Goal: Task Accomplishment & Management: Manage account settings

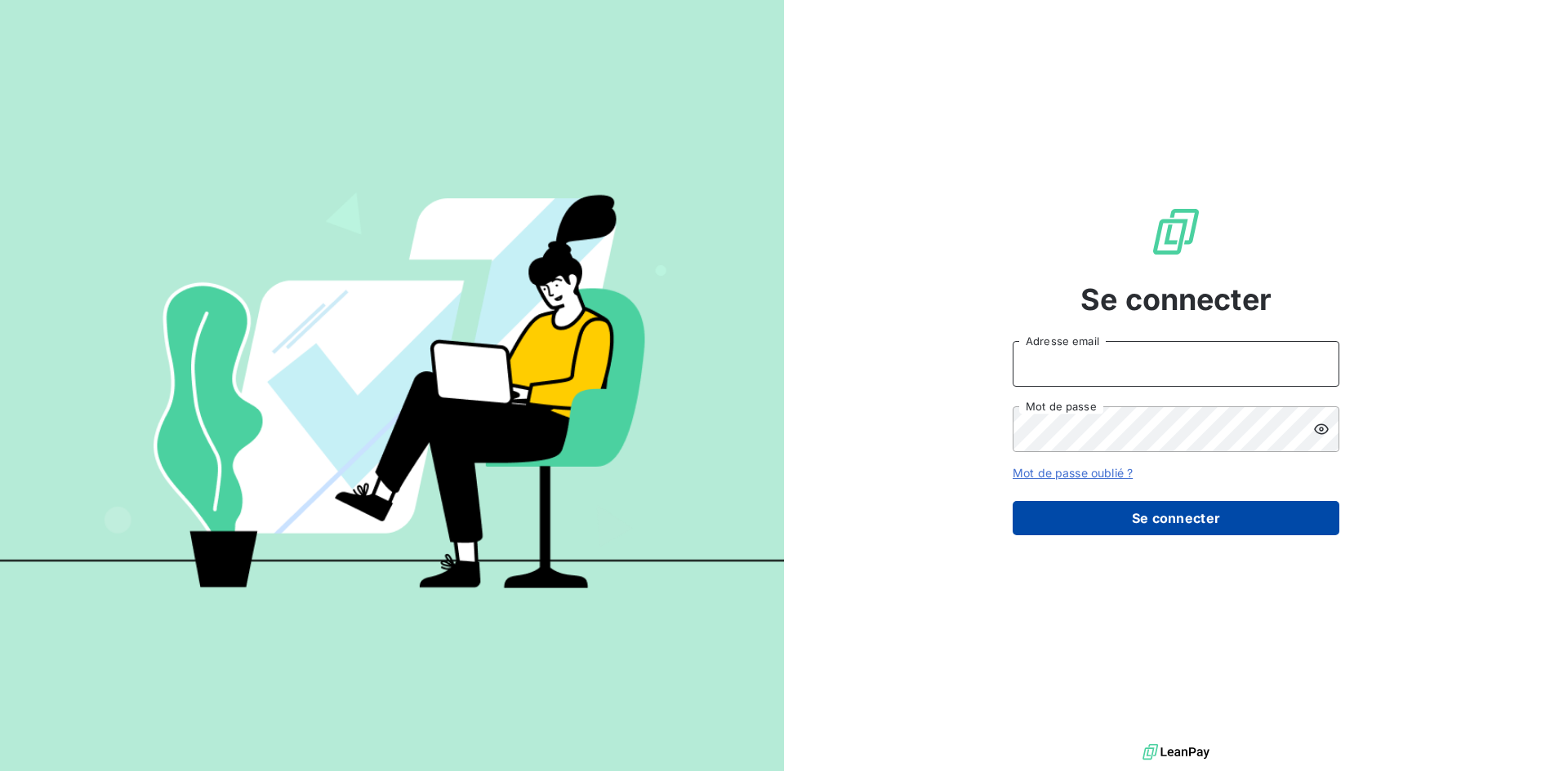
type input "[EMAIL_ADDRESS][DOMAIN_NAME]"
click at [1168, 521] on button "Se connecter" at bounding box center [1176, 518] width 327 height 34
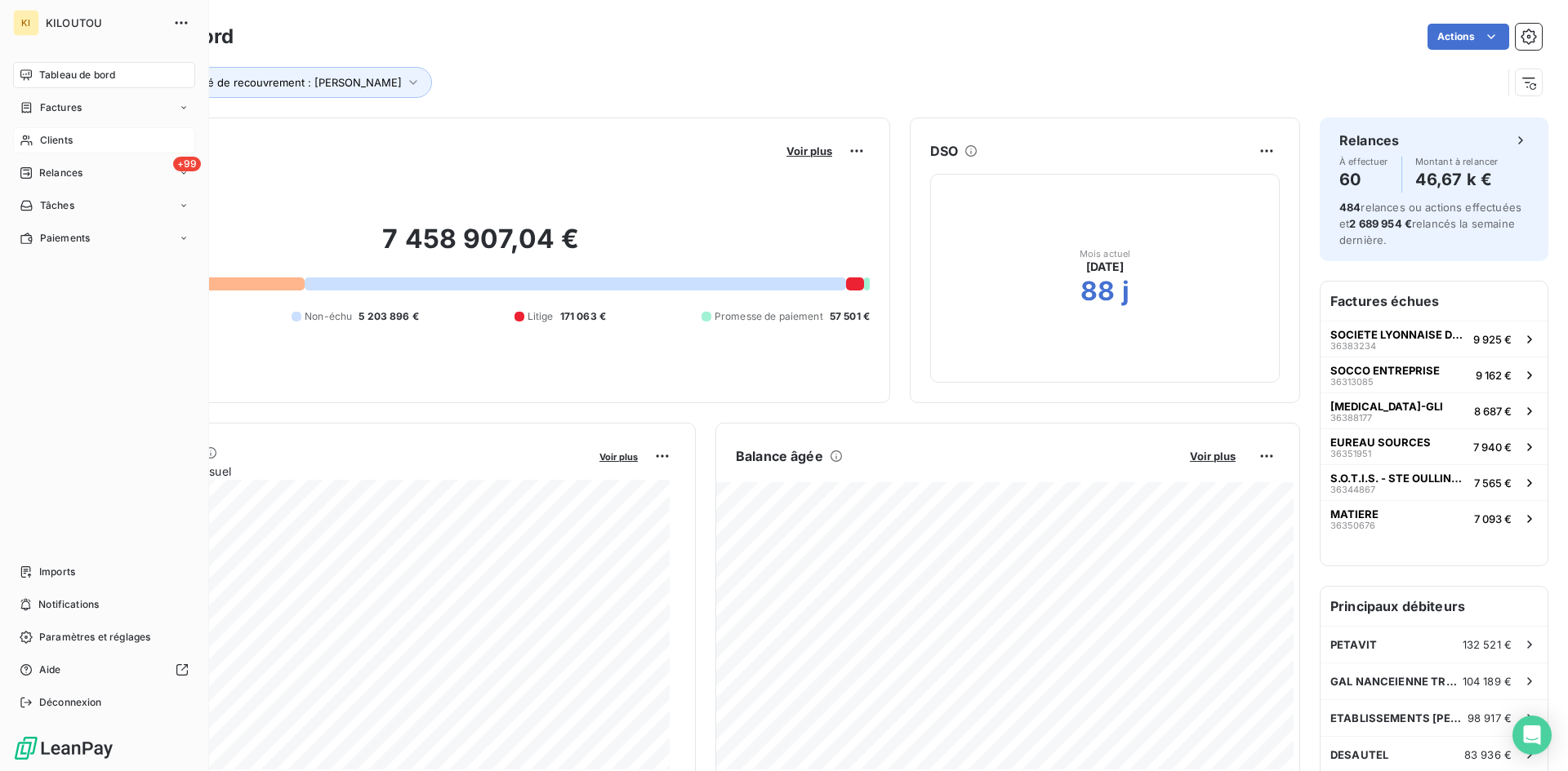
click at [53, 136] on span "Clients" at bounding box center [56, 140] width 32 height 15
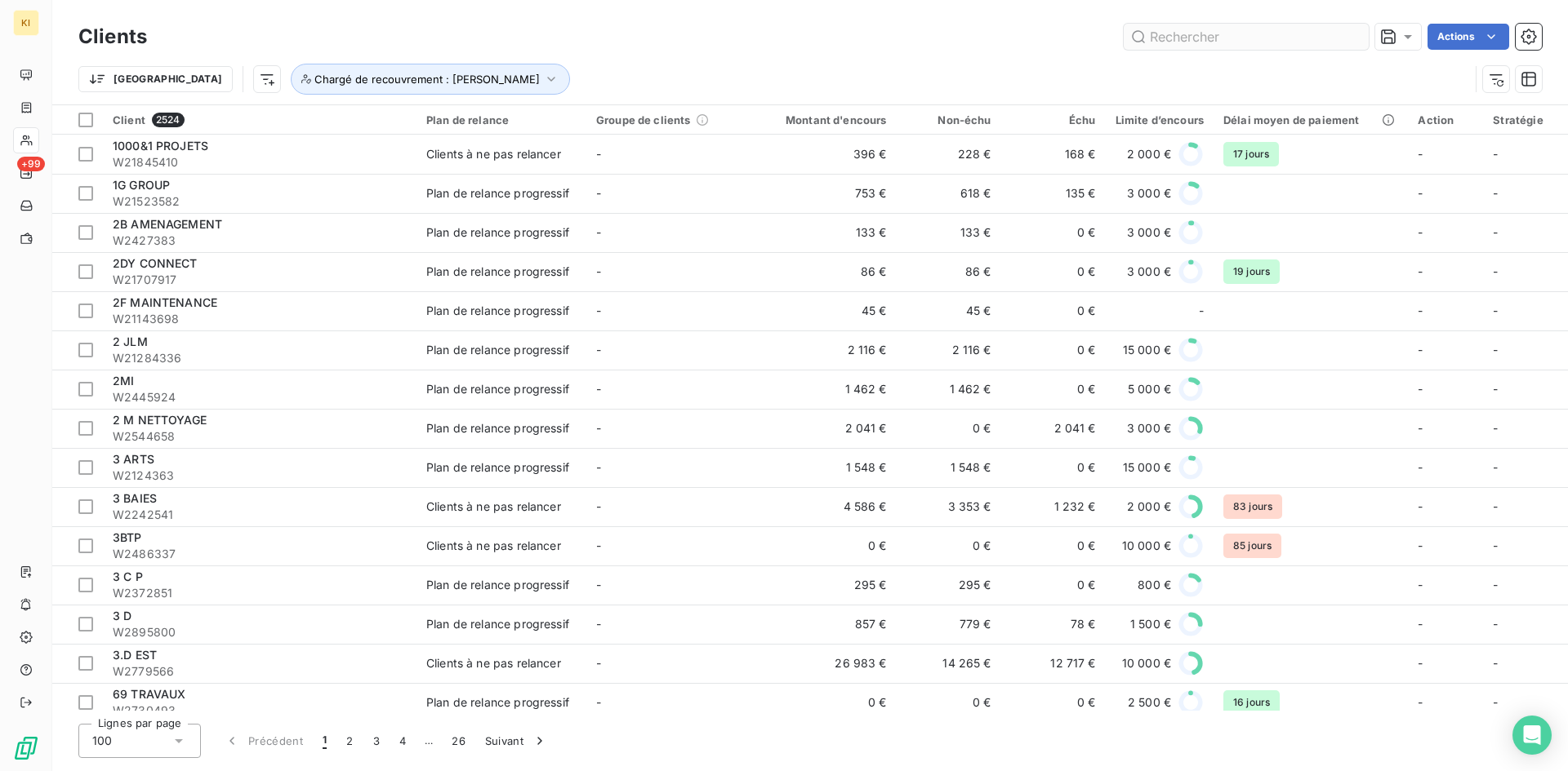
click at [1216, 44] on input "text" at bounding box center [1246, 37] width 245 height 27
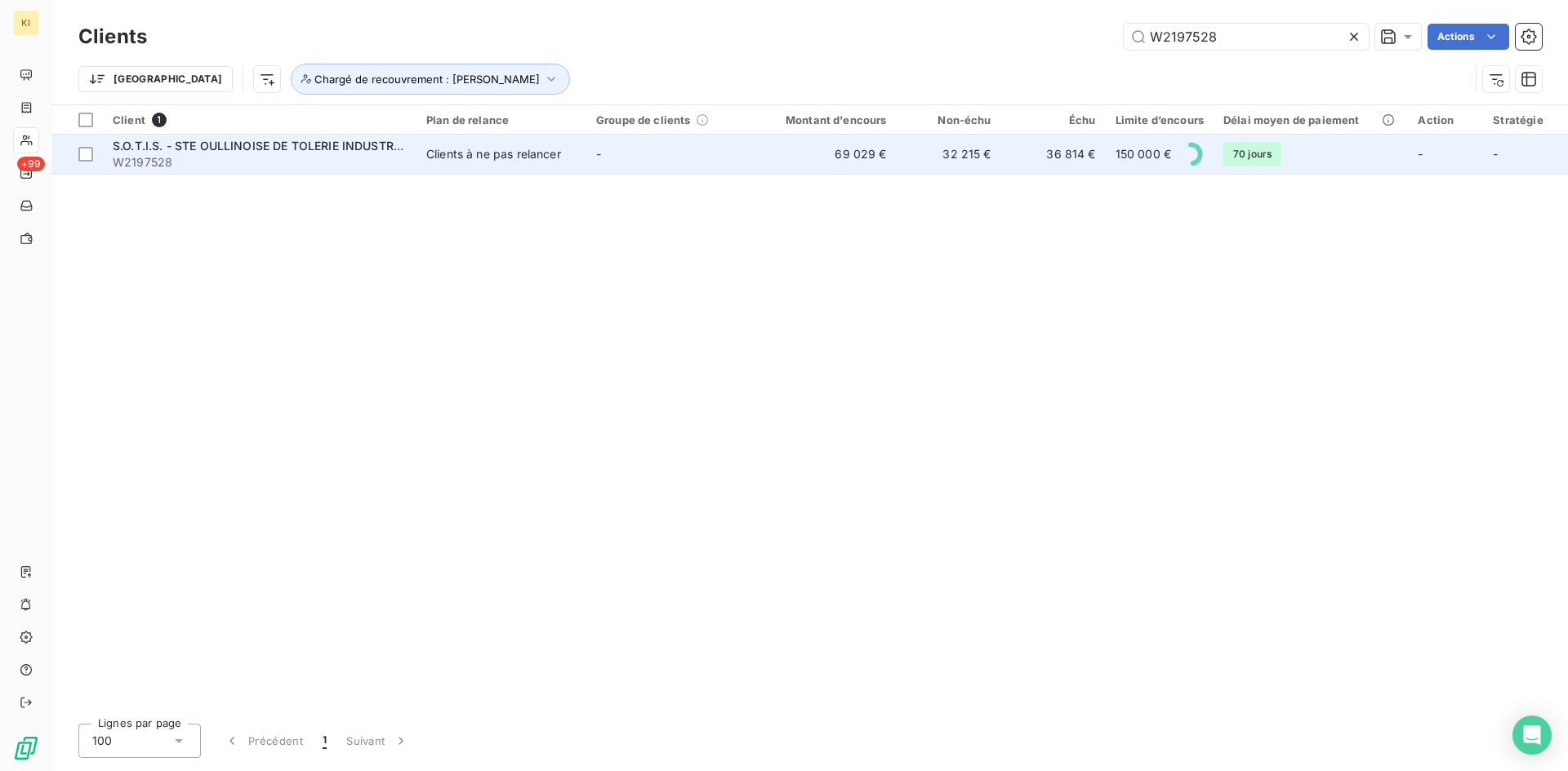
type input "W2197528"
click at [248, 154] on span "W2197528" at bounding box center [260, 162] width 294 height 16
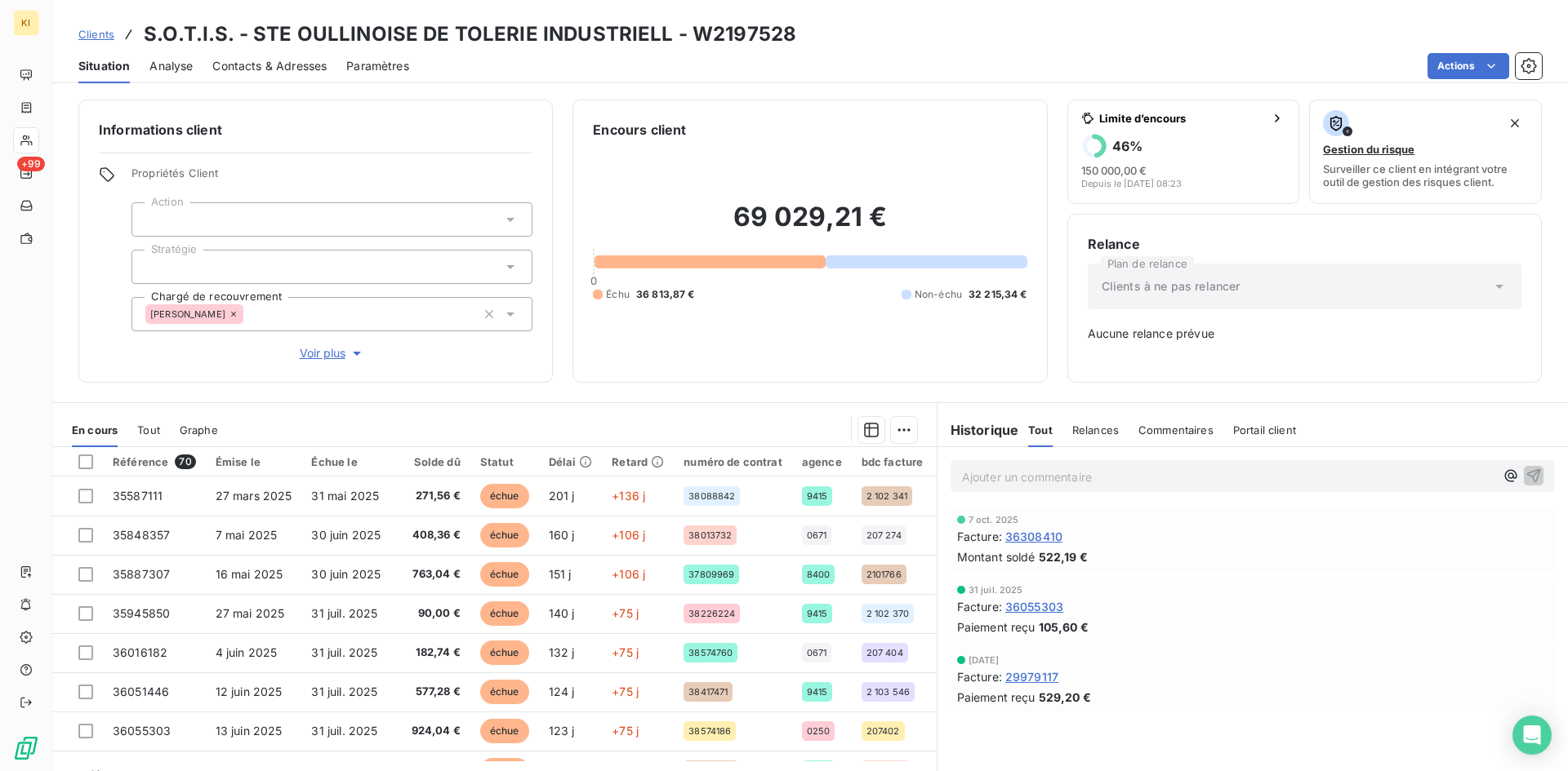
click at [1094, 475] on p "Ajouter un commentaire ﻿" at bounding box center [1228, 477] width 532 height 21
click at [1095, 470] on p "dmd détail virt" at bounding box center [1228, 476] width 532 height 19
click at [1143, 476] on span "dmd détail virt G05627500137 12164.89" at bounding box center [1078, 475] width 234 height 14
click at [1117, 479] on span "dmd détail virt G05627500137 12164.89" at bounding box center [1072, 475] width 222 height 14
click at [1118, 479] on span "dmd détail virt G05627500137 12164.89" at bounding box center [1072, 475] width 222 height 14
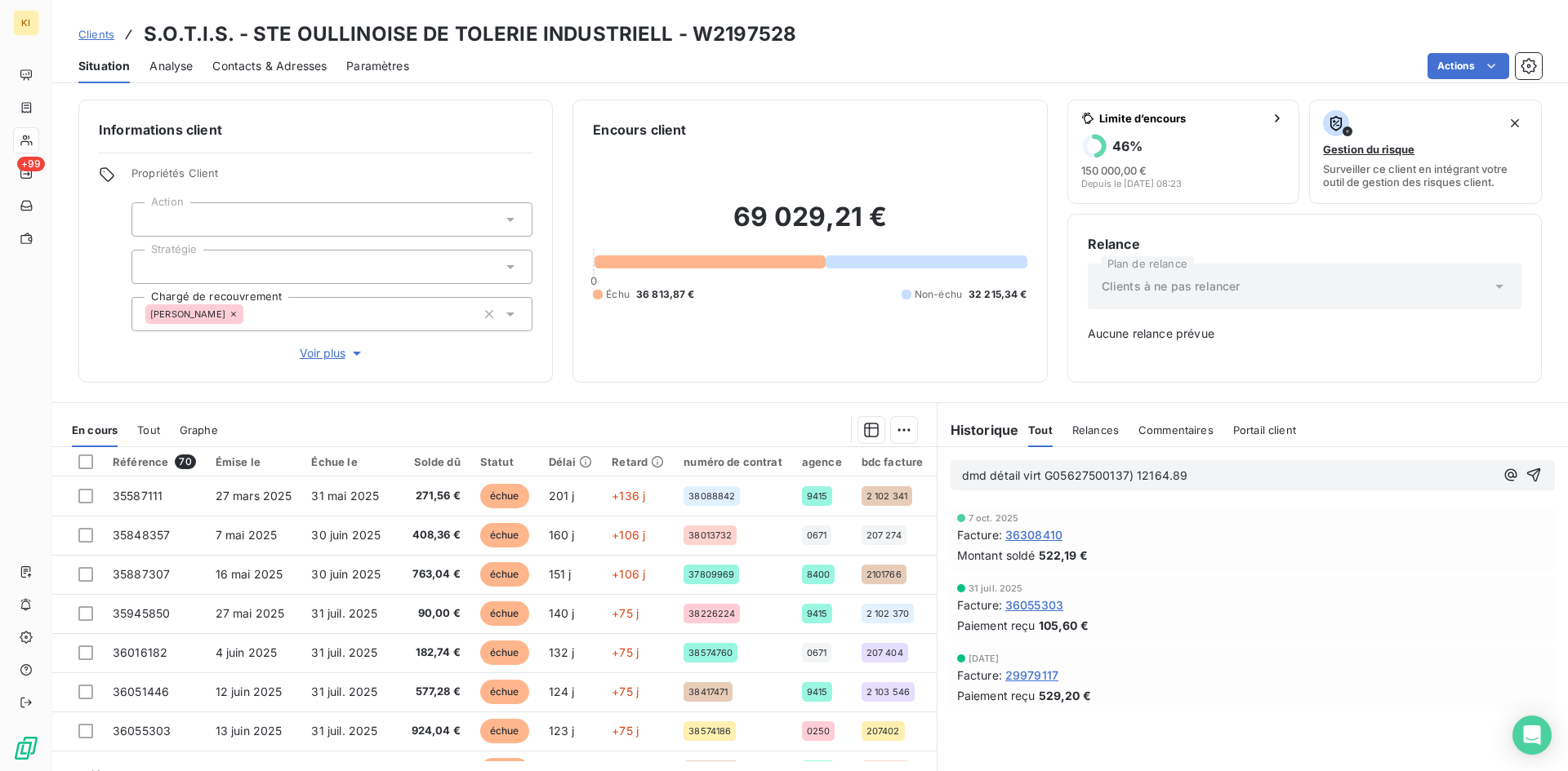
click at [1041, 476] on span "dmd détail virt G05627500137) 12164.89" at bounding box center [1074, 475] width 226 height 14
click at [1211, 478] on p "dmd détail virt (G05627500137) 12164.89" at bounding box center [1228, 476] width 532 height 19
click at [1144, 472] on span "dmd détail virt (G05627500137) 12164.89€," at bounding box center [1082, 475] width 241 height 14
click at [1229, 477] on p "dmd détail virt (G05627500137) 12 164.89€," at bounding box center [1228, 476] width 532 height 19
click at [1200, 475] on span "dmd détail virt (G05627500137) 12 164.89€, G05635200148 5904.36" at bounding box center [1155, 475] width 387 height 14
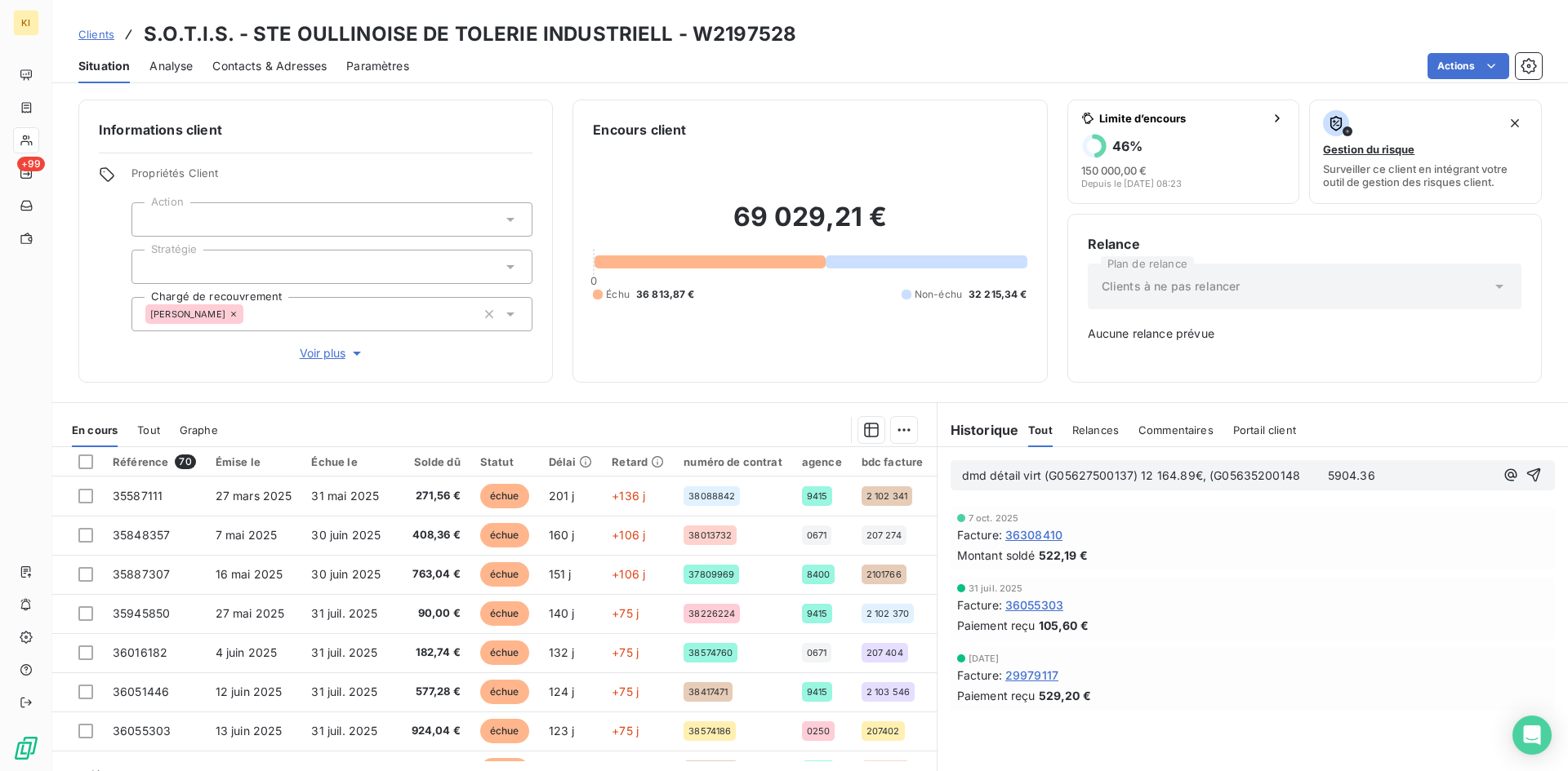
click at [1286, 475] on span "dmd détail virt (G05627500137) 12 164.89€, (G05635200148 5904.36" at bounding box center [1168, 475] width 413 height 14
click at [1298, 475] on span "dmd détail virt (G05627500137) 12 164.89€, (G05635200148) 5904.36" at bounding box center [1168, 475] width 413 height 14
click at [1305, 476] on span "dmd détail virt (G05627500137) 12 164.89€, (G05635200148) 5904.36" at bounding box center [1158, 475] width 393 height 14
click at [1356, 473] on p "dmd détail virt (G05627500137) 12 164.89€, (G05635200148) 5 904.36" at bounding box center [1228, 476] width 532 height 19
click at [1390, 477] on p "dmd détail virt (G05627500137) 12 164.89€, (G05635200148) 5 904.36€ et" at bounding box center [1228, 476] width 532 height 19
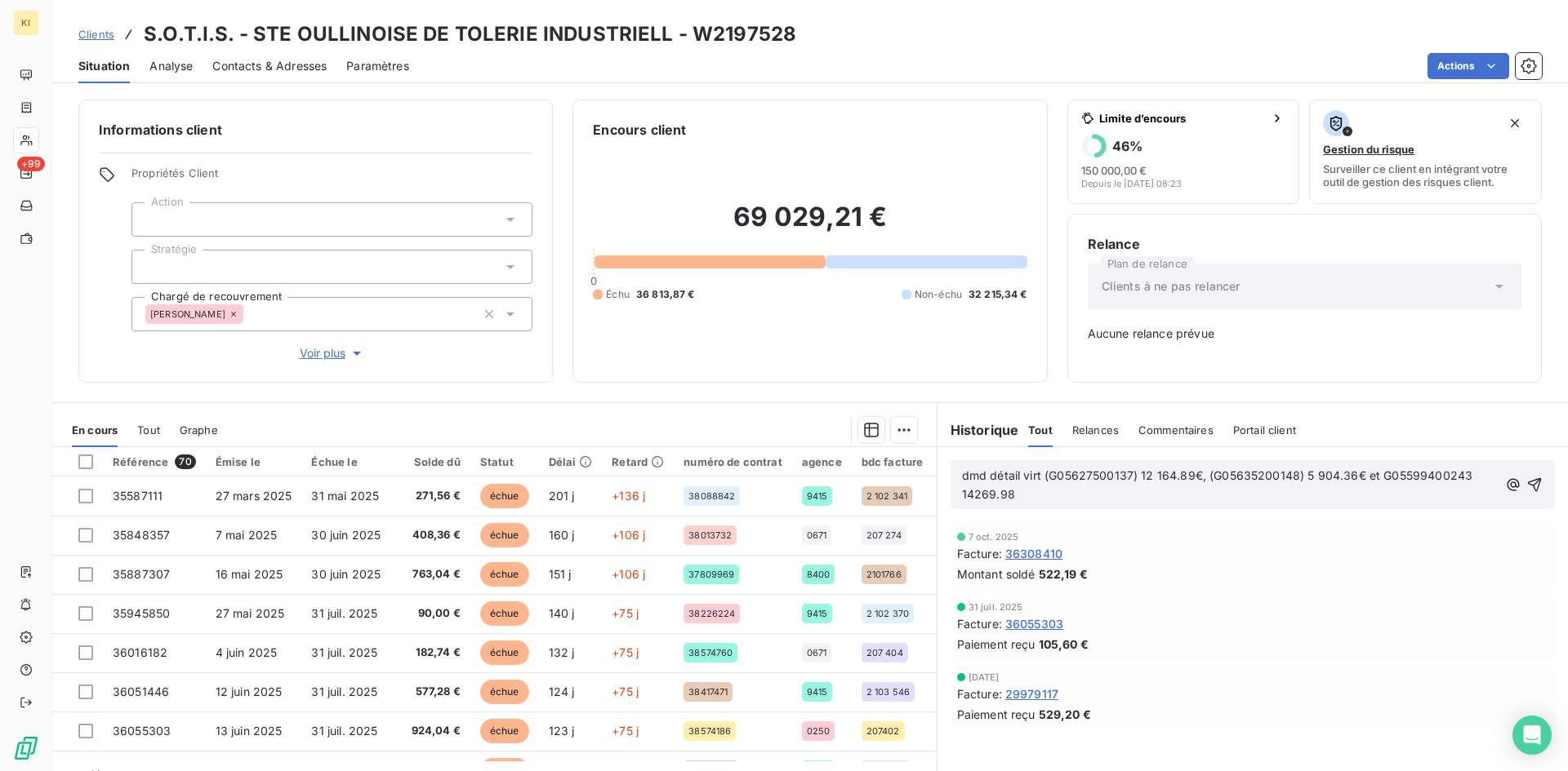
click at [1375, 473] on span "dmd détail virt (G05627500137) 12 164.89€, (G05635200148) 5 904.36€ et G0559940…" at bounding box center [1223, 485] width 523 height 32
click at [1464, 475] on span "dmd détail virt (G05627500137) 12 164.89€, (G05635200148) 5 904.36€ et (G055994…" at bounding box center [1223, 485] width 523 height 32
click at [953, 495] on div "dmd détail virt (G05627500137) 12 164.89€, (G05635200148) 5 904.36€ et (G055994…" at bounding box center [1253, 485] width 604 height 49
click at [969, 497] on span "dmd détail virt (G05627500137) 12 164.89€, (G05635200148) 5 904.36€ et (G055994…" at bounding box center [1223, 485] width 523 height 32
click at [1020, 494] on p "dmd détail virt (G05627500137) 12 164.89€, (G05635200148) 5 904.36€ et (G055994…" at bounding box center [1229, 486] width 535 height 38
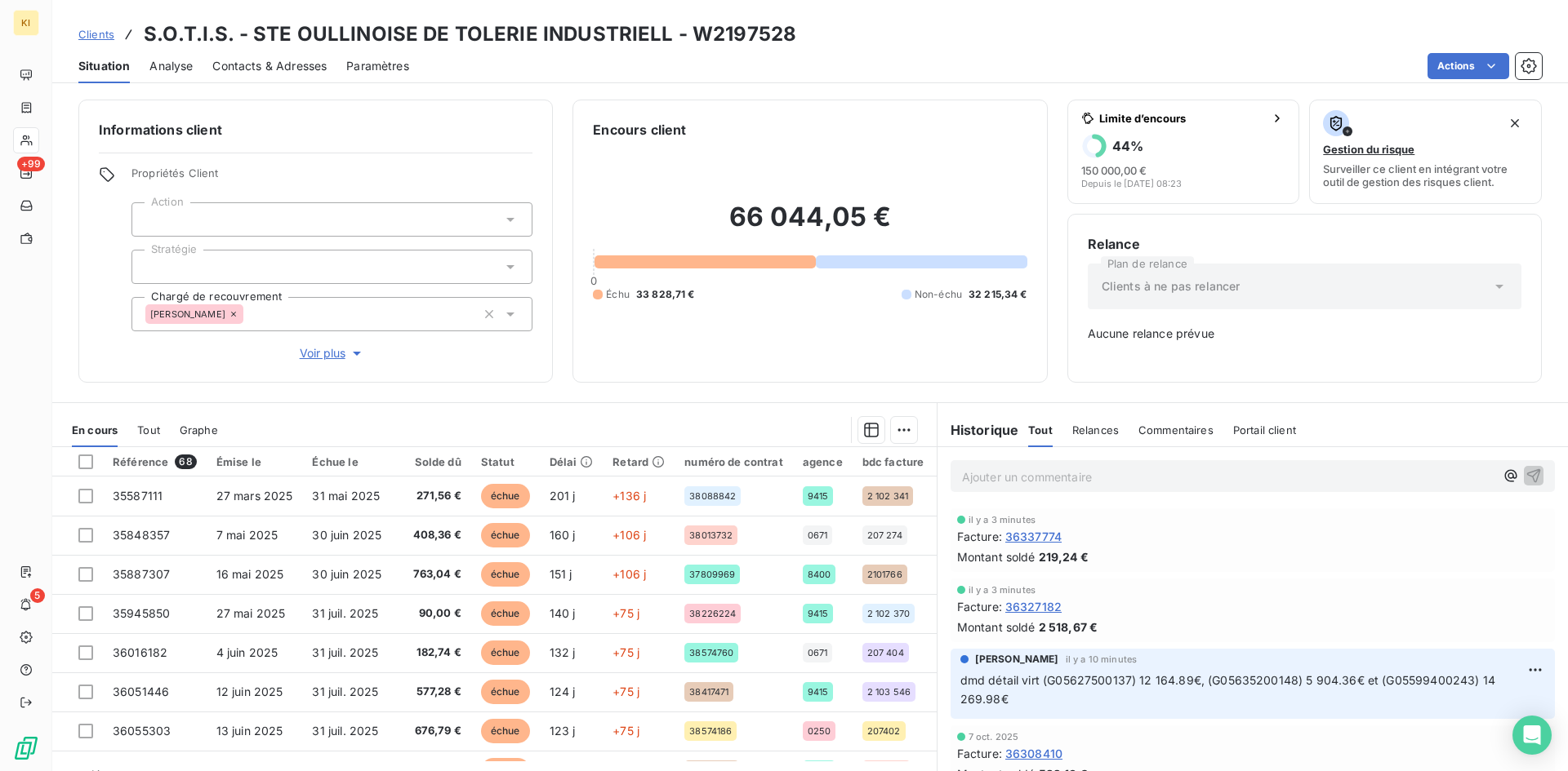
click at [97, 38] on span "Clients" at bounding box center [97, 34] width 36 height 13
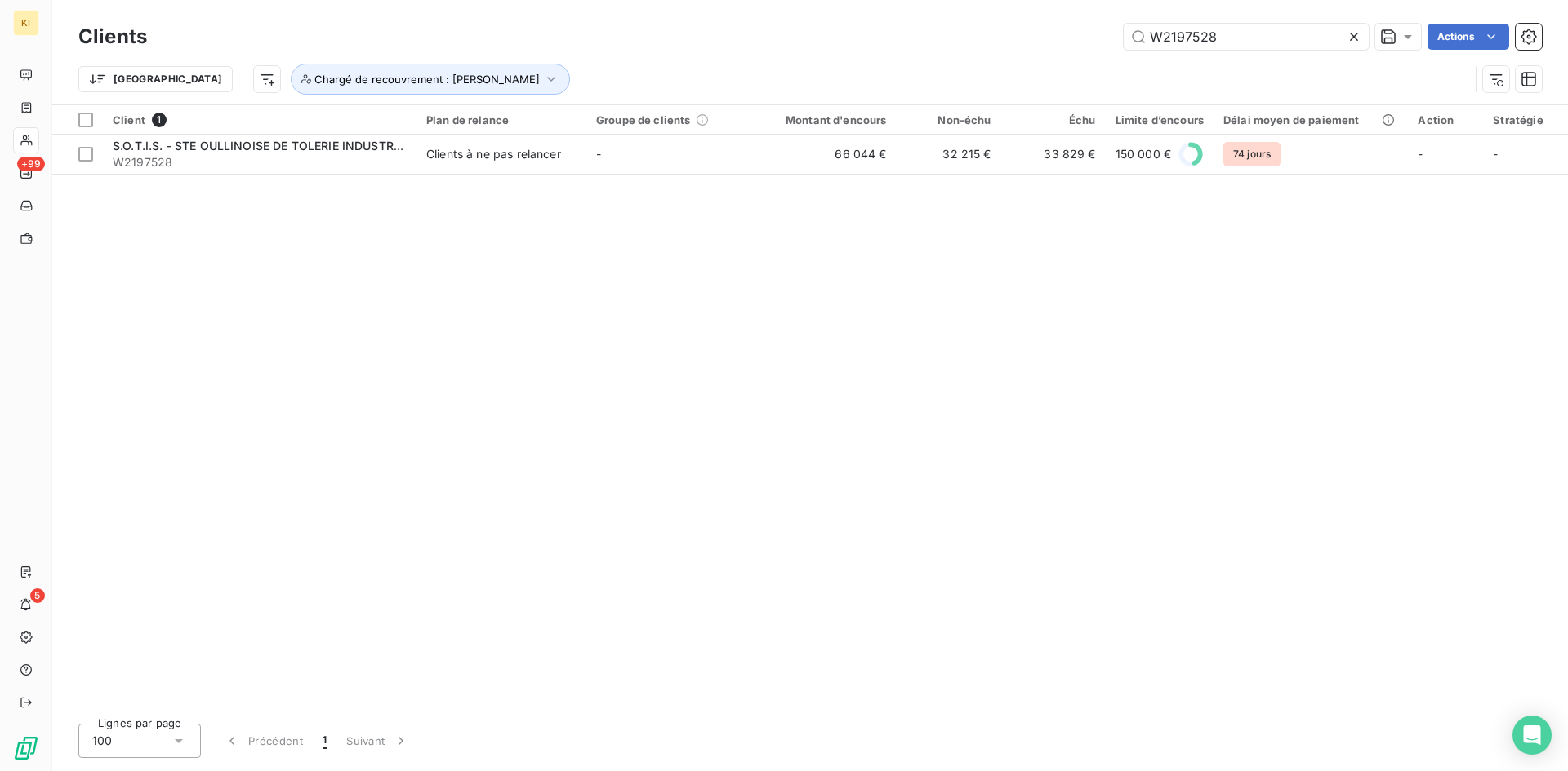
drag, startPoint x: 1262, startPoint y: 34, endPoint x: 892, endPoint y: 28, distance: 370.0
click at [892, 28] on div "W2197528 Actions" at bounding box center [854, 37] width 1375 height 27
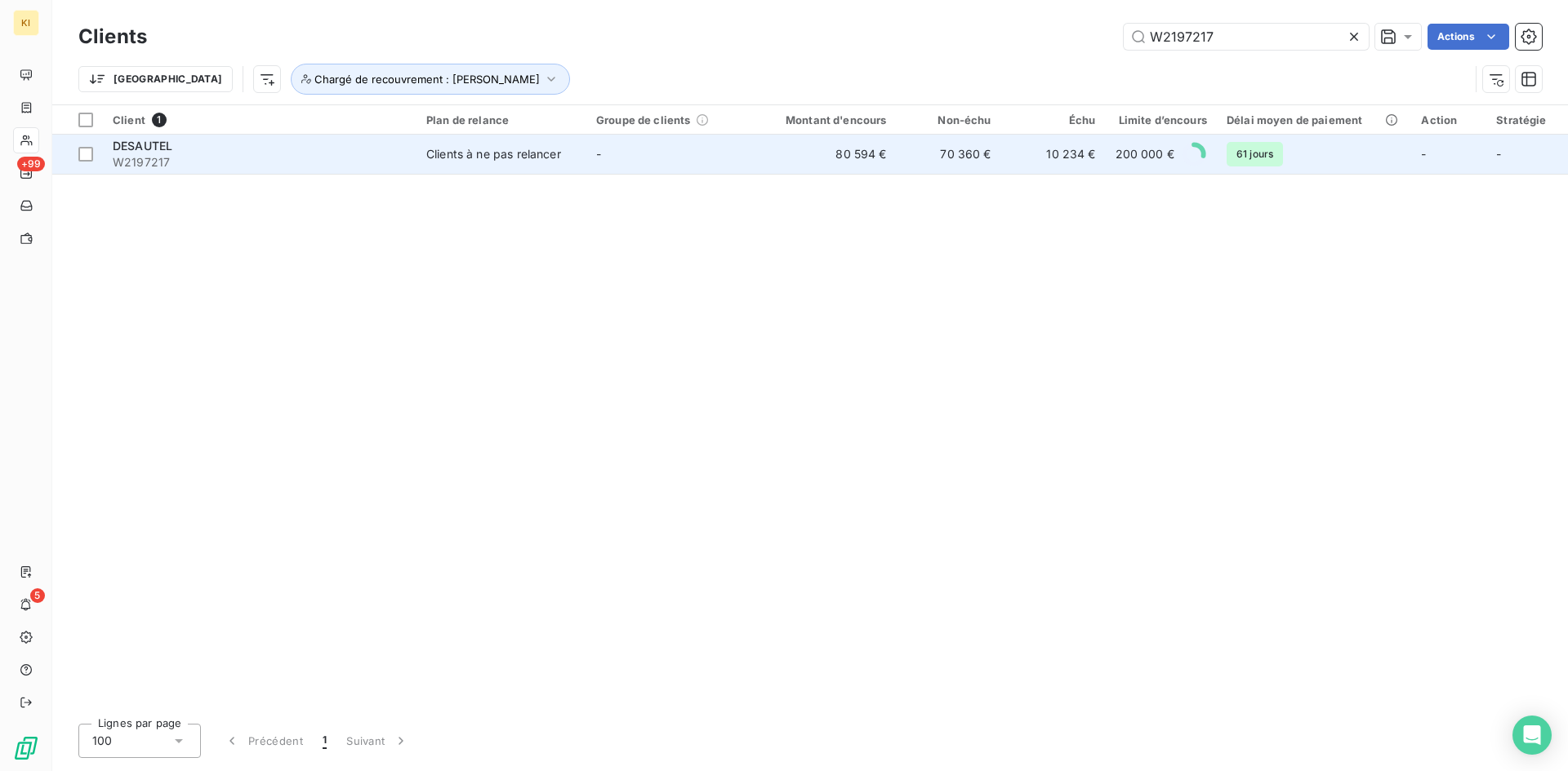
type input "W2197217"
click at [560, 169] on td "Clients à ne pas relancer" at bounding box center [501, 153] width 170 height 39
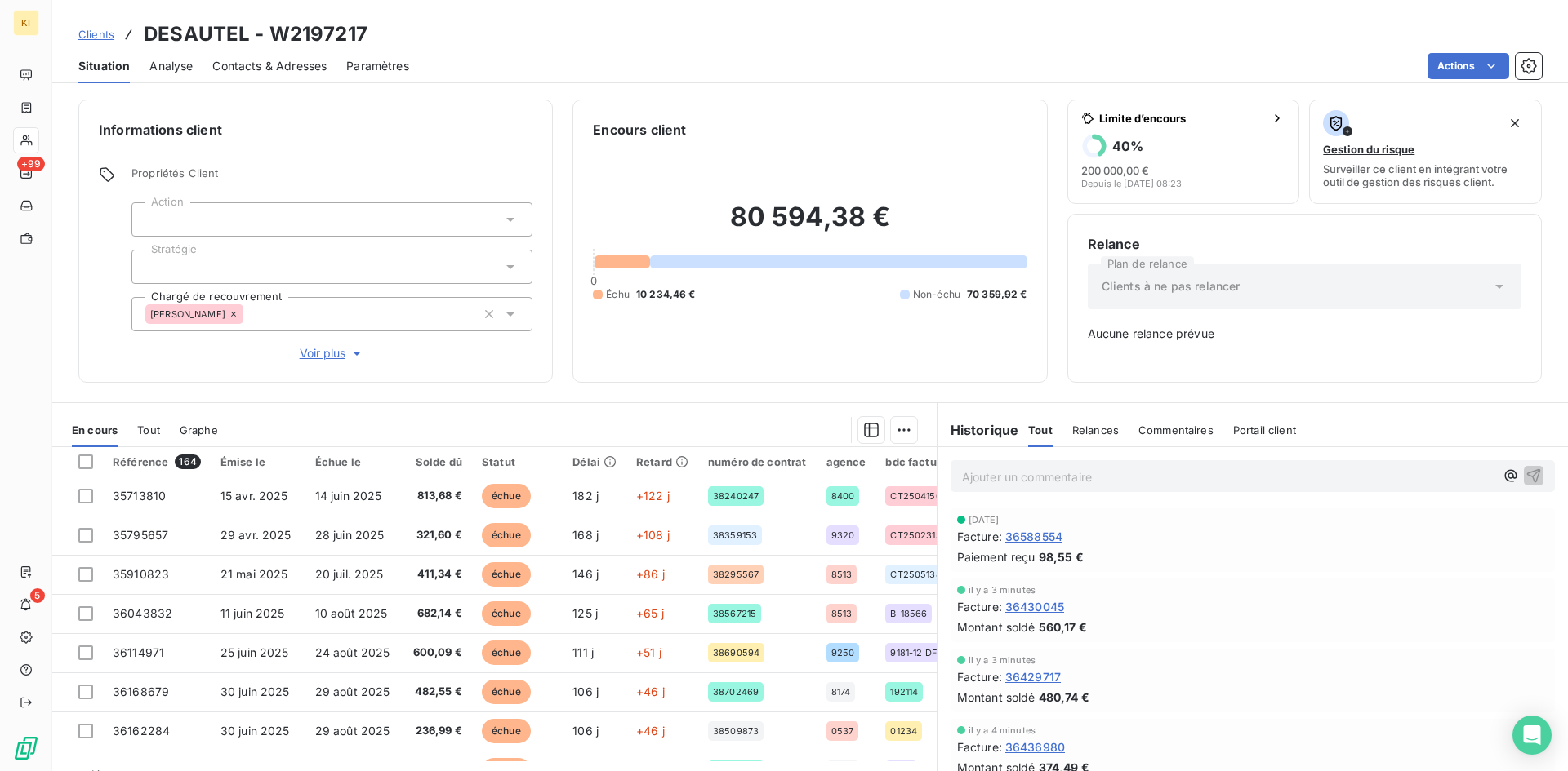
click at [1097, 466] on div "Ajouter un commentaire ﻿" at bounding box center [1228, 475] width 532 height 22
click at [1064, 482] on p "Ajouter un commentaire ﻿" at bounding box center [1228, 477] width 532 height 21
click at [1099, 479] on span "dmd détail G05635200150 client" at bounding box center [1052, 475] width 180 height 14
click at [1018, 477] on span "dmd détail G05635200150) client" at bounding box center [1054, 475] width 185 height 14
click at [1114, 477] on span "dmd détail (G05635200150) client" at bounding box center [1055, 475] width 189 height 14
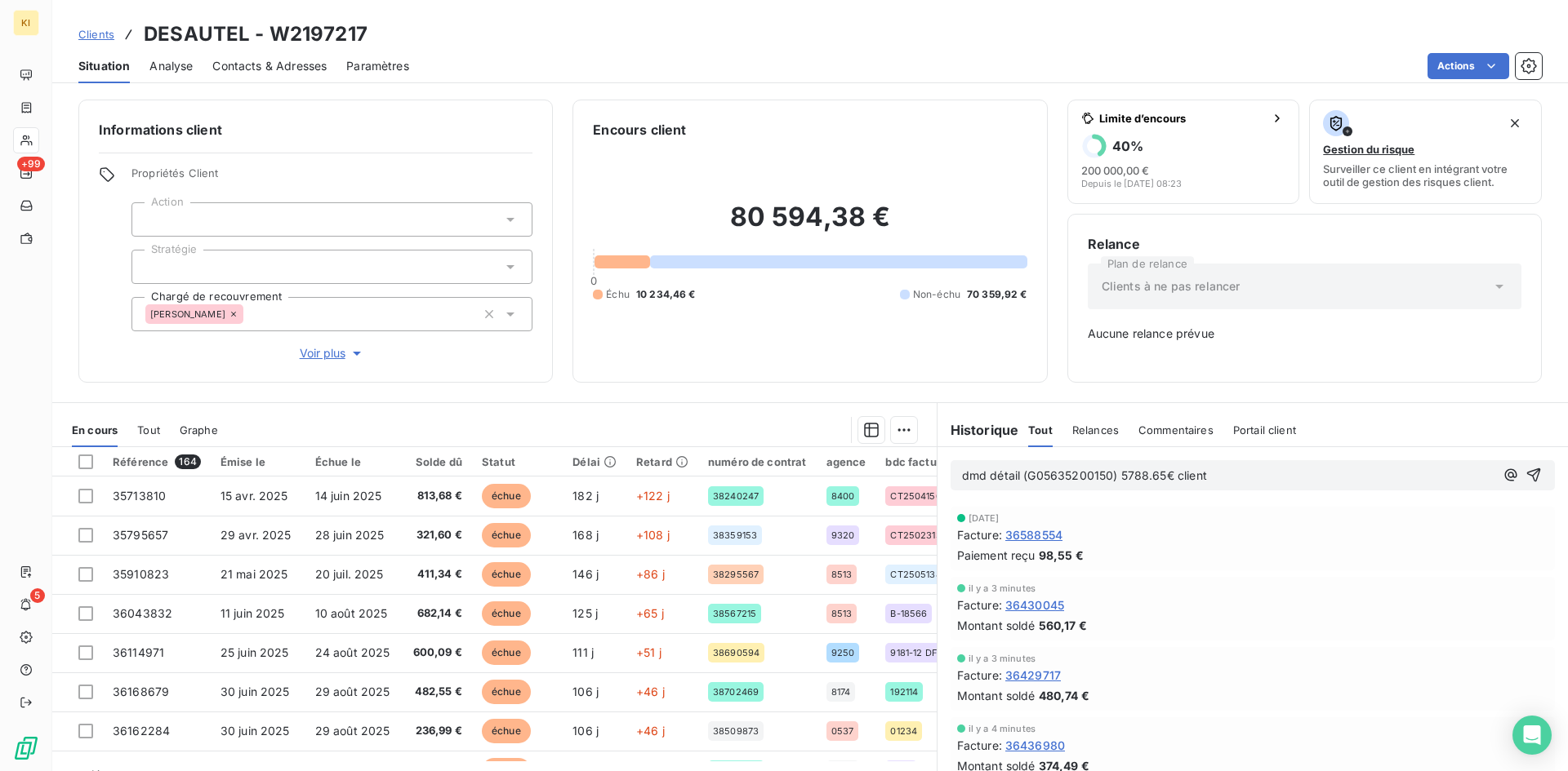
click at [1117, 480] on span "dmd détail (G05635200150) 5788.65€ client" at bounding box center [1084, 475] width 245 height 14
click at [1261, 476] on p "dmd détail (G05635200150) 5 788.65€ client" at bounding box center [1228, 476] width 532 height 19
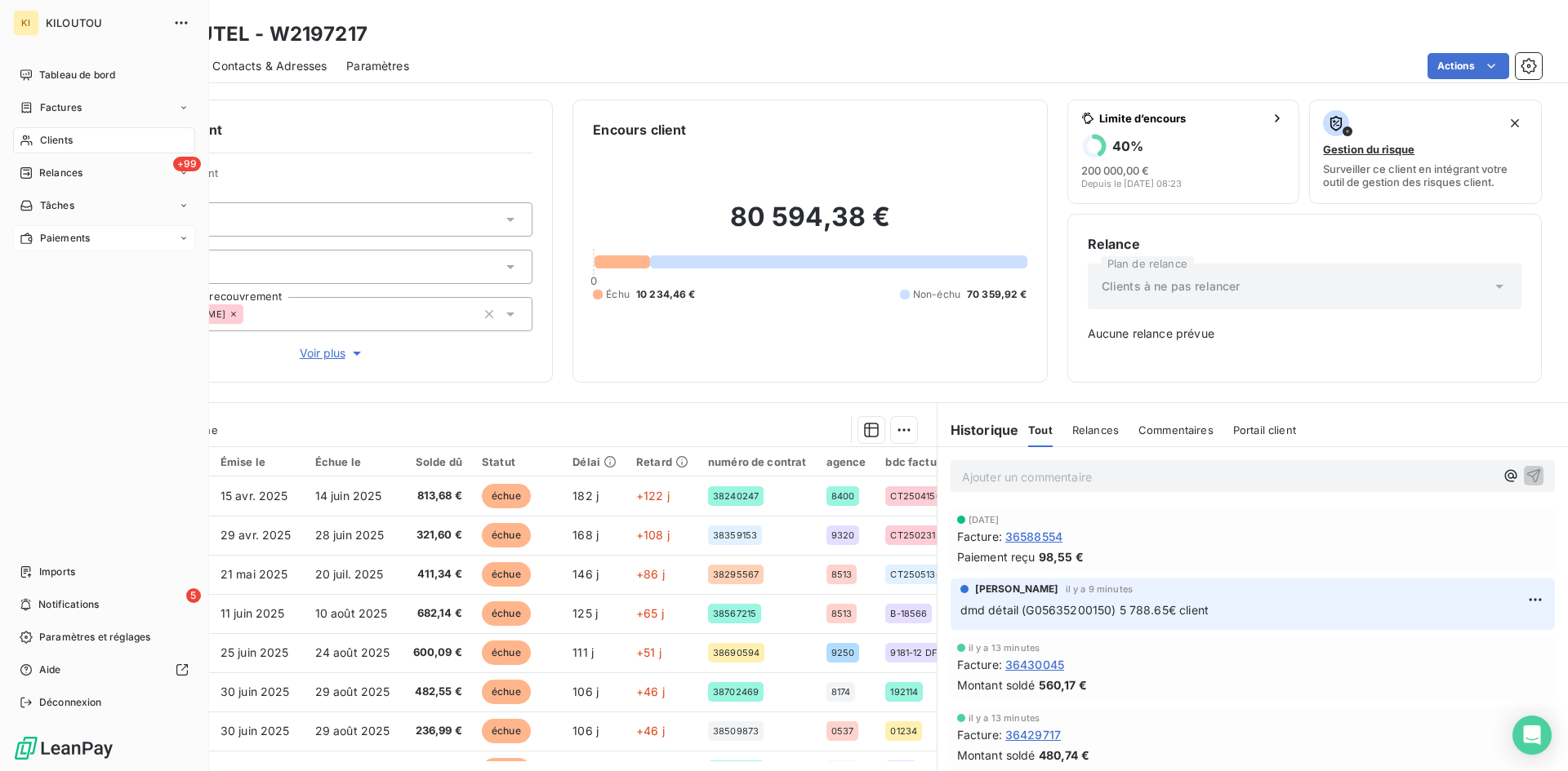
click at [57, 236] on span "Paiements" at bounding box center [64, 239] width 50 height 15
click at [106, 298] on span "Paiements via le Portail" at bounding box center [125, 304] width 172 height 15
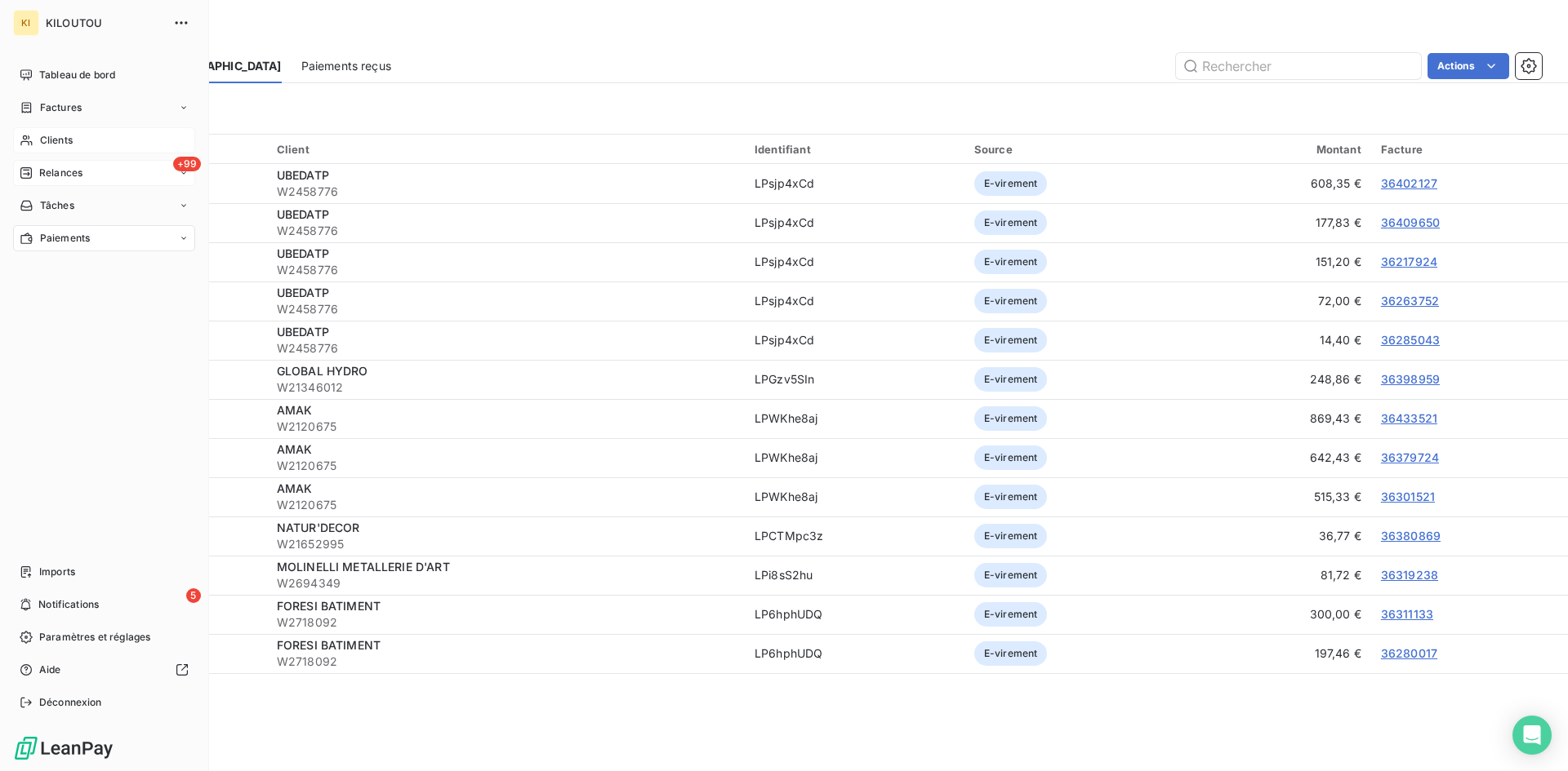
click at [59, 170] on span "Relances" at bounding box center [61, 173] width 44 height 15
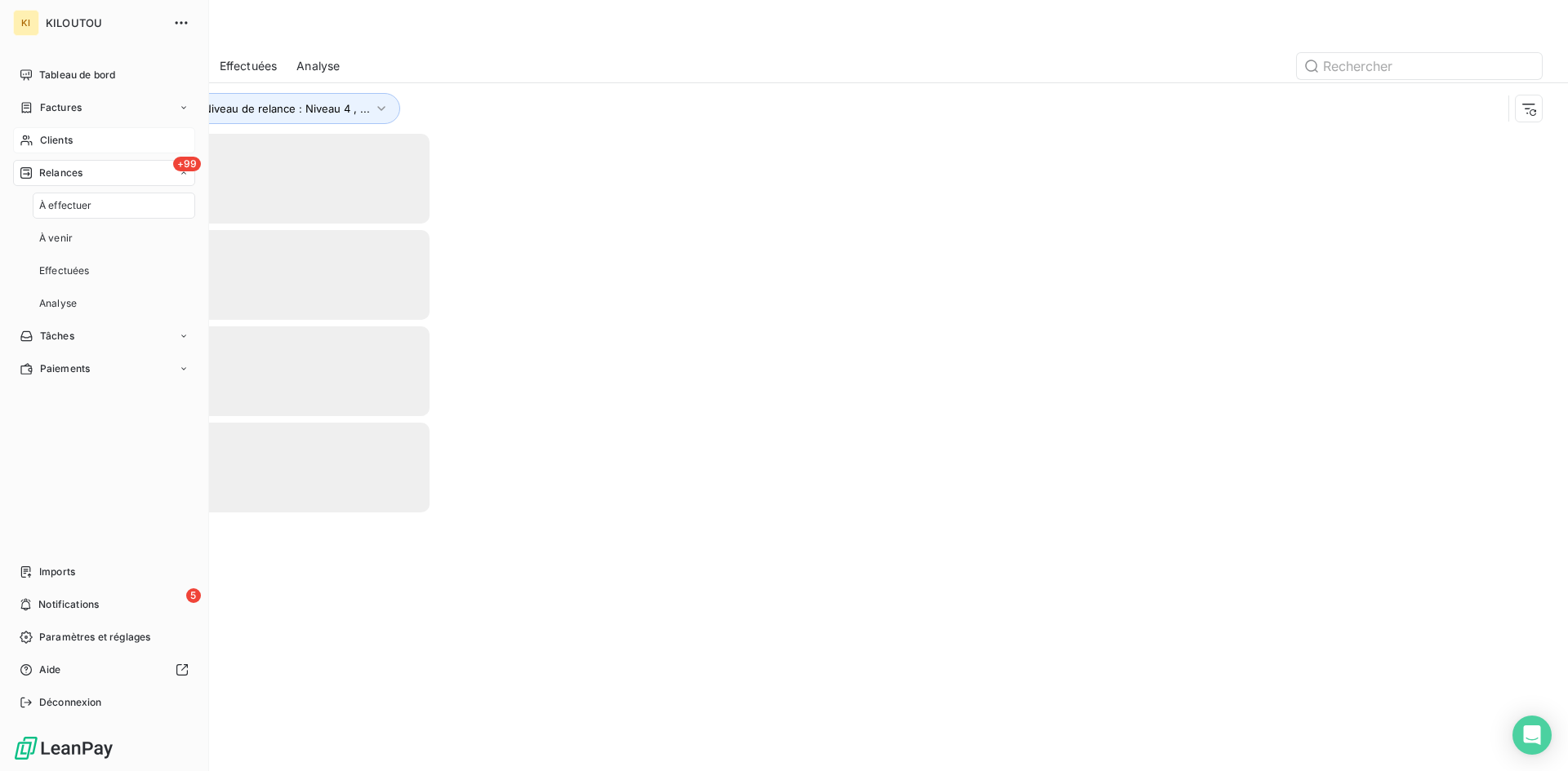
click at [77, 146] on div "Clients" at bounding box center [104, 140] width 182 height 27
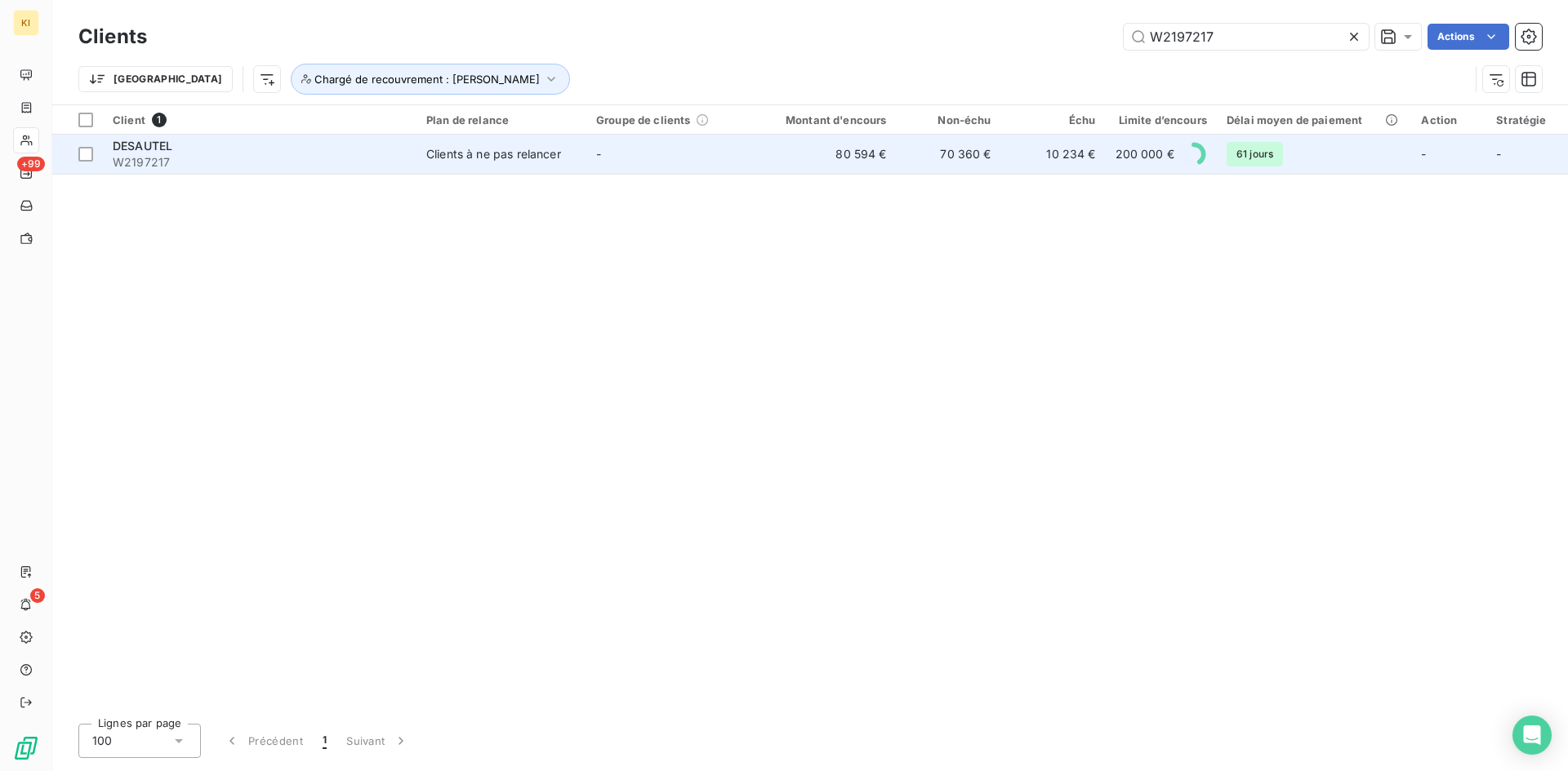
click at [500, 154] on div "Clients à ne pas relancer" at bounding box center [494, 153] width 135 height 16
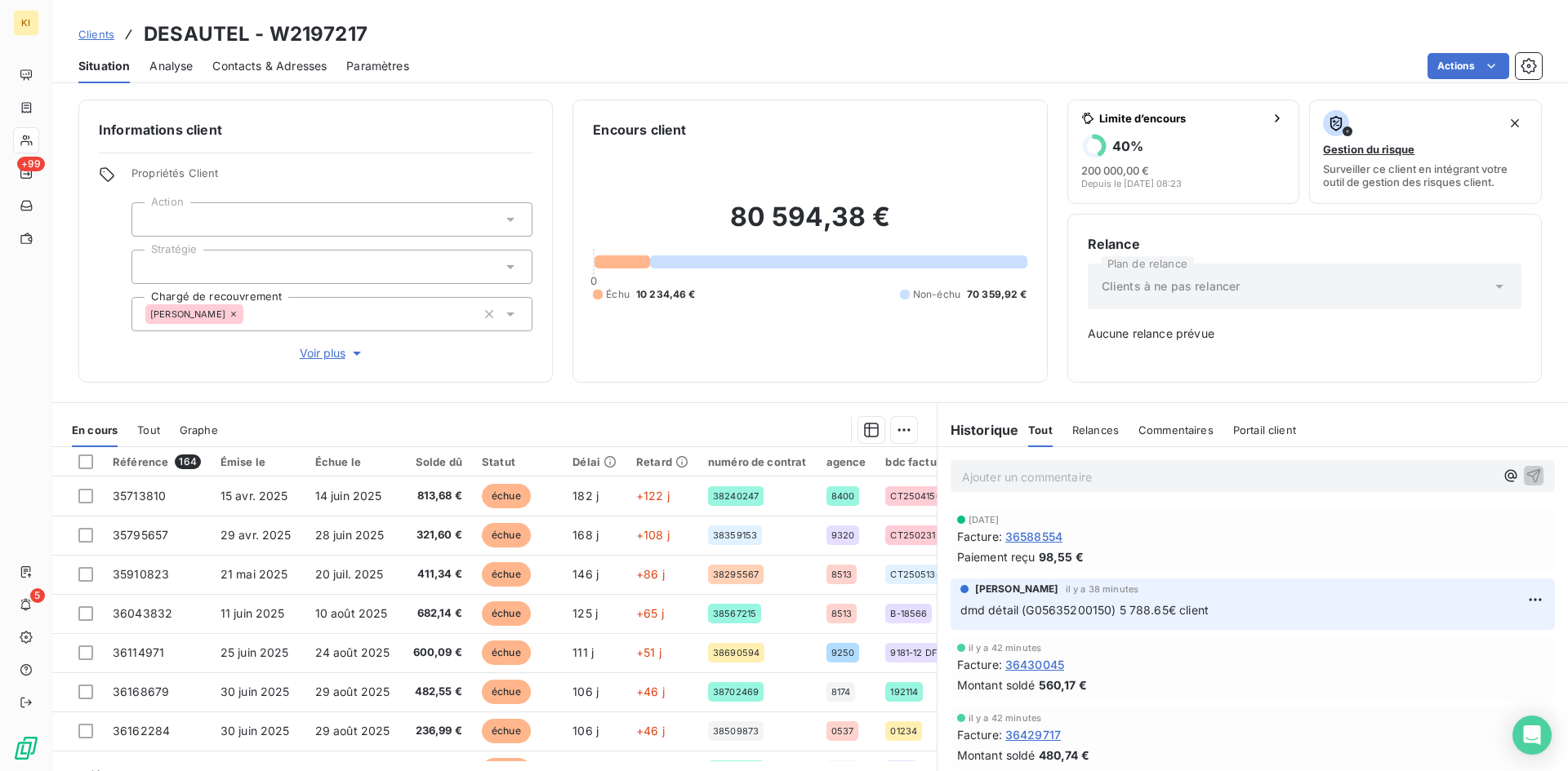
click at [96, 32] on span "Clients" at bounding box center [97, 34] width 36 height 13
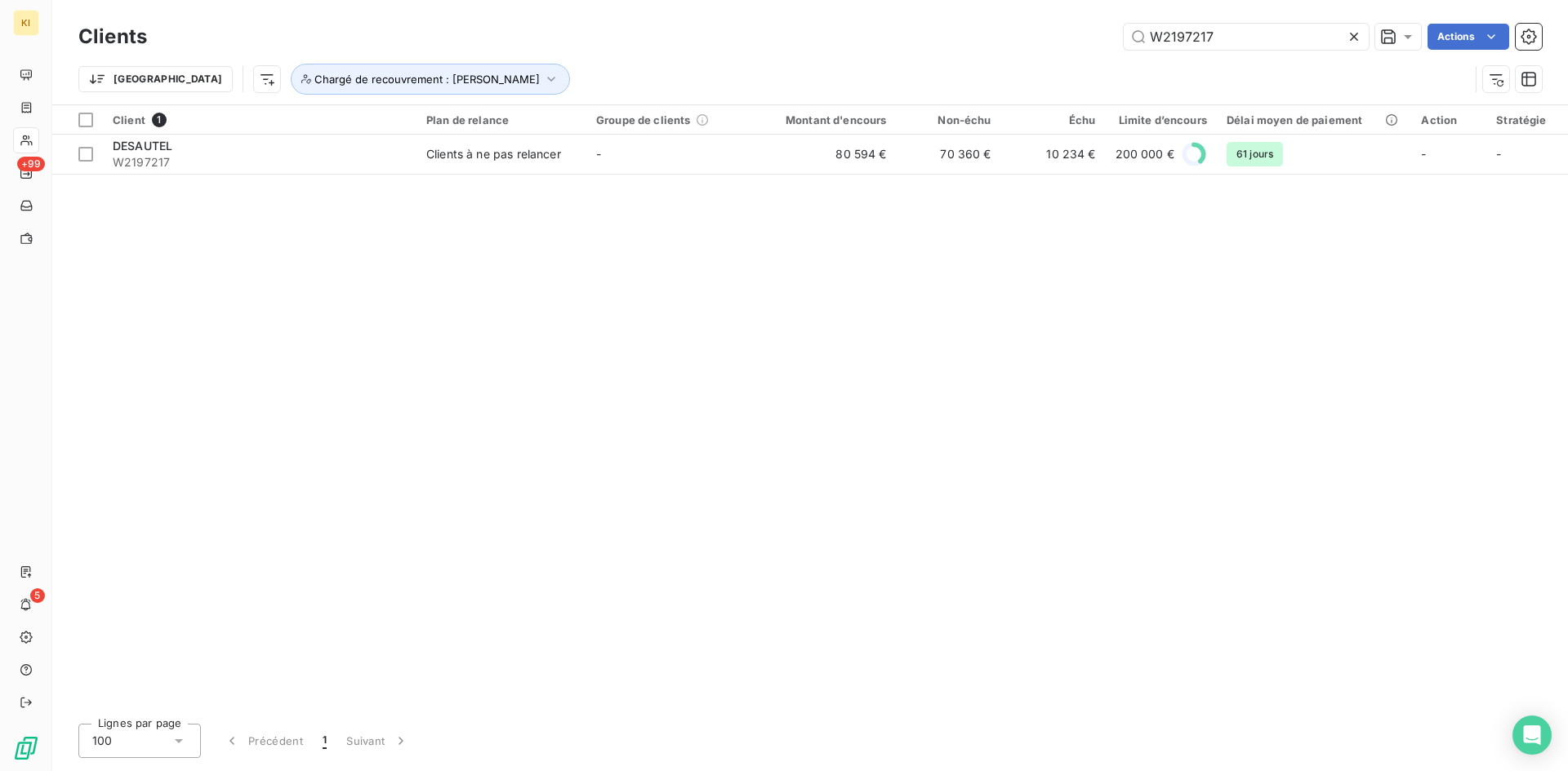
drag, startPoint x: 1255, startPoint y: 39, endPoint x: 1117, endPoint y: 42, distance: 138.0
click at [1117, 42] on div "W2197217 Actions" at bounding box center [854, 37] width 1375 height 27
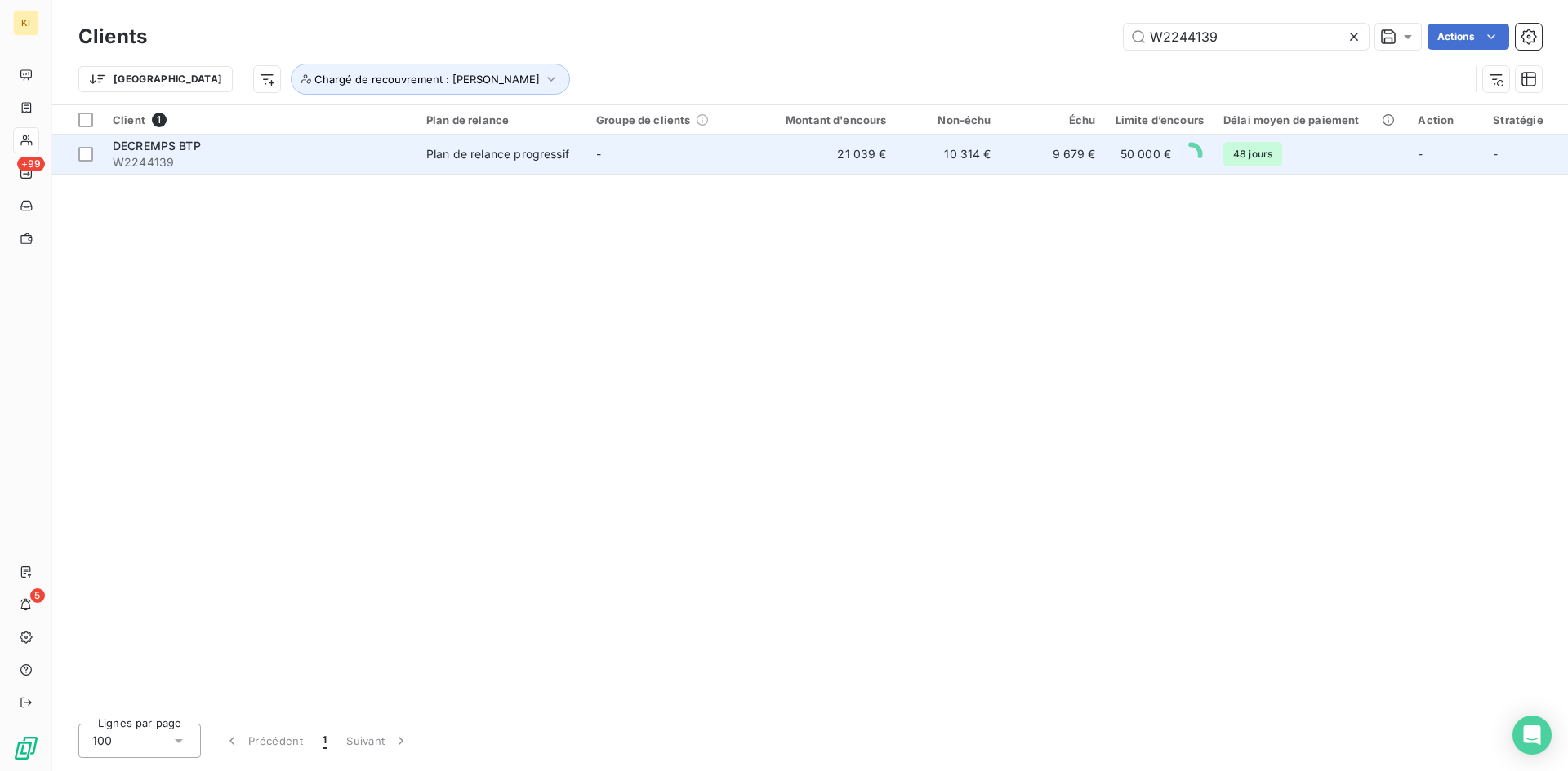
type input "W2244139"
click at [387, 166] on span "W2244139" at bounding box center [260, 162] width 294 height 16
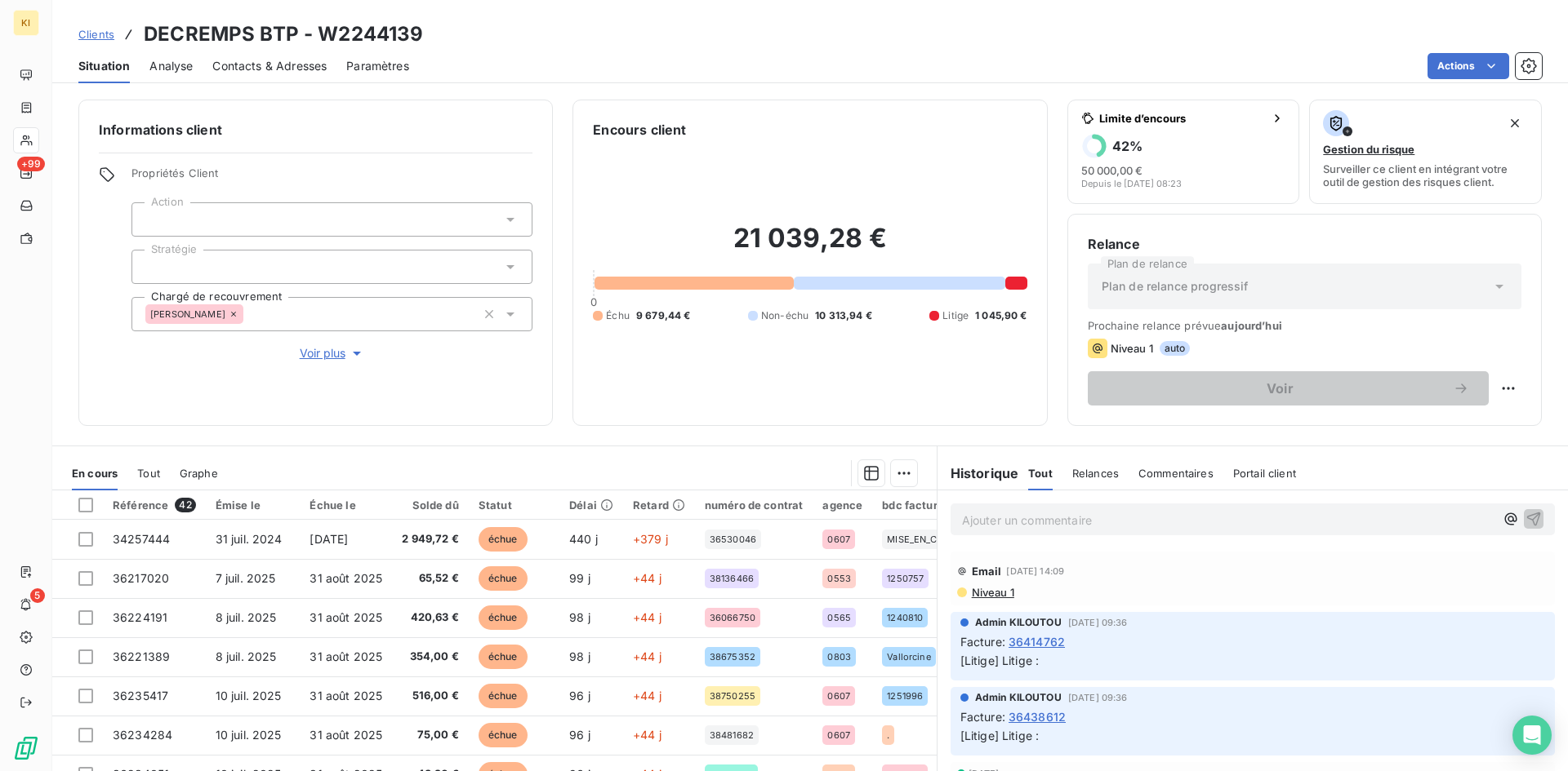
click at [735, 45] on div "Clients DECREMPS BTP - W2244139" at bounding box center [810, 34] width 1516 height 29
click at [551, 60] on div "Actions" at bounding box center [984, 66] width 1113 height 27
click at [1020, 526] on p "Ajouter un commentaire ﻿" at bounding box center [1228, 521] width 532 height 21
click at [1040, 529] on div "dmd détail" at bounding box center [1253, 519] width 604 height 30
click at [1048, 518] on p "dmd détail" at bounding box center [1228, 520] width 532 height 19
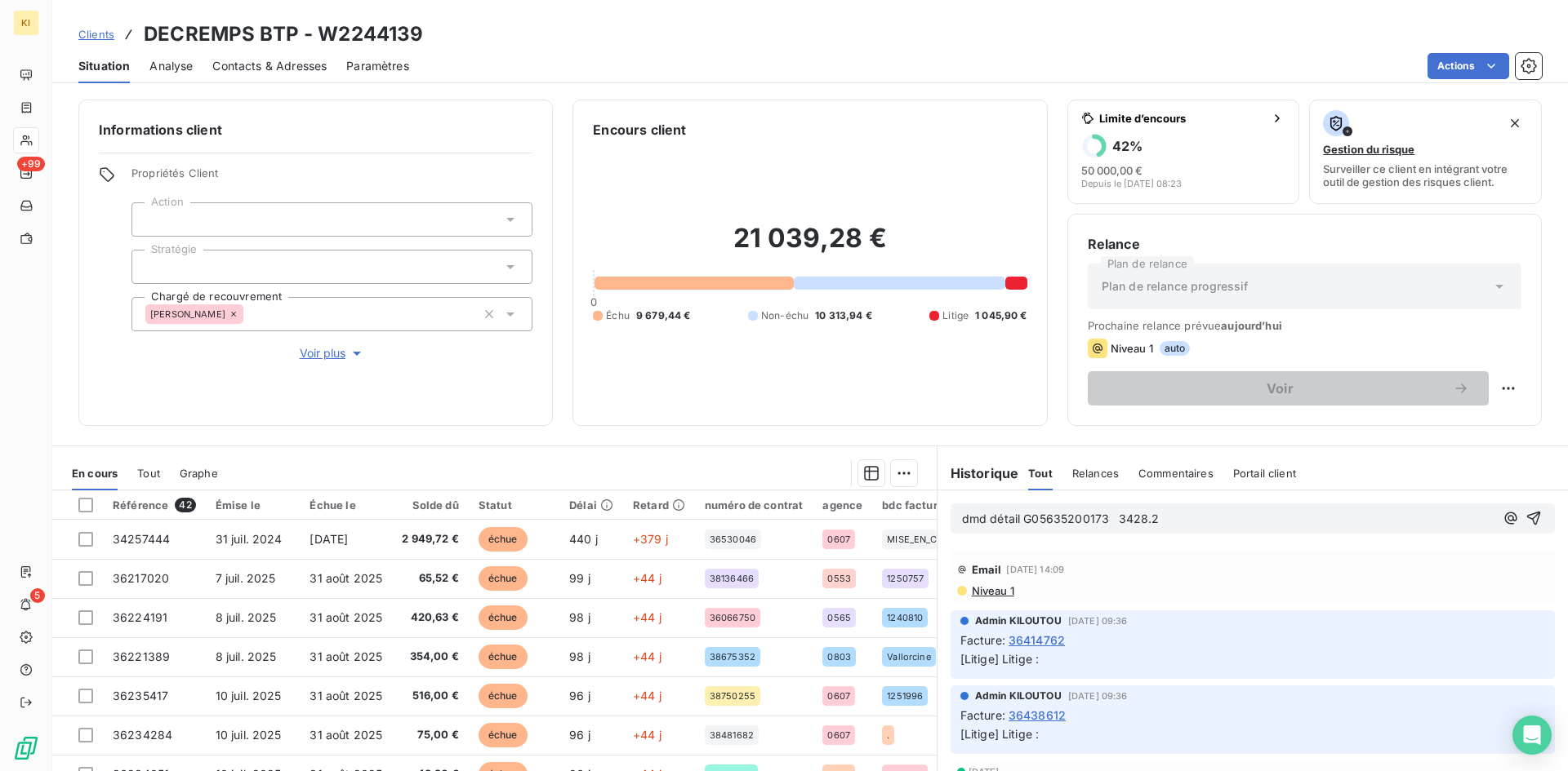
click at [1114, 521] on span "dmd détail G05635200173 3428.2" at bounding box center [1060, 518] width 198 height 14
click at [1109, 521] on span "dmd détail G05635200173 3428.2" at bounding box center [1057, 518] width 192 height 14
click at [1158, 520] on p "dmd détail G05635200173 3 428.2" at bounding box center [1228, 520] width 532 height 19
click at [1097, 524] on span "dmd détail G05635200173 3 428.2€ et" at bounding box center [1070, 518] width 216 height 14
click at [1018, 527] on p "dmd détail G05635200173) 3 428.2€ et" at bounding box center [1228, 520] width 532 height 19
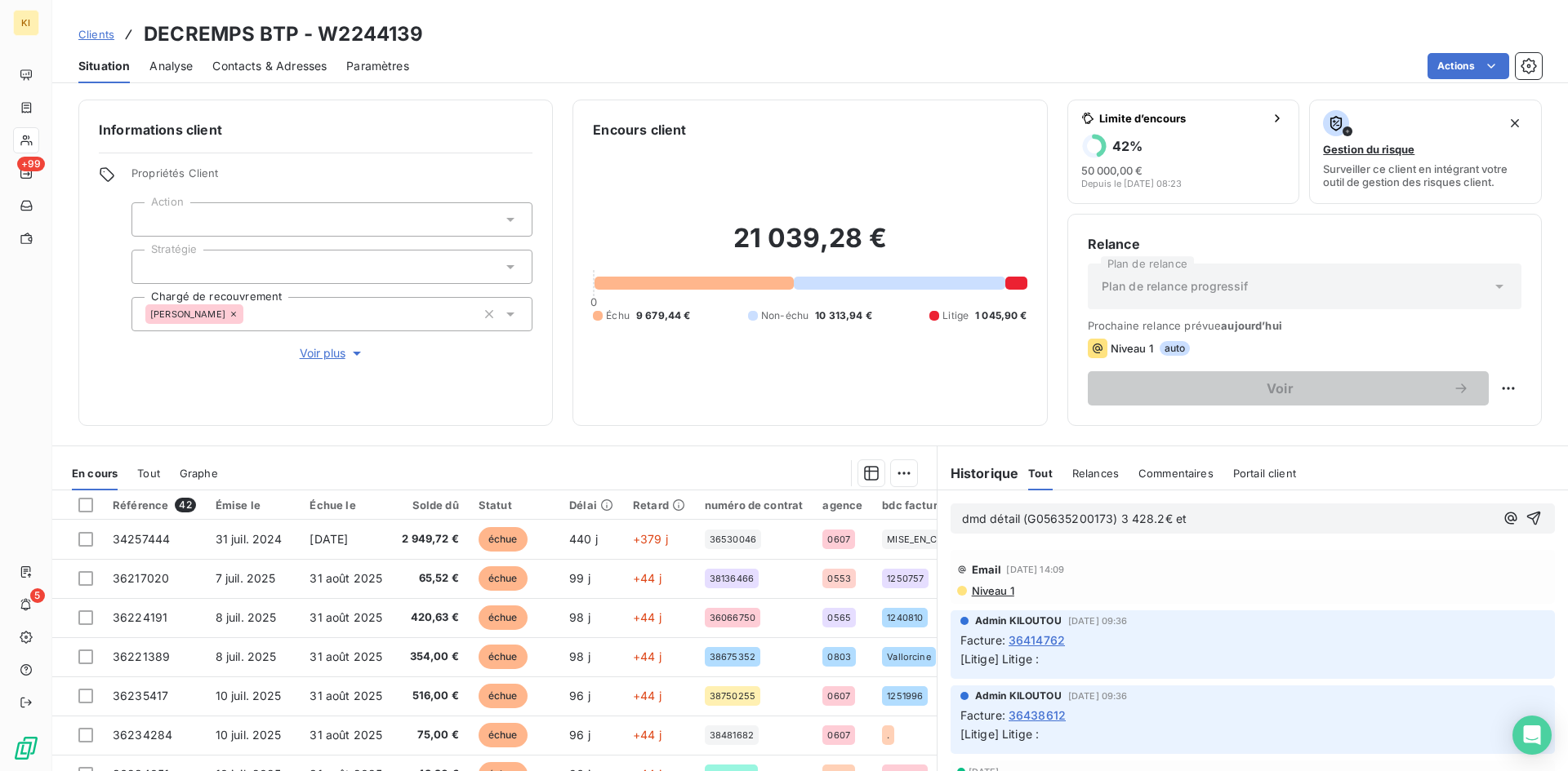
click at [1226, 512] on p "dmd détail (G05635200173) 3 428.2€ et" at bounding box center [1228, 520] width 532 height 19
click at [1191, 511] on div "dmd détail (G05635200173) 3 428.2€ et" at bounding box center [1228, 519] width 532 height 21
click at [1194, 521] on p "dmd détail (G05635200173) 3 428.2€ et" at bounding box center [1228, 520] width 532 height 19
click at [1180, 517] on span "dmd détail (G05635200173) 3 428.2€ et G05635200288 1760.52" at bounding box center [1153, 518] width 384 height 14
click at [1269, 523] on span "dmd détail (G05635200173) 3 428.2€ et (G05635200288 1760.52" at bounding box center [1153, 518] width 384 height 14
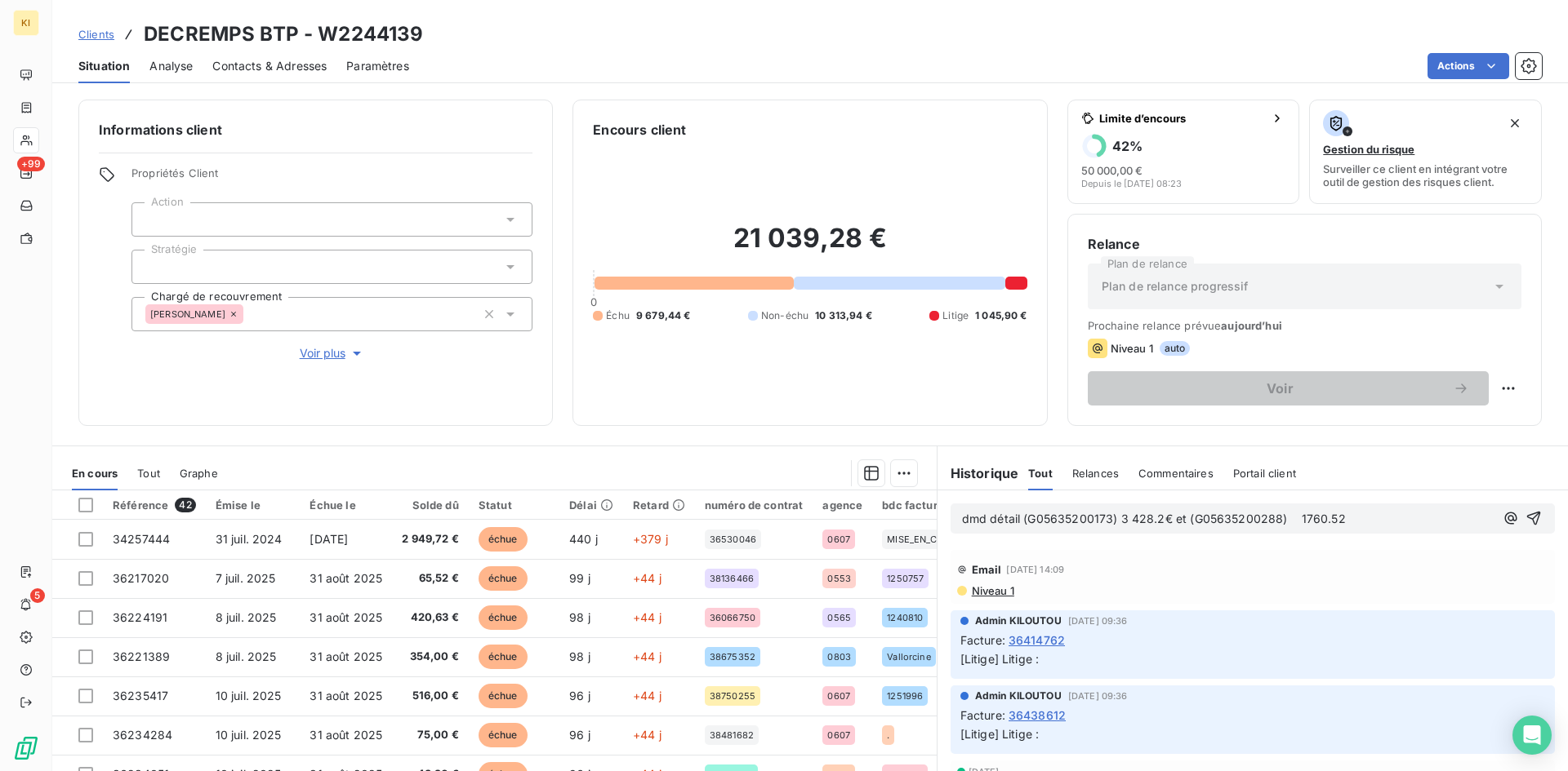
click at [1304, 518] on span "dmd détail (G05635200173) 3 428.2€ et (G05635200288) 1760.52" at bounding box center [1153, 518] width 384 height 14
click at [1283, 519] on span "dmd détail (G05635200173) 3 428.2€ et (G05635200288) 1760.52" at bounding box center [1148, 518] width 373 height 14
click at [1341, 515] on p "dmd détail (G05635200173) 3 428.2€ et (G05635200288) 1 760.52" at bounding box center [1228, 520] width 532 height 19
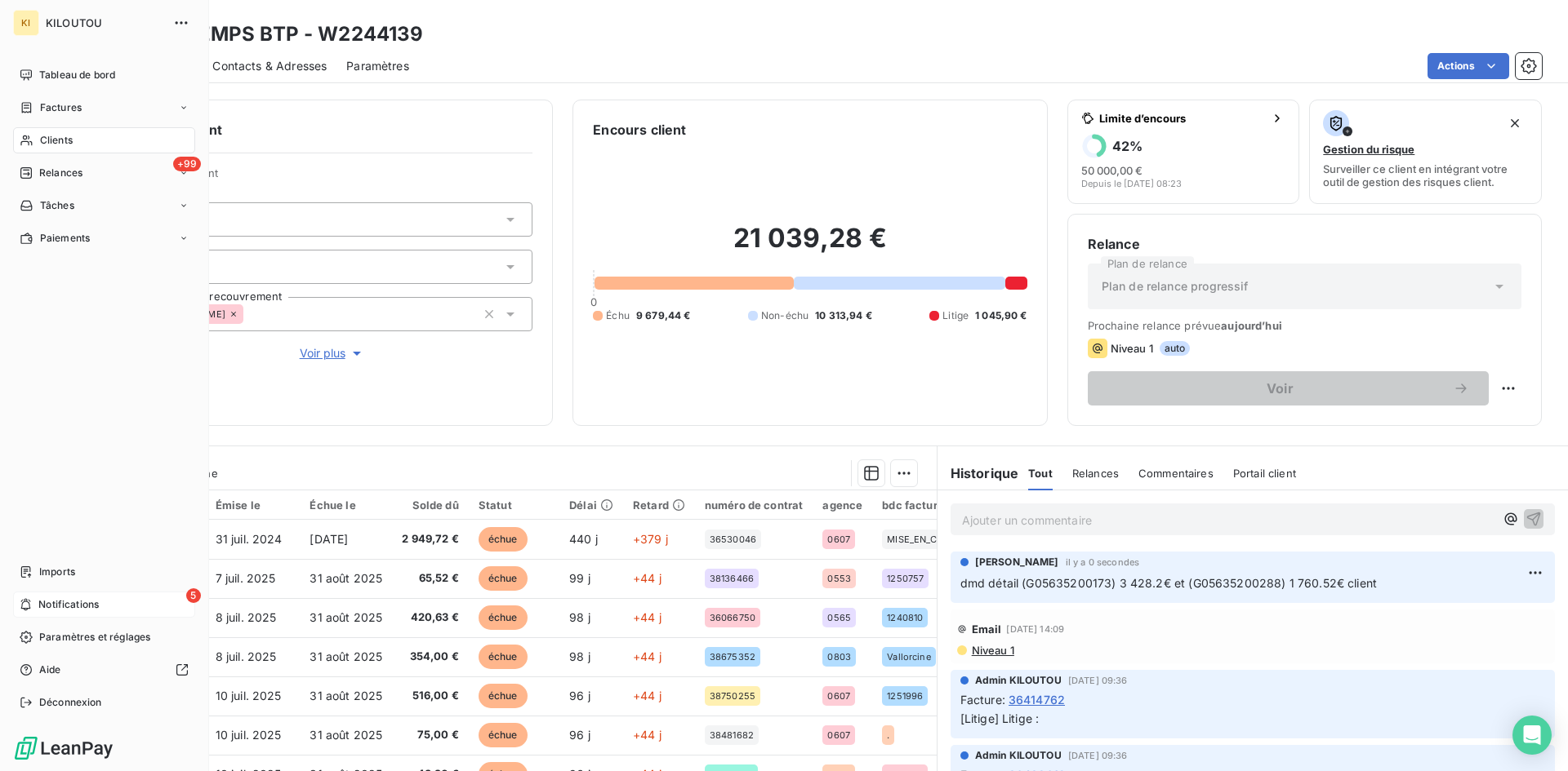
click at [27, 609] on icon at bounding box center [26, 605] width 9 height 12
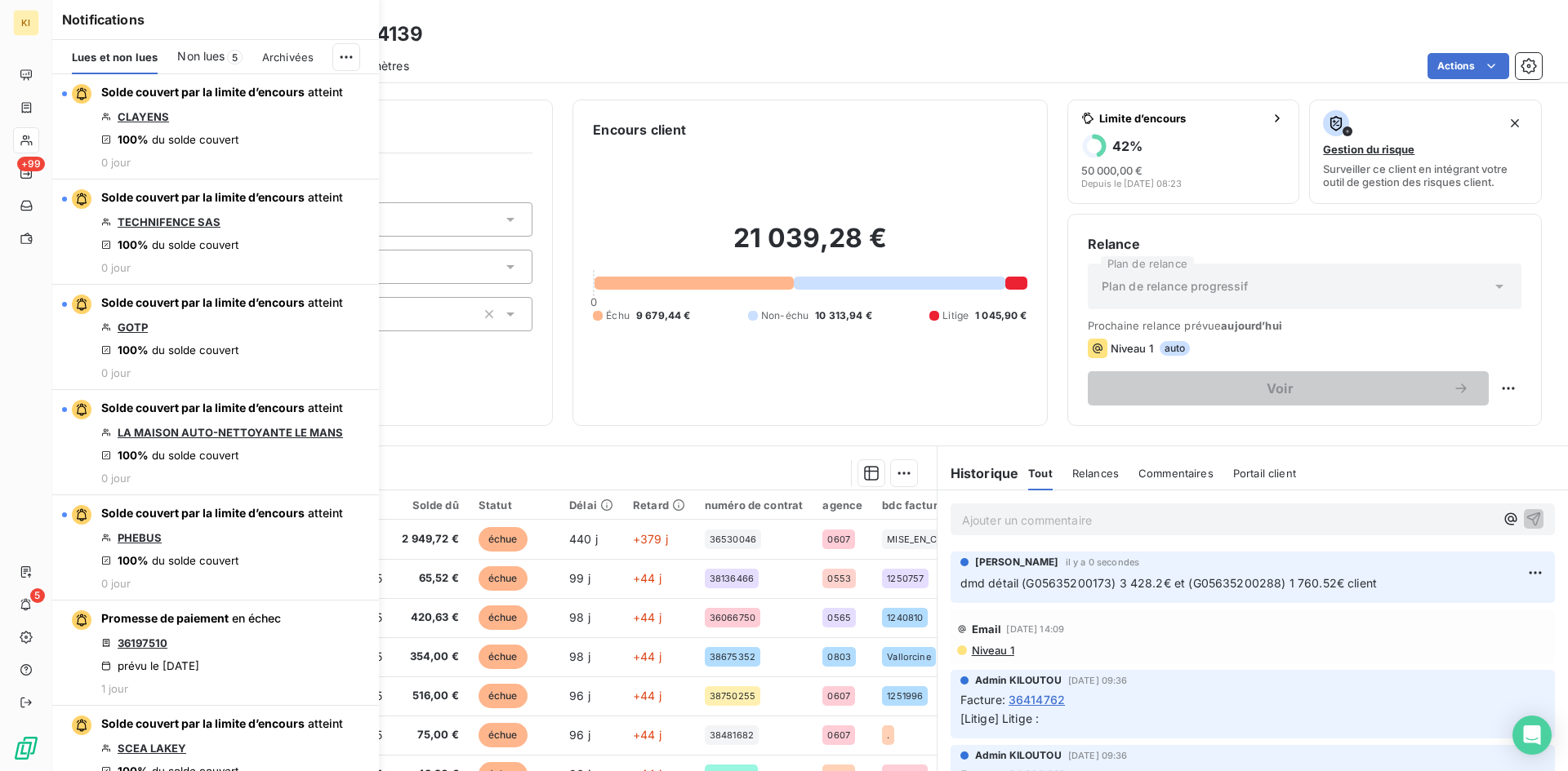
click at [234, 57] on span "5" at bounding box center [235, 58] width 15 height 15
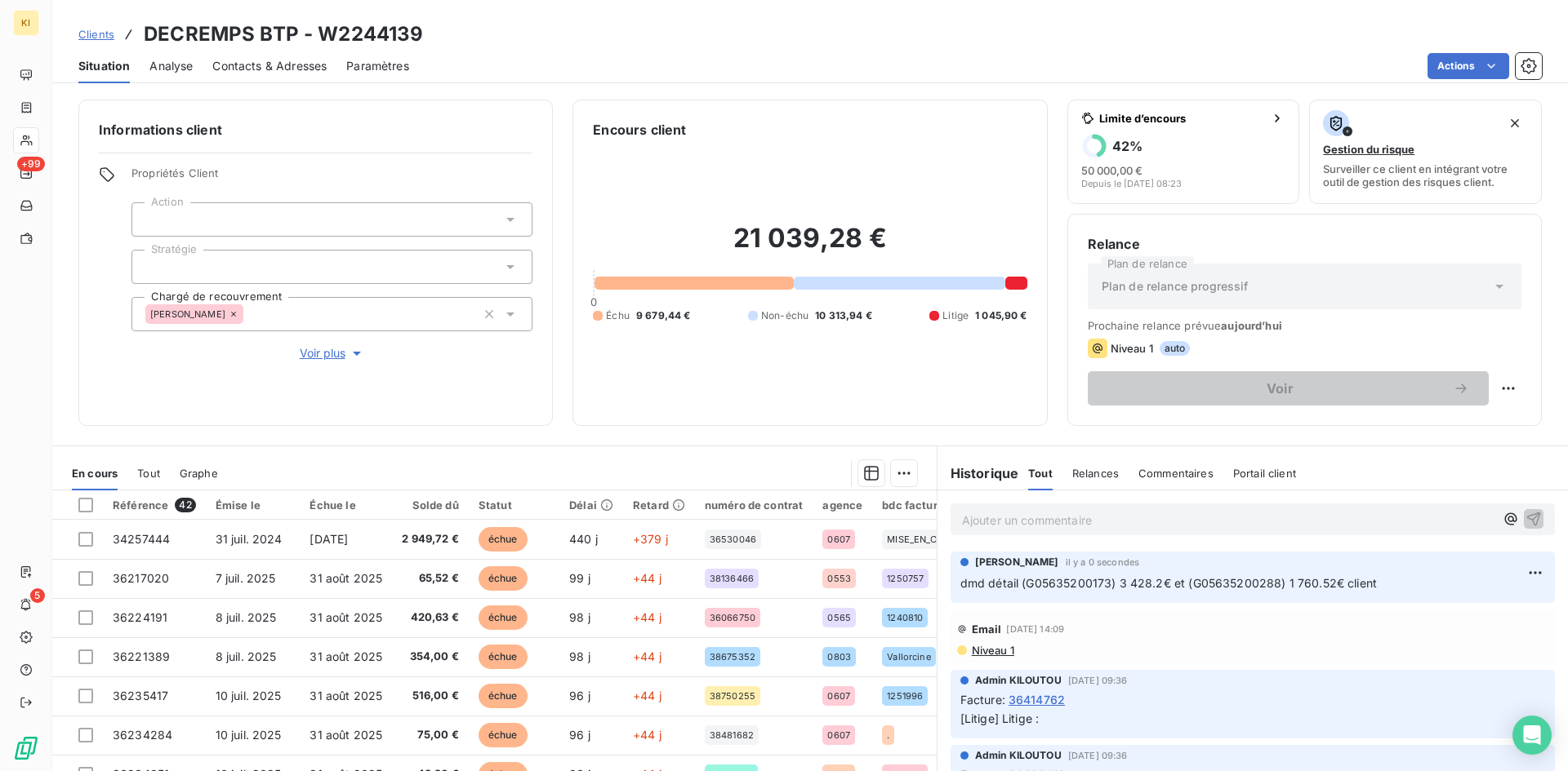
click at [495, 46] on div "Clients DECREMPS BTP - W2244139" at bounding box center [810, 34] width 1516 height 29
click at [80, 37] on span "Clients" at bounding box center [97, 34] width 36 height 13
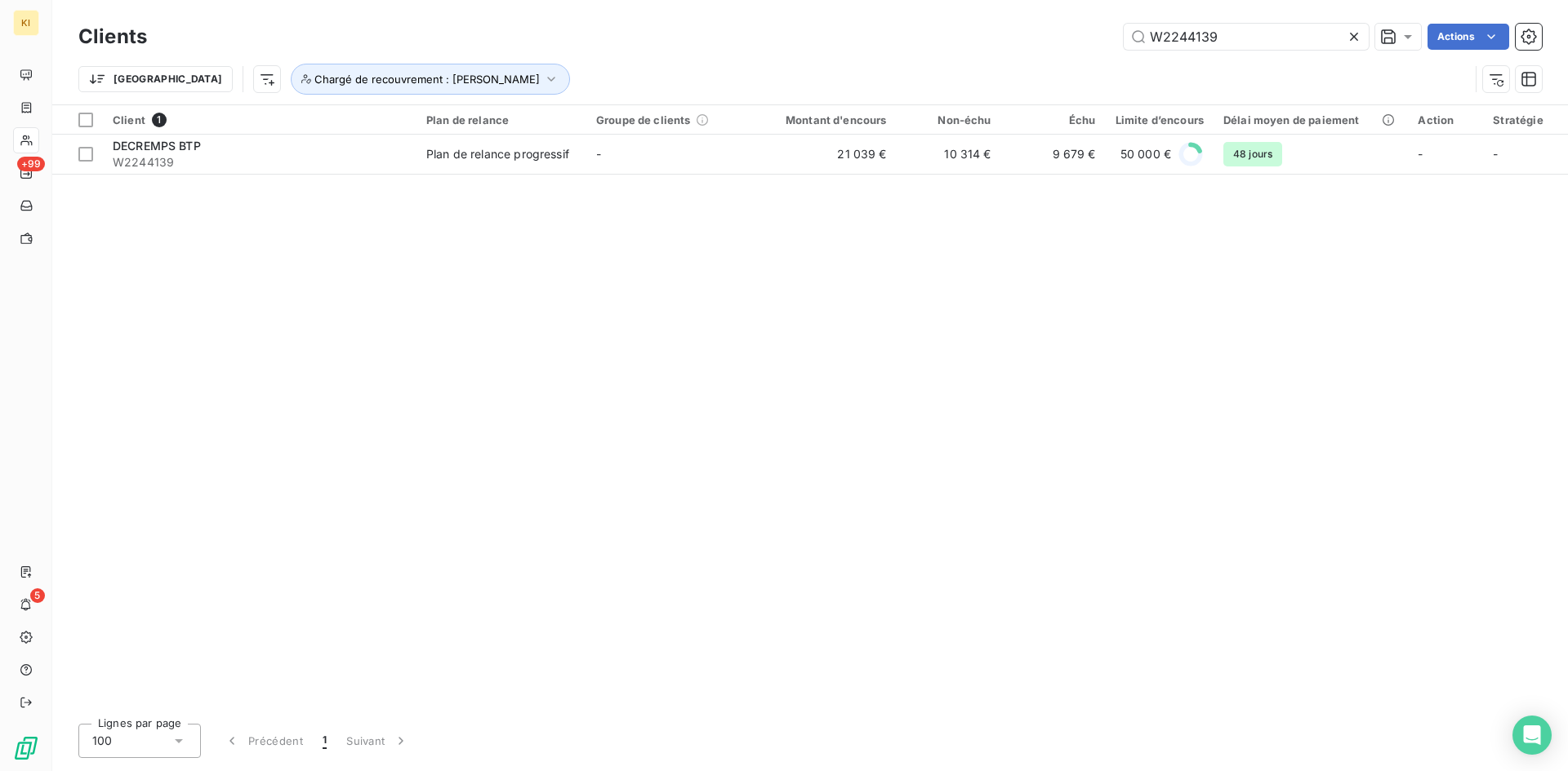
drag, startPoint x: 1239, startPoint y: 36, endPoint x: 766, endPoint y: 30, distance: 473.0
click at [766, 30] on div "W2244139 Actions" at bounding box center [854, 37] width 1375 height 27
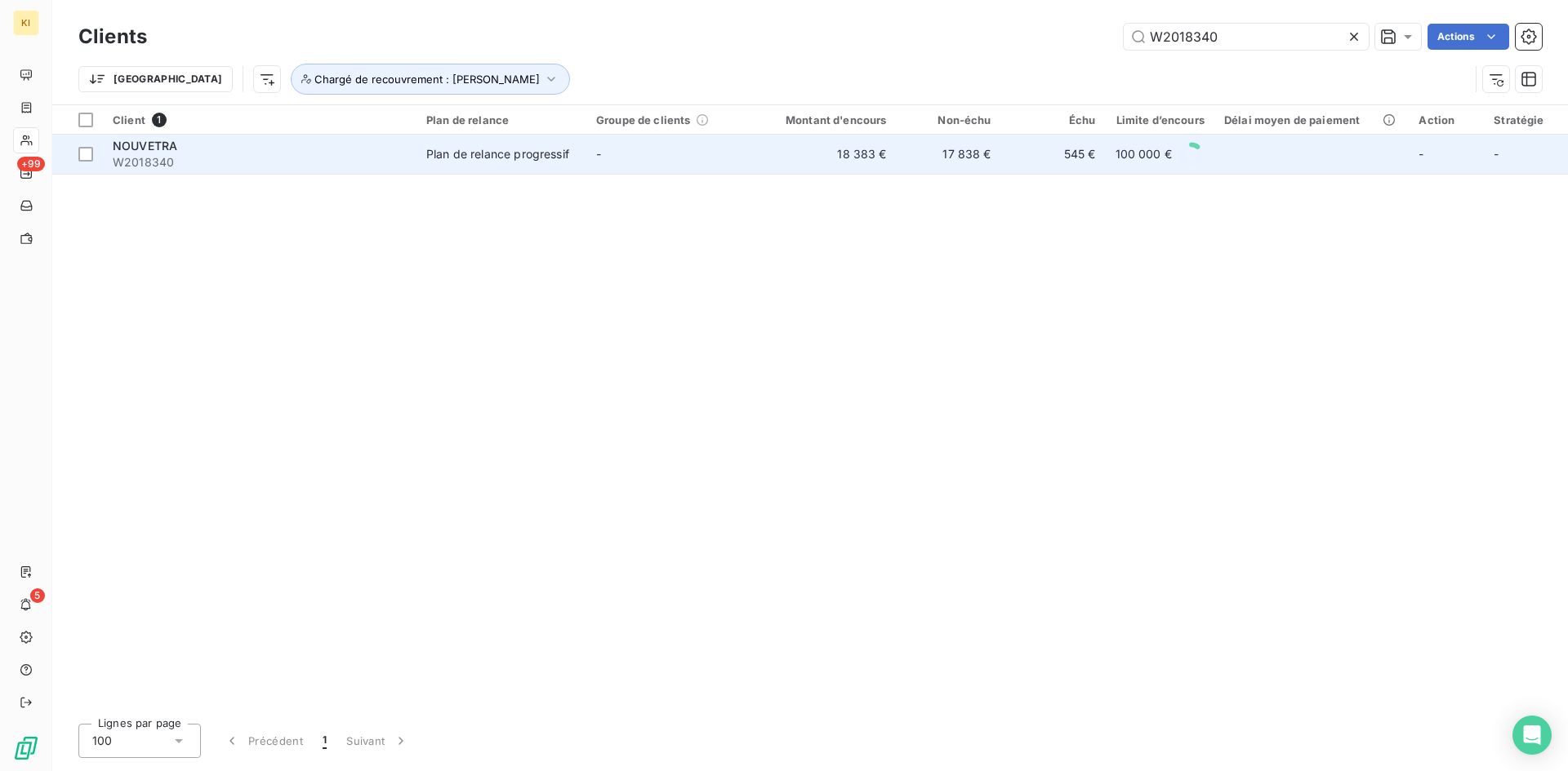
type input "W2018340"
click at [444, 154] on div "Plan de relance progressif" at bounding box center [497, 153] width 143 height 16
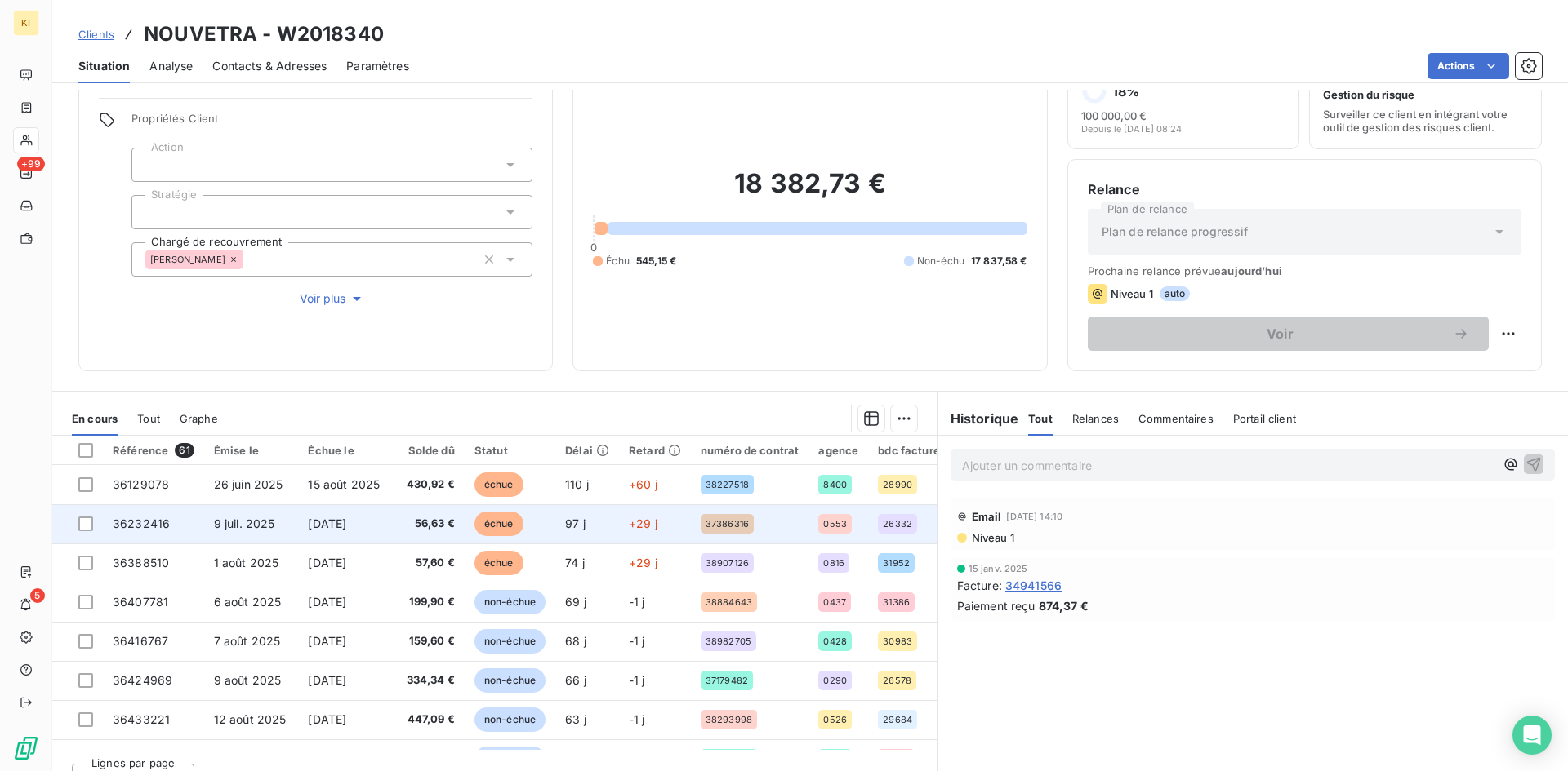
scroll to position [82, 0]
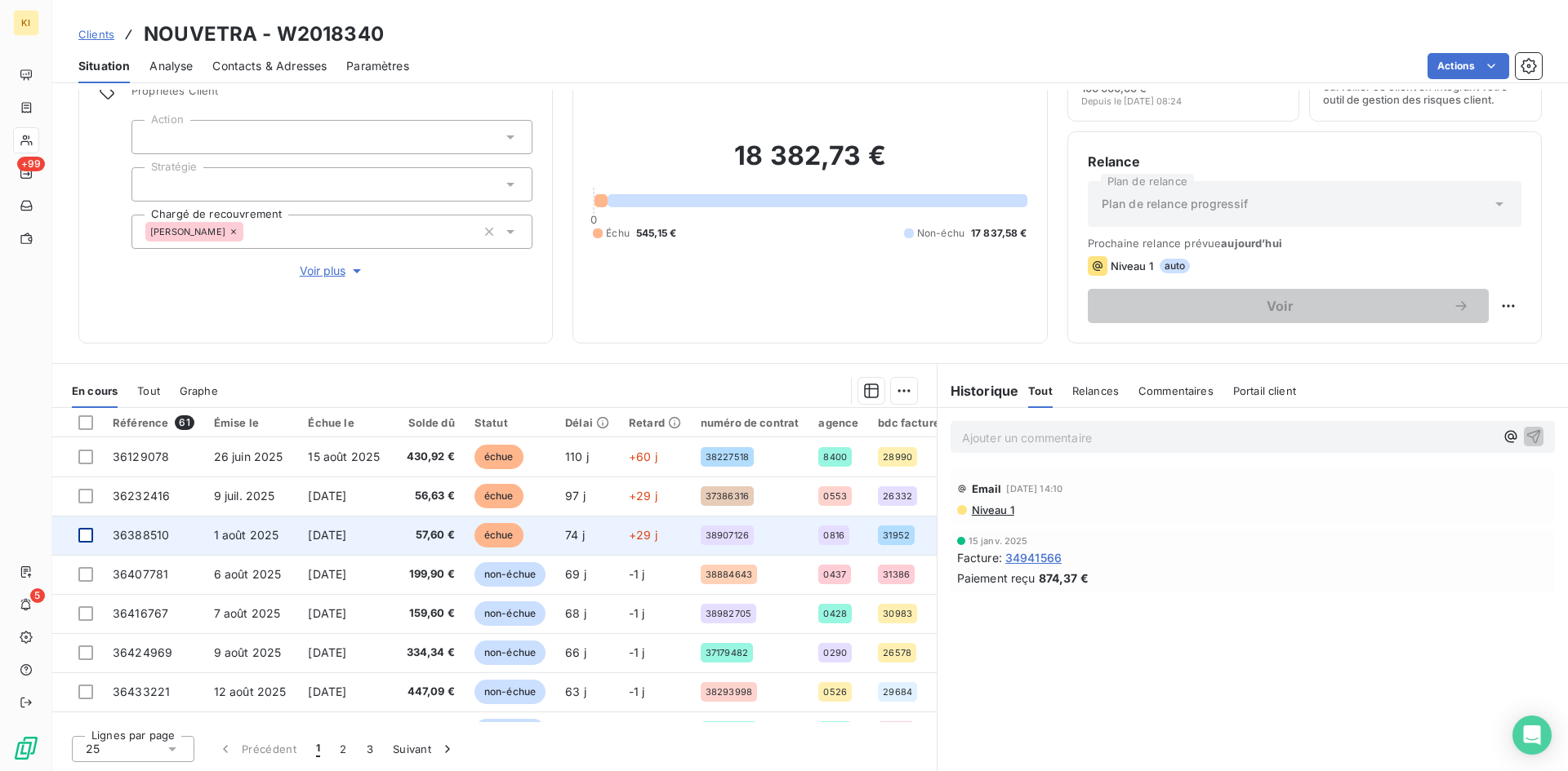
click at [85, 535] on div at bounding box center [86, 536] width 15 height 15
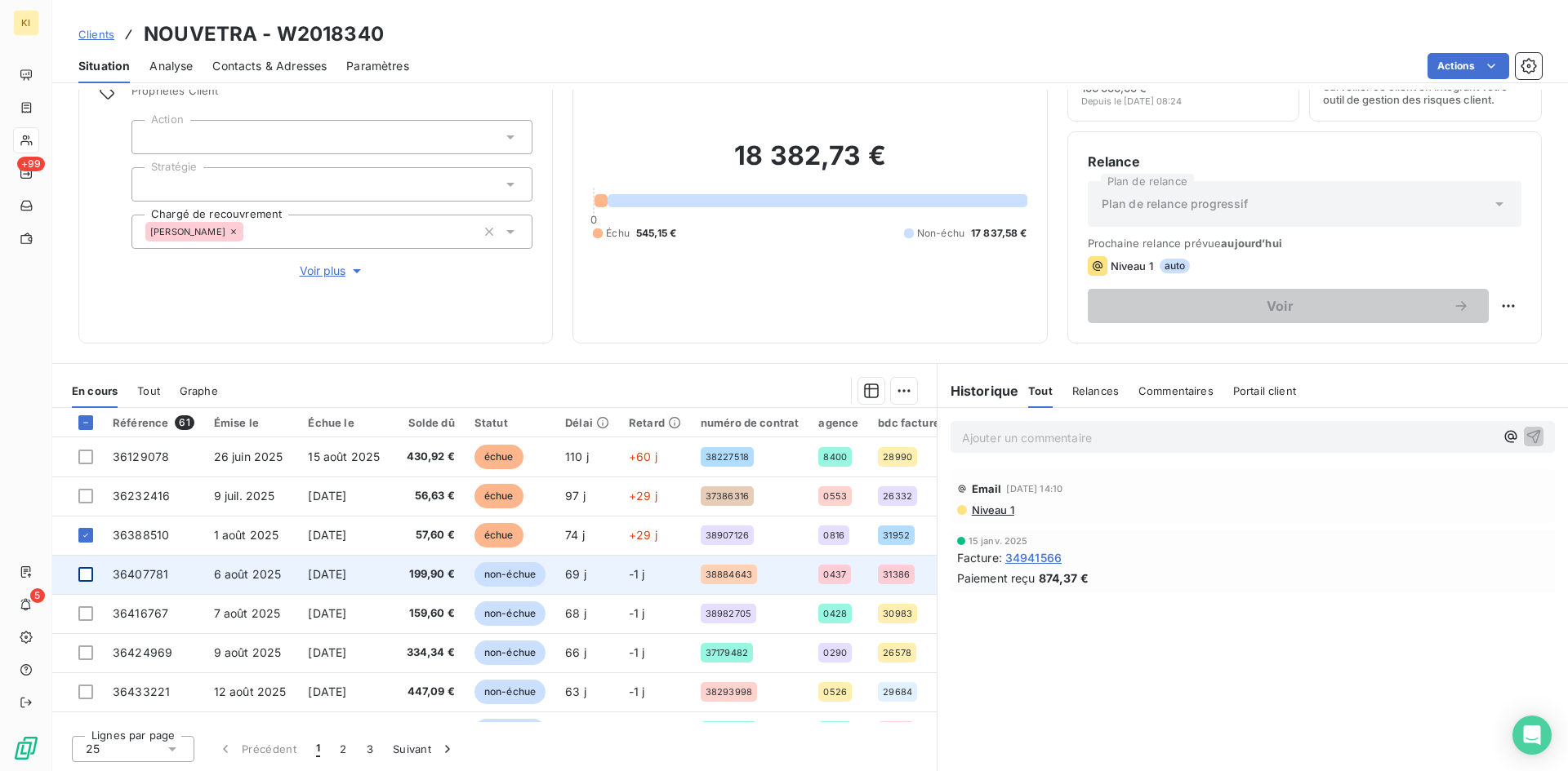
click at [83, 576] on div at bounding box center [86, 575] width 15 height 15
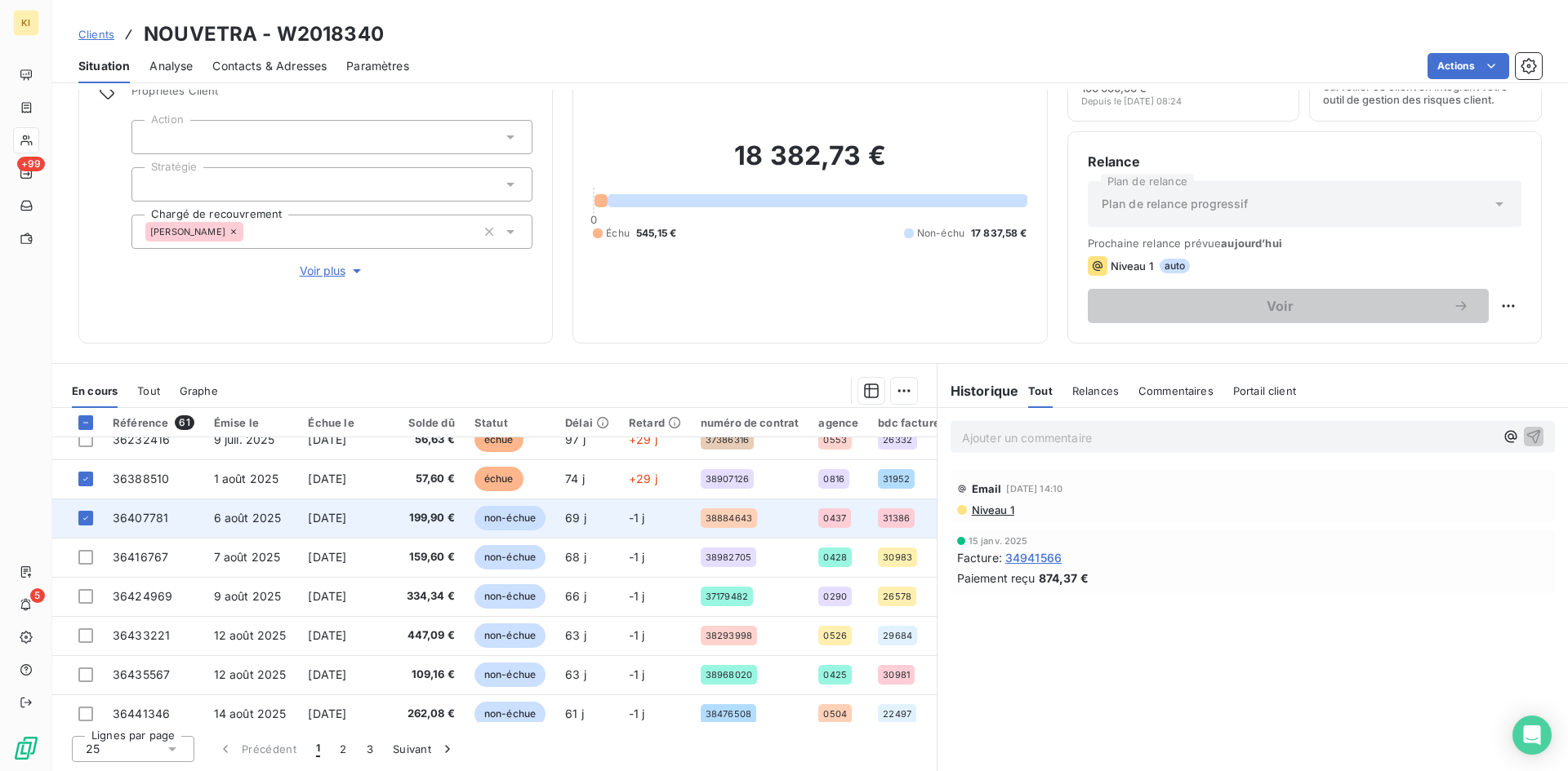
scroll to position [81, 0]
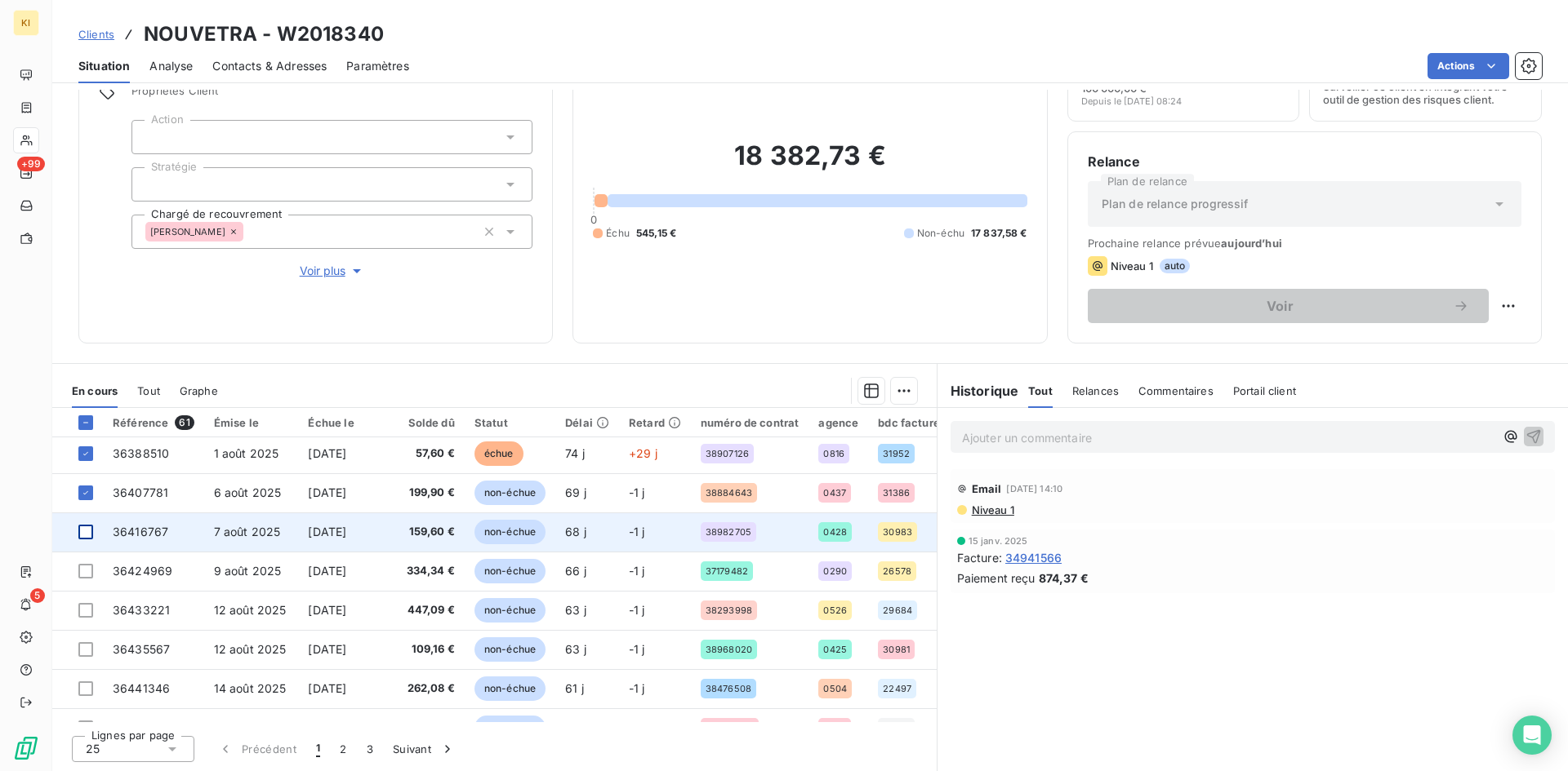
click at [82, 535] on div at bounding box center [86, 532] width 15 height 15
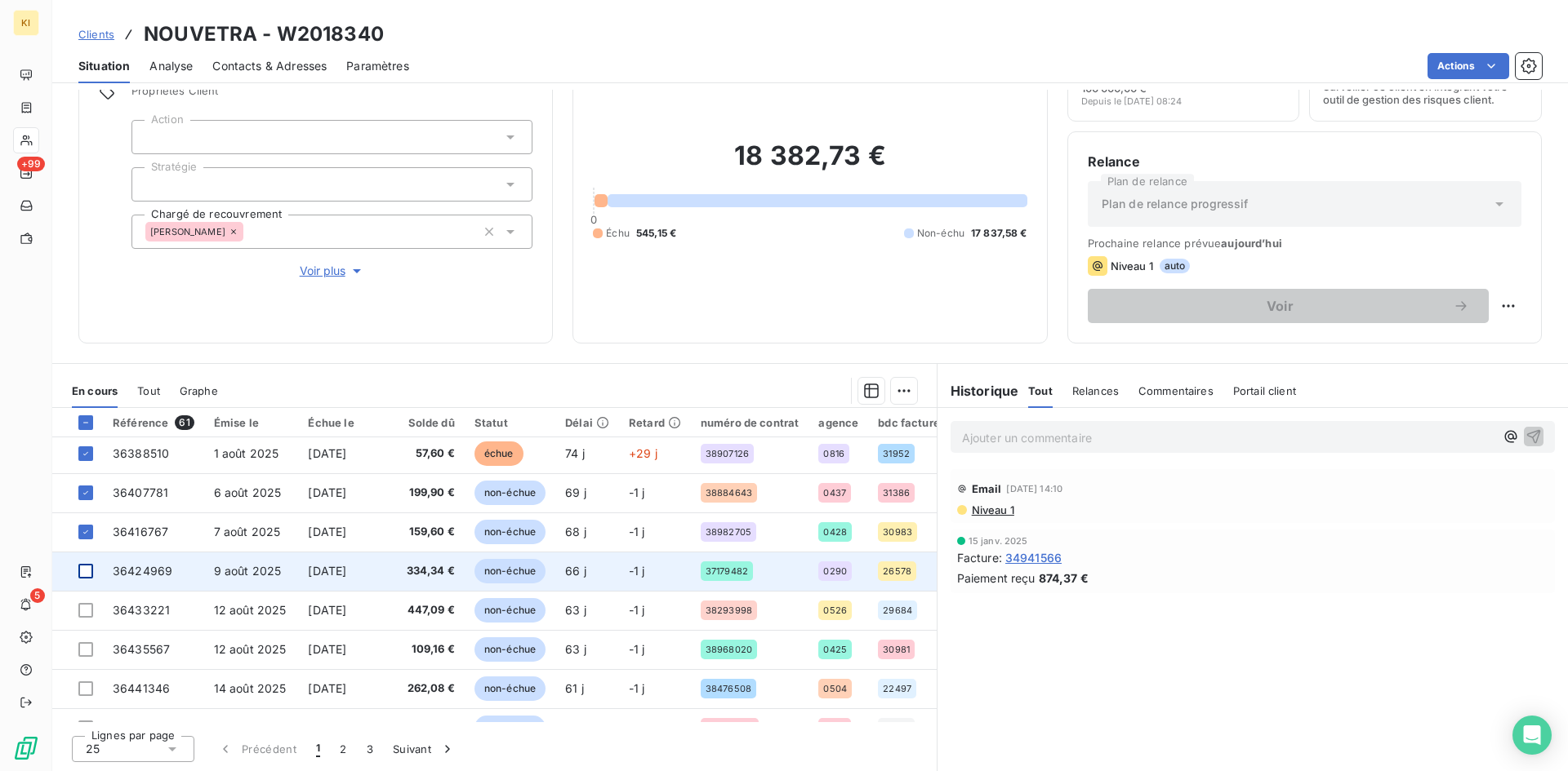
click at [87, 574] on div at bounding box center [86, 572] width 15 height 15
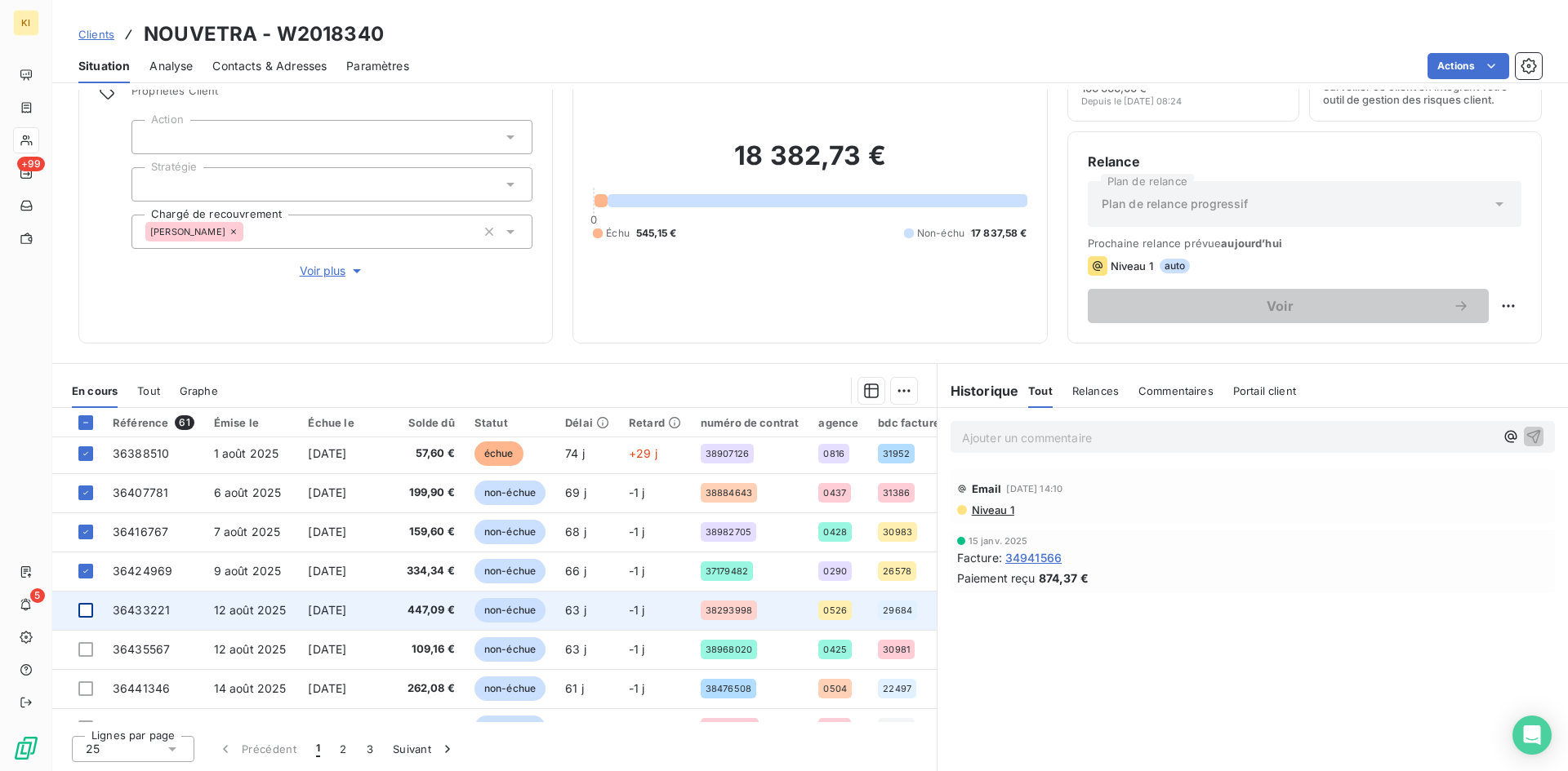
click at [88, 613] on div at bounding box center [86, 611] width 15 height 15
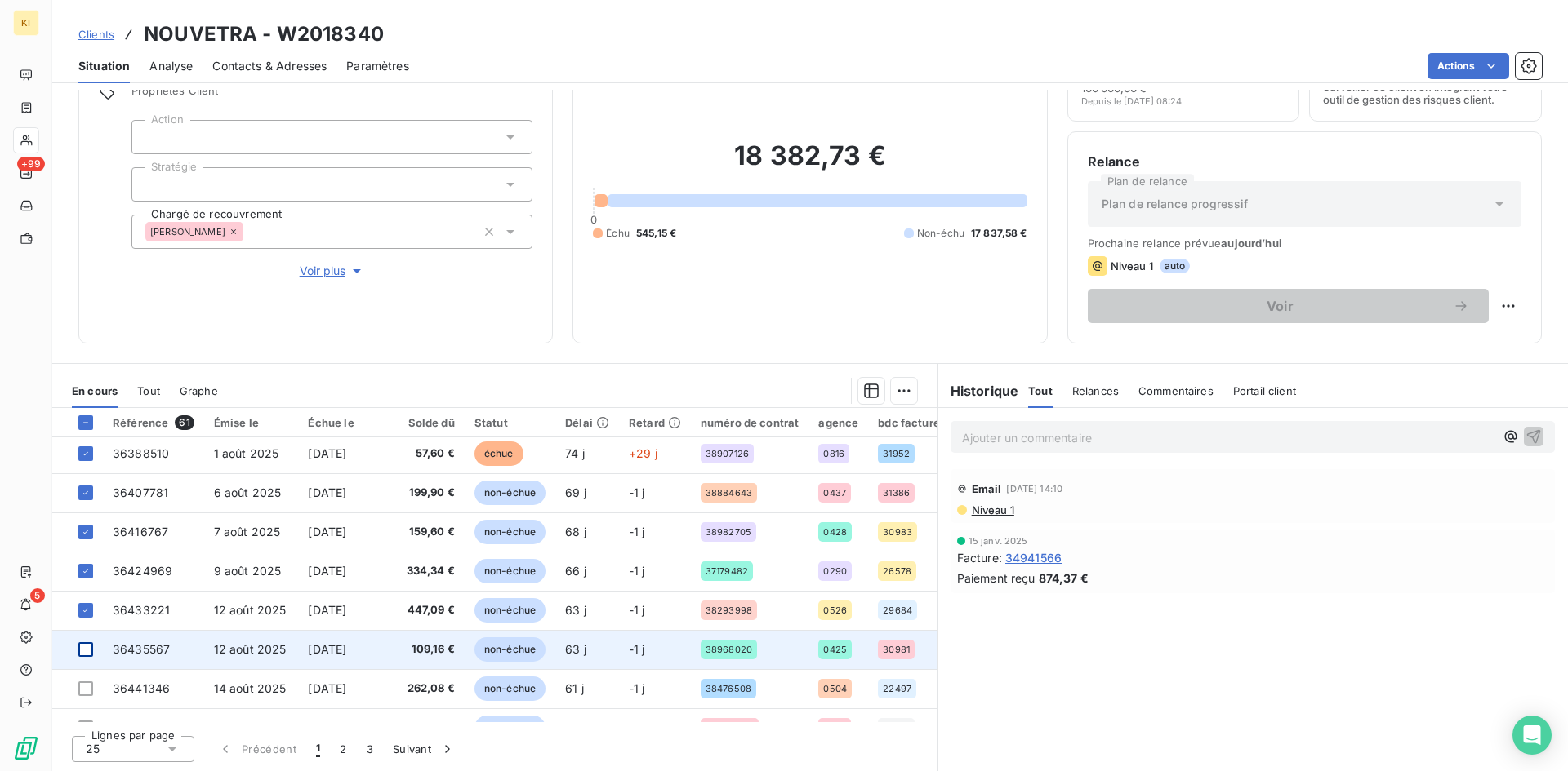
click at [87, 648] on div at bounding box center [86, 650] width 15 height 15
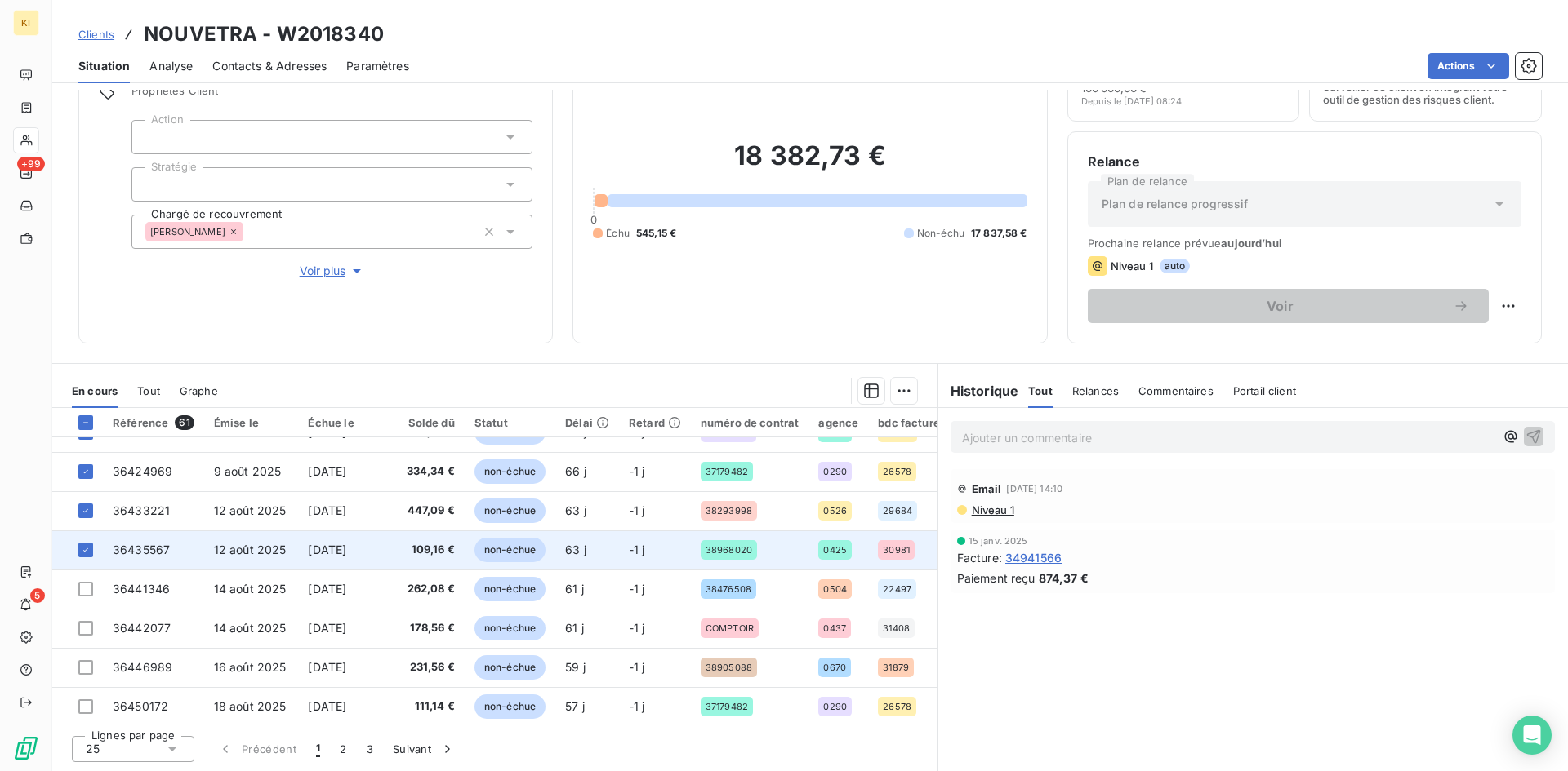
scroll to position [245, 0]
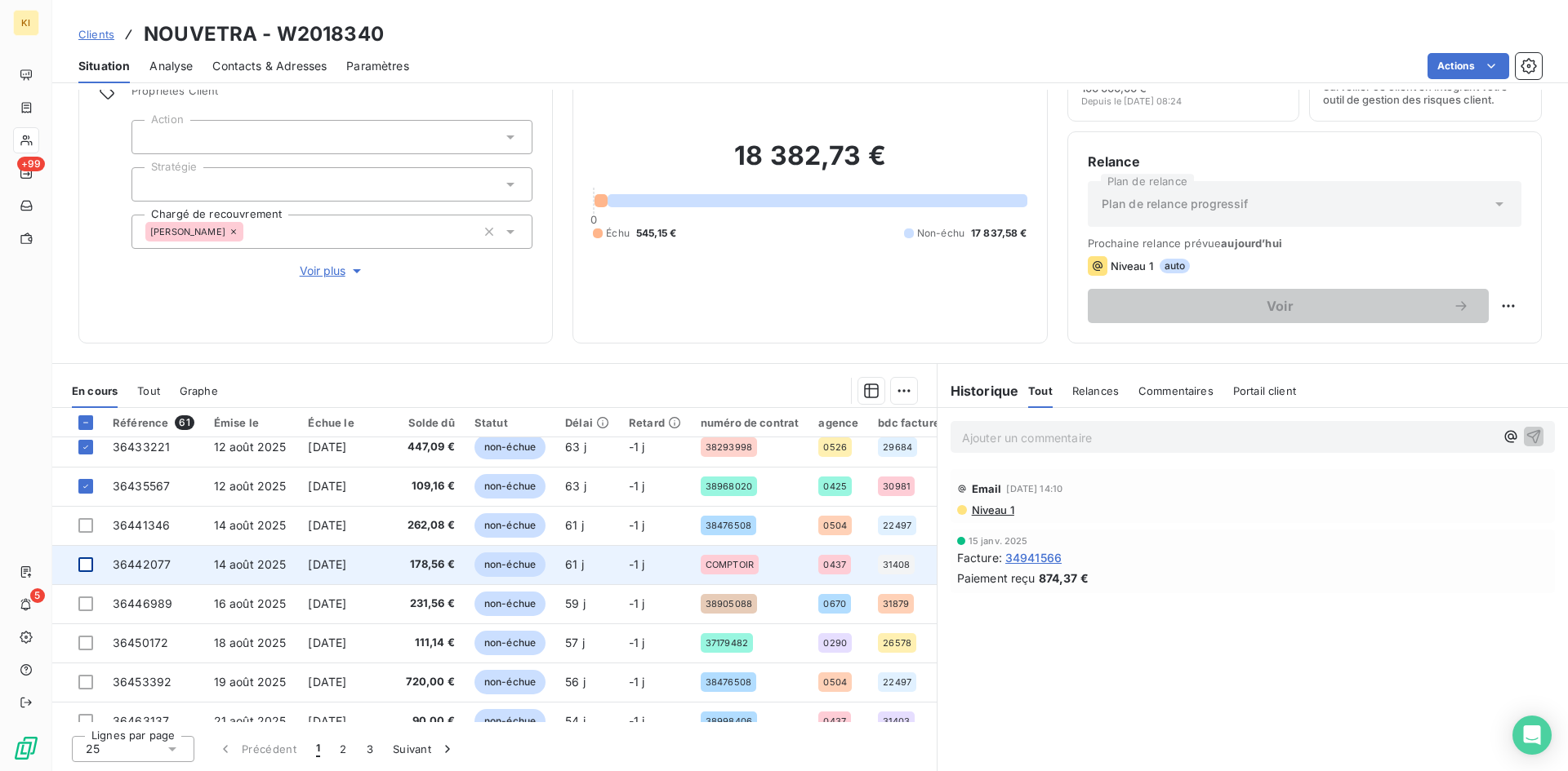
click at [83, 565] on div at bounding box center [86, 565] width 15 height 15
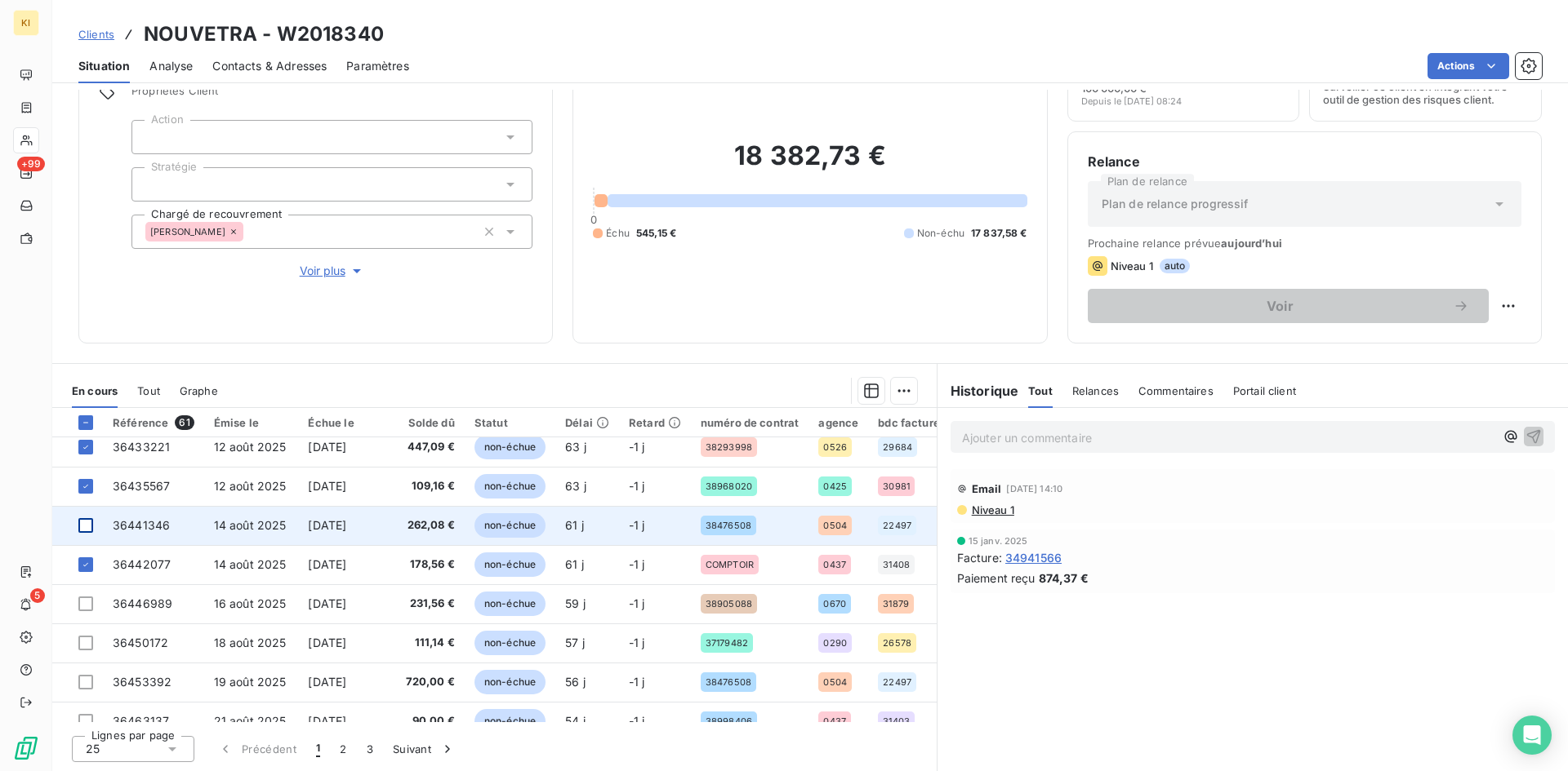
click at [86, 525] on div at bounding box center [86, 526] width 15 height 15
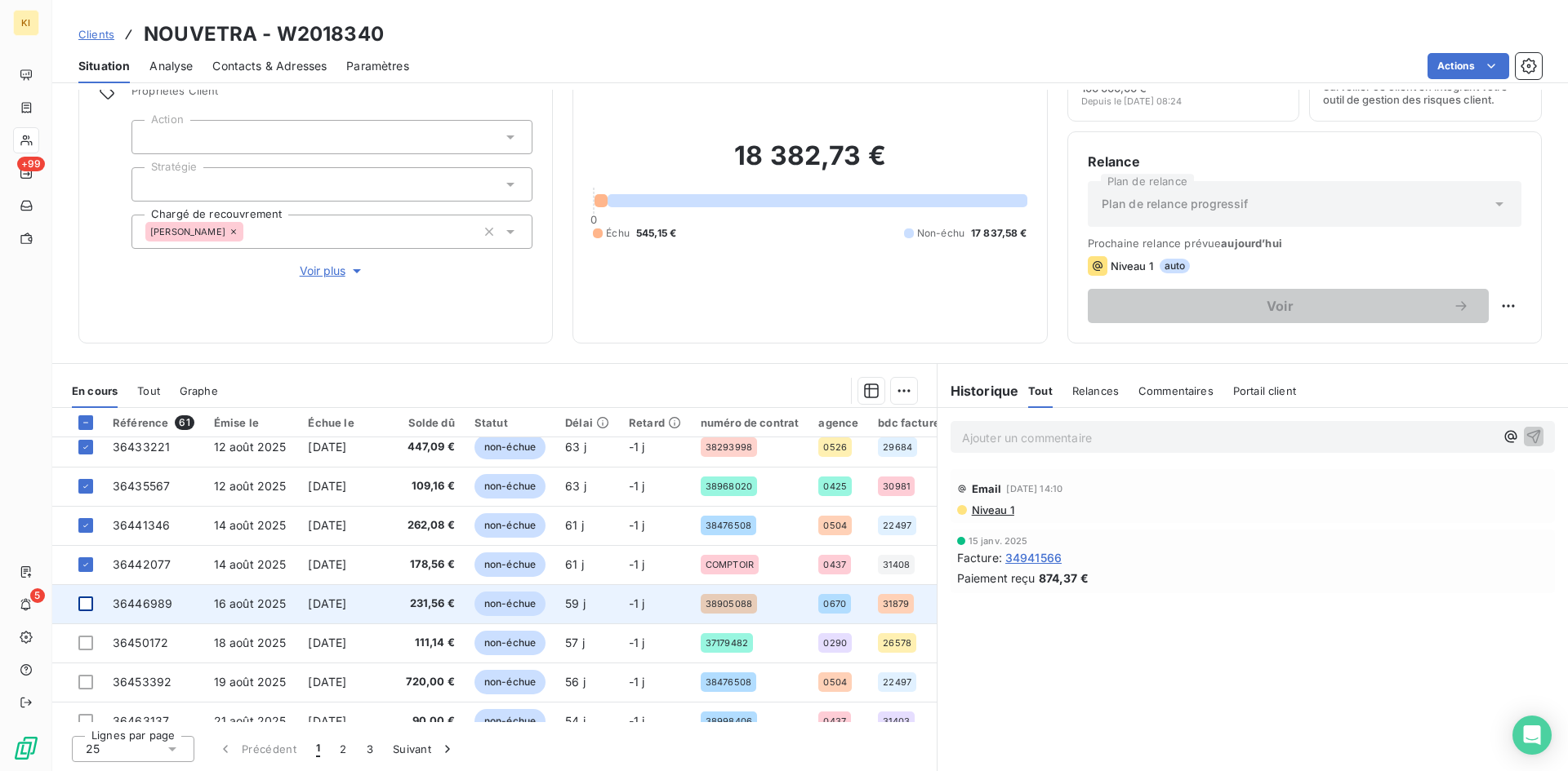
click at [87, 601] on div at bounding box center [86, 604] width 15 height 15
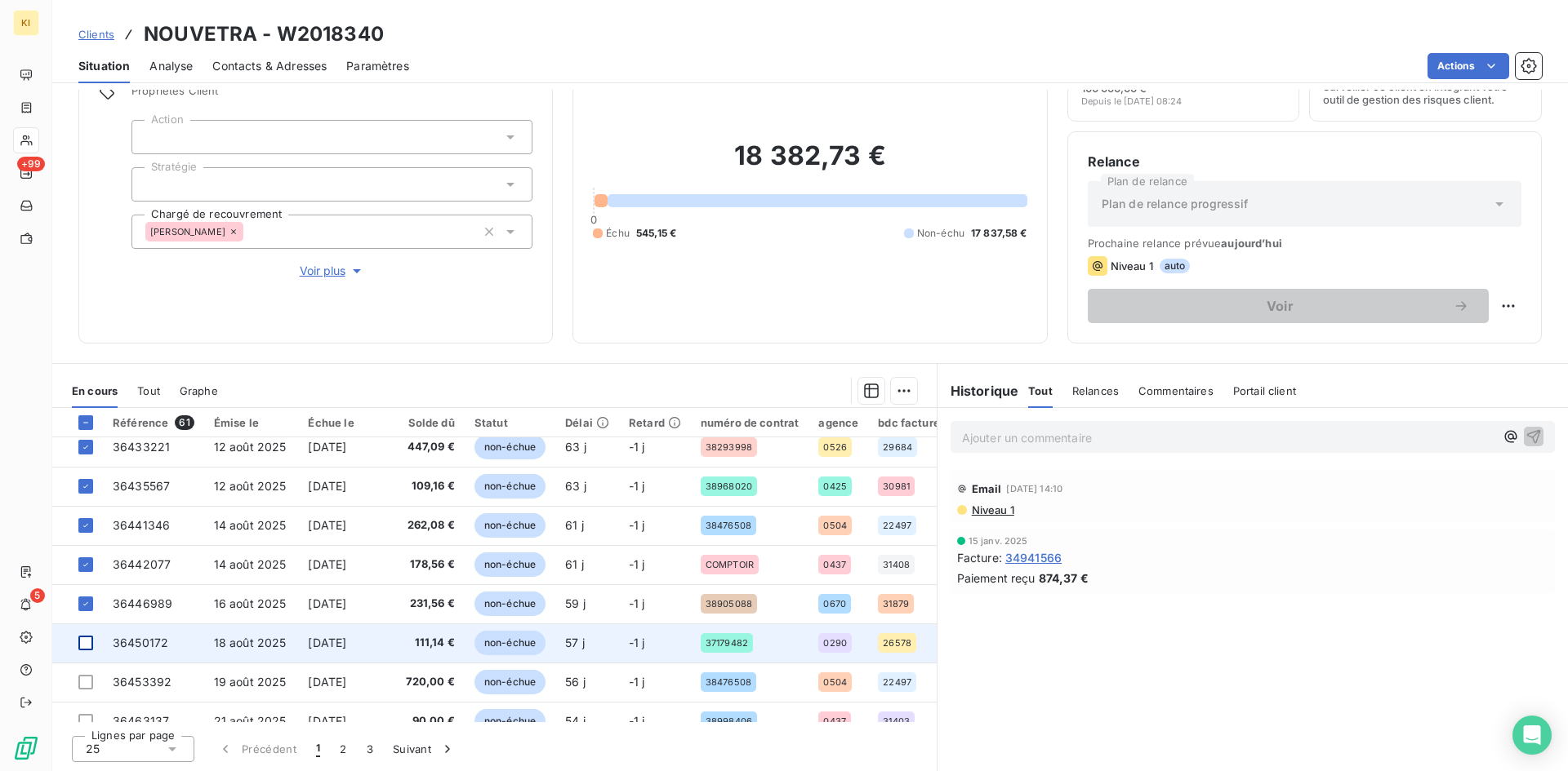
click at [86, 647] on div at bounding box center [86, 643] width 15 height 15
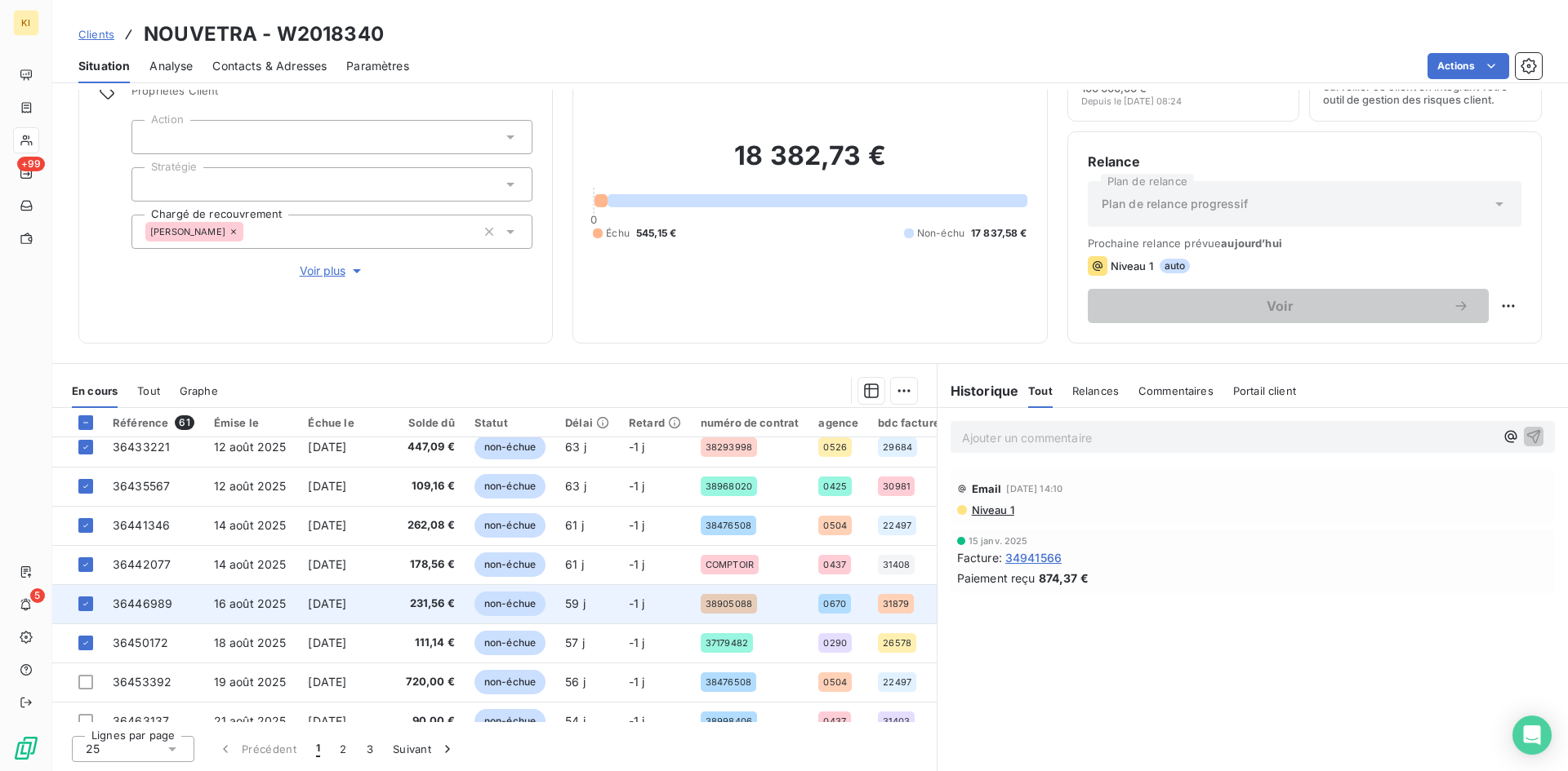
scroll to position [327, 0]
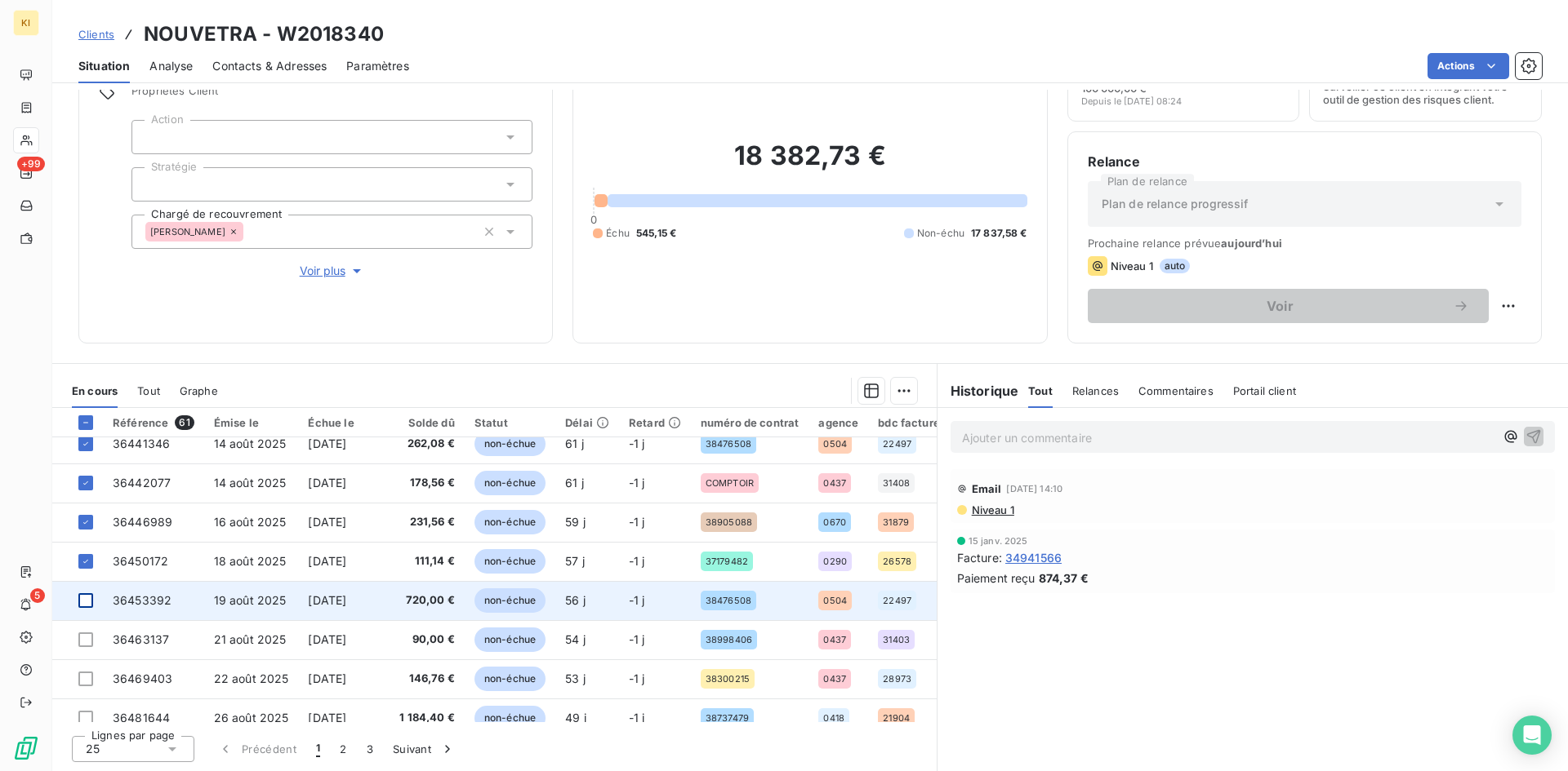
click at [88, 606] on div at bounding box center [86, 601] width 15 height 15
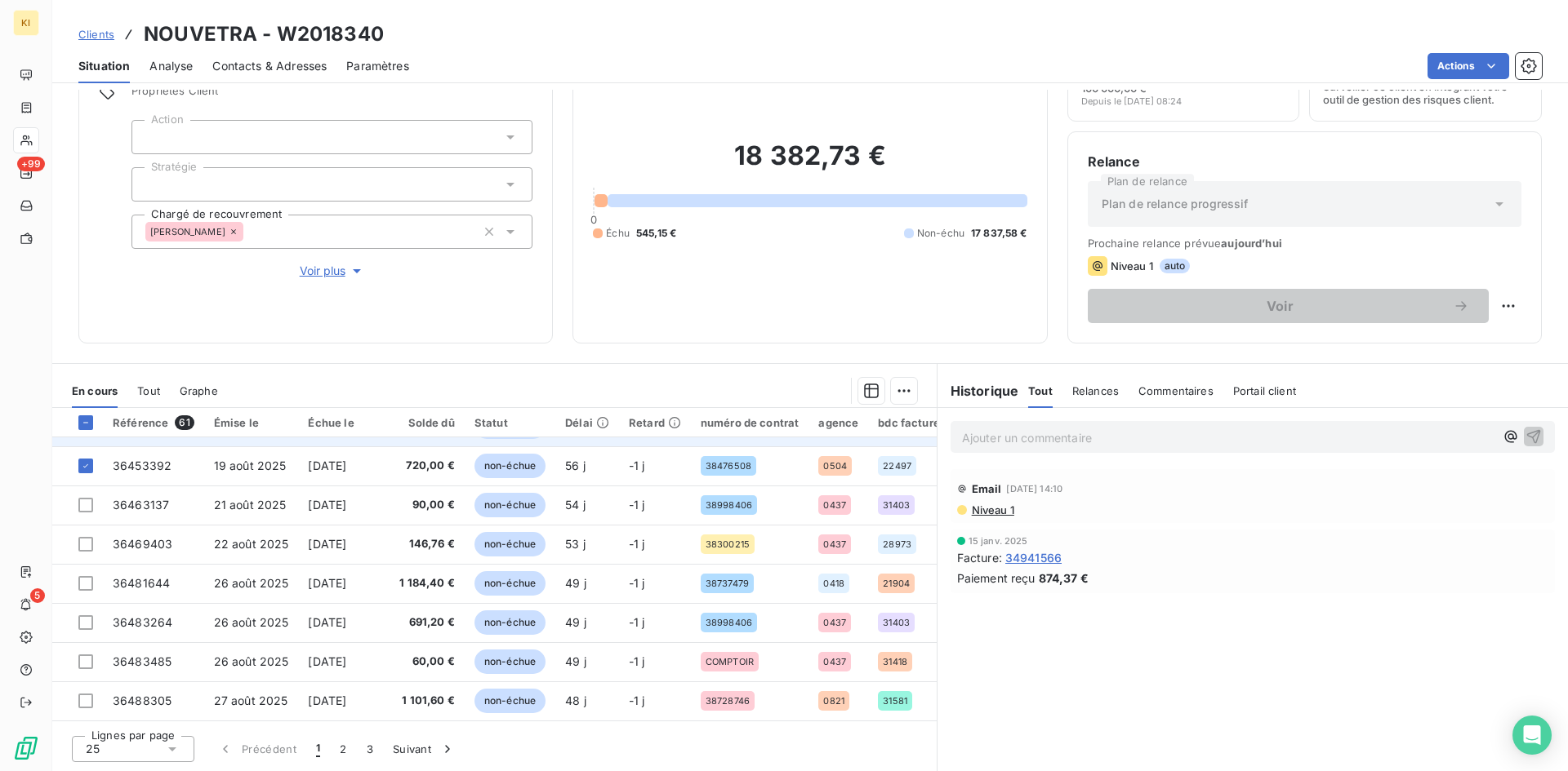
scroll to position [490, 0]
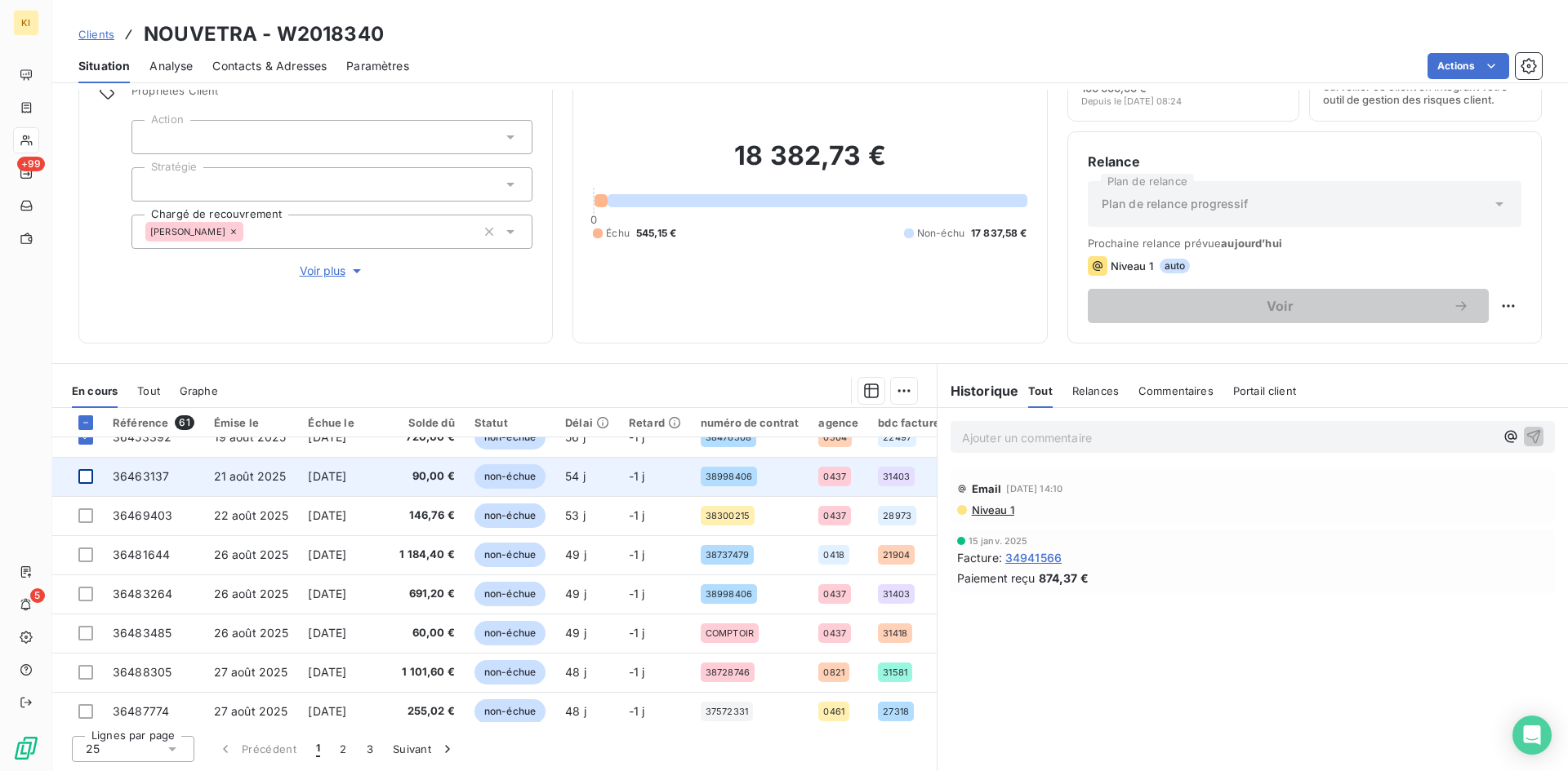
click at [83, 478] on div at bounding box center [86, 477] width 15 height 15
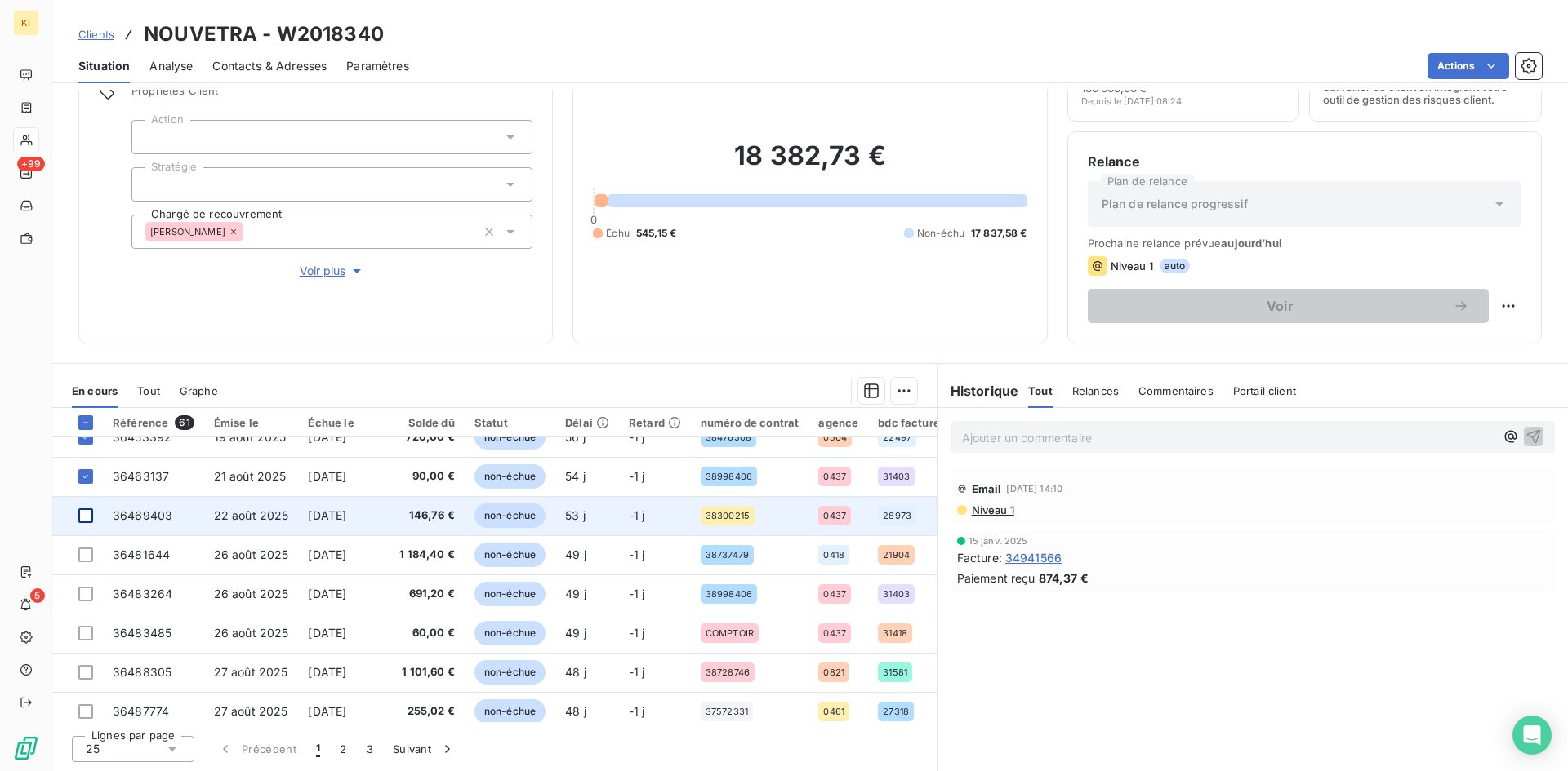
click at [84, 519] on div at bounding box center [86, 516] width 15 height 15
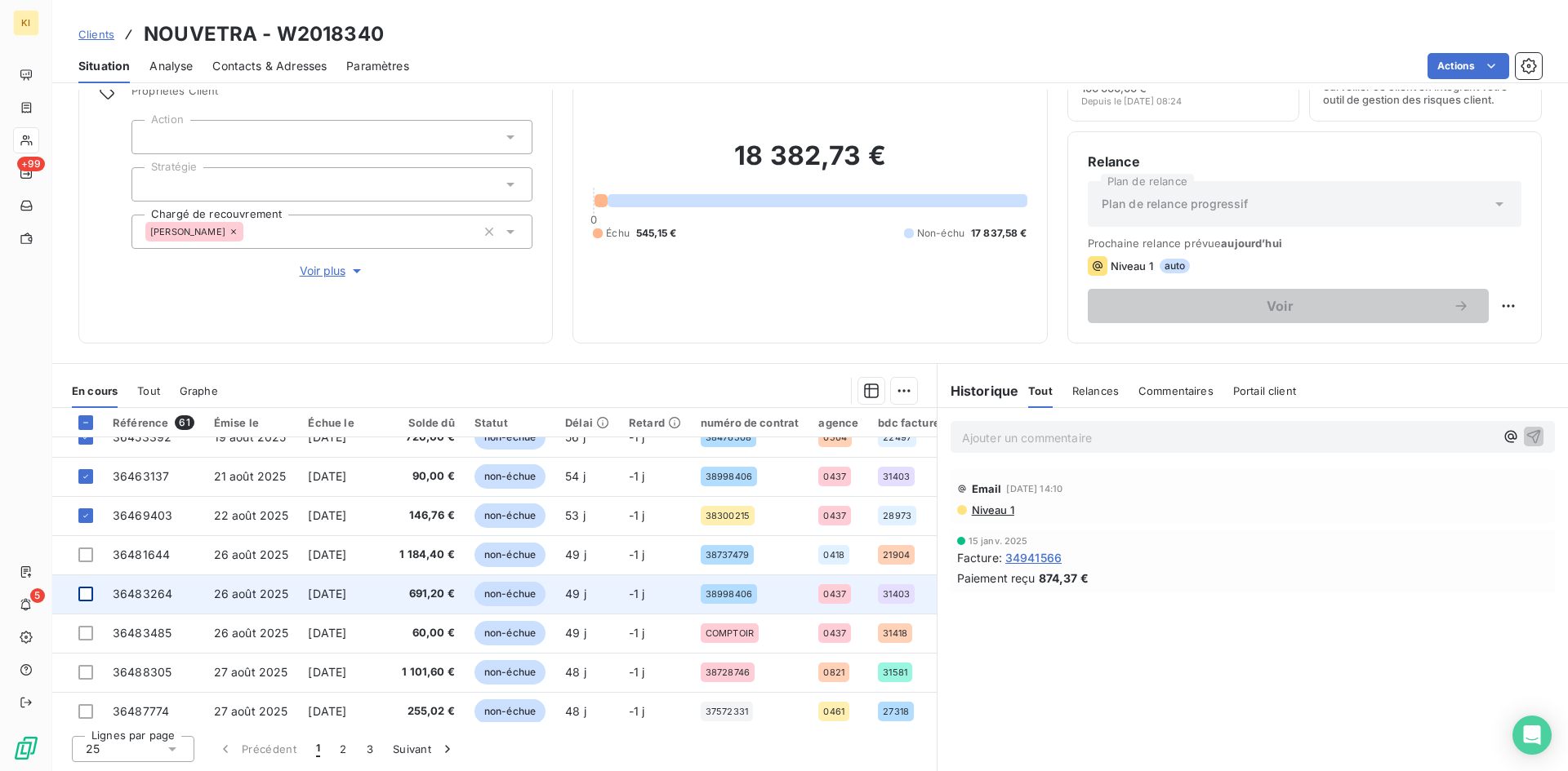
click at [82, 598] on div at bounding box center [86, 595] width 15 height 15
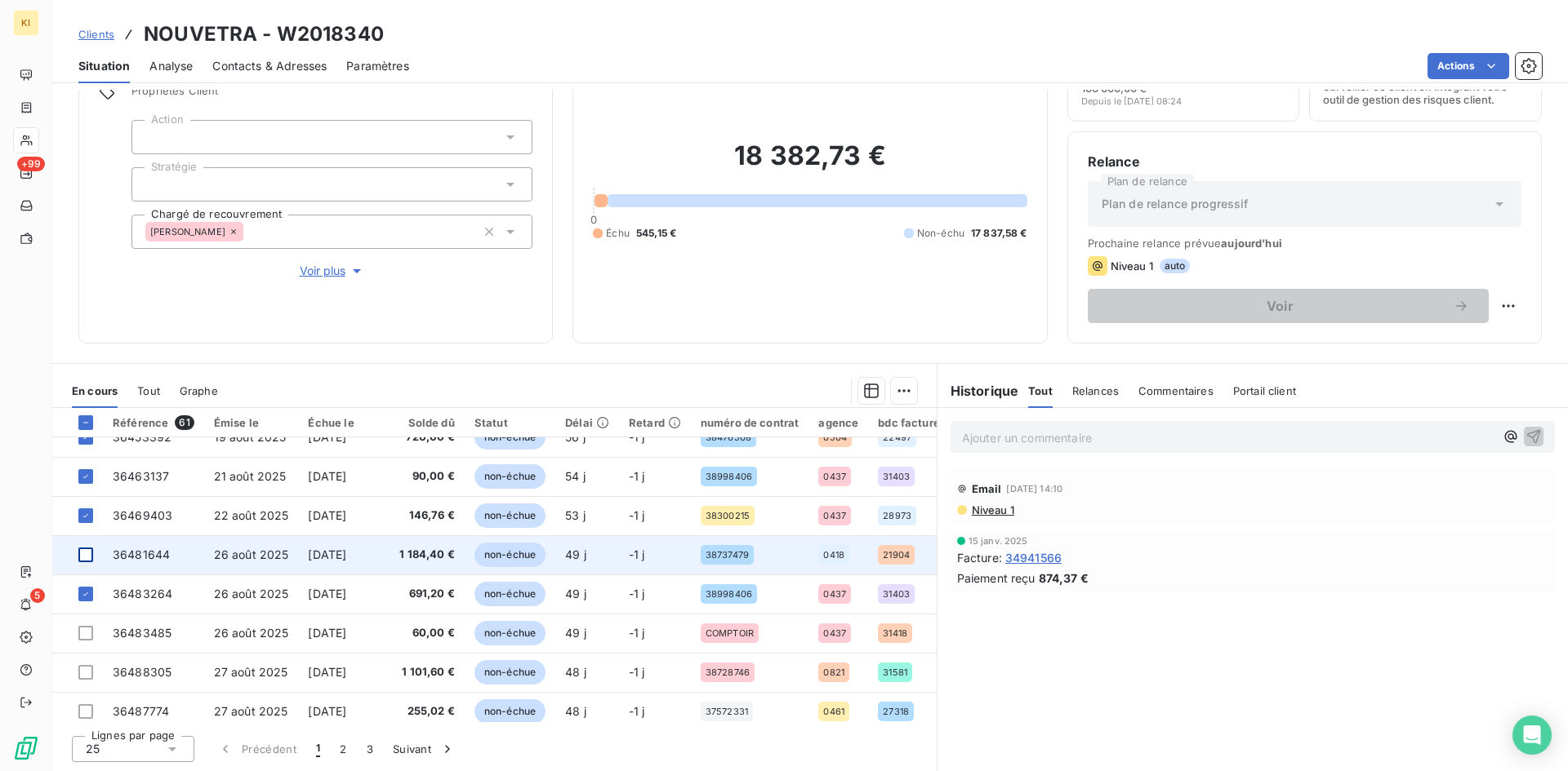
click at [81, 555] on div at bounding box center [86, 555] width 15 height 15
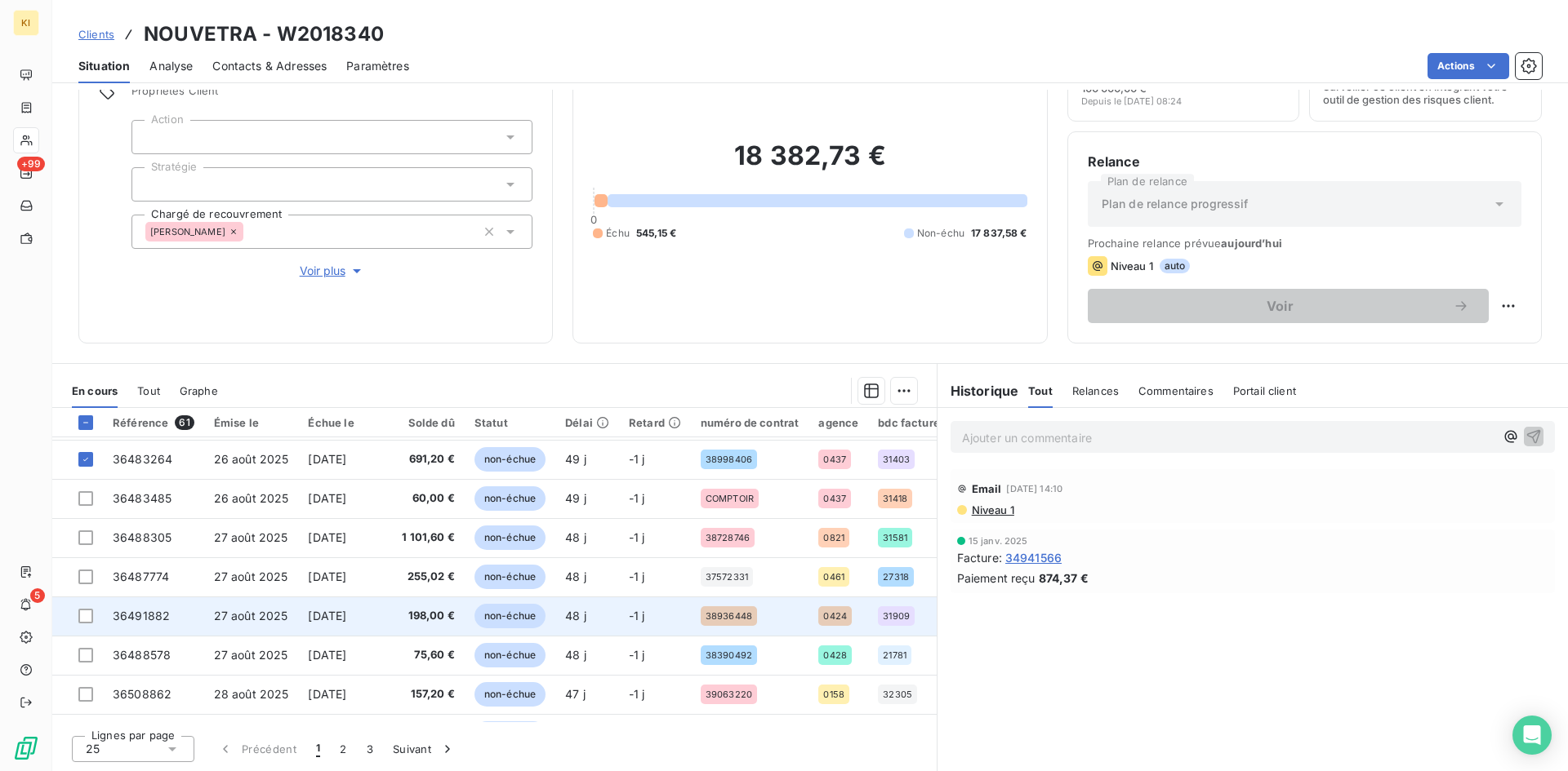
scroll to position [654, 0]
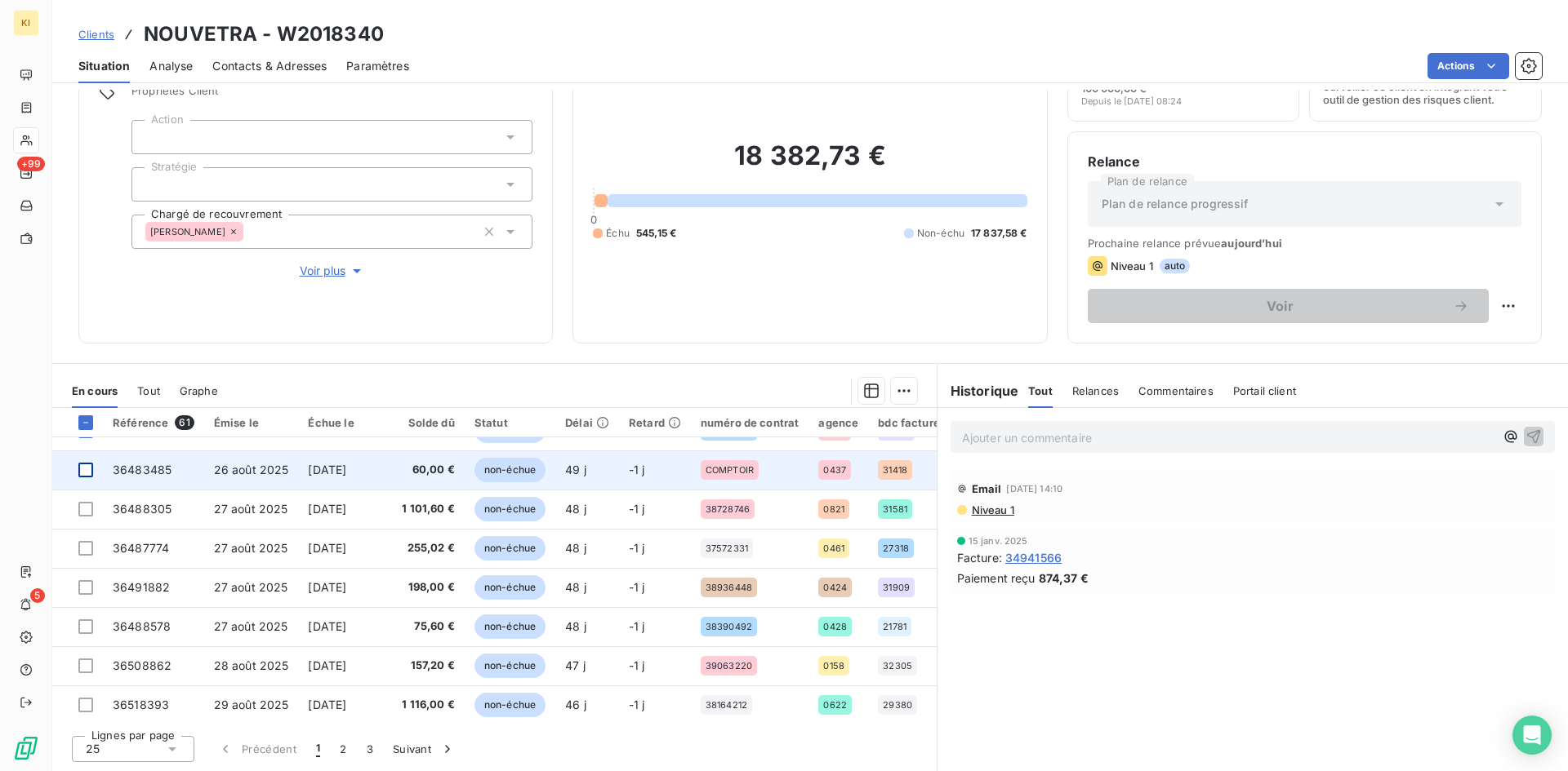
click at [91, 473] on div at bounding box center [86, 471] width 15 height 15
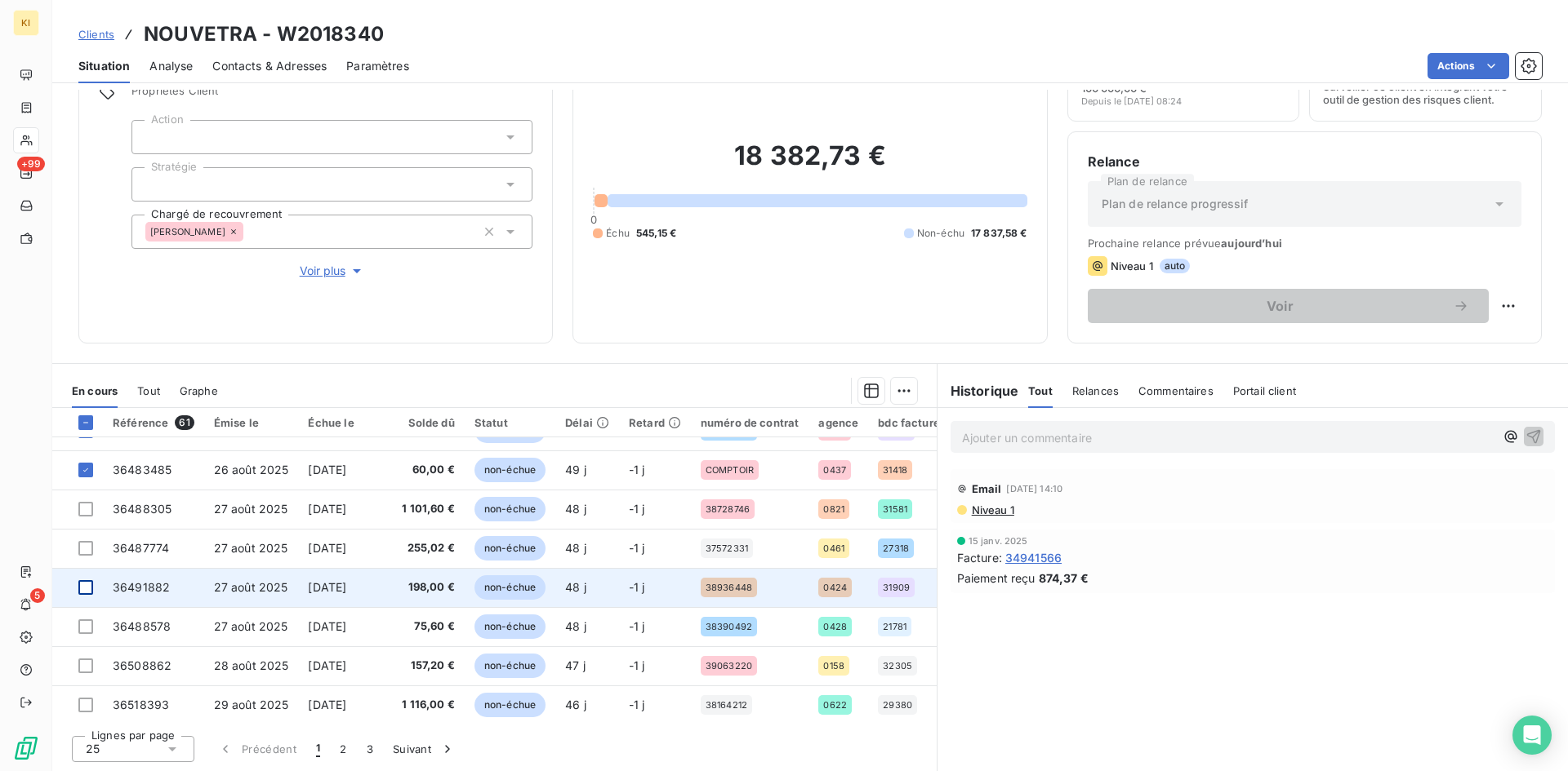
click at [86, 588] on div at bounding box center [86, 588] width 15 height 15
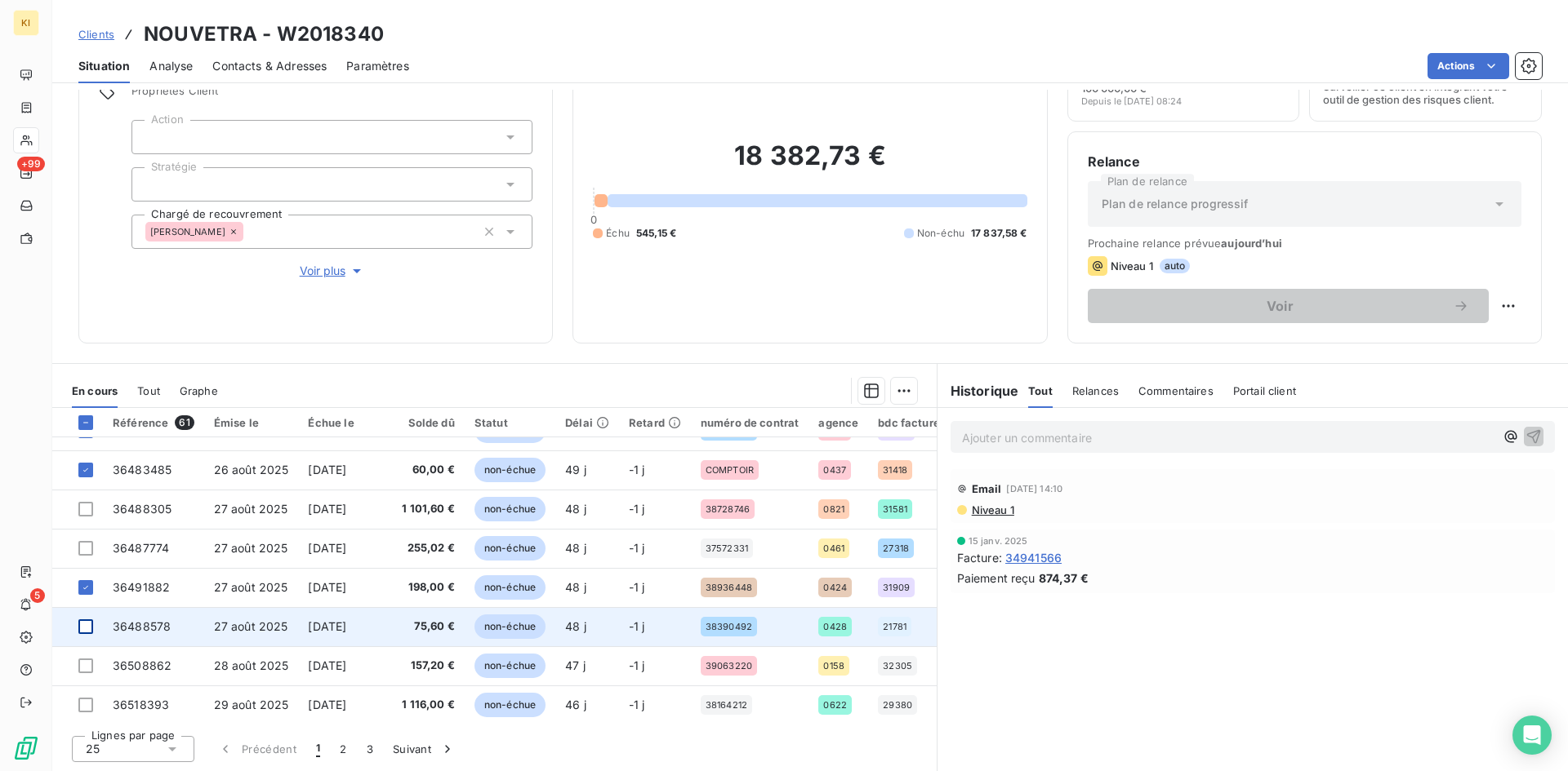
click at [88, 632] on div at bounding box center [86, 627] width 15 height 15
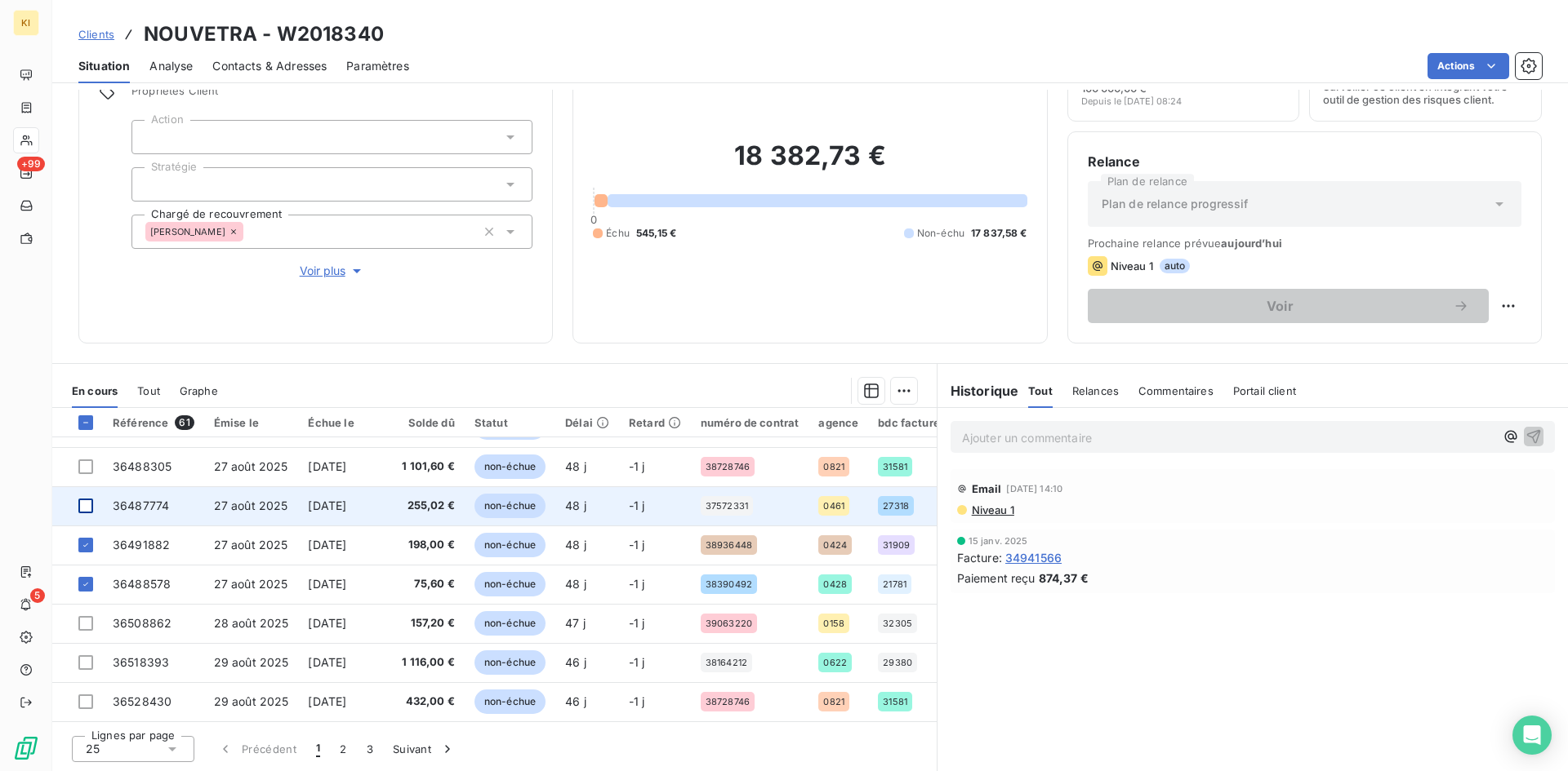
click at [88, 501] on div at bounding box center [86, 507] width 15 height 15
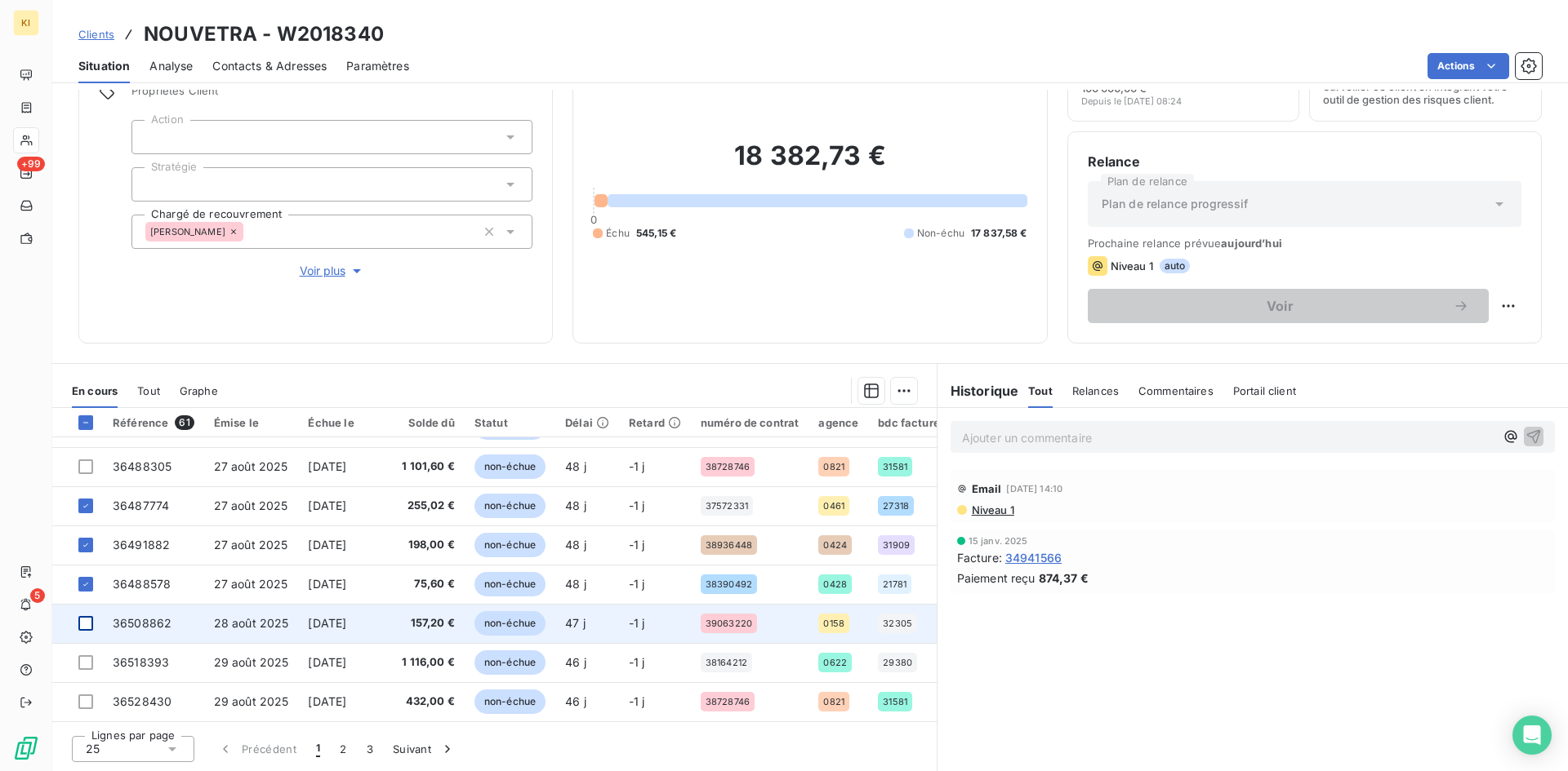
click at [86, 617] on div at bounding box center [86, 624] width 15 height 15
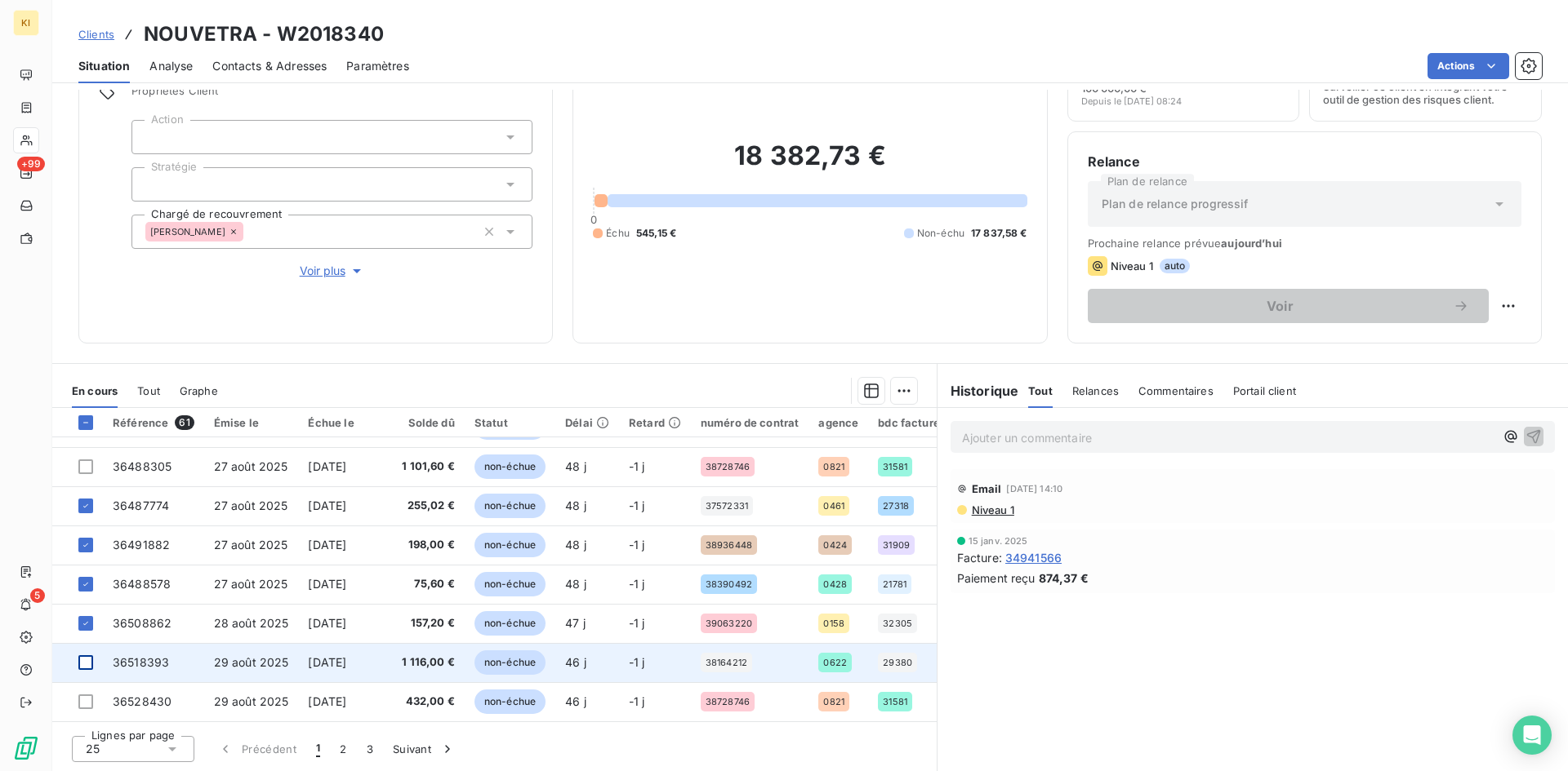
click at [86, 661] on div at bounding box center [86, 663] width 15 height 15
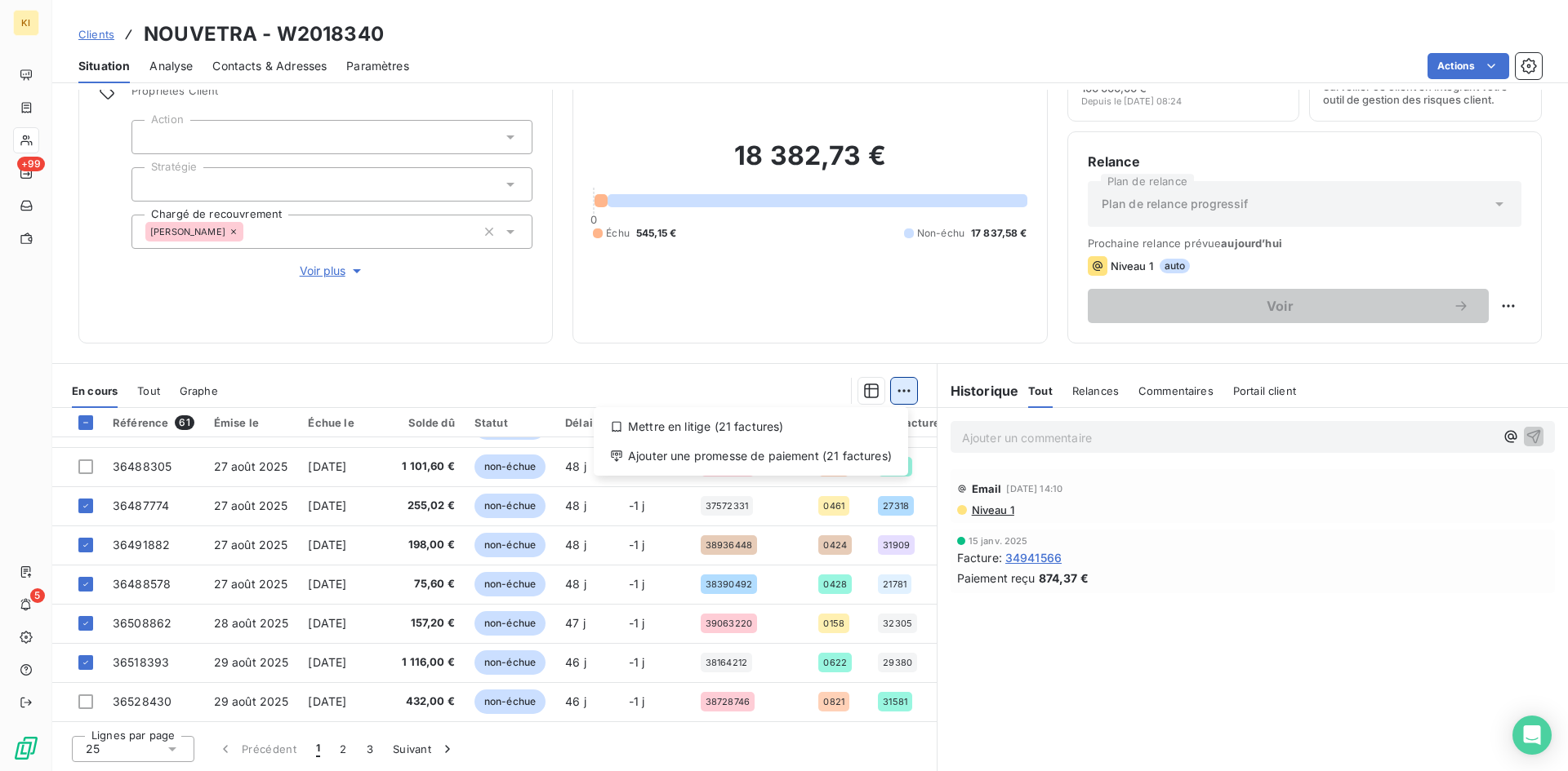
click at [890, 397] on html "KI +99 5 Clients NOUVETRA - W2018340 Situation Analyse Contacts & Adresses Para…" at bounding box center [784, 386] width 1568 height 771
click at [816, 461] on div "Ajouter une promesse de paiement (21 factures)" at bounding box center [750, 457] width 301 height 27
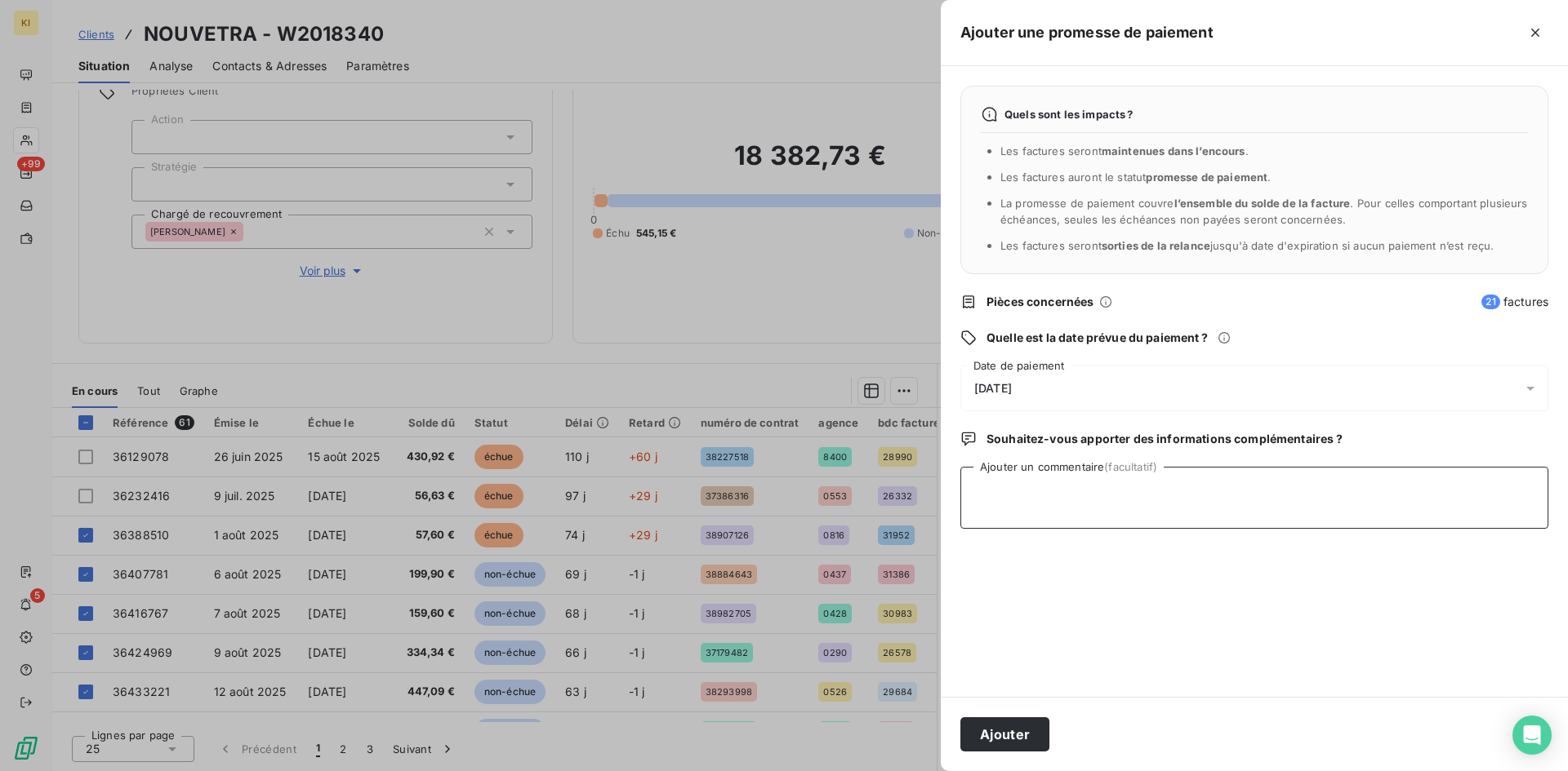
click at [1019, 497] on textarea "Ajouter un commentaire (facultatif)" at bounding box center [1254, 498] width 588 height 63
type textarea "reçu avis de virt"
click at [997, 388] on span "15/10/2025" at bounding box center [993, 388] width 38 height 13
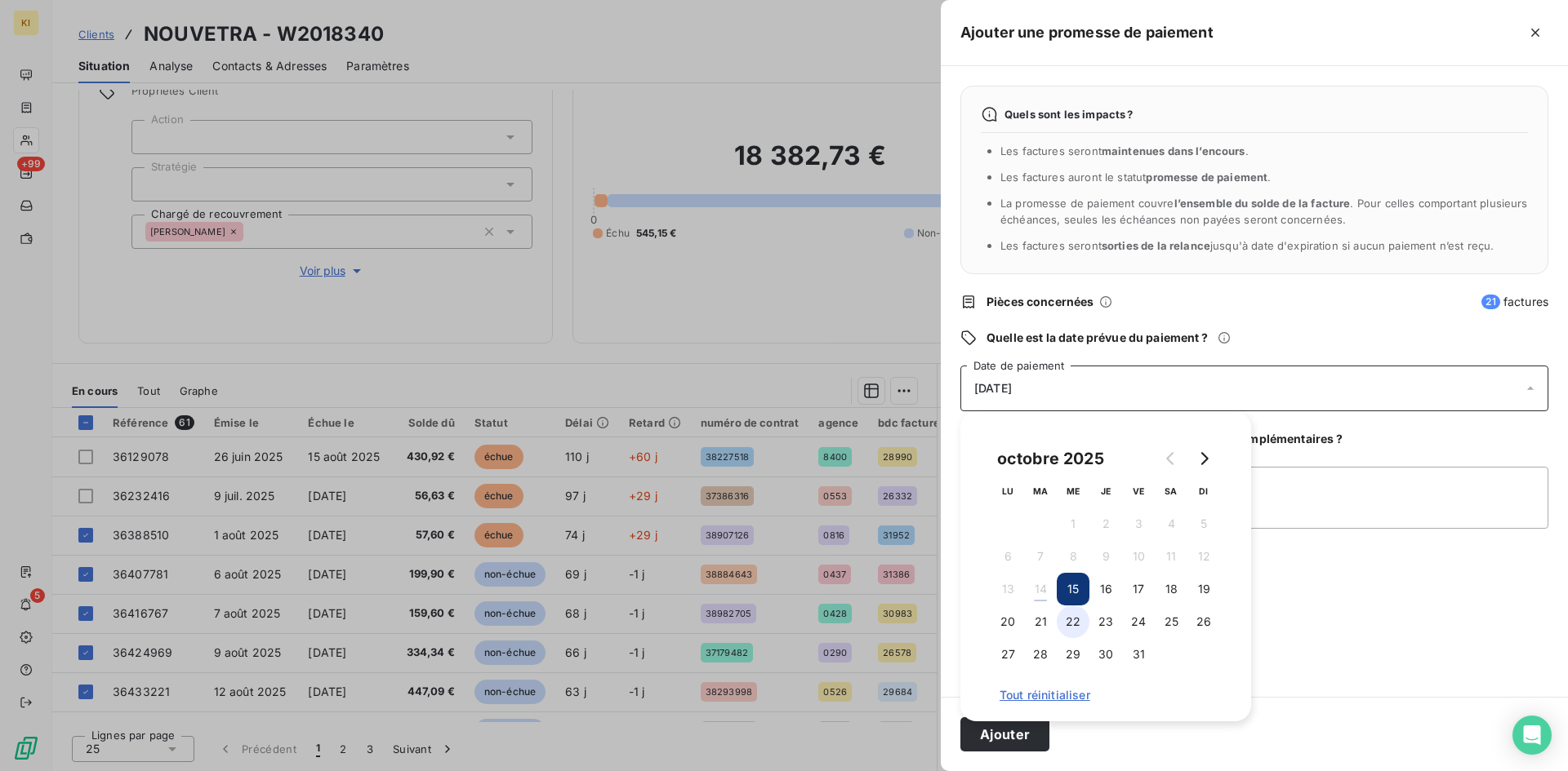
click at [1070, 625] on button "22" at bounding box center [1072, 622] width 32 height 32
click at [1036, 734] on button "Ajouter" at bounding box center [1005, 735] width 89 height 34
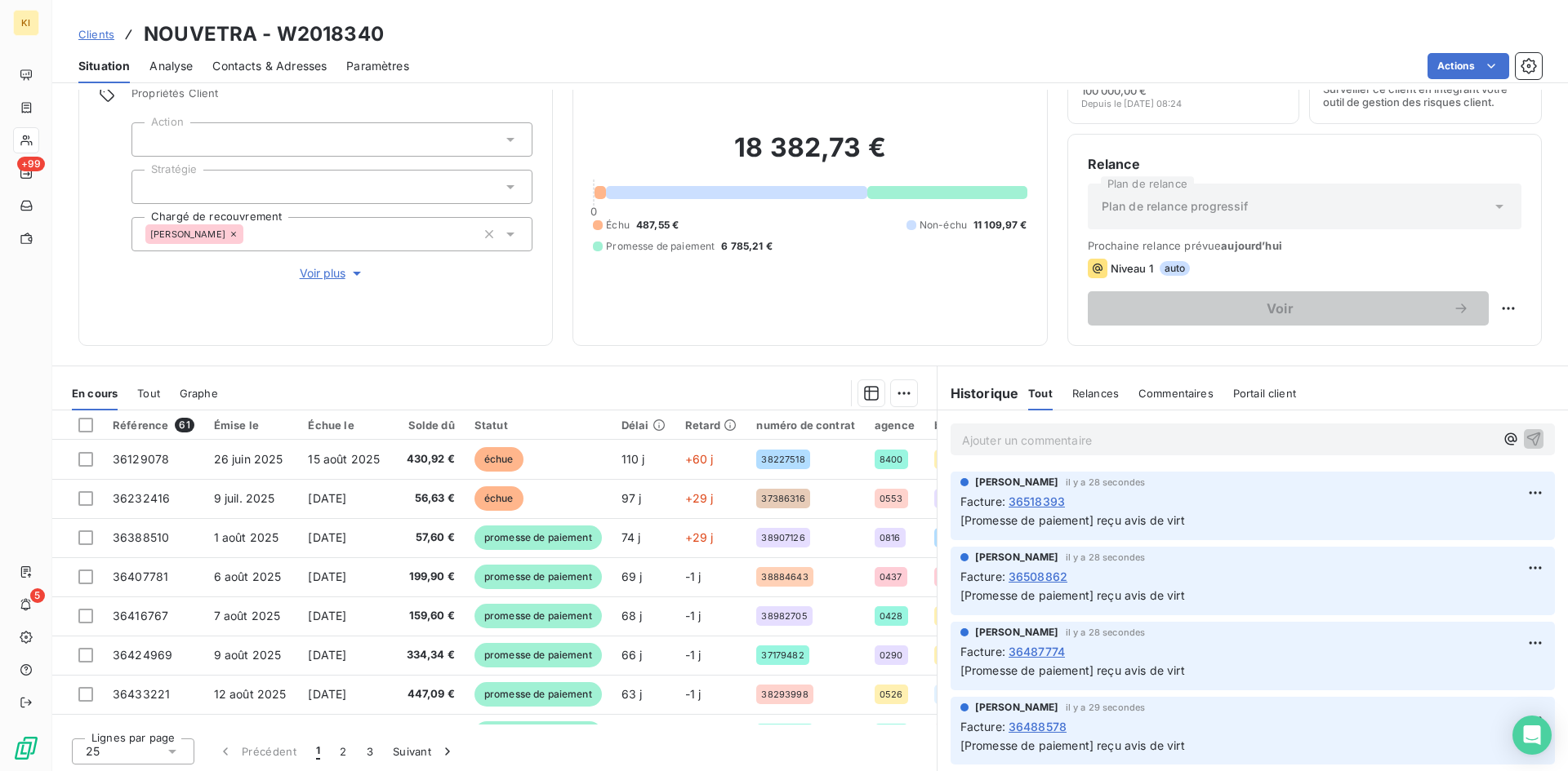
scroll to position [82, 0]
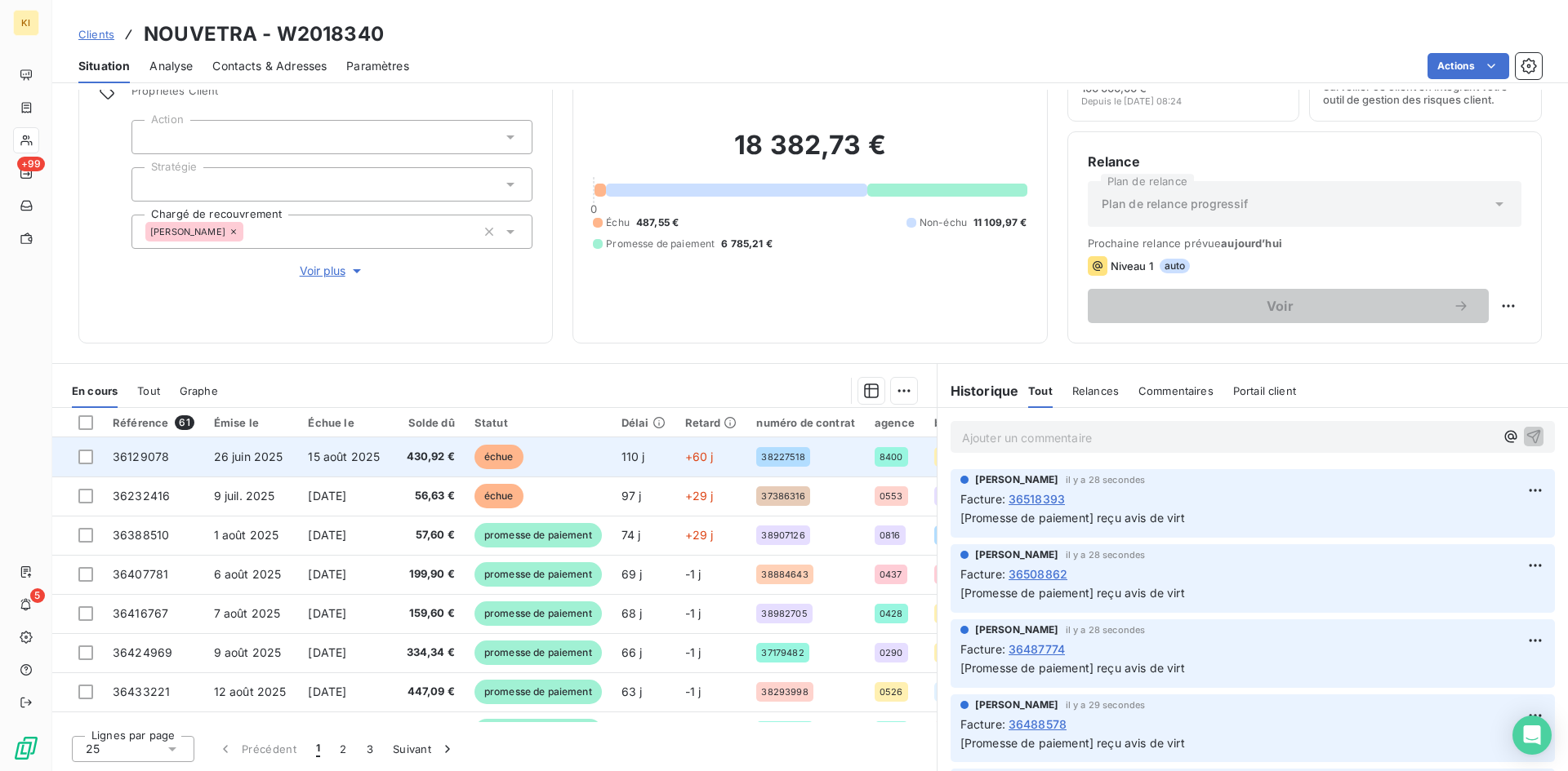
click at [414, 457] on span "430,92 €" at bounding box center [426, 457] width 56 height 16
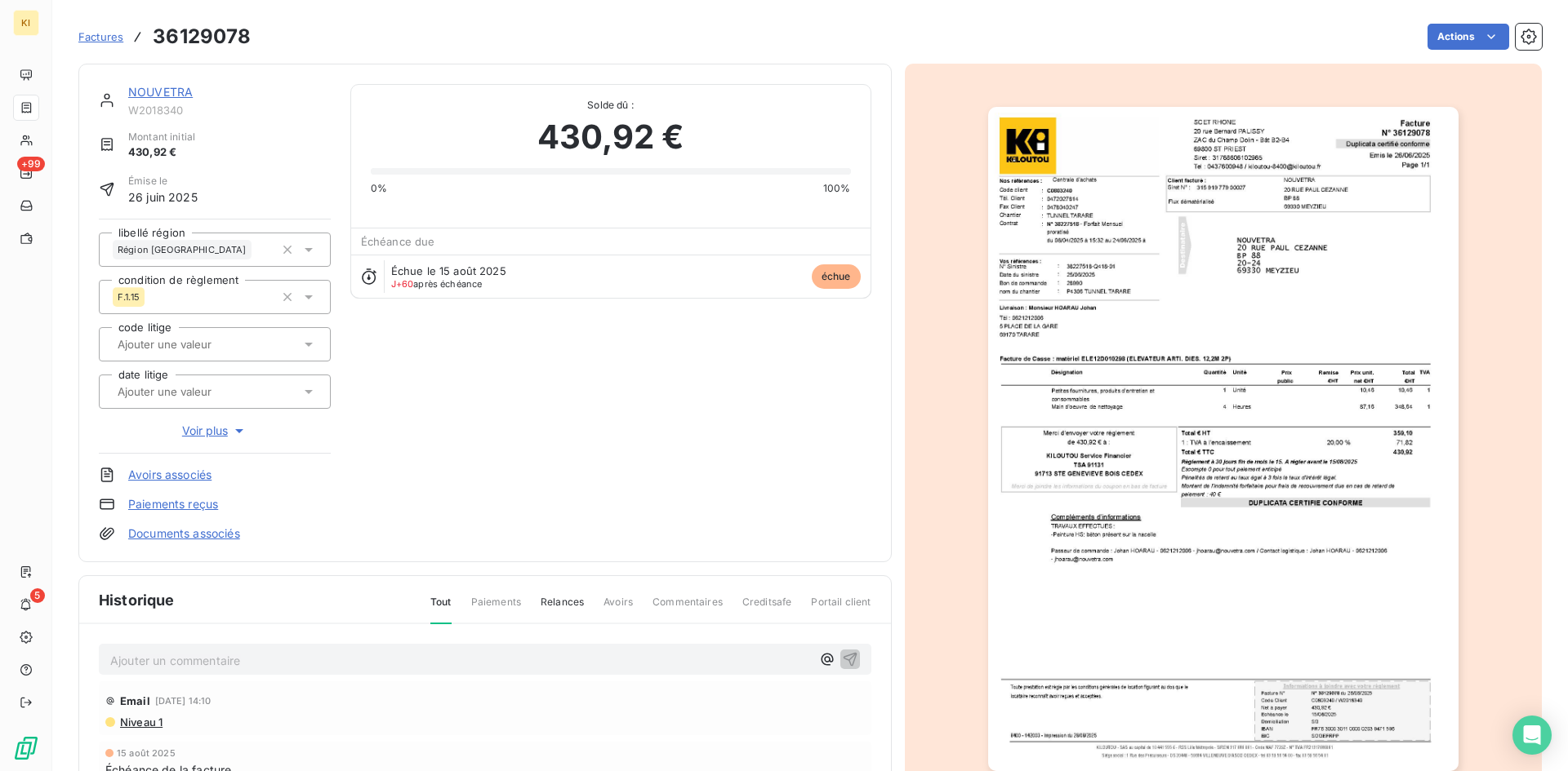
click at [221, 660] on p "Ajouter un commentaire ﻿" at bounding box center [460, 661] width 701 height 21
drag, startPoint x: 618, startPoint y: 659, endPoint x: -73, endPoint y: 634, distance: 691.5
click at [0, 634] on html "KI +99 5 Factures 36129078 Actions NOUVETRA W2018340 Montant initial 430,92 € É…" at bounding box center [784, 386] width 1568 height 771
copy span "cliente dmd duplicata, lui indique recup via leanpay, att retour pour mise en p…"
click at [845, 661] on icon "button" at bounding box center [850, 658] width 16 height 16
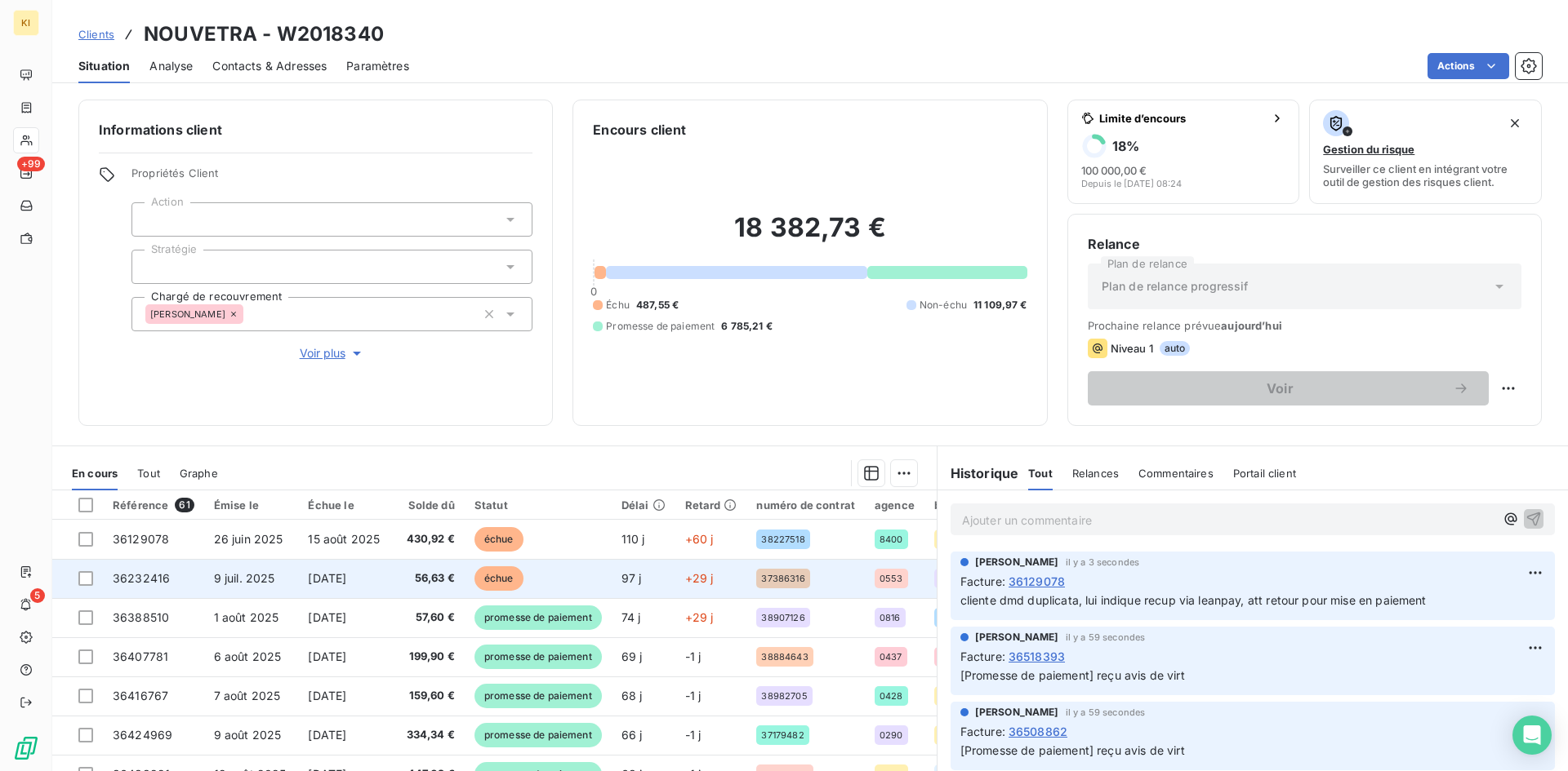
click at [356, 567] on td "15 sept. 2025" at bounding box center [344, 578] width 92 height 39
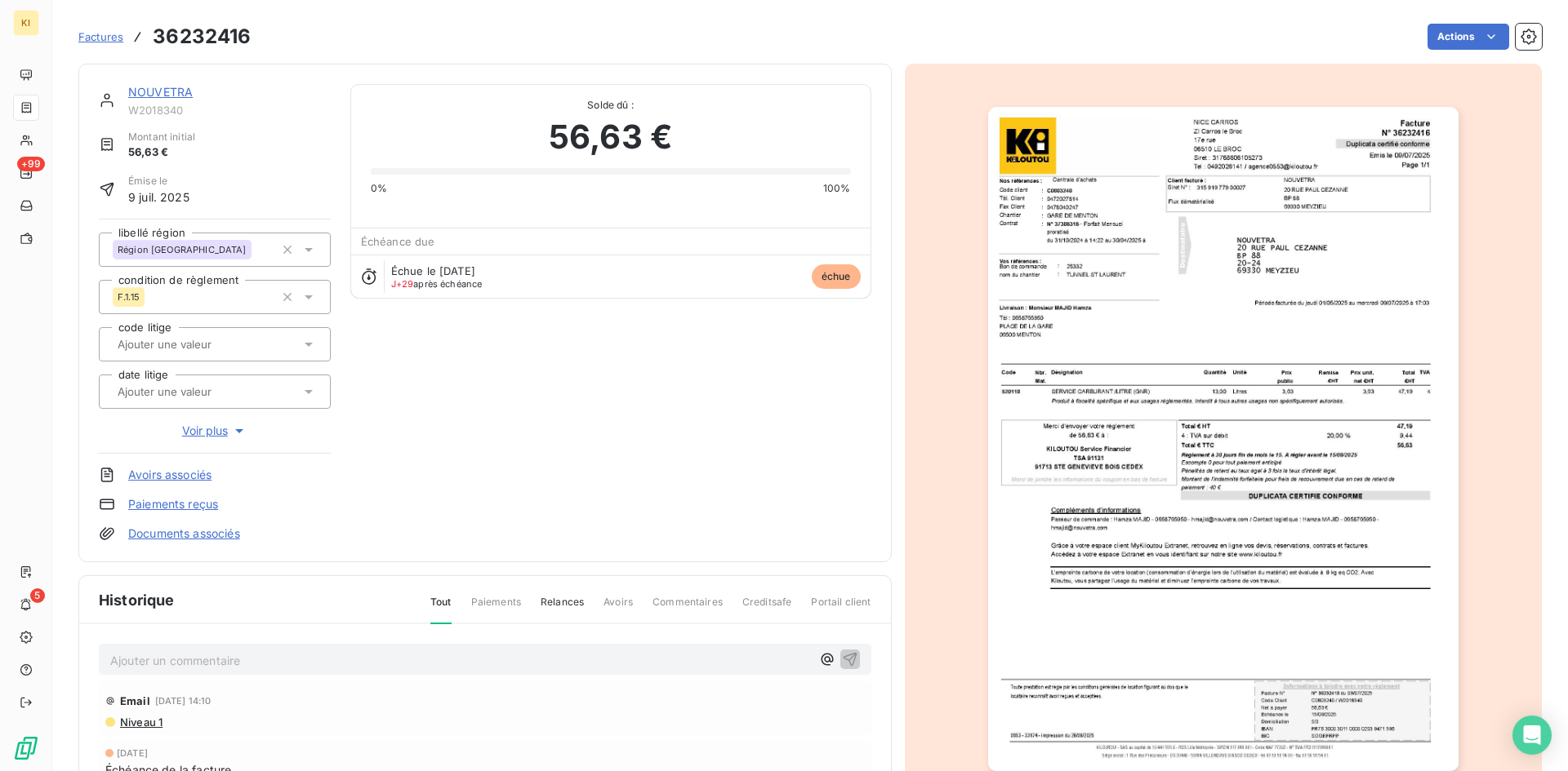
click at [315, 659] on p "Ajouter un commentaire ﻿" at bounding box center [460, 661] width 701 height 21
click at [843, 665] on icon "button" at bounding box center [850, 658] width 16 height 16
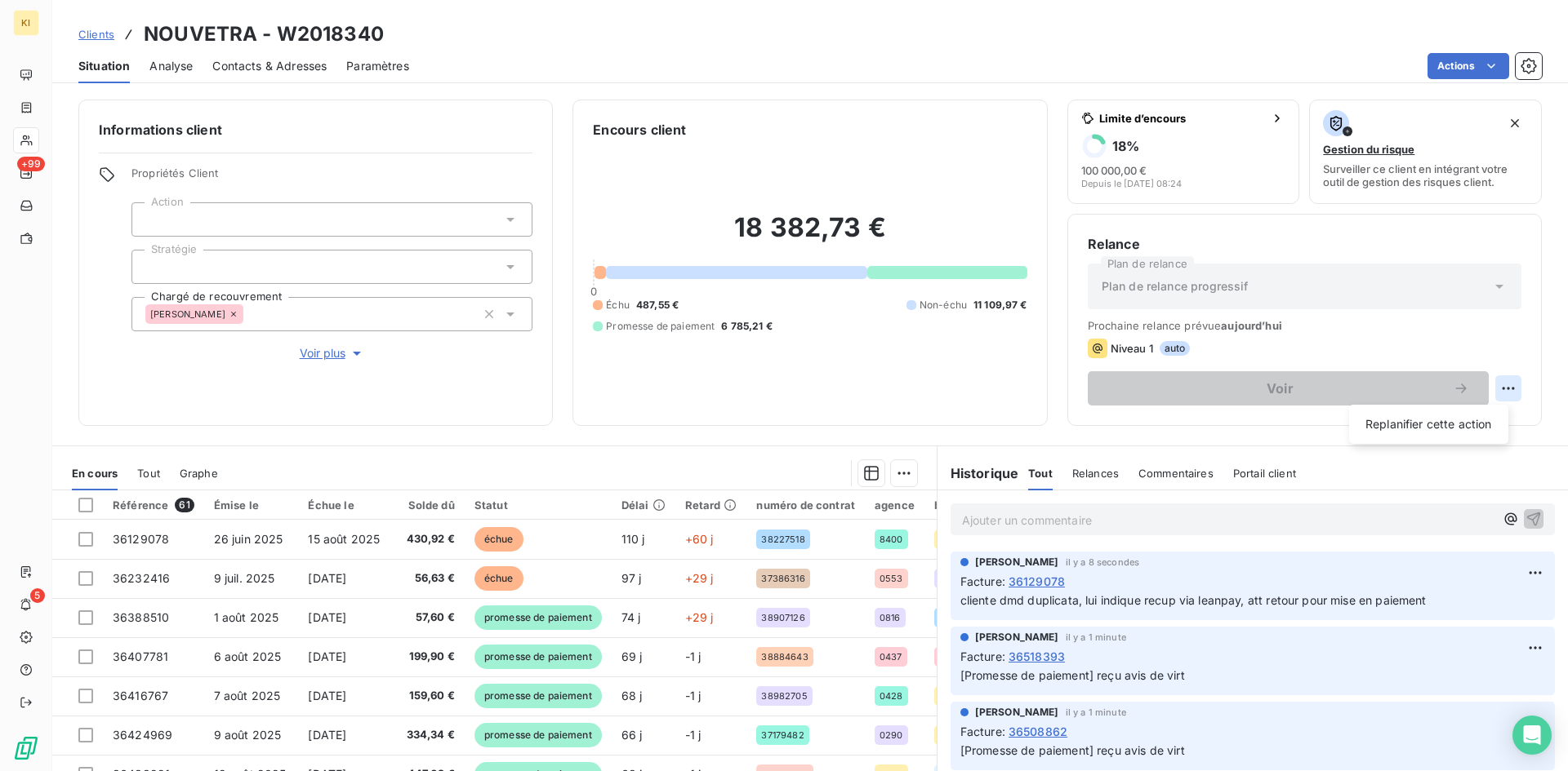
click at [1495, 393] on html "KI +99 5 Clients NOUVETRA - W2018340 Situation Analyse Contacts & Adresses Para…" at bounding box center [784, 386] width 1568 height 771
drag, startPoint x: 1487, startPoint y: 69, endPoint x: 1494, endPoint y: 83, distance: 15.7
click at [1488, 69] on html "KI +99 5 Clients NOUVETRA - W2018340 Situation Analyse Contacts & Adresses Para…" at bounding box center [784, 386] width 1568 height 771
click at [1491, 56] on html "KI +99 5 Clients NOUVETRA - W2018340 Situation Analyse Contacts & Adresses Para…" at bounding box center [784, 386] width 1568 height 771
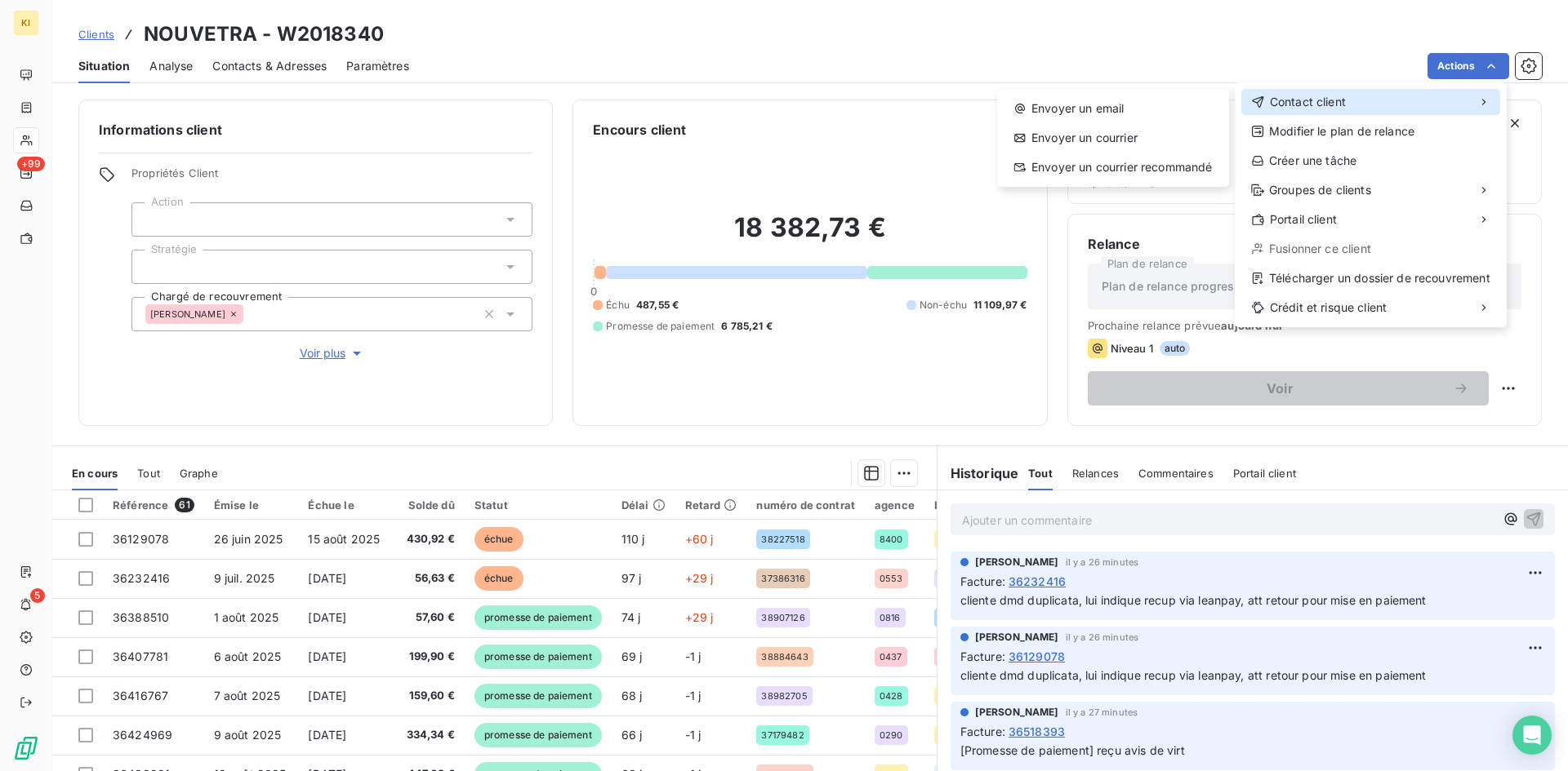
click at [1386, 97] on div "Contact client" at bounding box center [1370, 102] width 259 height 27
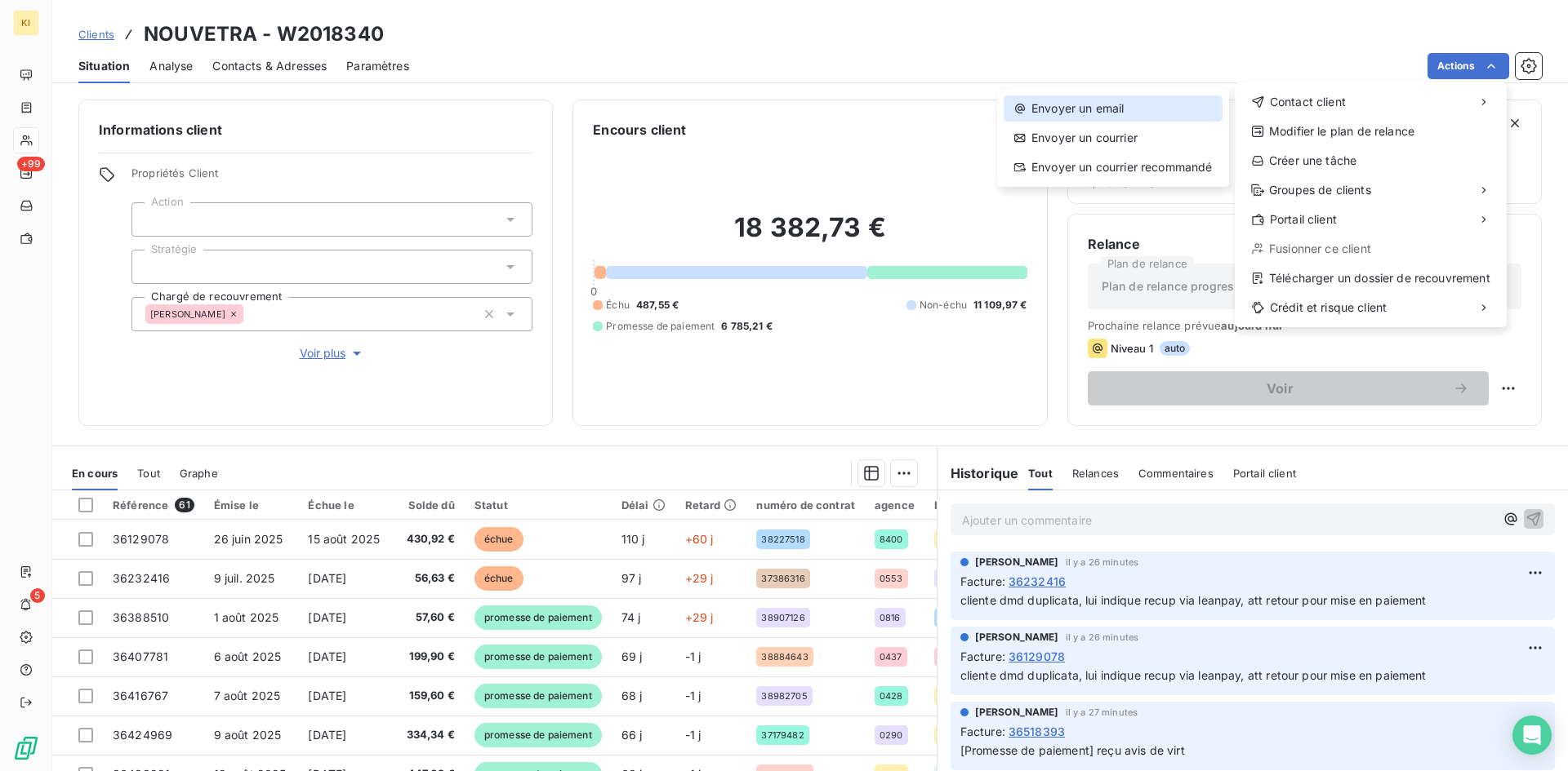
click at [1140, 117] on div "Envoyer un email" at bounding box center [1112, 109] width 219 height 27
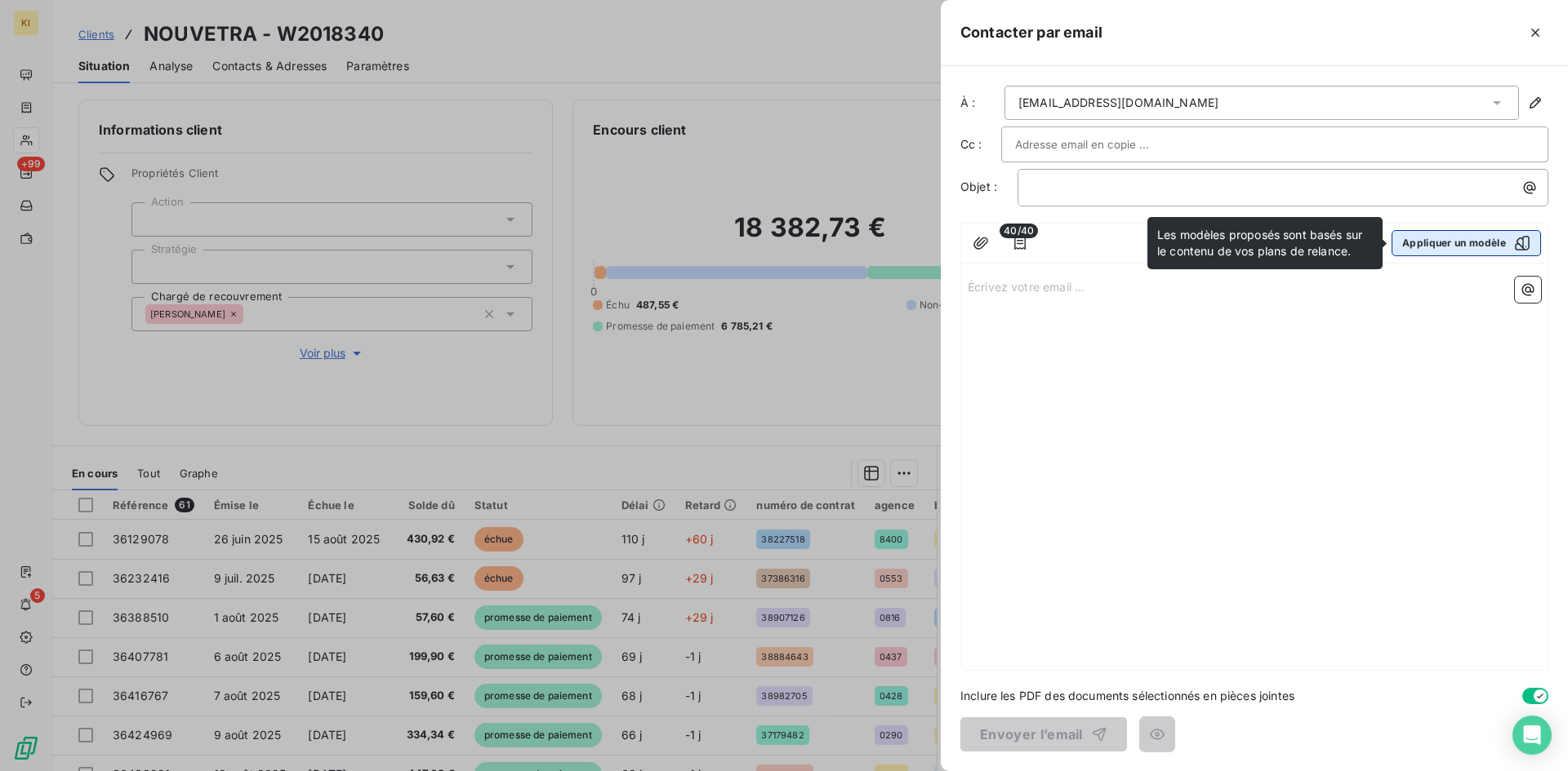
click at [1464, 247] on button "Appliquer un modèle" at bounding box center [1467, 243] width 150 height 27
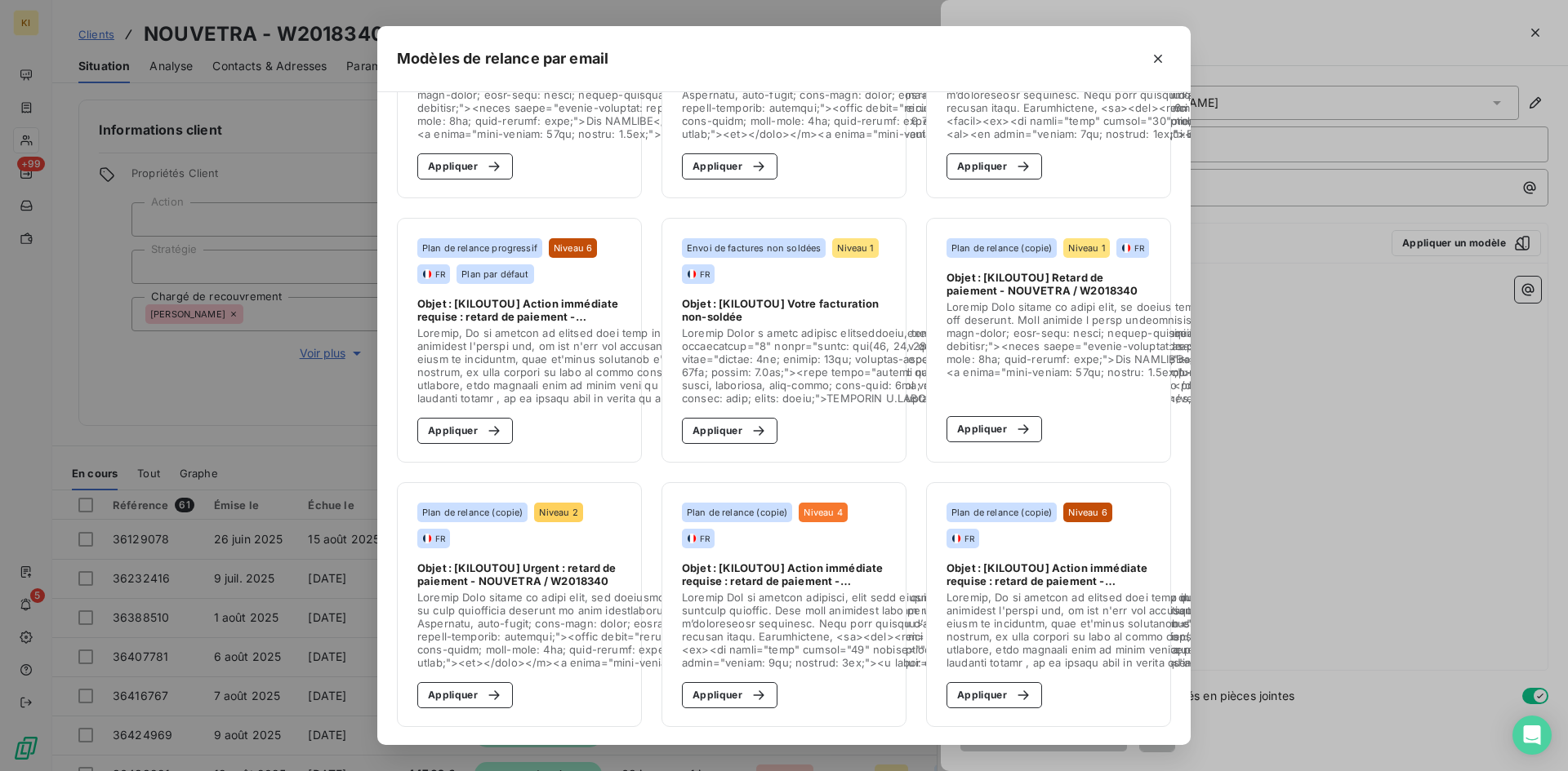
scroll to position [172, 0]
click at [1162, 58] on icon "button" at bounding box center [1158, 59] width 9 height 9
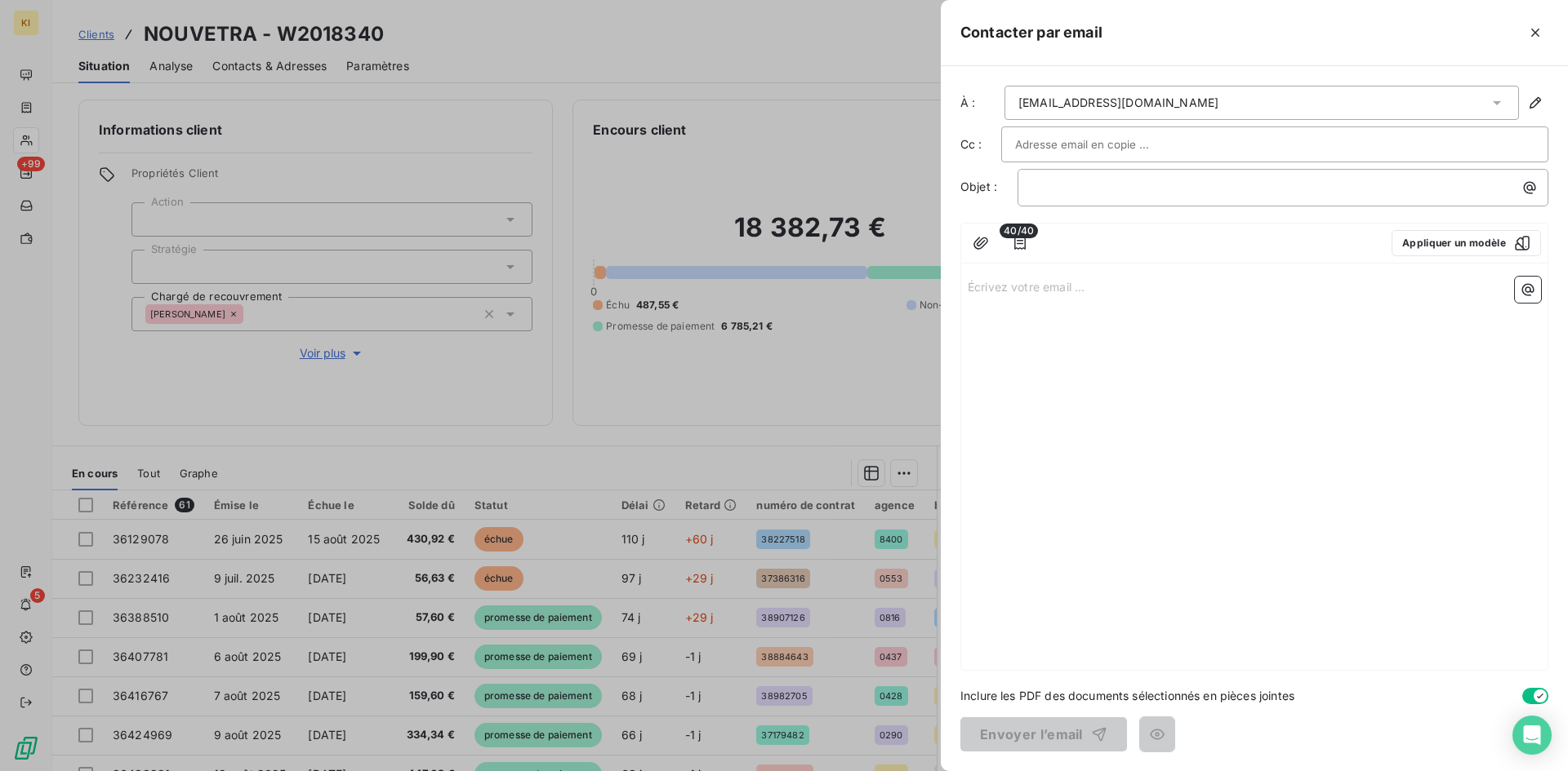
click at [1536, 37] on icon "button" at bounding box center [1535, 32] width 16 height 16
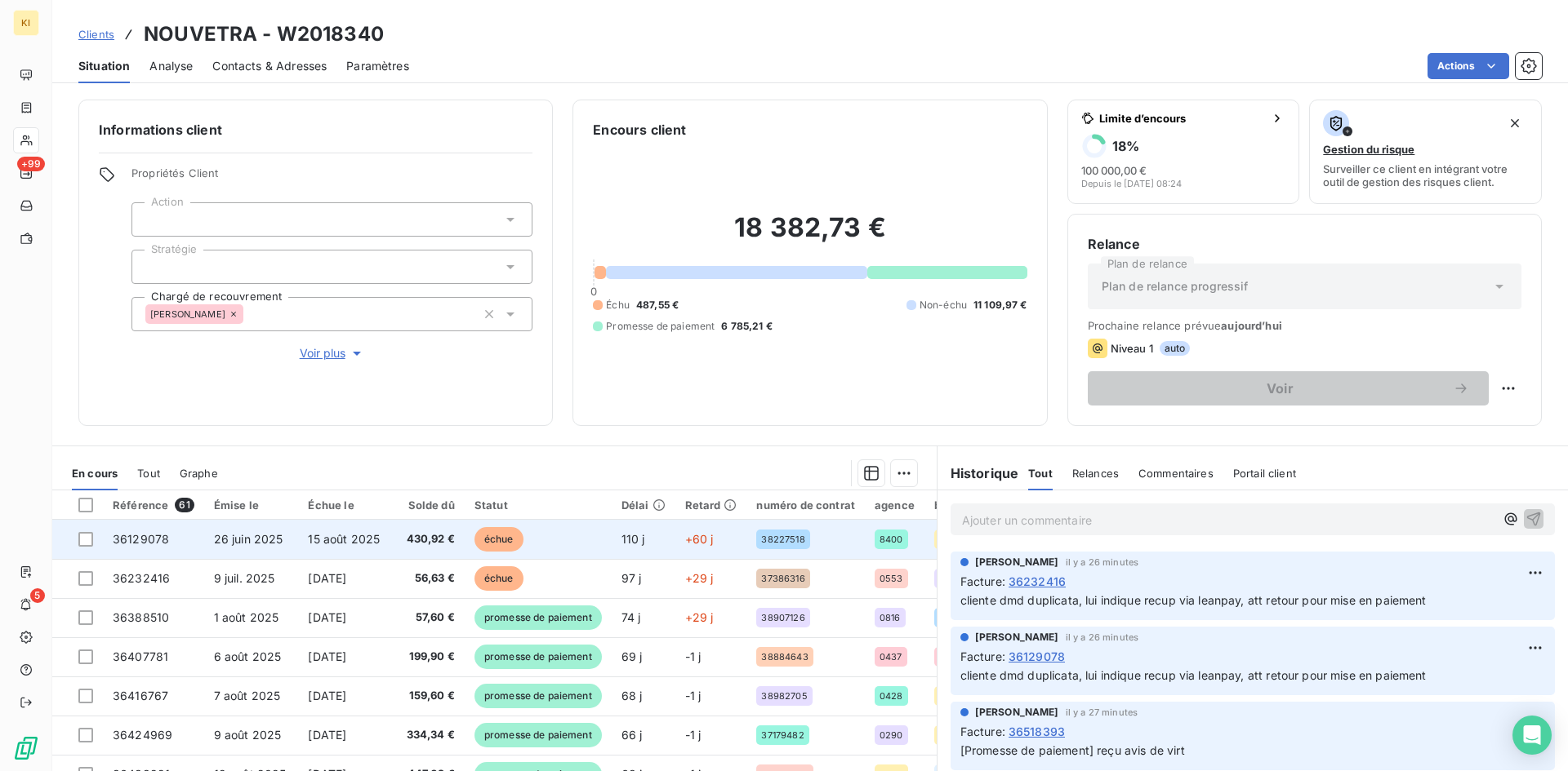
click at [475, 534] on span "échue" at bounding box center [499, 540] width 49 height 25
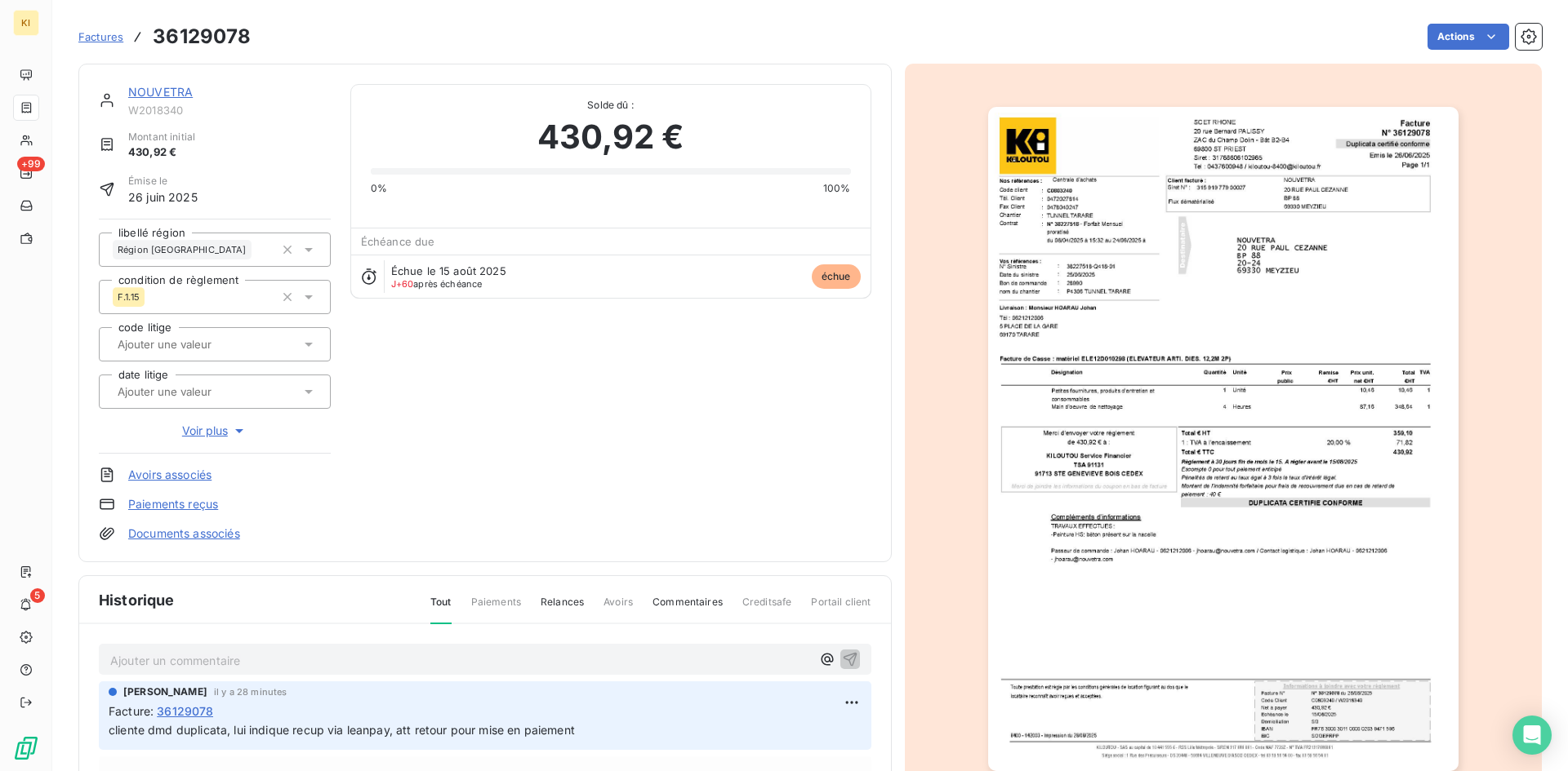
click at [1183, 289] on img "button" at bounding box center [1223, 439] width 470 height 665
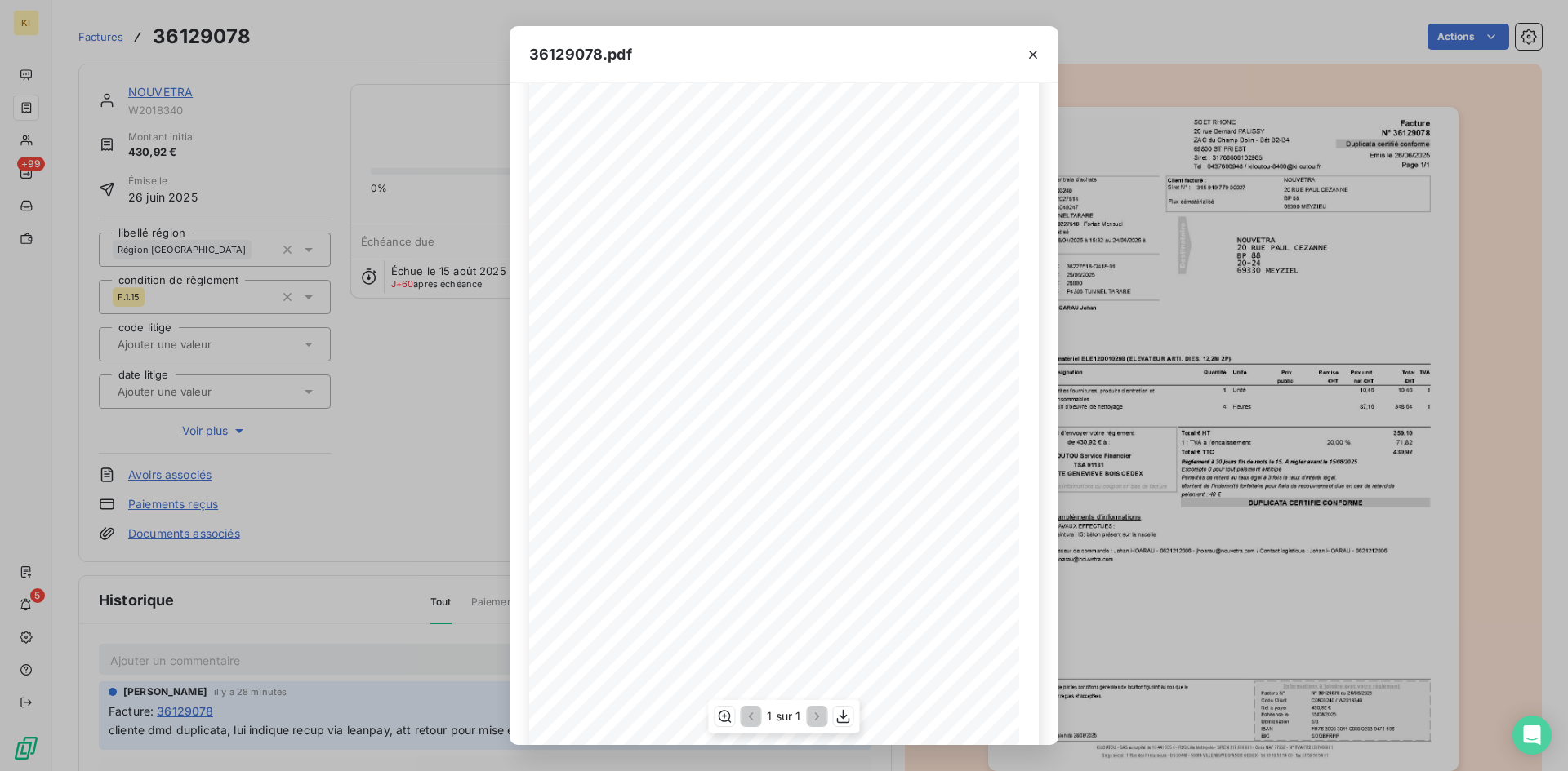
scroll to position [69, 0]
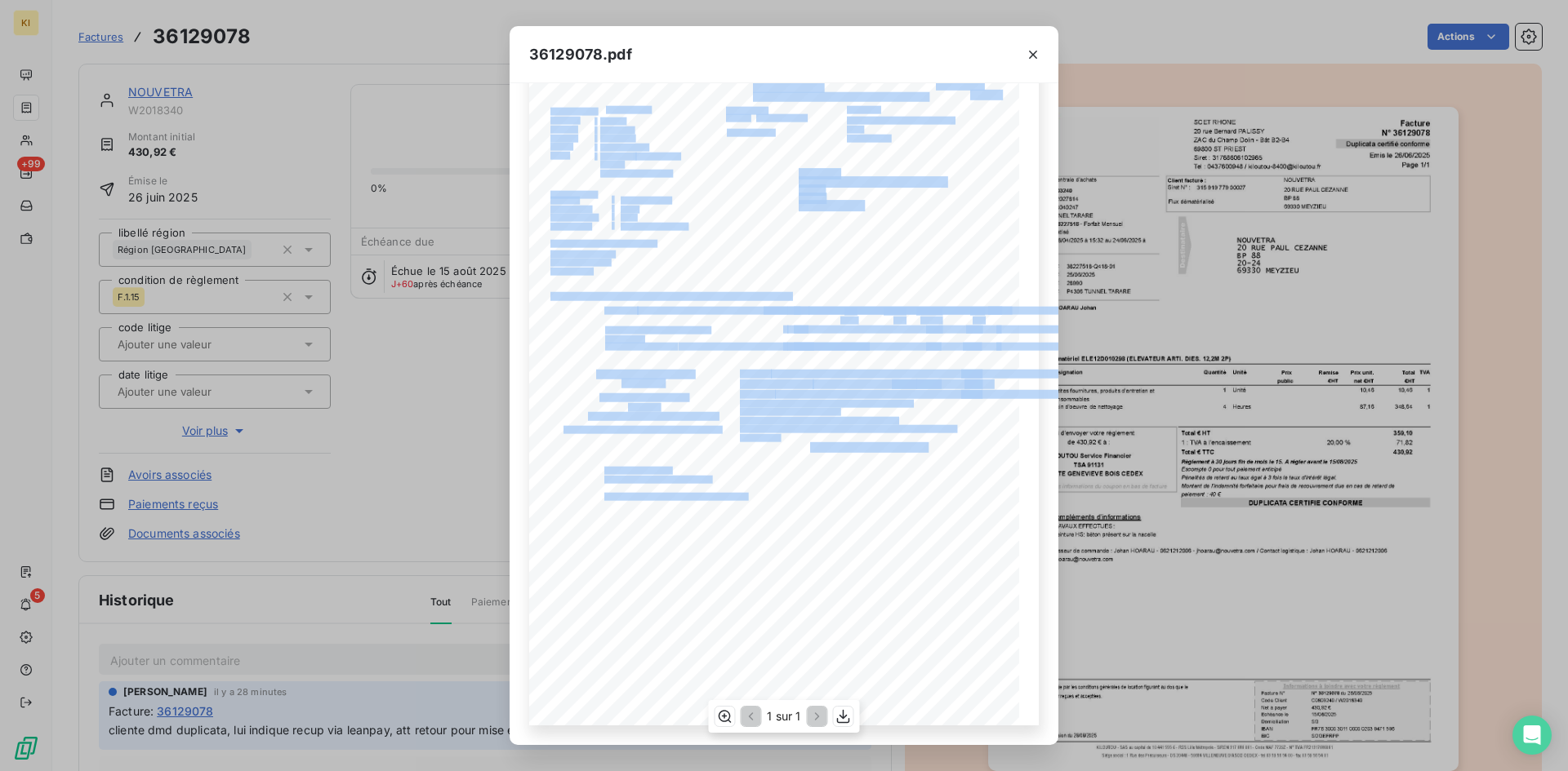
click at [793, 501] on div "Facture Page 1/1 SCET RHONE 20 rue Bernard PALISSY ZAC du Champ Dolin - Bât B2-…" at bounding box center [784, 379] width 510 height 692
click at [730, 717] on icon "button" at bounding box center [725, 716] width 13 height 12
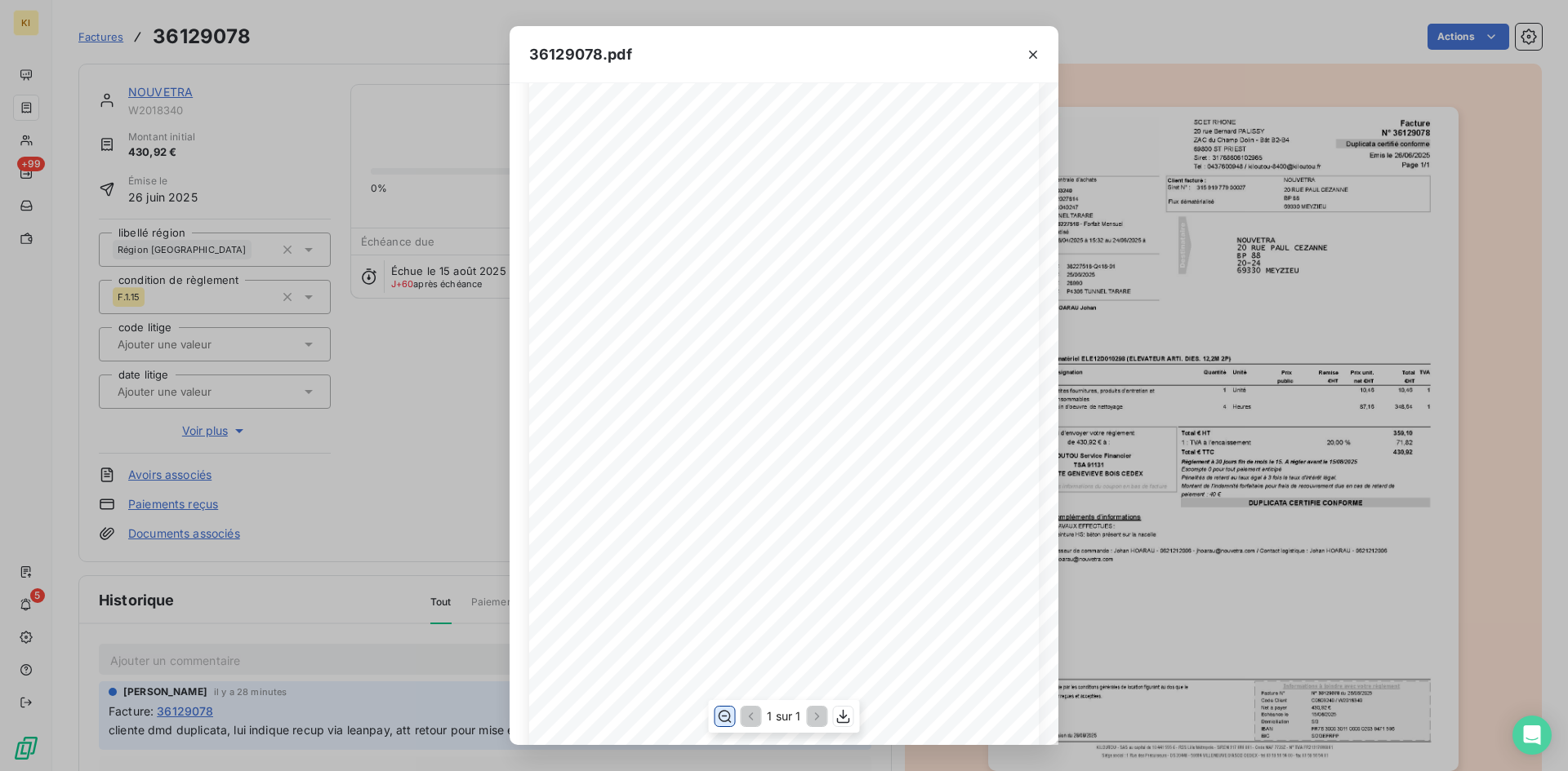
click at [729, 717] on icon "button" at bounding box center [724, 716] width 16 height 16
click at [1033, 52] on icon "button" at bounding box center [1033, 54] width 16 height 16
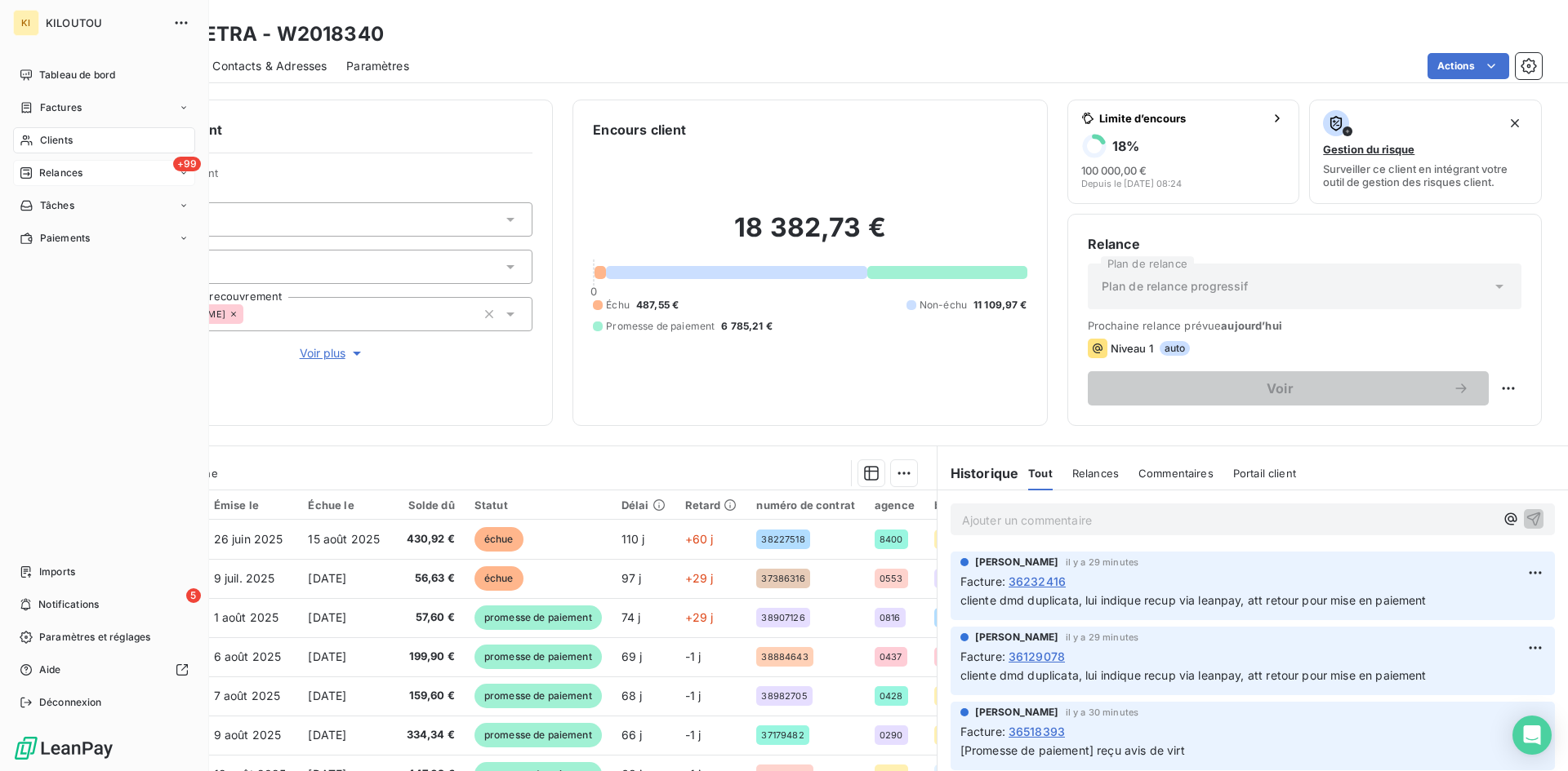
click at [93, 175] on div "+99 Relances" at bounding box center [104, 173] width 182 height 27
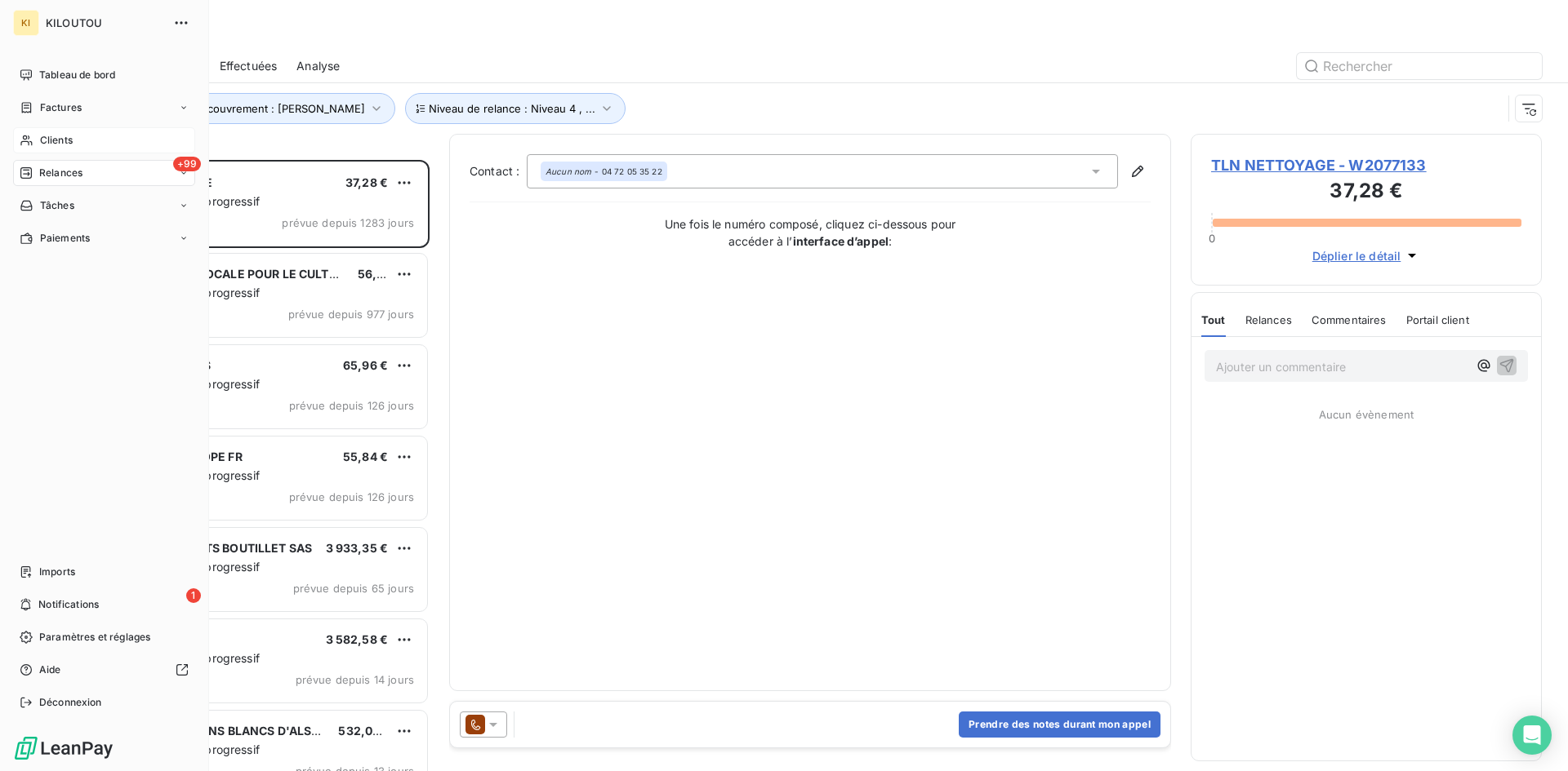
click at [52, 146] on span "Clients" at bounding box center [56, 140] width 32 height 15
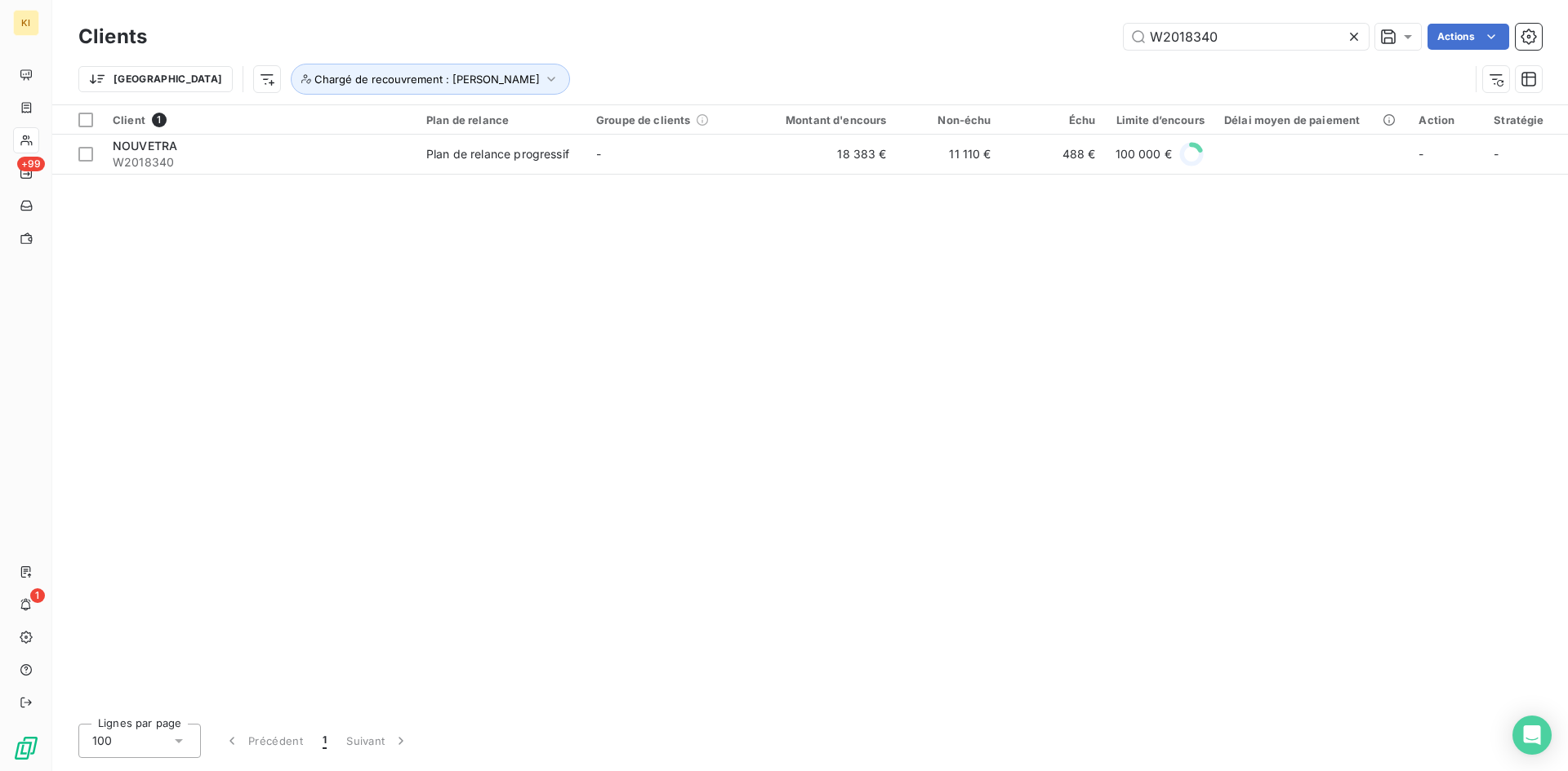
drag, startPoint x: 1238, startPoint y: 42, endPoint x: 974, endPoint y: 39, distance: 264.0
click at [974, 39] on div "W2018340 Actions" at bounding box center [854, 37] width 1375 height 27
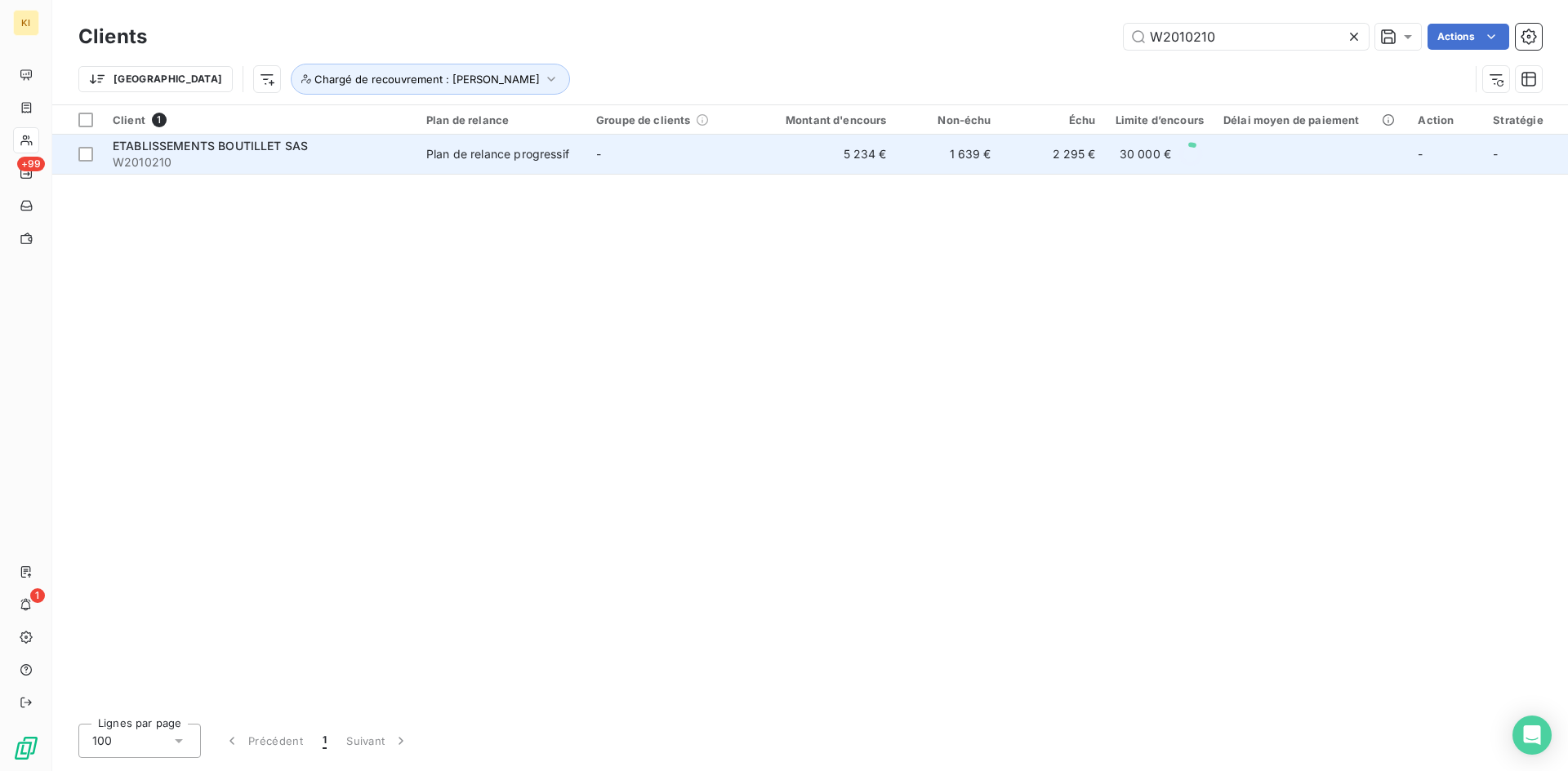
type input "W2010210"
click at [300, 156] on span "W2010210" at bounding box center [260, 162] width 294 height 16
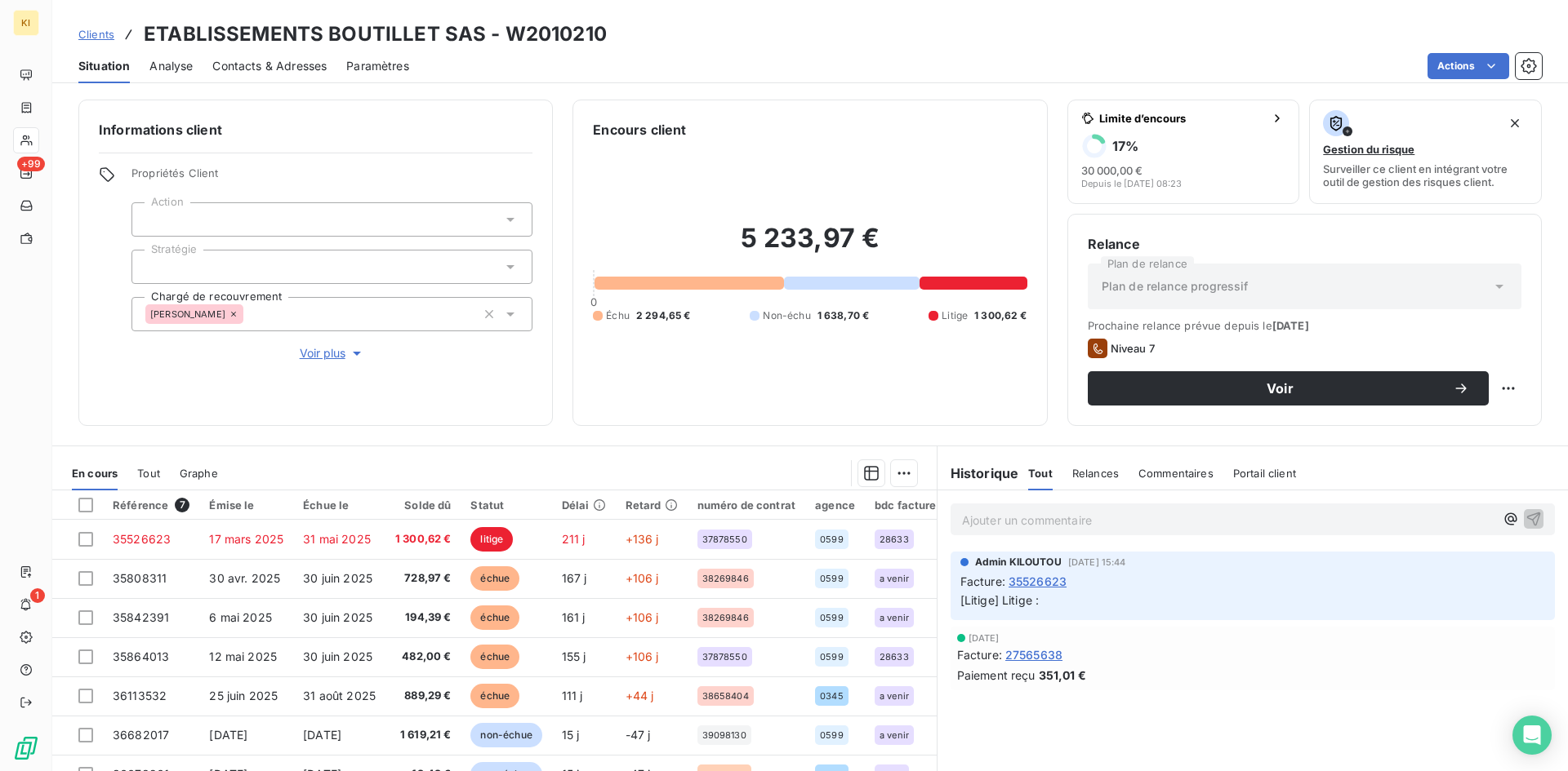
click at [101, 35] on span "Clients" at bounding box center [97, 34] width 36 height 13
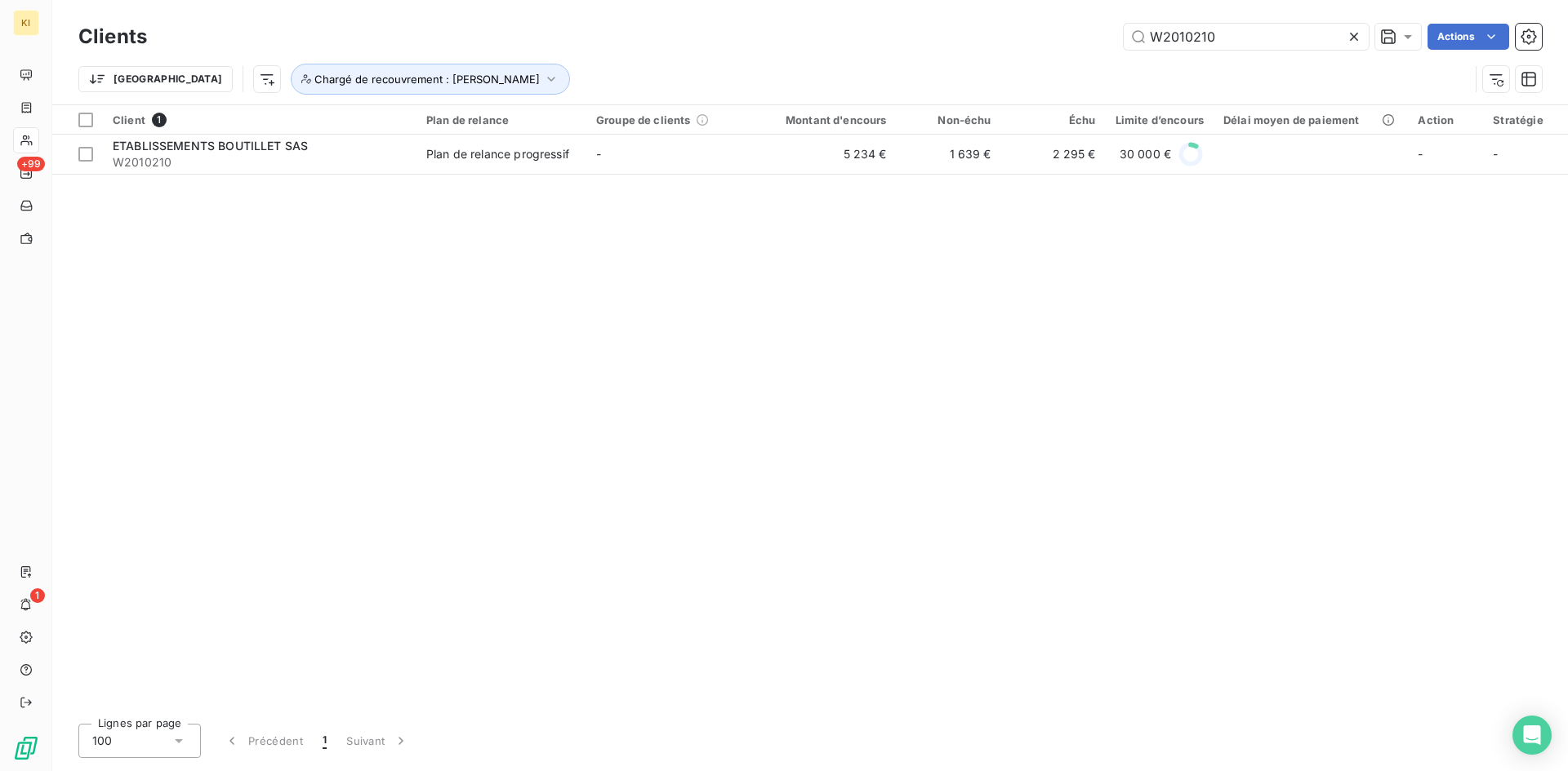
drag, startPoint x: 1256, startPoint y: 31, endPoint x: 958, endPoint y: 35, distance: 298.0
click at [961, 36] on div "W2010210 Actions" at bounding box center [854, 37] width 1375 height 27
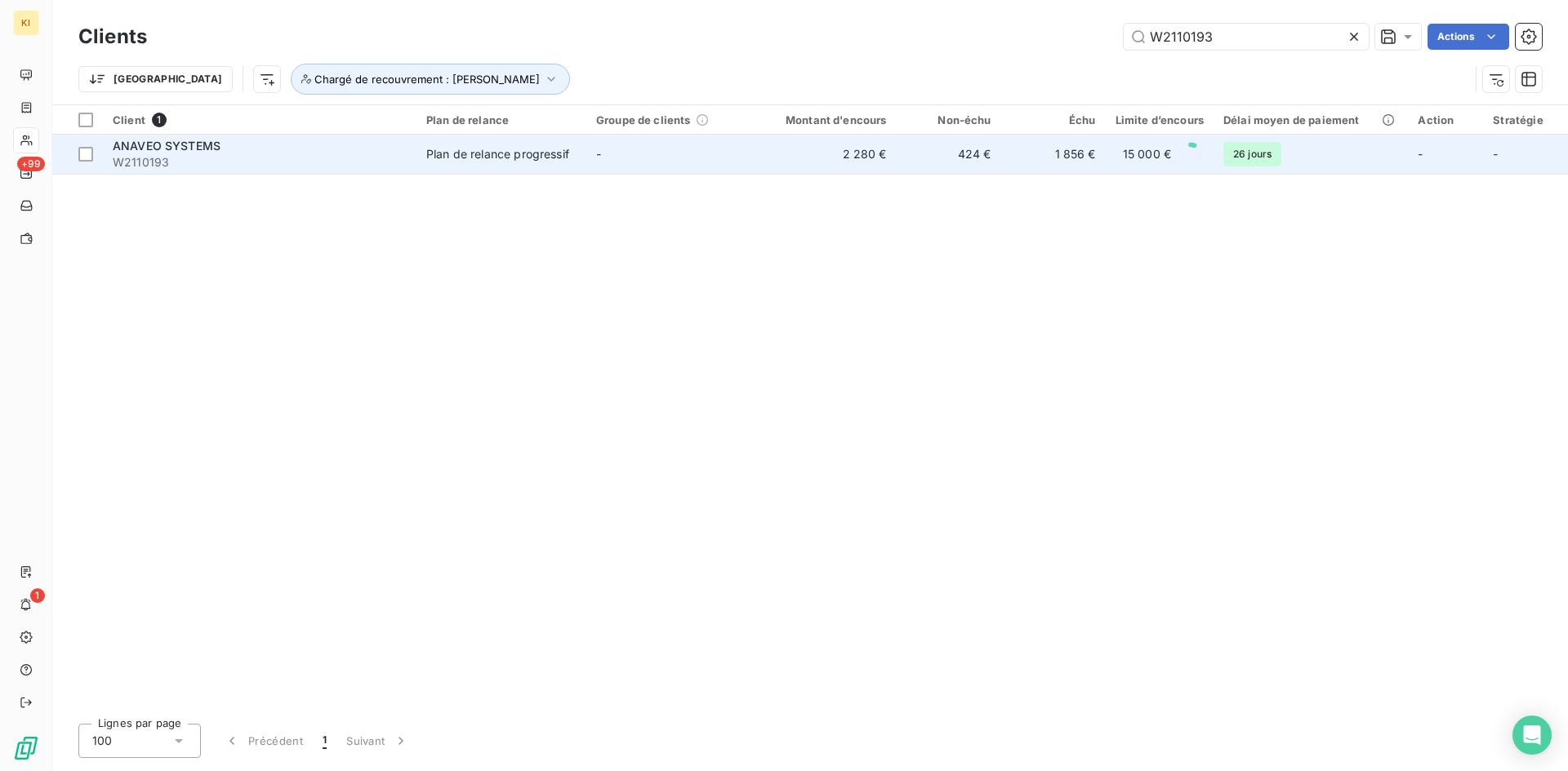
type input "W2110193"
click at [499, 154] on div "Plan de relance progressif" at bounding box center [497, 153] width 143 height 16
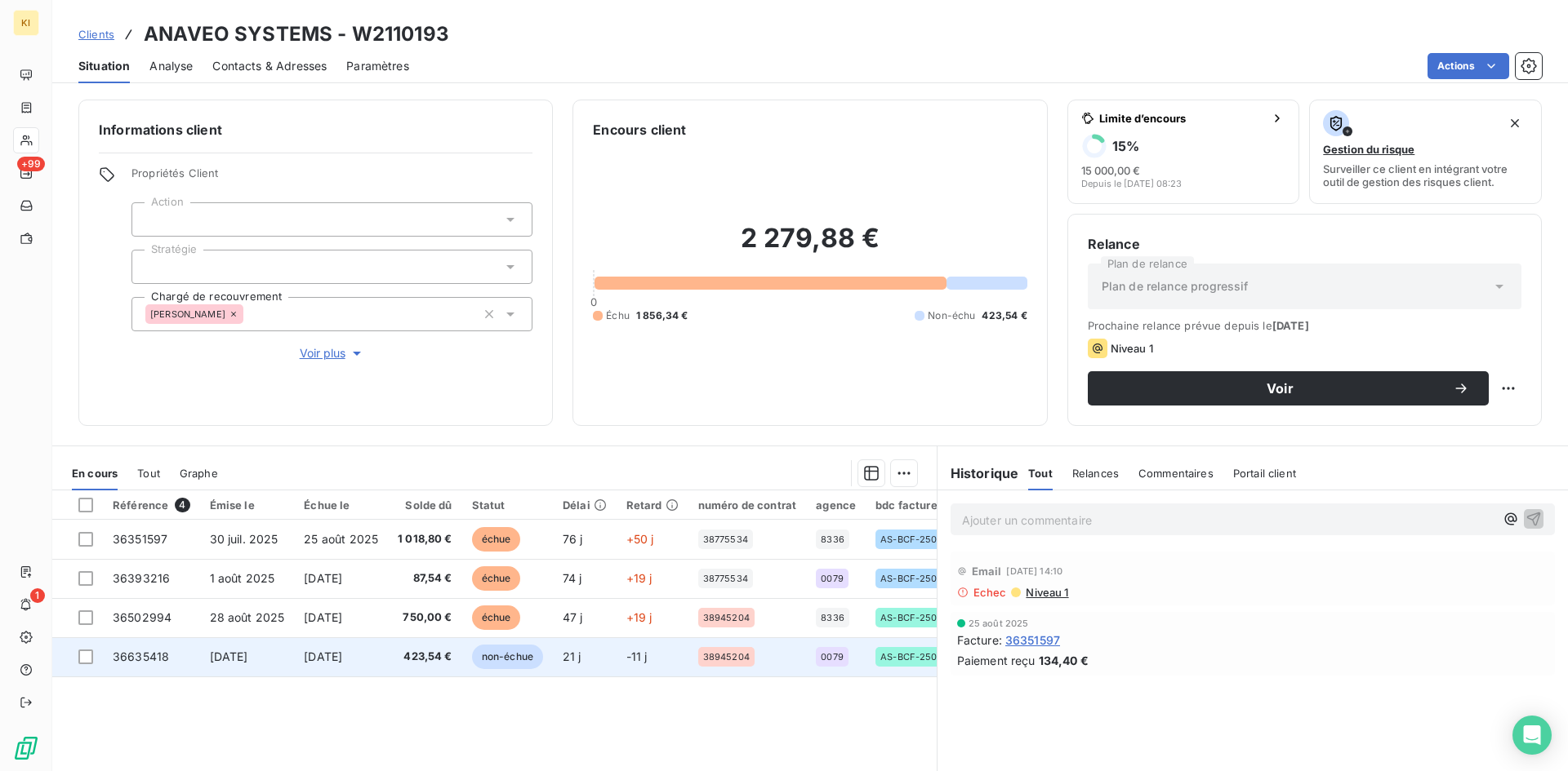
click at [432, 658] on span "423,54 €" at bounding box center [425, 656] width 55 height 16
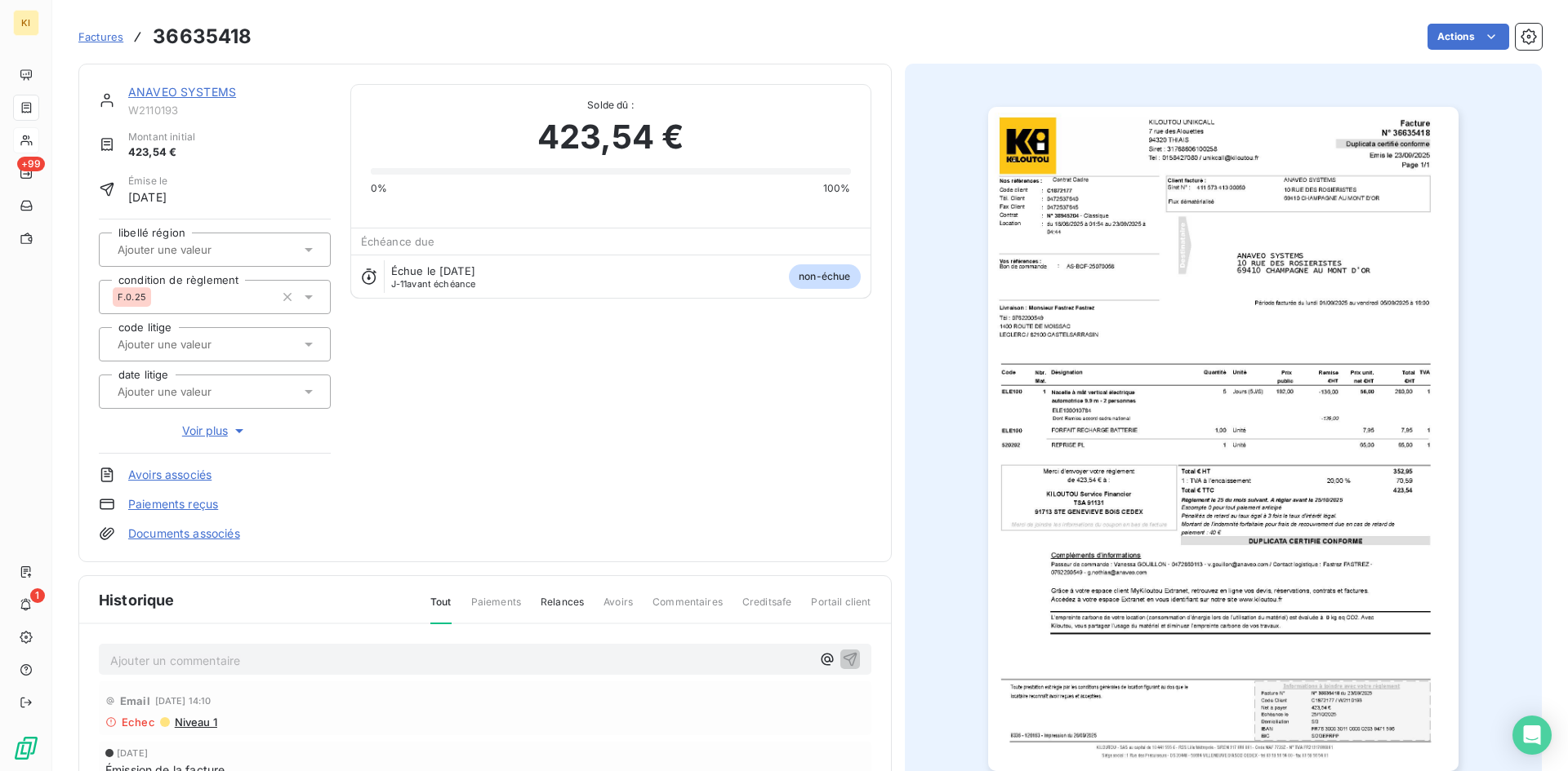
click at [1199, 363] on img "button" at bounding box center [1223, 439] width 470 height 665
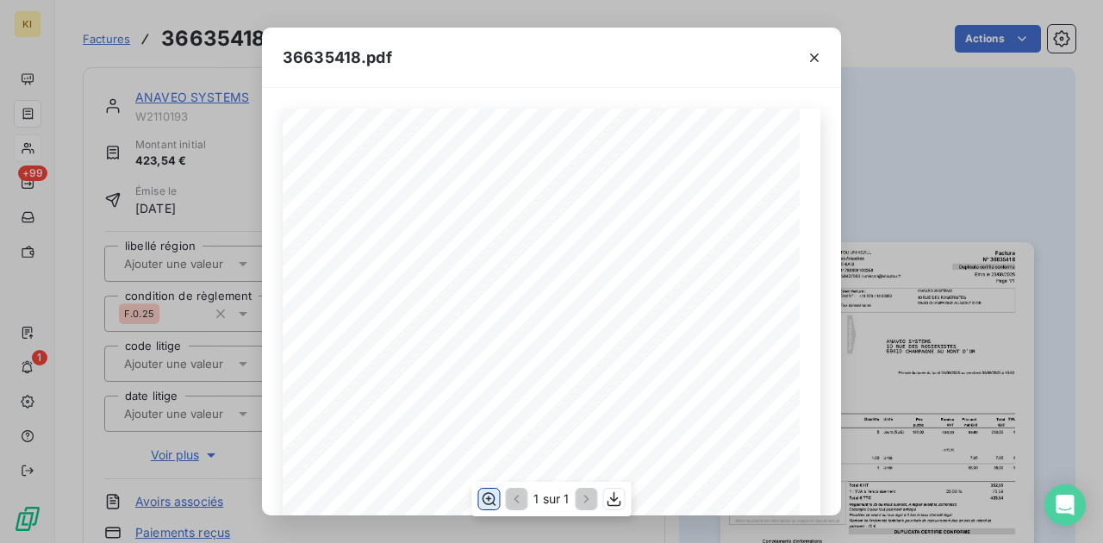
click at [496, 498] on icon "button" at bounding box center [488, 498] width 17 height 17
drag, startPoint x: 619, startPoint y: 200, endPoint x: 672, endPoint y: 206, distance: 53.8
click at [675, 200] on span "Passeur de commande : Vanessa GOUILLON - 0472860113 - v.gouillon@anaveo.com / C…" at bounding box center [550, 200] width 629 height 10
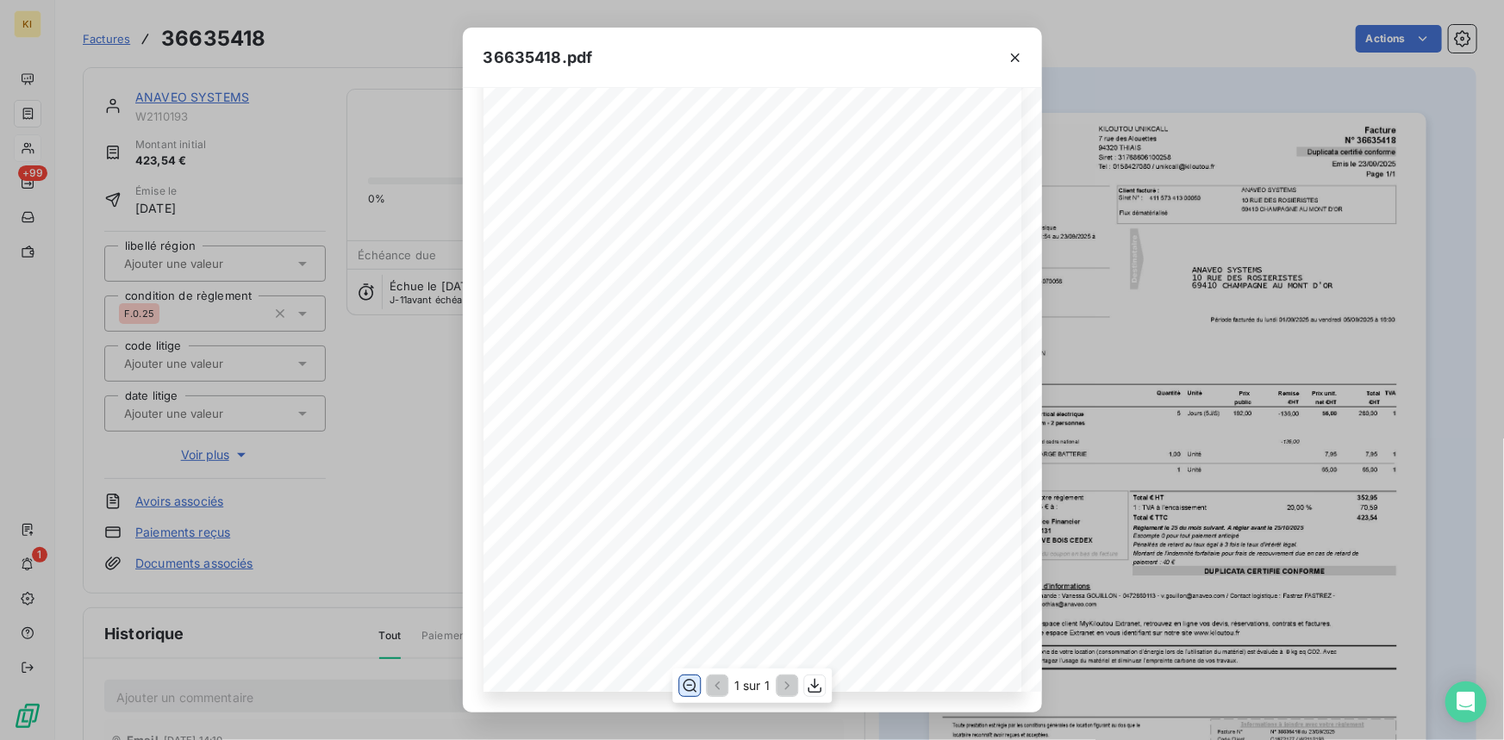
click at [773, 405] on span "L'empreinte carbone de votre location (consommation d’énergie lors de l’utilisa…" at bounding box center [684, 410] width 497 height 10
click at [686, 690] on icon "button" at bounding box center [690, 685] width 14 height 13
click at [694, 686] on icon "button" at bounding box center [690, 685] width 14 height 13
click at [871, 315] on div "Facture Page 1/1 KILOUTOU UNIKCALL 7 rue des Alouettes 94320 THIAIS Siret : 317…" at bounding box center [753, 83] width 538 height 1218
click at [847, 371] on span "Accédez à votre espace Extranet en vous identifiant sur notre site www.kiloutou…" at bounding box center [650, 377] width 429 height 12
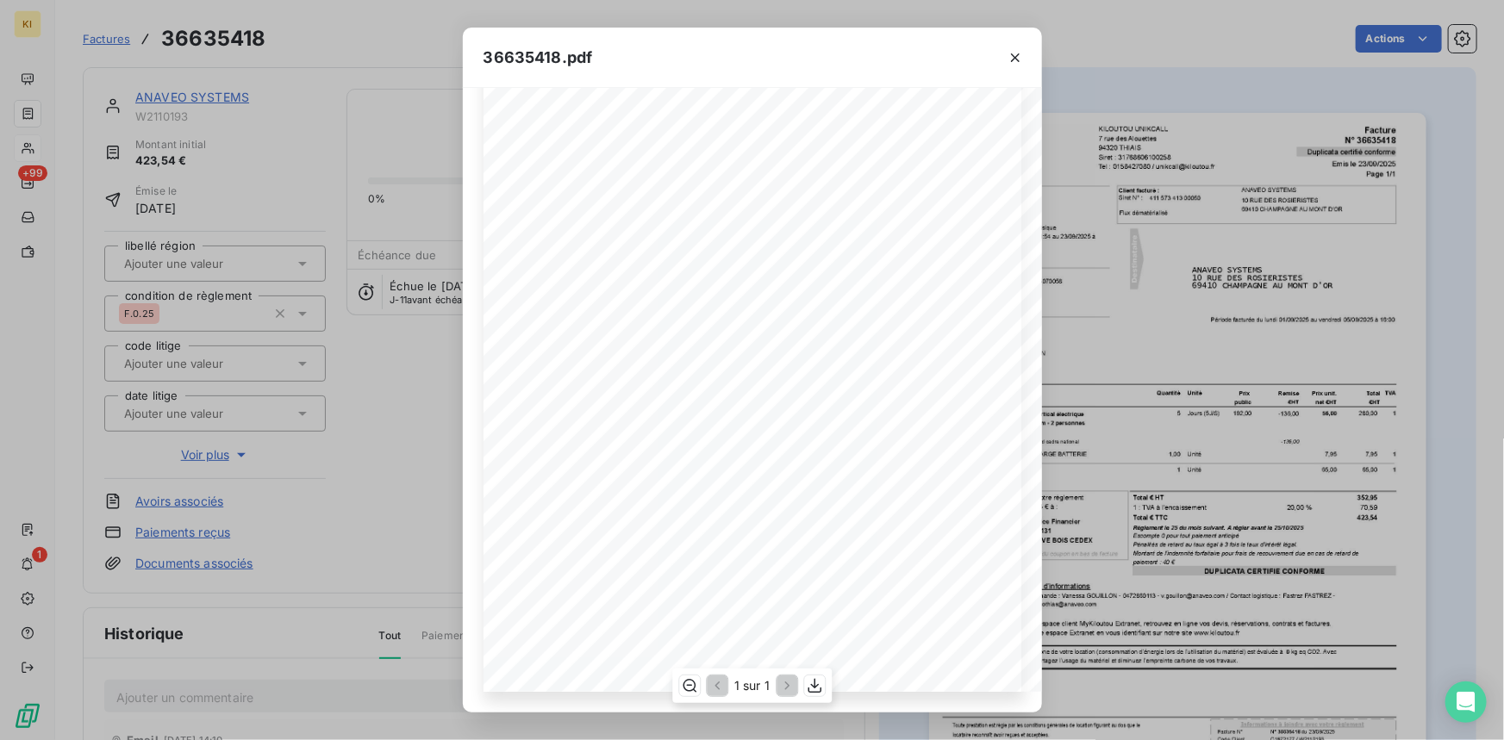
click at [826, 403] on div "Facture Page 1/1 KILOUTOU UNIKCALL 7 rue des Alouettes 94320 THIAIS Siret : 317…" at bounding box center [753, 83] width 538 height 1218
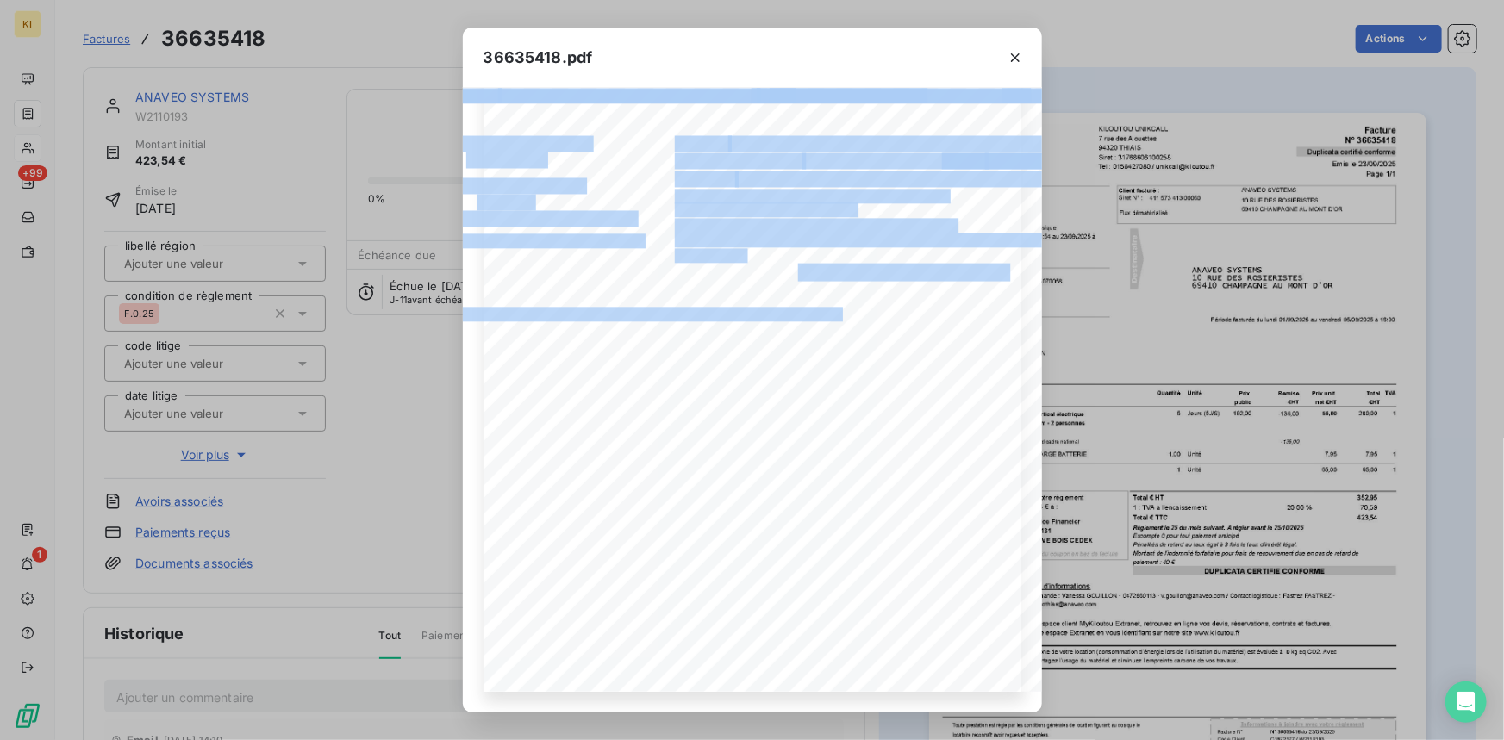
scroll to position [646, 315]
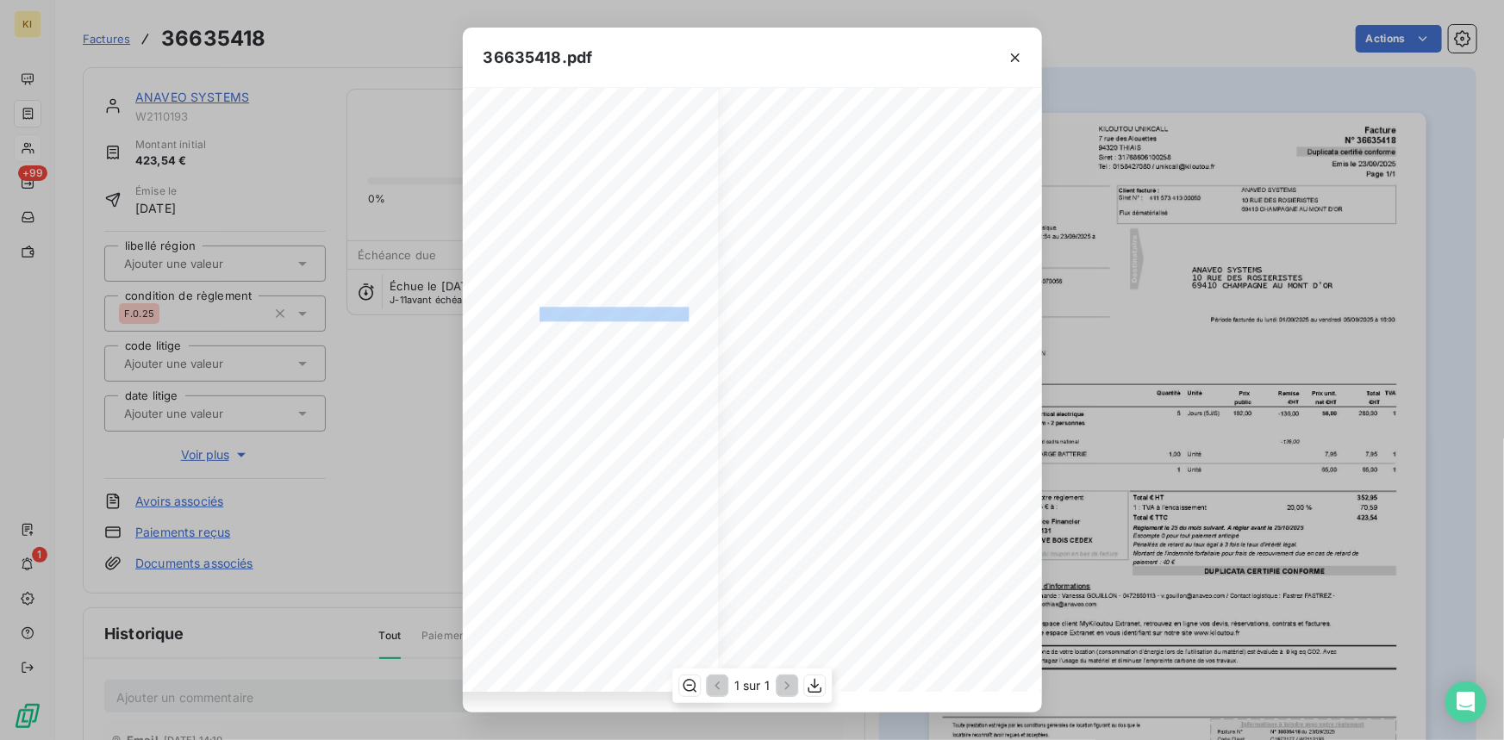
drag, startPoint x: 823, startPoint y: 301, endPoint x: 643, endPoint y: 303, distance: 180.1
click at [645, 307] on span "Passeur de commande : Vanessa GOUILLON - 0472860113 - v.gouillon@anaveo.com / C…" at bounding box center [447, 312] width 629 height 10
click at [1005, 54] on button "button" at bounding box center [1016, 58] width 28 height 28
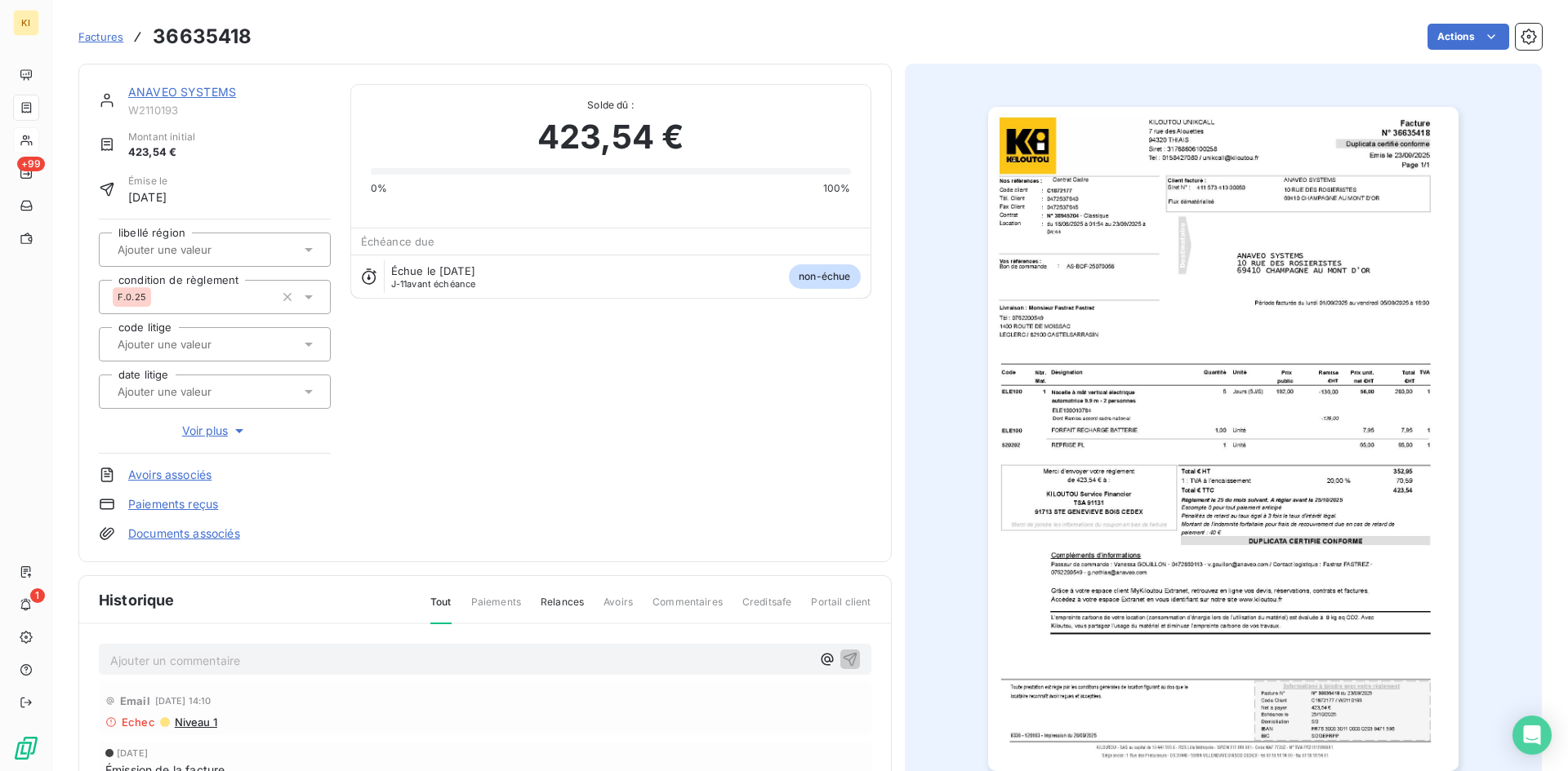
click at [1155, 393] on img "button" at bounding box center [1223, 439] width 470 height 665
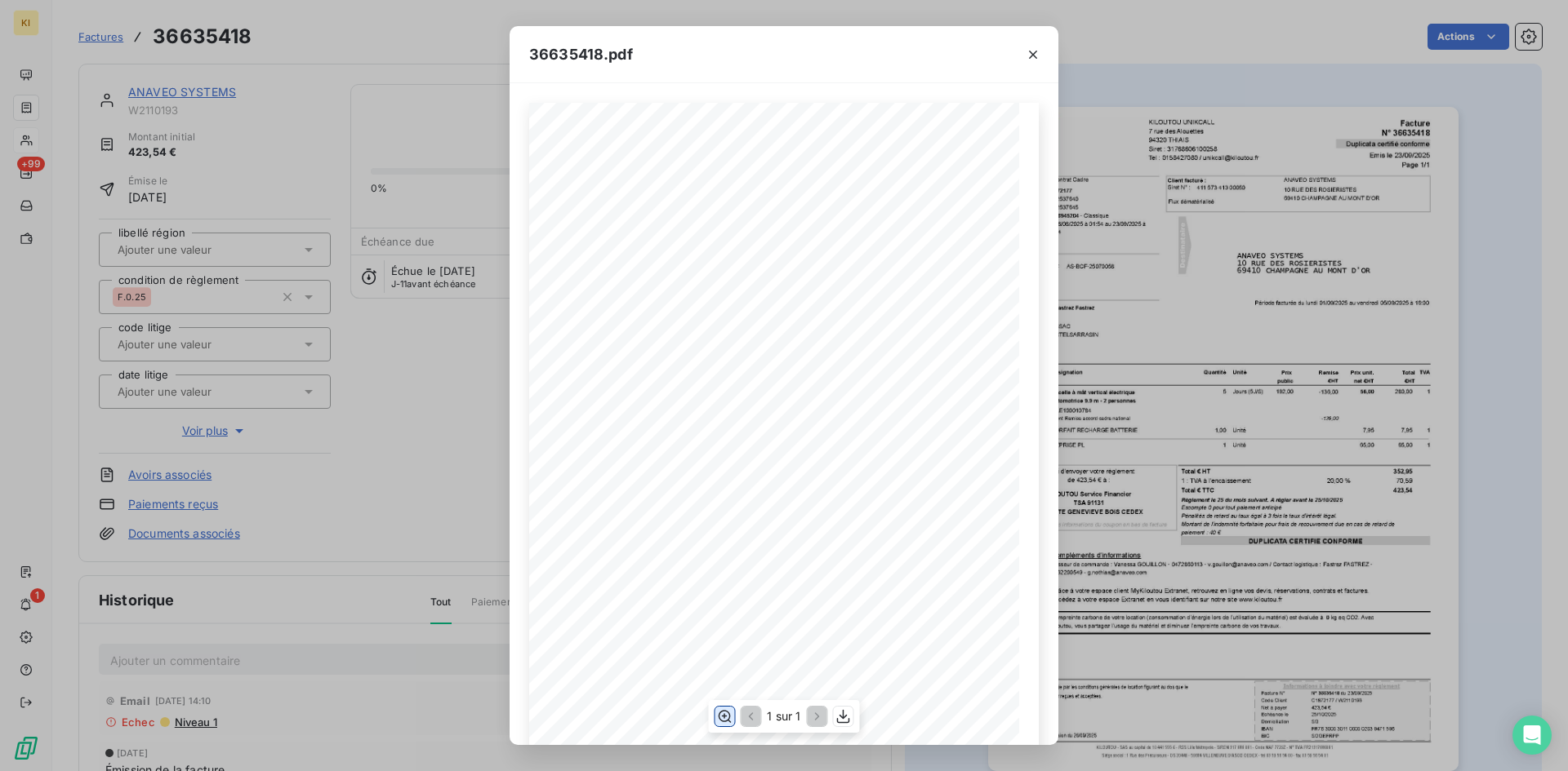
click at [729, 719] on icon "button" at bounding box center [724, 716] width 16 height 16
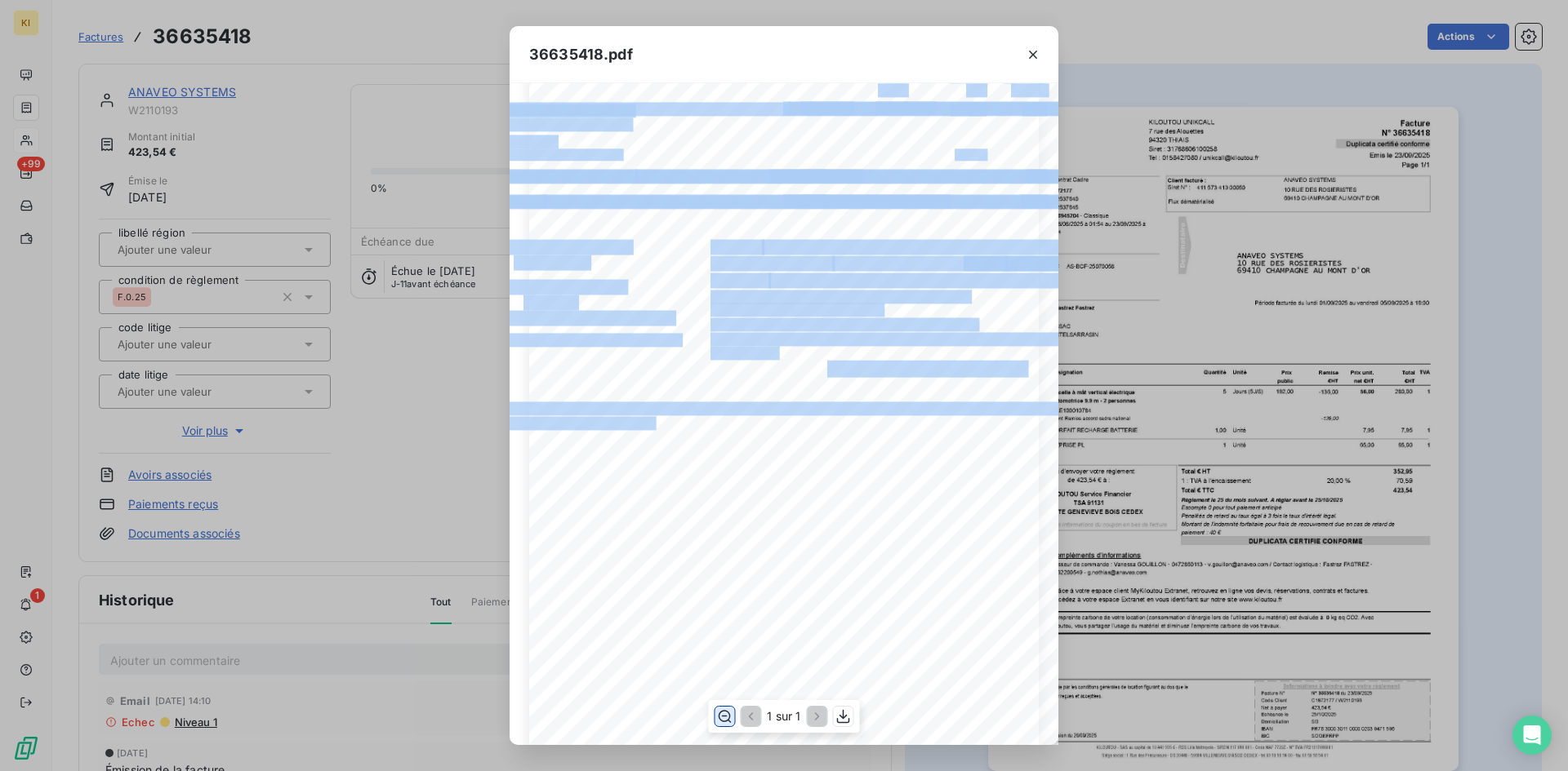
click at [665, 421] on div "Facture Page 1/1 KILOUTOU UNIKCALL 7 rue des Alouettes 94320 THIAIS Siret : 317…" at bounding box center [784, 189] width 510 height 1154
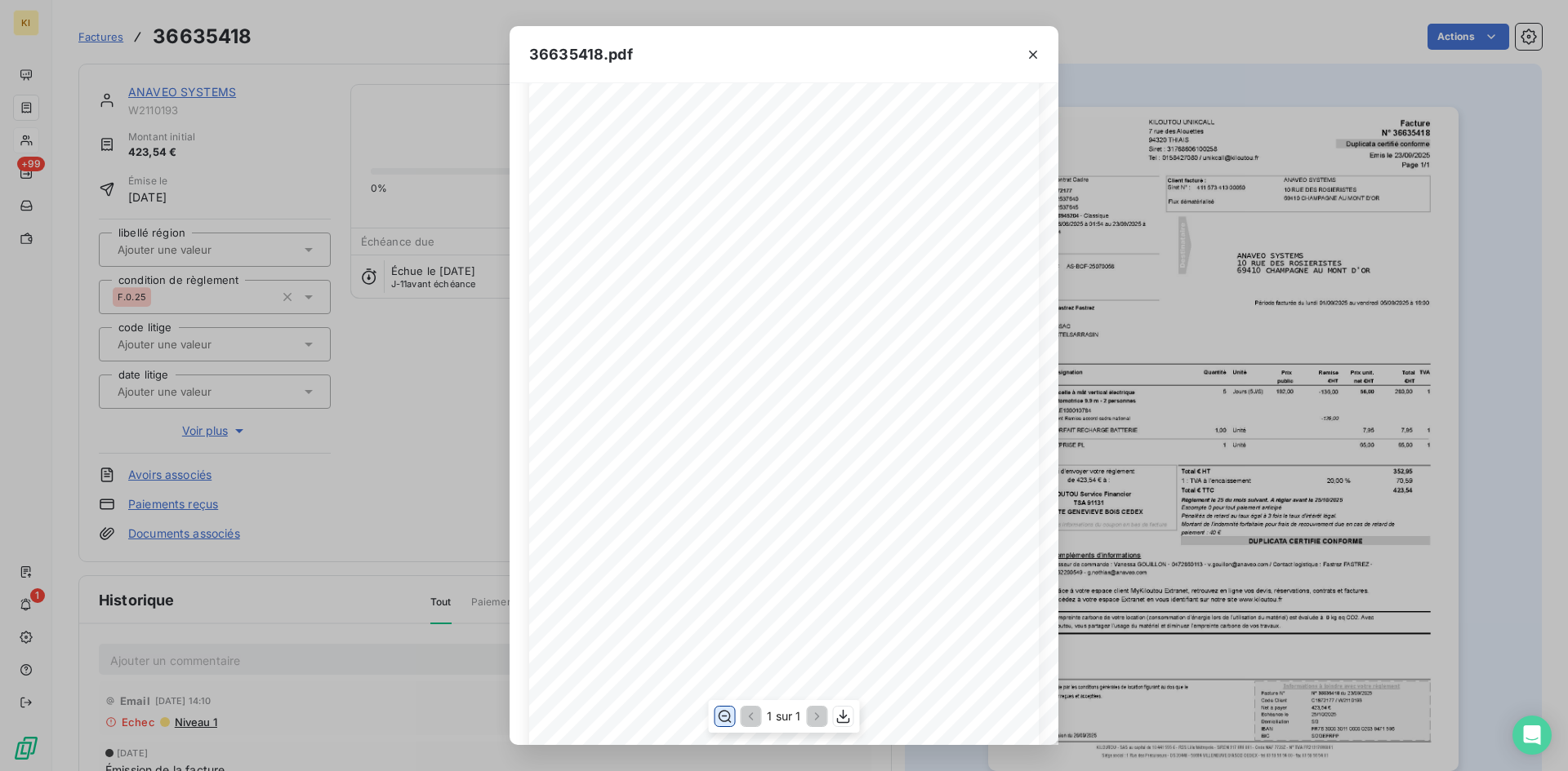
click at [660, 447] on span "Grâce à votre espace client MyKiloutou Extranet, retrouvez en ligne vos devis, …" at bounding box center [761, 453] width 551 height 11
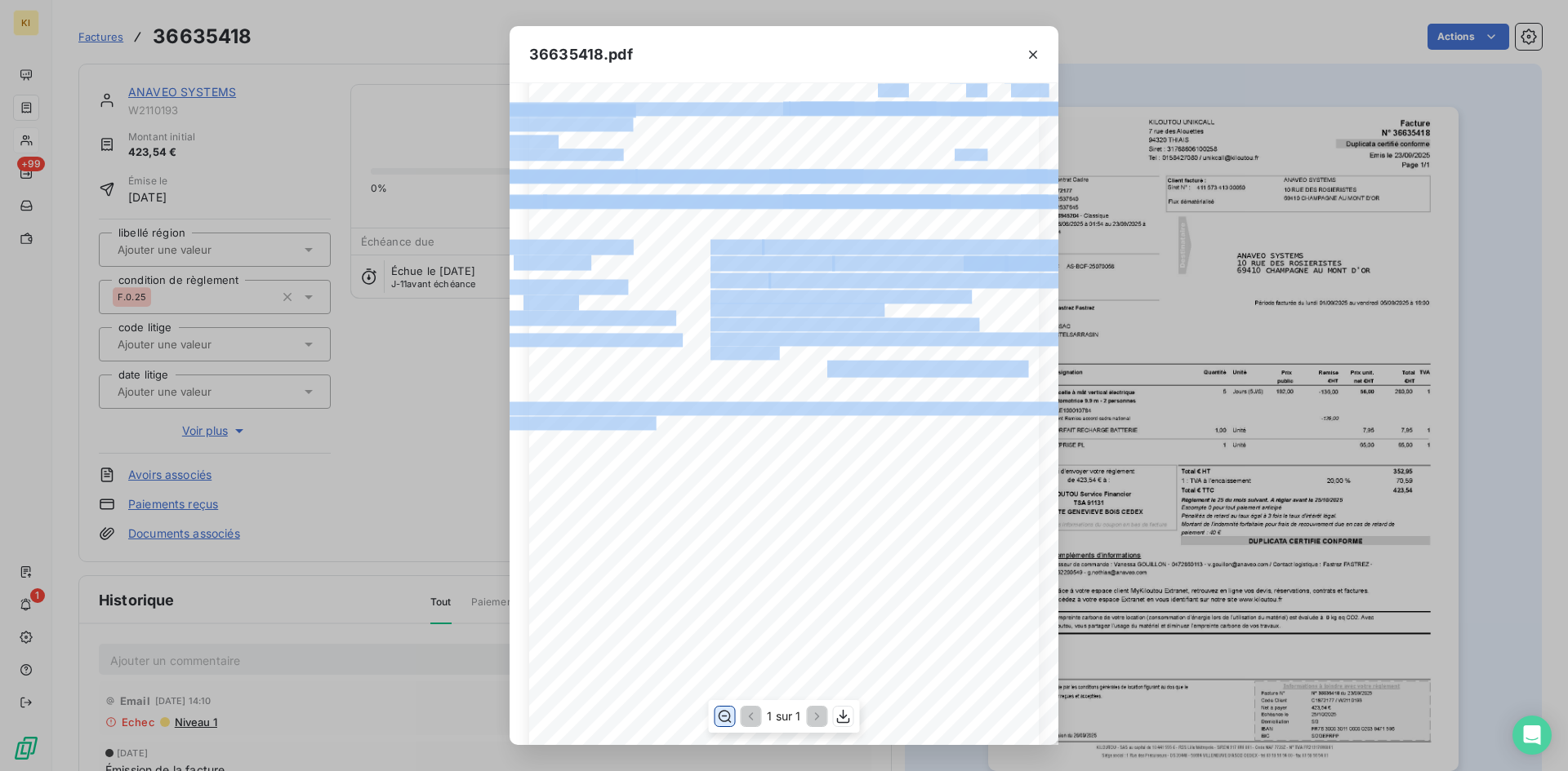
click at [663, 424] on div "Facture Page 1/1 KILOUTOU UNIKCALL 7 rue des Alouettes 94320 THIAIS Siret : 317…" at bounding box center [784, 189] width 510 height 1154
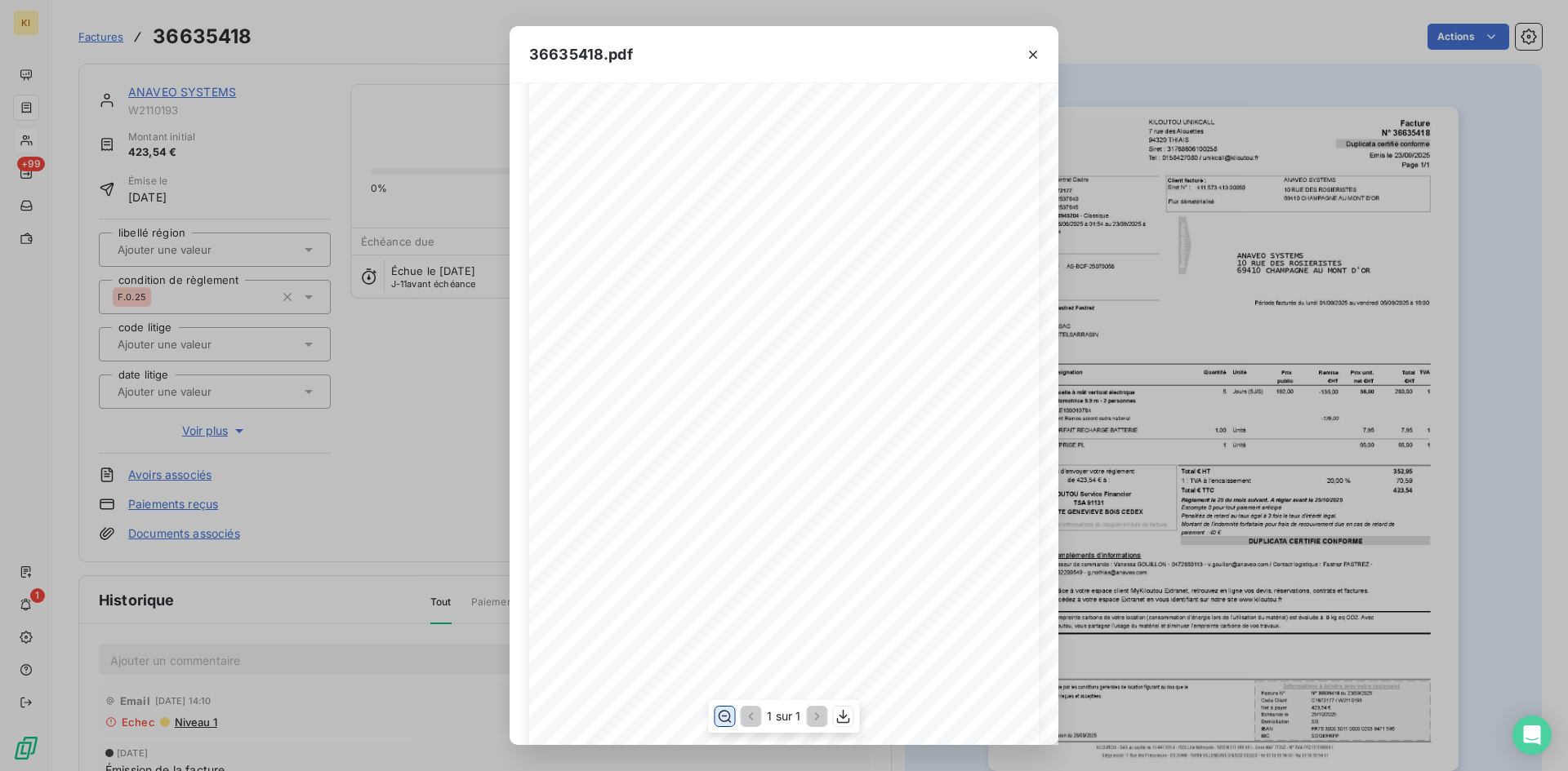
click at [684, 458] on span "Grâce à votre espace client MyKiloutou Extranet, retrouvez en ligne vos devis, …" at bounding box center [761, 453] width 551 height 11
click at [641, 420] on div "Facture Page 1/1 KILOUTOU UNIKCALL 7 rue des Alouettes 94320 THIAIS Siret : 317…" at bounding box center [784, 189] width 510 height 1154
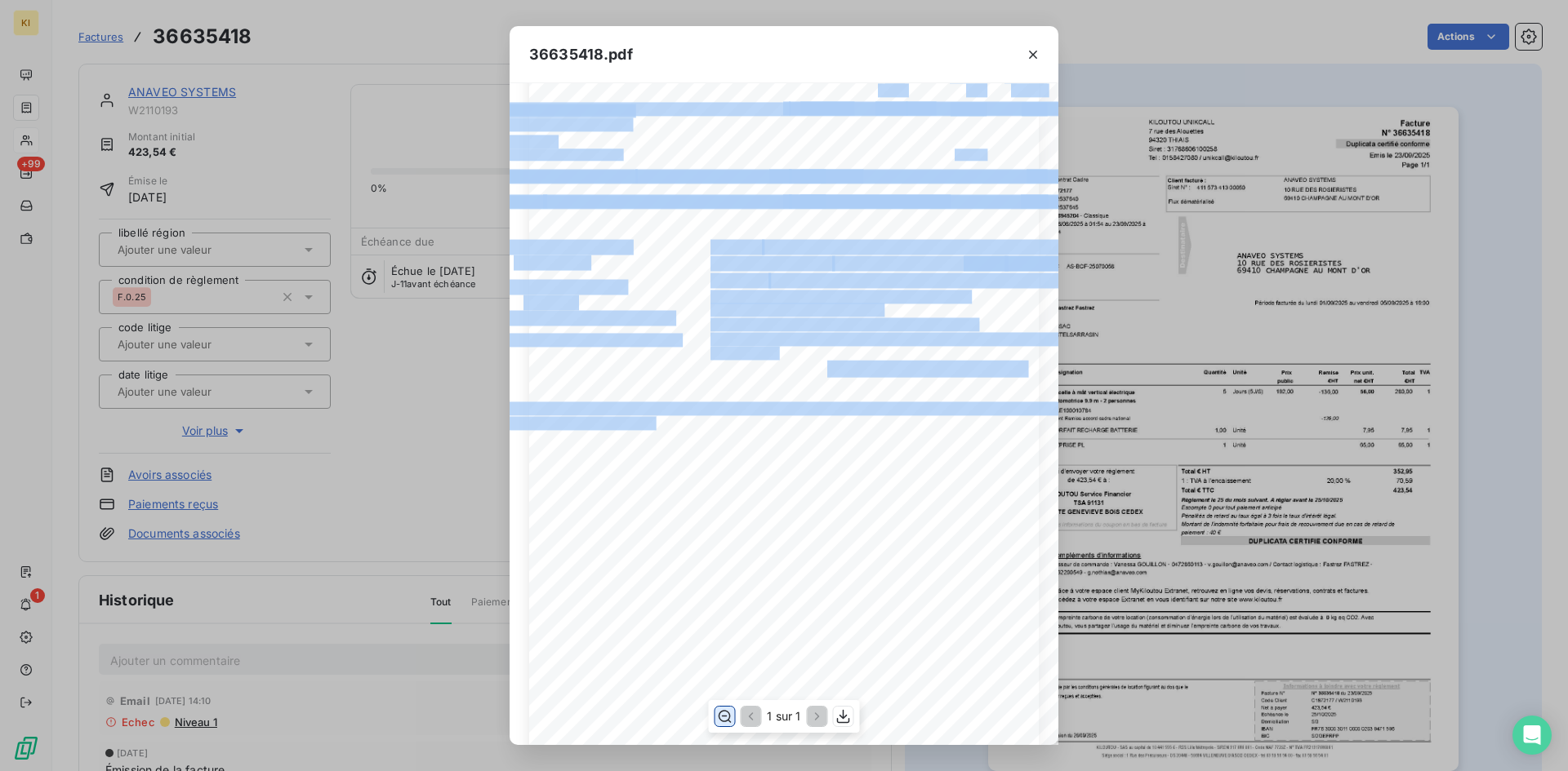
click at [670, 422] on div "Facture Page 1/1 KILOUTOU UNIKCALL 7 rue des Alouettes 94320 THIAIS Siret : 317…" at bounding box center [784, 189] width 510 height 1154
click at [633, 403] on span "Passeur de commande : Vanessa GOUILLON - 0472860113 - v.gouillon@anaveo.com / C…" at bounding box center [783, 406] width 596 height 9
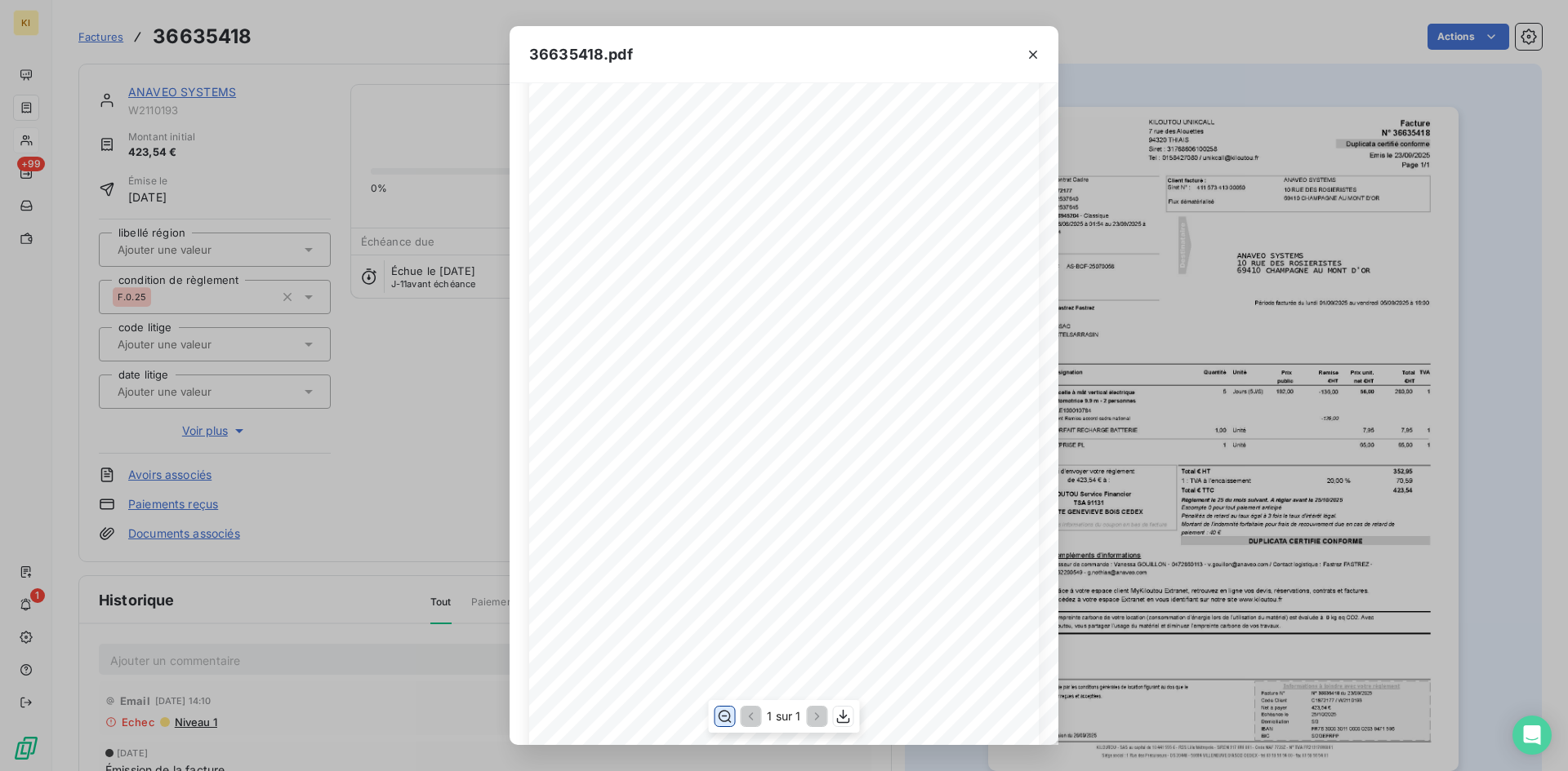
click at [644, 464] on span "Accédez à votre espace Extranet en vous identifiant sur notre site www.kiloutou…" at bounding box center [688, 469] width 406 height 11
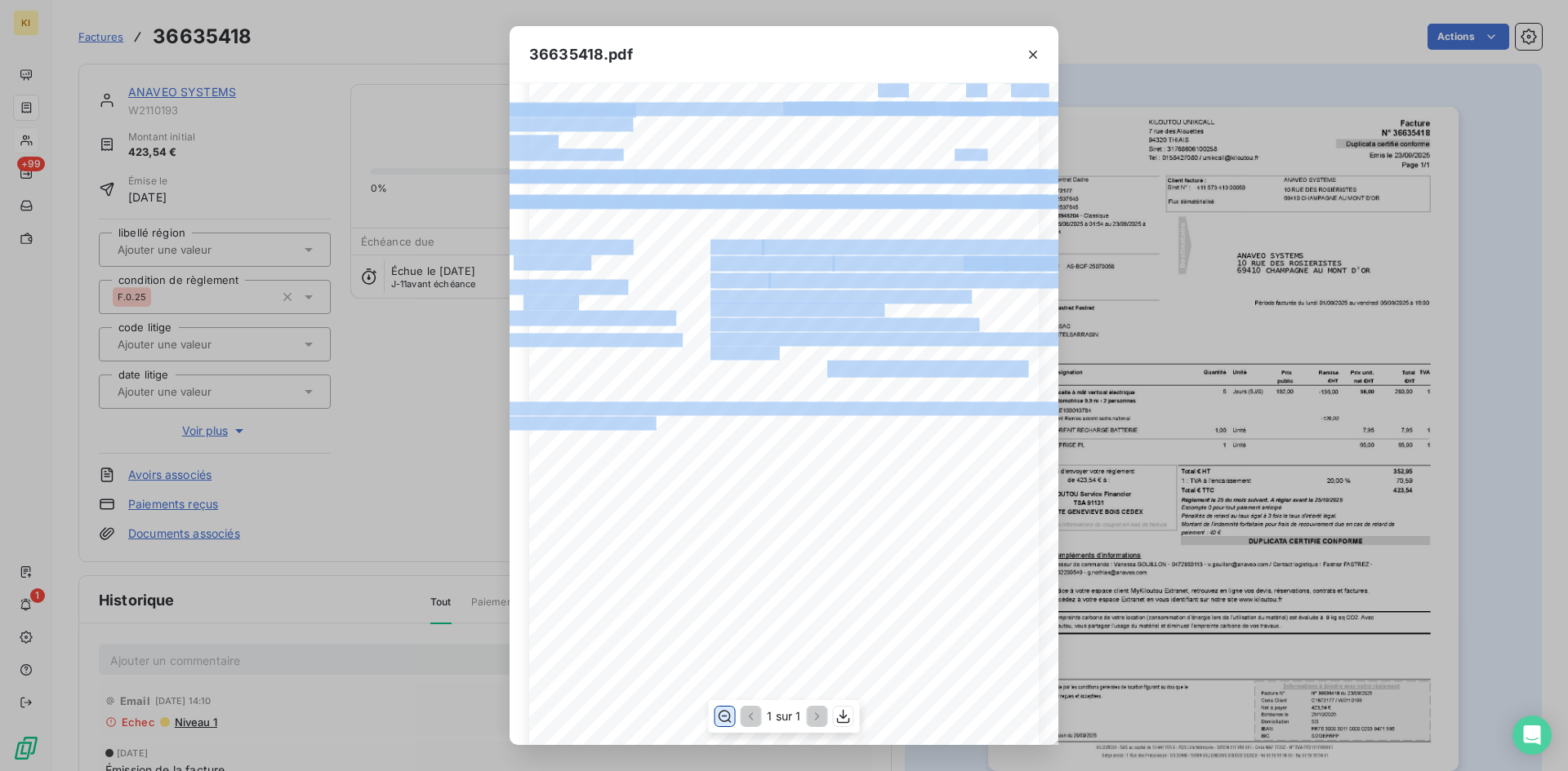
click at [683, 418] on div "Facture Page 1/1 KILOUTOU UNIKCALL 7 rue des Alouettes 94320 THIAIS Siret : 317…" at bounding box center [784, 189] width 510 height 1154
drag, startPoint x: 636, startPoint y: 422, endPoint x: 635, endPoint y: 459, distance: 37.0
click at [636, 424] on span "0762200549 - g.nothias@anaveo.com" at bounding box center [595, 421] width 220 height 9
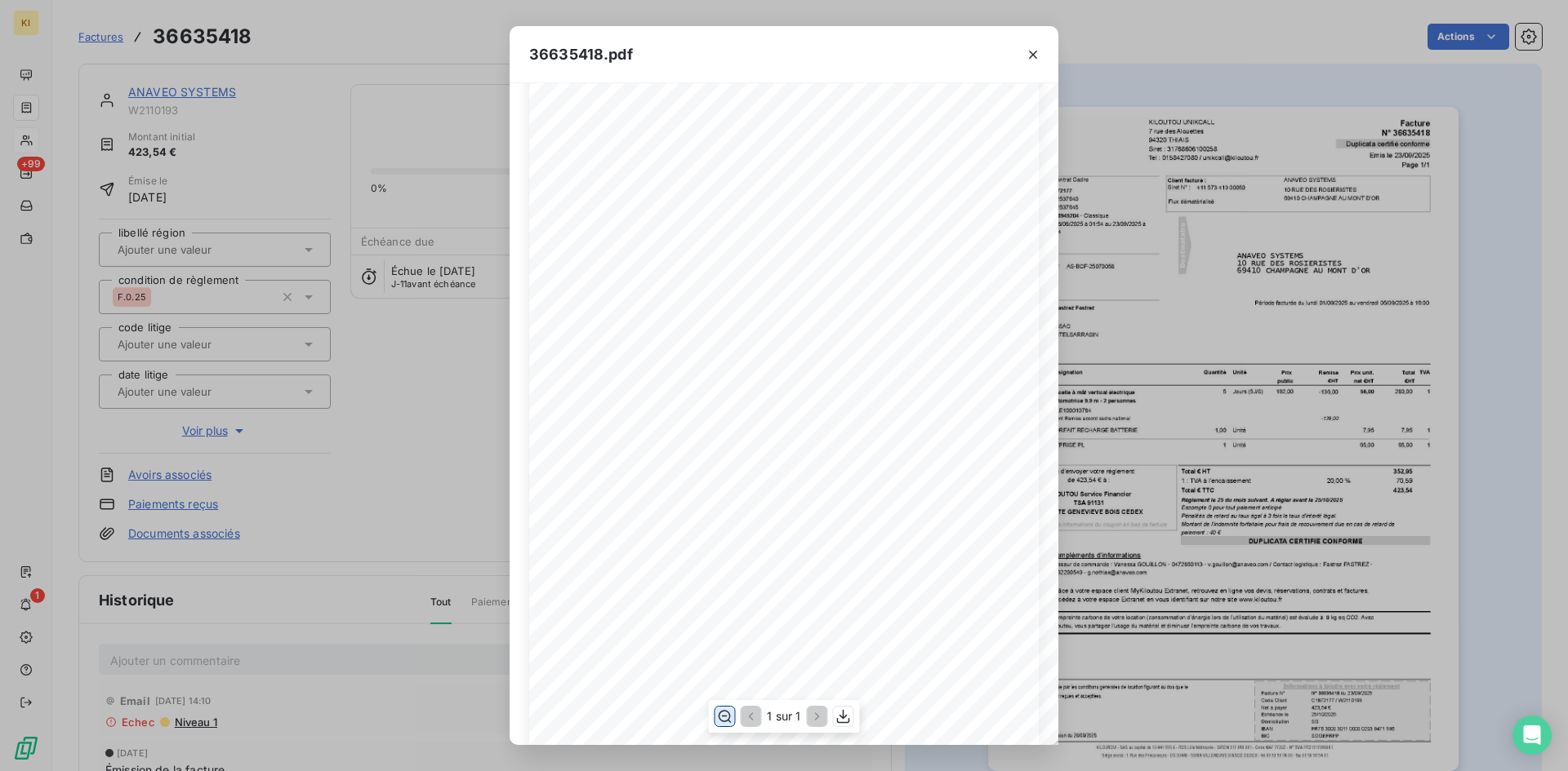
click at [635, 458] on span "Grâce à votre espace client MyKiloutou Extranet, retrouvez en ligne vos devis, …" at bounding box center [761, 453] width 551 height 11
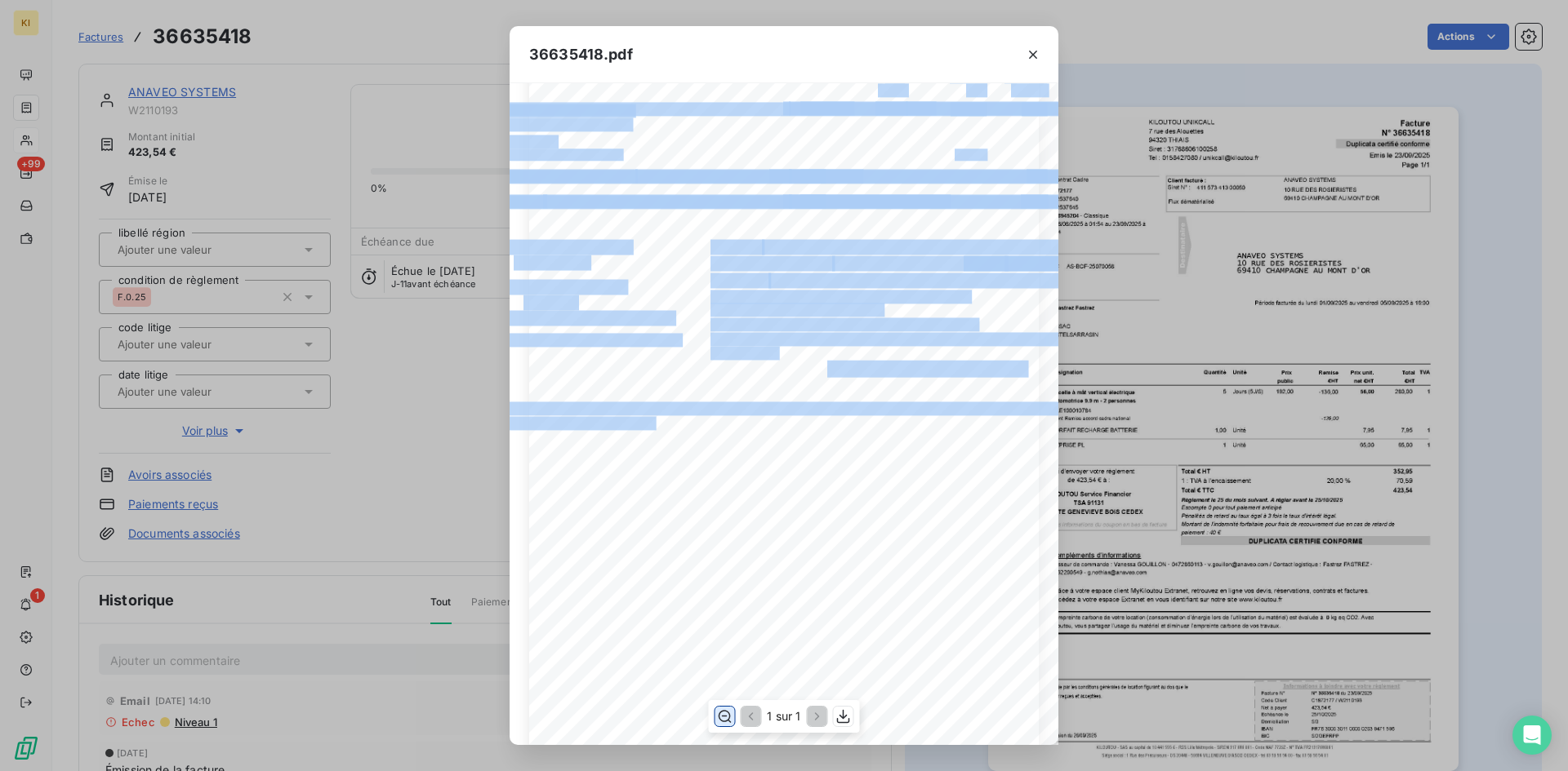
click at [693, 436] on div "Facture Page 1/1 KILOUTOU UNIKCALL 7 rue des Alouettes 94320 THIAIS Siret : 317…" at bounding box center [784, 189] width 510 height 1154
click at [726, 720] on icon "button" at bounding box center [724, 716] width 16 height 16
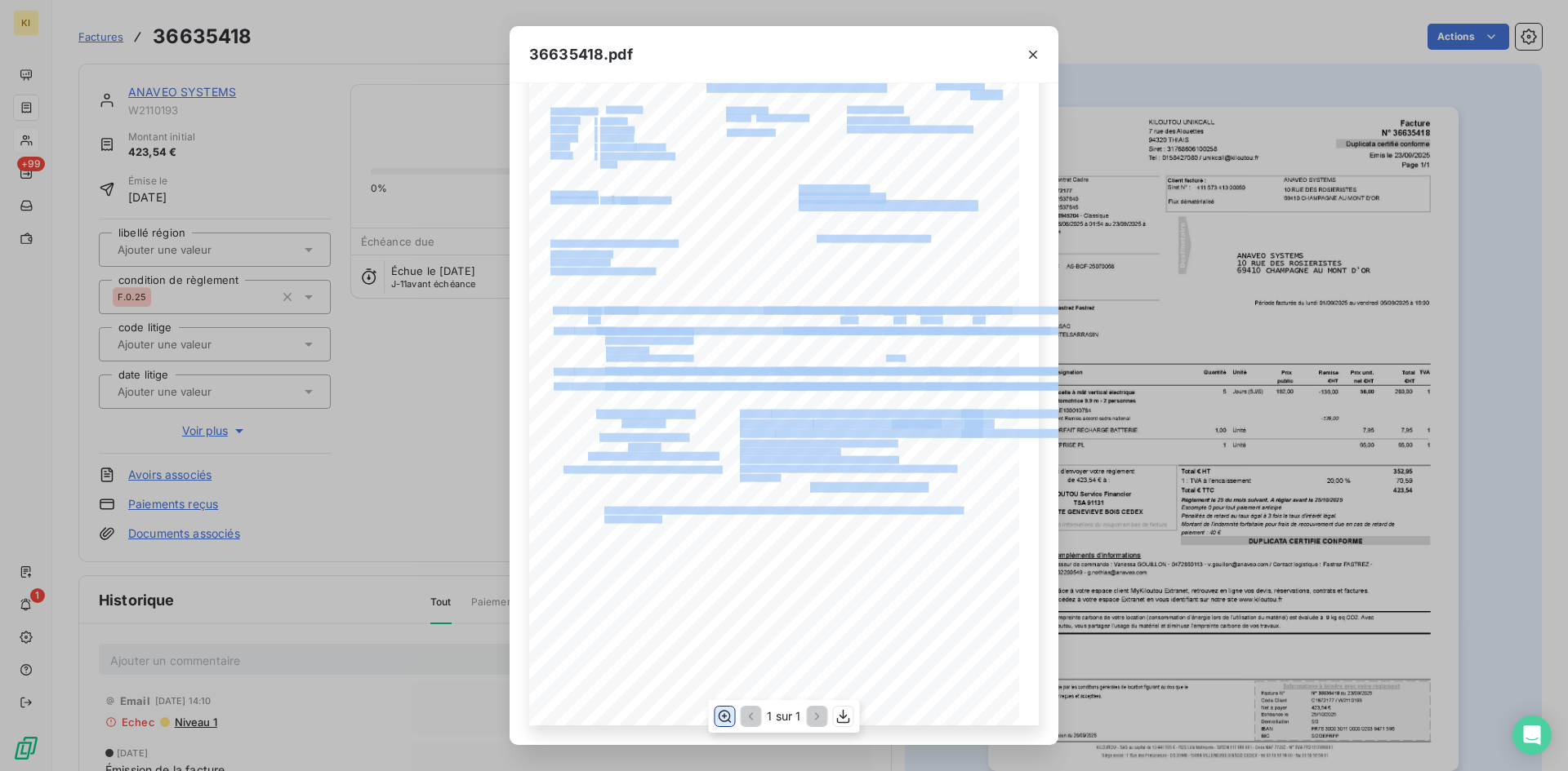
click at [722, 531] on div "Facture Page 1/1 KILOUTOU UNIKCALL 7 rue des Alouettes 94320 THIAIS Siret : 317…" at bounding box center [784, 379] width 510 height 692
click at [730, 718] on icon "button" at bounding box center [725, 716] width 13 height 12
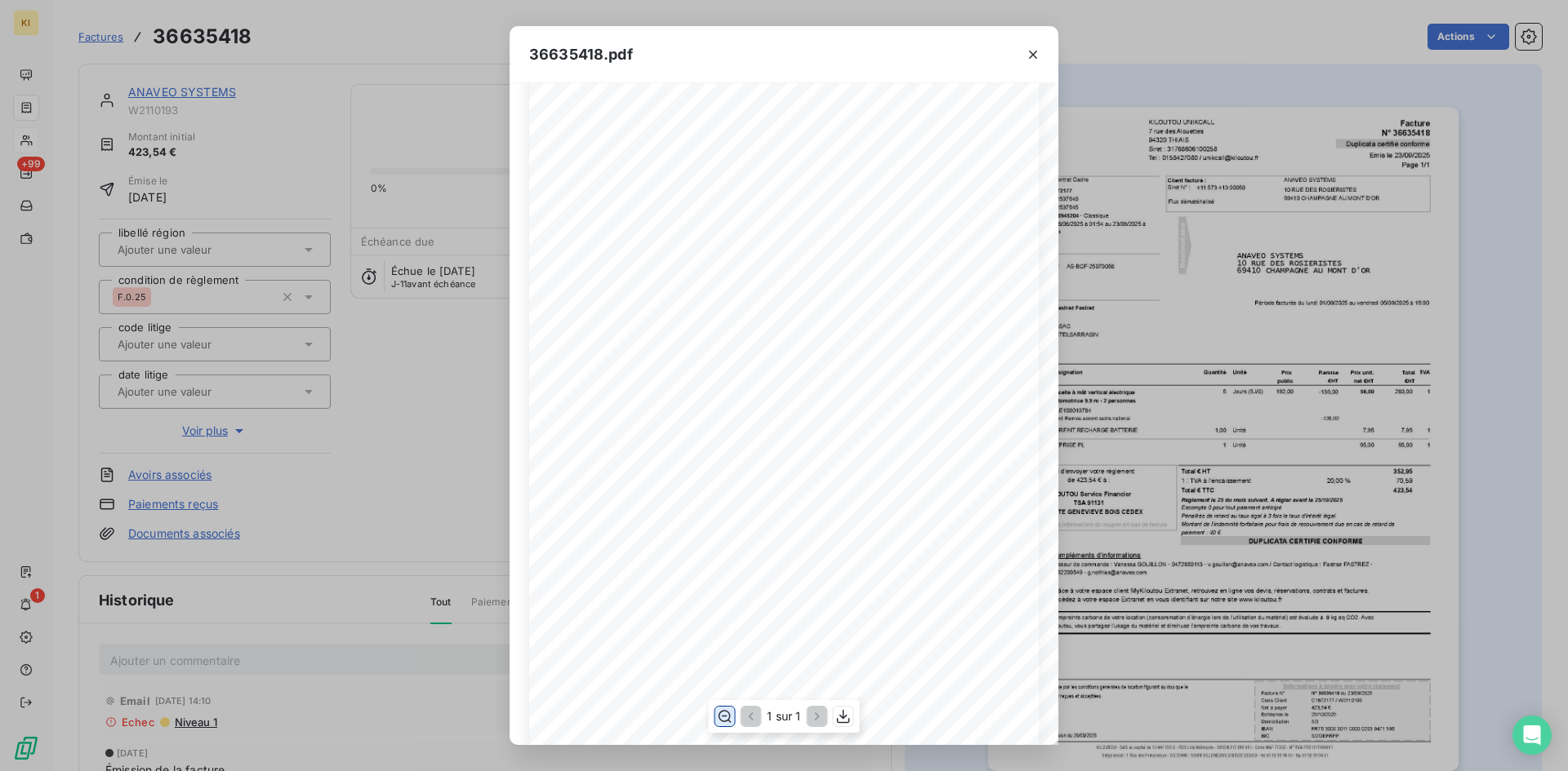
scroll to position [543, 0]
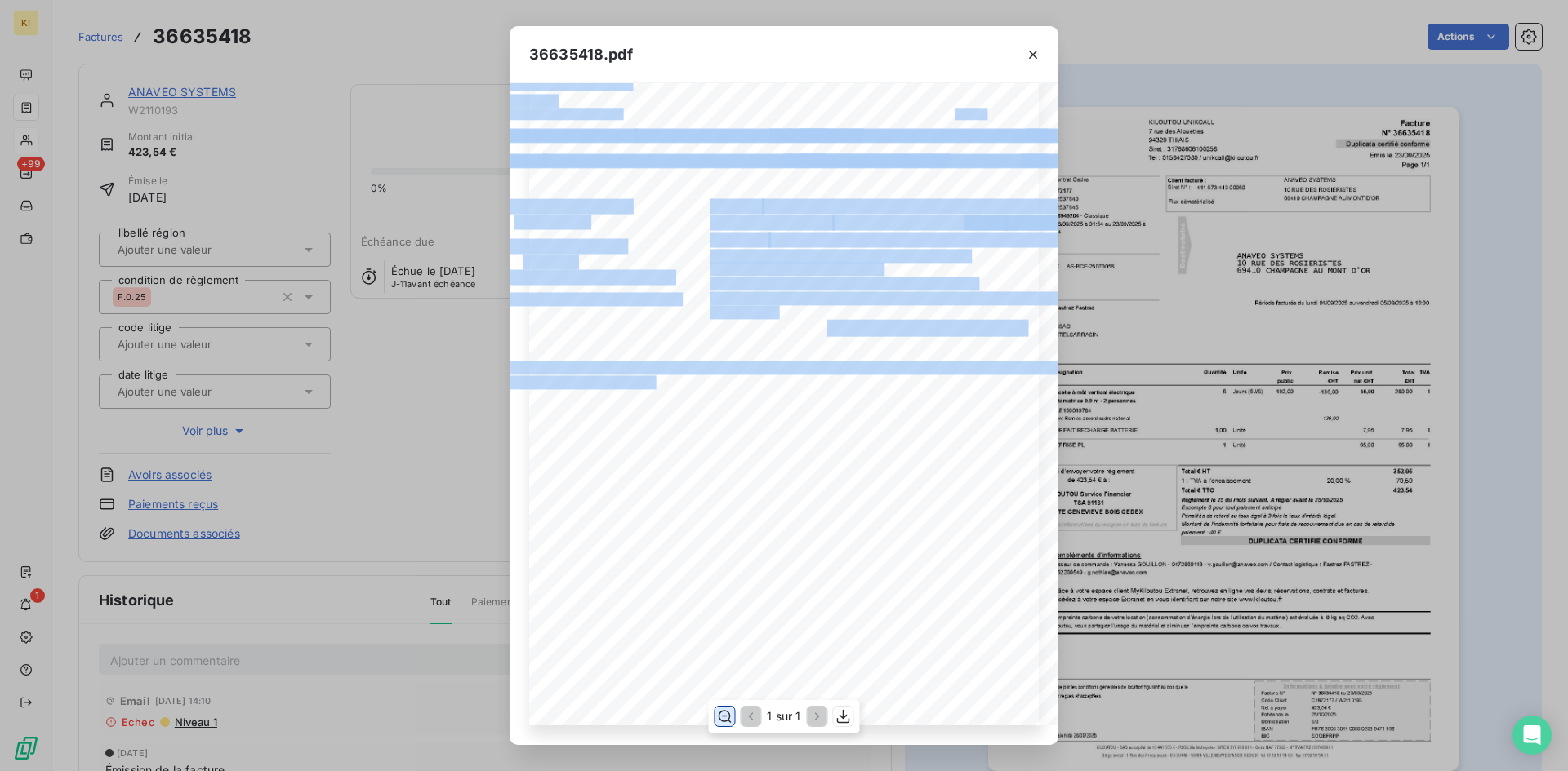
click at [689, 368] on div "Facture Page 1/1 KILOUTOU UNIKCALL 7 rue des Alouettes 94320 THIAIS Siret : 317…" at bounding box center [784, 149] width 510 height 1154
click at [604, 361] on span "Passeur de commande : Vanessa GOUILLON - 0472860113 - v.gouillon@anaveo.com / C…" at bounding box center [783, 366] width 596 height 9
click at [782, 377] on div "Facture Page 1/1 KILOUTOU UNIKCALL 7 rue des Alouettes 94320 THIAIS Siret : 317…" at bounding box center [784, 149] width 510 height 1154
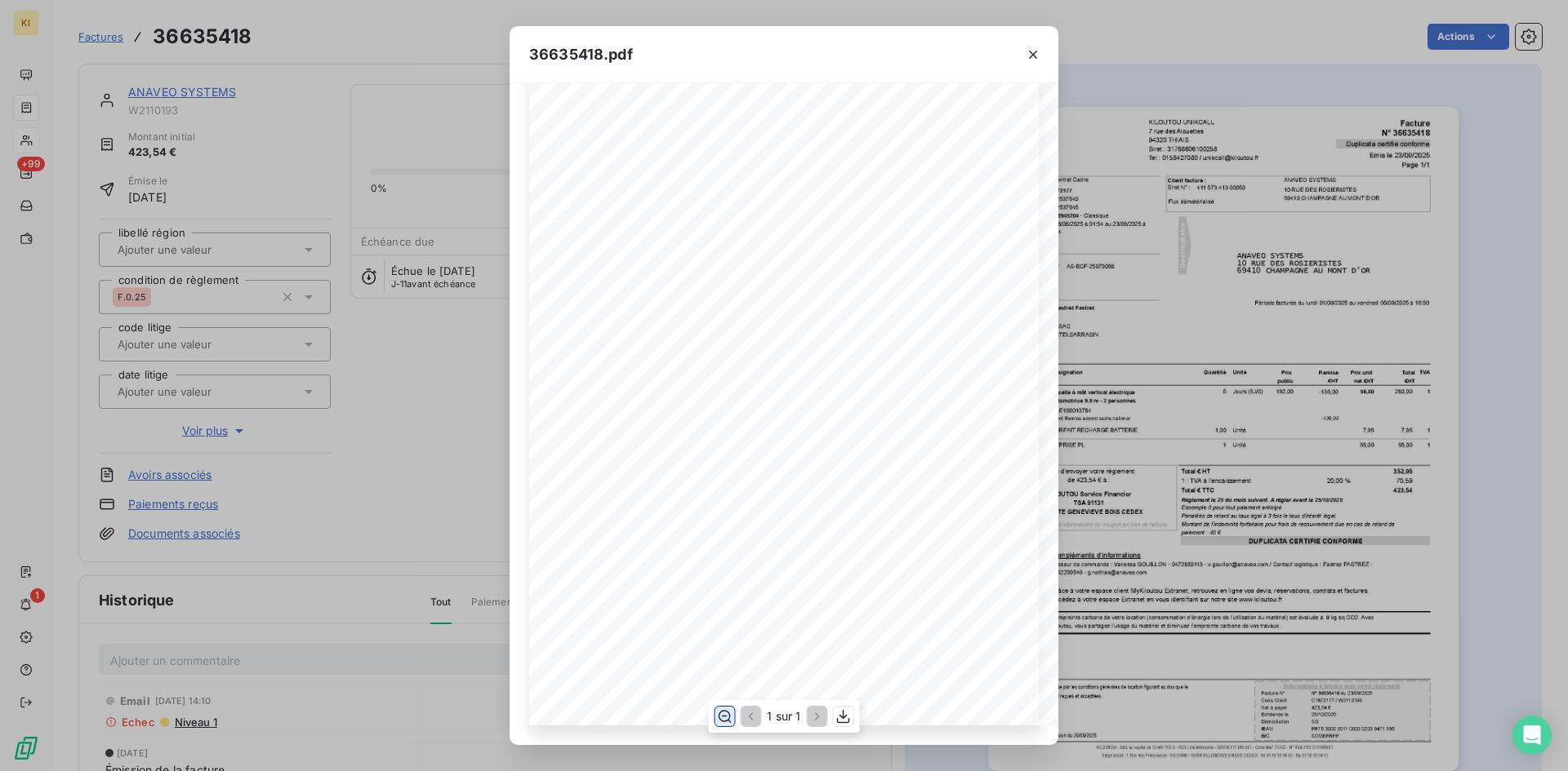
click at [854, 422] on span "Accédez à votre espace Extranet en vous identifiant sur notre site www.kiloutou…" at bounding box center [688, 428] width 406 height 11
click at [1026, 57] on button "button" at bounding box center [1034, 55] width 27 height 27
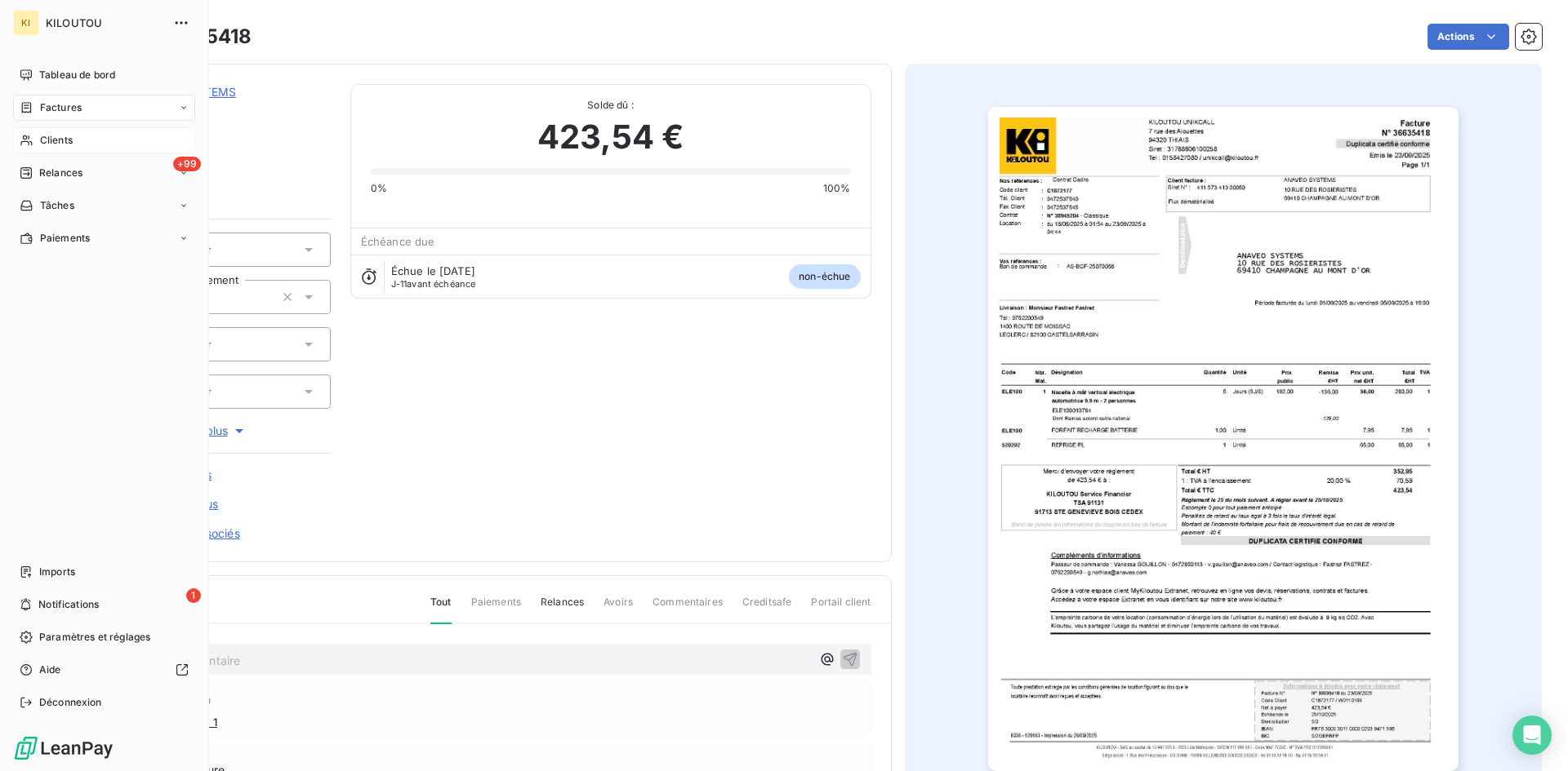
click at [81, 138] on div "Clients" at bounding box center [104, 140] width 182 height 27
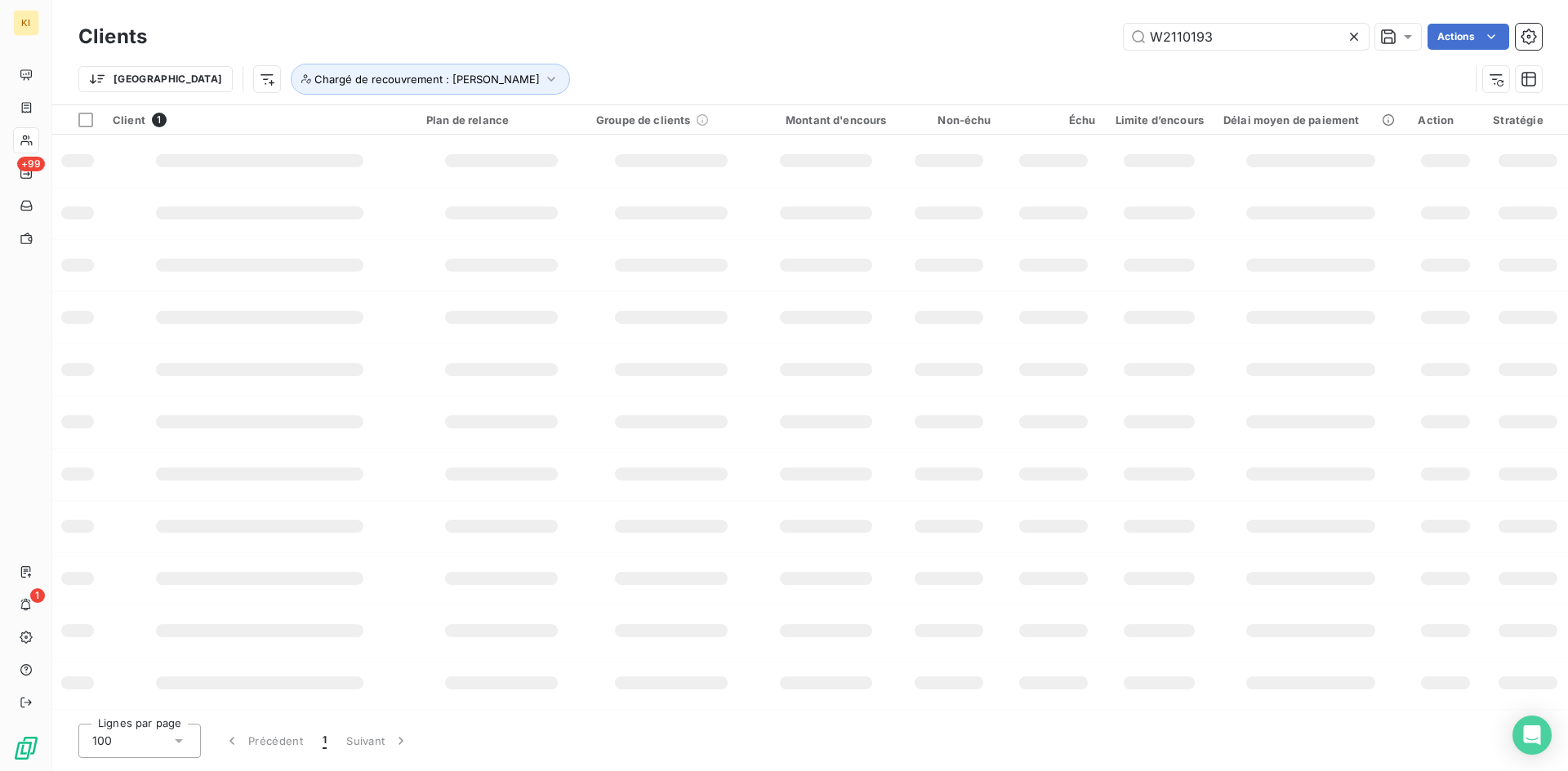
drag, startPoint x: 1251, startPoint y: 32, endPoint x: 1070, endPoint y: 48, distance: 181.7
click at [1070, 48] on div "W2110193 Actions" at bounding box center [854, 37] width 1375 height 27
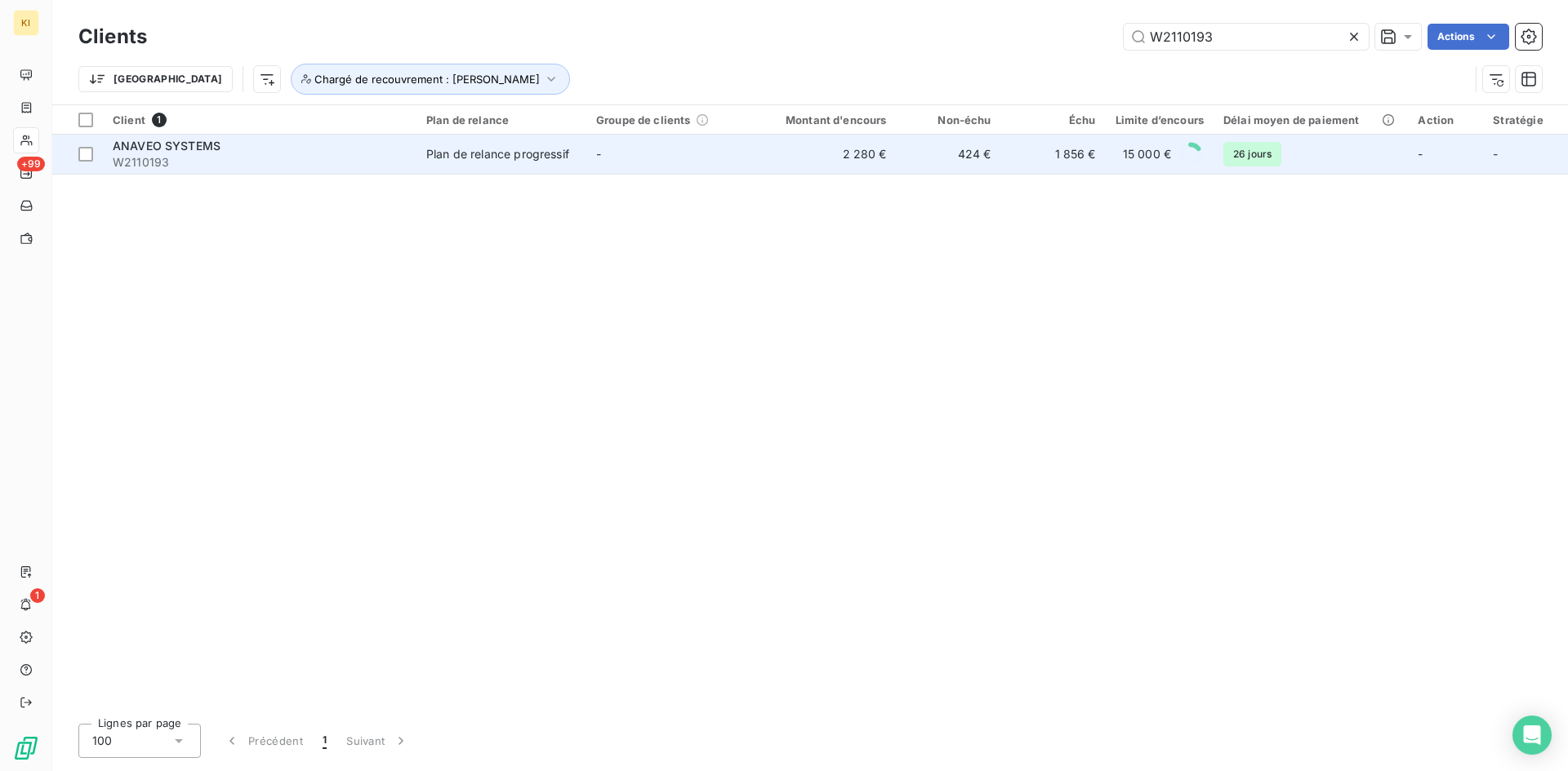
click at [392, 169] on span "W2110193" at bounding box center [260, 162] width 294 height 16
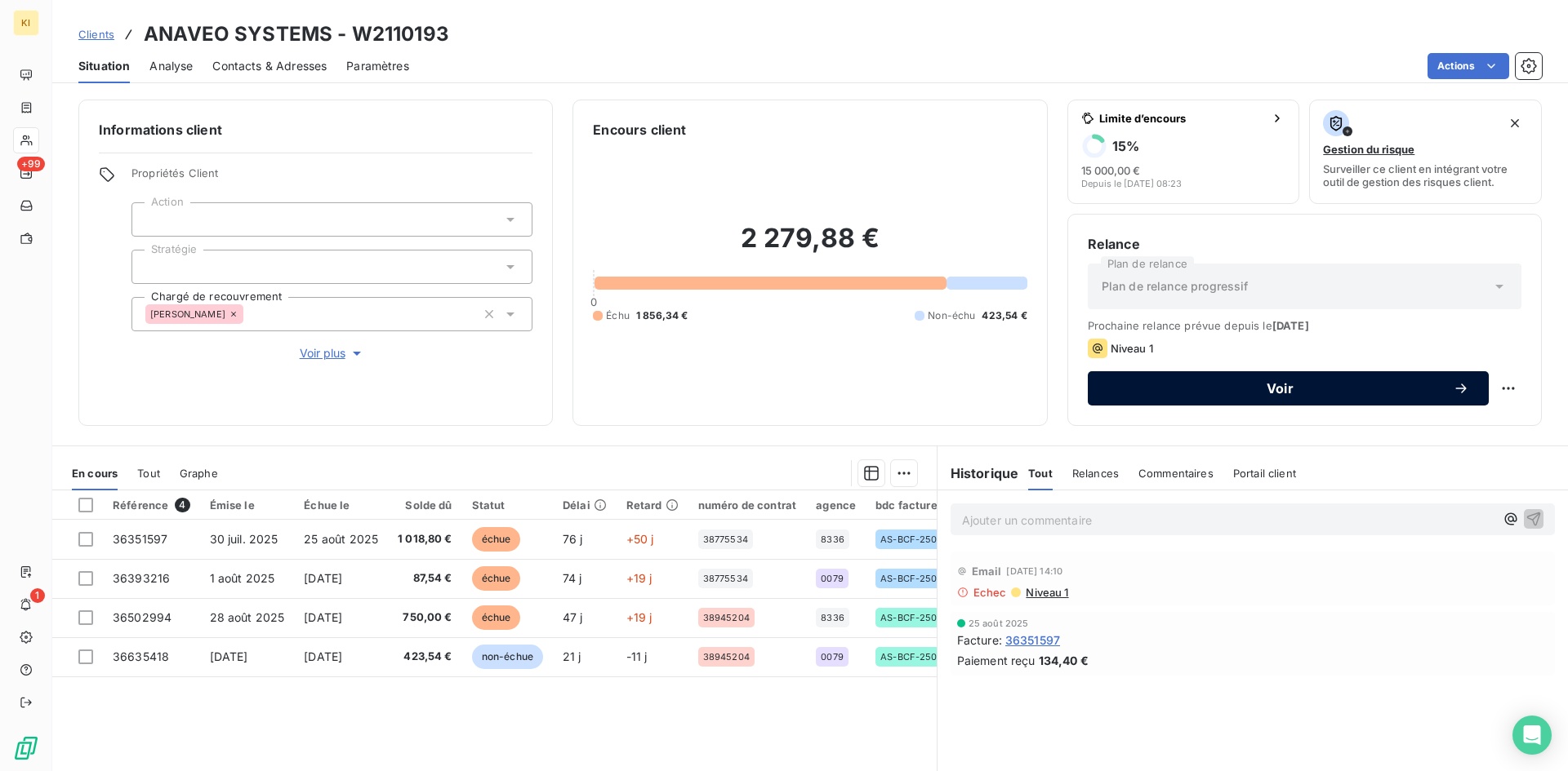
click at [1188, 386] on span "Voir" at bounding box center [1280, 388] width 346 height 13
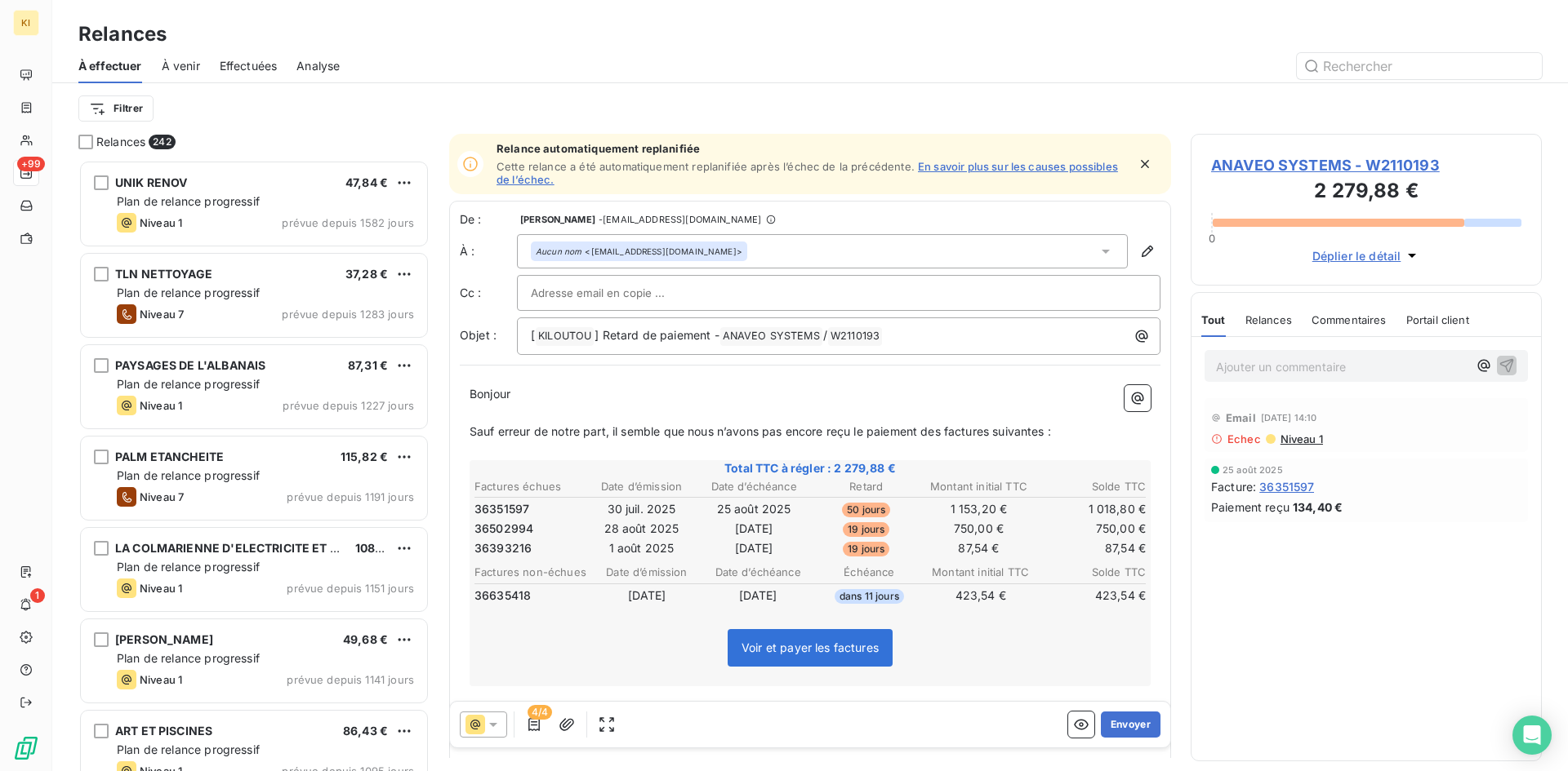
click at [893, 244] on div "Aucun nom <g.nothias@anaveo.com>" at bounding box center [822, 251] width 611 height 34
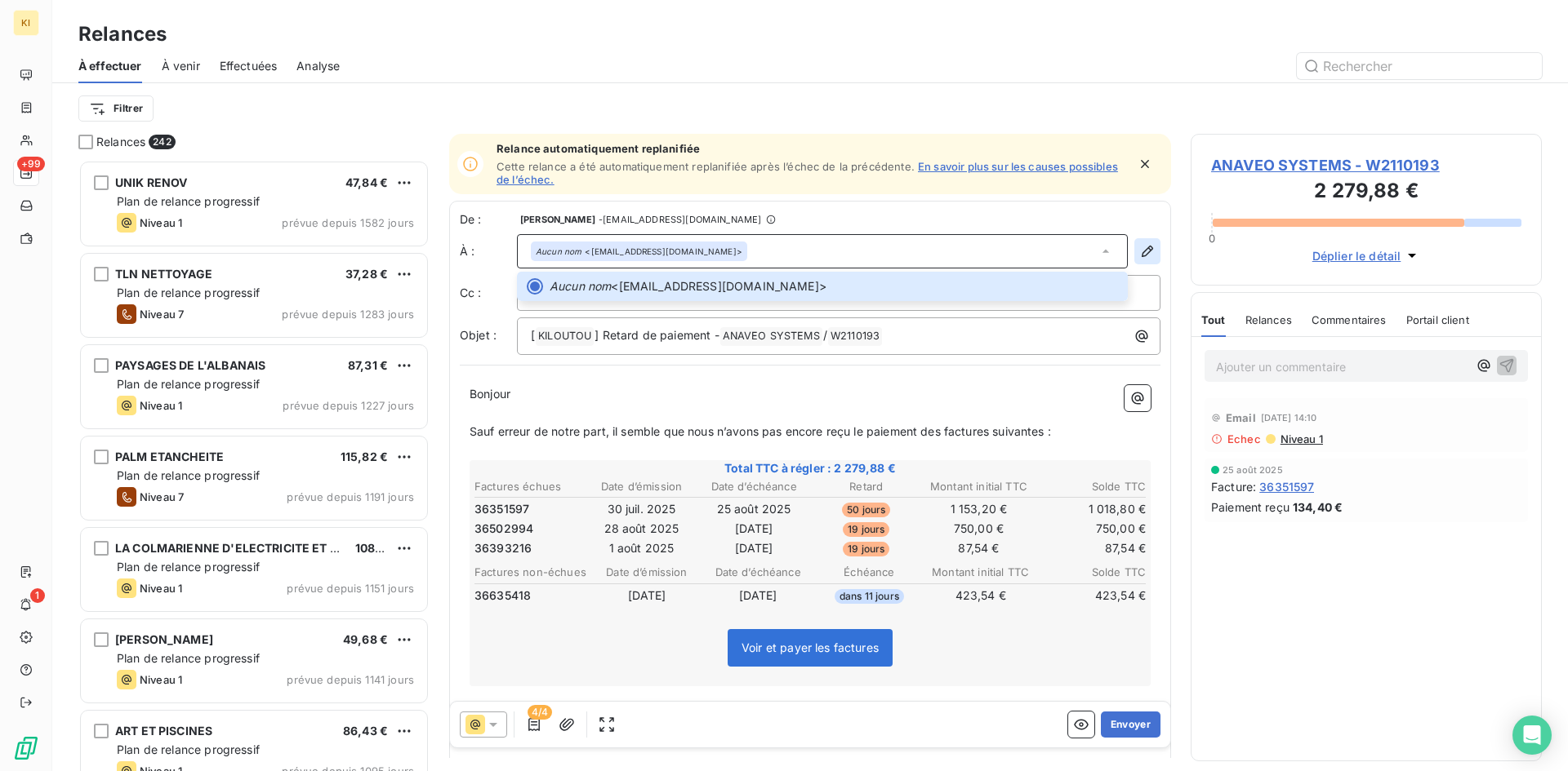
click at [1142, 251] on icon "button" at bounding box center [1147, 251] width 11 height 11
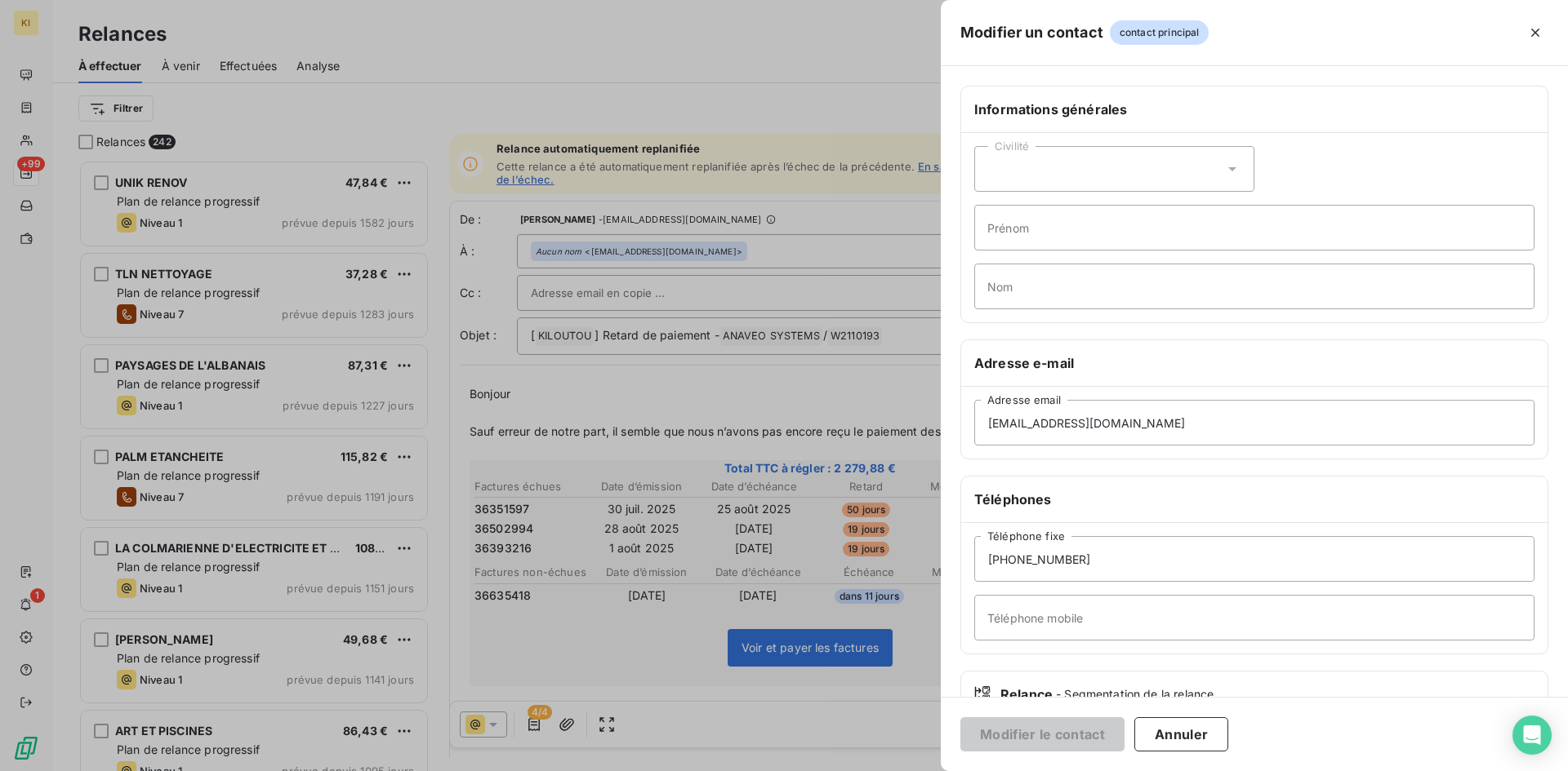
click at [1209, 176] on div "Civilité" at bounding box center [1114, 169] width 280 height 45
click at [1109, 234] on li "Monsieur" at bounding box center [1114, 239] width 280 height 29
click at [1132, 180] on div "Civilité Monsieur" at bounding box center [1114, 169] width 280 height 45
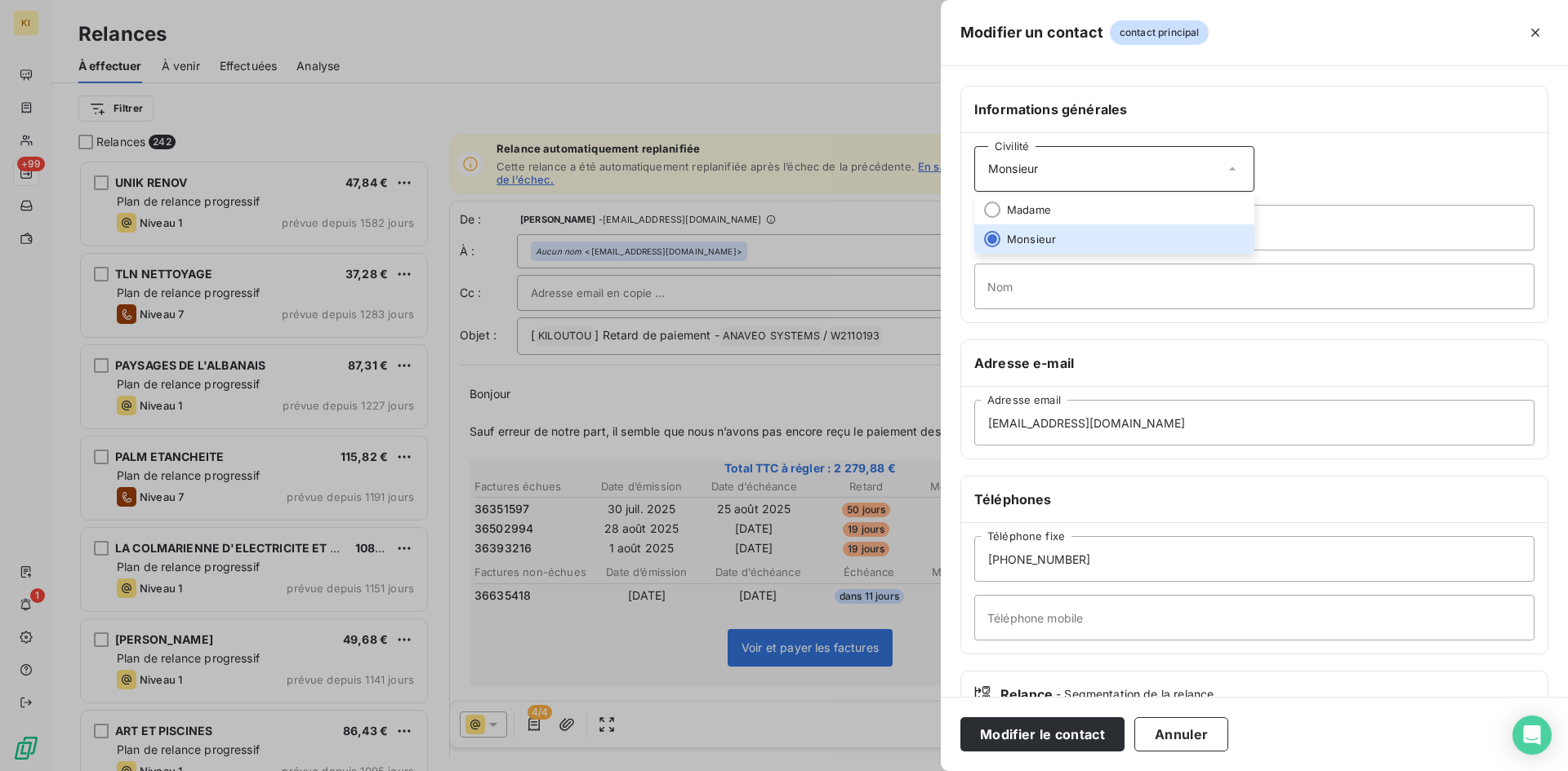
click at [1323, 171] on div "Civilité Monsieur Madame Monsieur Prénom Nom" at bounding box center [1253, 227] width 586 height 189
drag, startPoint x: 1150, startPoint y: 421, endPoint x: 919, endPoint y: 425, distance: 231.0
click at [919, 771] on div "Modifier un contact contact principal Informations générales Civilité Monsieur …" at bounding box center [784, 771] width 1568 height 0
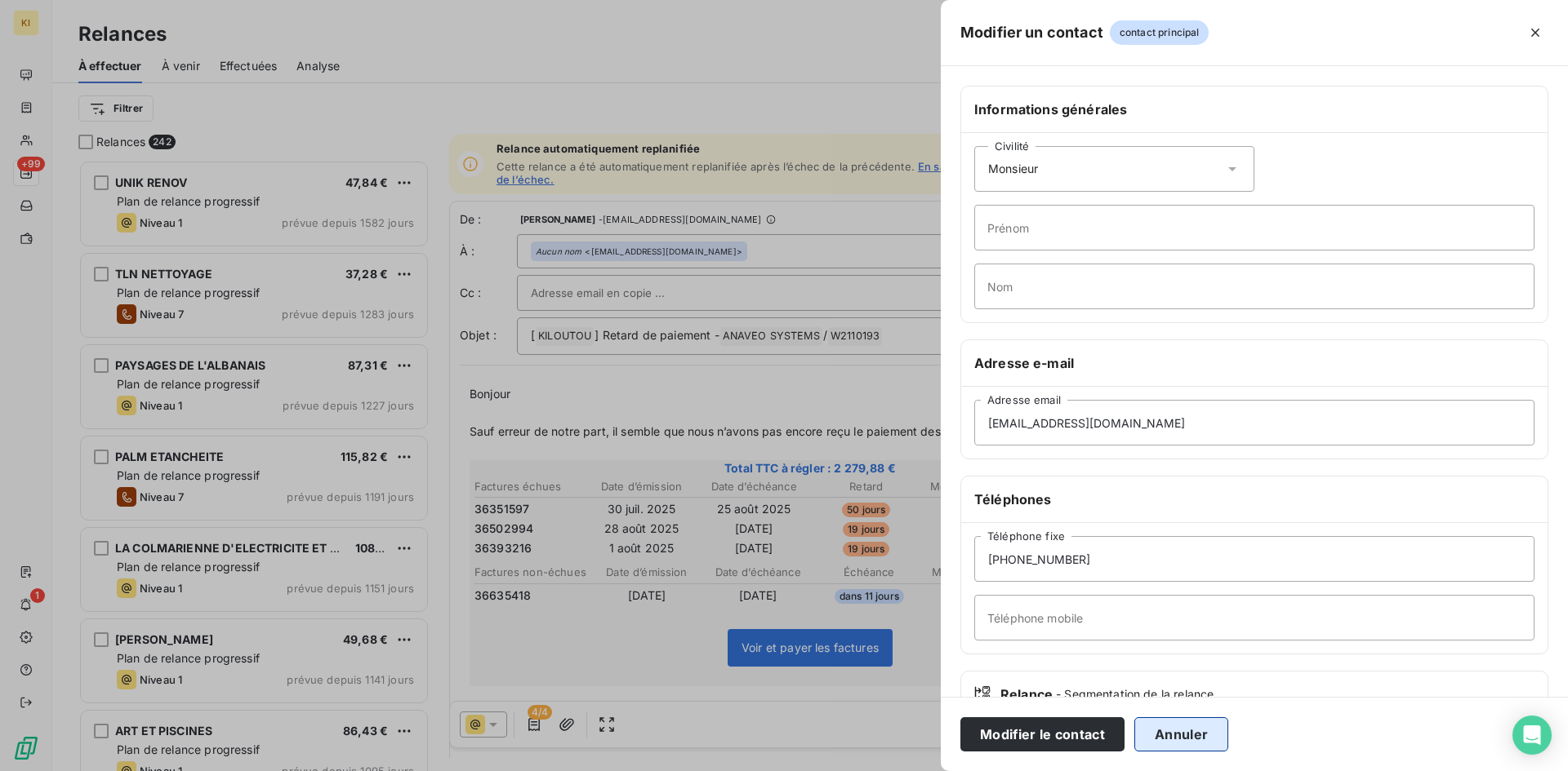
drag, startPoint x: 1187, startPoint y: 742, endPoint x: 1152, endPoint y: 725, distance: 38.9
click at [1187, 742] on button "Annuler" at bounding box center [1181, 735] width 94 height 34
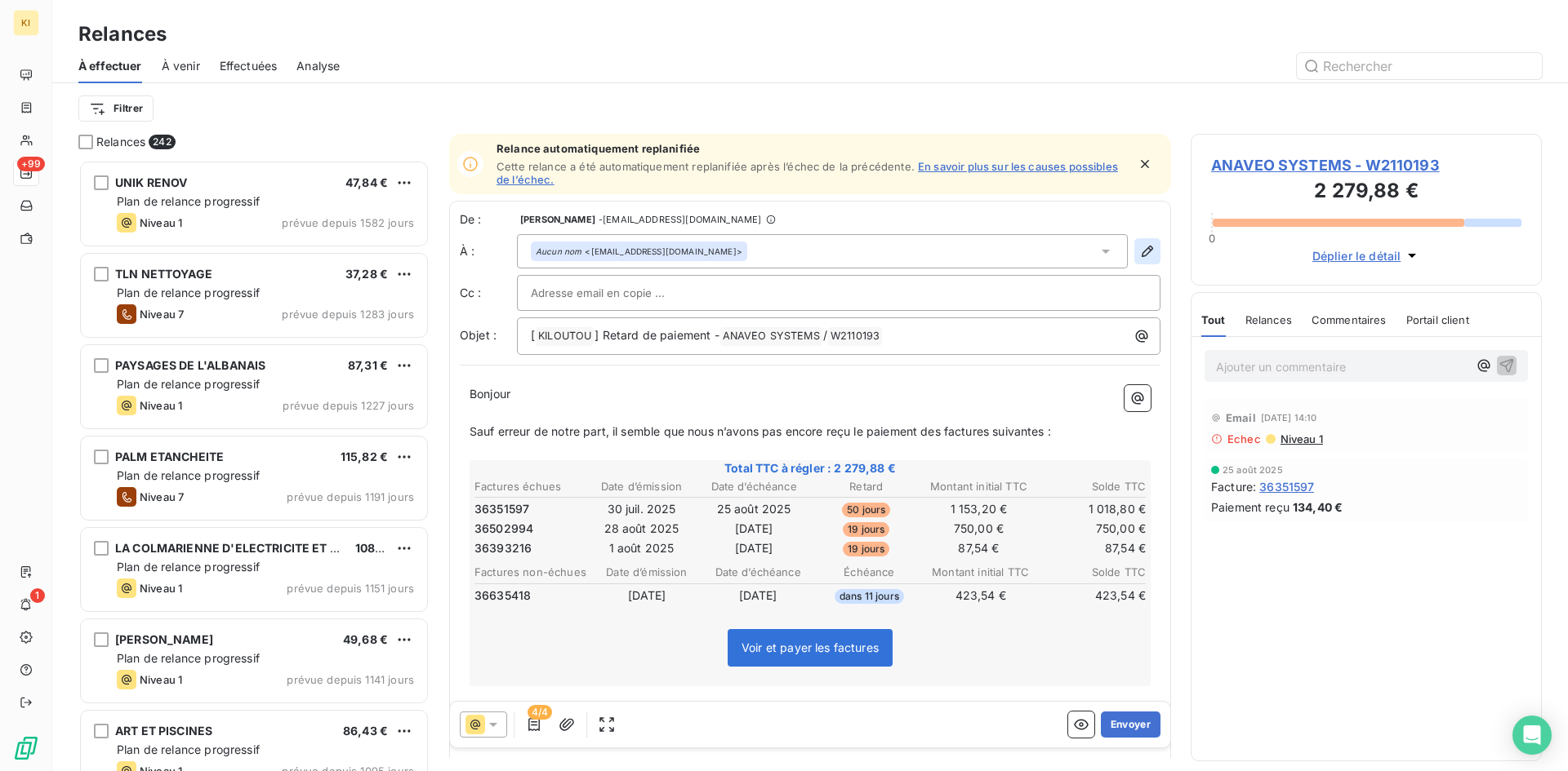
click at [1142, 253] on icon "button" at bounding box center [1147, 251] width 11 height 11
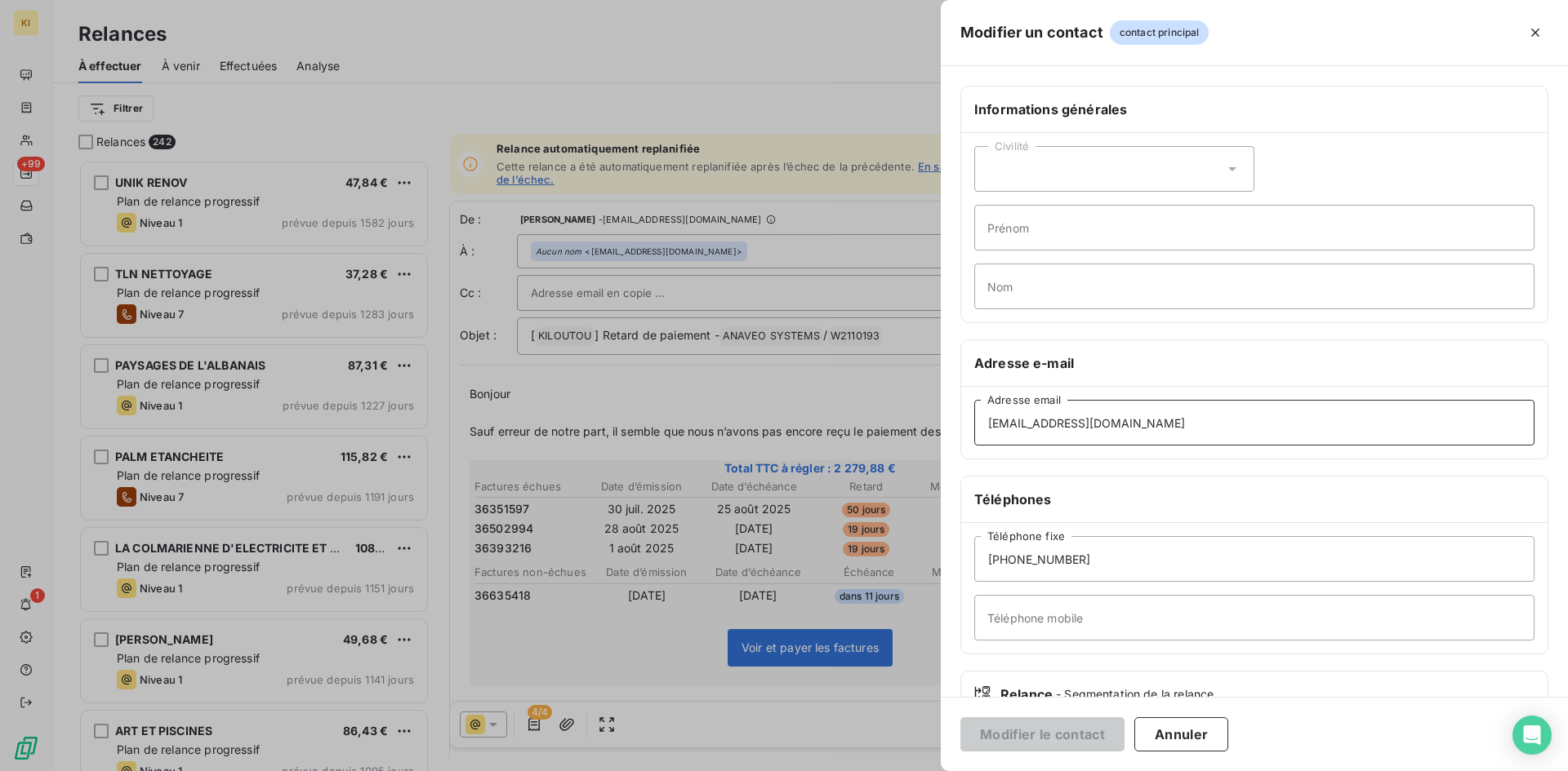
drag, startPoint x: 1008, startPoint y: 450, endPoint x: 684, endPoint y: 489, distance: 326.3
click at [684, 771] on div "Modifier un contact contact principal Informations générales Civilité Prénom No…" at bounding box center [784, 771] width 1568 height 0
paste input "fournisseur"
click at [1014, 421] on input "fournisseurs@anaveo.com" at bounding box center [1253, 422] width 560 height 45
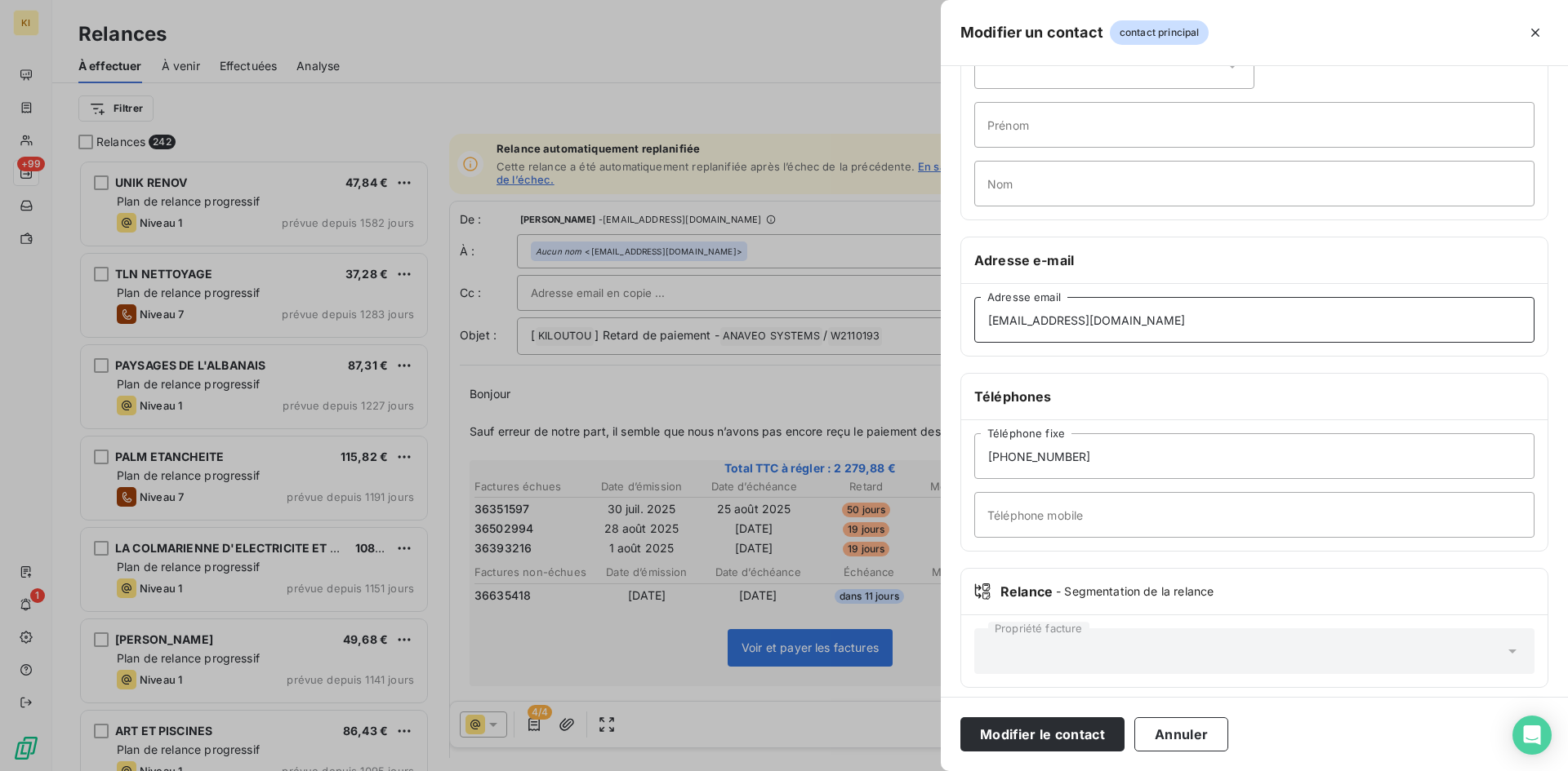
scroll to position [114, 0]
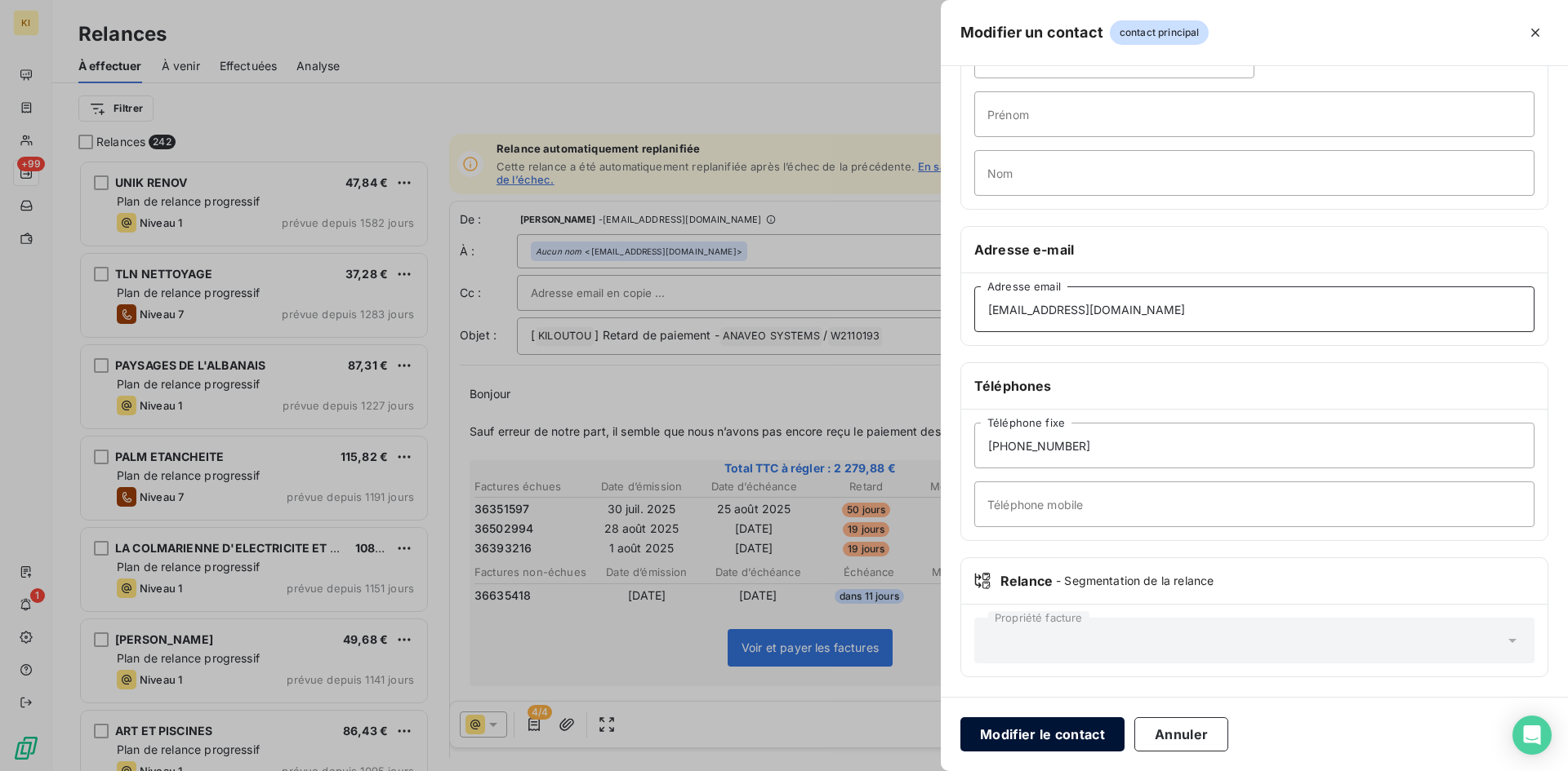
type input "fournisseurs@anaveo.com"
click at [1073, 730] on button "Modifier le contact" at bounding box center [1042, 735] width 164 height 34
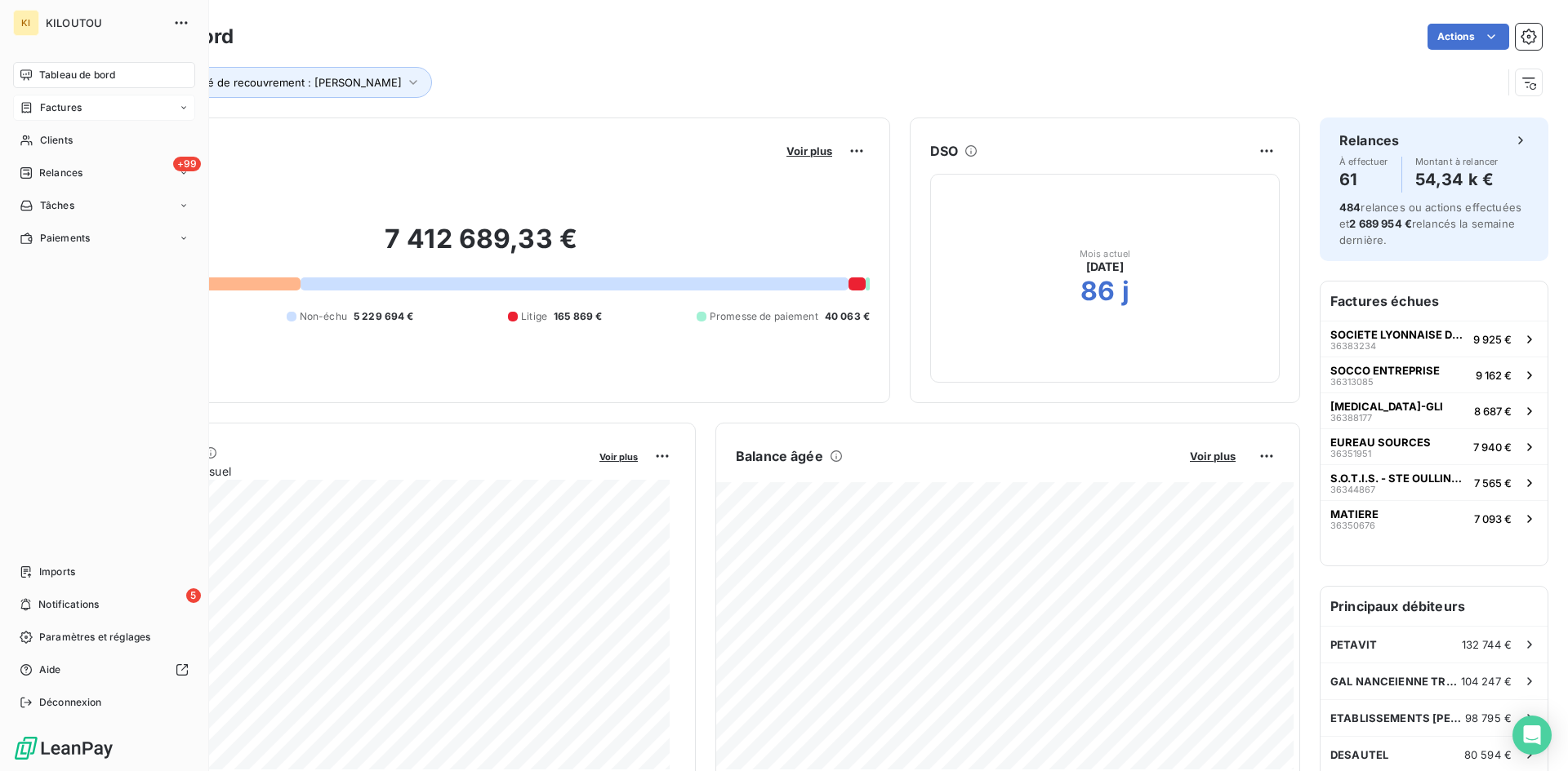
click at [80, 107] on span "Factures" at bounding box center [61, 108] width 42 height 15
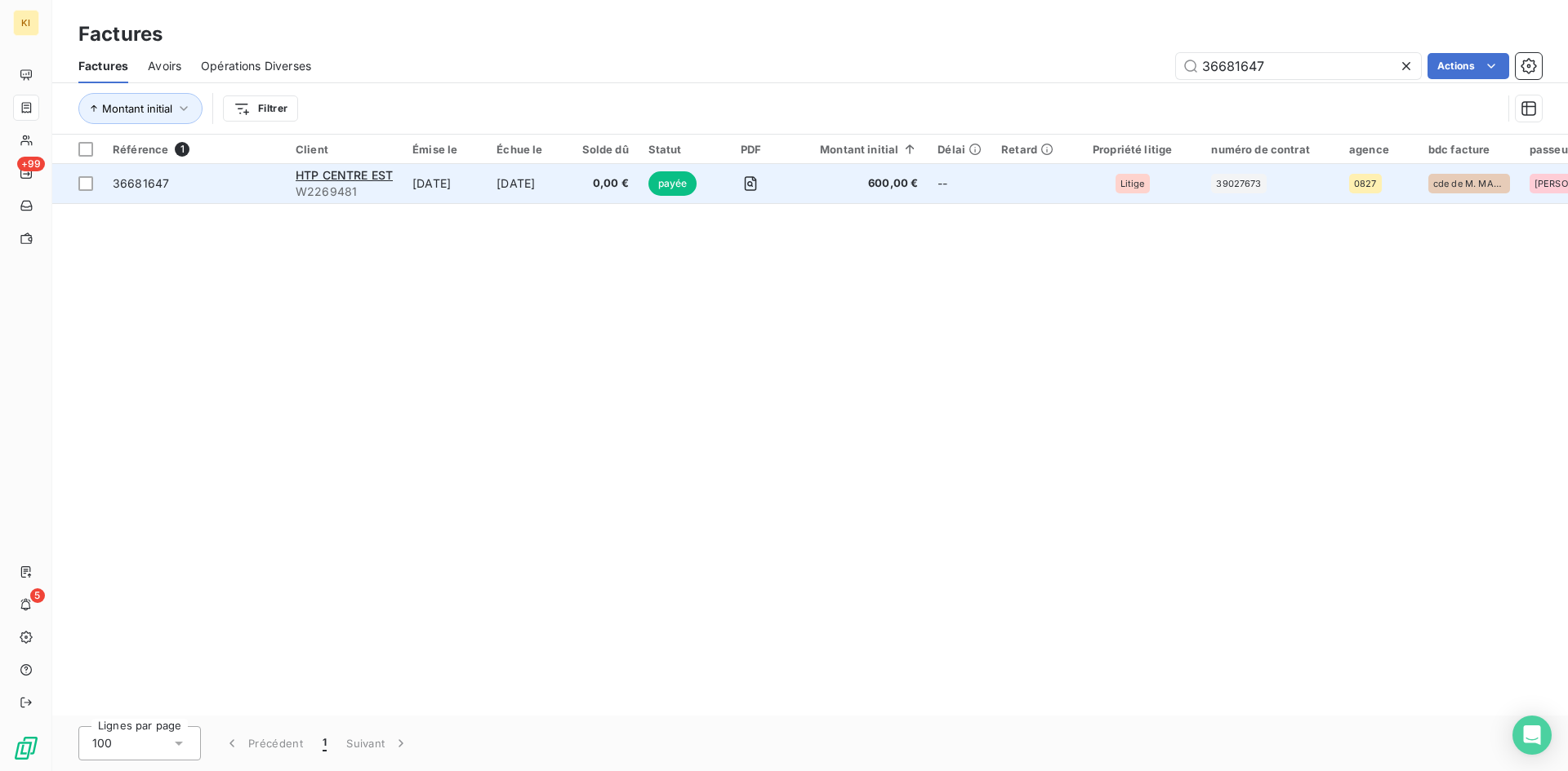
type input "36681647"
click at [1063, 187] on td at bounding box center [1027, 183] width 72 height 39
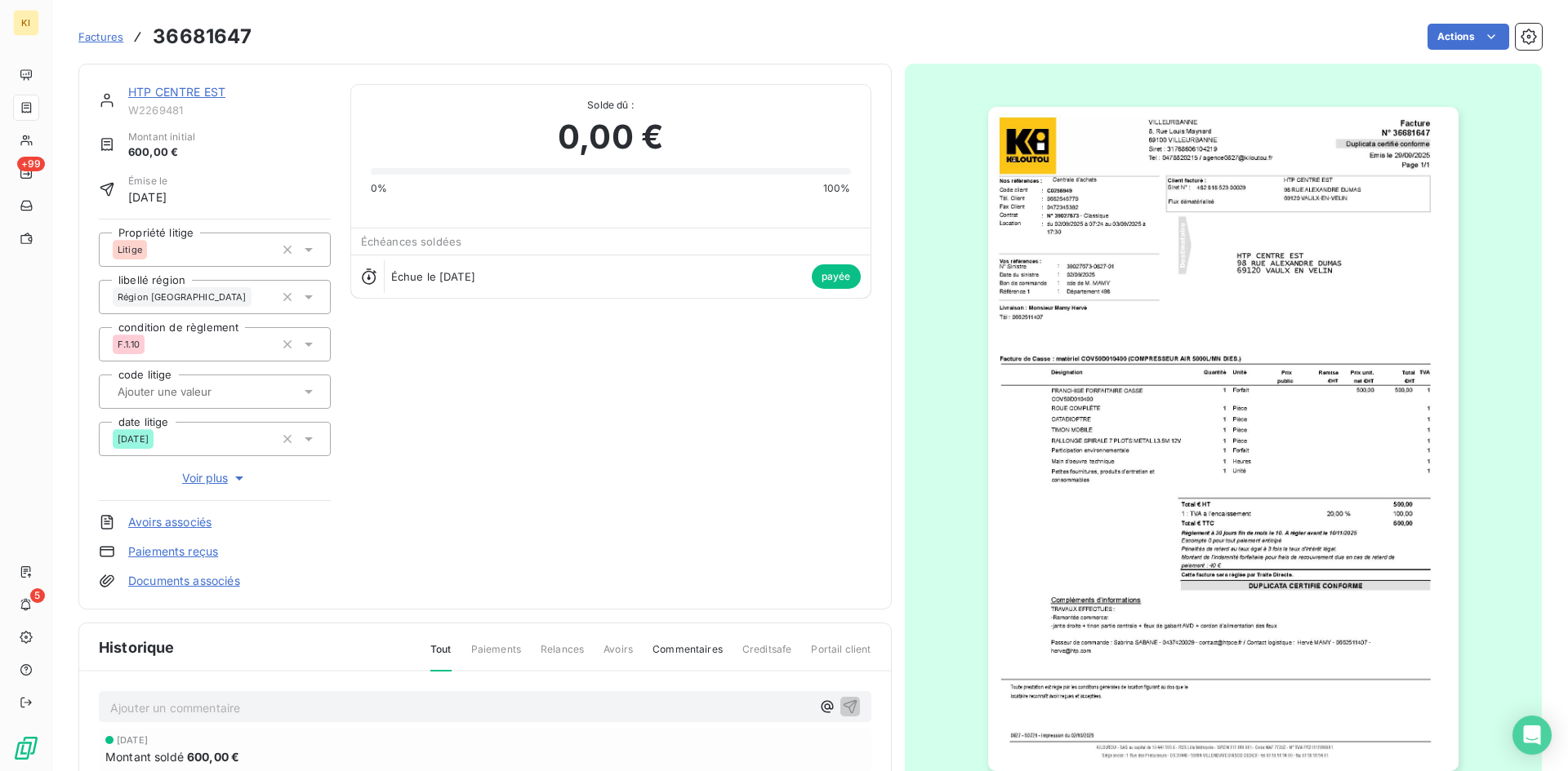
click at [93, 40] on span "Factures" at bounding box center [100, 37] width 45 height 13
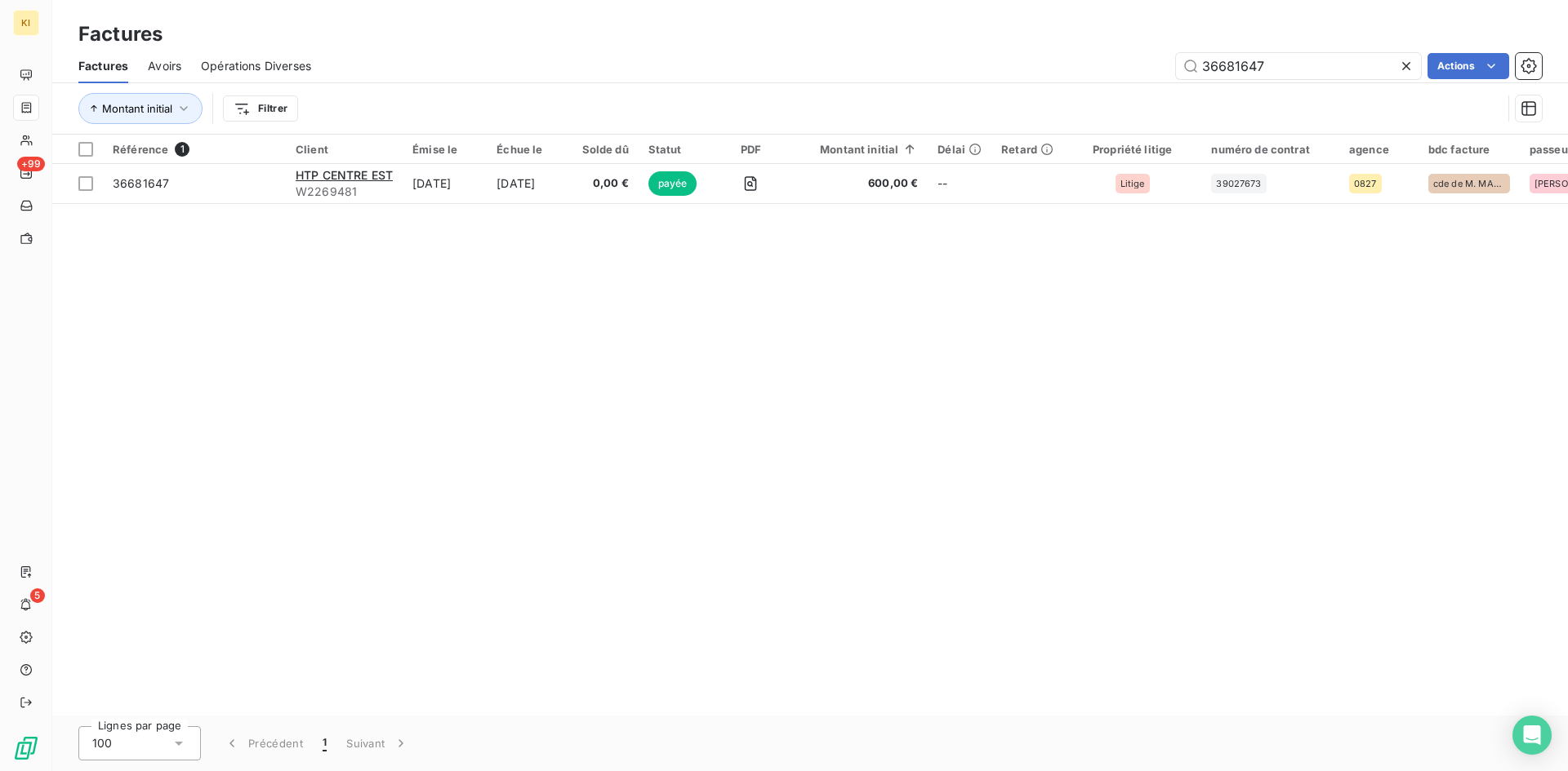
click at [932, 63] on div "36681647 Actions" at bounding box center [936, 66] width 1211 height 27
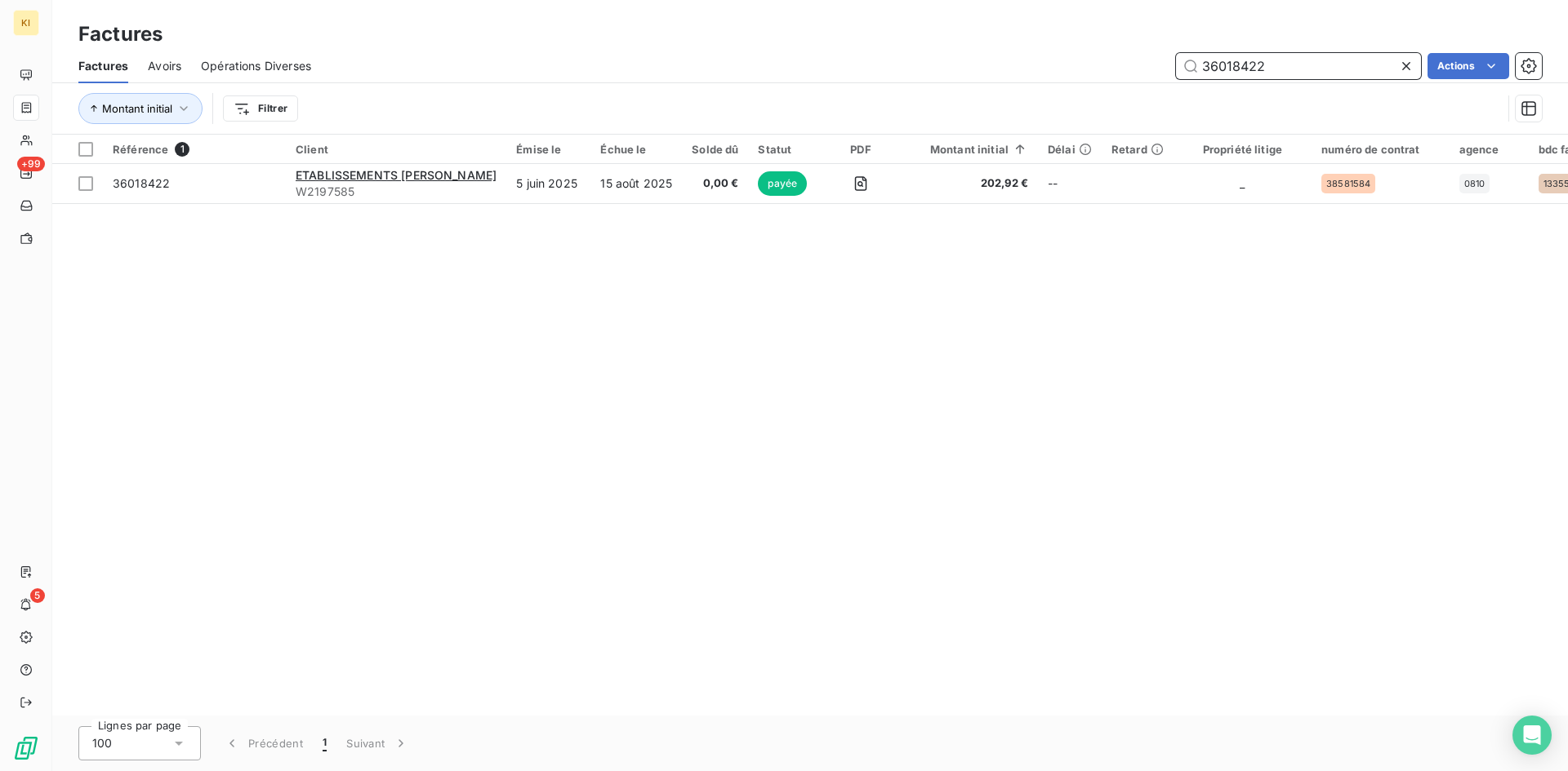
paste input "522987"
drag, startPoint x: 1208, startPoint y: 68, endPoint x: 1166, endPoint y: 67, distance: 42.0
click at [1168, 67] on div "36018422 Actions" at bounding box center [936, 66] width 1211 height 27
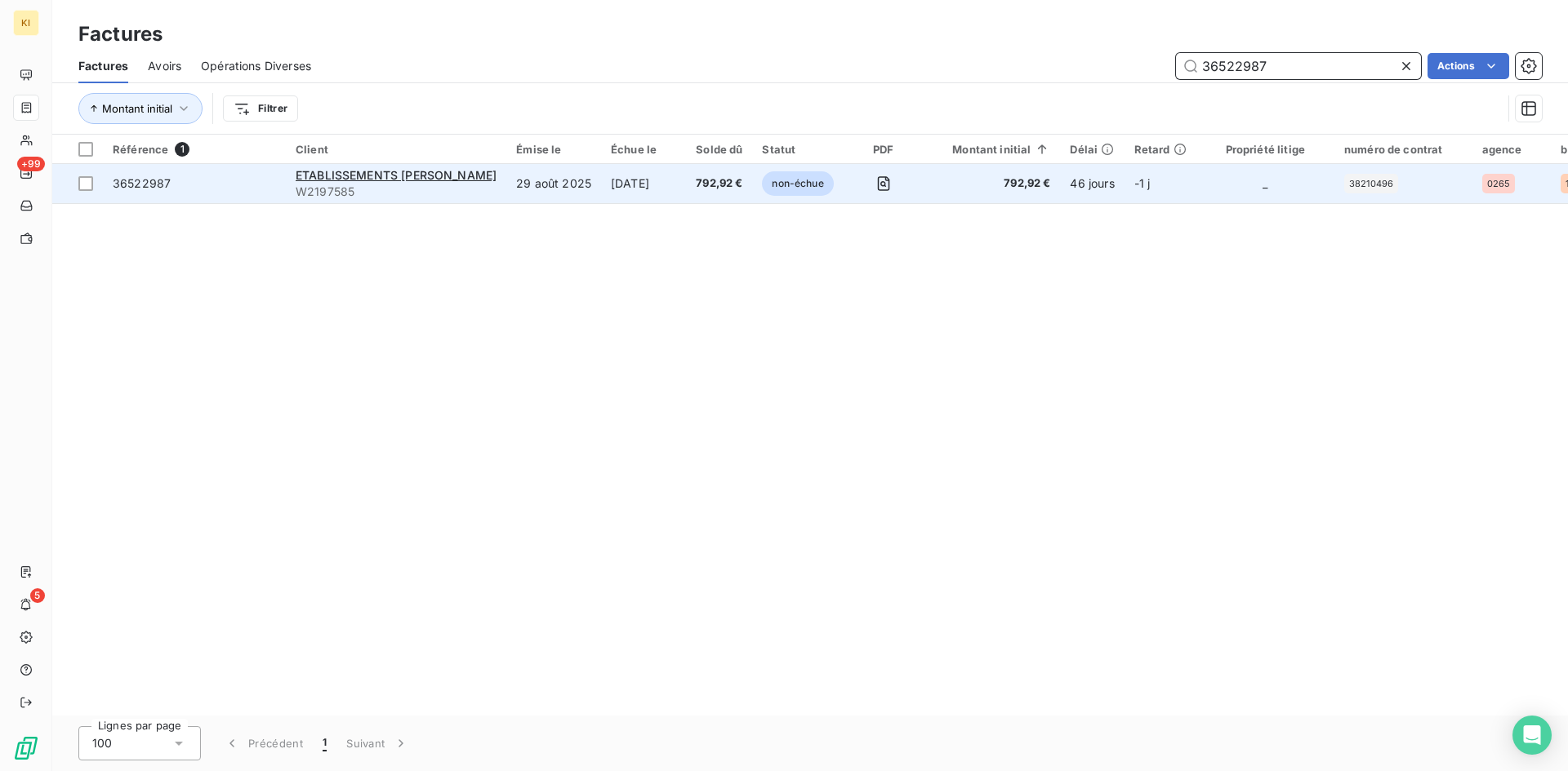
type input "36522987"
click at [528, 187] on td "29 août 2025" at bounding box center [553, 183] width 95 height 39
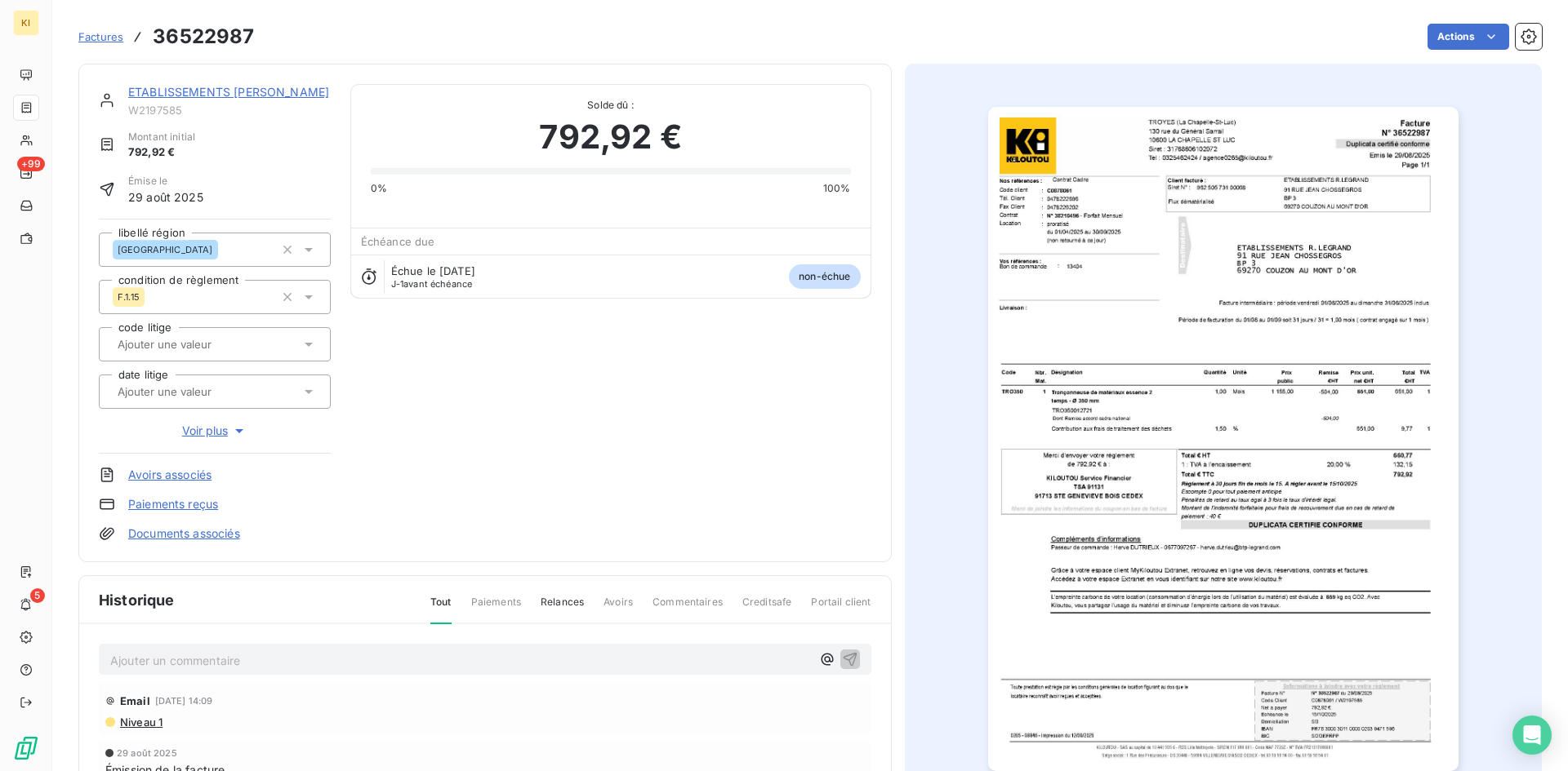
click at [227, 89] on link "ETABLISSEMENTS [PERSON_NAME]" at bounding box center [228, 92] width 201 height 14
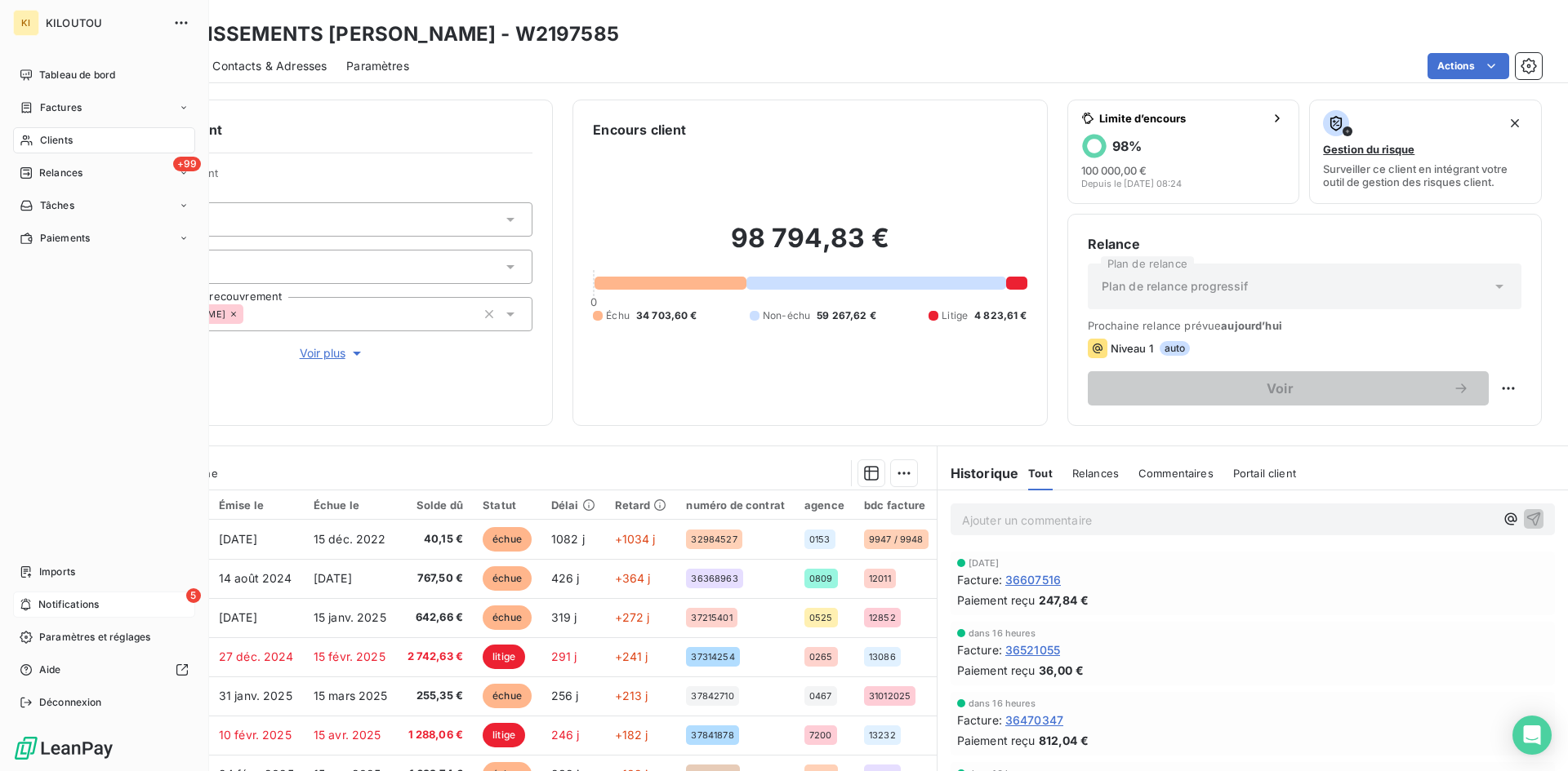
click at [31, 602] on icon at bounding box center [26, 605] width 12 height 13
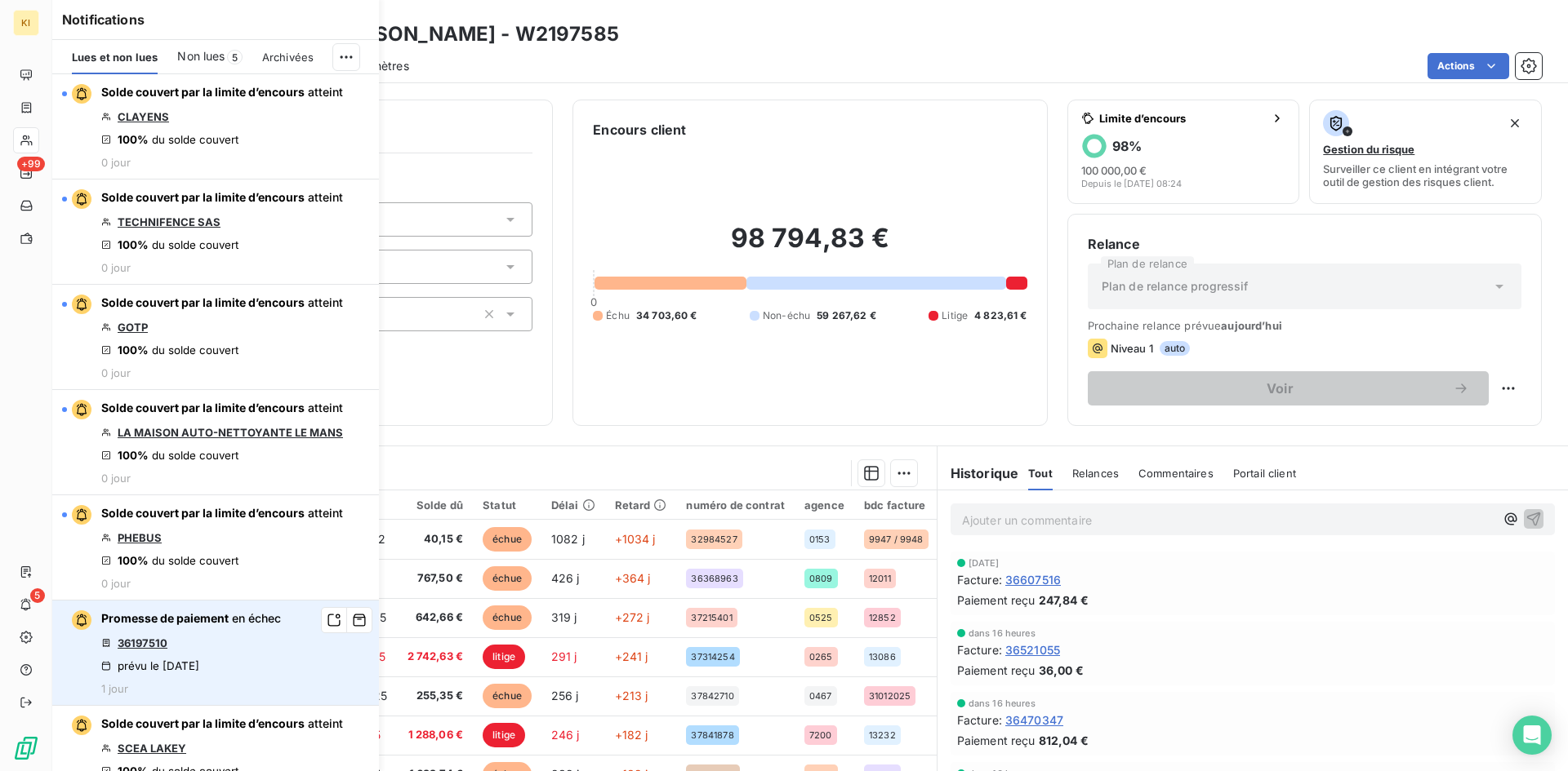
click at [153, 637] on link "36197510" at bounding box center [142, 643] width 50 height 13
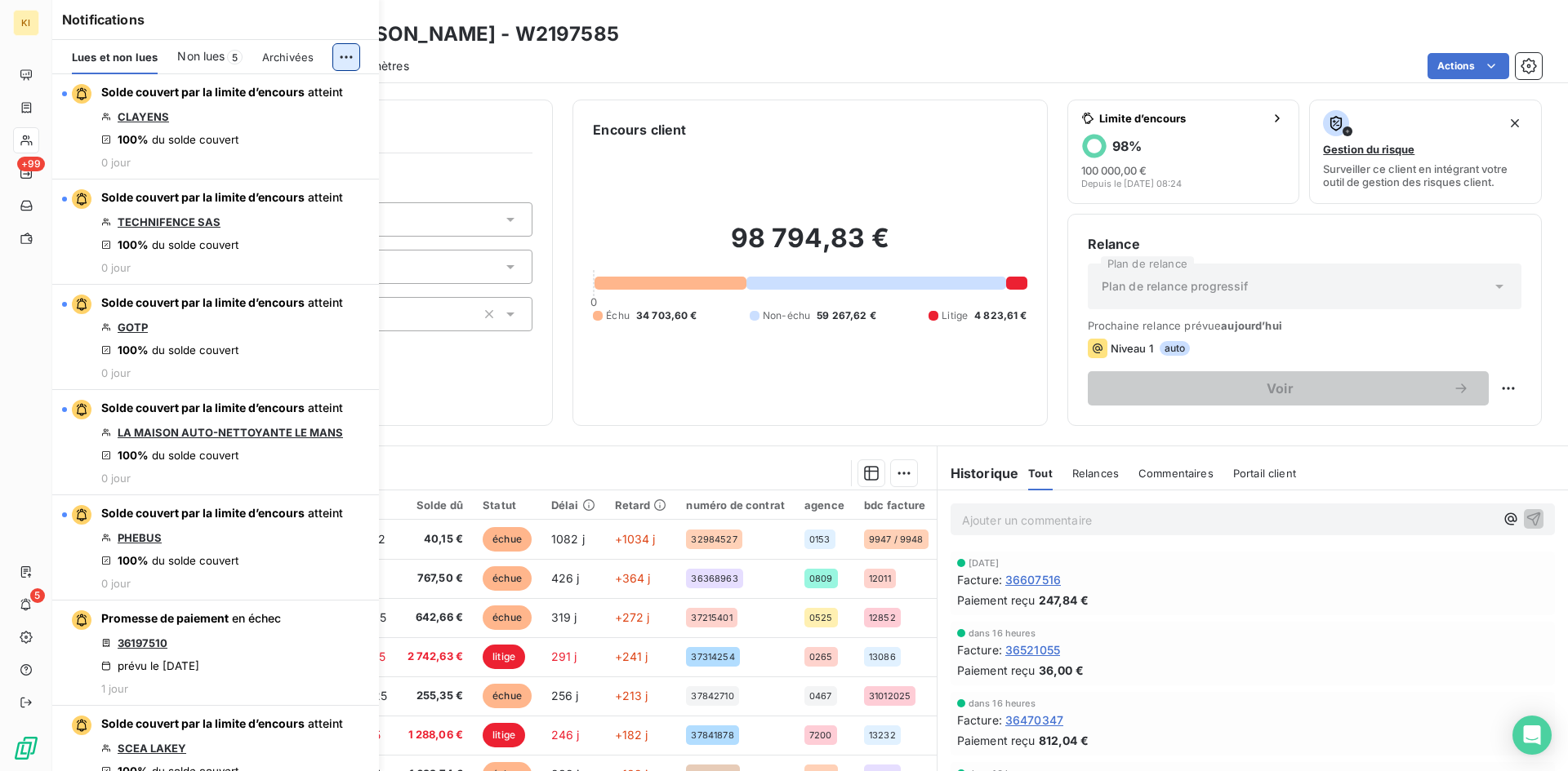
click at [350, 61] on html "KI +99 5 Clients ETABLISSEMENTS R.LEGRAND - W2197585 Situation Analyse Contacts…" at bounding box center [784, 386] width 1568 height 771
click at [316, 26] on html "KI +99 5 Clients ETABLISSEMENTS R.LEGRAND - W2197585 Situation Analyse Contacts…" at bounding box center [784, 386] width 1568 height 771
click at [351, 60] on html "KI +99 5 Clients ETABLISSEMENTS R.LEGRAND - W2197585 Situation Analyse Contacts…" at bounding box center [784, 386] width 1568 height 771
click at [263, 18] on html "KI +99 5 Clients ETABLISSEMENTS R.LEGRAND - W2197585 Situation Analyse Contacts…" at bounding box center [784, 386] width 1568 height 771
click at [350, 48] on html "KI +99 5 Clients ETABLISSEMENTS R.LEGRAND - W2197585 Situation Analyse Contacts…" at bounding box center [784, 386] width 1568 height 771
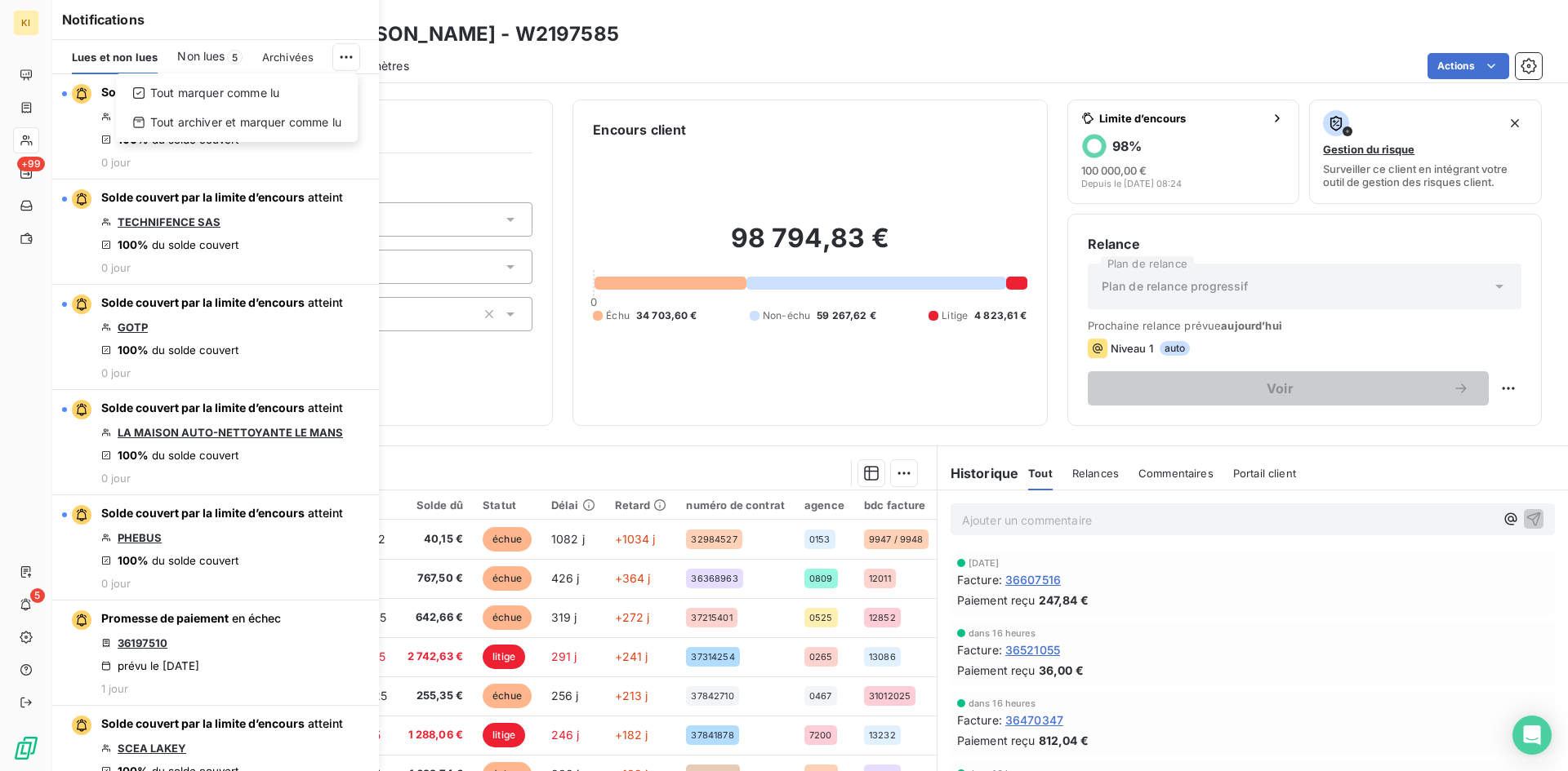
click at [346, 58] on html "KI +99 5 Clients ETABLISSEMENTS R.LEGRAND - W2197585 Situation Analyse Contacts…" at bounding box center [784, 386] width 1568 height 771
click at [351, 64] on html "KI +99 5 Clients ETABLISSEMENTS R.LEGRAND - W2197585 Situation Analyse Contacts…" at bounding box center [784, 386] width 1568 height 771
click at [301, 24] on html "KI +99 5 Clients ETABLISSEMENTS R.LEGRAND - W2197585 Situation Analyse Contacts…" at bounding box center [784, 386] width 1568 height 771
click at [641, 452] on section "En cours Tout Graphe Référence 174 Émise le Échue le Solde dû Statut Délai Reta…" at bounding box center [494, 650] width 884 height 407
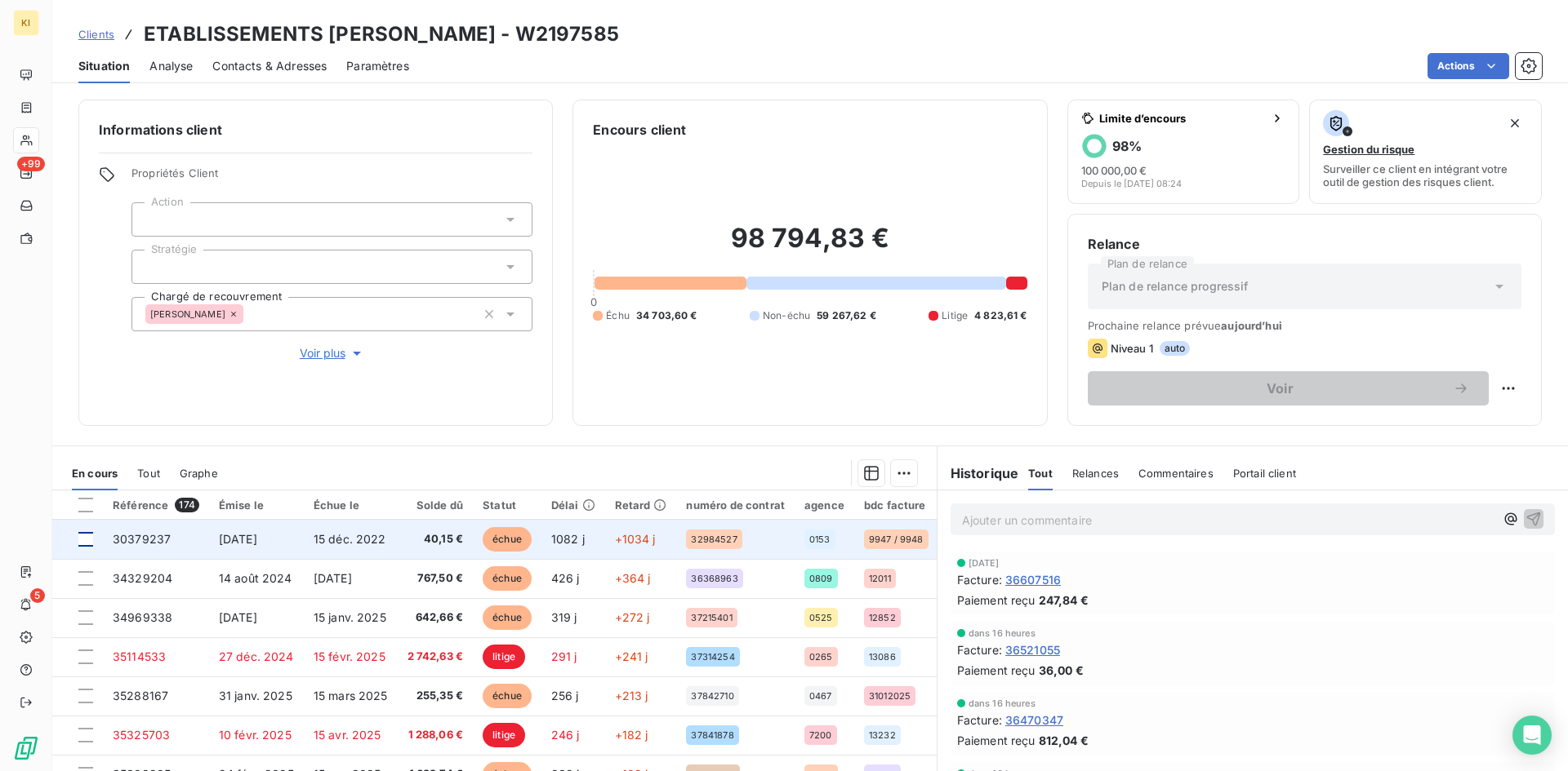
click at [88, 541] on div at bounding box center [86, 540] width 15 height 15
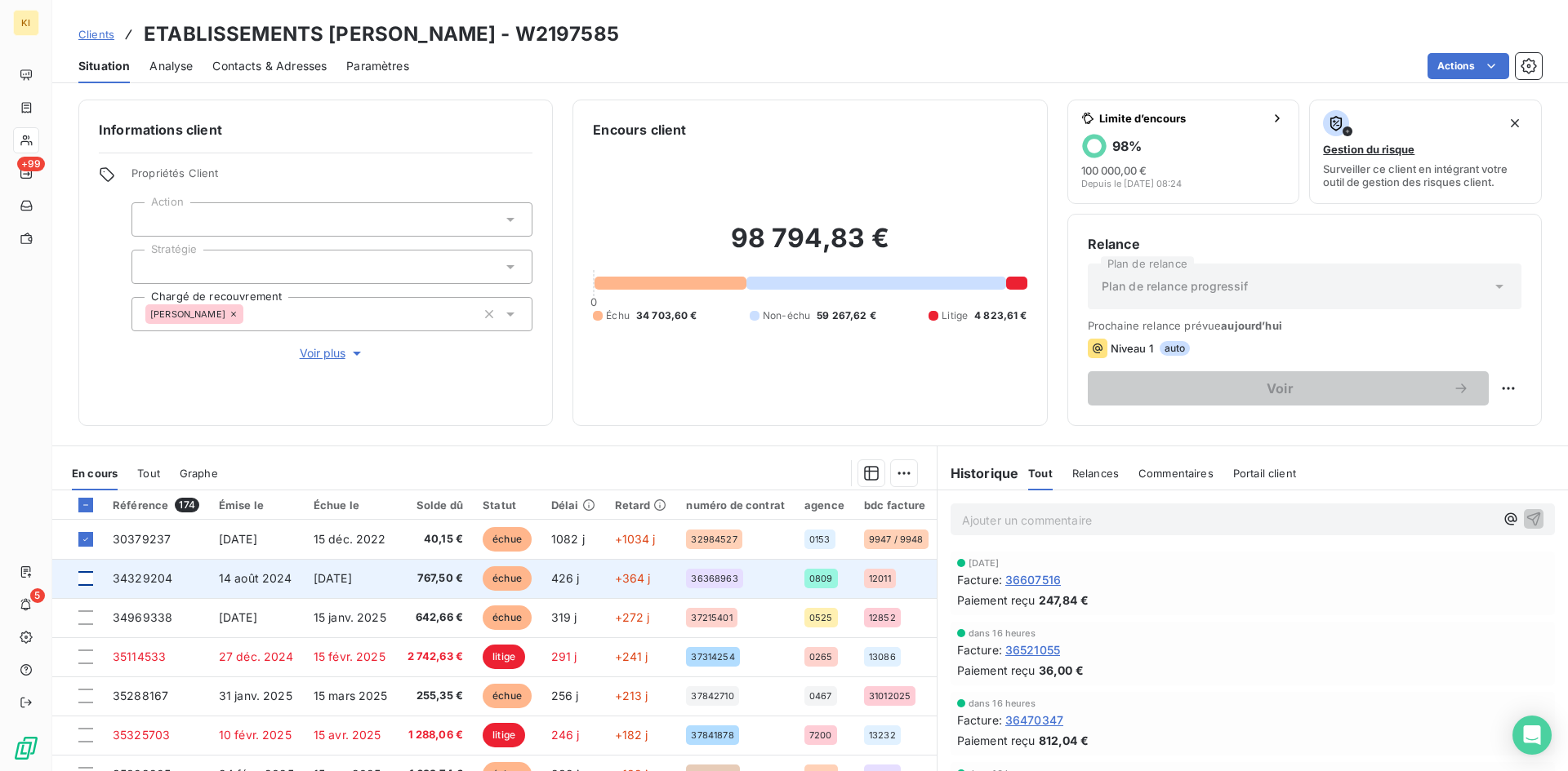
click at [88, 583] on div at bounding box center [86, 579] width 15 height 15
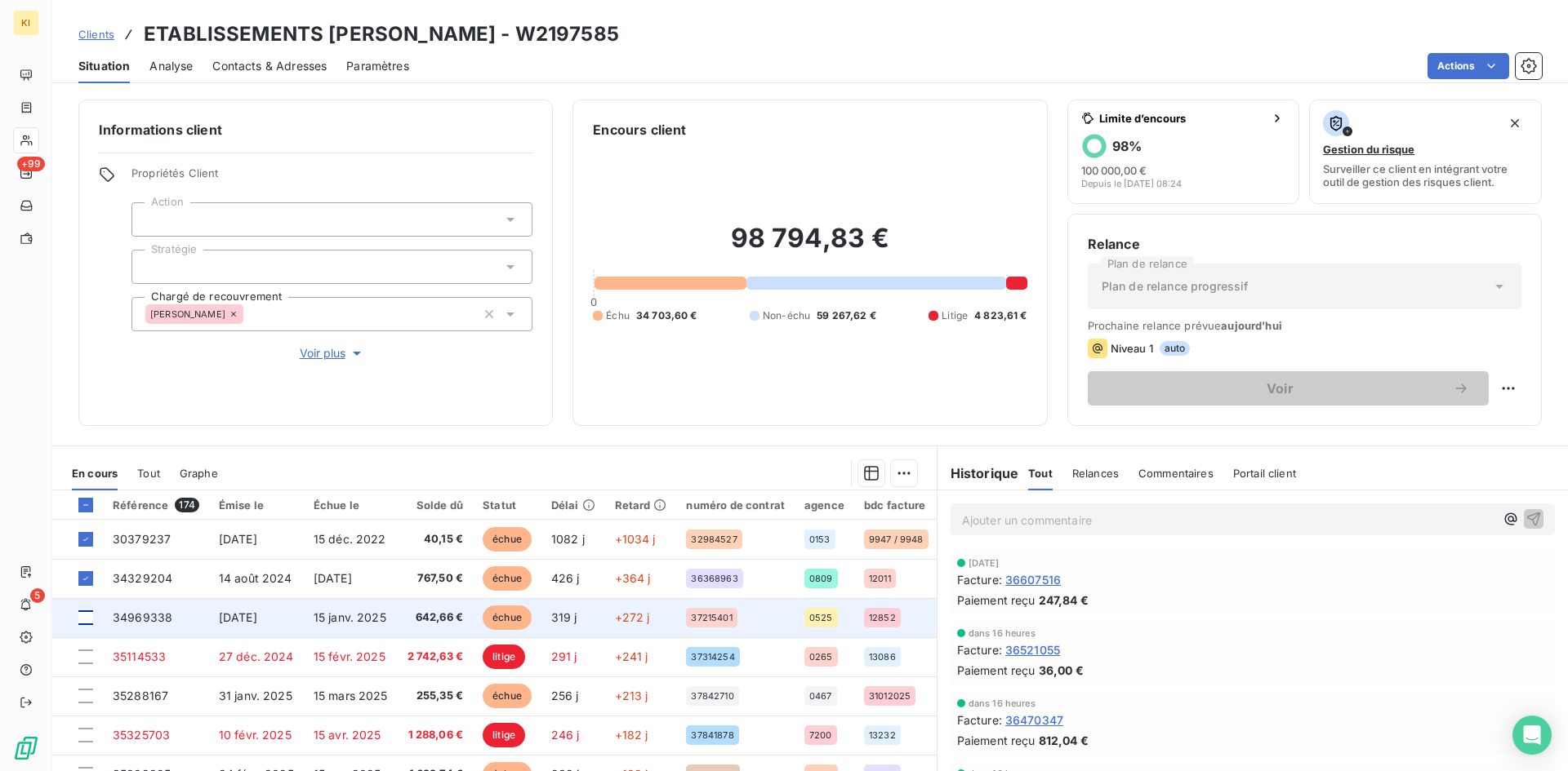
click at [81, 623] on div at bounding box center [86, 619] width 15 height 15
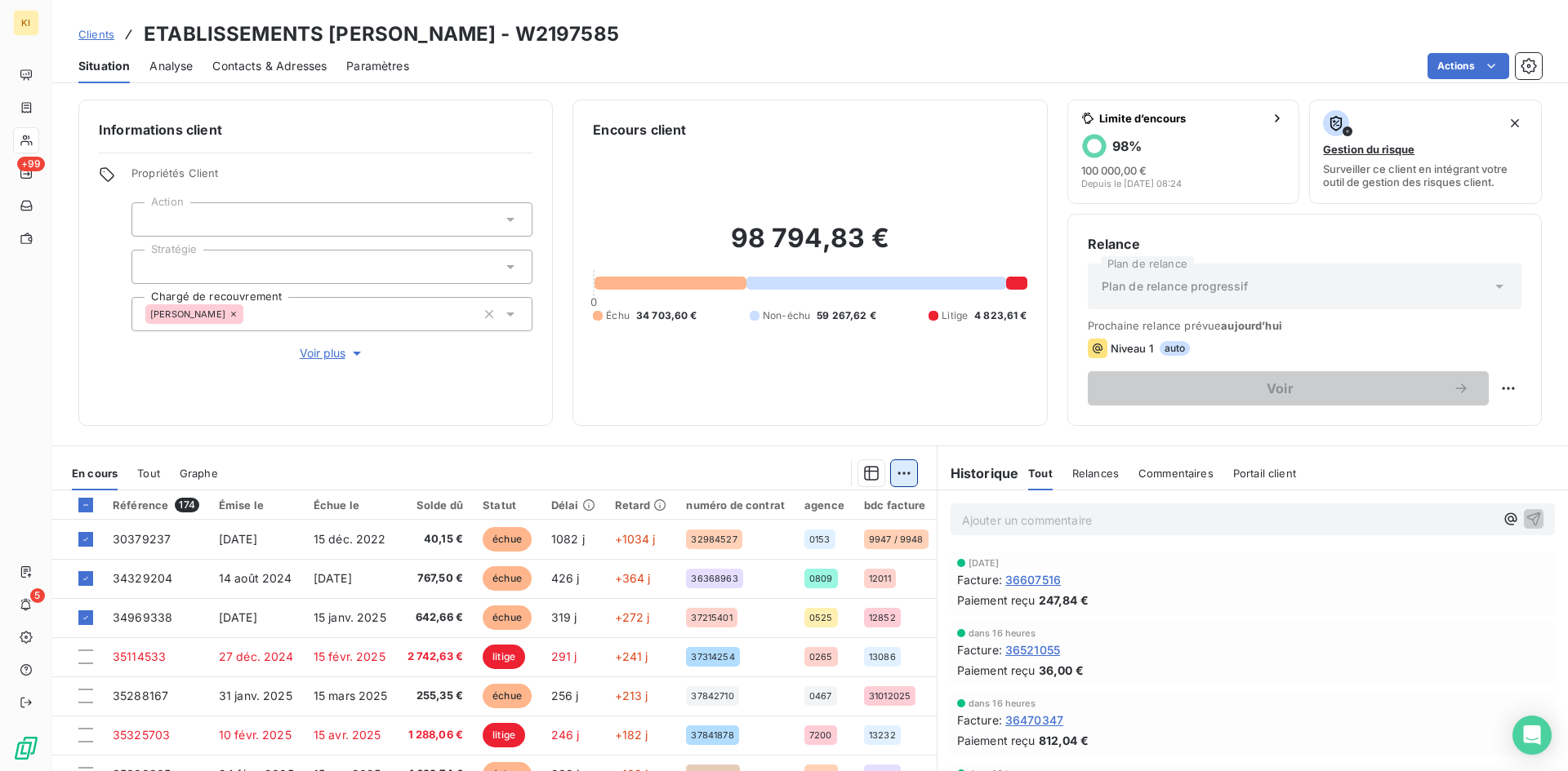
click at [899, 480] on html "KI +99 5 Clients ETABLISSEMENTS R.LEGRAND - W2197585 Situation Analyse Contacts…" at bounding box center [784, 386] width 1568 height 771
click at [765, 457] on html "KI +99 5 Clients ETABLISSEMENTS R.LEGRAND - W2197585 Situation Analyse Contacts…" at bounding box center [784, 386] width 1568 height 771
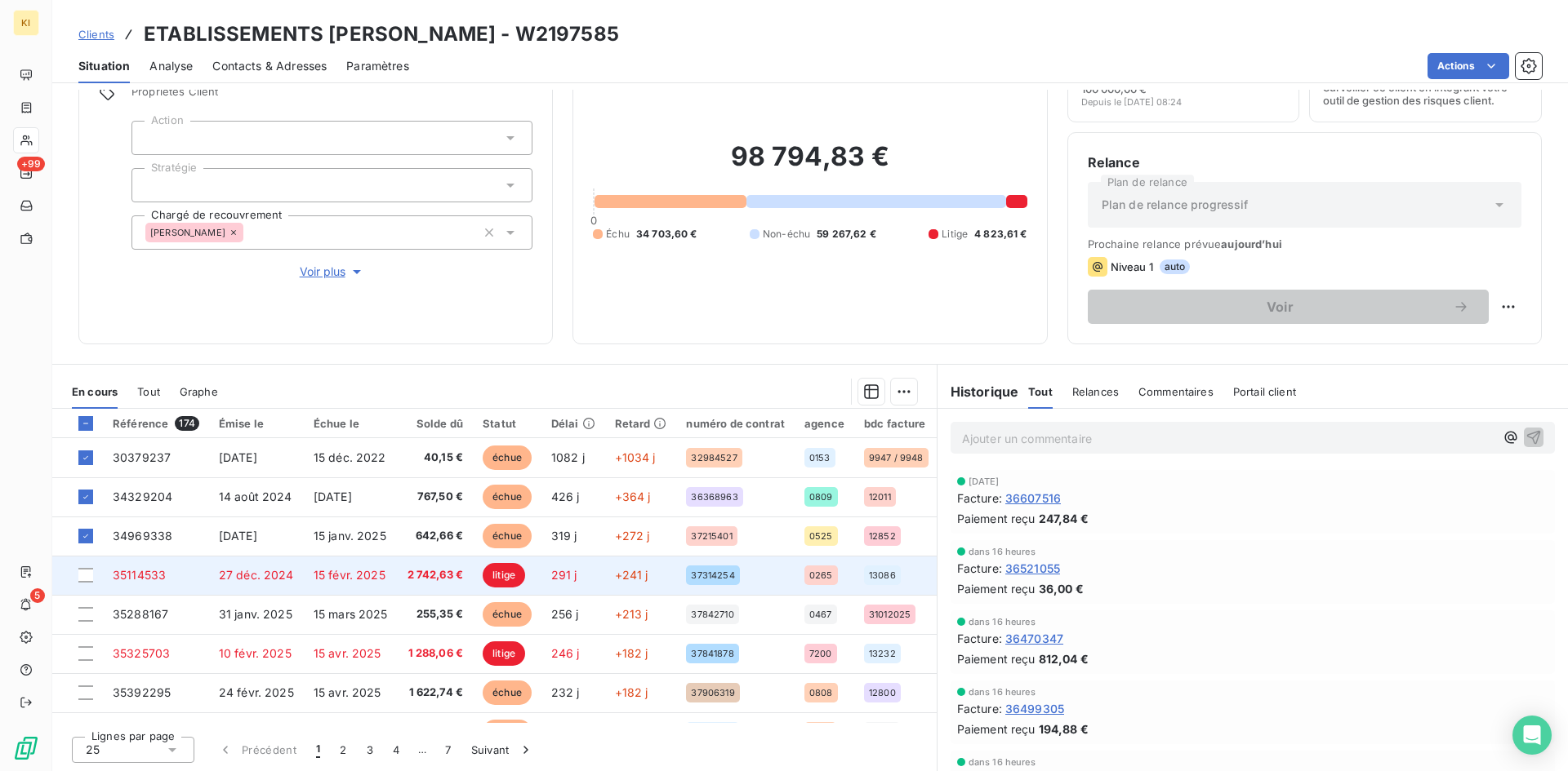
click at [116, 576] on td "35114533" at bounding box center [156, 575] width 106 height 39
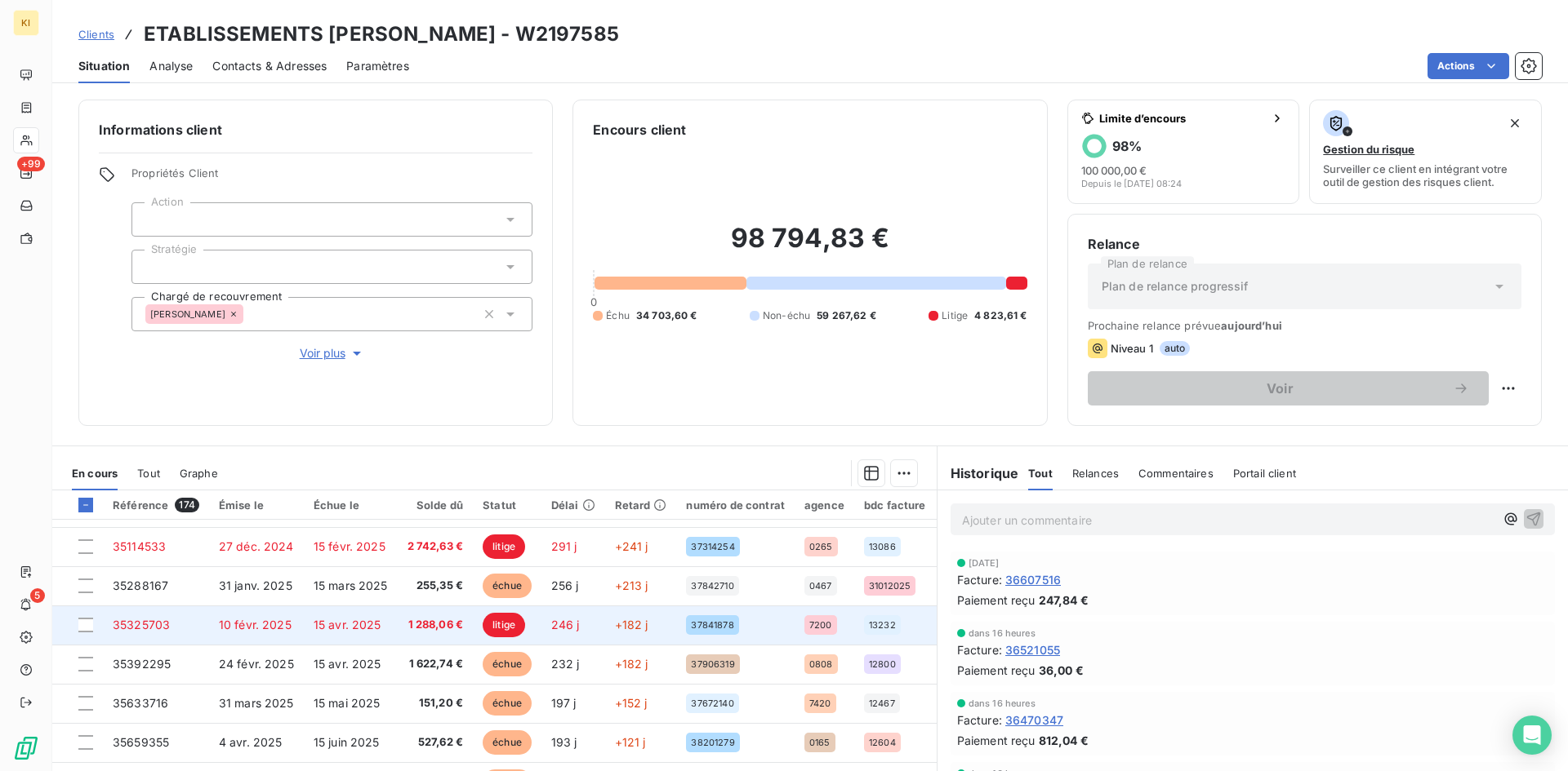
scroll to position [81, 0]
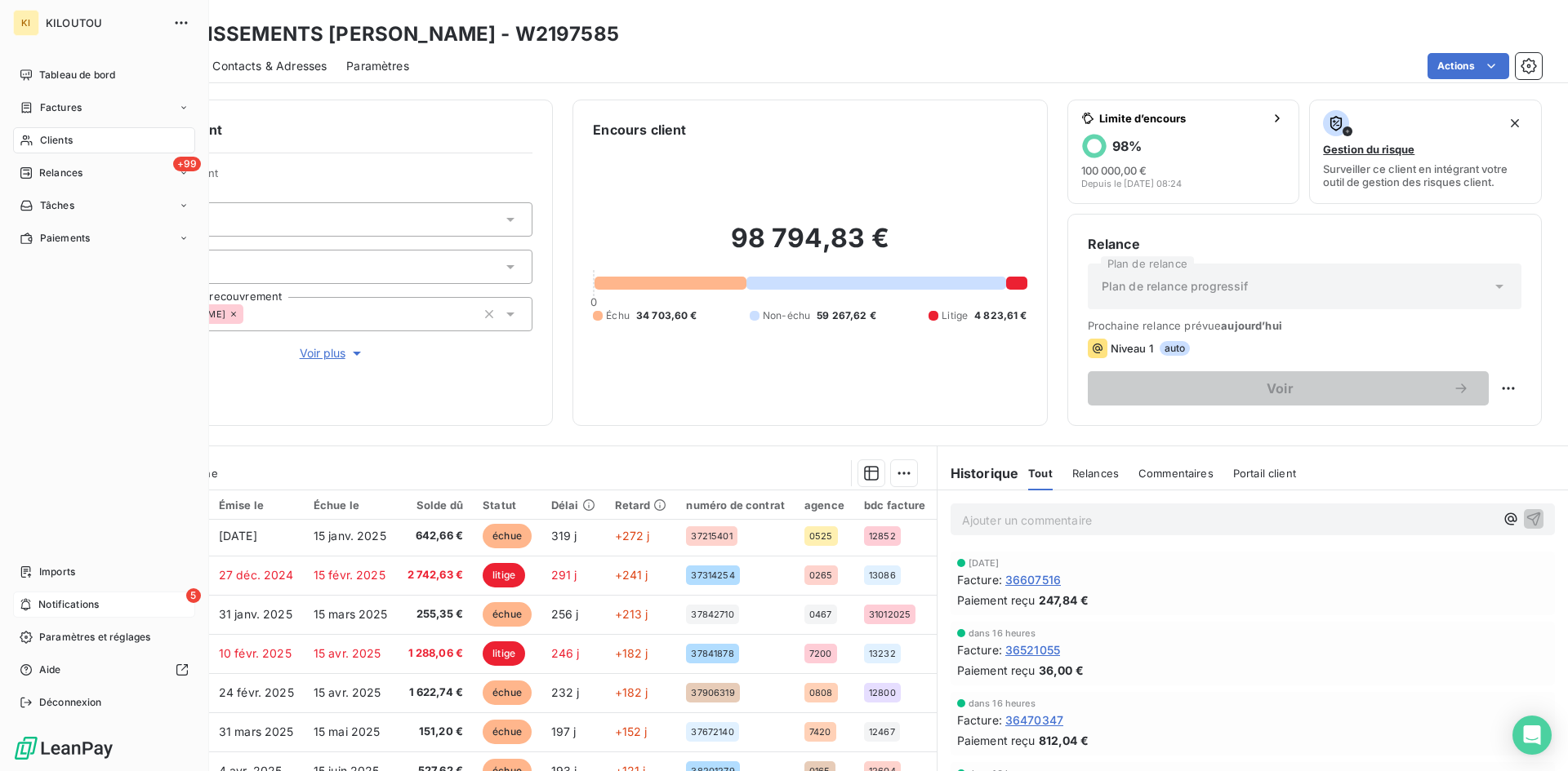
click at [63, 603] on span "Notifications" at bounding box center [69, 605] width 61 height 15
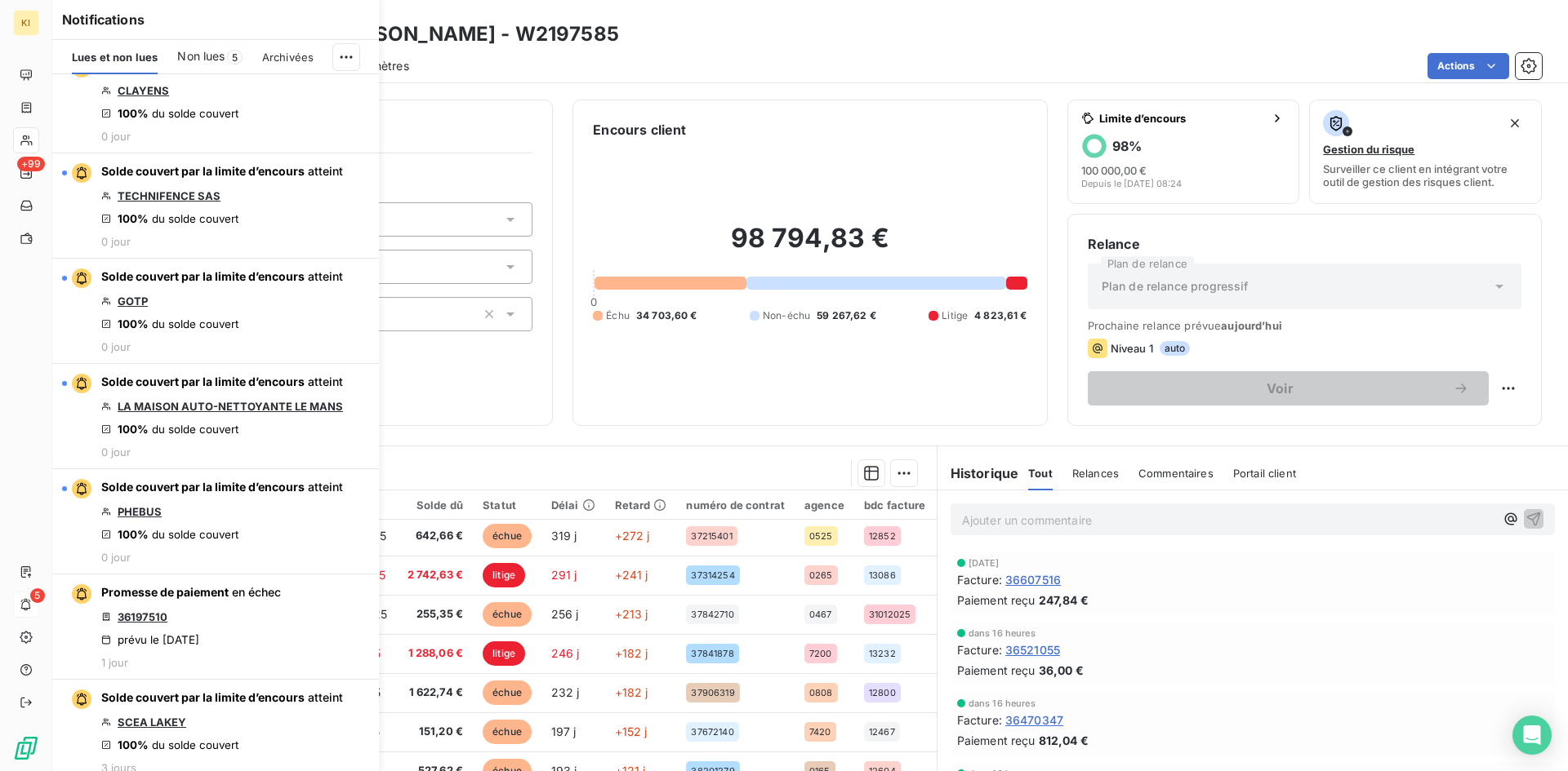
scroll to position [0, 0]
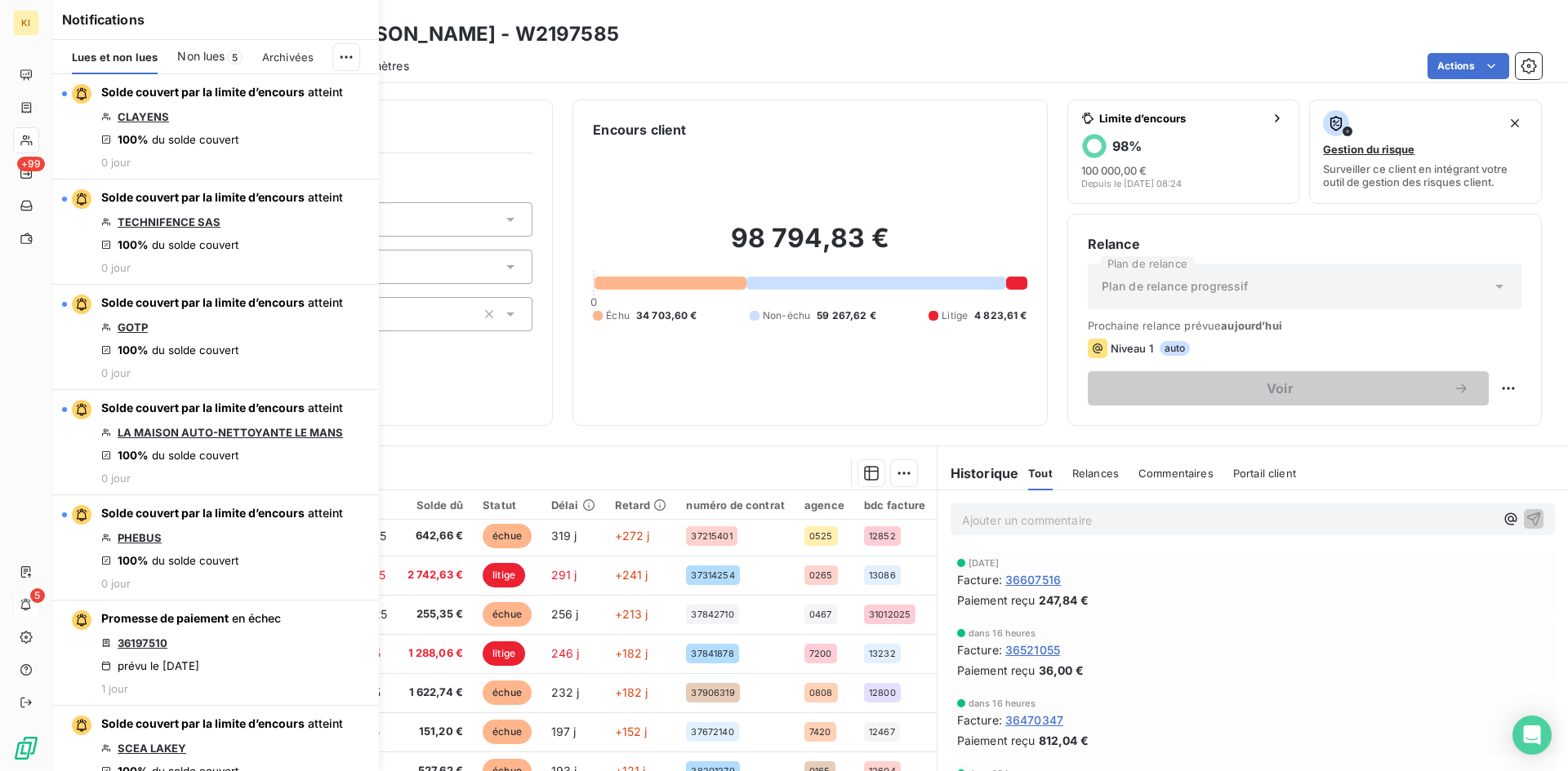
click at [584, 428] on div "Informations client Propriétés Client Action Stratégie Chargé de recouvrement L…" at bounding box center [810, 431] width 1516 height 682
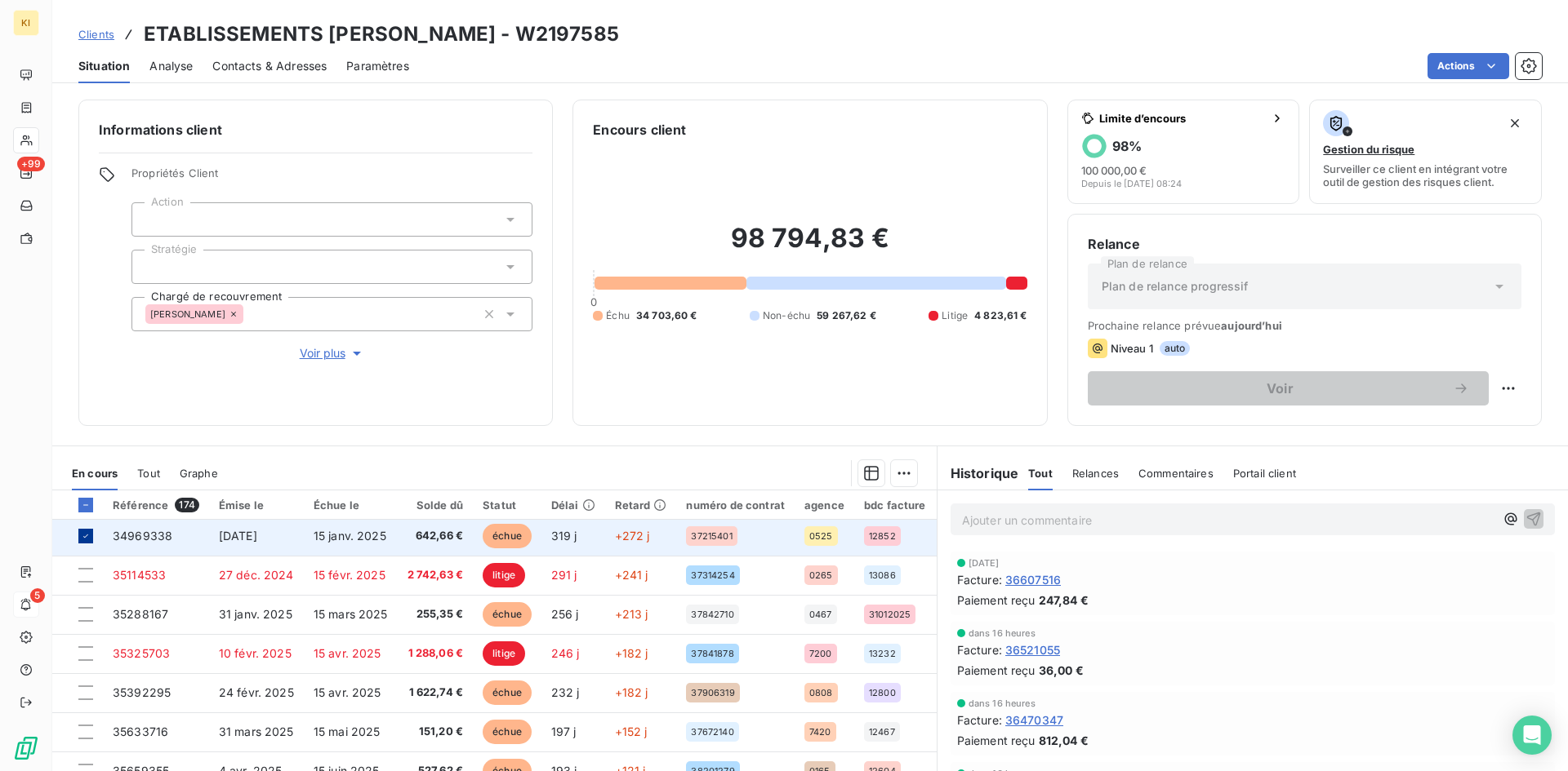
click at [85, 535] on icon at bounding box center [85, 536] width 9 height 9
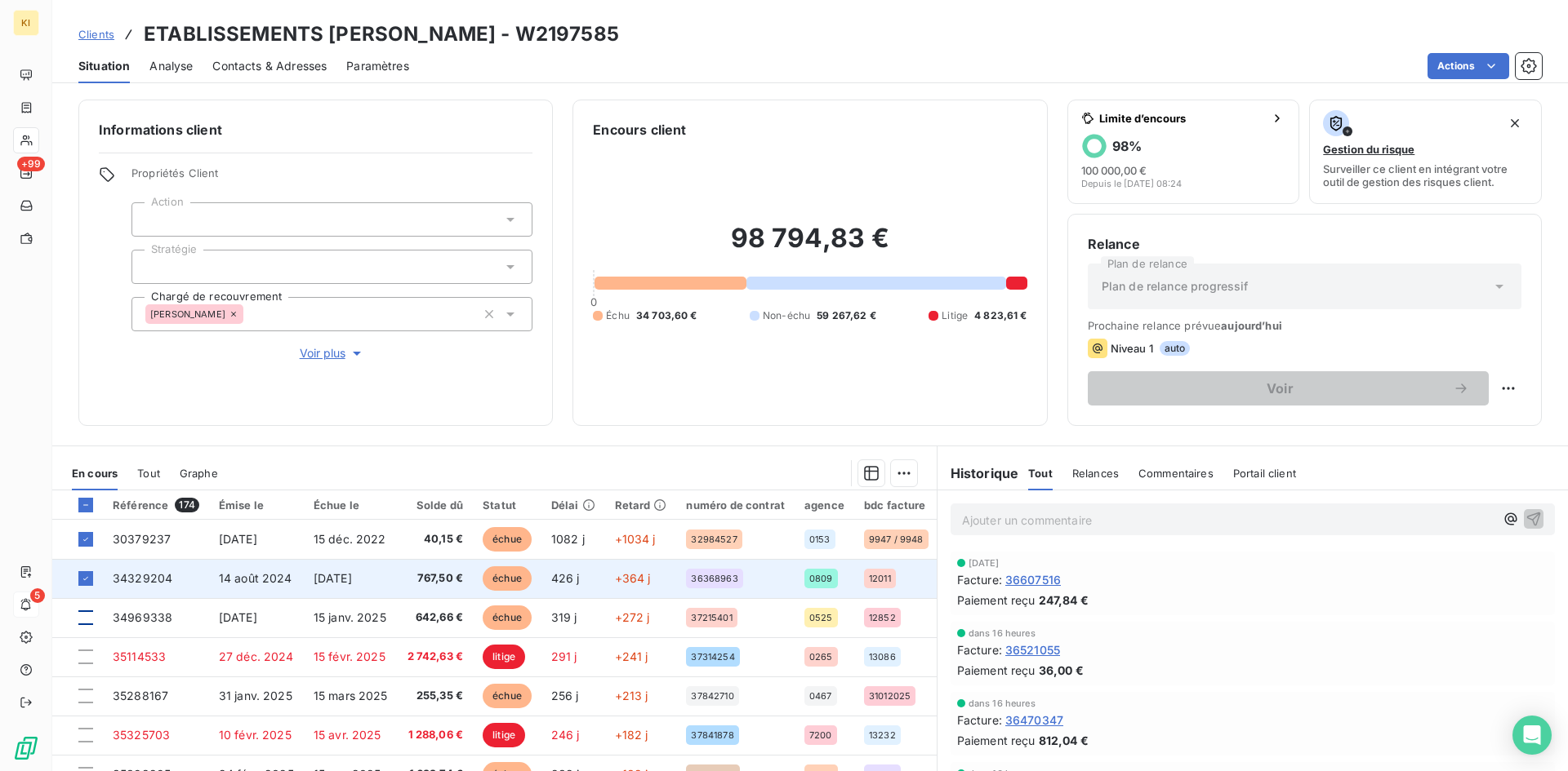
click at [86, 579] on icon at bounding box center [85, 579] width 9 height 9
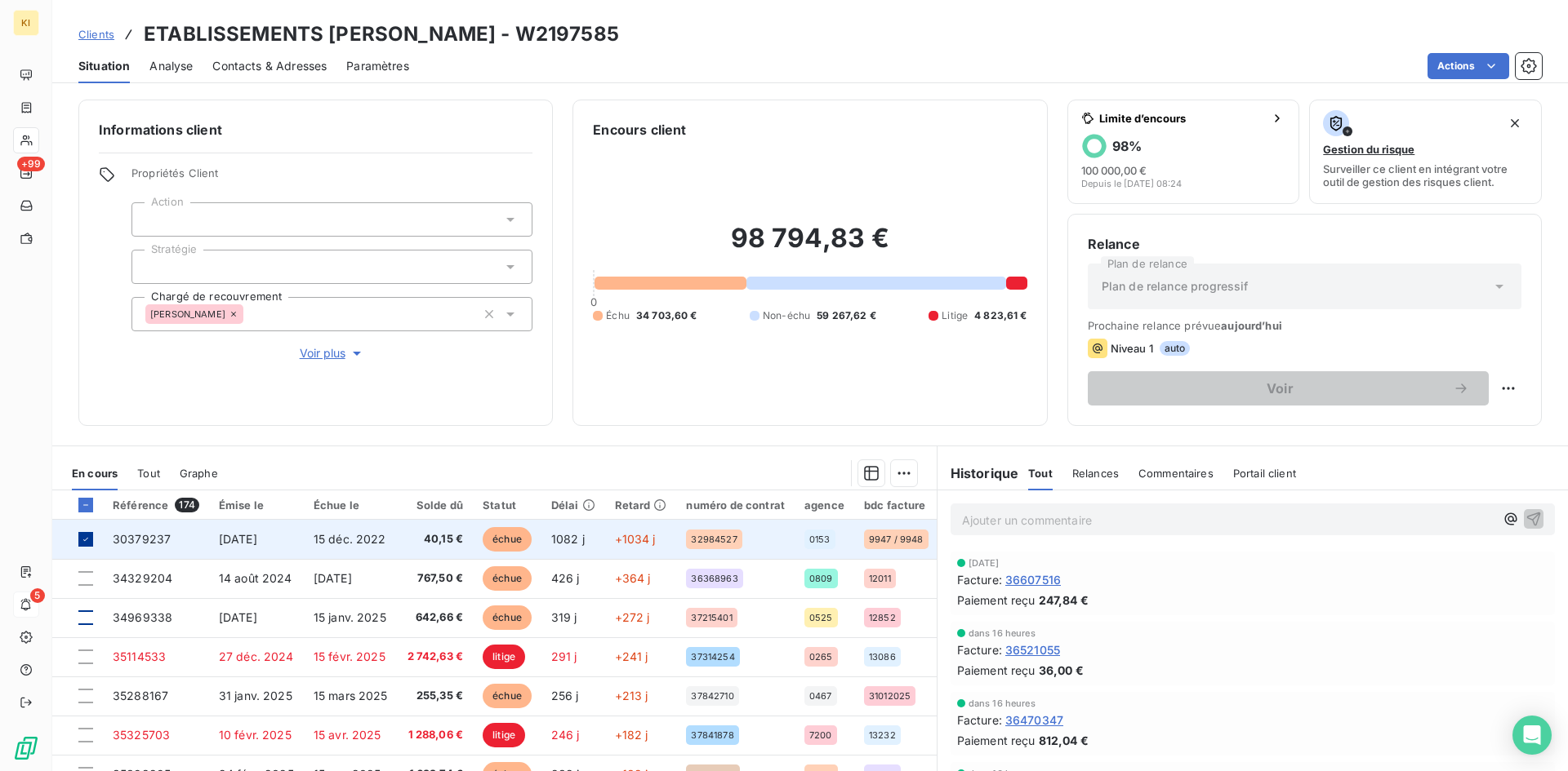
click at [84, 547] on div at bounding box center [86, 540] width 15 height 15
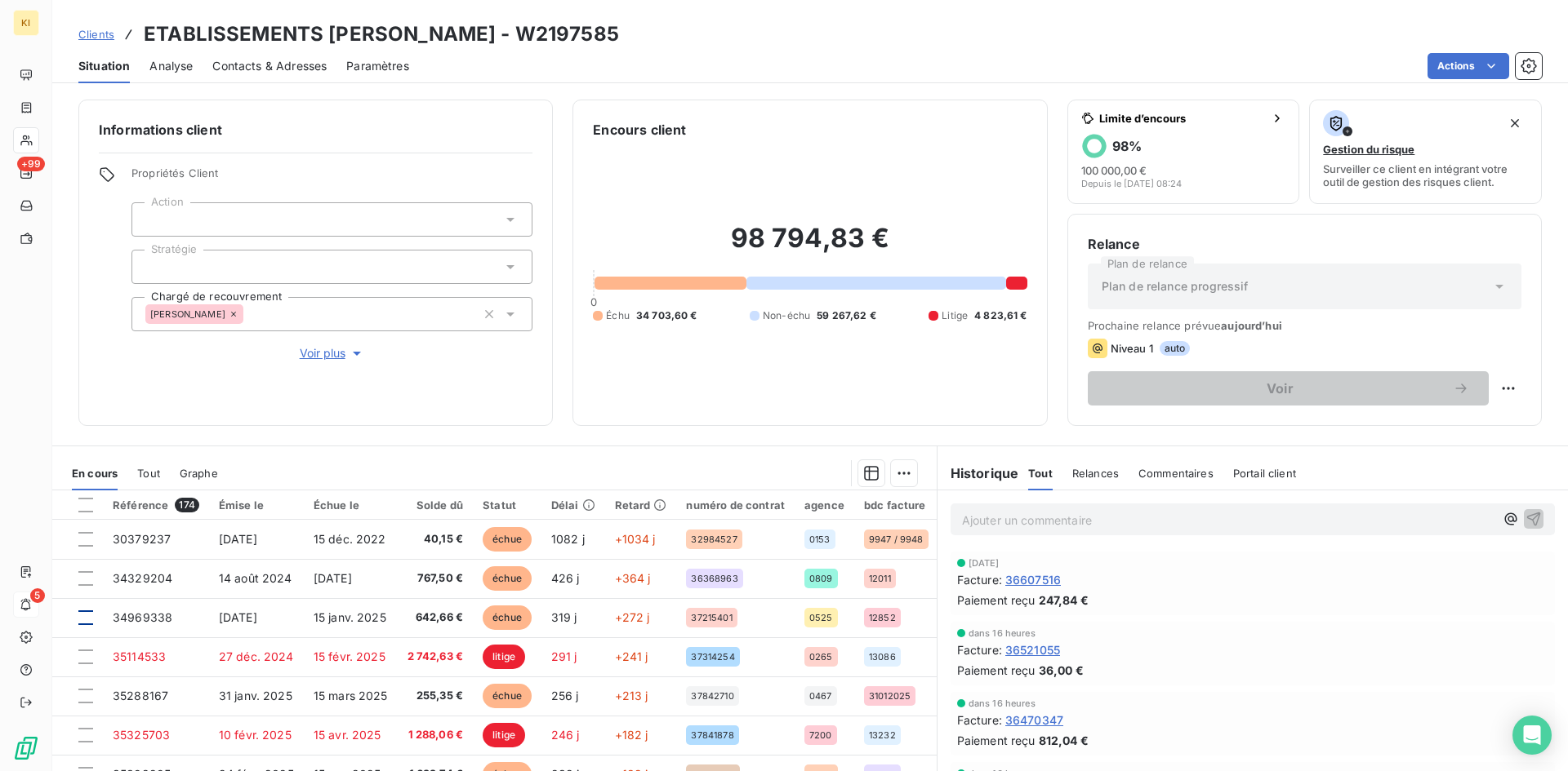
click at [187, 421] on div "Informations client Propriétés Client Action Stratégie Chargé de recouvrement L…" at bounding box center [315, 262] width 475 height 327
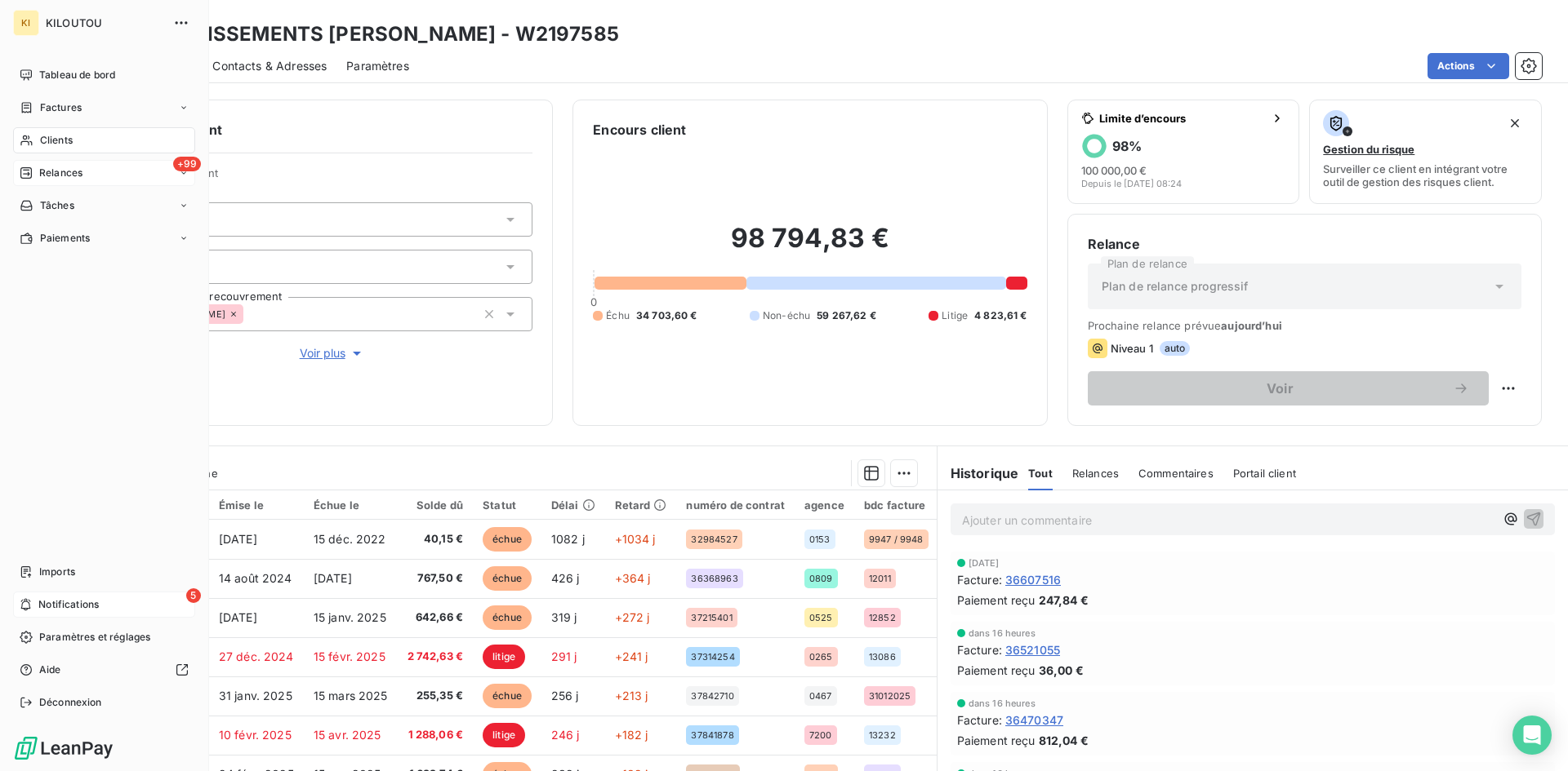
click at [28, 172] on icon at bounding box center [27, 173] width 13 height 13
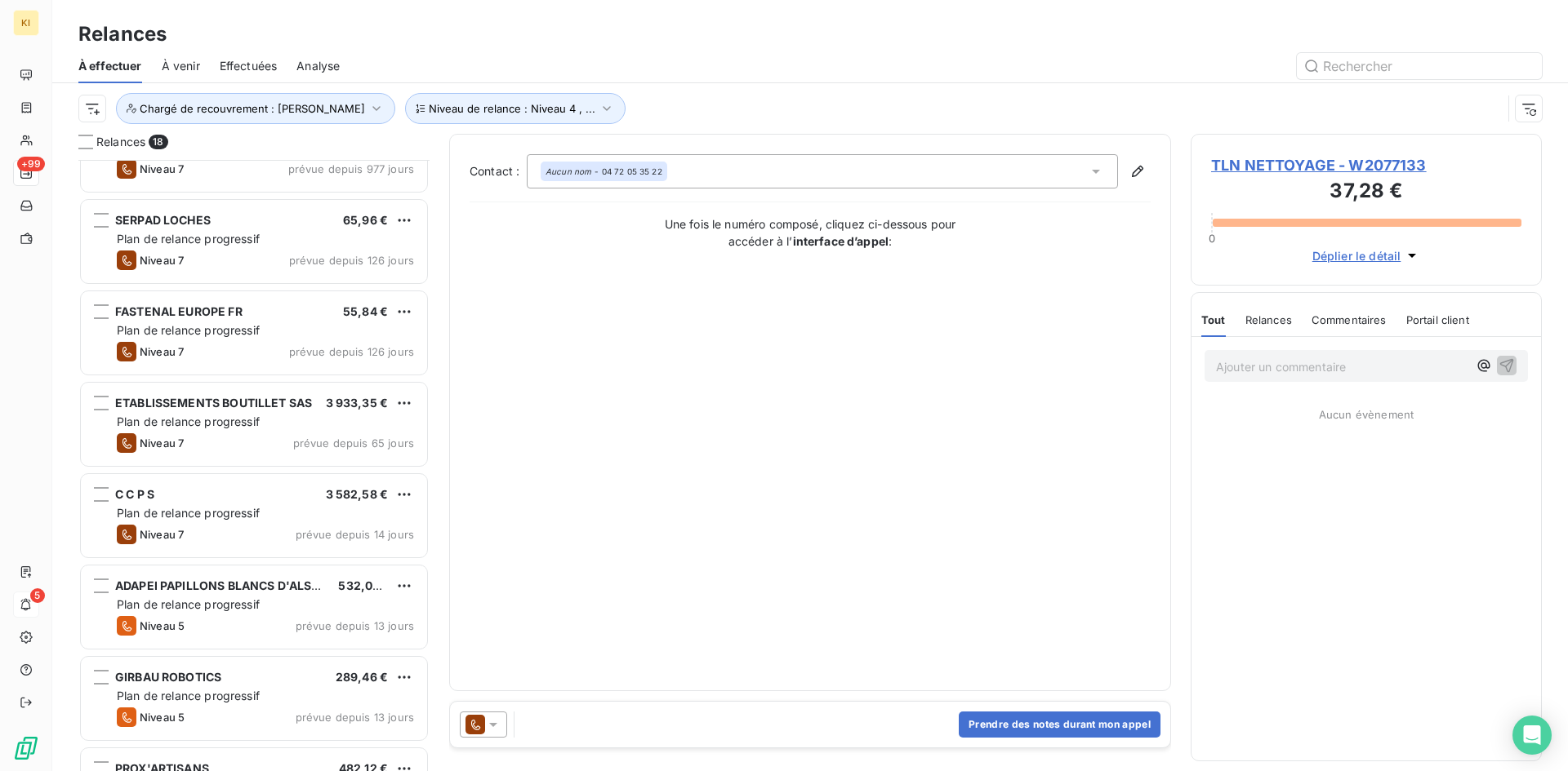
scroll to position [164, 0]
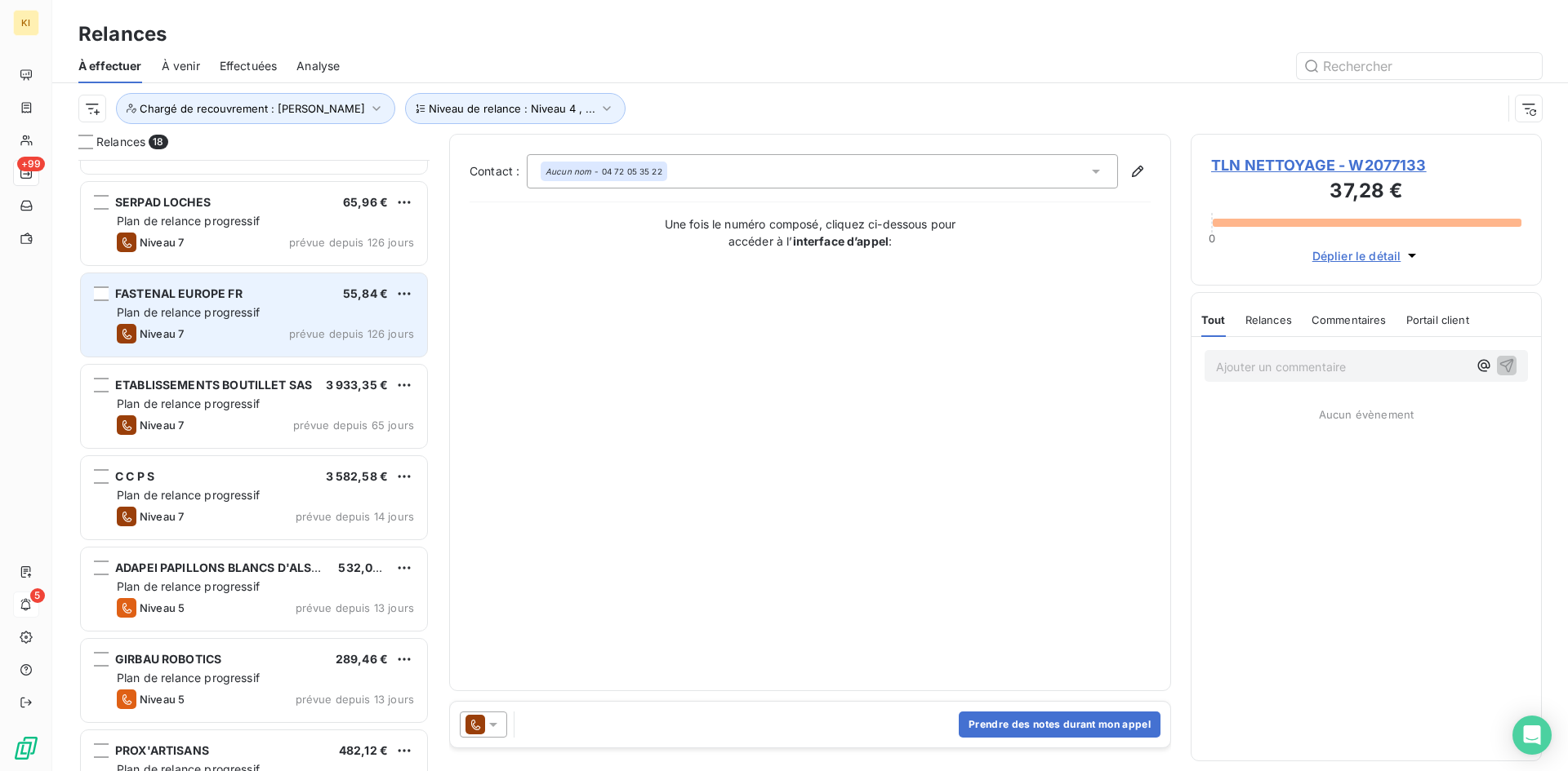
click at [275, 314] on div "Plan de relance progressif" at bounding box center [265, 312] width 297 height 16
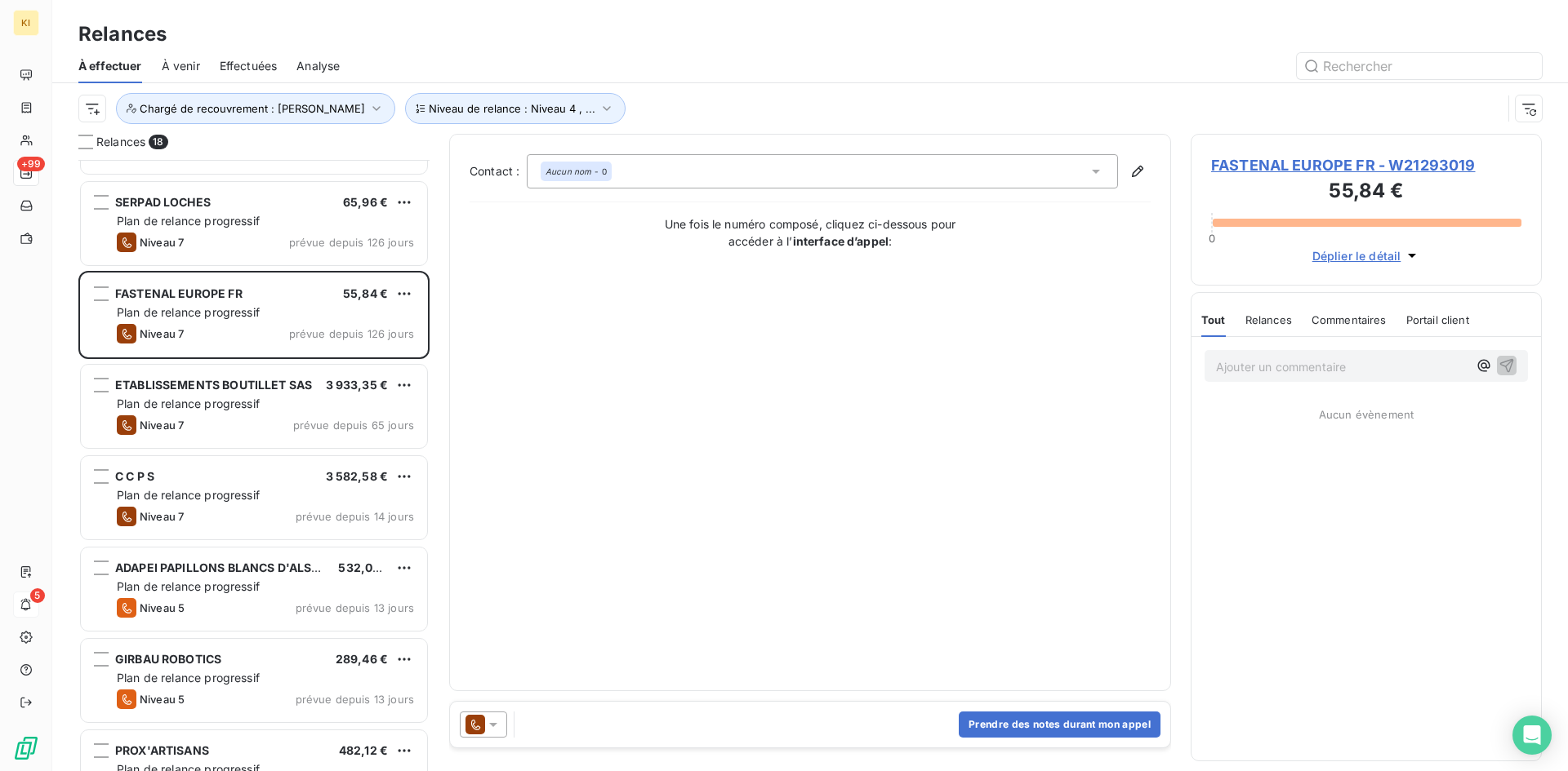
click at [1366, 261] on span "Déplier le détail" at bounding box center [1357, 256] width 89 height 17
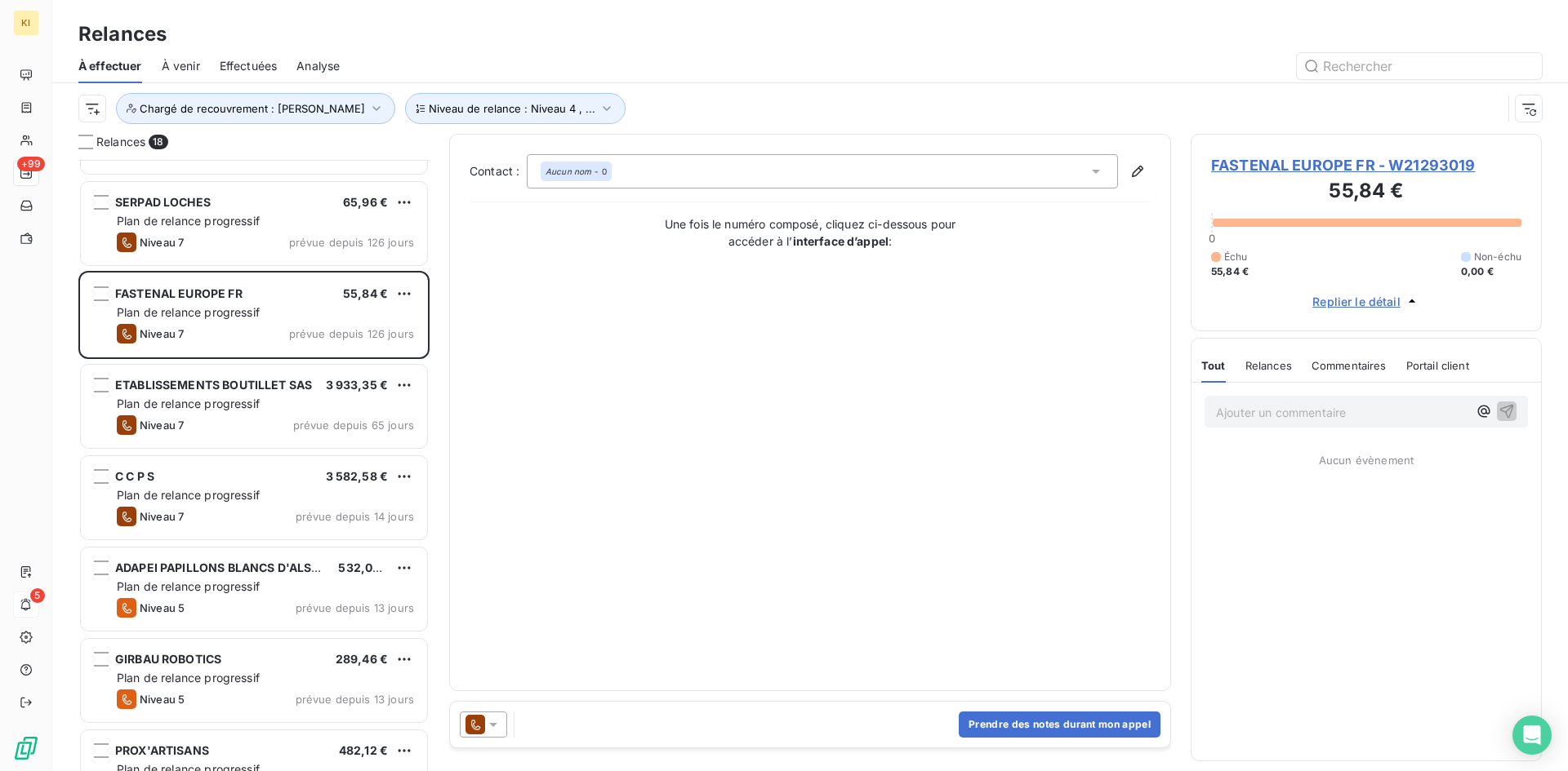
click at [1377, 295] on span "Replier le détail" at bounding box center [1356, 301] width 88 height 17
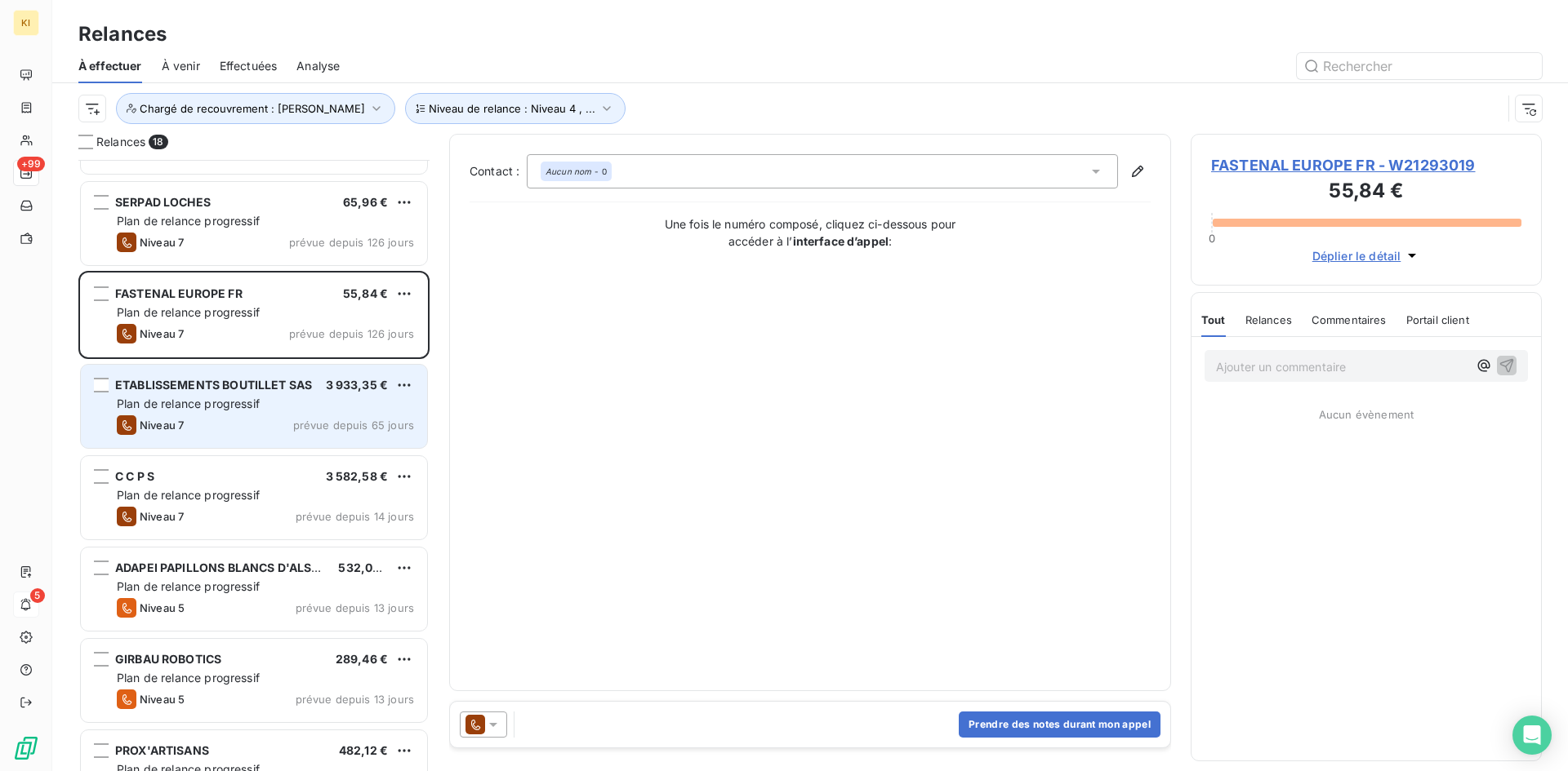
click at [261, 411] on div "Plan de relance progressif" at bounding box center [265, 403] width 297 height 16
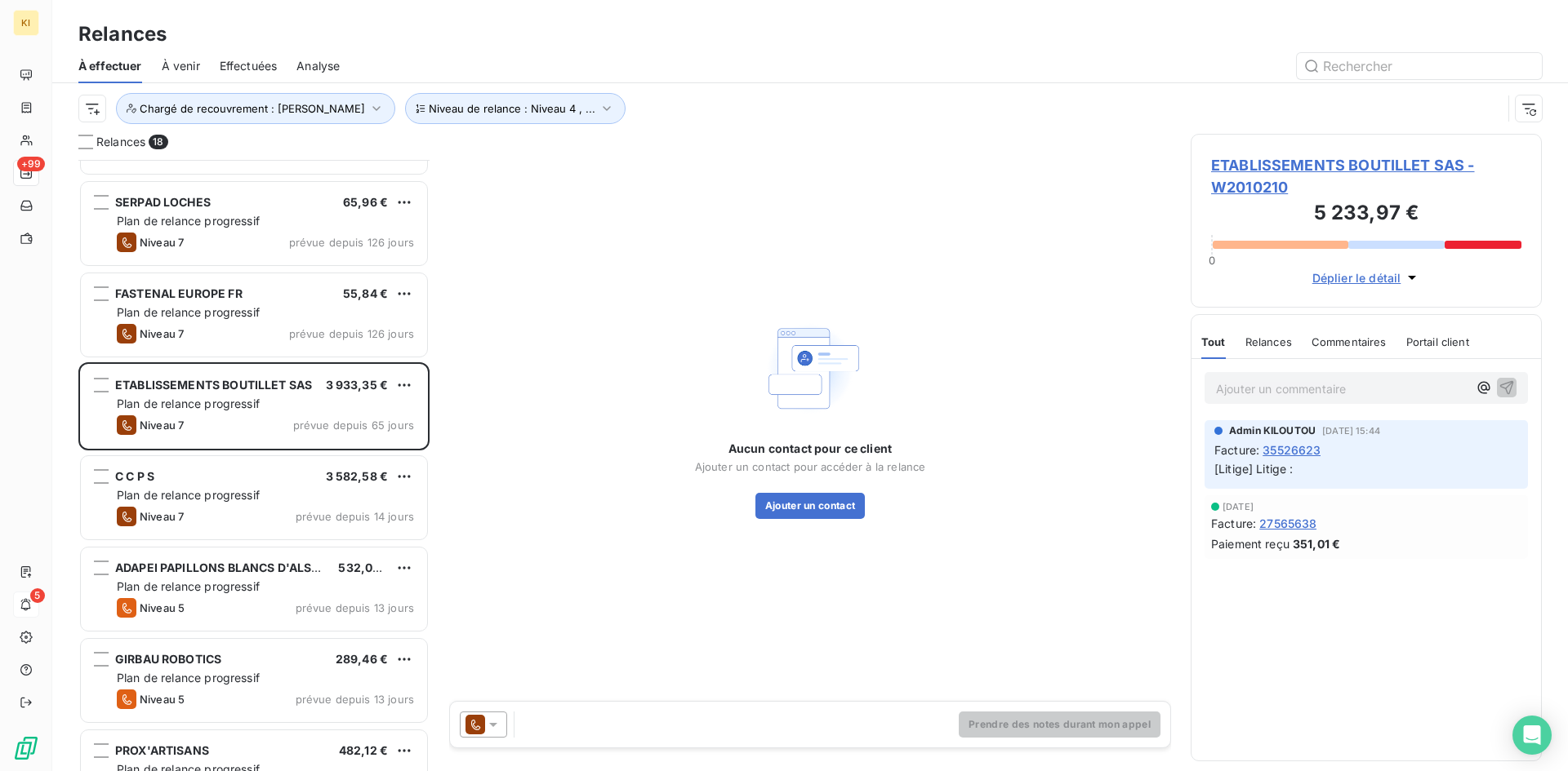
click at [1340, 278] on span "Déplier le détail" at bounding box center [1357, 278] width 89 height 17
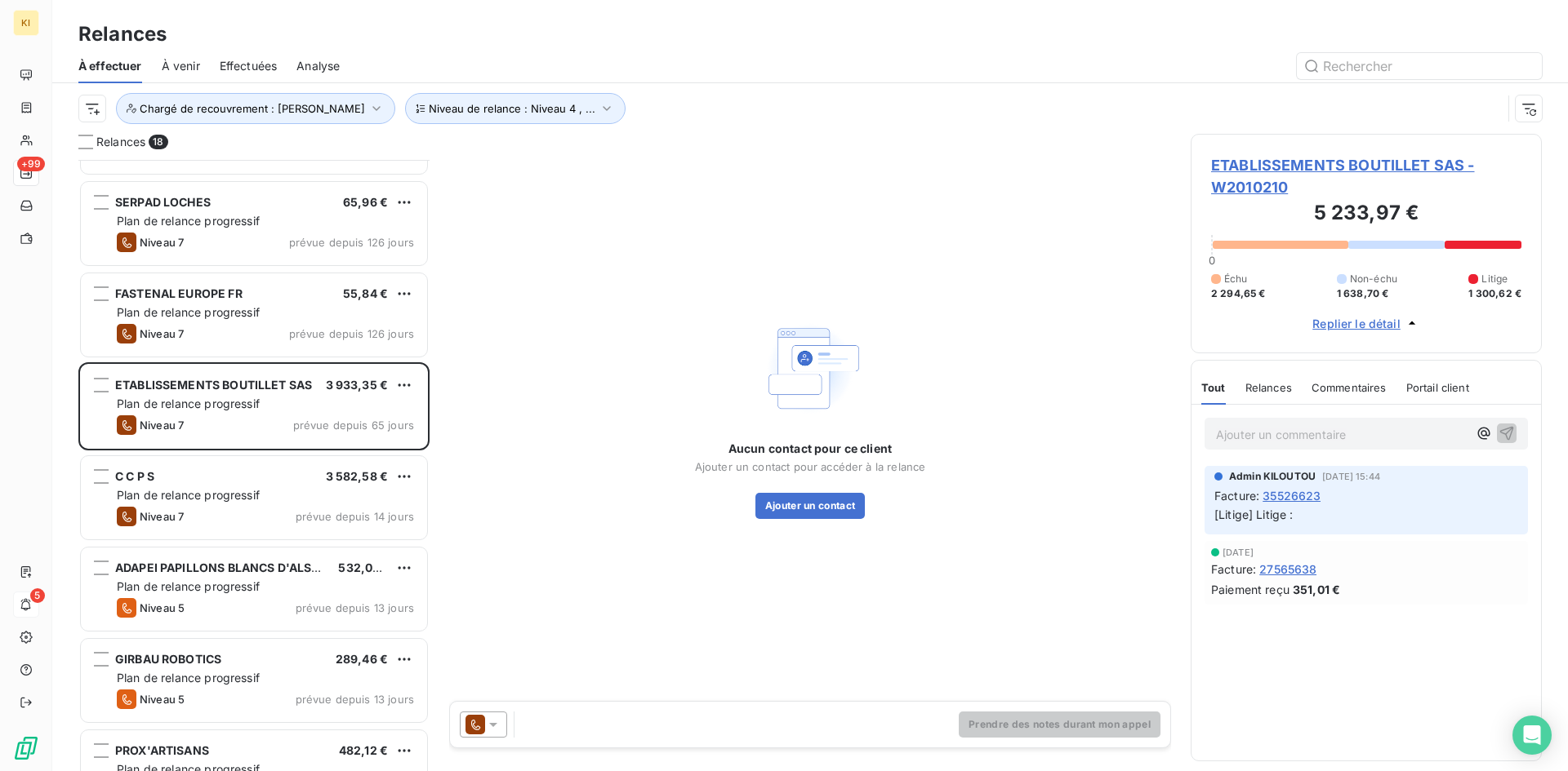
click at [1289, 398] on div "Relances" at bounding box center [1268, 387] width 46 height 34
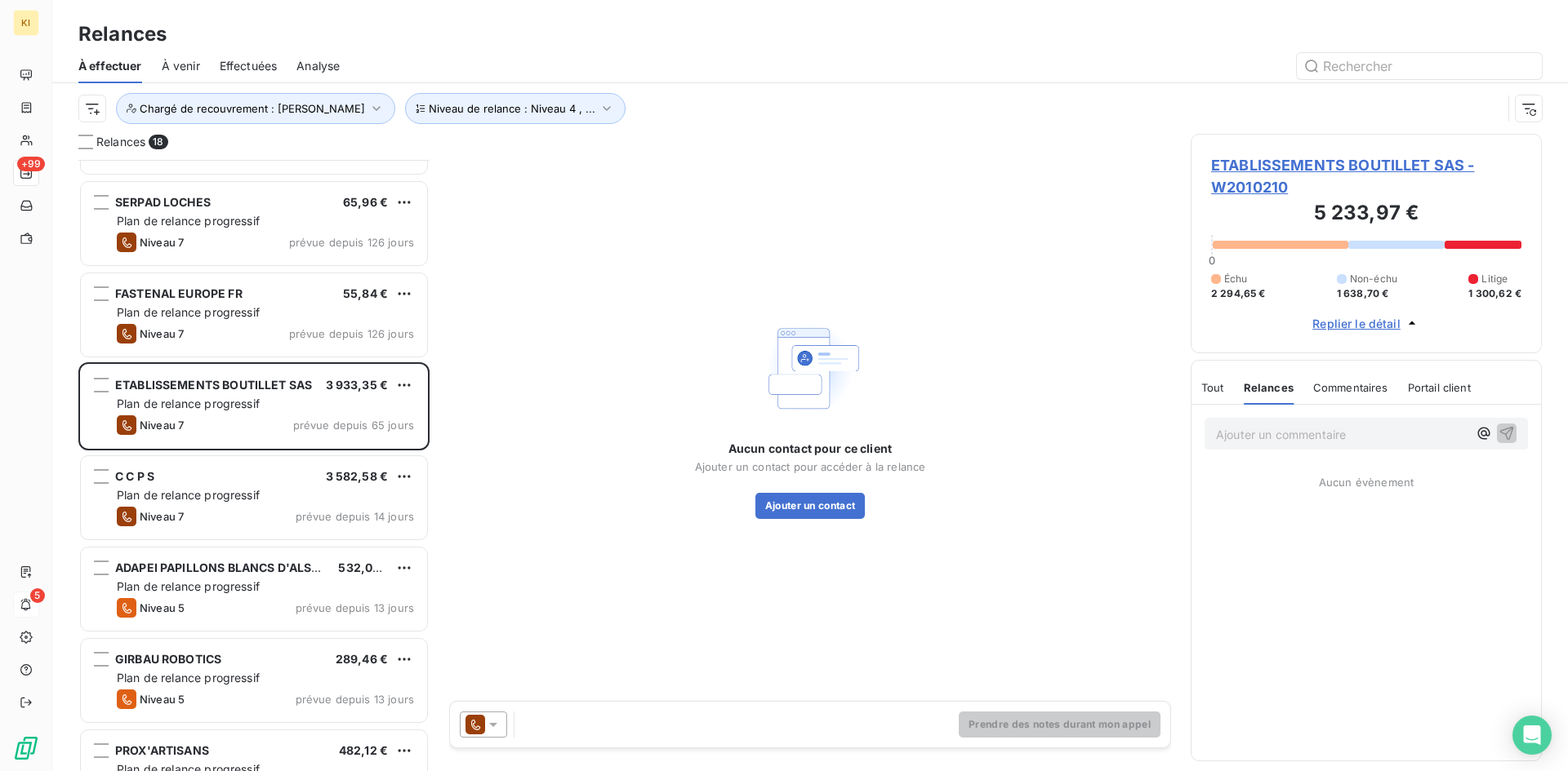
click at [1375, 384] on span "Commentaires" at bounding box center [1350, 388] width 75 height 13
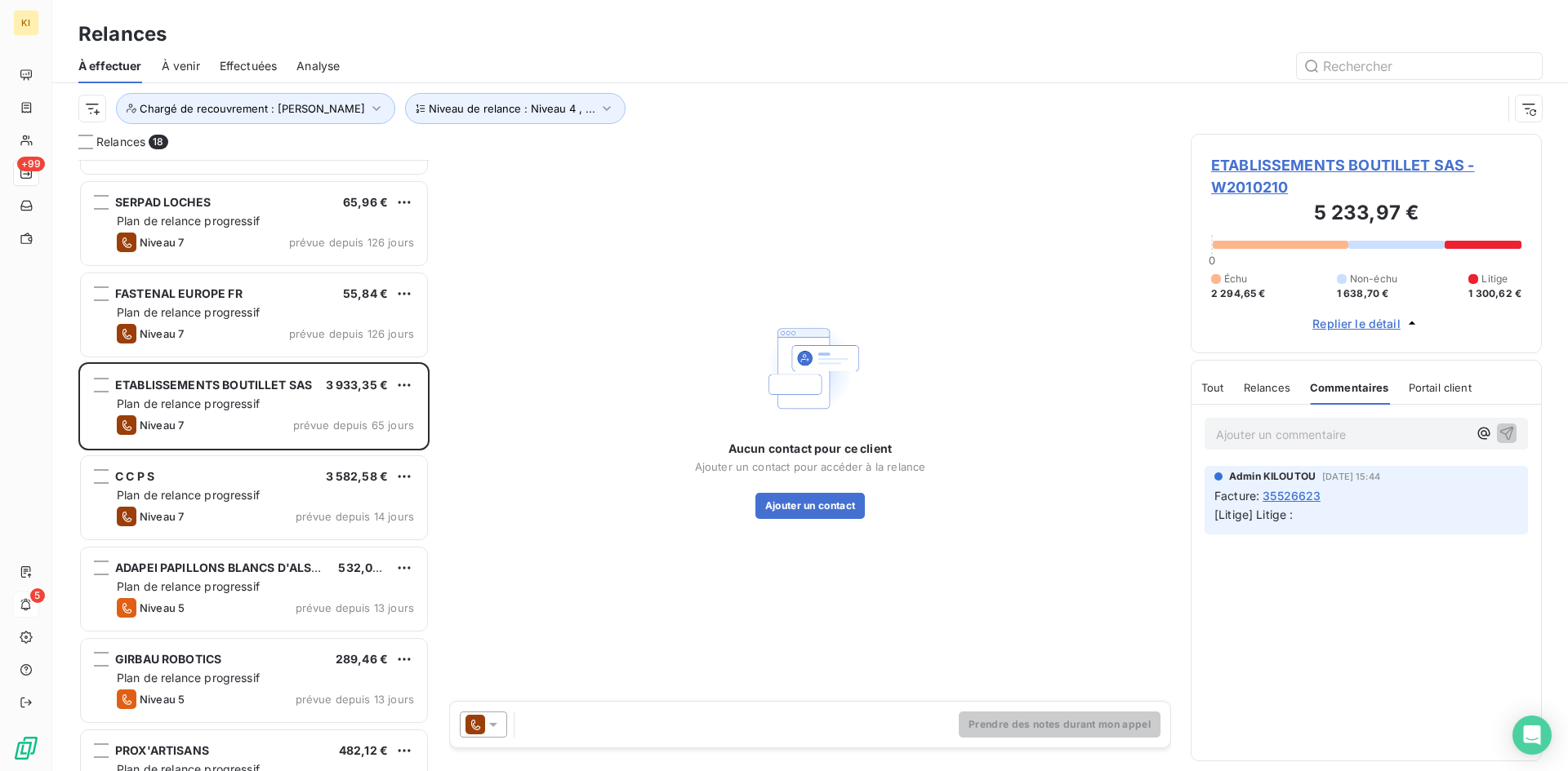
click at [1457, 384] on span "Portail client" at bounding box center [1440, 388] width 63 height 13
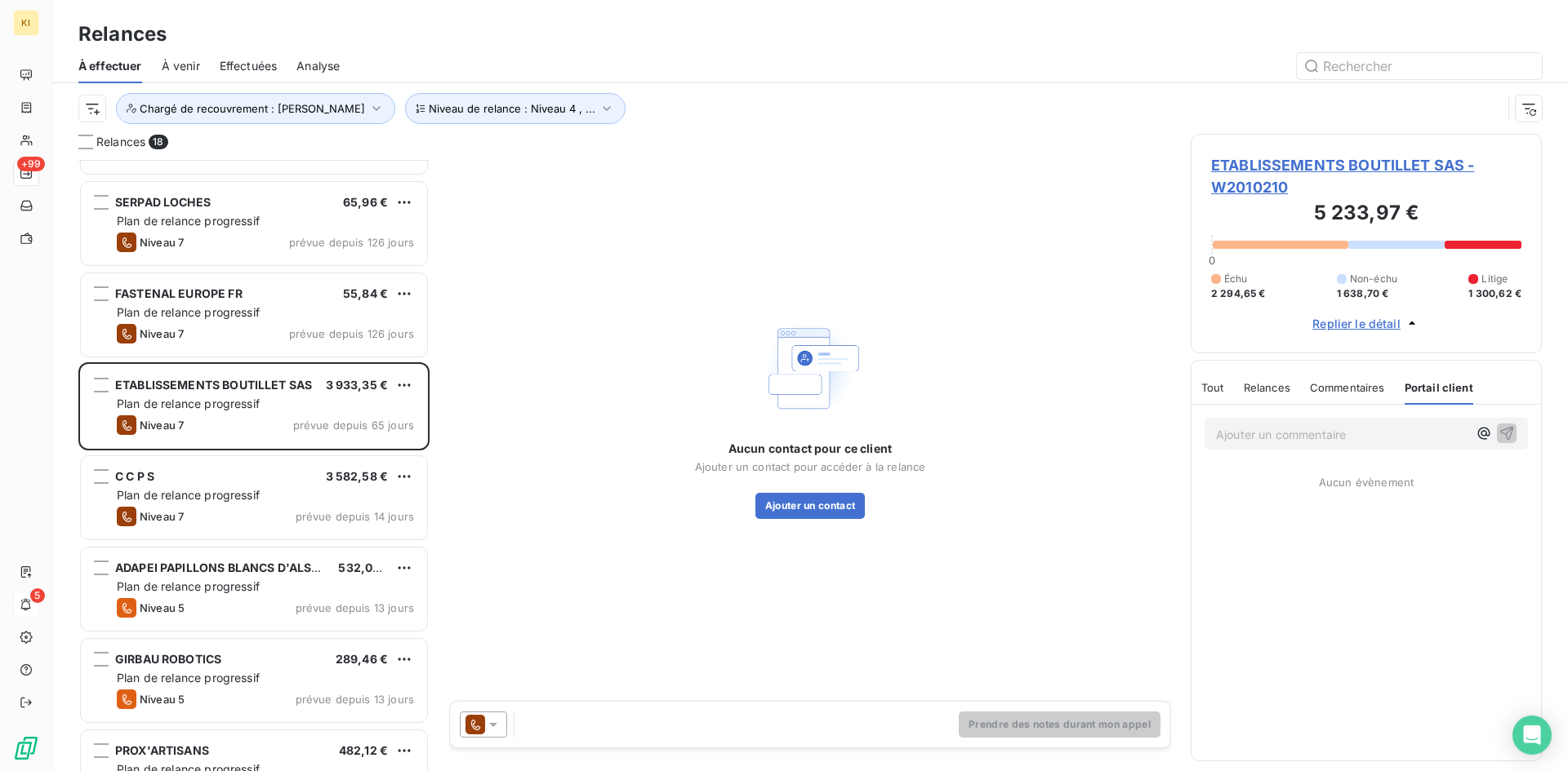
click at [1349, 393] on span "Commentaires" at bounding box center [1346, 388] width 75 height 13
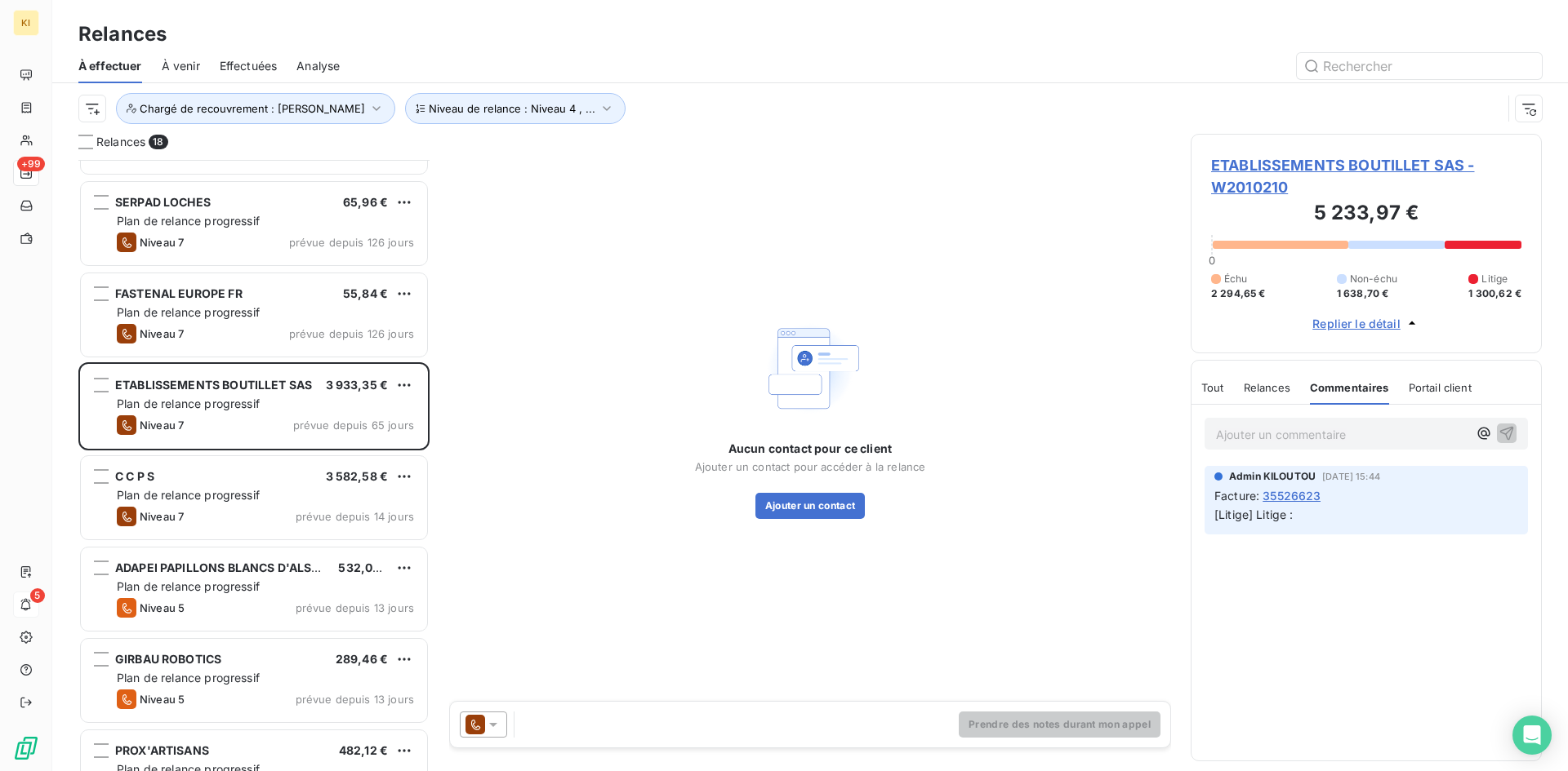
click at [1218, 398] on div "Tout" at bounding box center [1213, 387] width 23 height 34
click at [1381, 324] on span "Replier le détail" at bounding box center [1356, 324] width 88 height 17
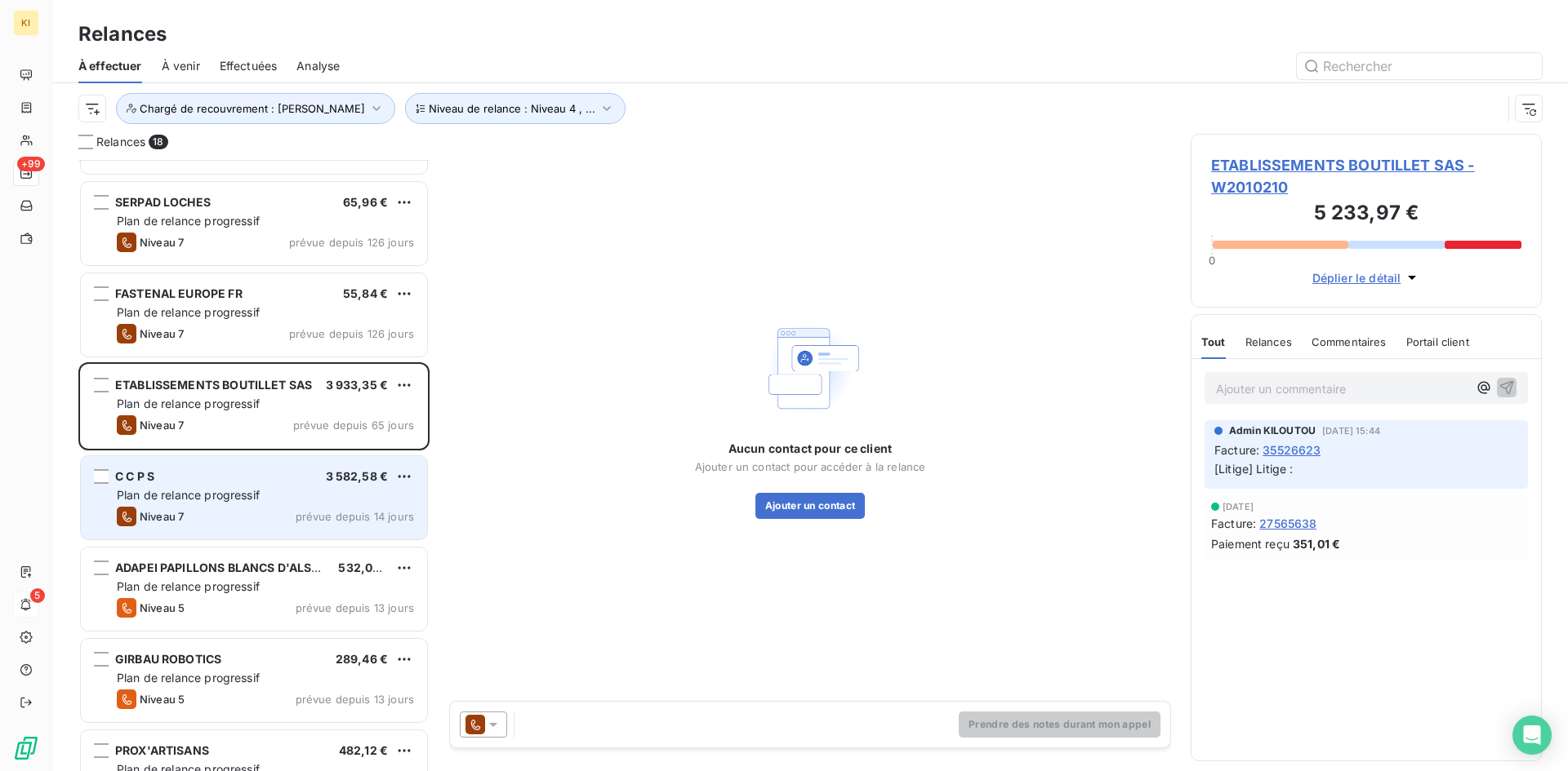
click at [313, 491] on div "Plan de relance progressif" at bounding box center [265, 495] width 297 height 16
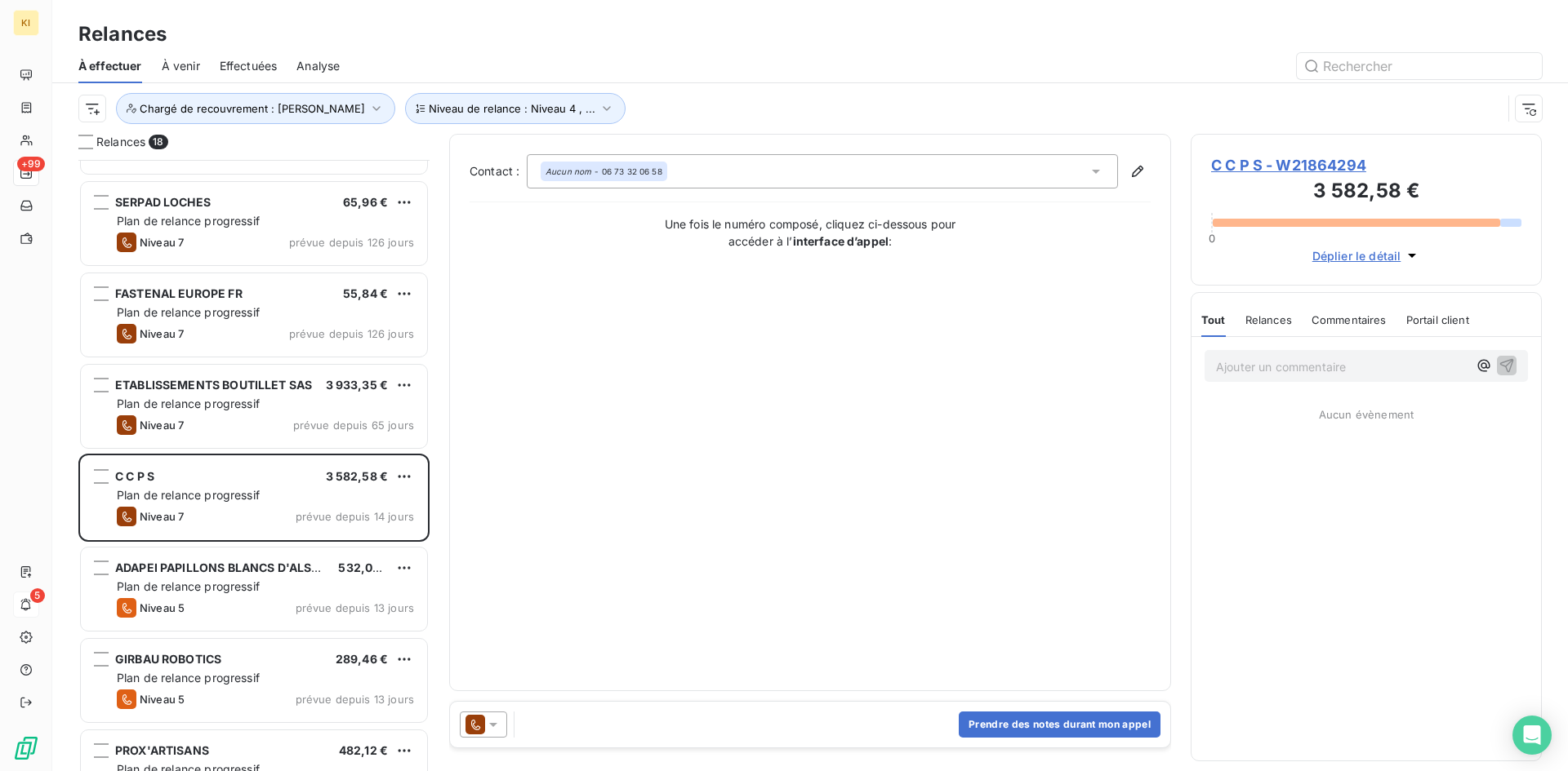
click at [1387, 255] on span "Déplier le détail" at bounding box center [1357, 256] width 89 height 17
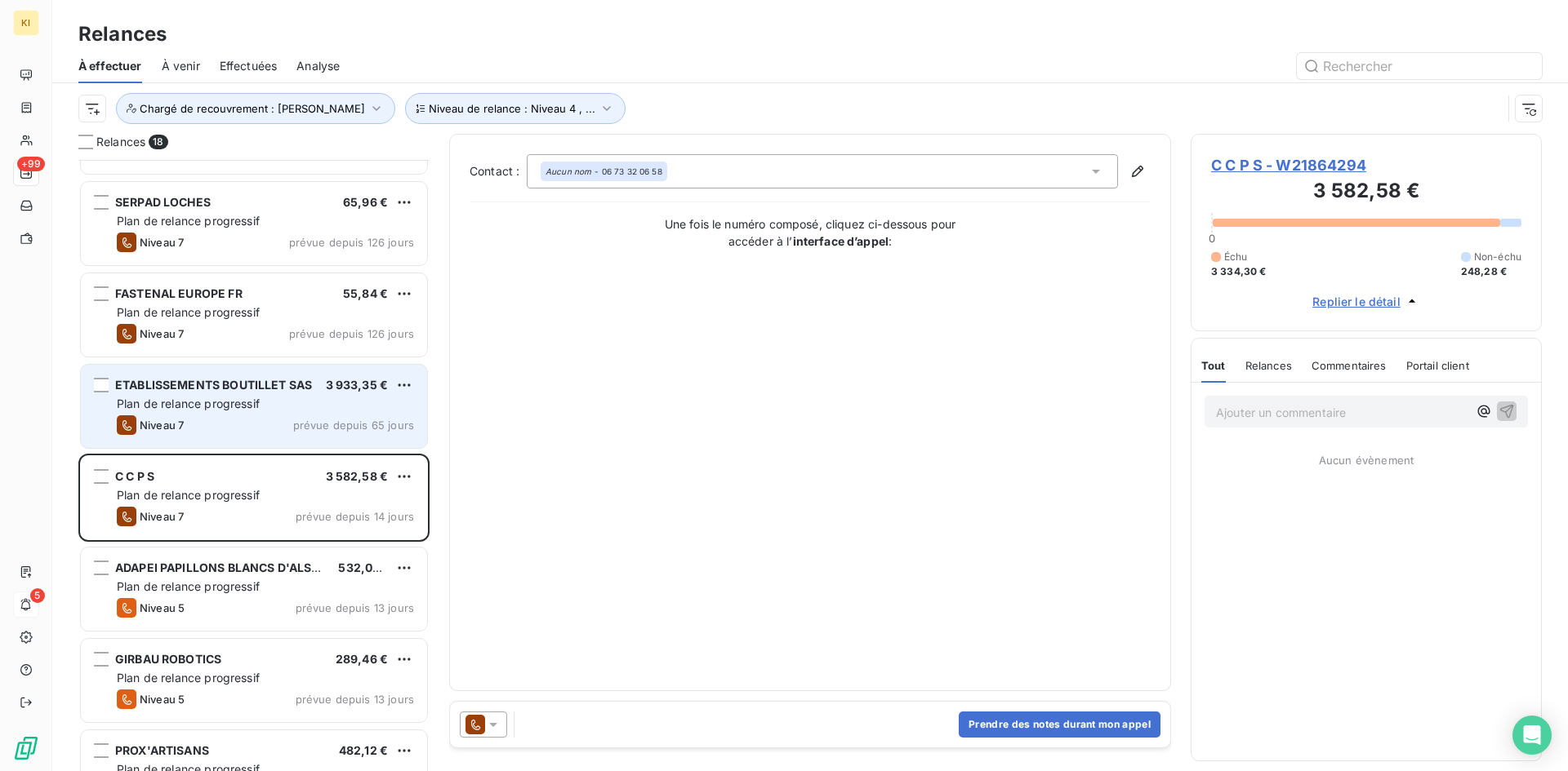
click at [256, 405] on span "Plan de relance progressif" at bounding box center [188, 403] width 143 height 14
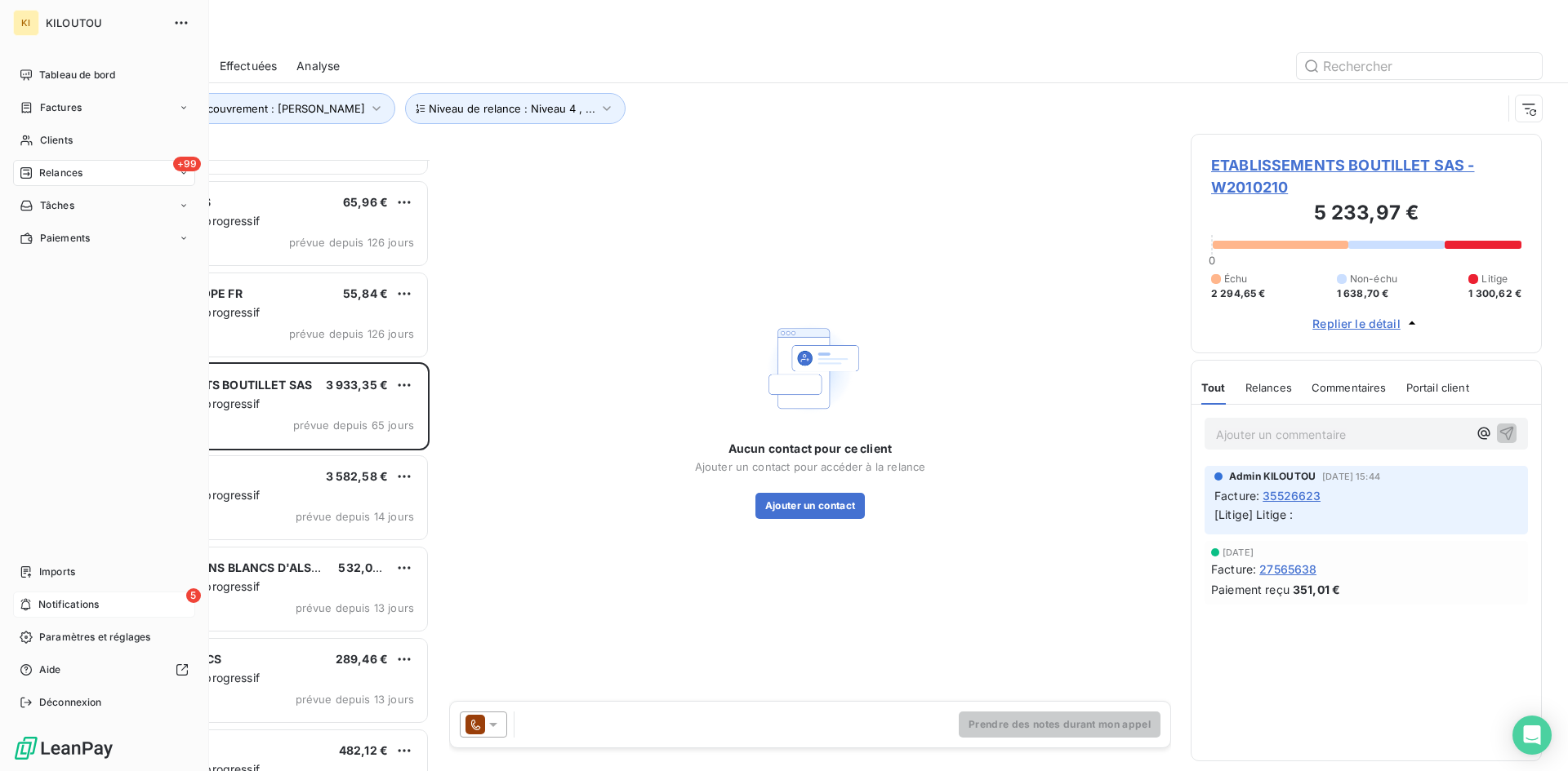
click at [35, 606] on div "5 Notifications" at bounding box center [104, 605] width 182 height 27
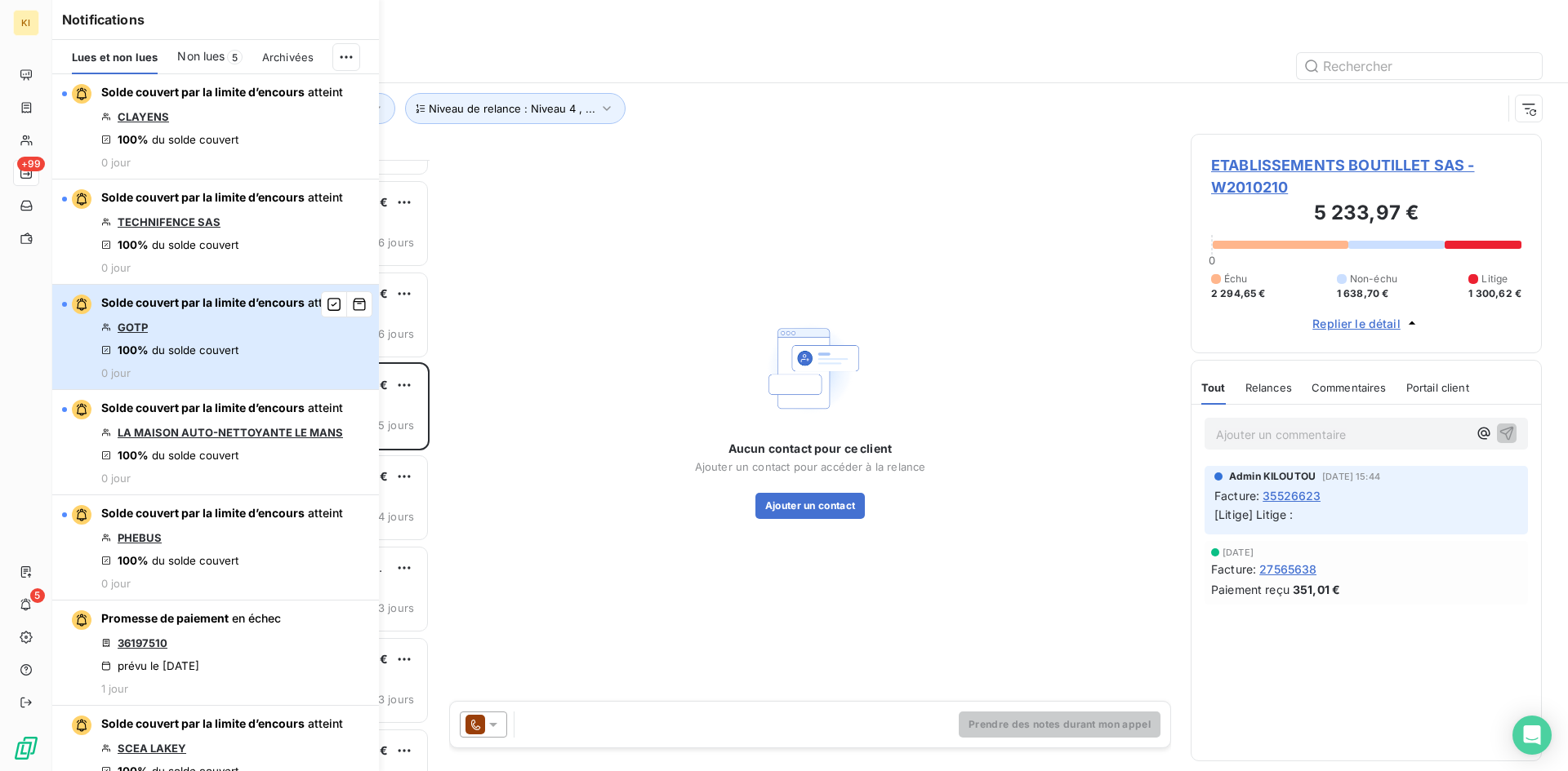
click at [205, 338] on div "Solde couvert par la limite d’encours atteint GOTP 100% du solde couvert 0 jour" at bounding box center [222, 337] width 242 height 85
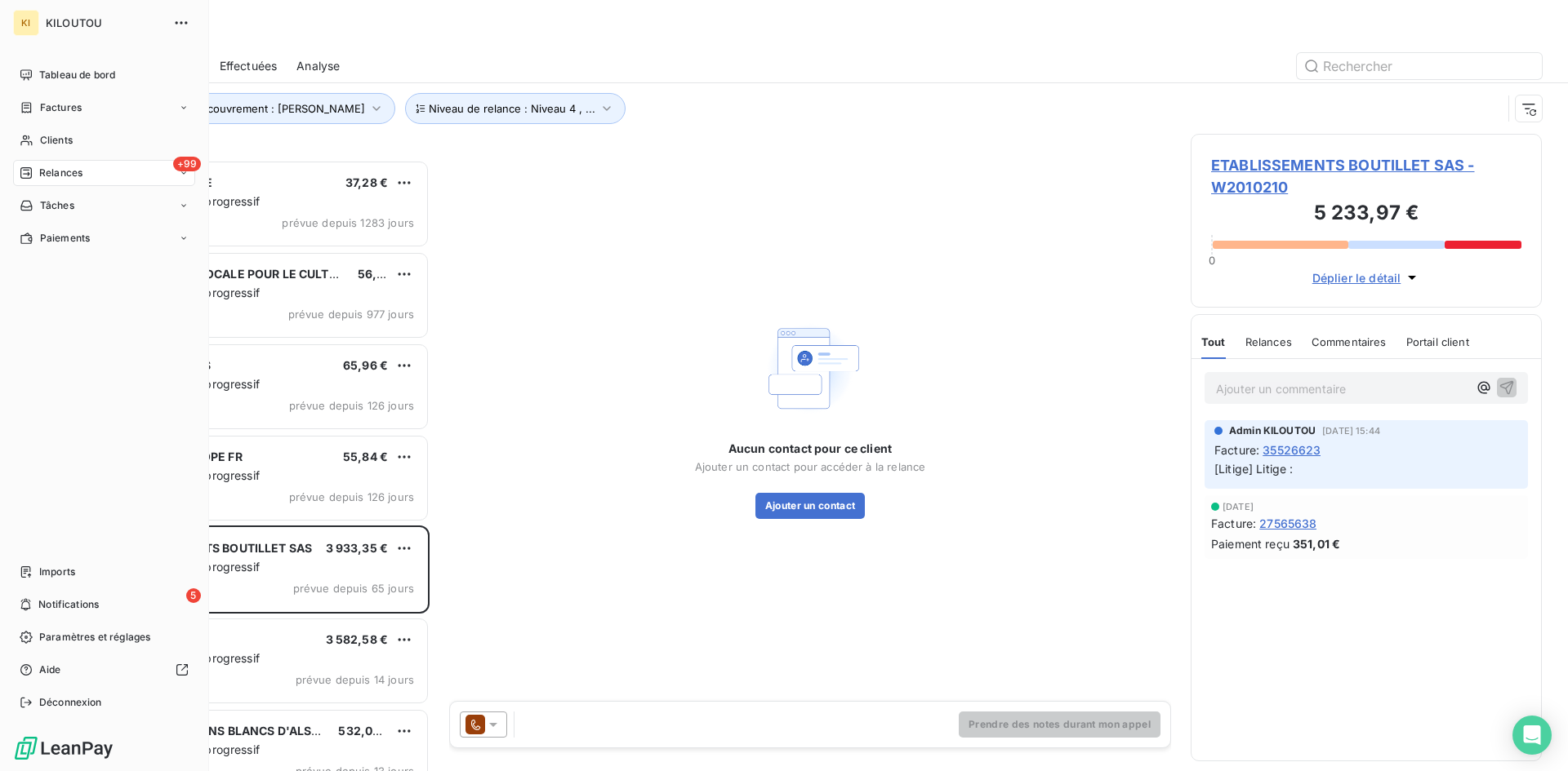
scroll to position [600, 339]
click at [68, 607] on span "Notifications" at bounding box center [69, 605] width 61 height 15
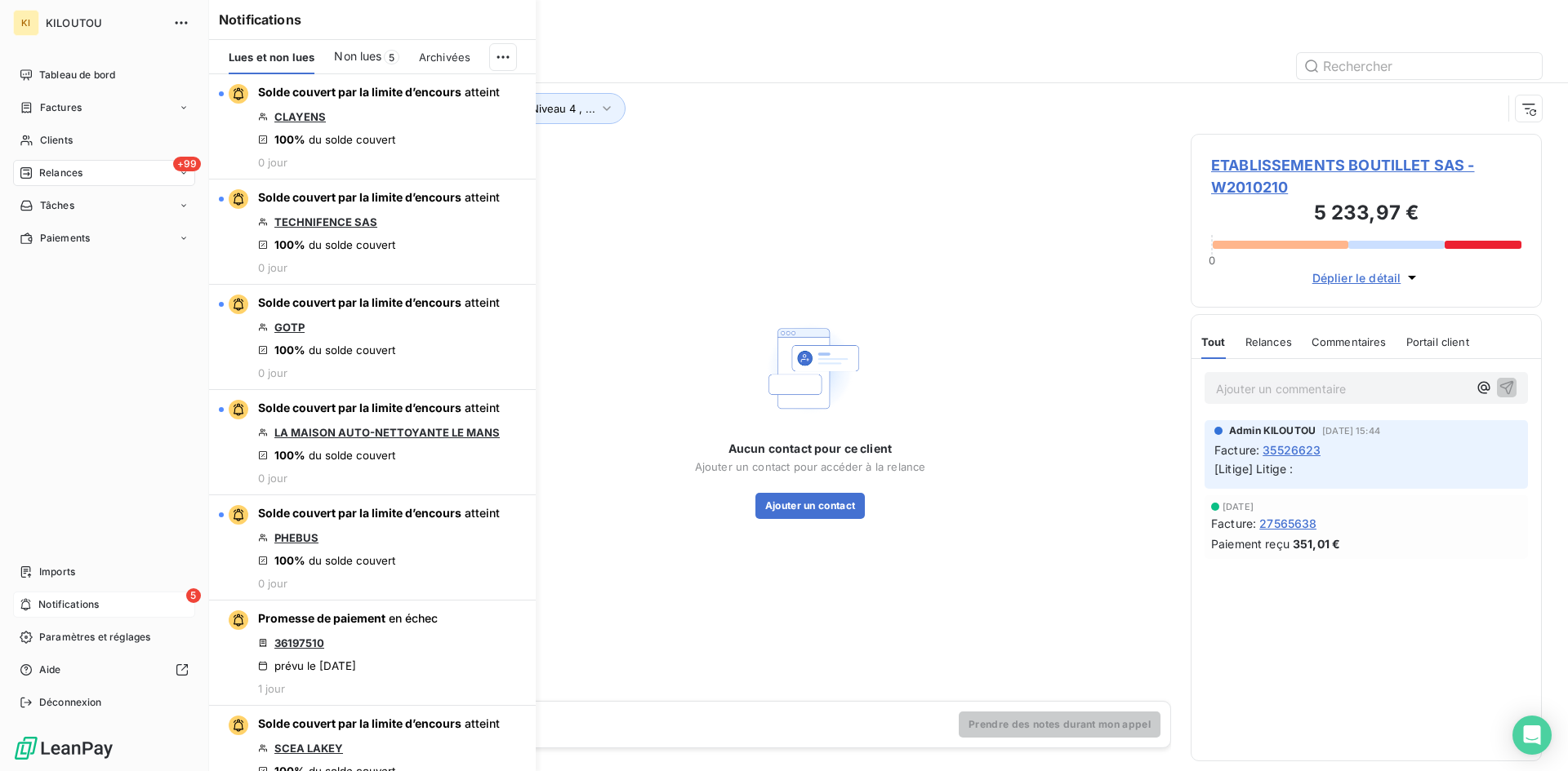
click at [139, 597] on div "5 Notifications" at bounding box center [104, 605] width 182 height 27
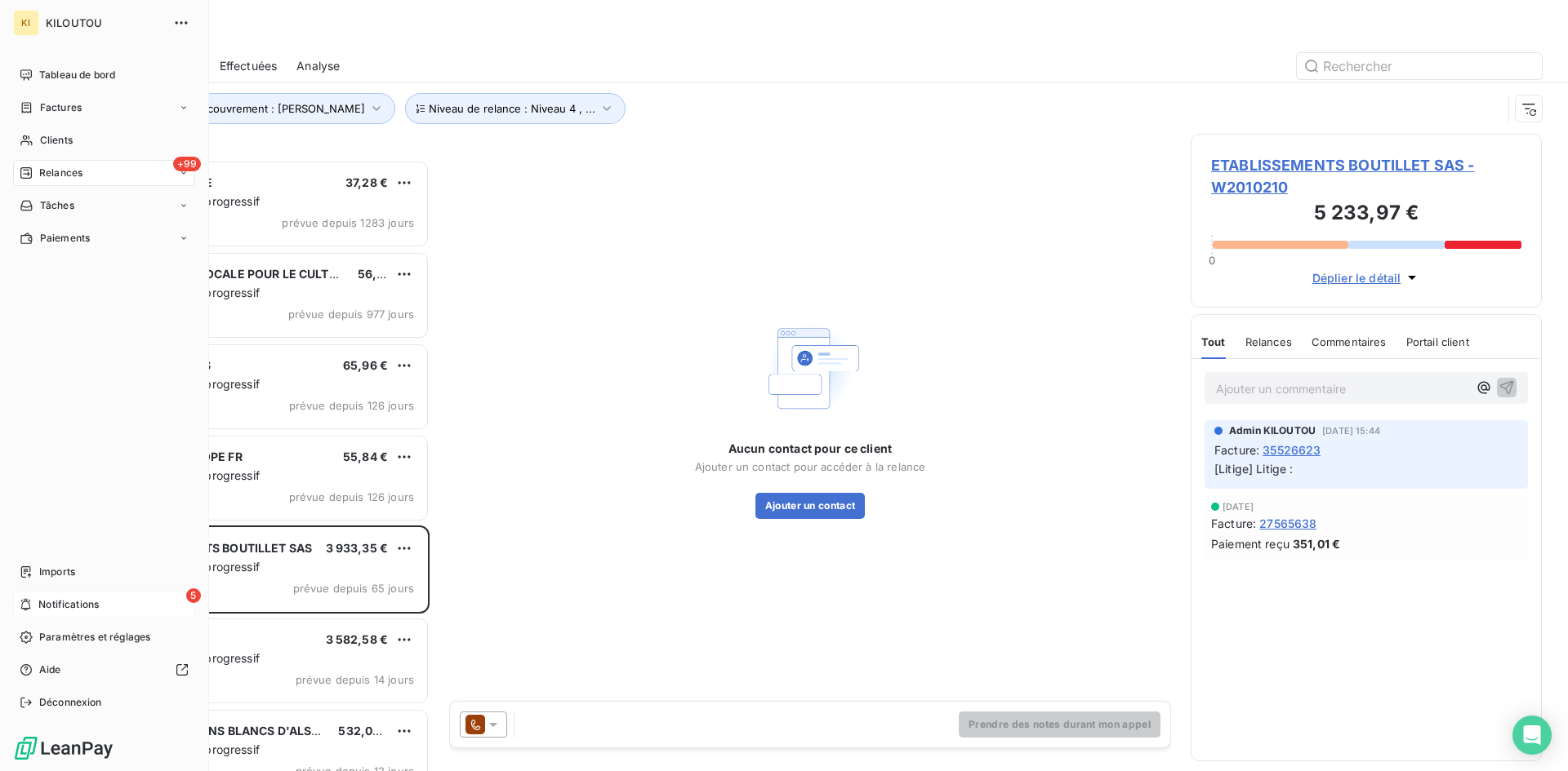
click at [34, 600] on div "5 Notifications" at bounding box center [104, 605] width 182 height 27
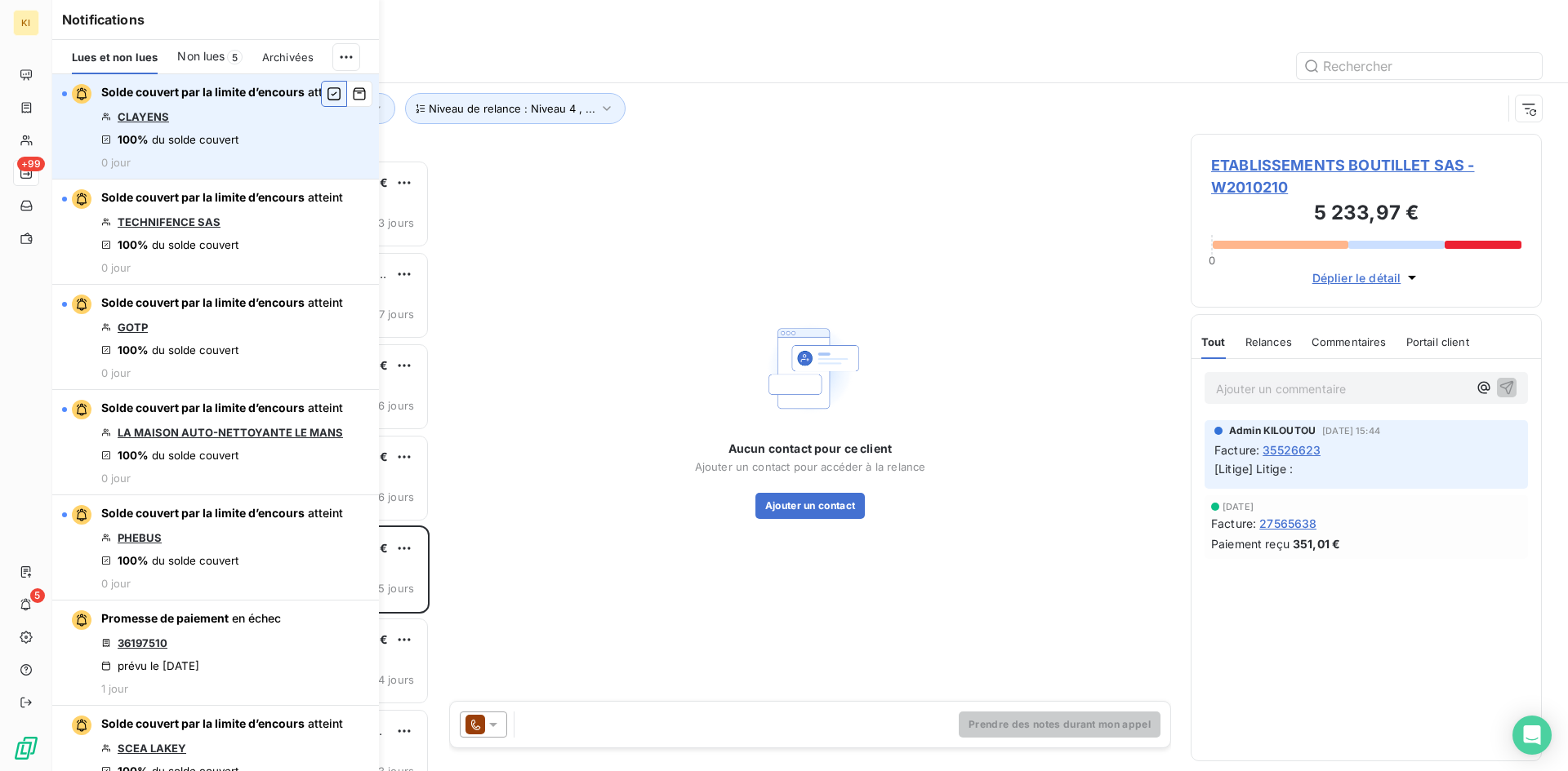
click at [328, 94] on icon "button" at bounding box center [334, 94] width 13 height 13
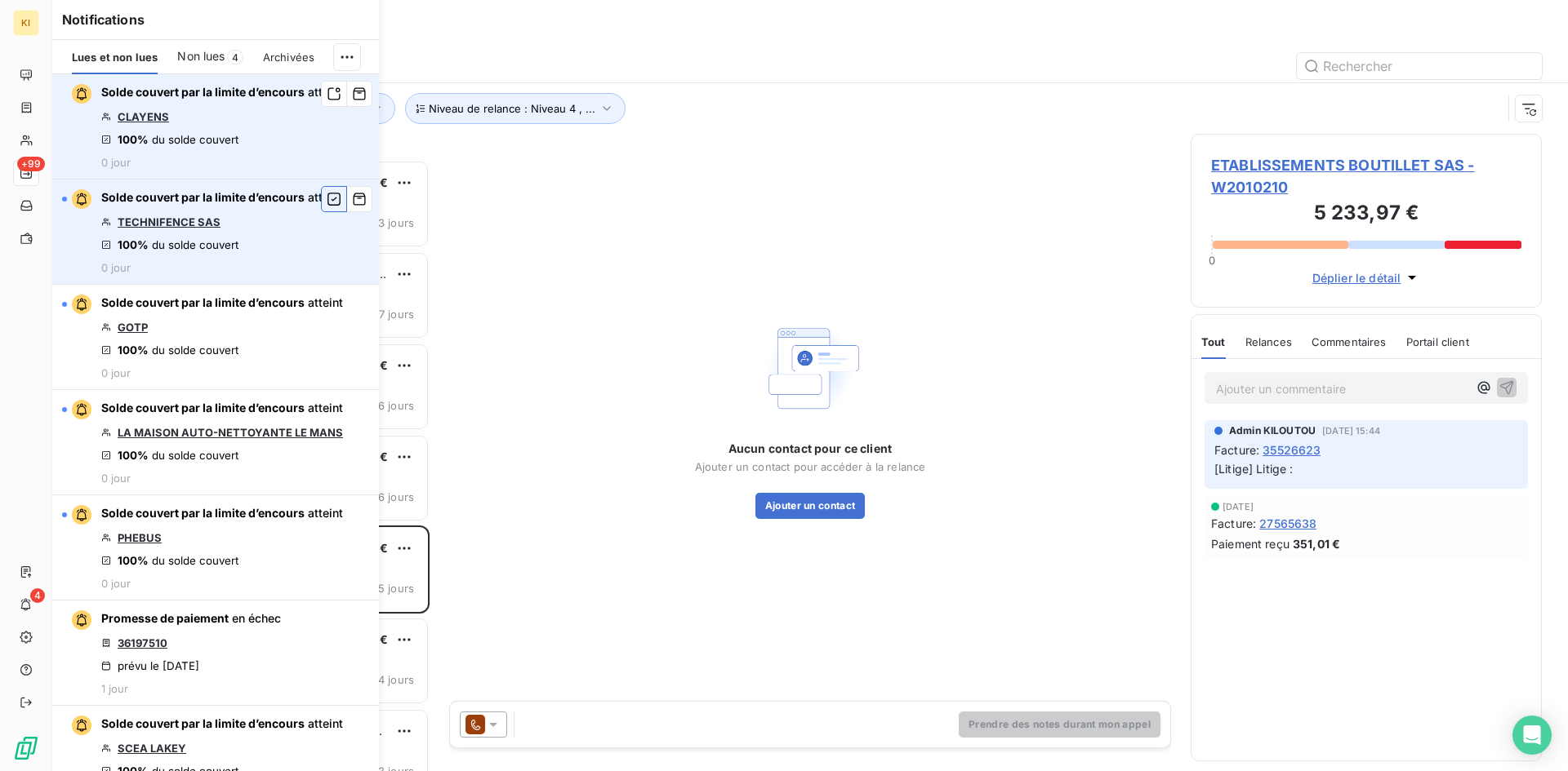
click at [327, 198] on icon "button" at bounding box center [334, 199] width 15 height 16
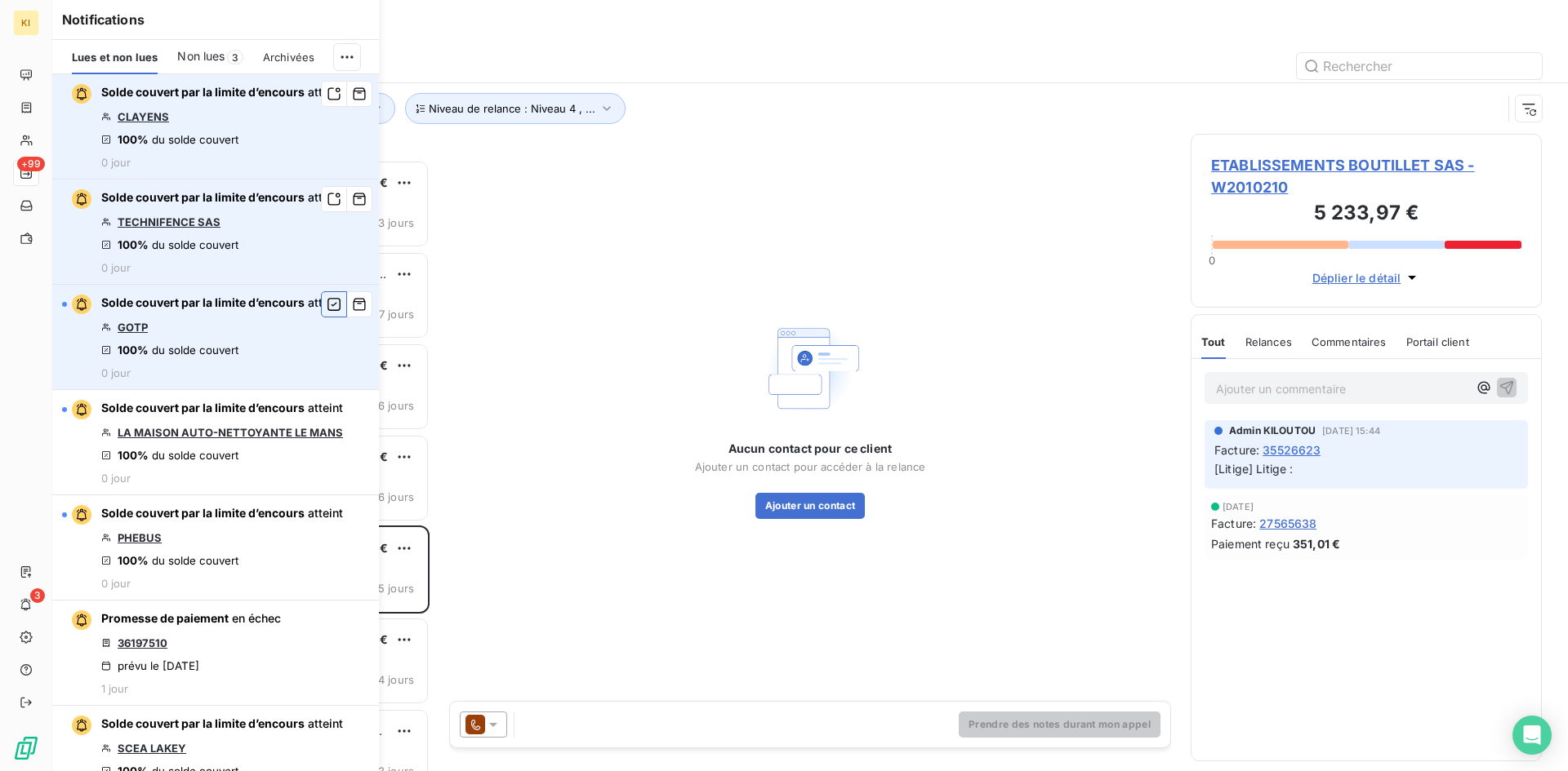
click at [327, 298] on icon "button" at bounding box center [334, 304] width 15 height 16
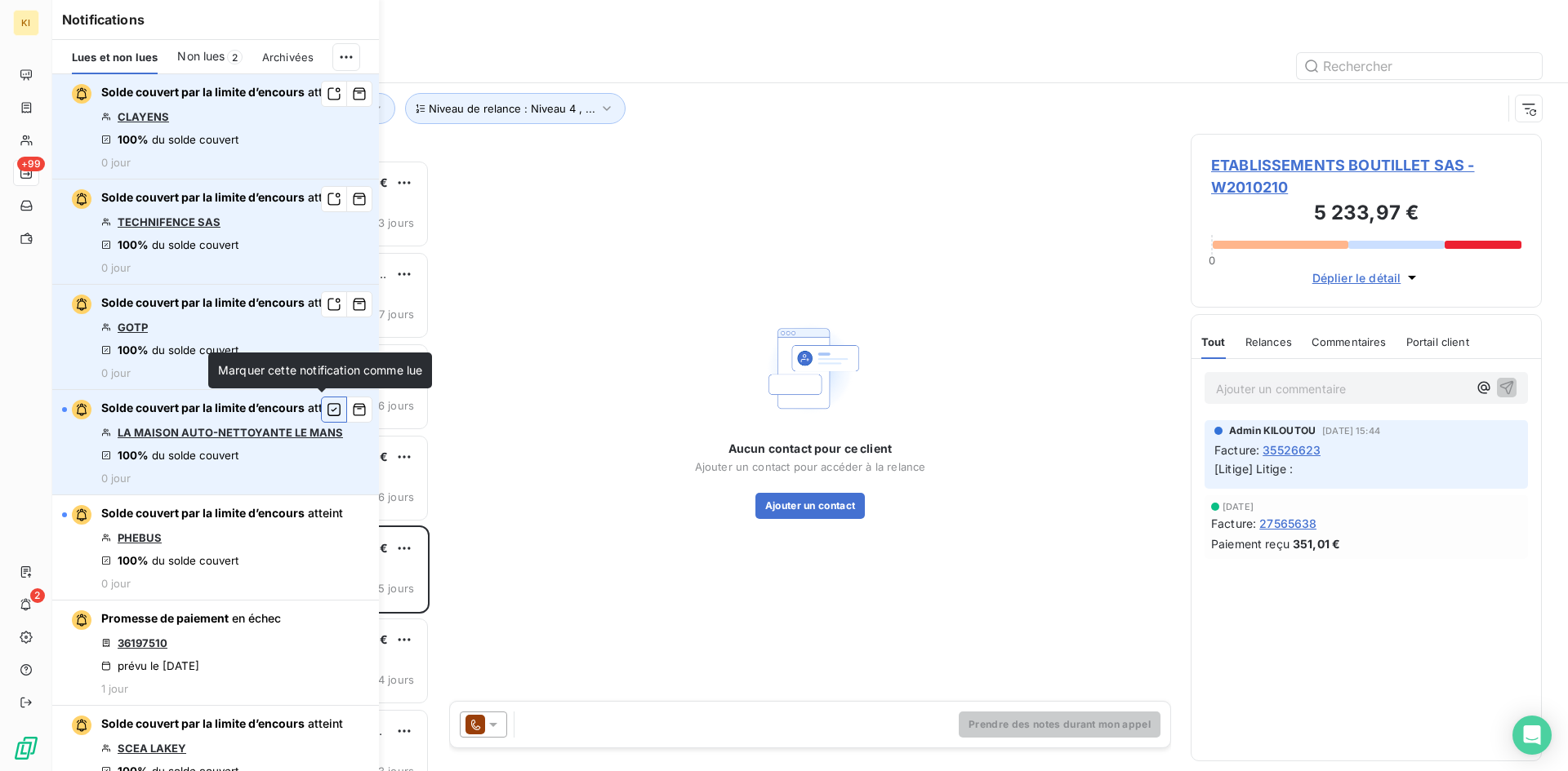
click at [327, 411] on icon "button" at bounding box center [334, 409] width 15 height 16
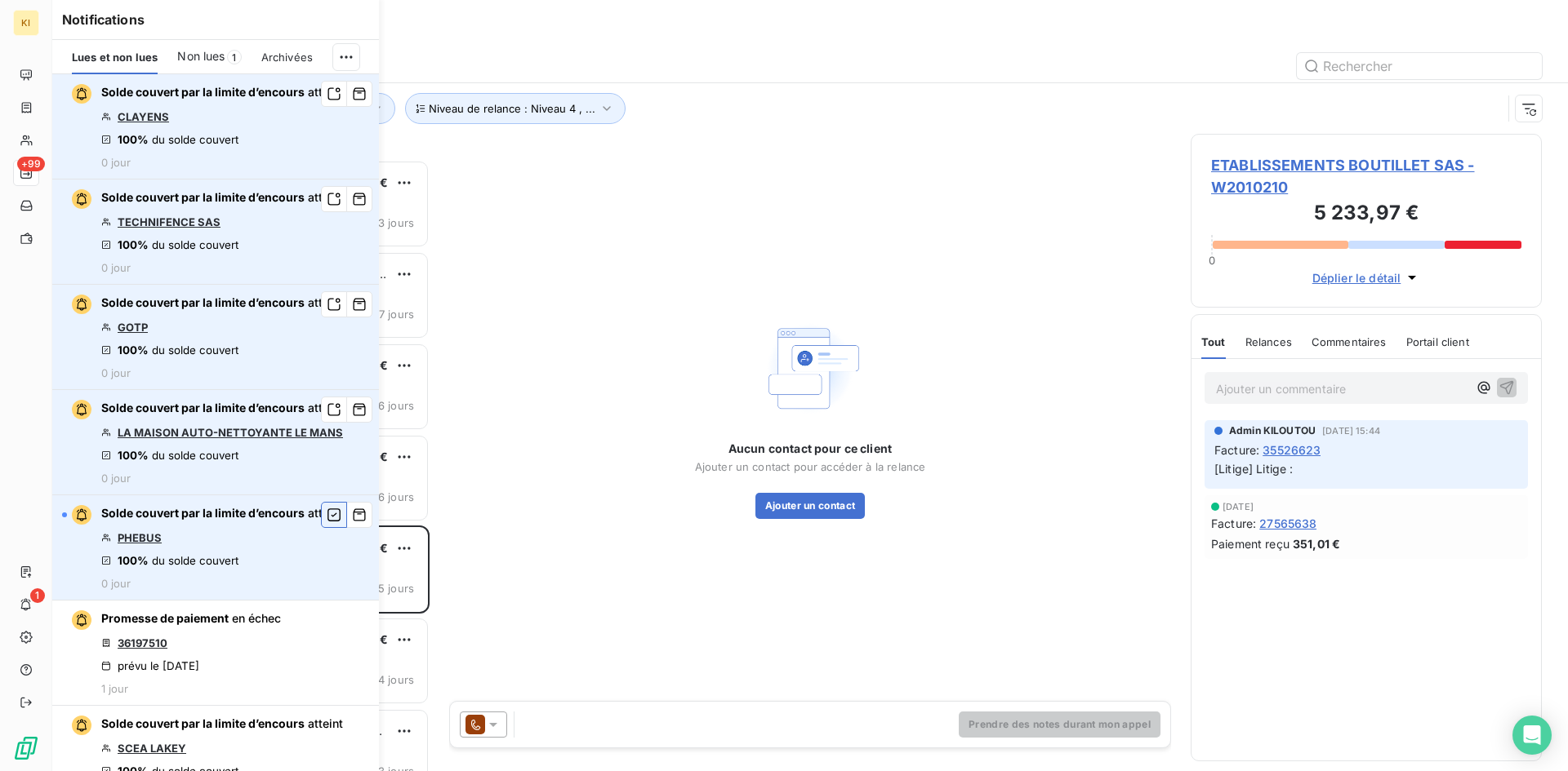
click at [327, 511] on icon "button" at bounding box center [334, 514] width 15 height 16
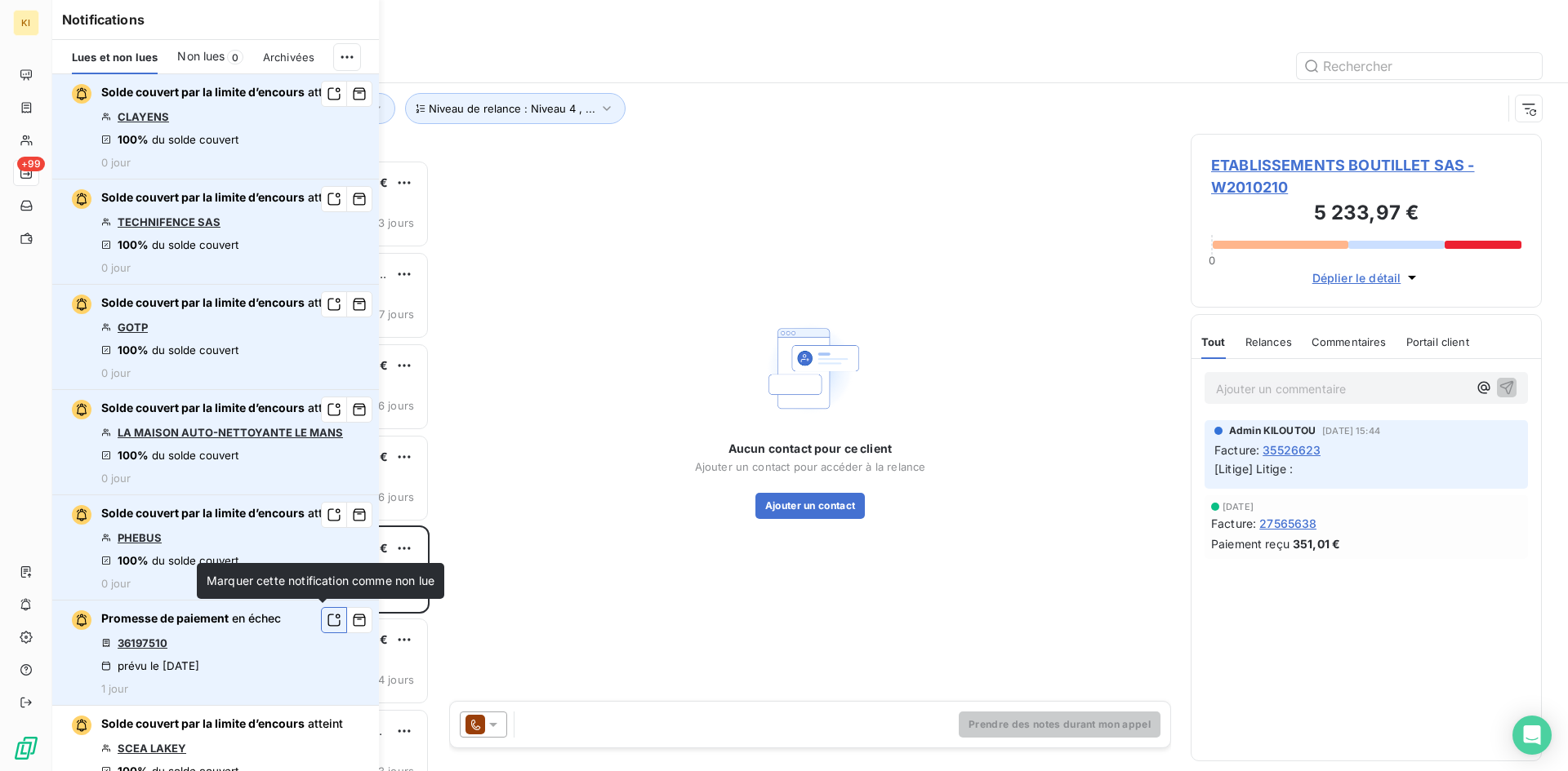
click at [327, 621] on icon "button" at bounding box center [334, 619] width 15 height 16
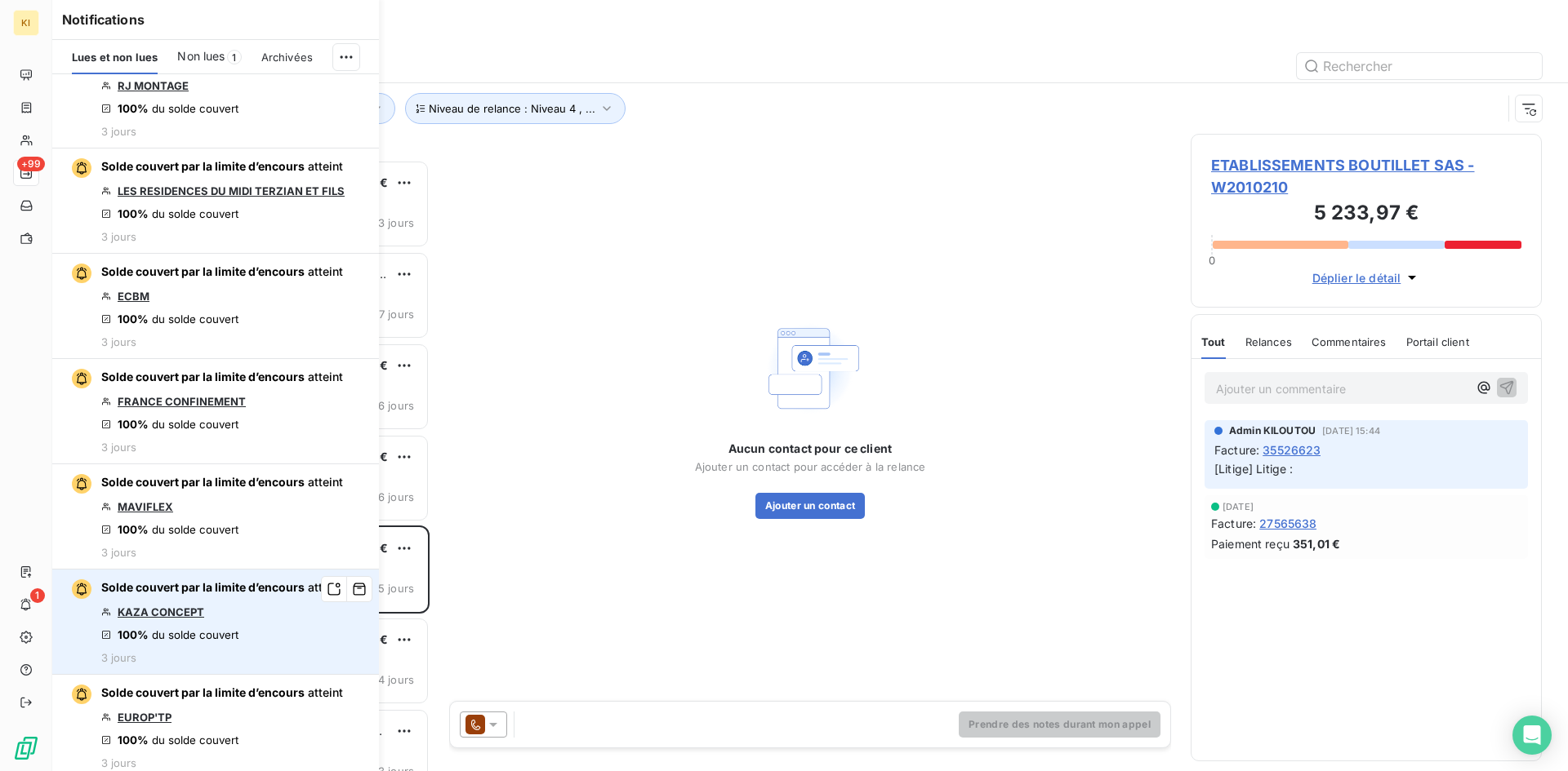
scroll to position [979, 0]
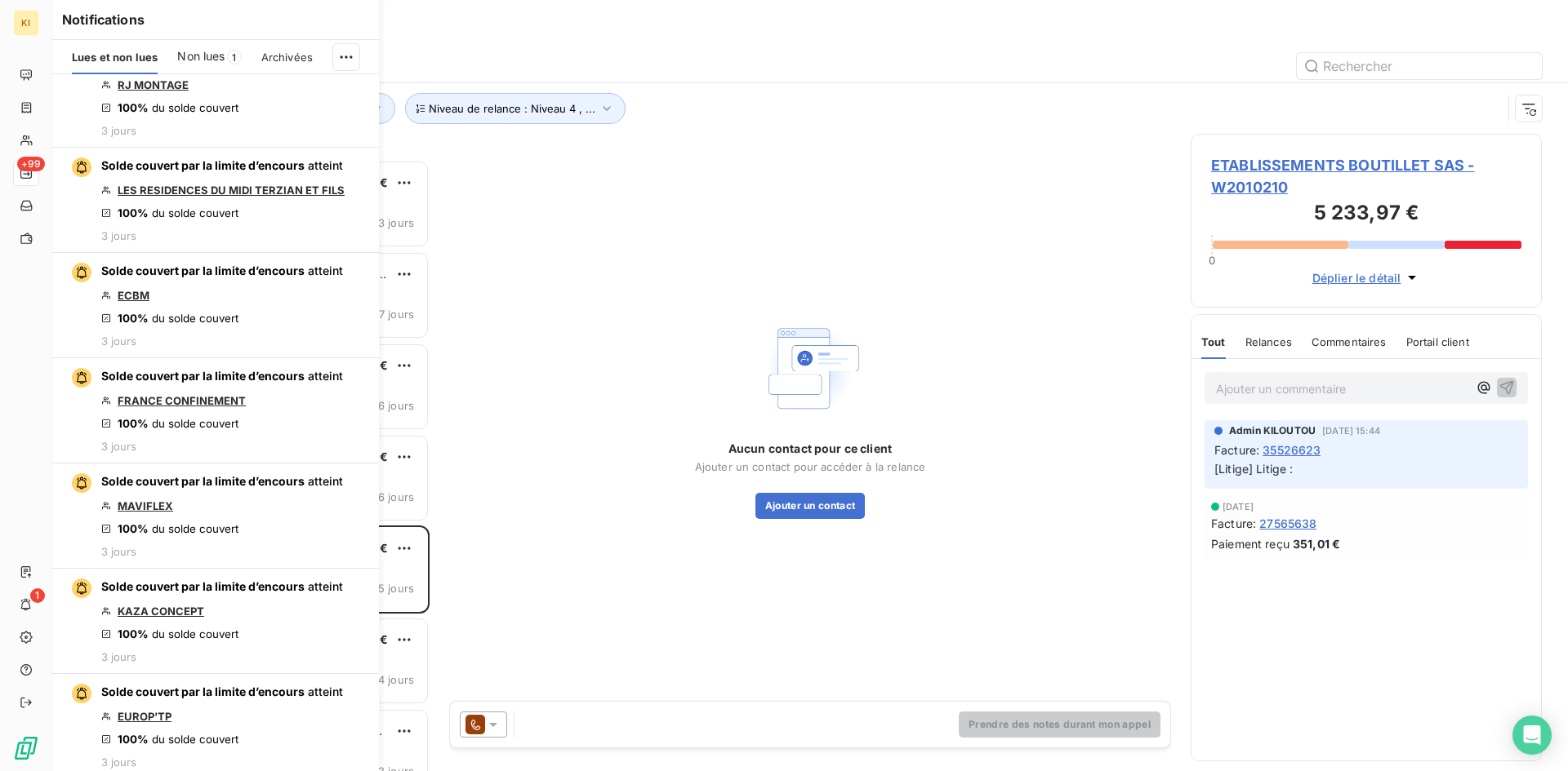
click at [628, 247] on div "Aucun contact pour ce client Ajouter un contact pour accéder à la relance Ajout…" at bounding box center [810, 417] width 722 height 567
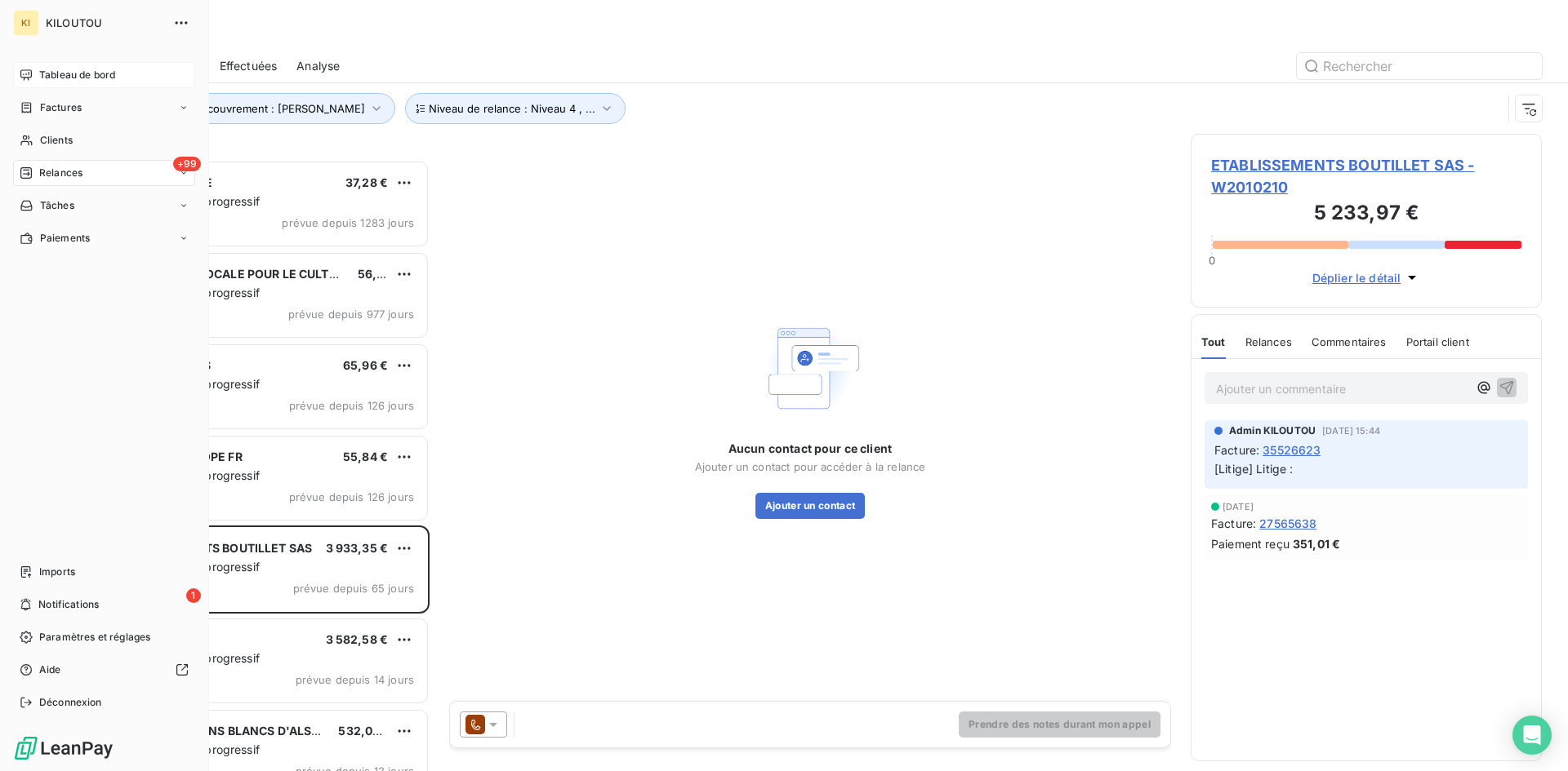
click at [67, 75] on span "Tableau de bord" at bounding box center [77, 76] width 76 height 15
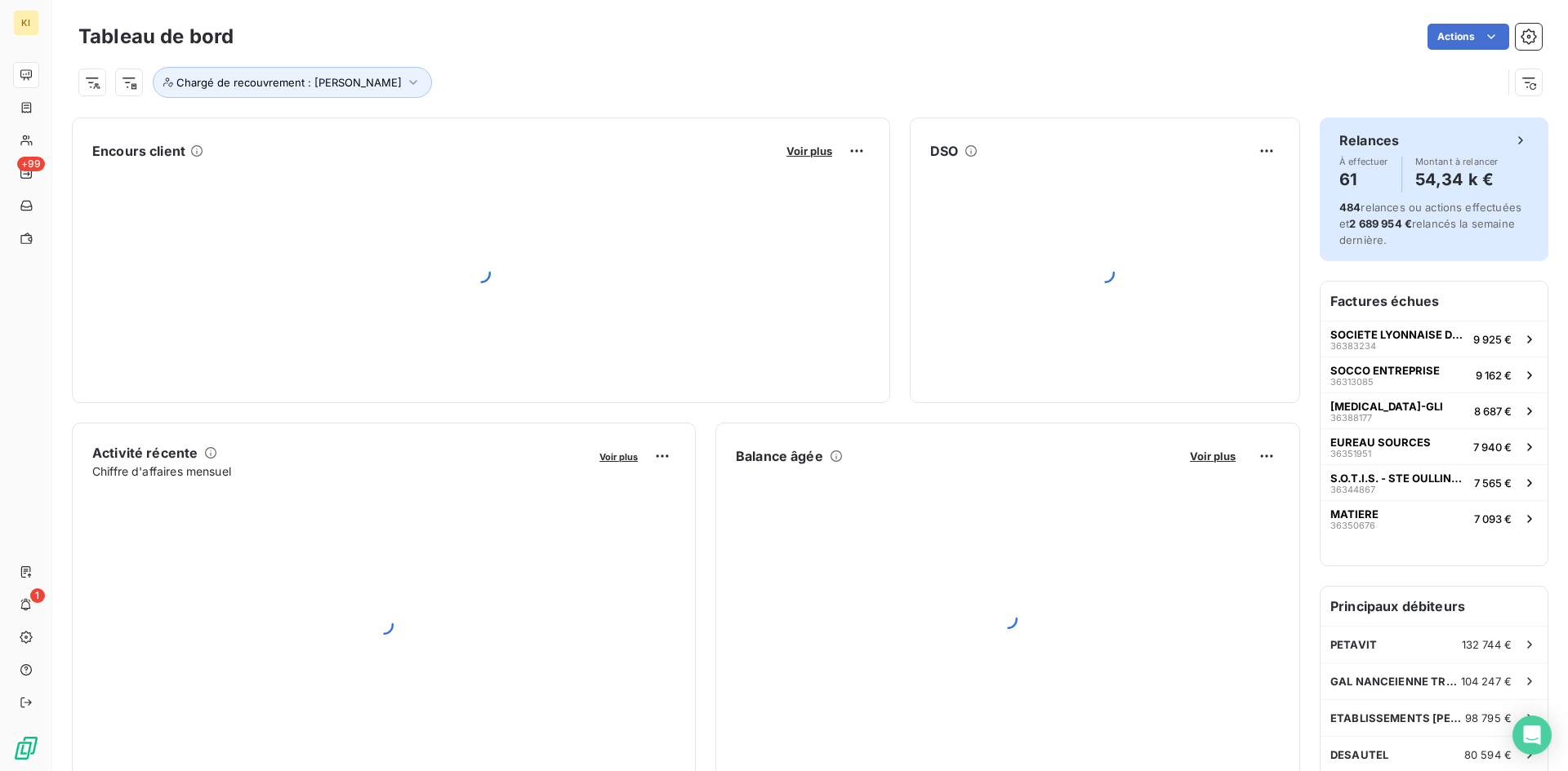
click at [1444, 142] on div "Relances" at bounding box center [1434, 140] width 189 height 20
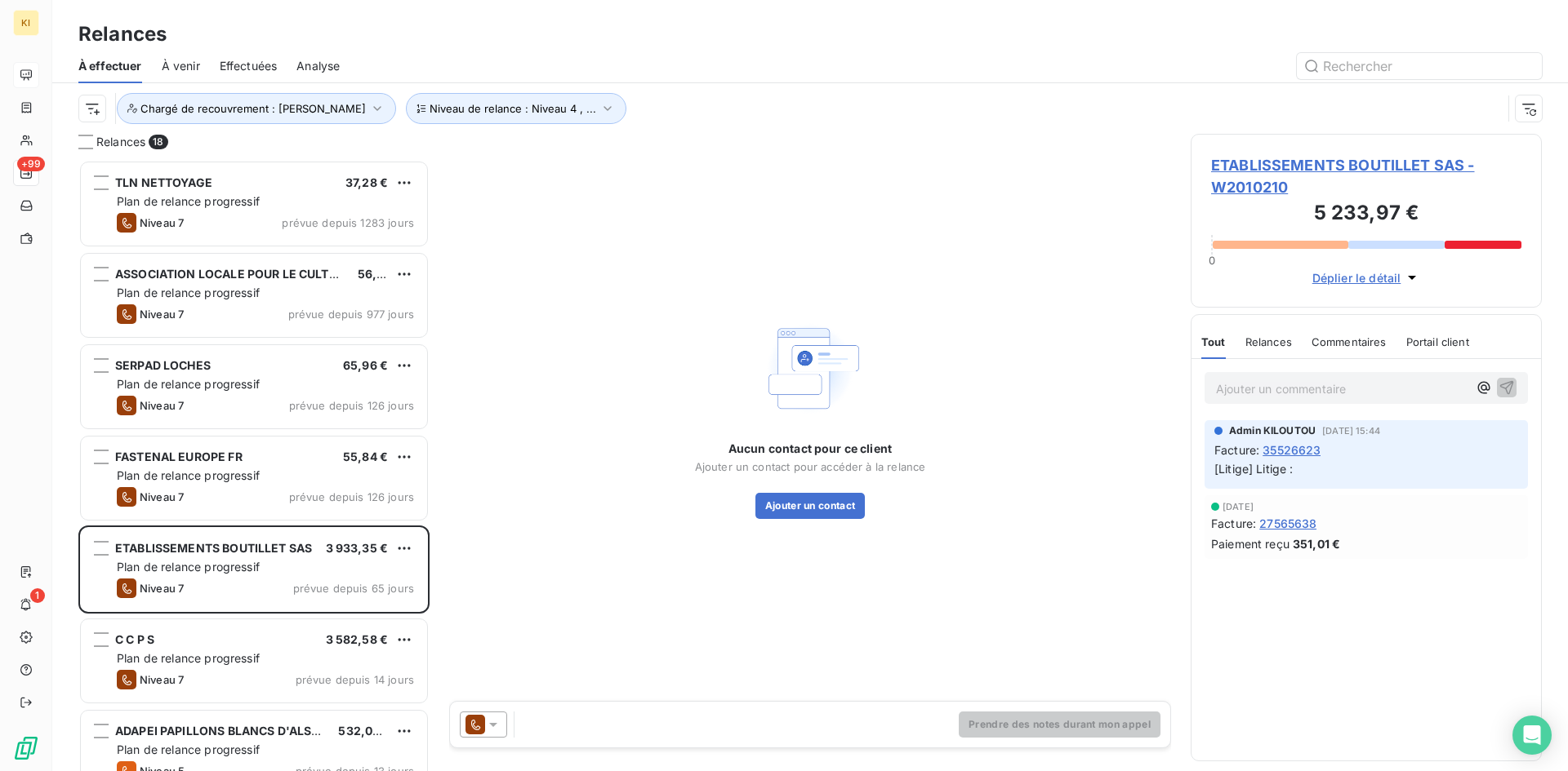
scroll to position [13, 13]
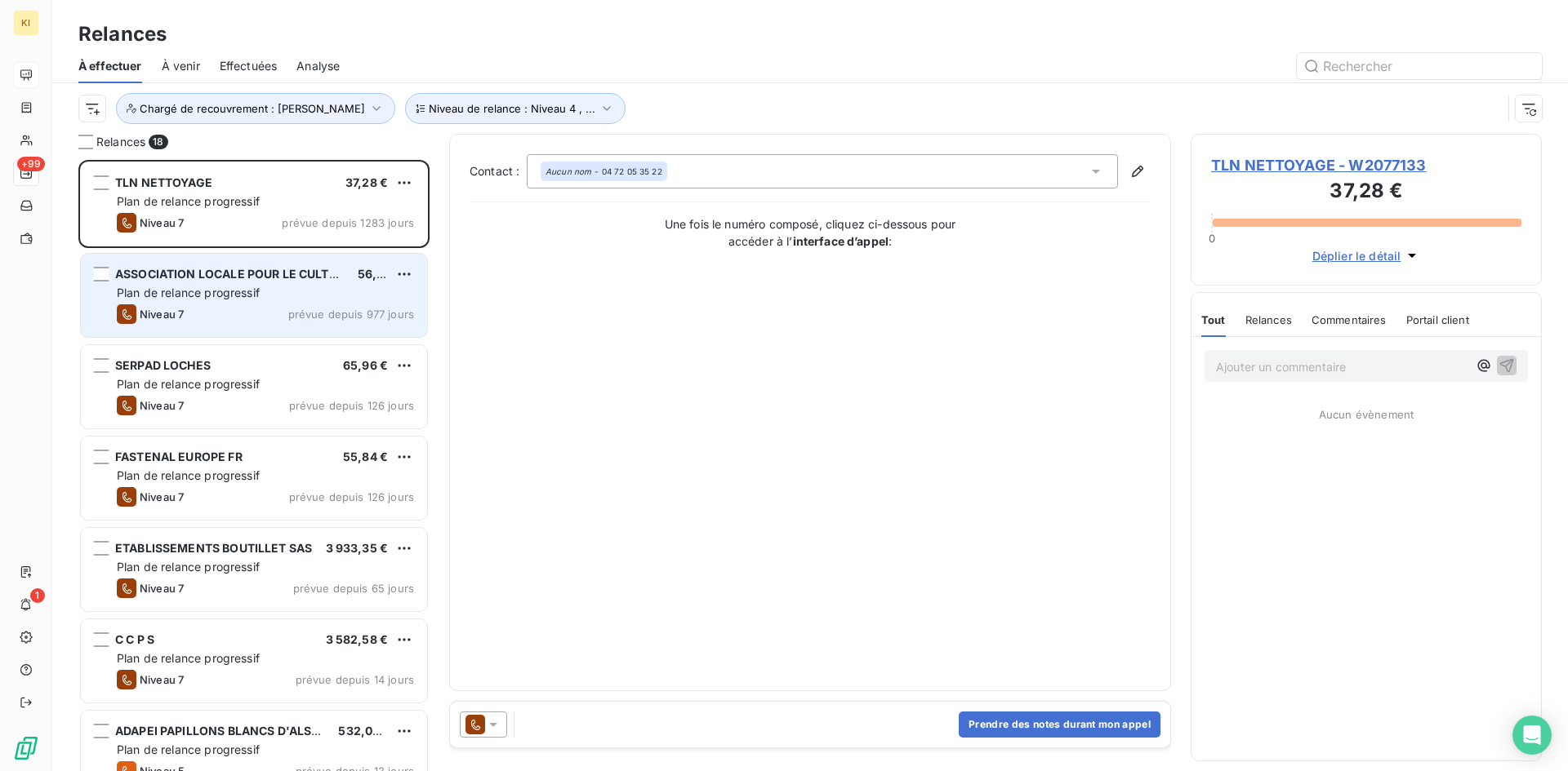
click at [229, 303] on div "ASSOCIATION LOCALE POUR LE CULTE DES TEMOINS DE JE 56,06 € Plan de relance prog…" at bounding box center [253, 296] width 346 height 83
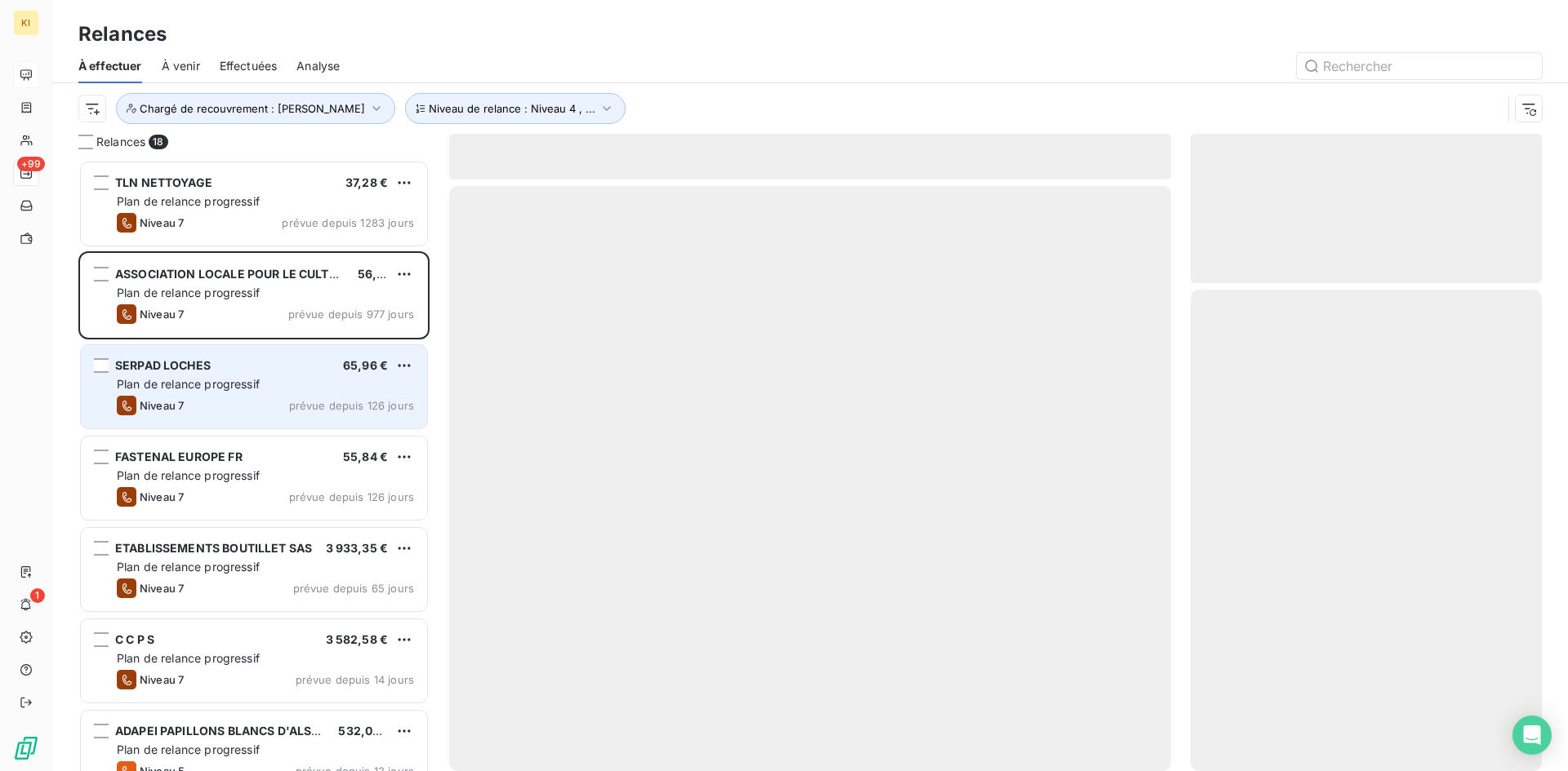
click at [248, 358] on div "SERPAD LOCHES 65,96 €" at bounding box center [265, 366] width 297 height 15
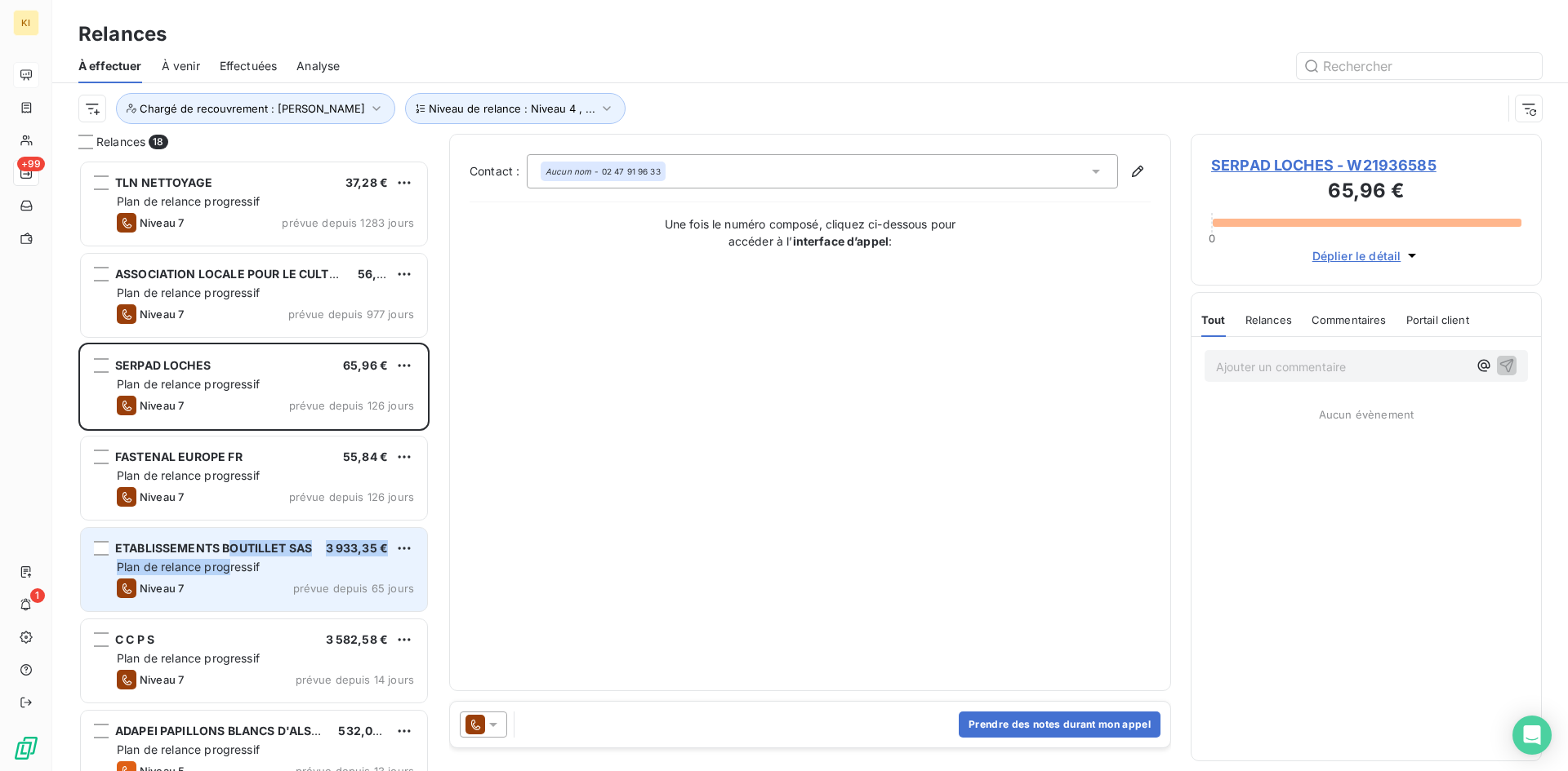
click at [228, 558] on div "ETABLISSEMENTS BOUTILLET SAS 3 933,35 € Plan de relance progressif Niveau 7 pré…" at bounding box center [253, 570] width 346 height 83
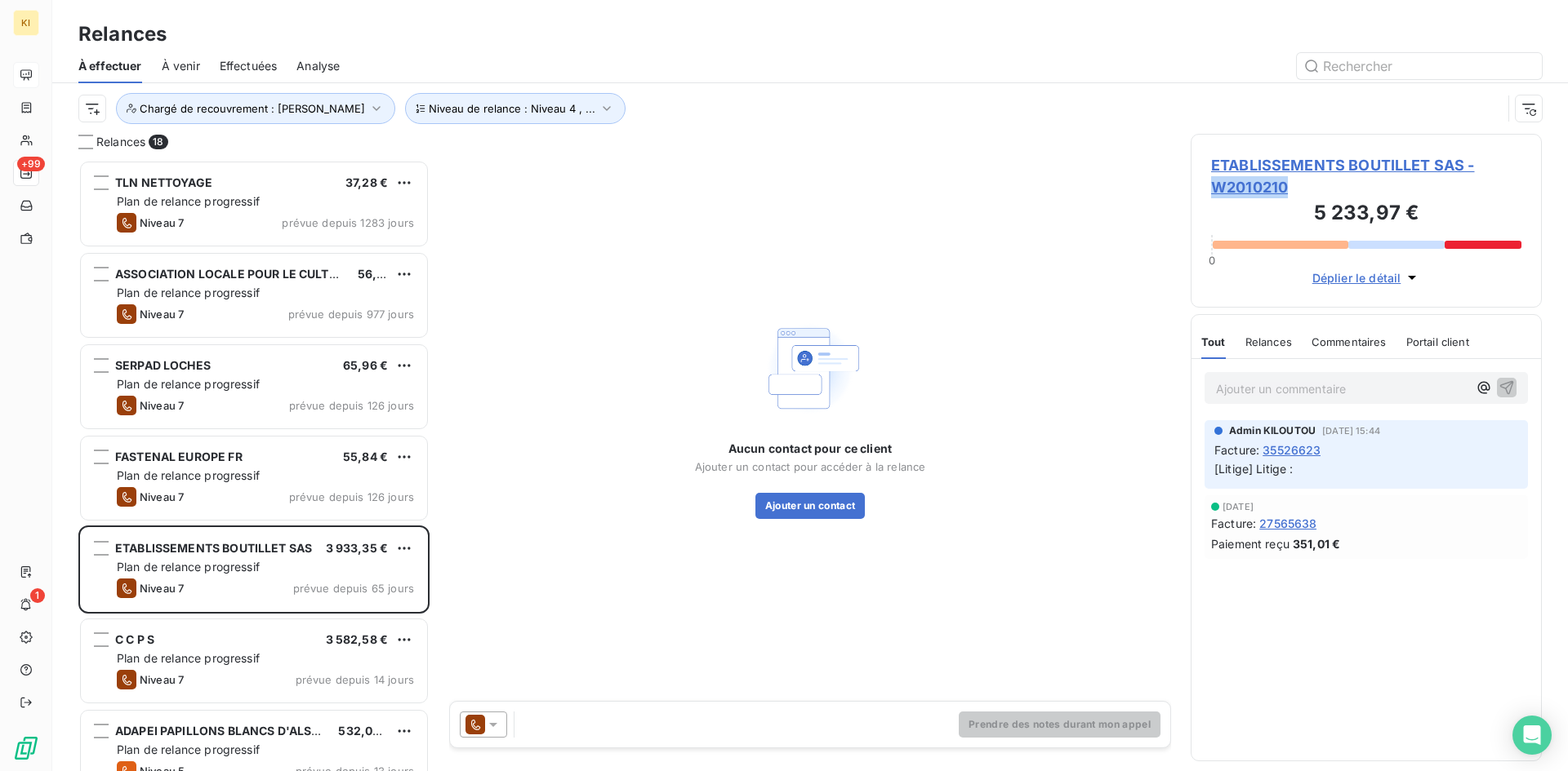
drag, startPoint x: 1309, startPoint y: 186, endPoint x: 1206, endPoint y: 188, distance: 103.0
click at [1206, 188] on div "ETABLISSEMENTS BOUTILLET SAS - W2010210 5 233,97 € 0 Déplier le détail" at bounding box center [1366, 221] width 351 height 174
copy span "W2010210"
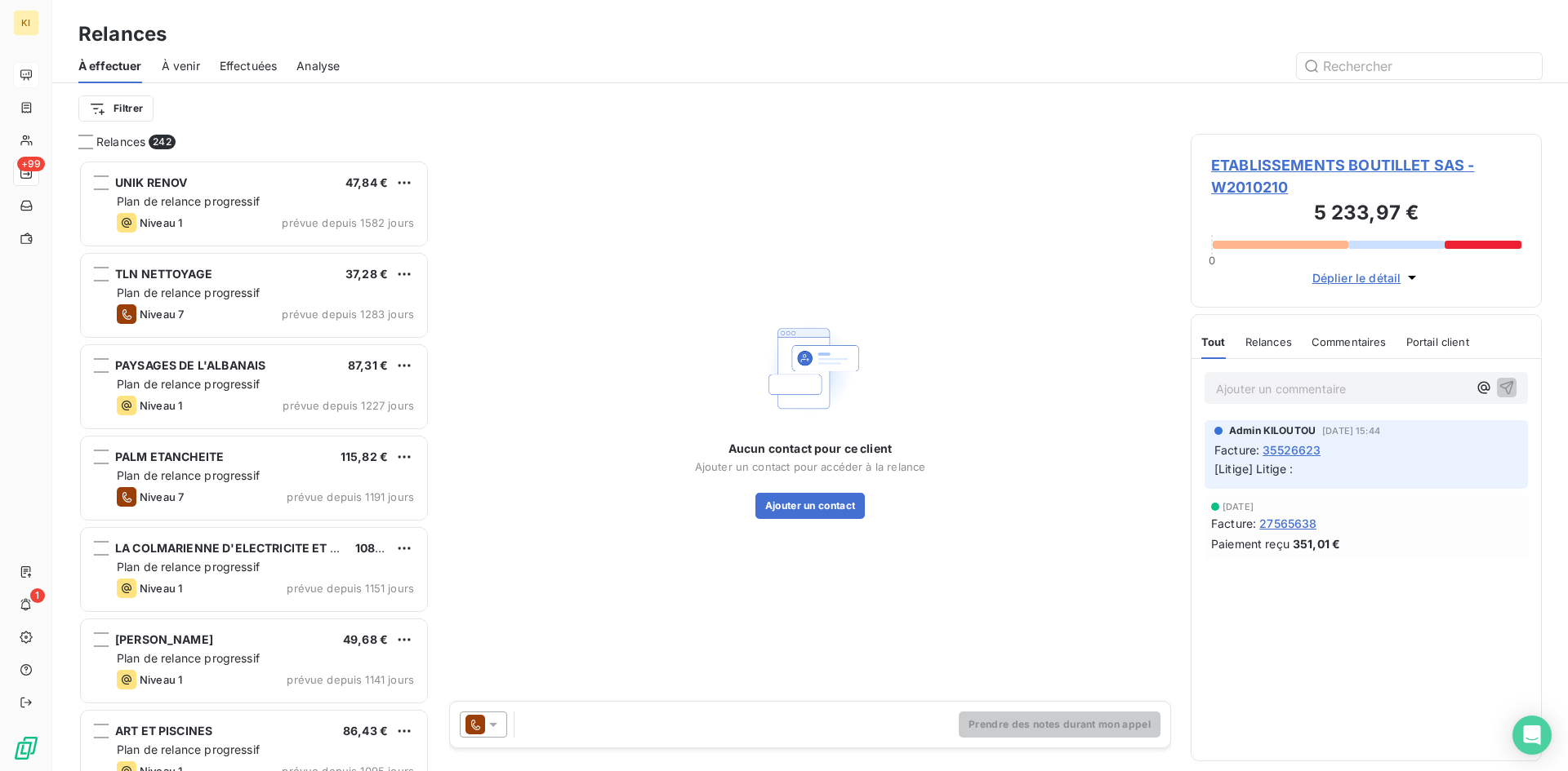
scroll to position [13, 13]
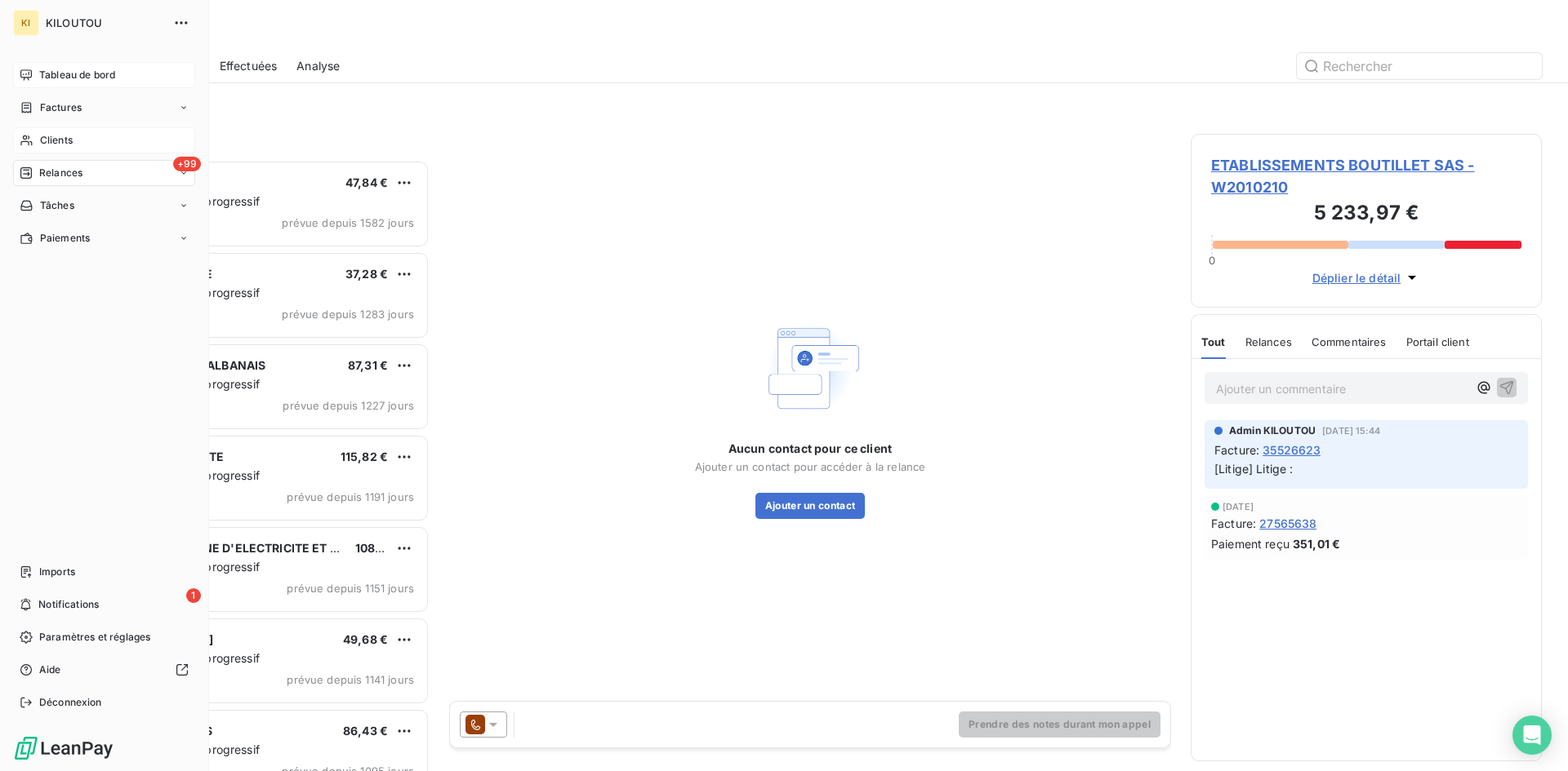
click at [65, 140] on span "Clients" at bounding box center [56, 140] width 32 height 15
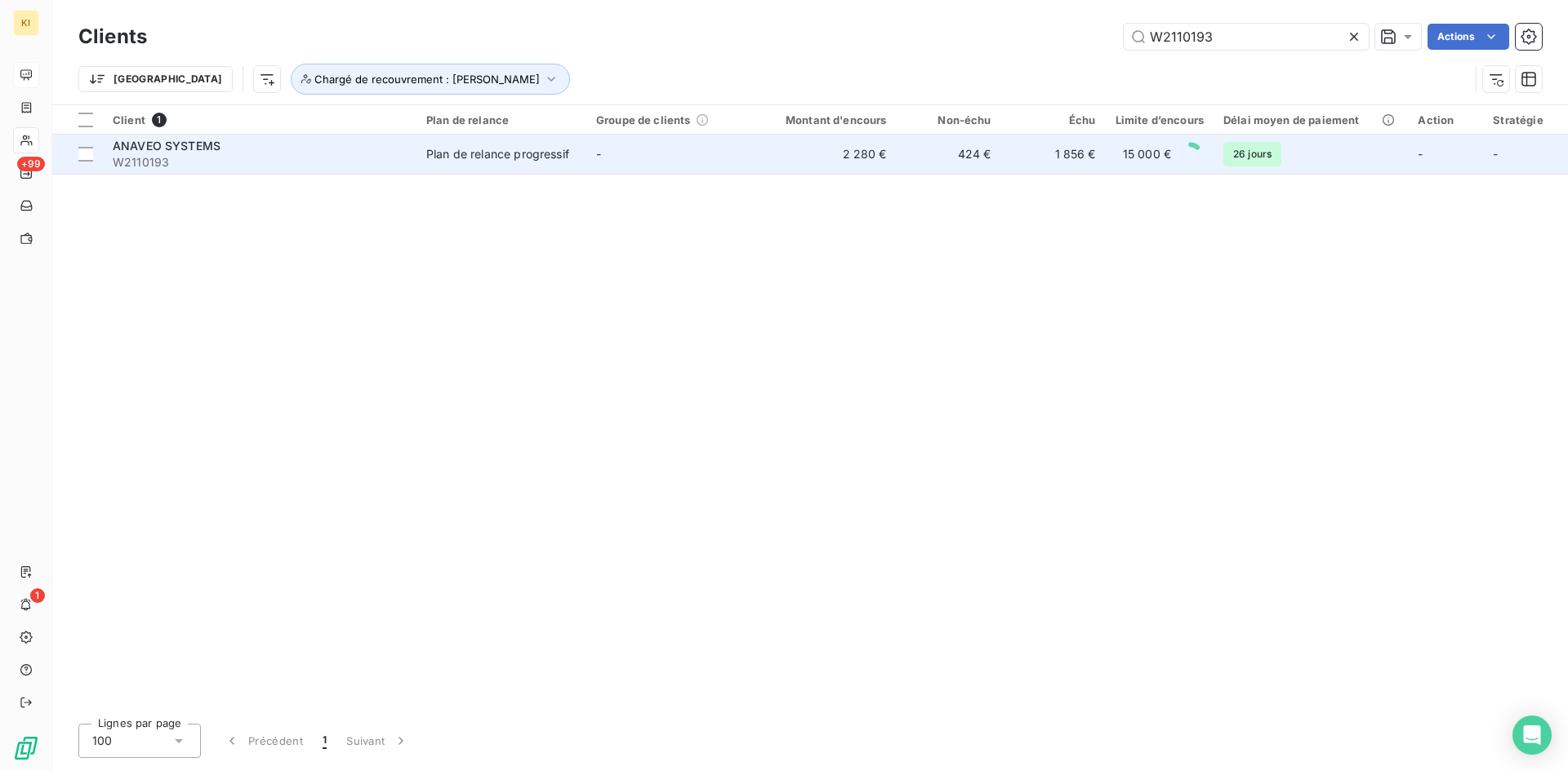
type input "W2110193"
click at [428, 148] on div "Plan de relance progressif" at bounding box center [497, 153] width 143 height 16
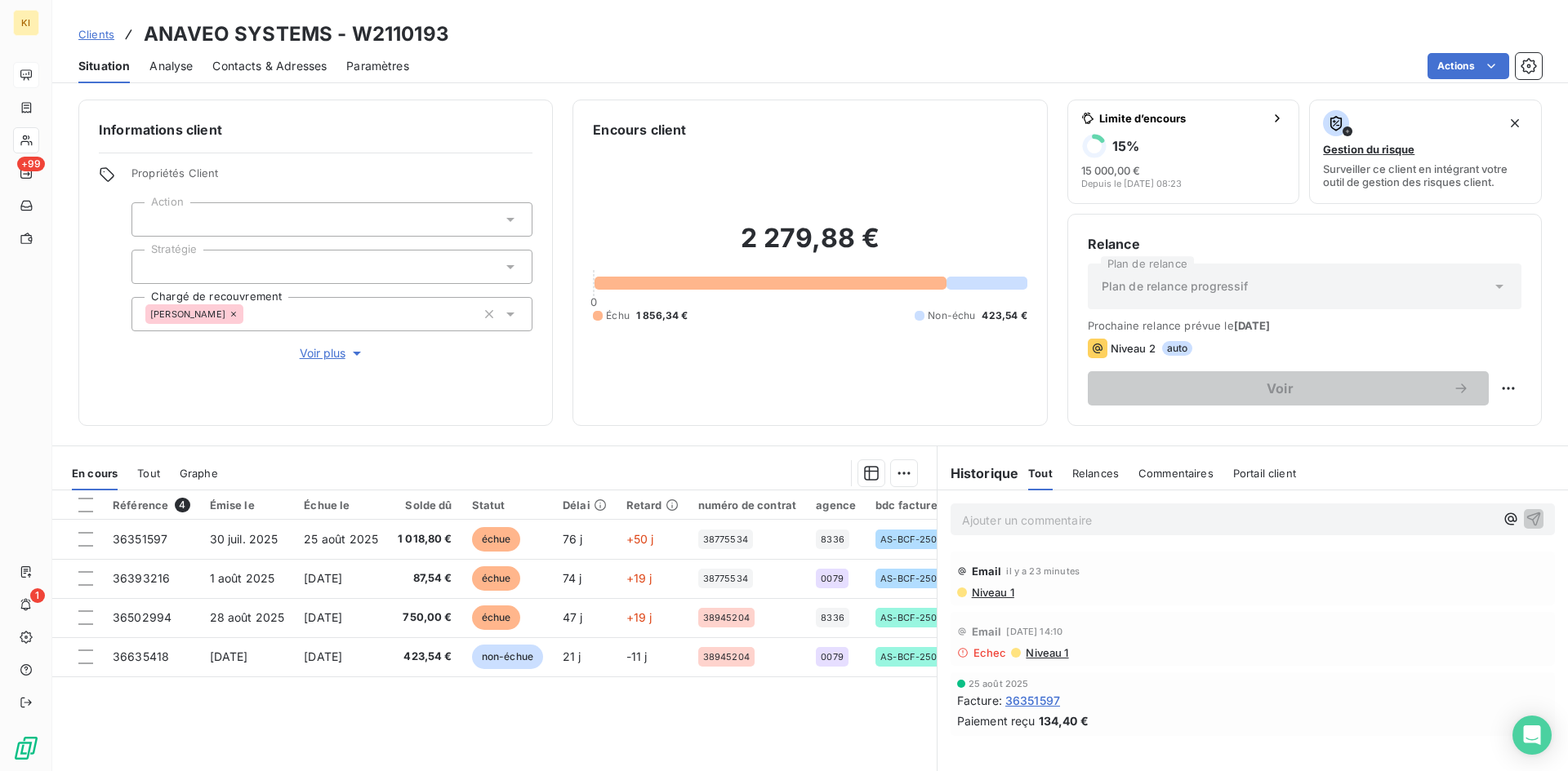
click at [109, 37] on span "Clients" at bounding box center [97, 34] width 36 height 13
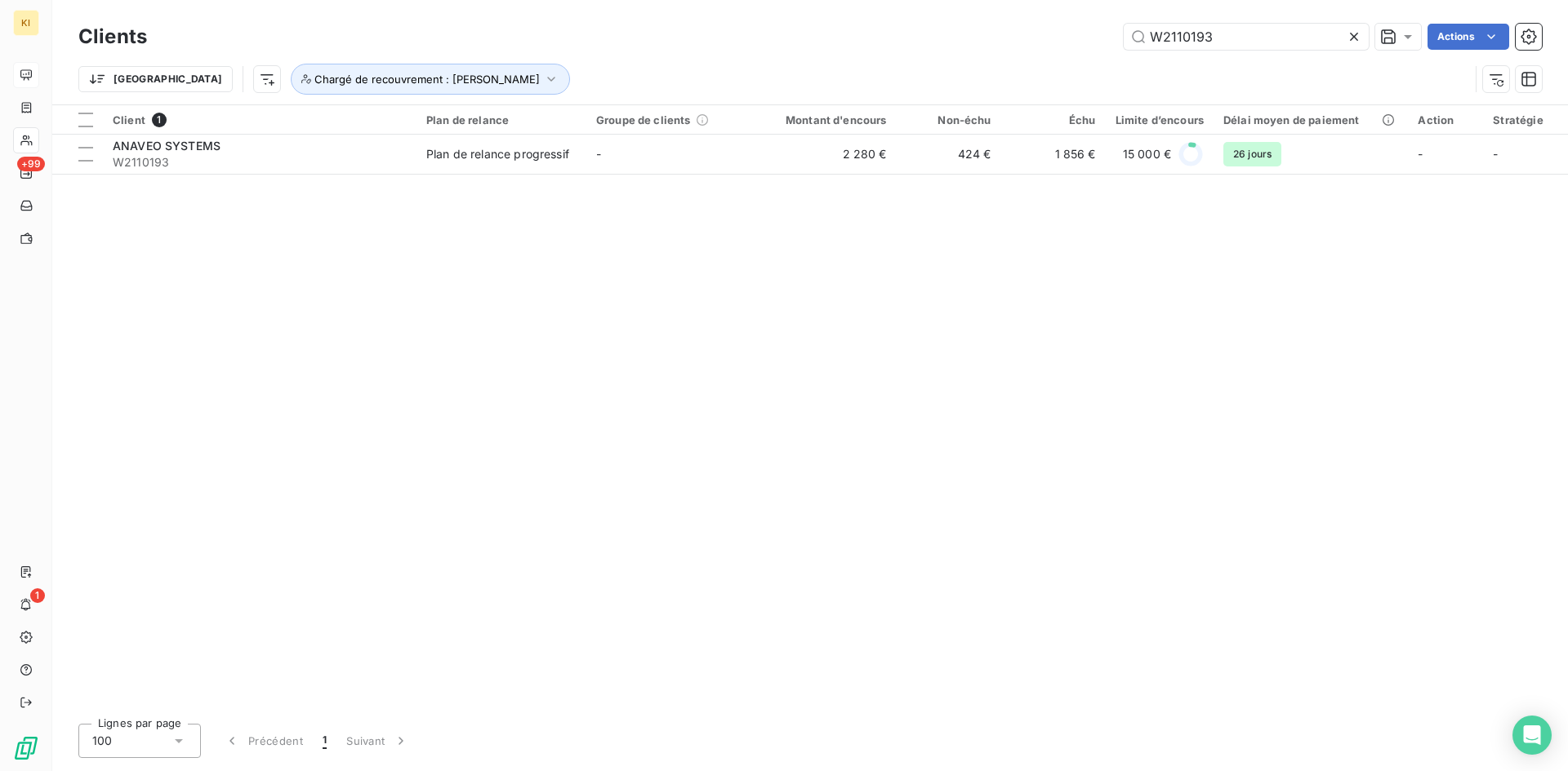
click at [663, 90] on div "Clients W2110193 Actions Trier Chargé de recouvrement : Léa LAMBERT" at bounding box center [810, 63] width 1464 height 85
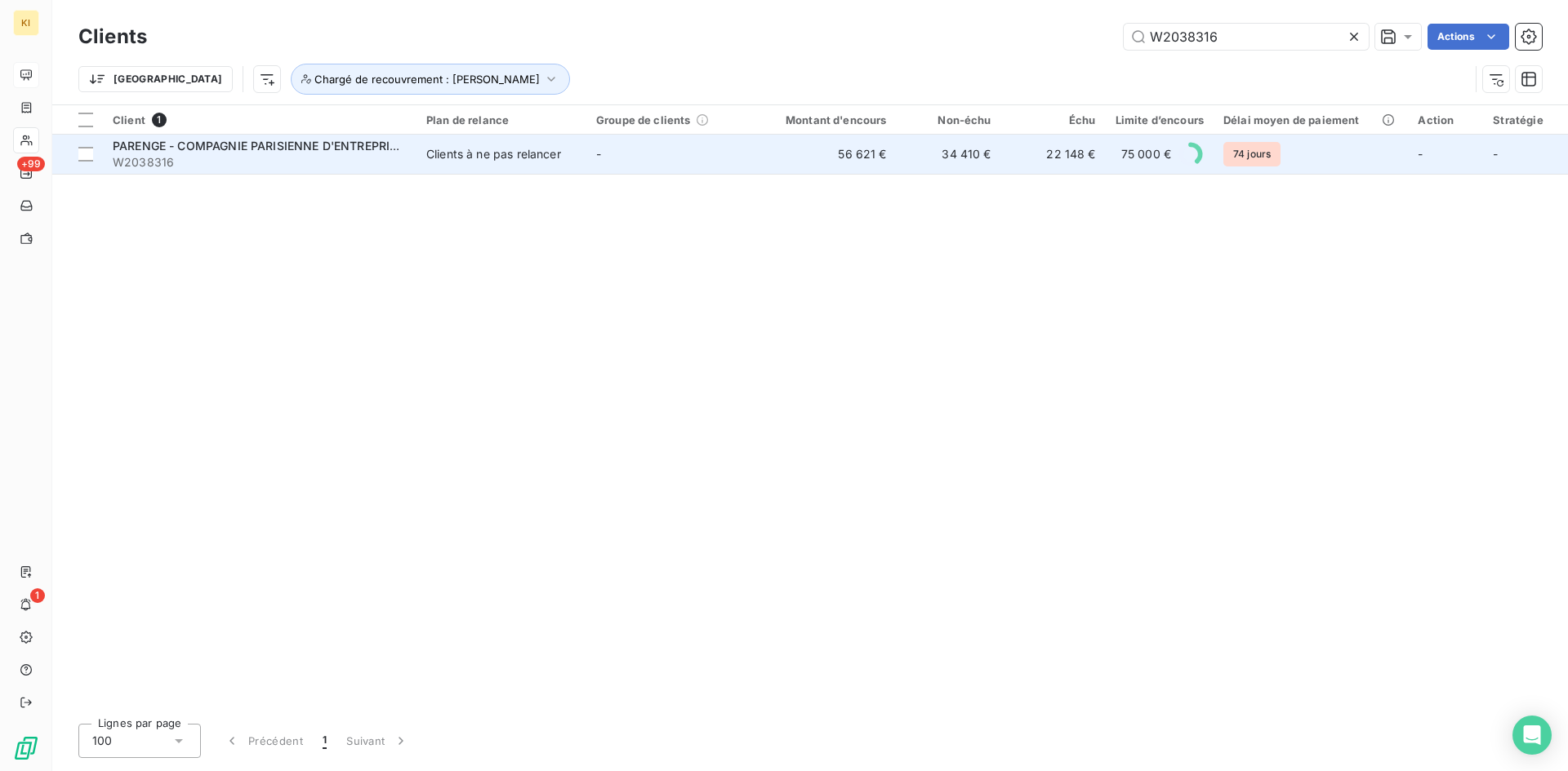
type input "W2038316"
click at [490, 164] on td "Clients à ne pas relancer" at bounding box center [501, 153] width 170 height 39
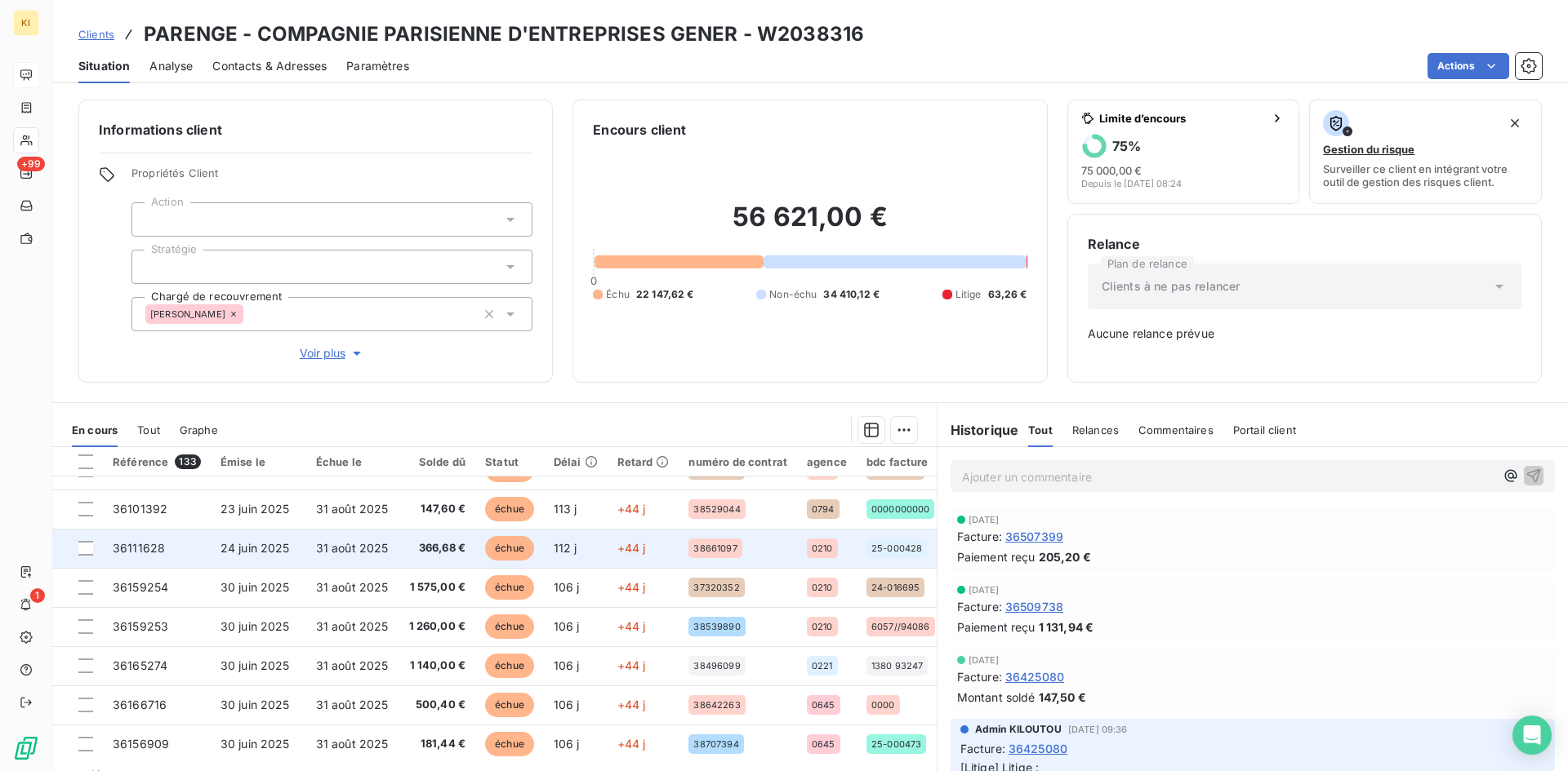
scroll to position [327, 0]
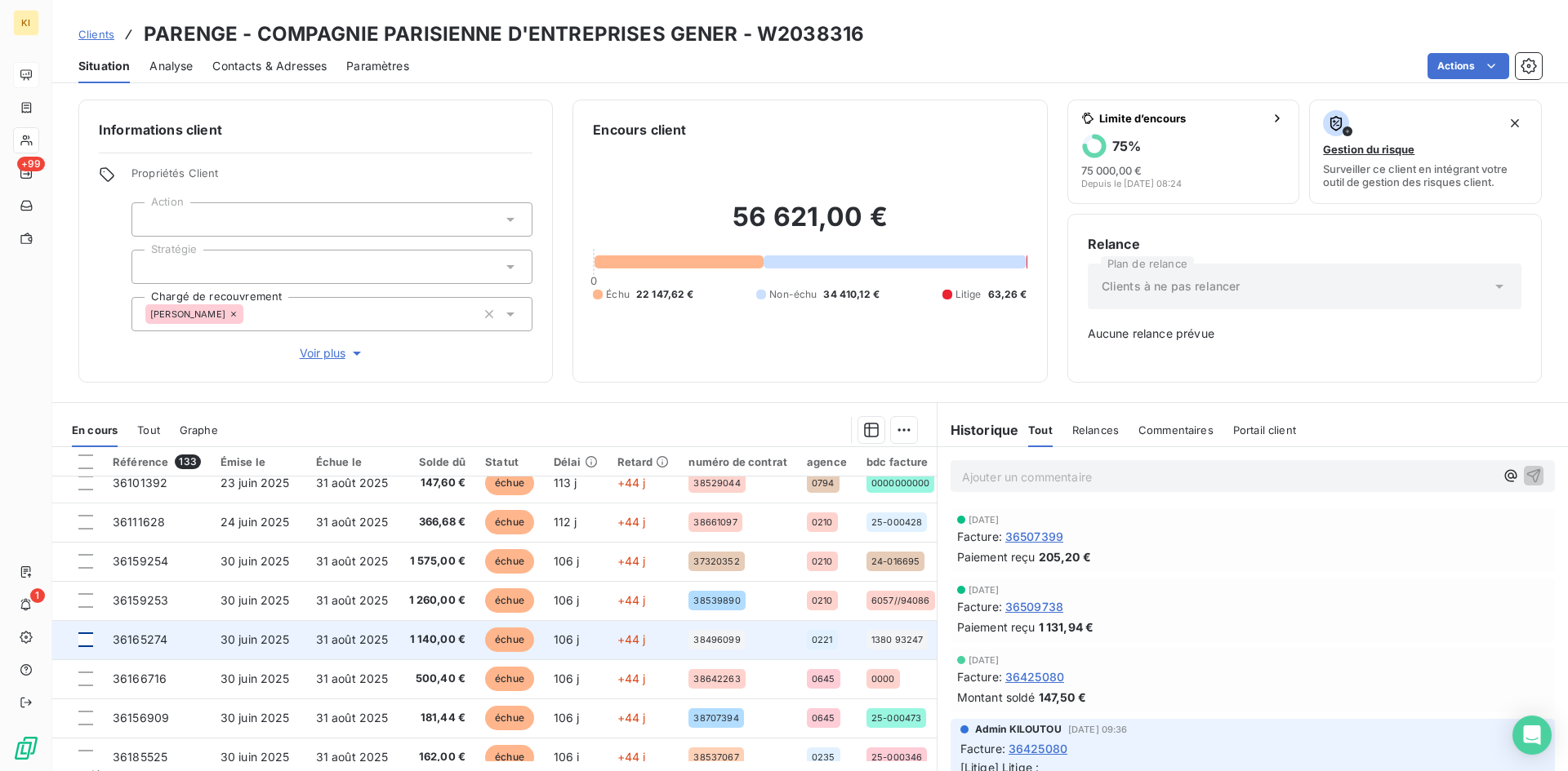
click at [85, 637] on div at bounding box center [86, 640] width 15 height 15
click at [85, 644] on icon at bounding box center [85, 640] width 9 height 9
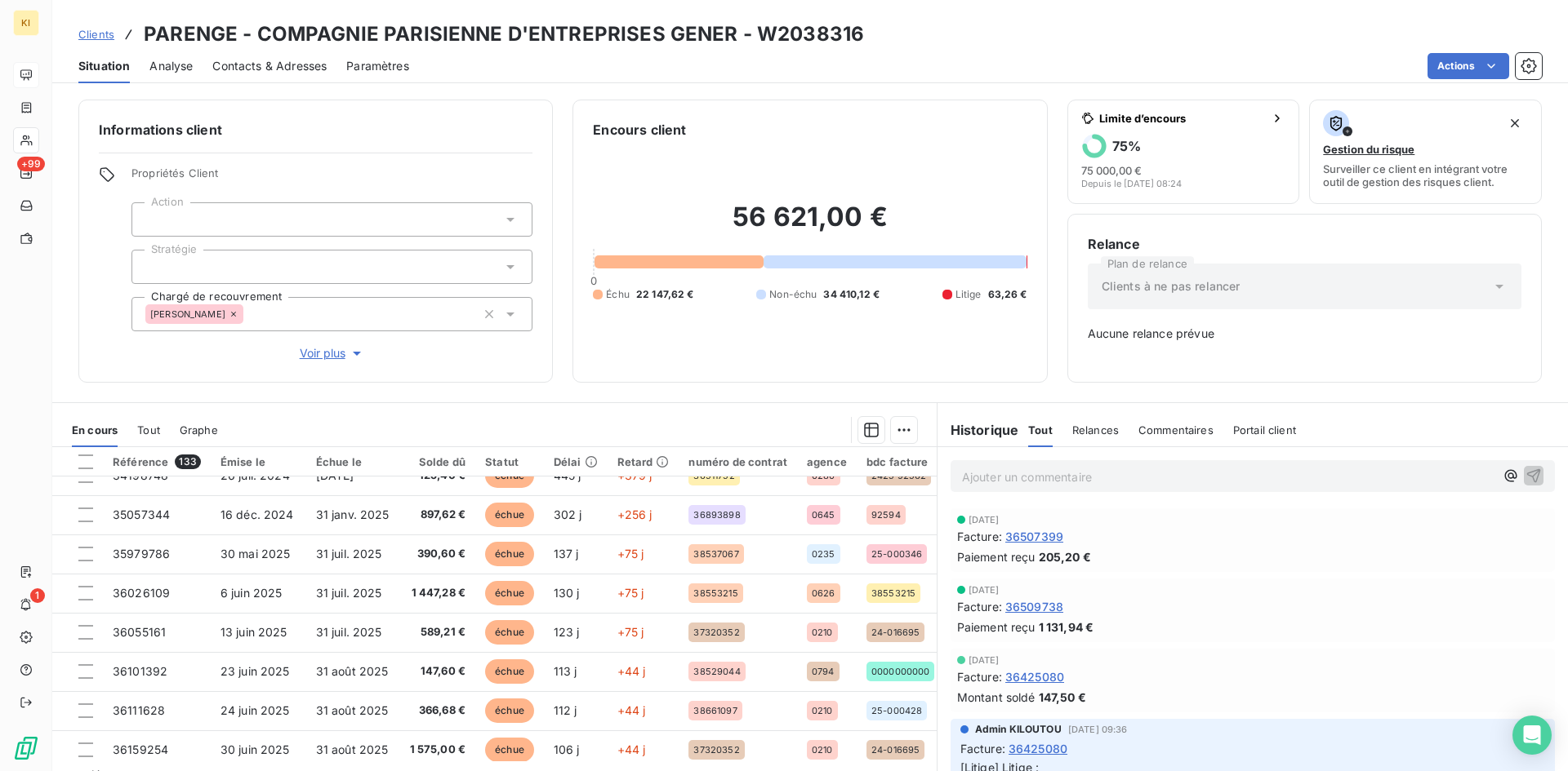
scroll to position [163, 0]
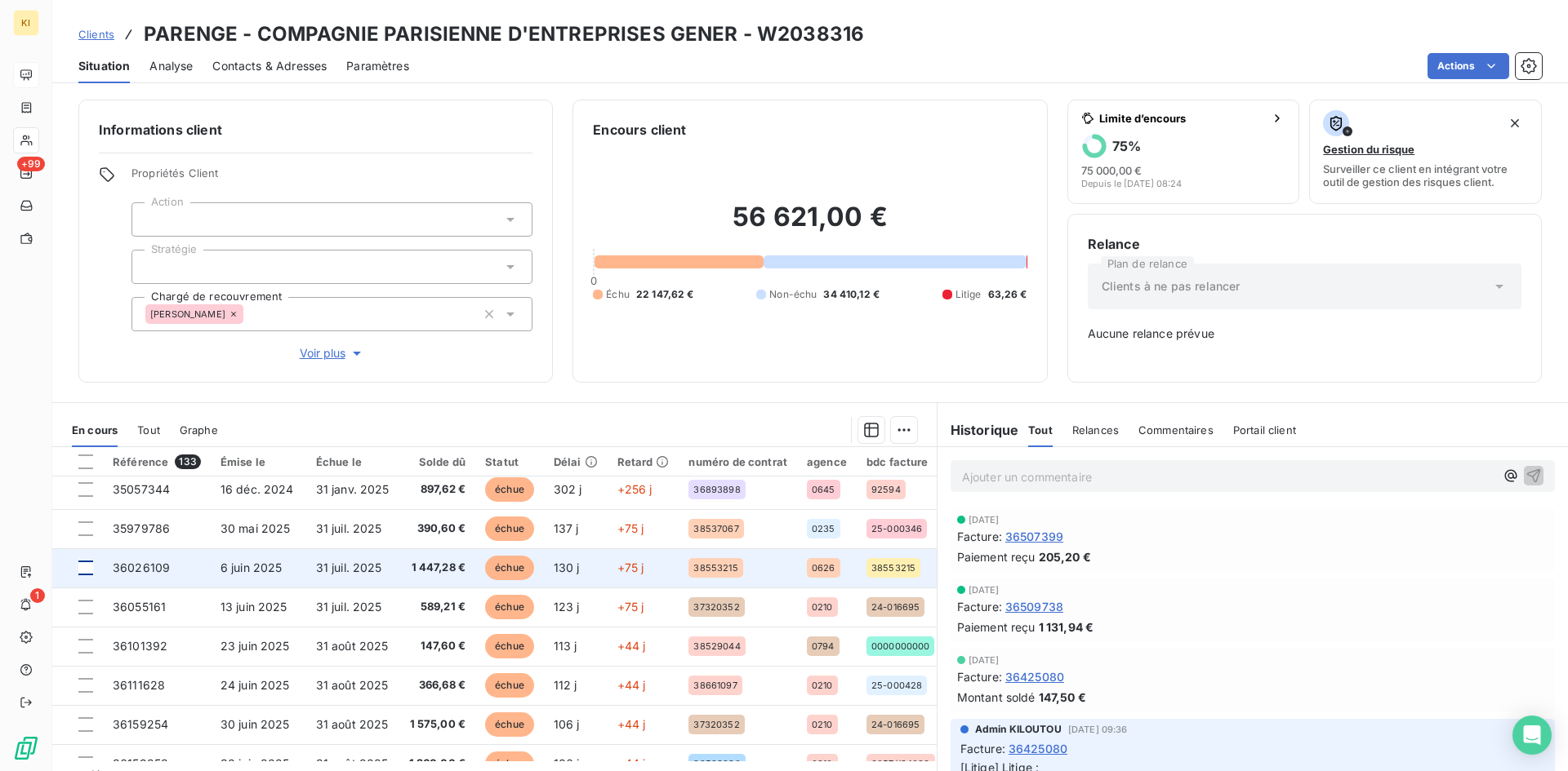
click at [92, 570] on div at bounding box center [86, 568] width 15 height 15
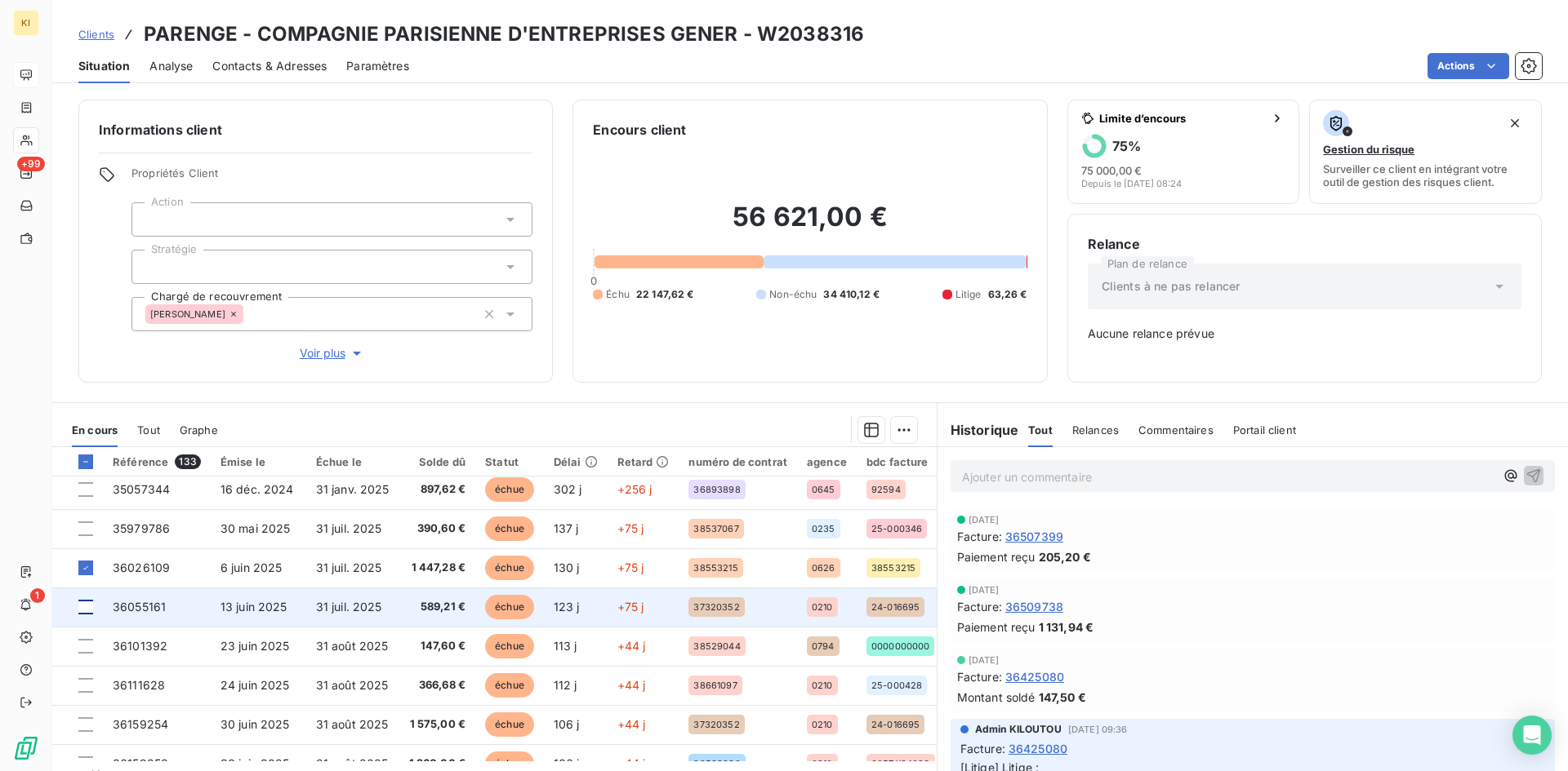
click at [87, 607] on div at bounding box center [86, 607] width 15 height 15
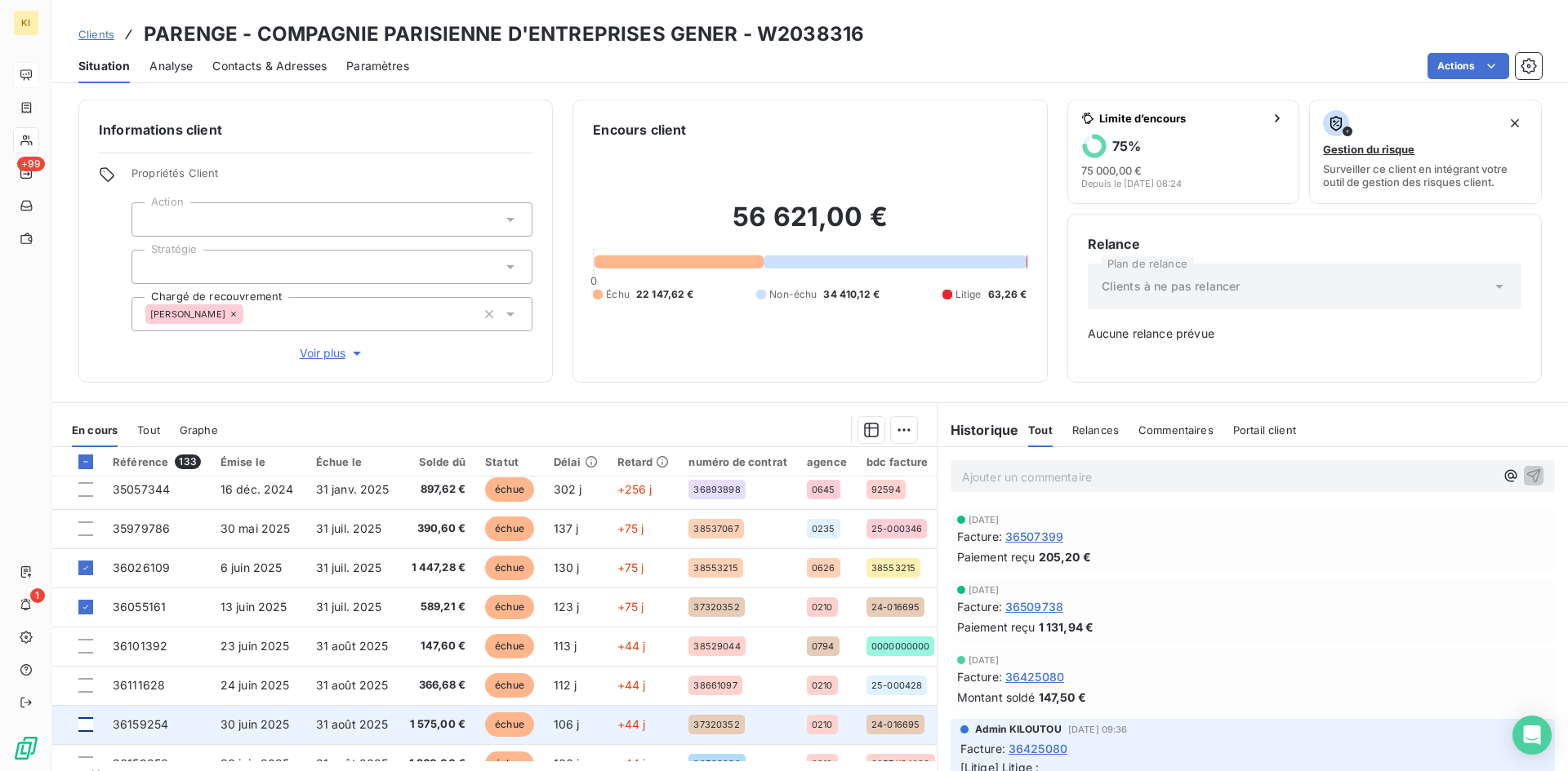
click at [86, 723] on div at bounding box center [86, 726] width 15 height 15
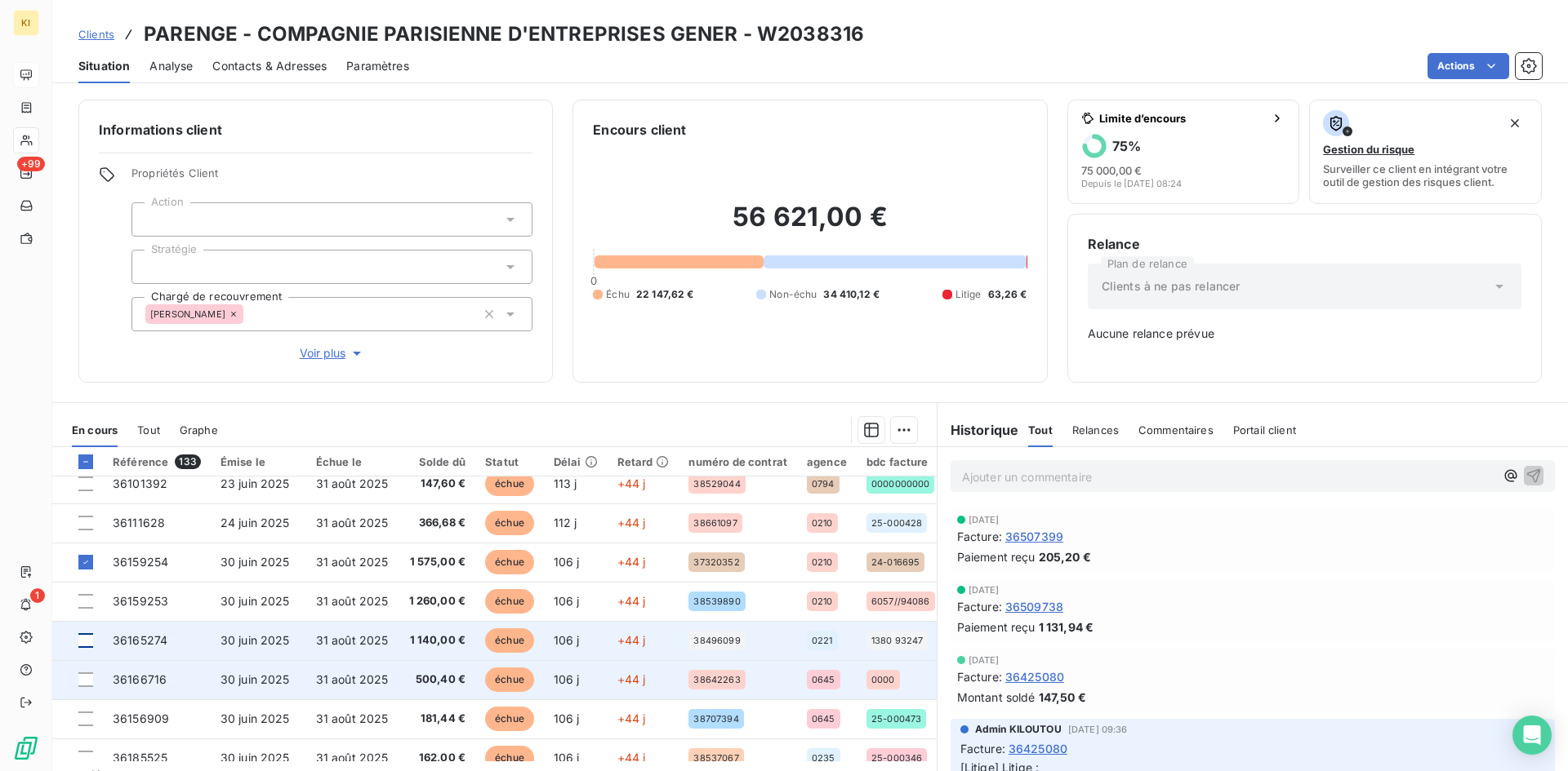
scroll to position [327, 0]
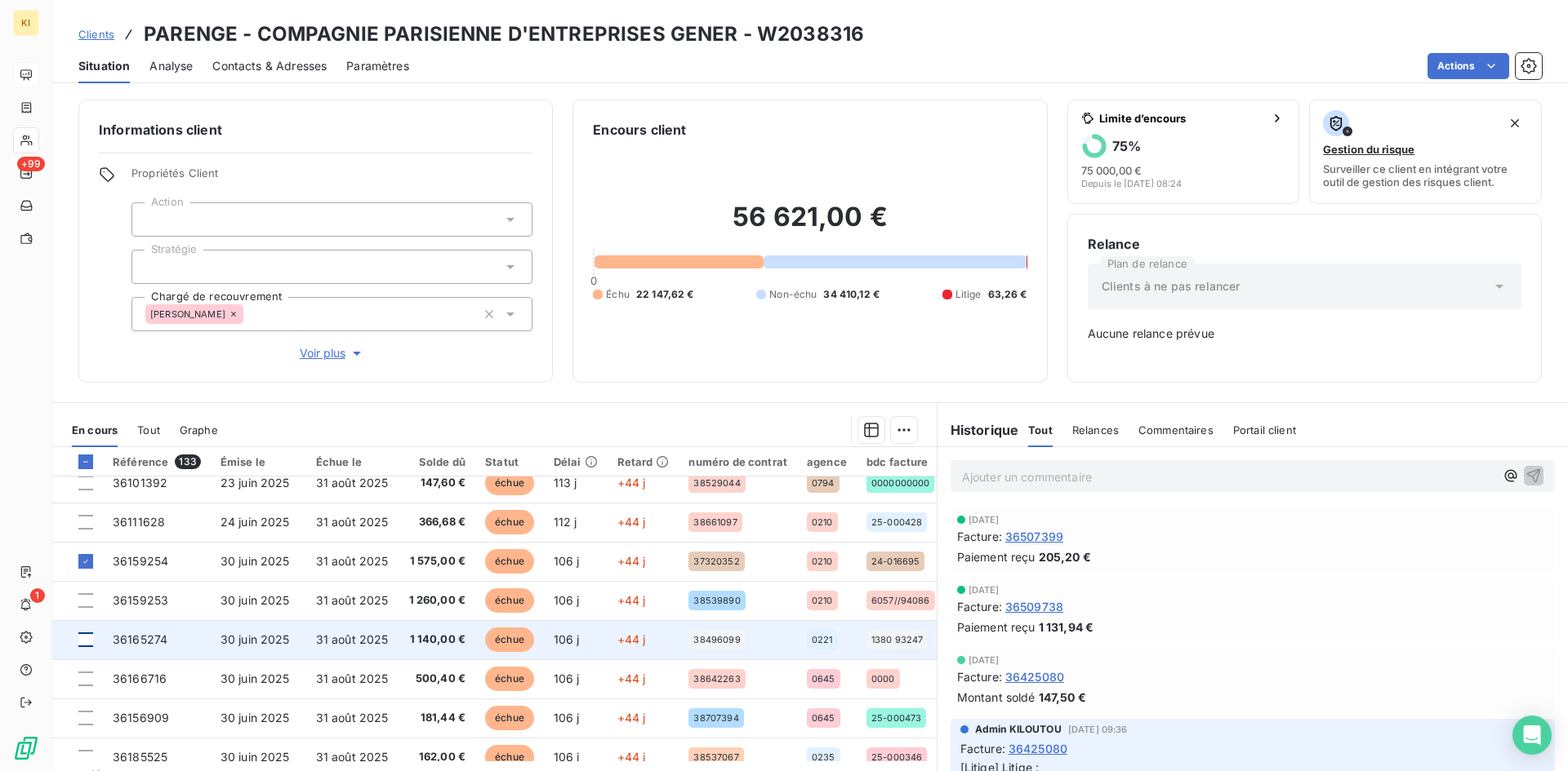
click at [85, 642] on div at bounding box center [86, 640] width 15 height 15
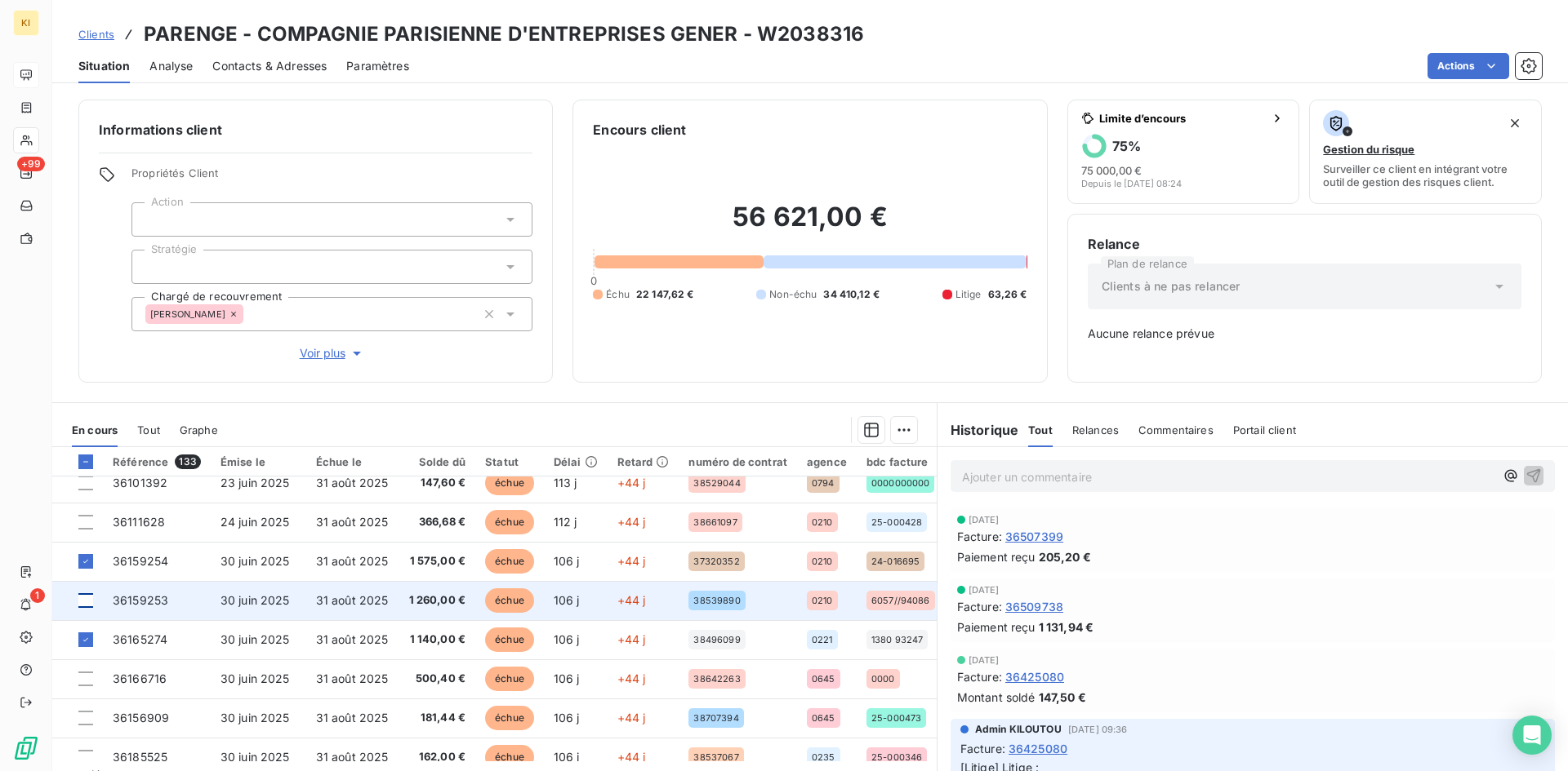
click at [83, 598] on div at bounding box center [86, 601] width 15 height 15
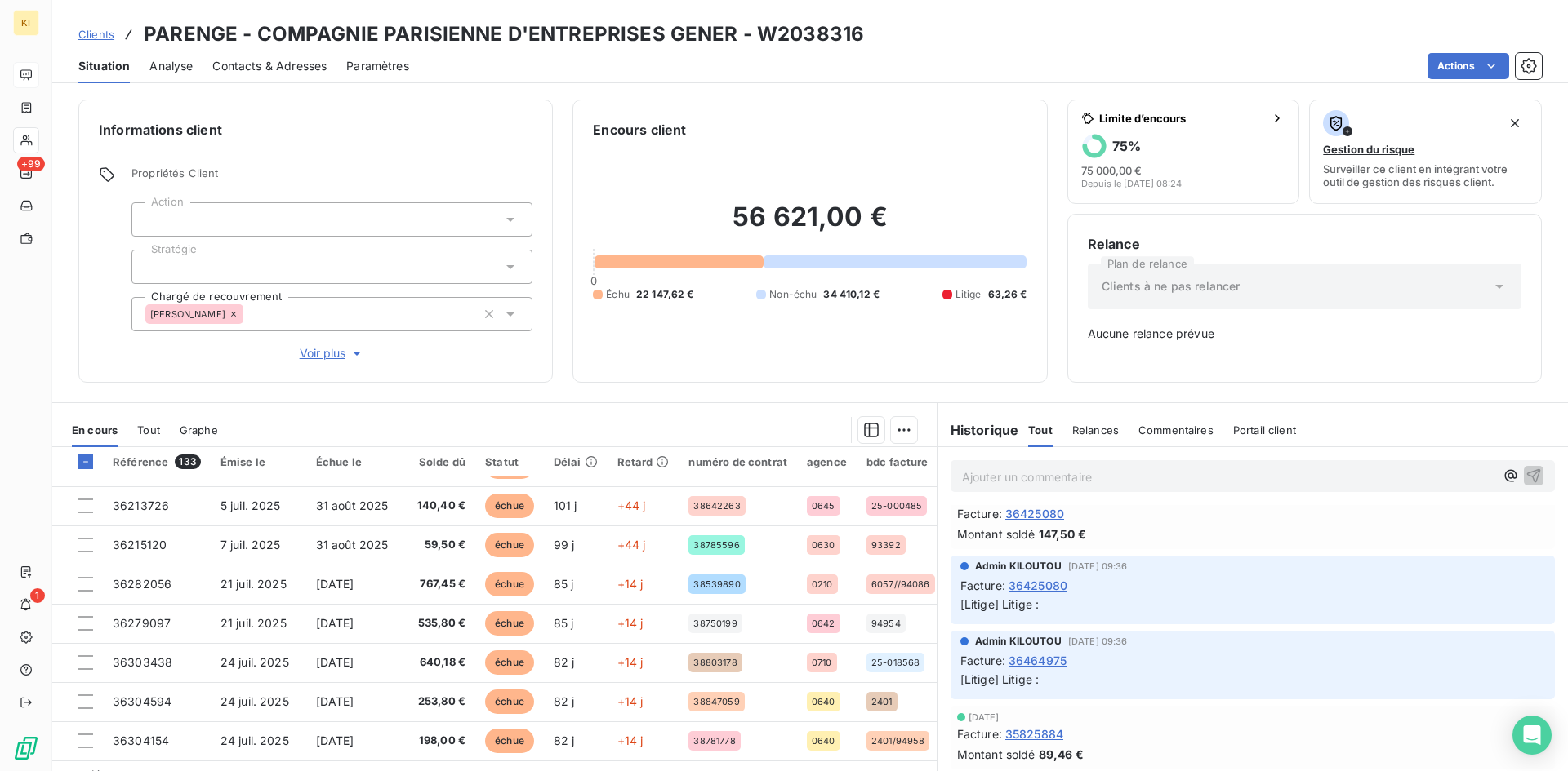
scroll to position [39, 0]
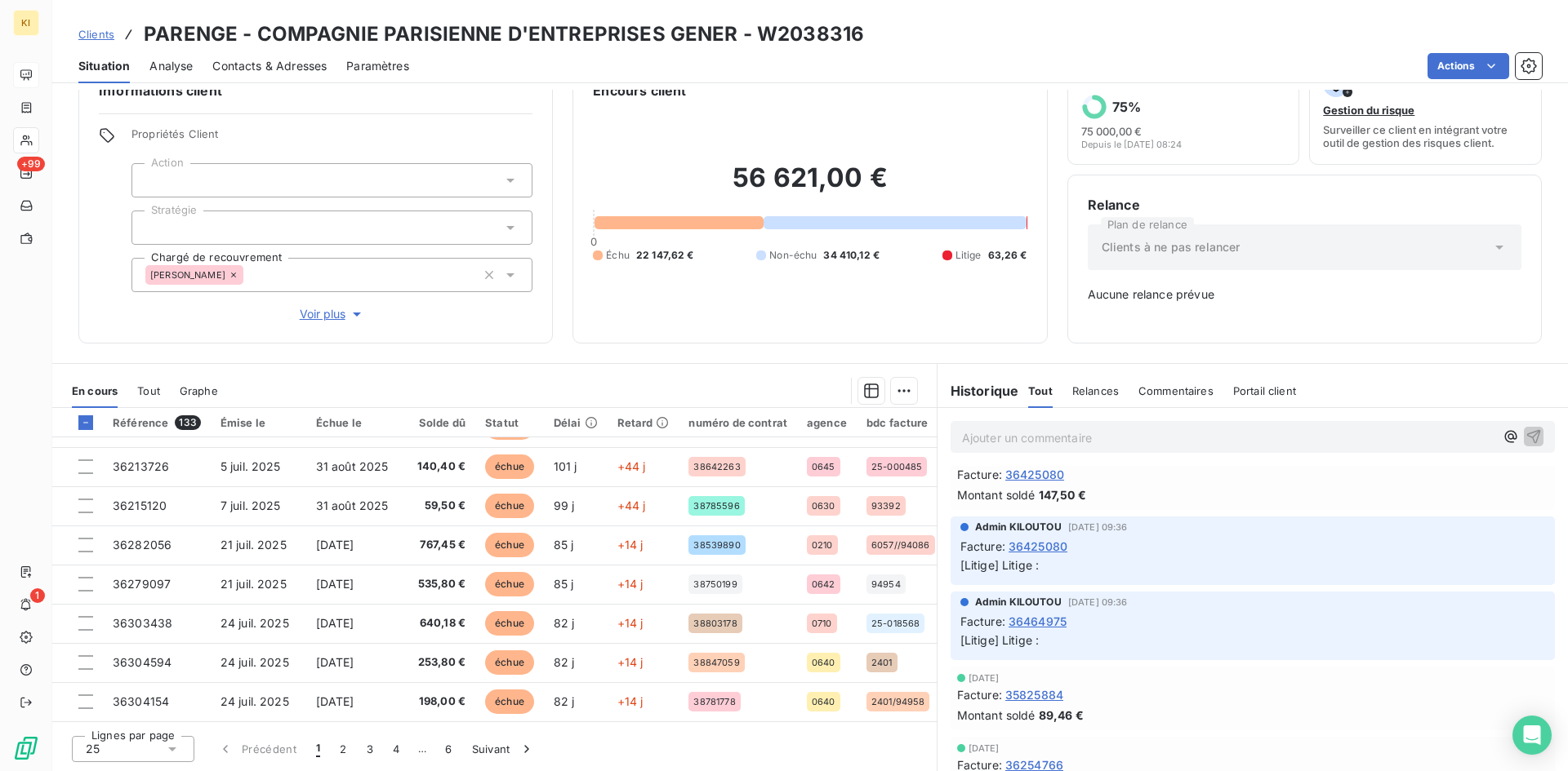
click at [180, 750] on icon at bounding box center [171, 749] width 16 height 16
click at [140, 690] on li "50" at bounding box center [133, 689] width 122 height 29
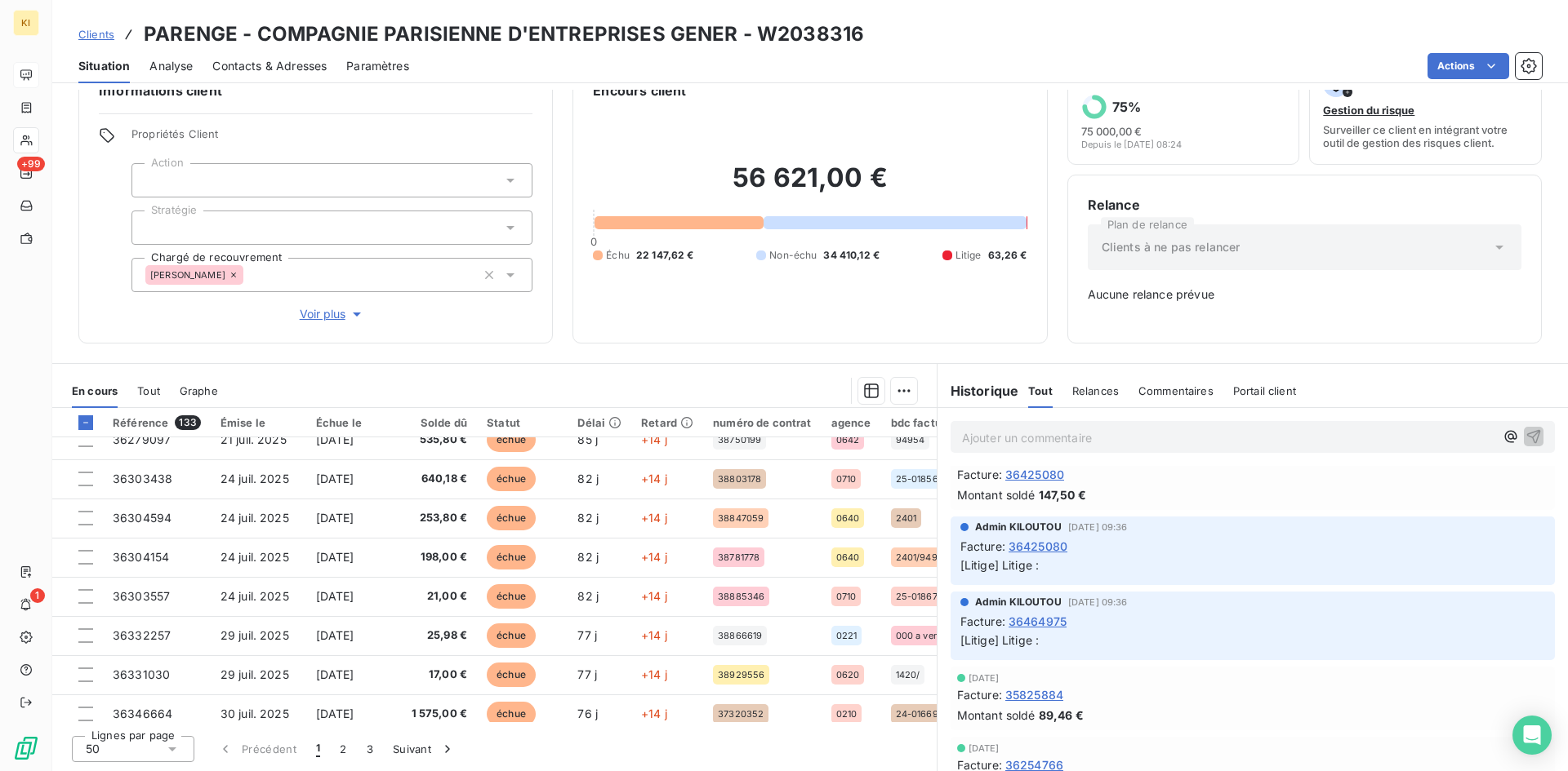
scroll to position [922, 0]
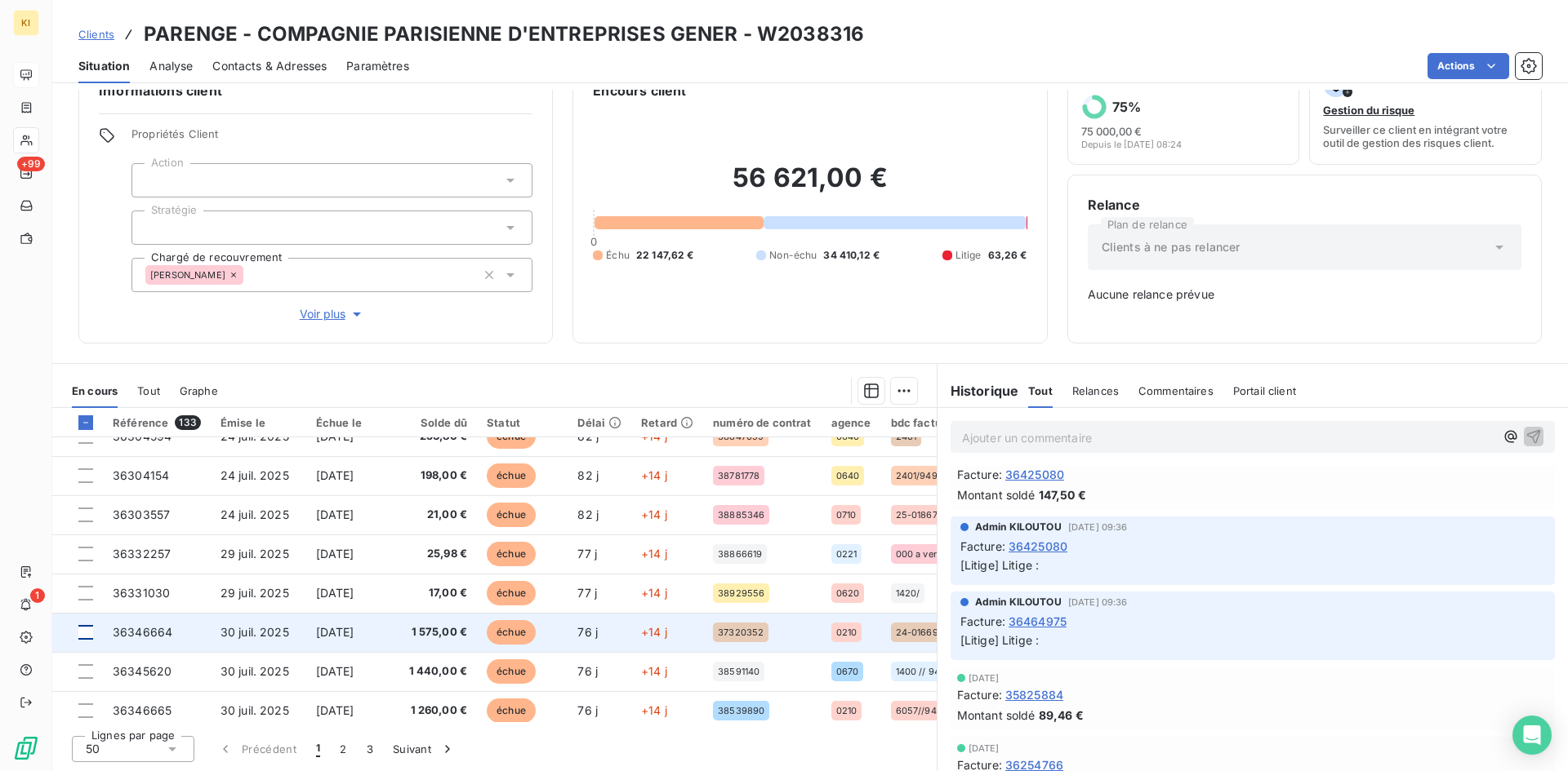
click at [85, 630] on div at bounding box center [86, 633] width 15 height 15
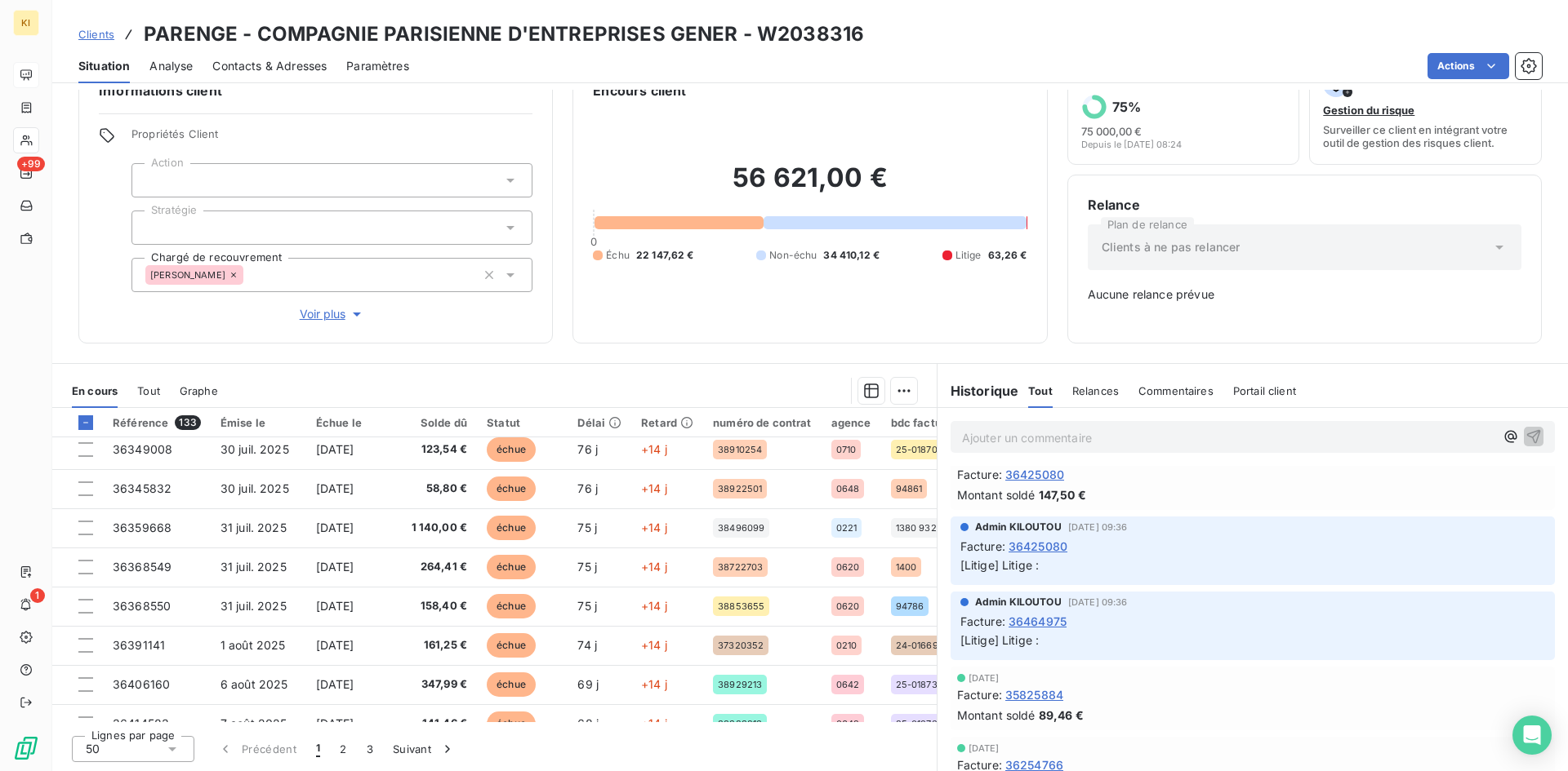
scroll to position [1248, 0]
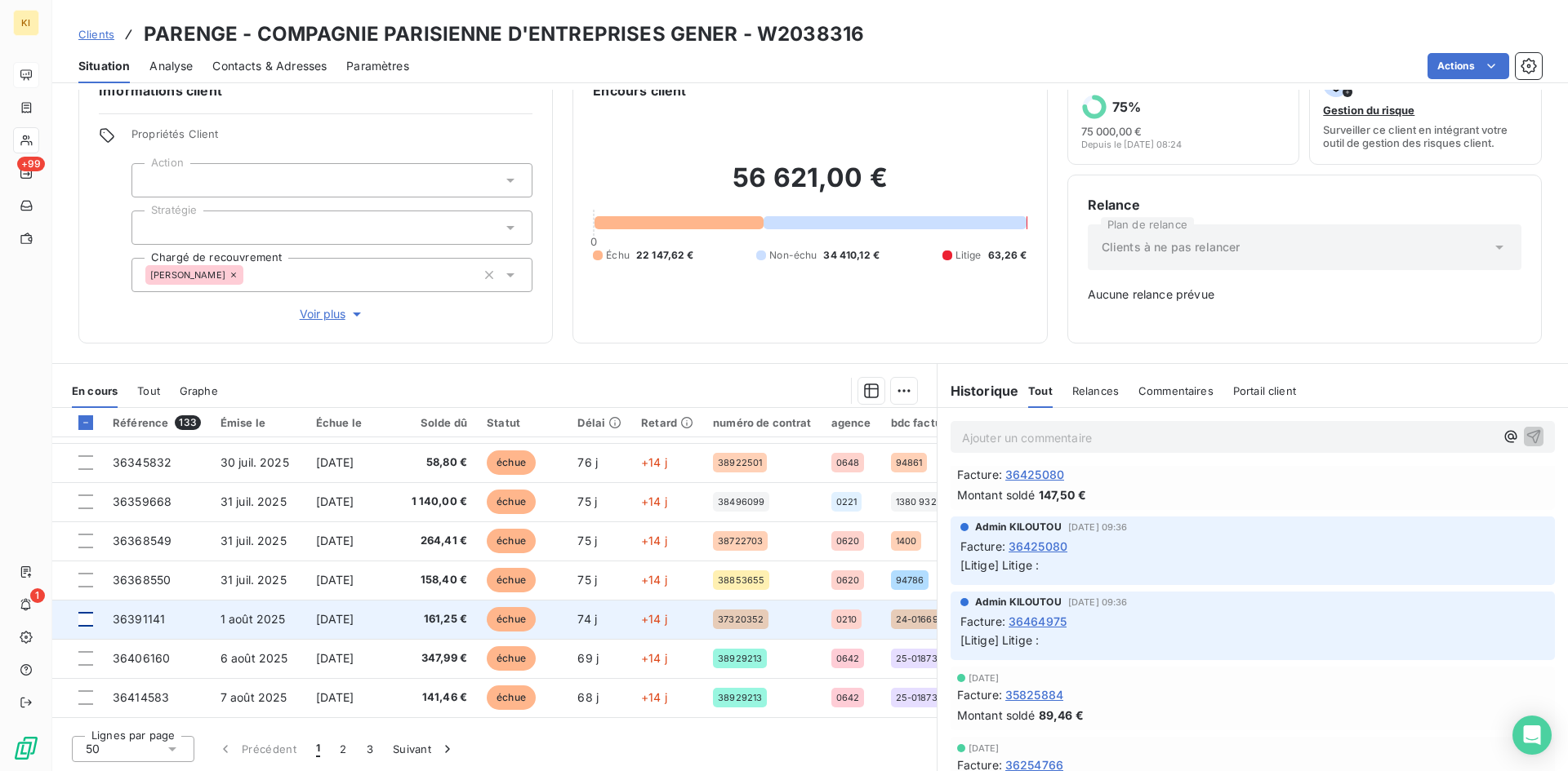
click at [85, 622] on div at bounding box center [86, 619] width 15 height 15
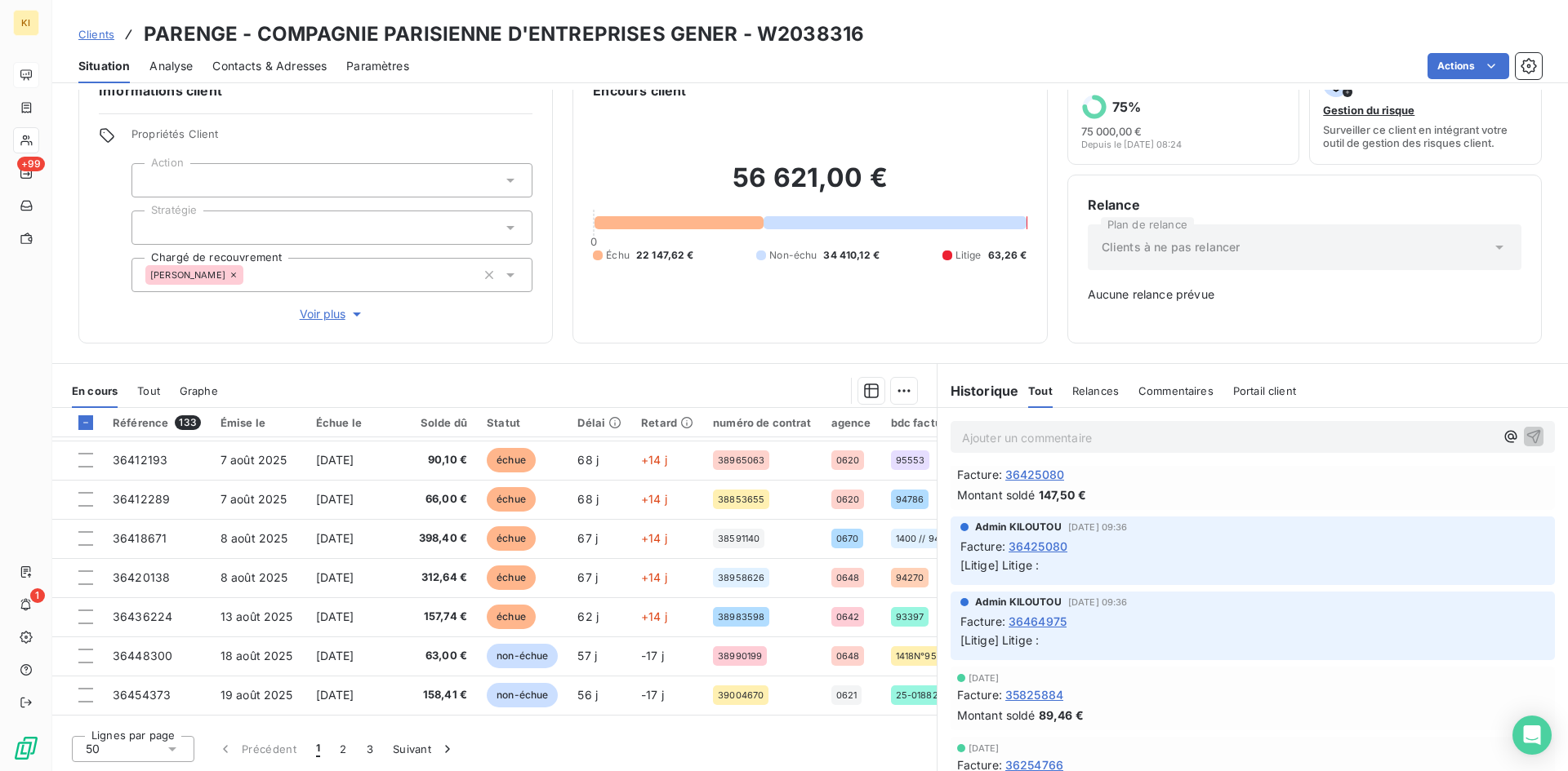
scroll to position [1518, 0]
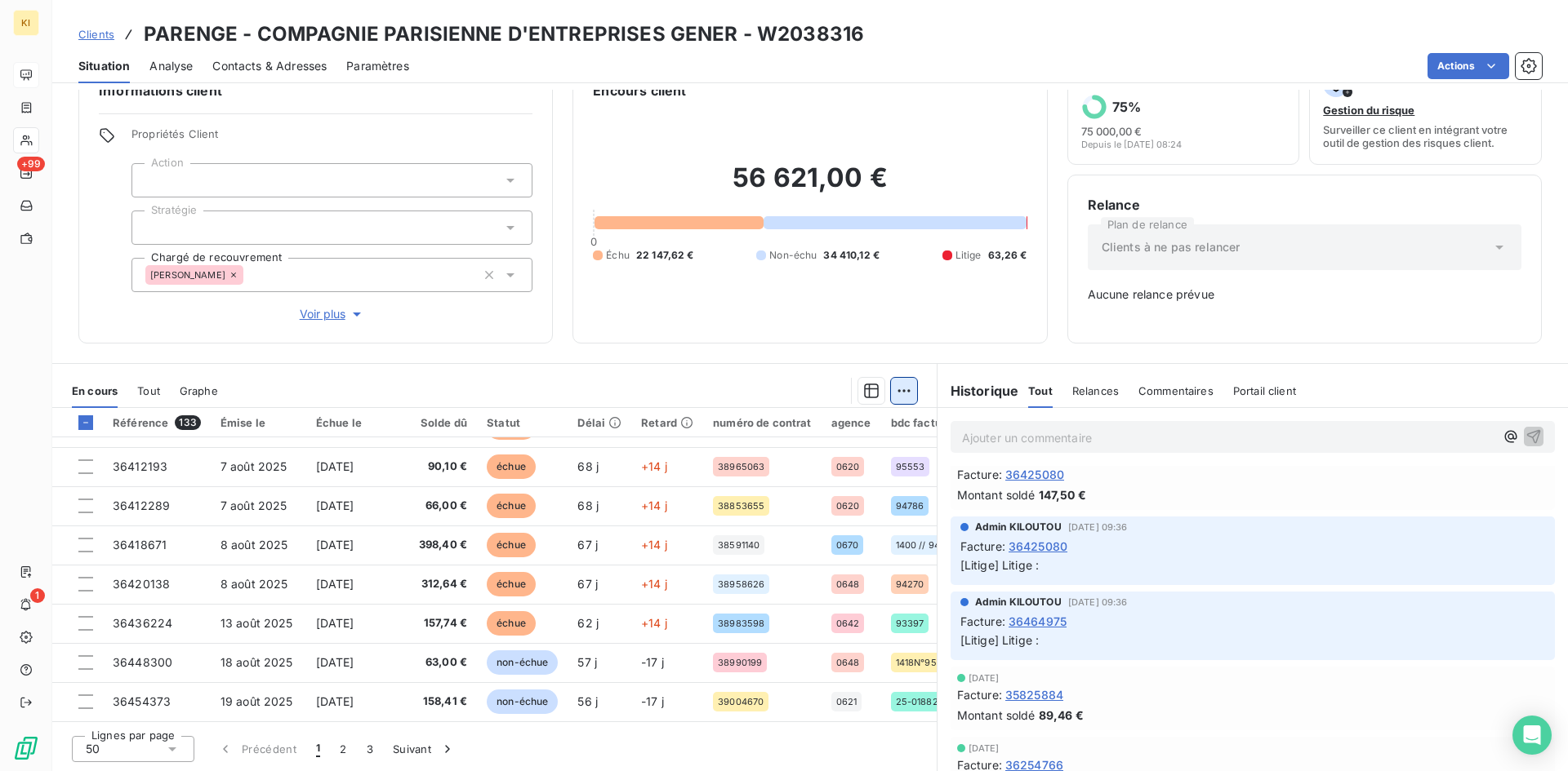
click at [896, 399] on html "KI +99 1 Clients PARENGE - COMPAGNIE PARISIENNE D'ENTREPRISES GENER - W2038316 …" at bounding box center [784, 386] width 1568 height 771
click at [827, 454] on div "Ajouter une promesse de paiement (7 factures)" at bounding box center [753, 457] width 296 height 27
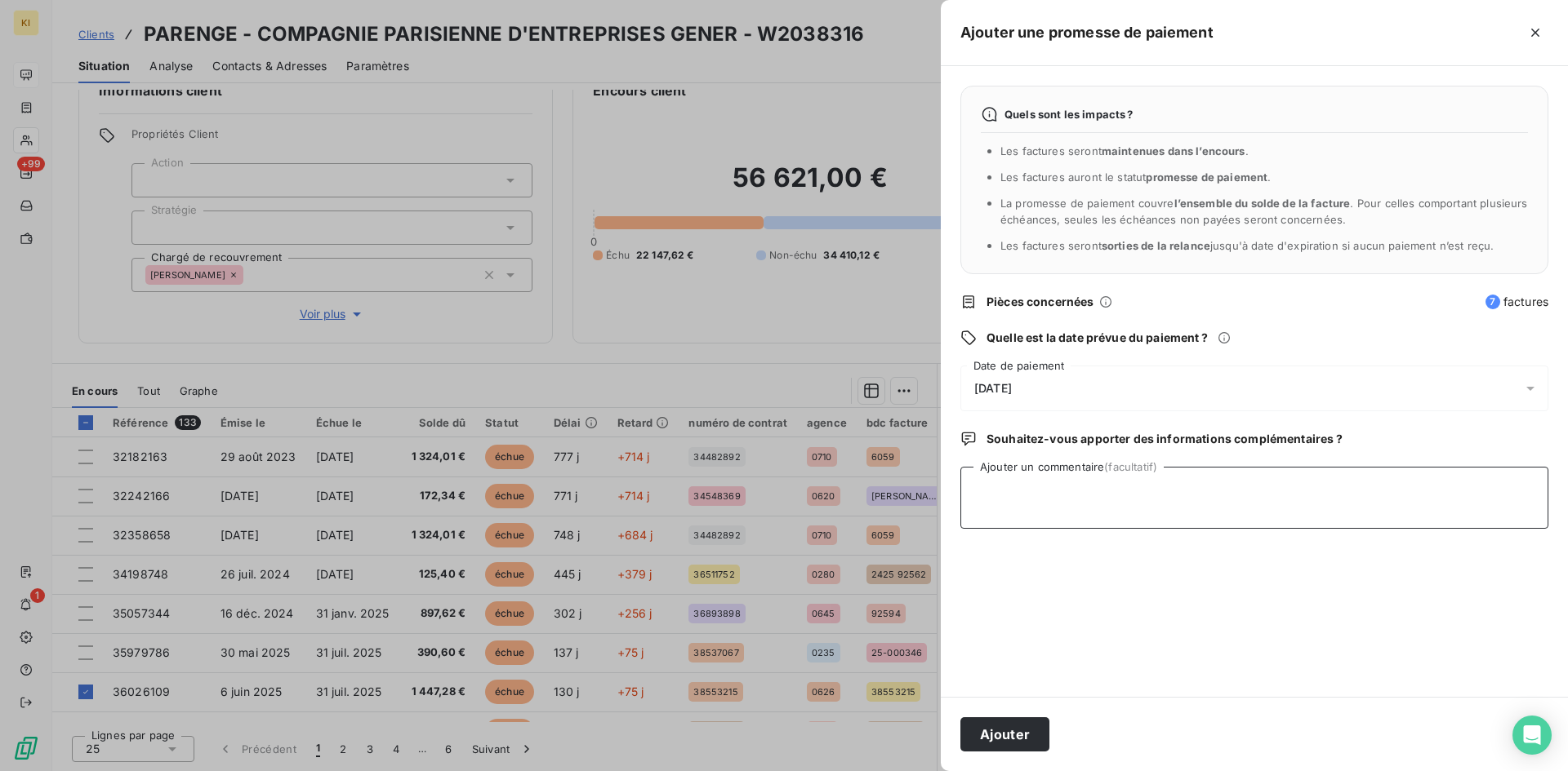
click at [1072, 494] on textarea "Ajouter un commentaire (facultatif)" at bounding box center [1254, 498] width 588 height 63
click at [1039, 486] on textarea "Ajouter un commentaire (facultatif)" at bounding box center [1254, 498] width 588 height 63
type textarea "reçu avis de virt"
click at [1012, 388] on span "15/10/2025" at bounding box center [993, 388] width 38 height 13
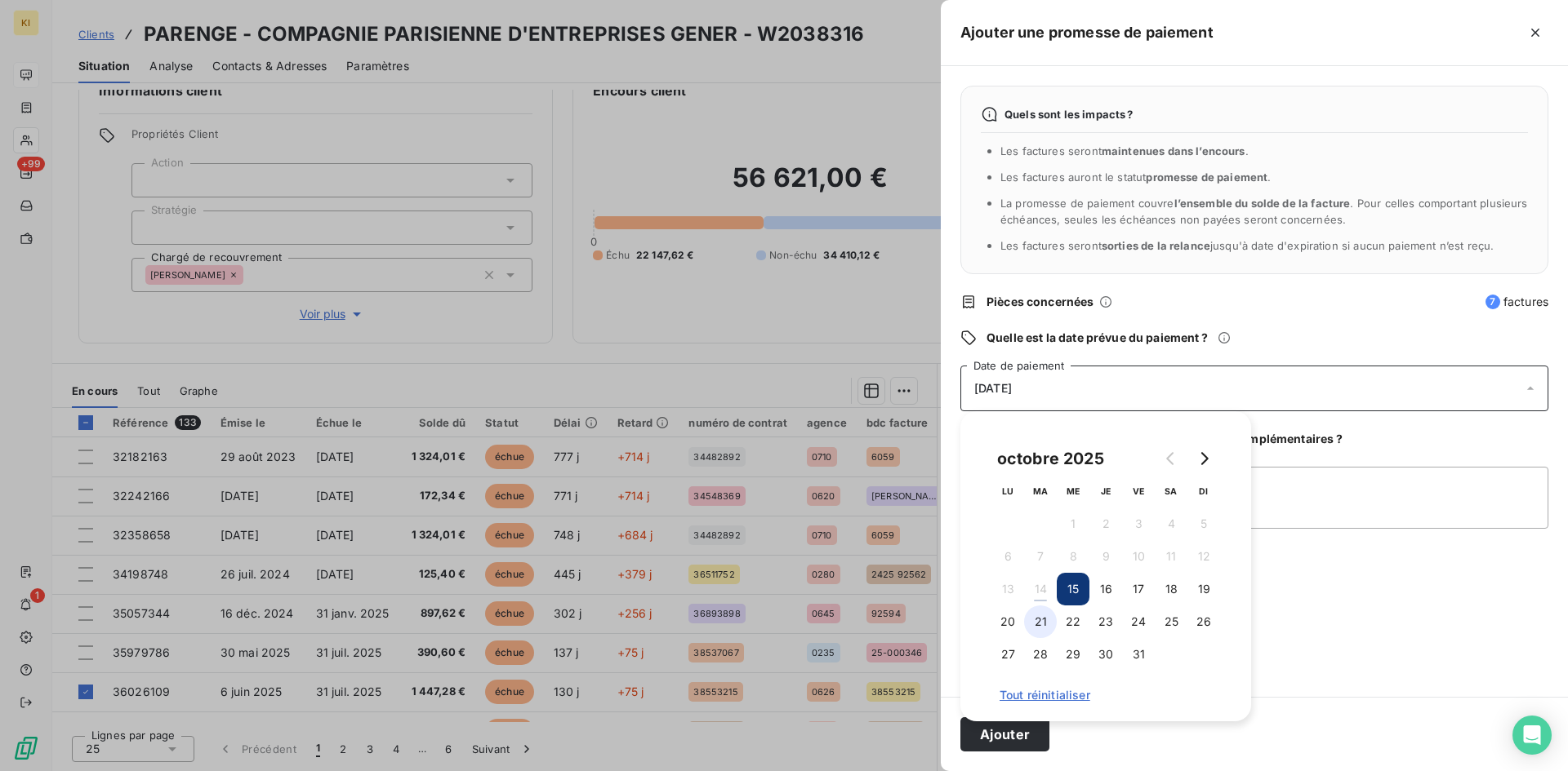
click at [1039, 618] on button "21" at bounding box center [1040, 622] width 32 height 32
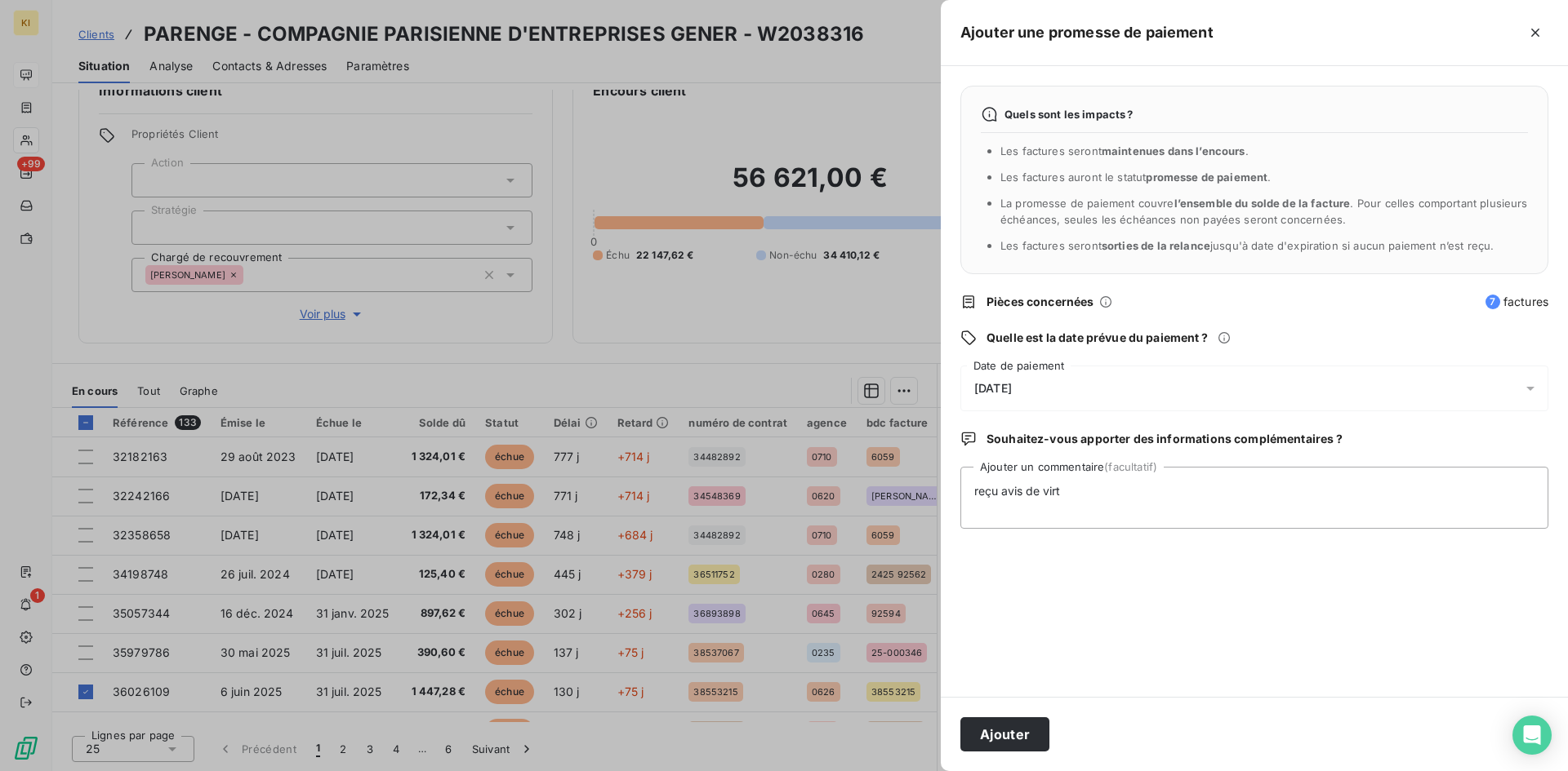
click at [1023, 753] on div "Ajouter" at bounding box center [1254, 734] width 627 height 74
click at [1022, 742] on button "Ajouter" at bounding box center [1005, 735] width 89 height 34
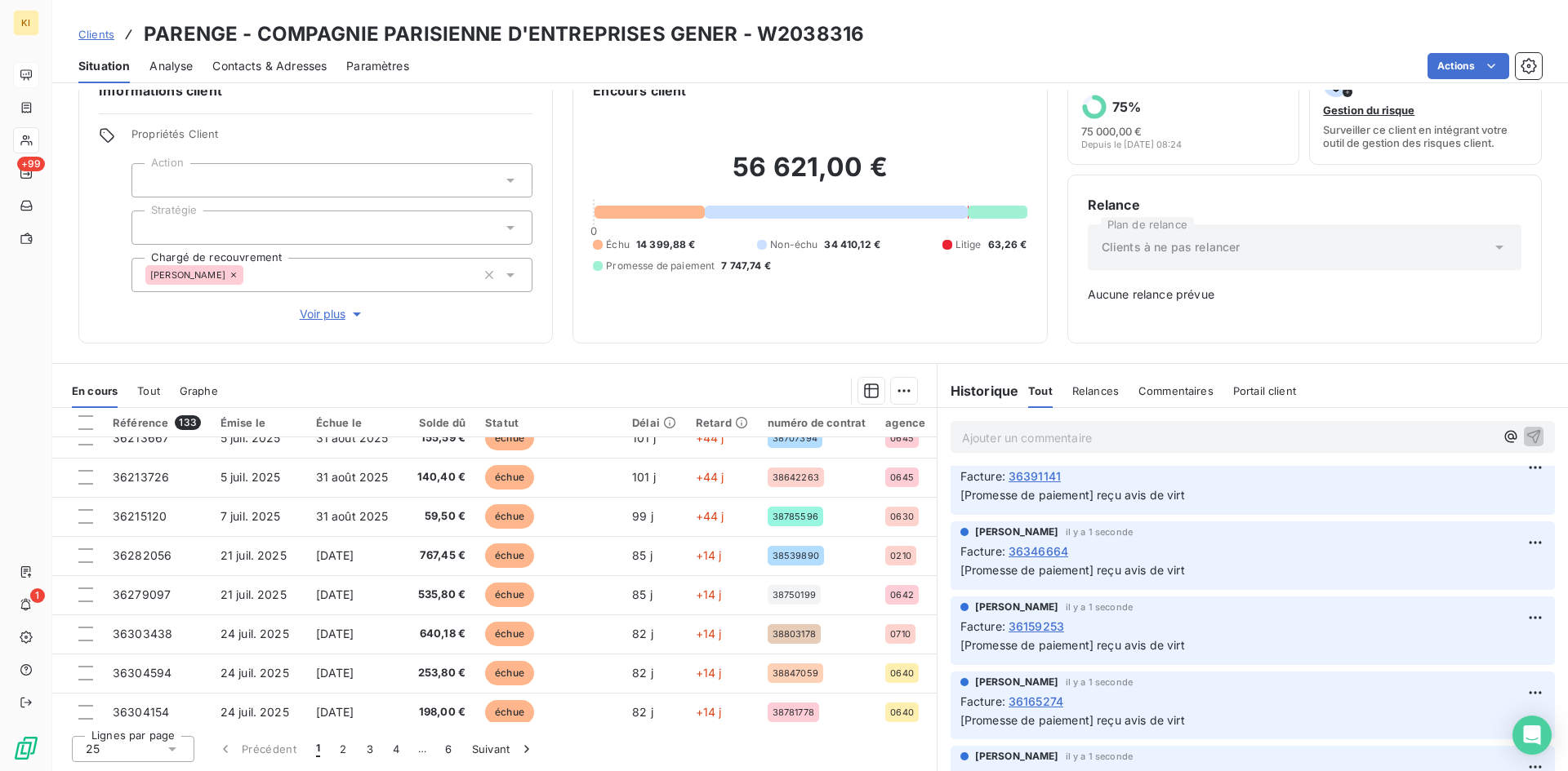
scroll to position [702, 0]
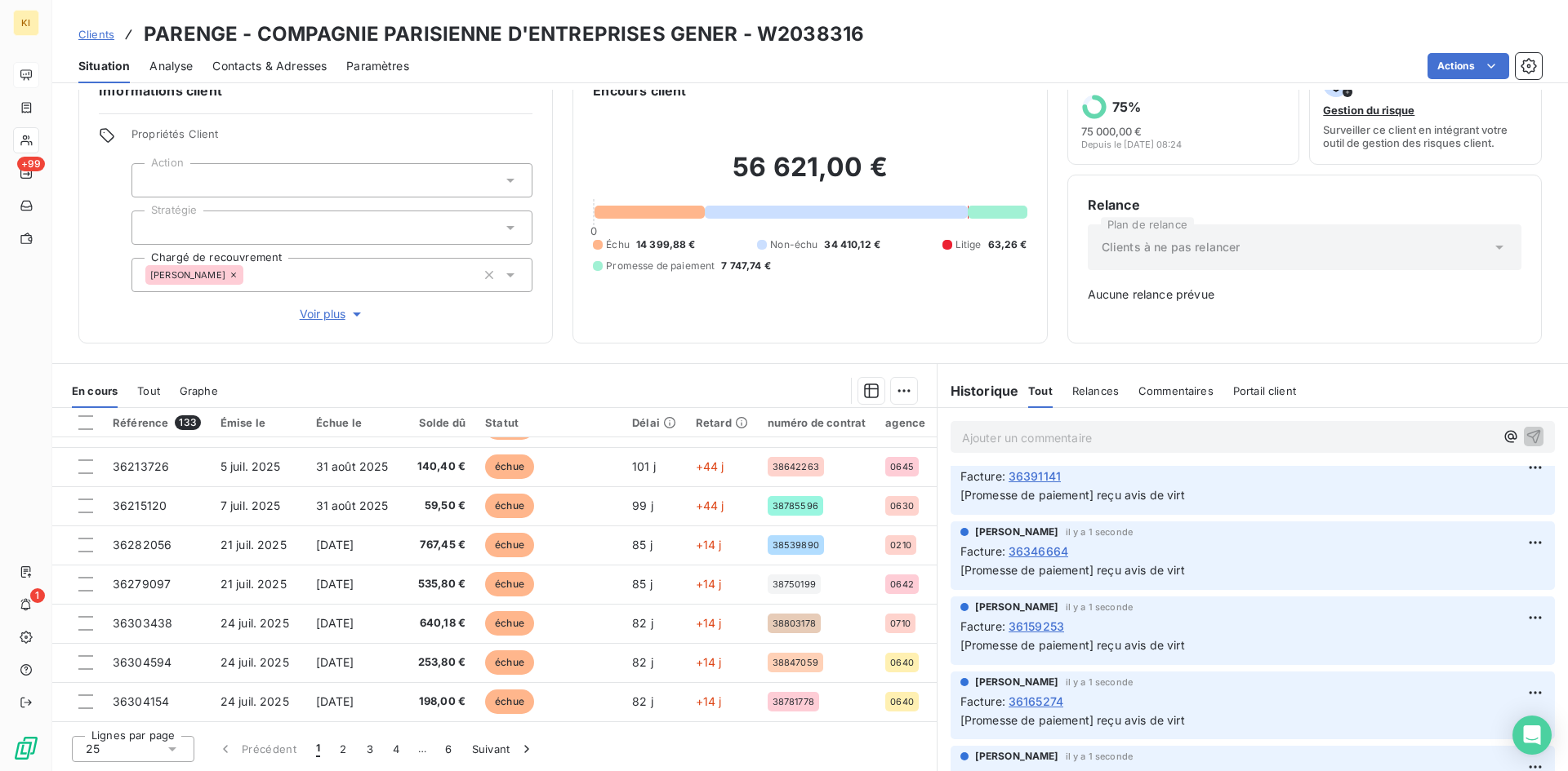
click at [149, 754] on div "25" at bounding box center [133, 749] width 122 height 27
click at [127, 694] on li "50" at bounding box center [133, 689] width 122 height 29
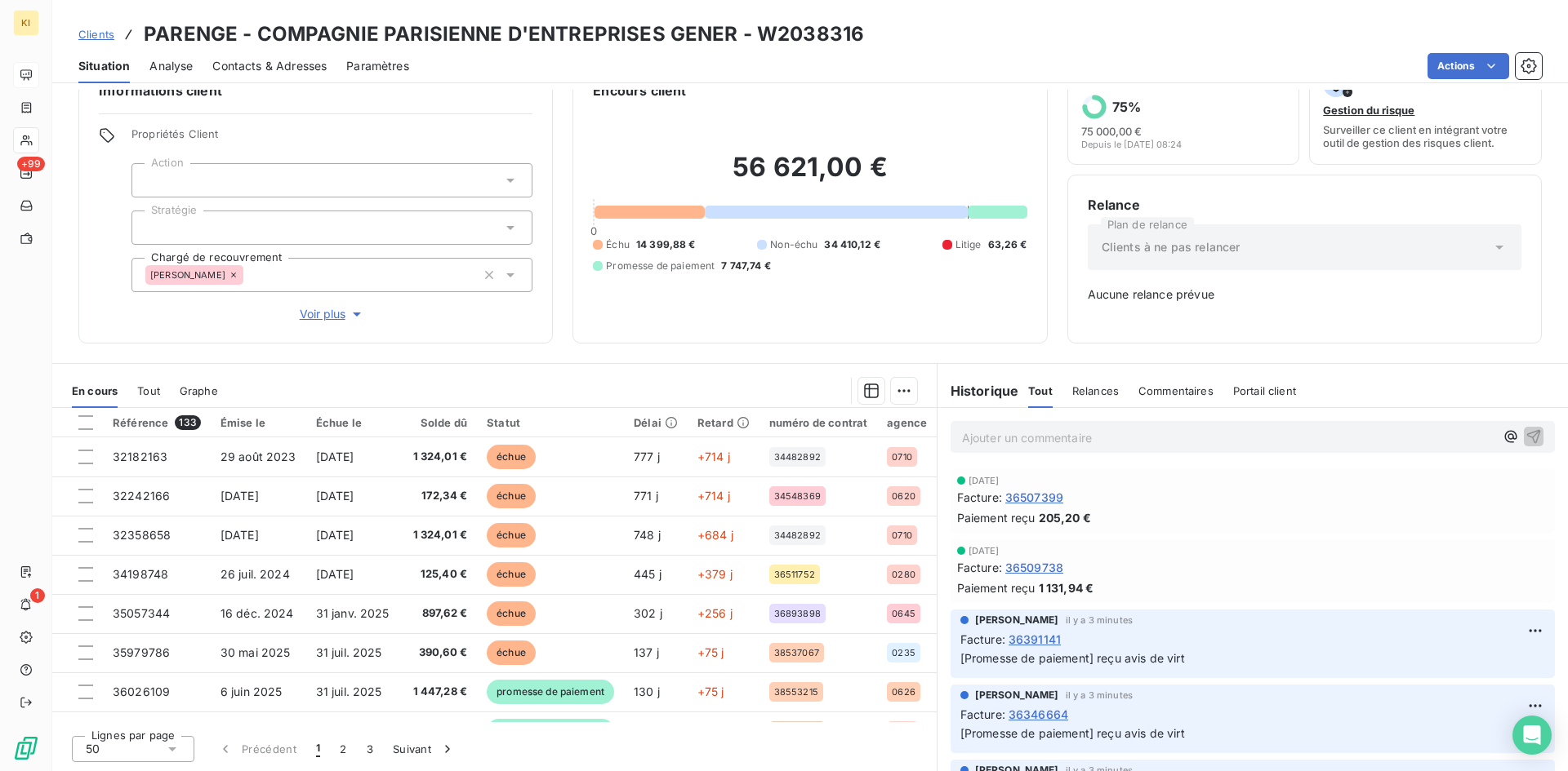
scroll to position [0, 0]
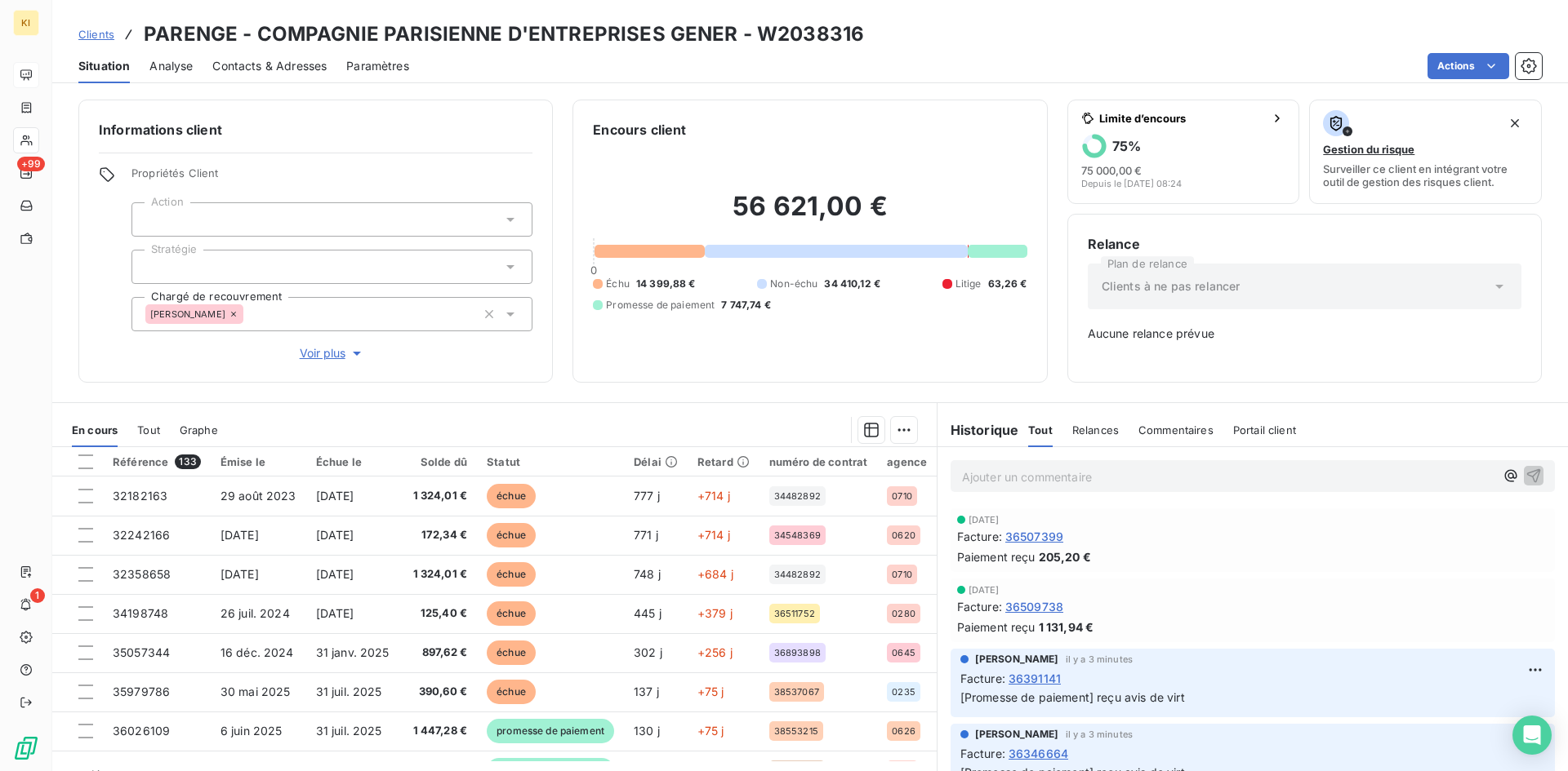
click at [95, 29] on span "Clients" at bounding box center [97, 34] width 36 height 13
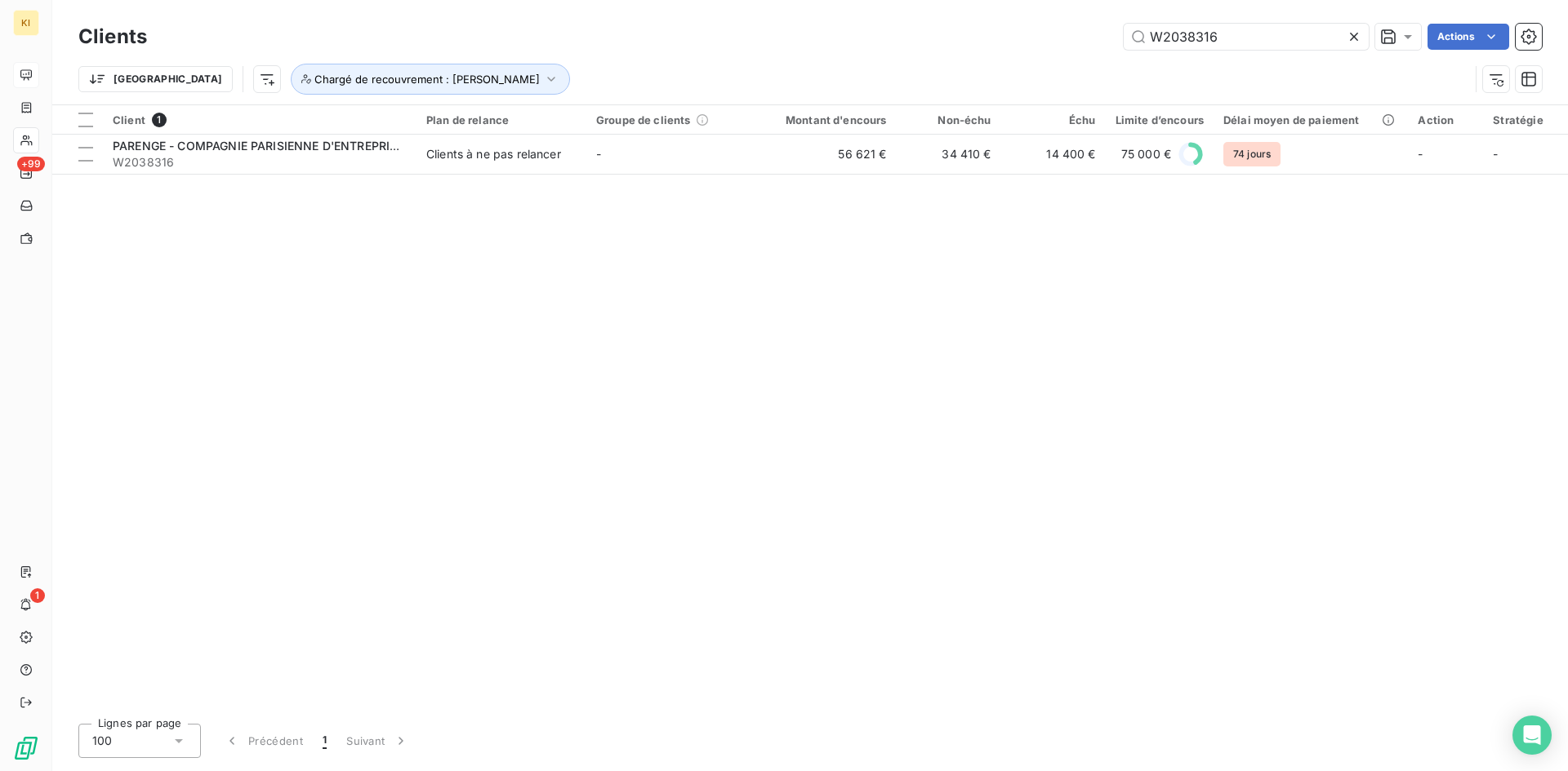
drag, startPoint x: 1221, startPoint y: 34, endPoint x: 928, endPoint y: 42, distance: 293.1
click at [928, 42] on div "W2038316 Actions" at bounding box center [854, 37] width 1375 height 27
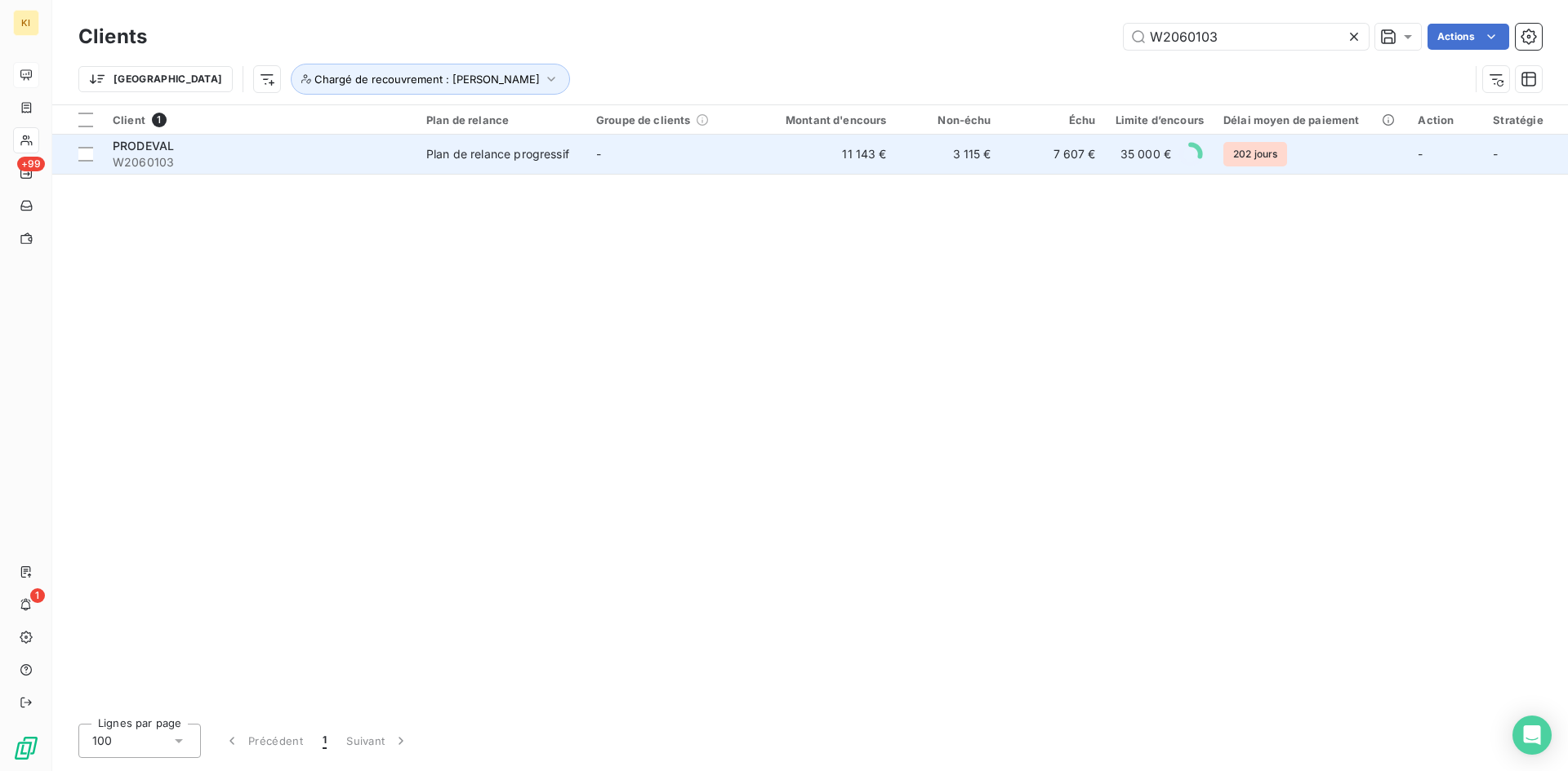
type input "W2060103"
click at [628, 153] on td "-" at bounding box center [671, 153] width 170 height 39
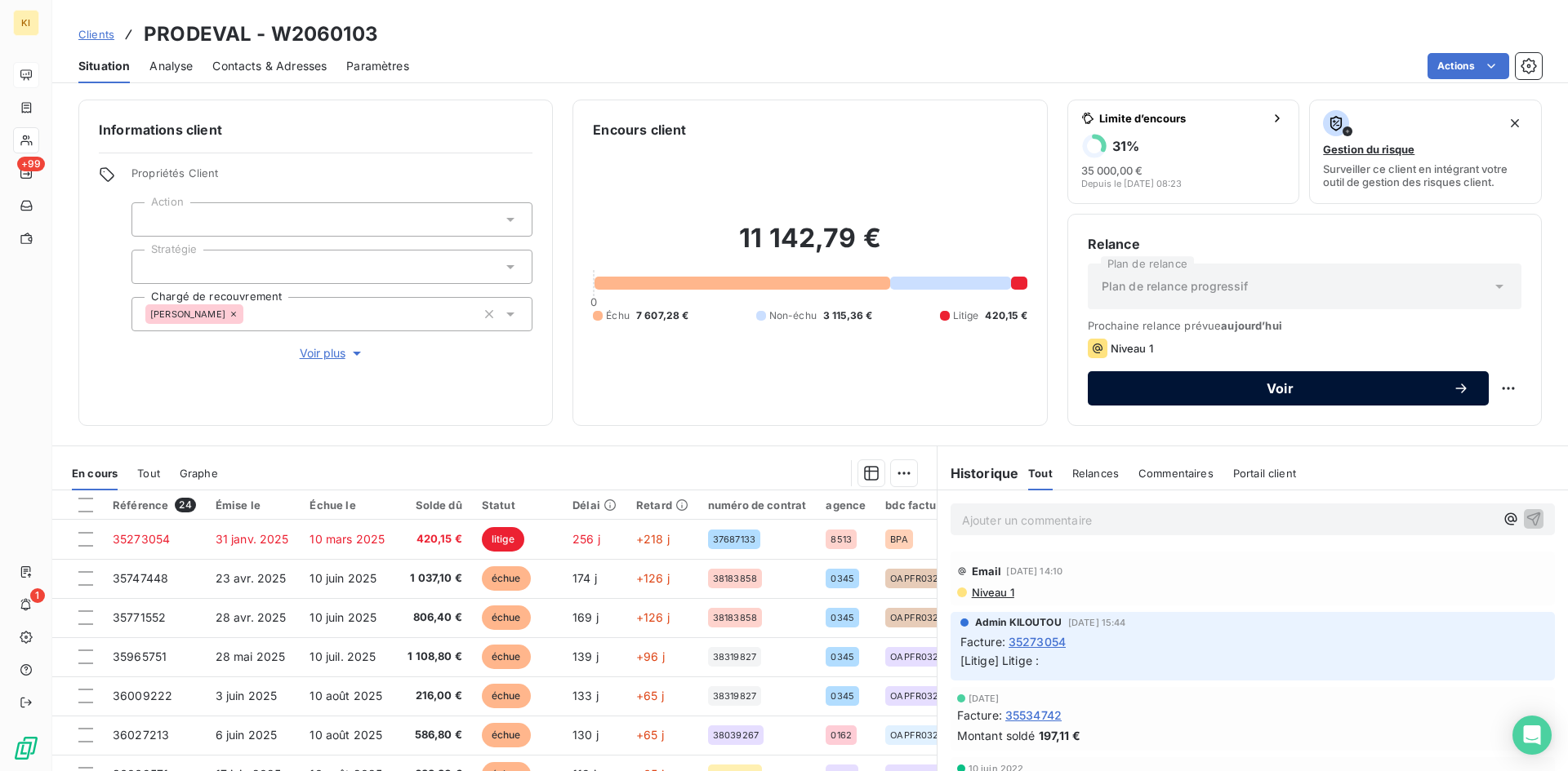
click at [1216, 384] on span "Voir" at bounding box center [1280, 388] width 346 height 13
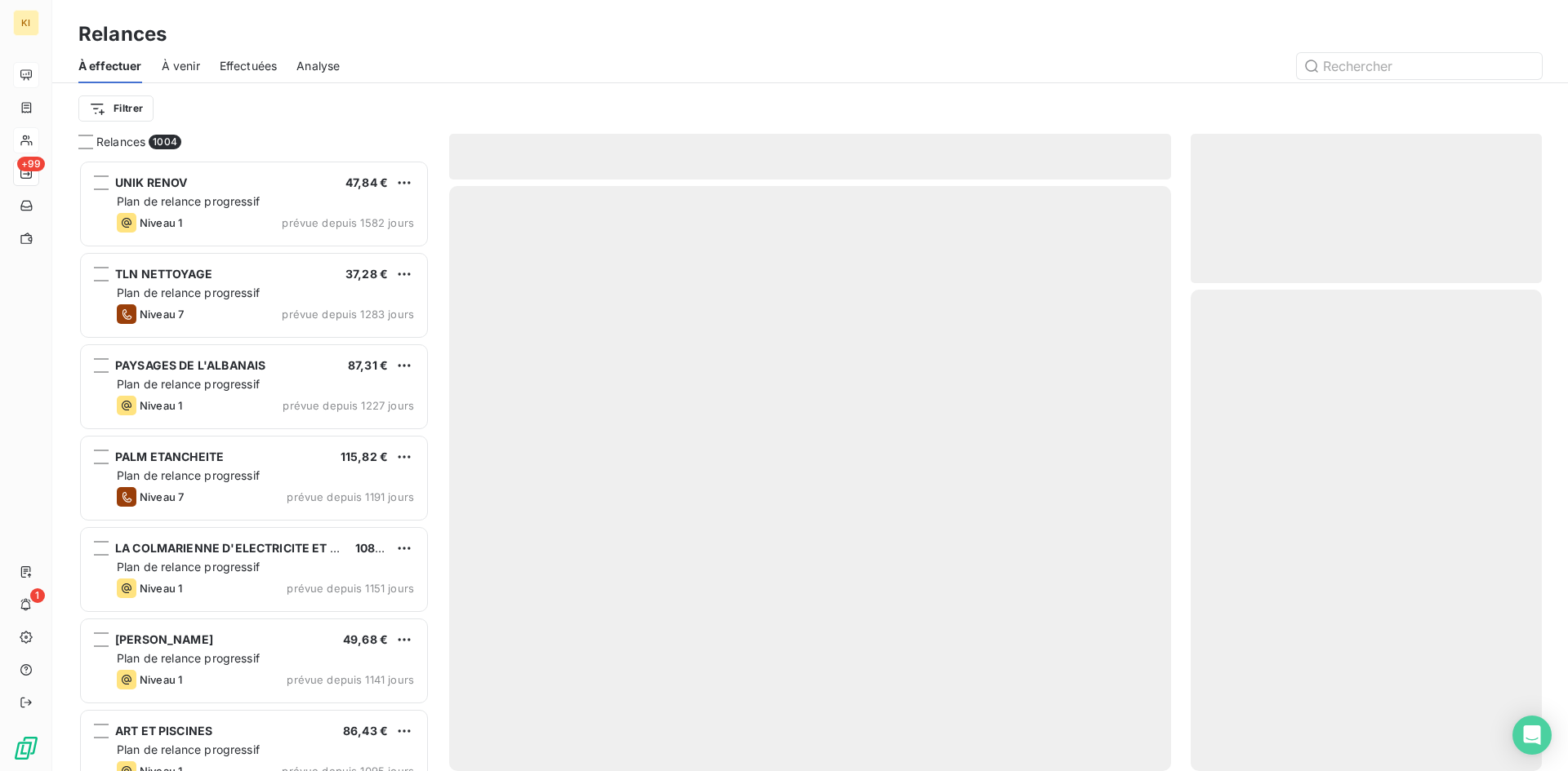
scroll to position [600, 339]
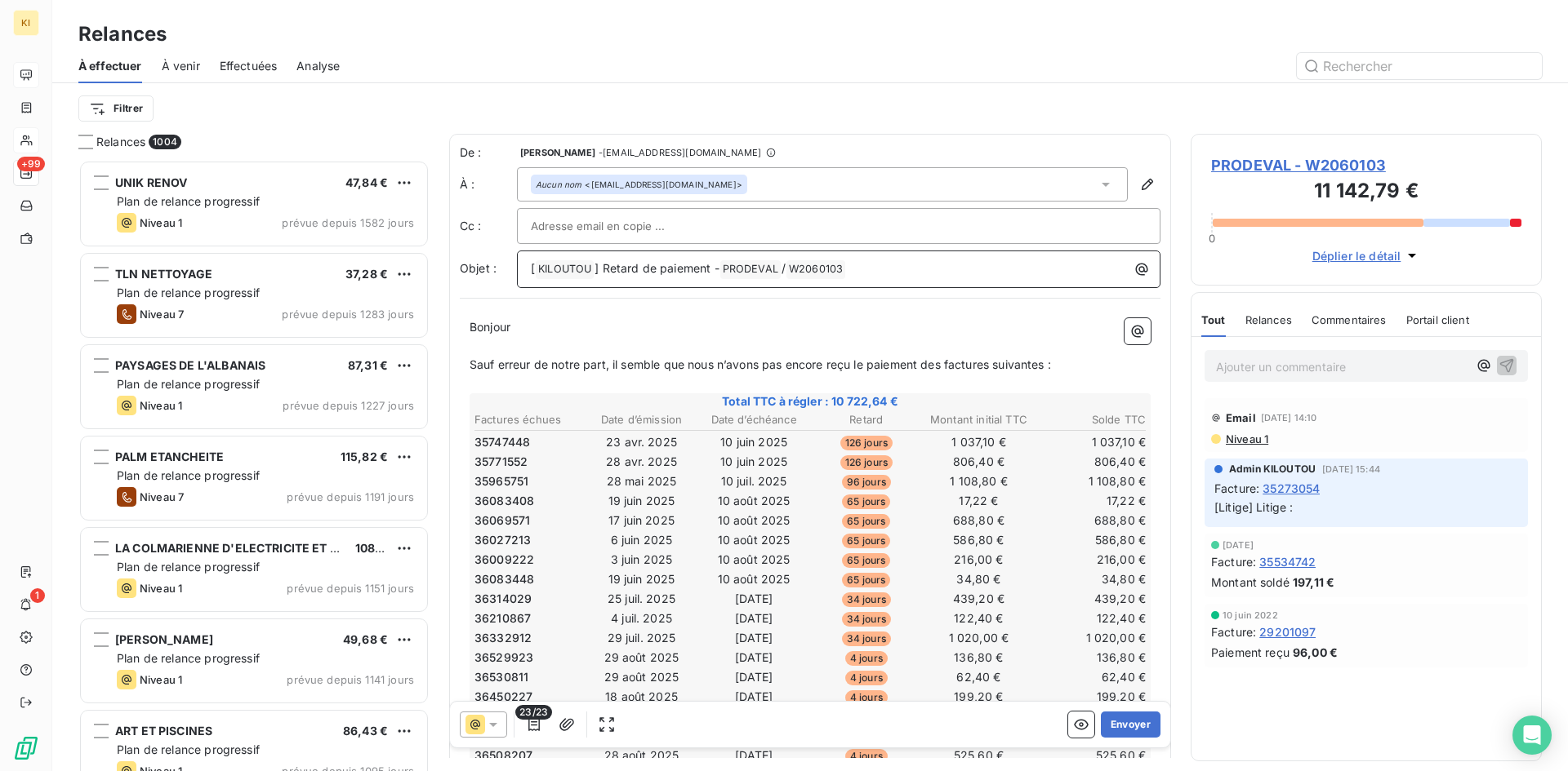
click at [530, 269] on div "[ KILOUTOU ﻿ ] Retard de paiement - PRODEVAL ﻿ / W2060103 ﻿ ﻿" at bounding box center [838, 268] width 632 height 23
click at [538, 328] on p "Bonjour ﻿ ﻿ ﻿" at bounding box center [810, 328] width 681 height 19
click at [511, 327] on span "Bonjour" at bounding box center [490, 327] width 41 height 14
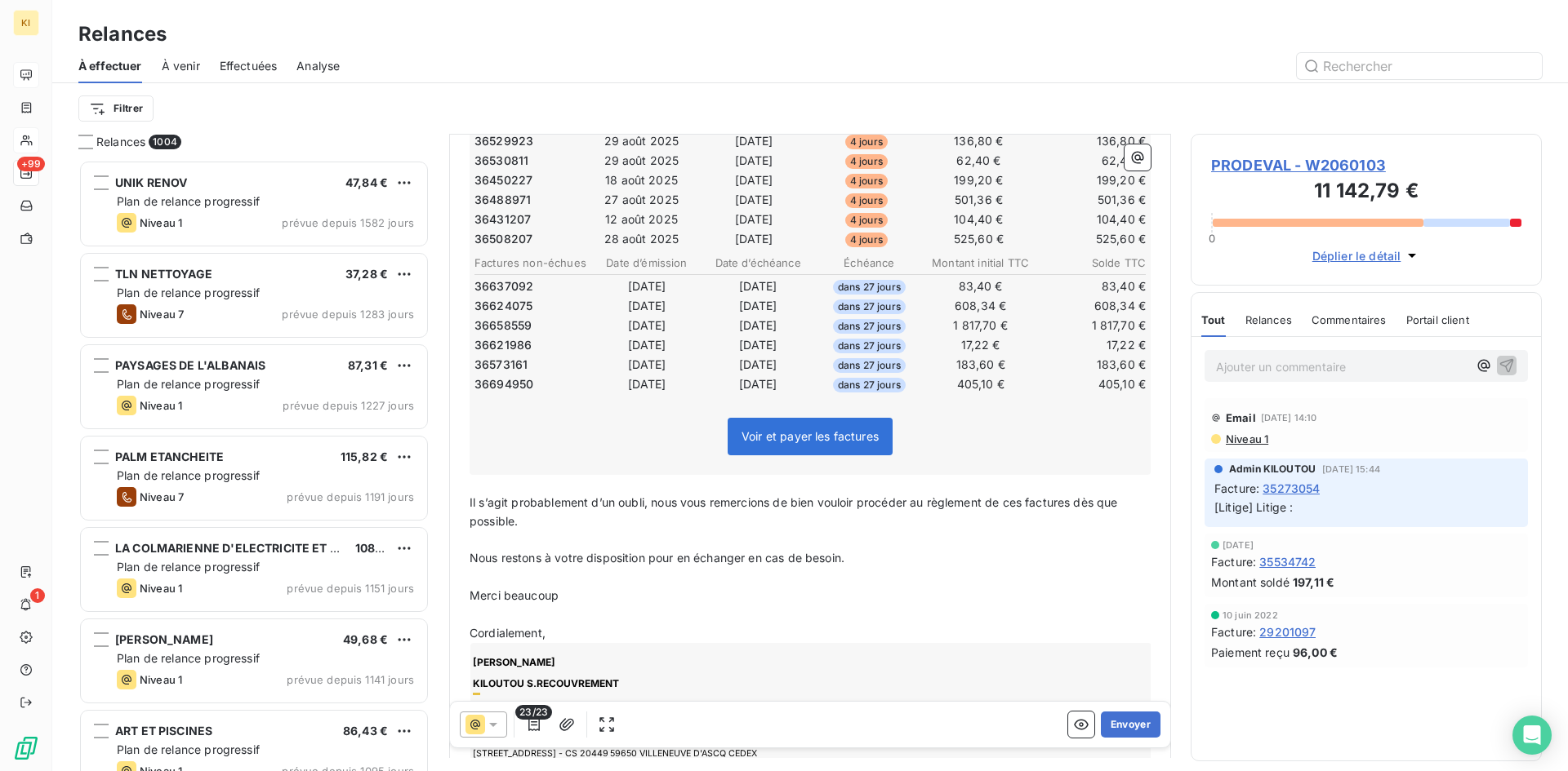
scroll to position [572, 0]
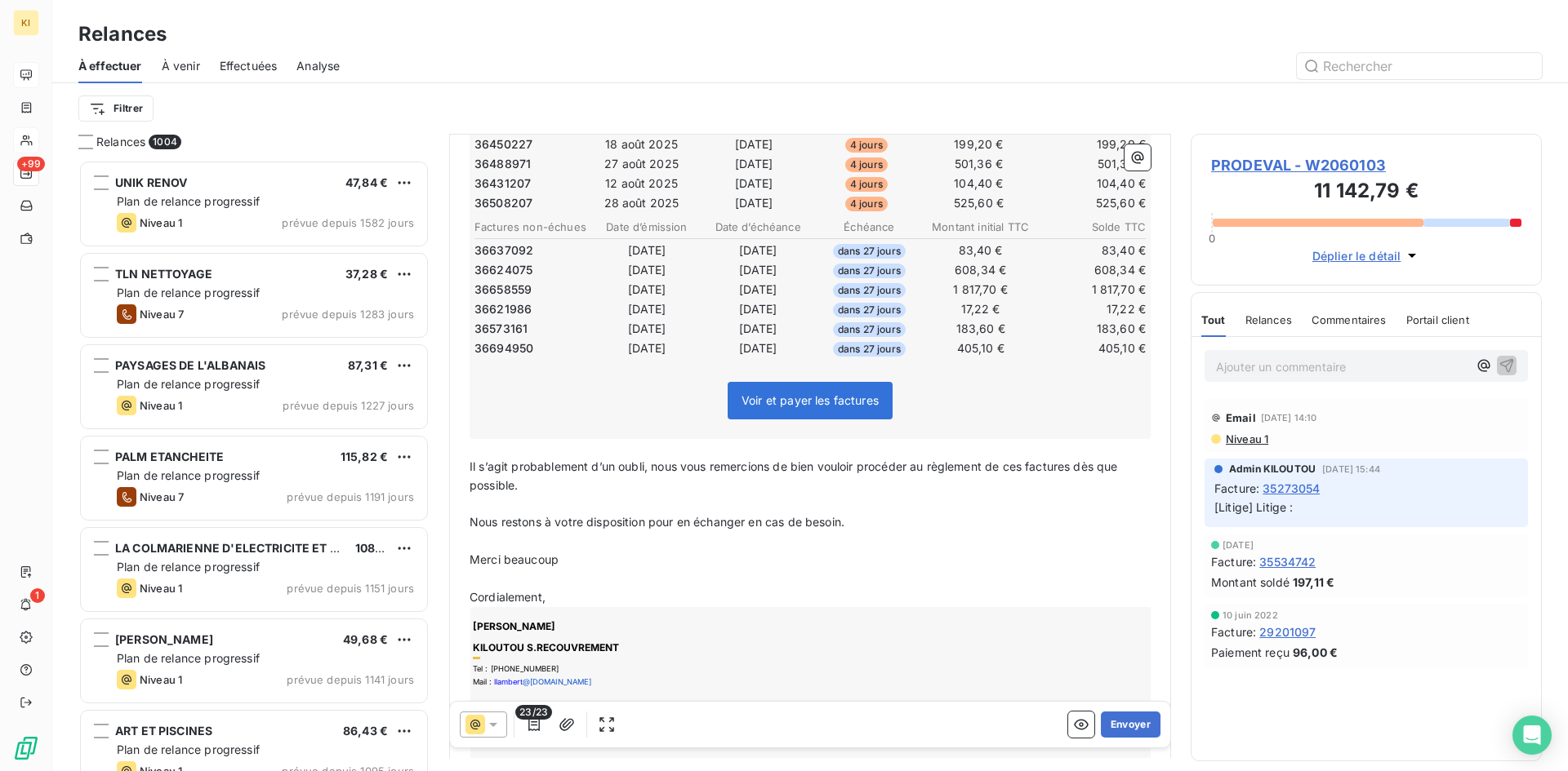
click at [547, 487] on p "Il s’agit probablement d’un oubli, nous vous remercions de bien vouloir procéde…" at bounding box center [810, 477] width 681 height 38
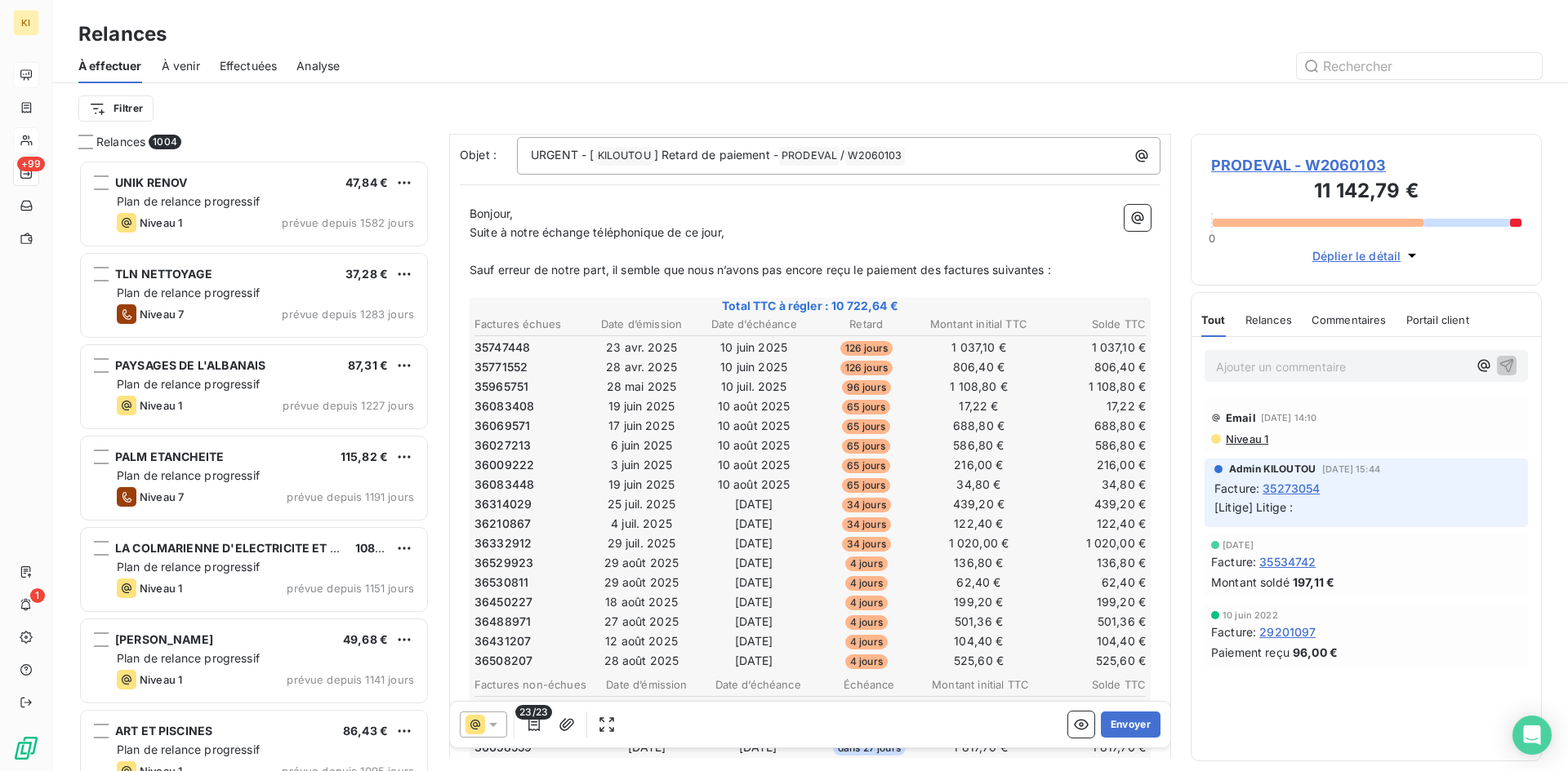
scroll to position [82, 0]
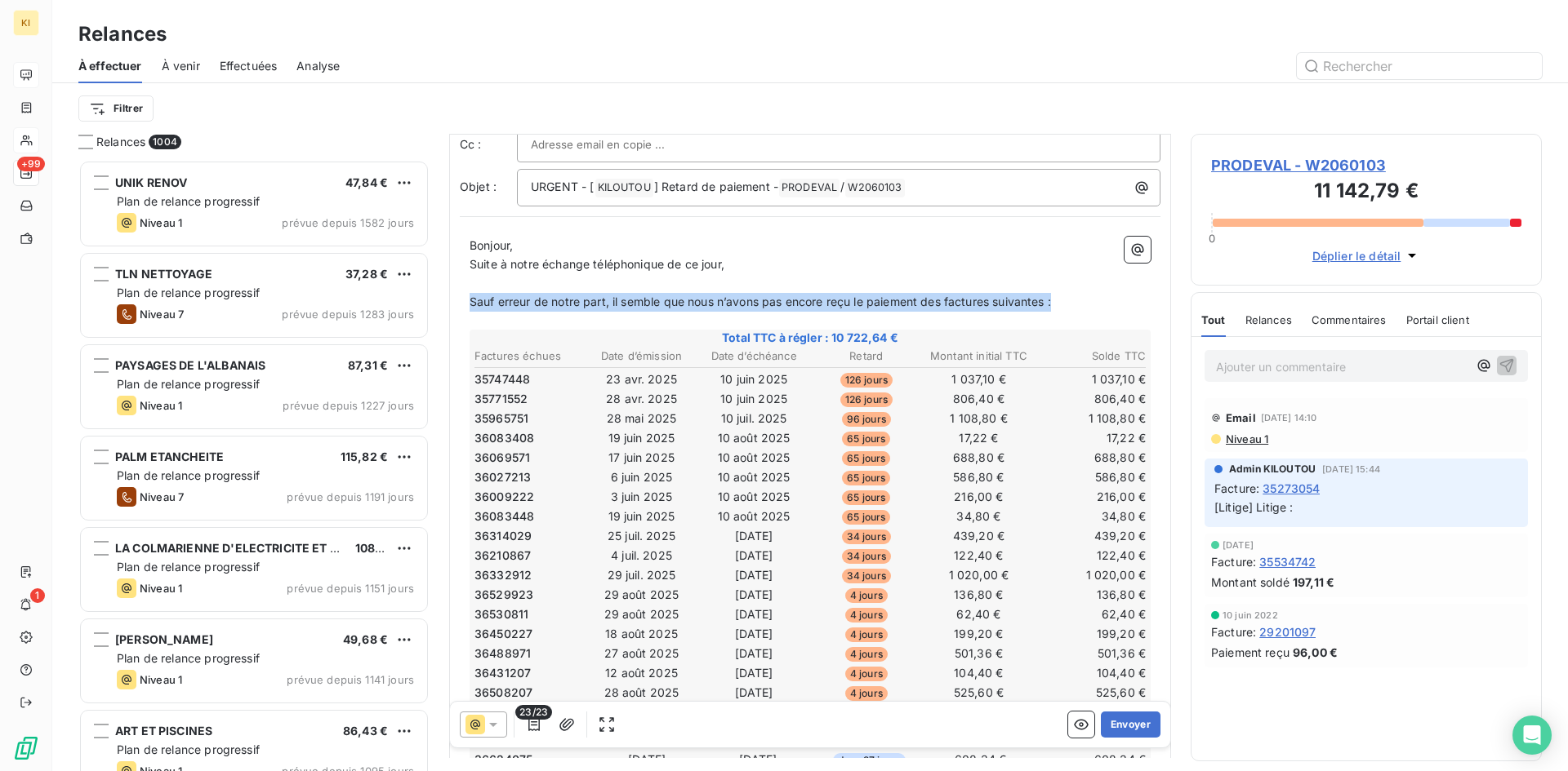
drag, startPoint x: 1063, startPoint y: 301, endPoint x: 468, endPoint y: 308, distance: 595.0
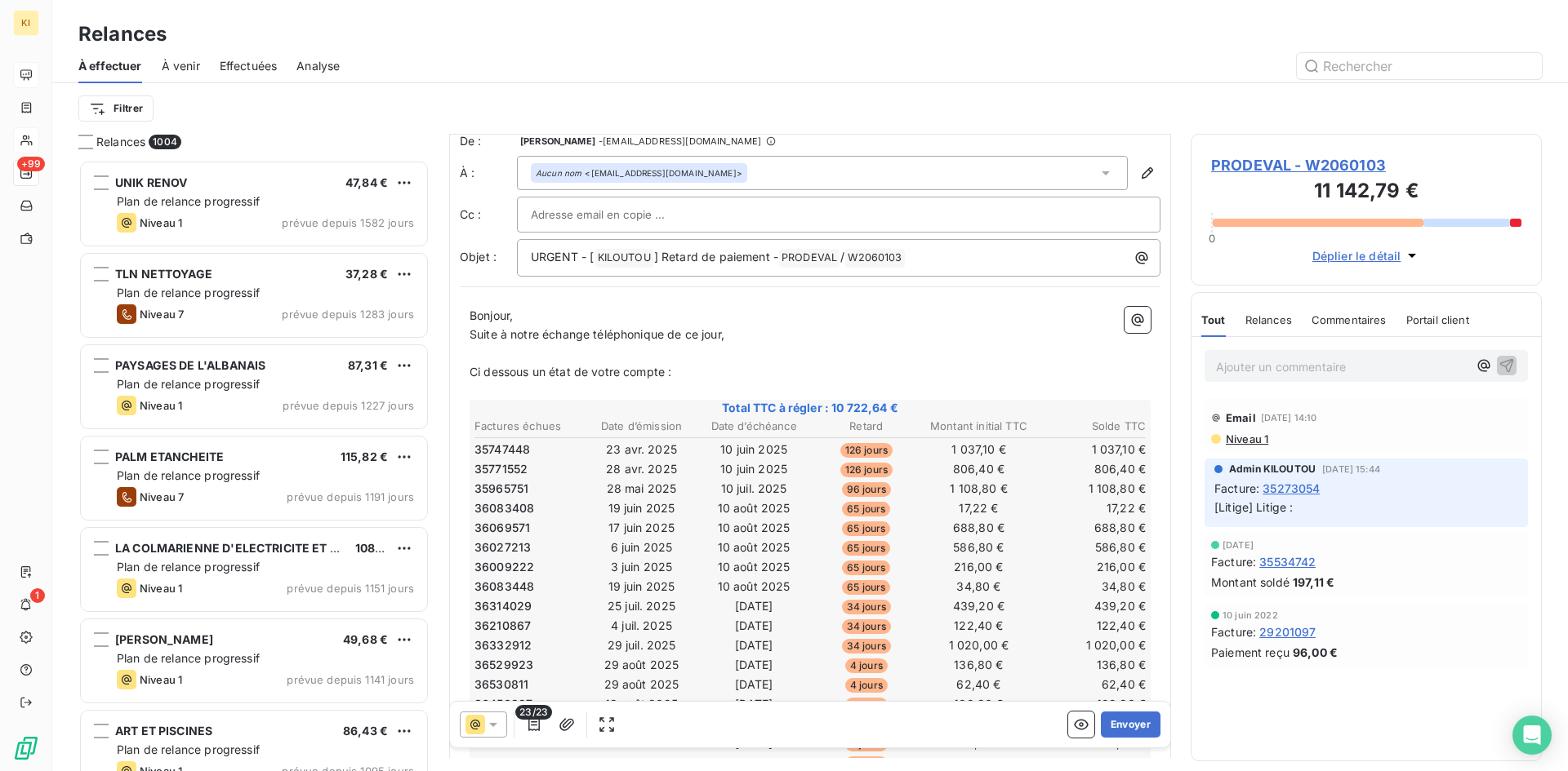
scroll to position [1, 0]
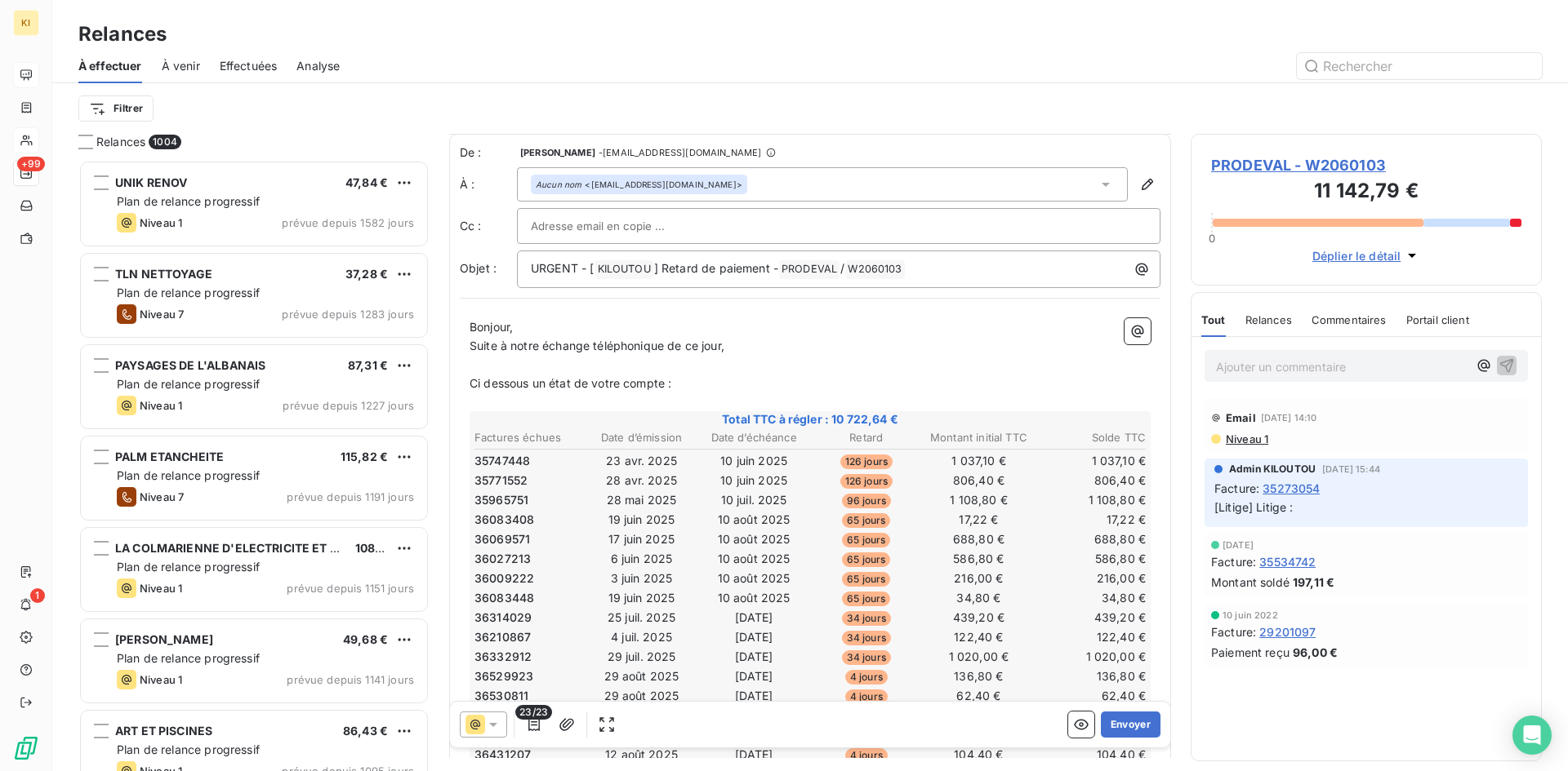
click at [582, 234] on input "text" at bounding box center [618, 226] width 175 height 25
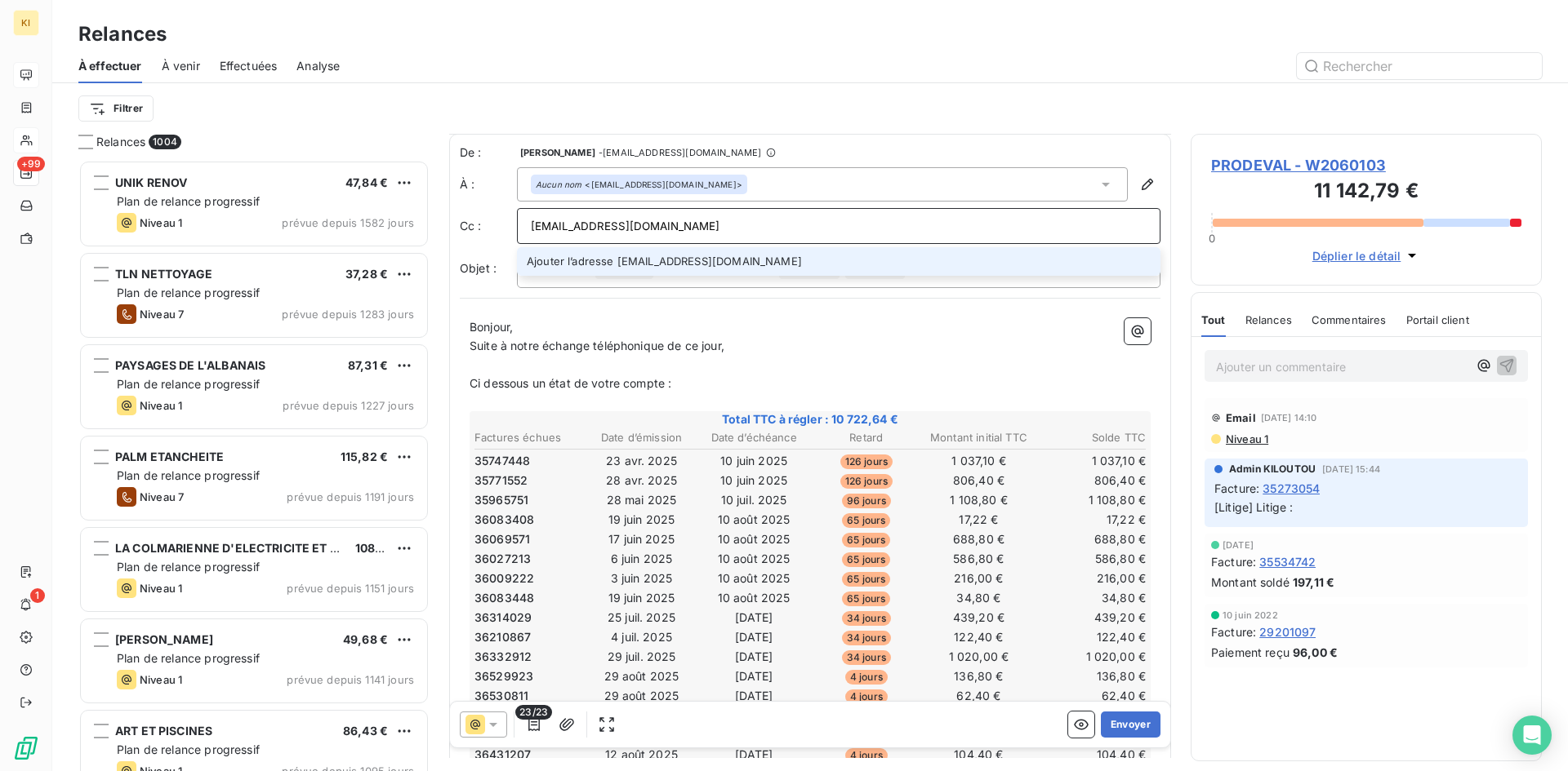
type input "[EMAIL_ADDRESS][DOMAIN_NAME]"
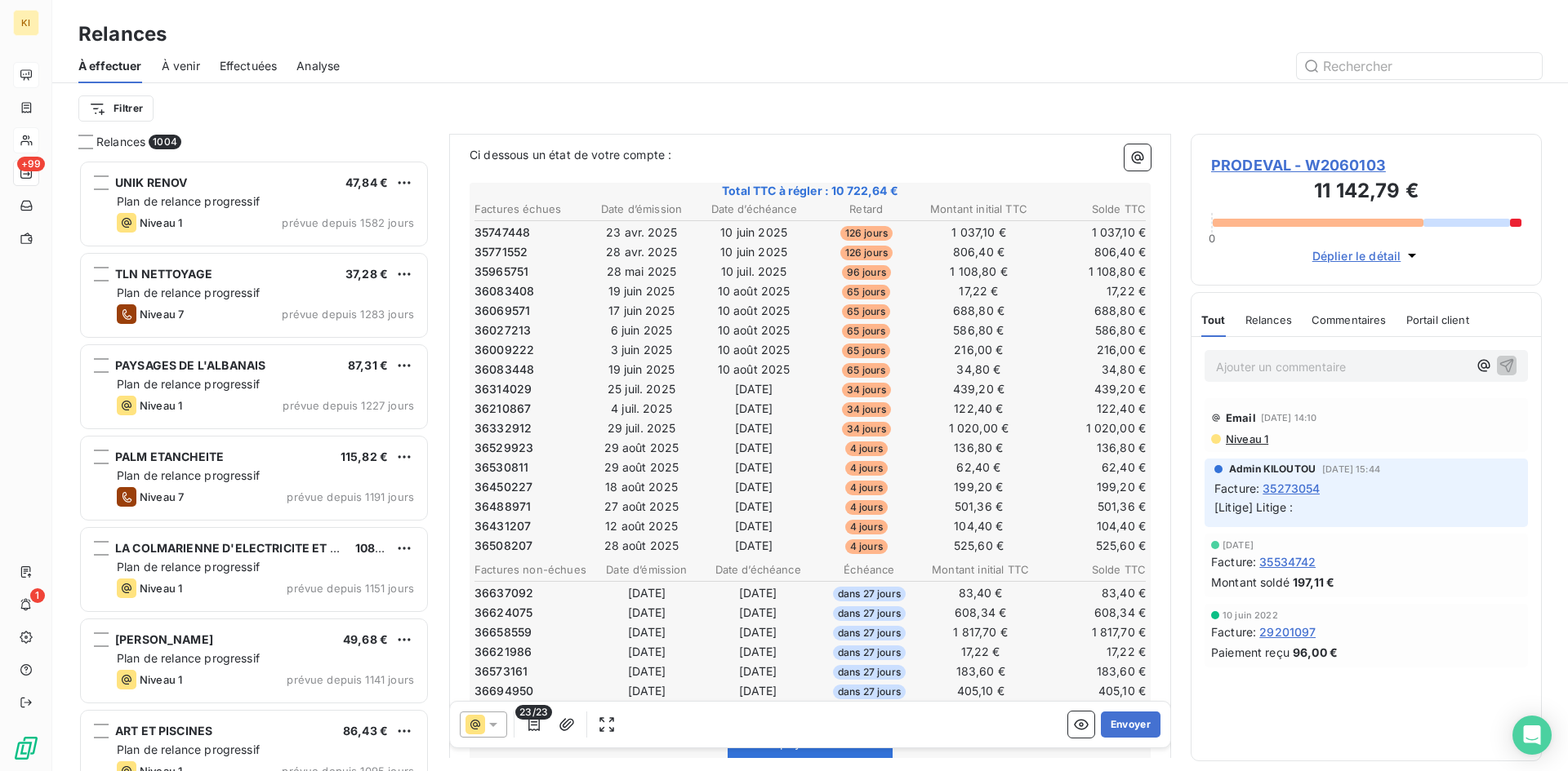
scroll to position [245, 0]
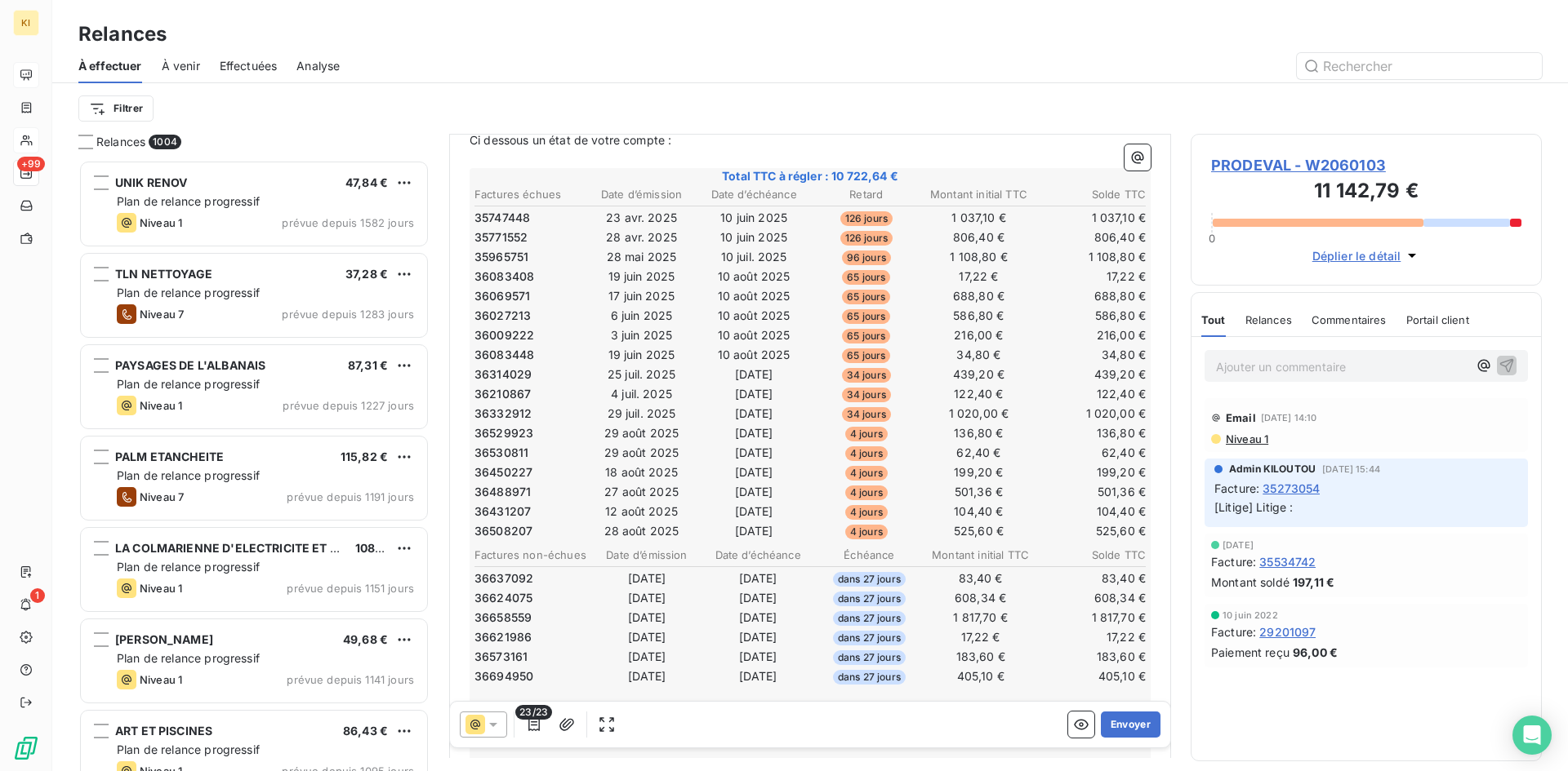
click at [1276, 368] on p "Ajouter un commentaire ﻿" at bounding box center [1341, 368] width 251 height 21
click at [1397, 369] on span "suite apl avec compta, envoi mial de relance" at bounding box center [1337, 365] width 243 height 14
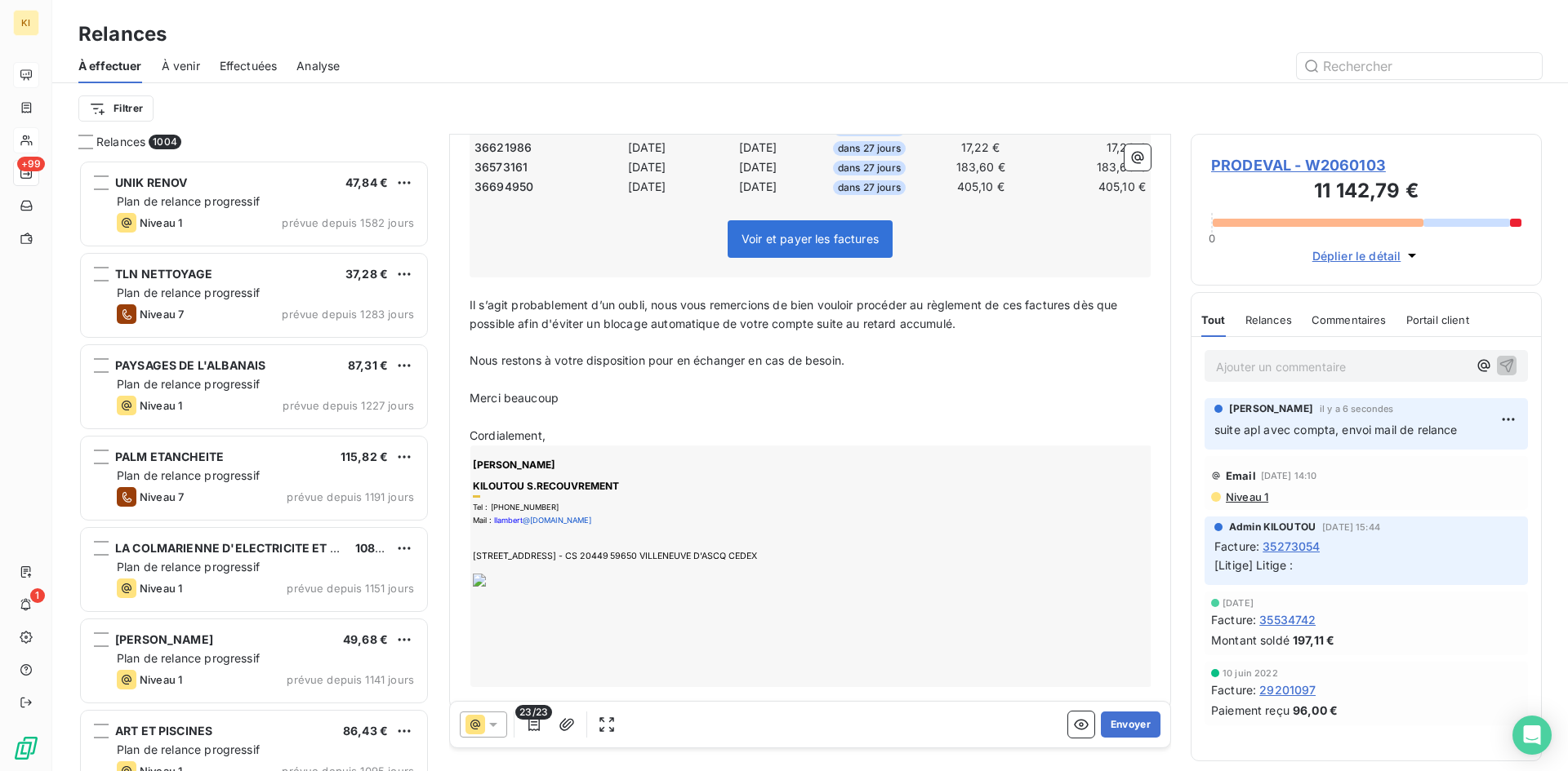
scroll to position [754, 0]
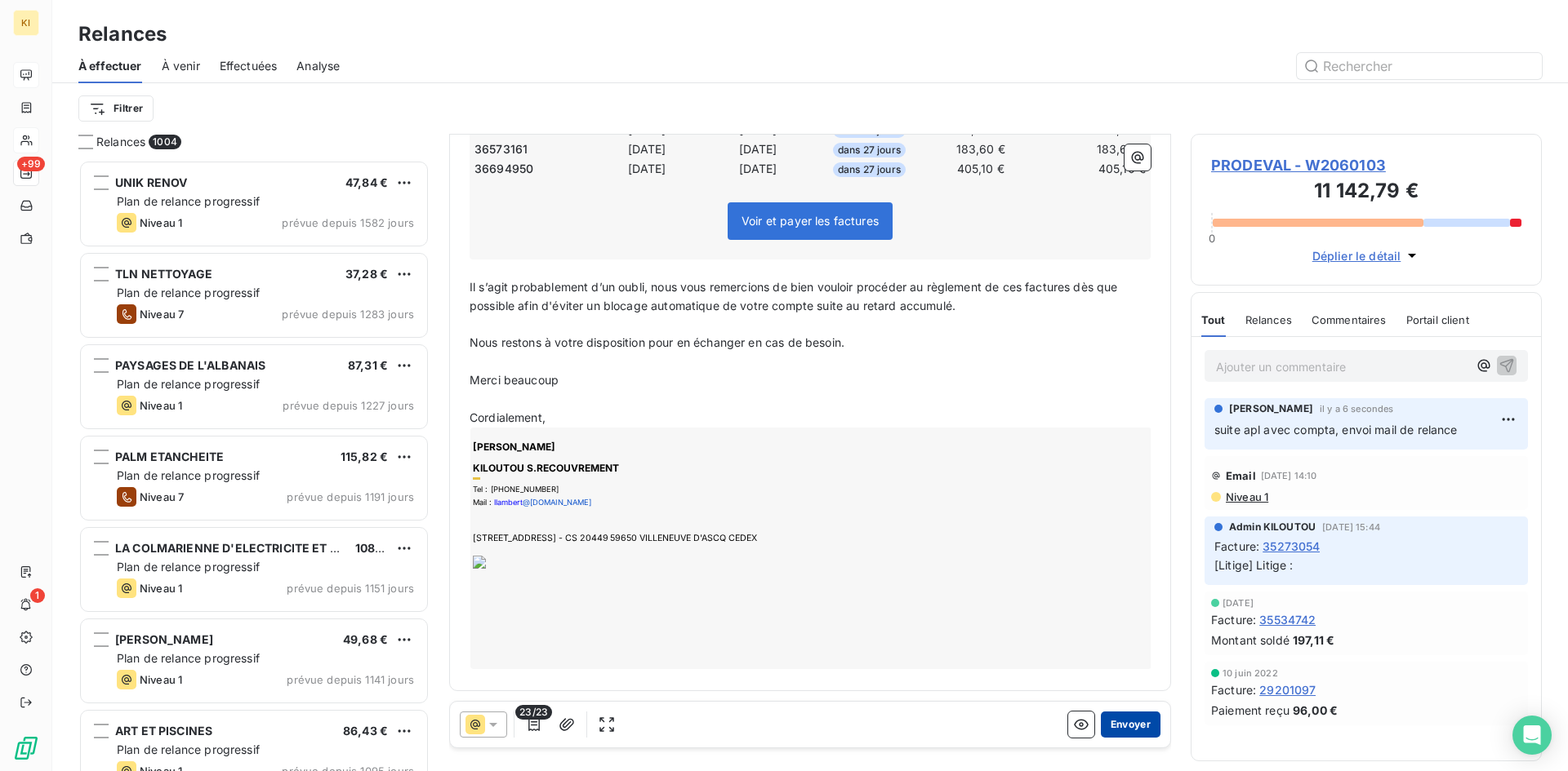
click at [1125, 724] on button "Envoyer" at bounding box center [1130, 726] width 60 height 27
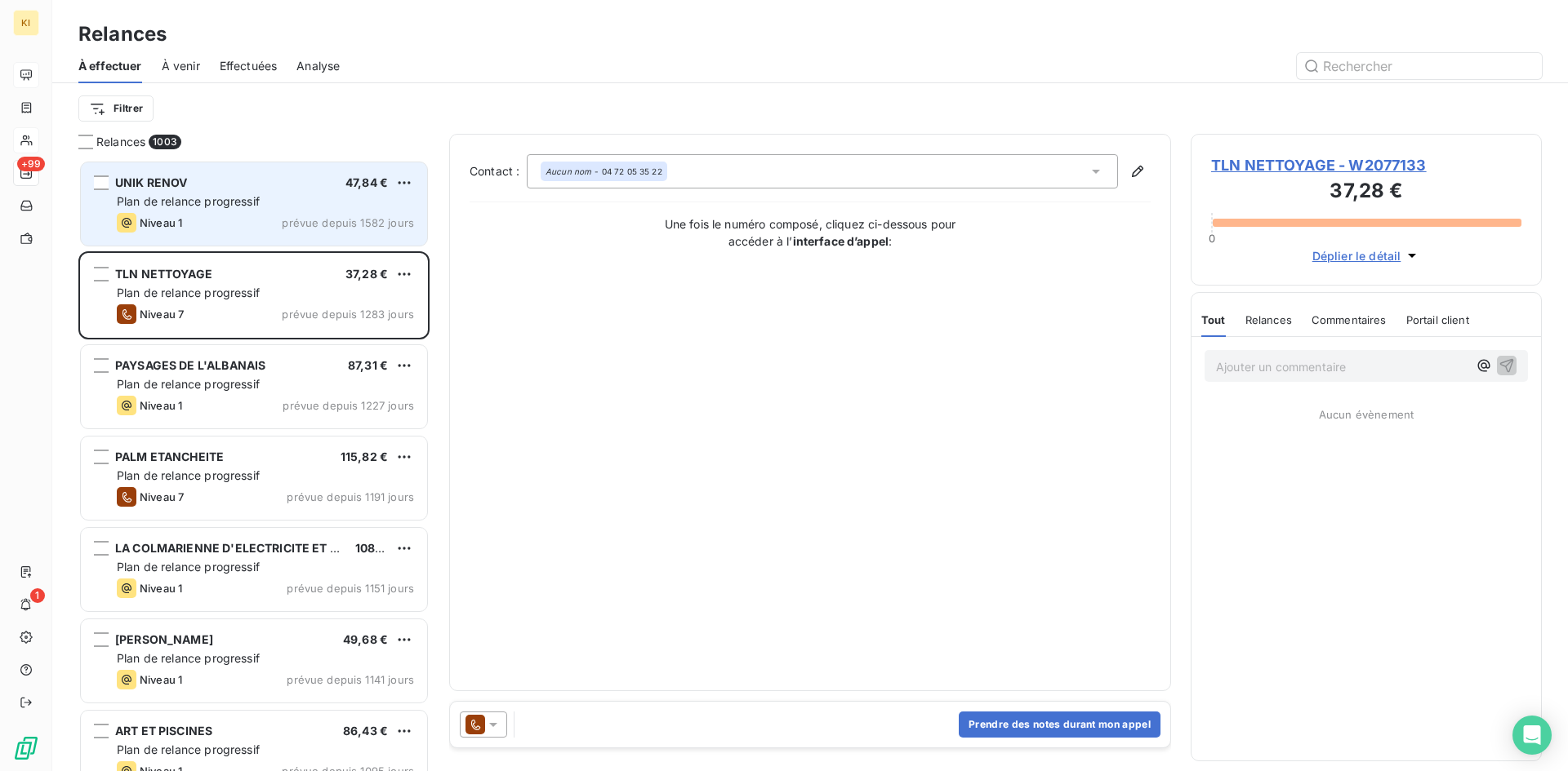
click at [220, 208] on div "Plan de relance progressif" at bounding box center [265, 201] width 297 height 16
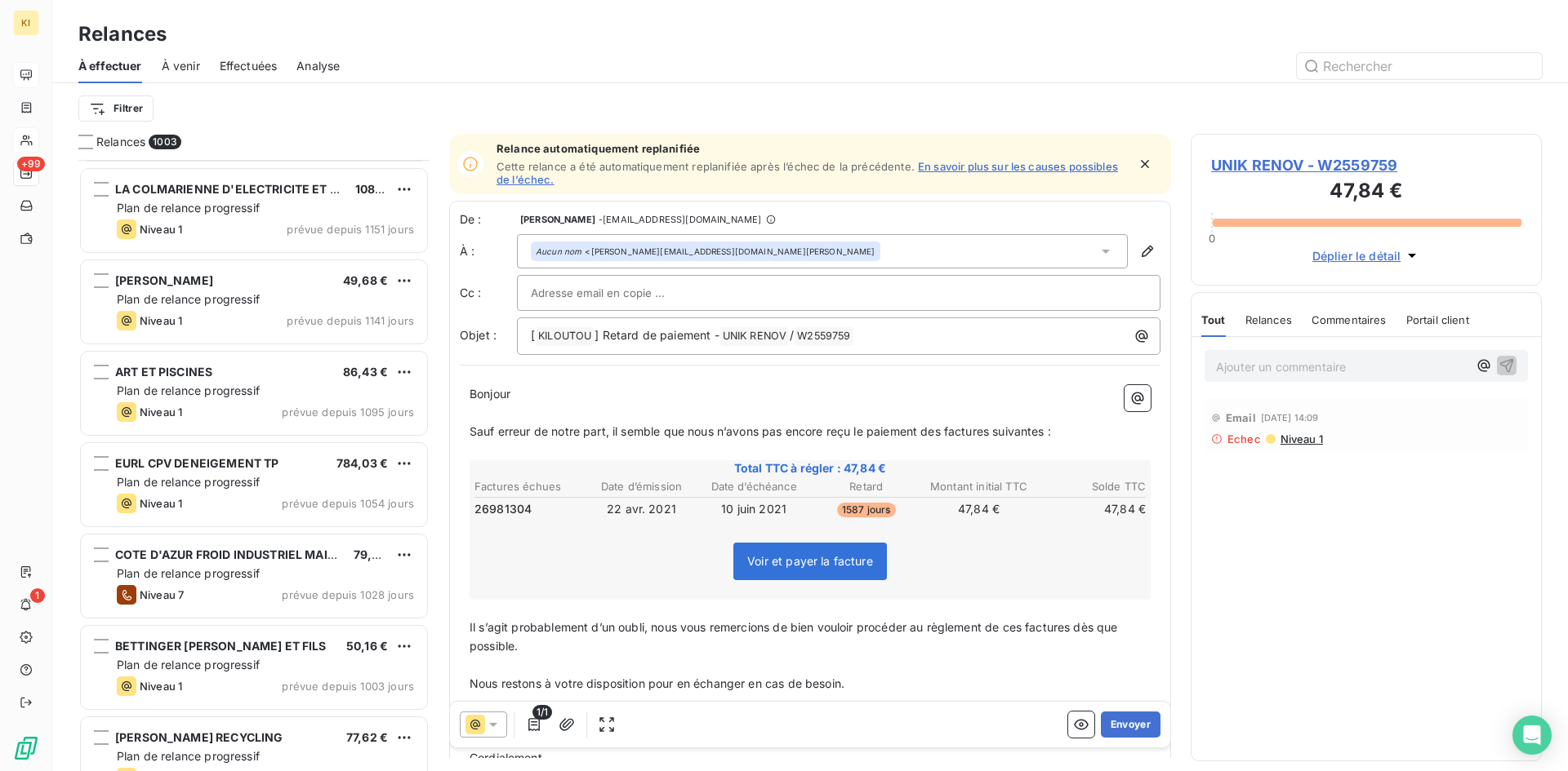
scroll to position [409, 0]
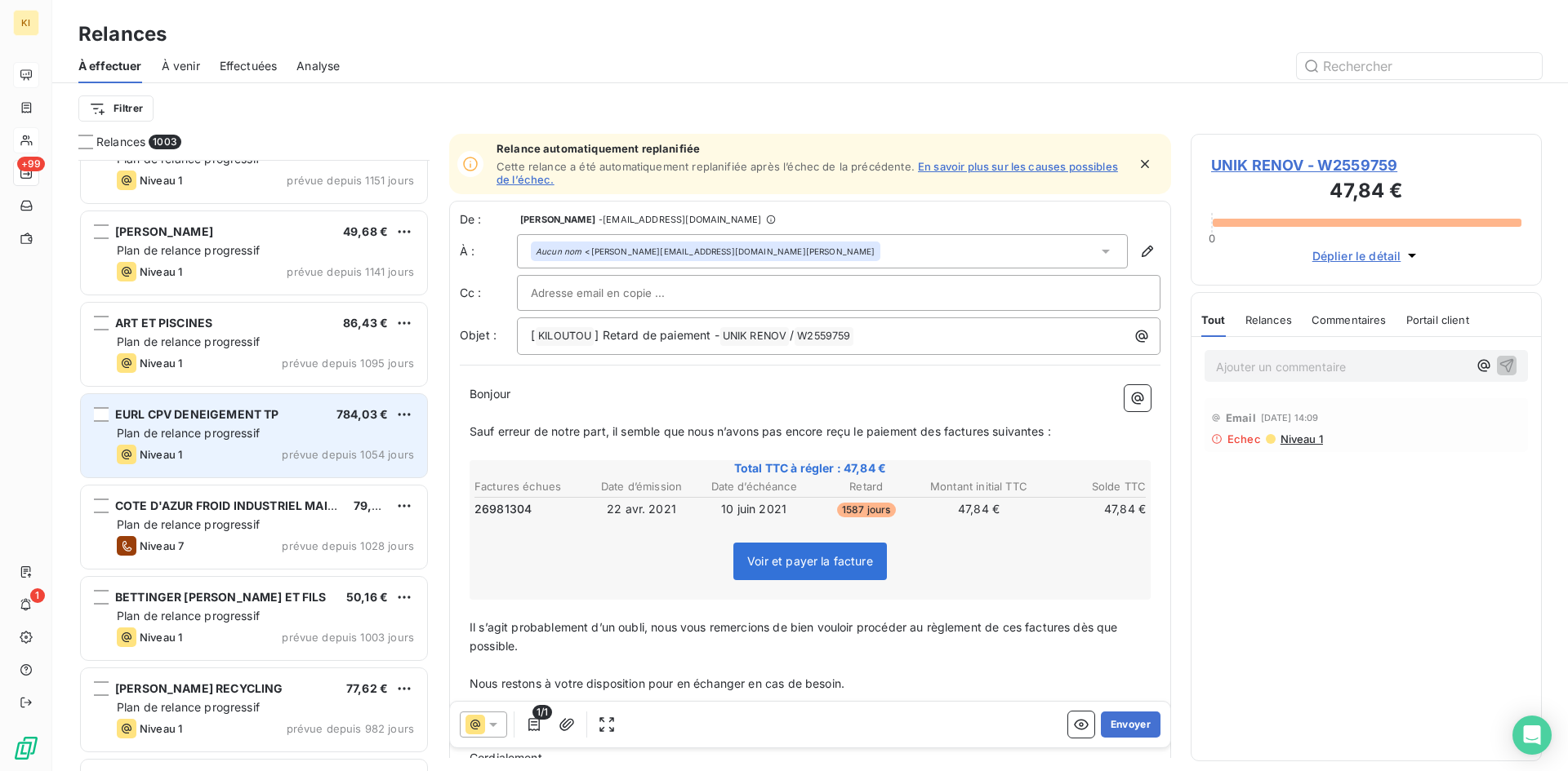
click at [235, 426] on span "Plan de relance progressif" at bounding box center [188, 433] width 143 height 14
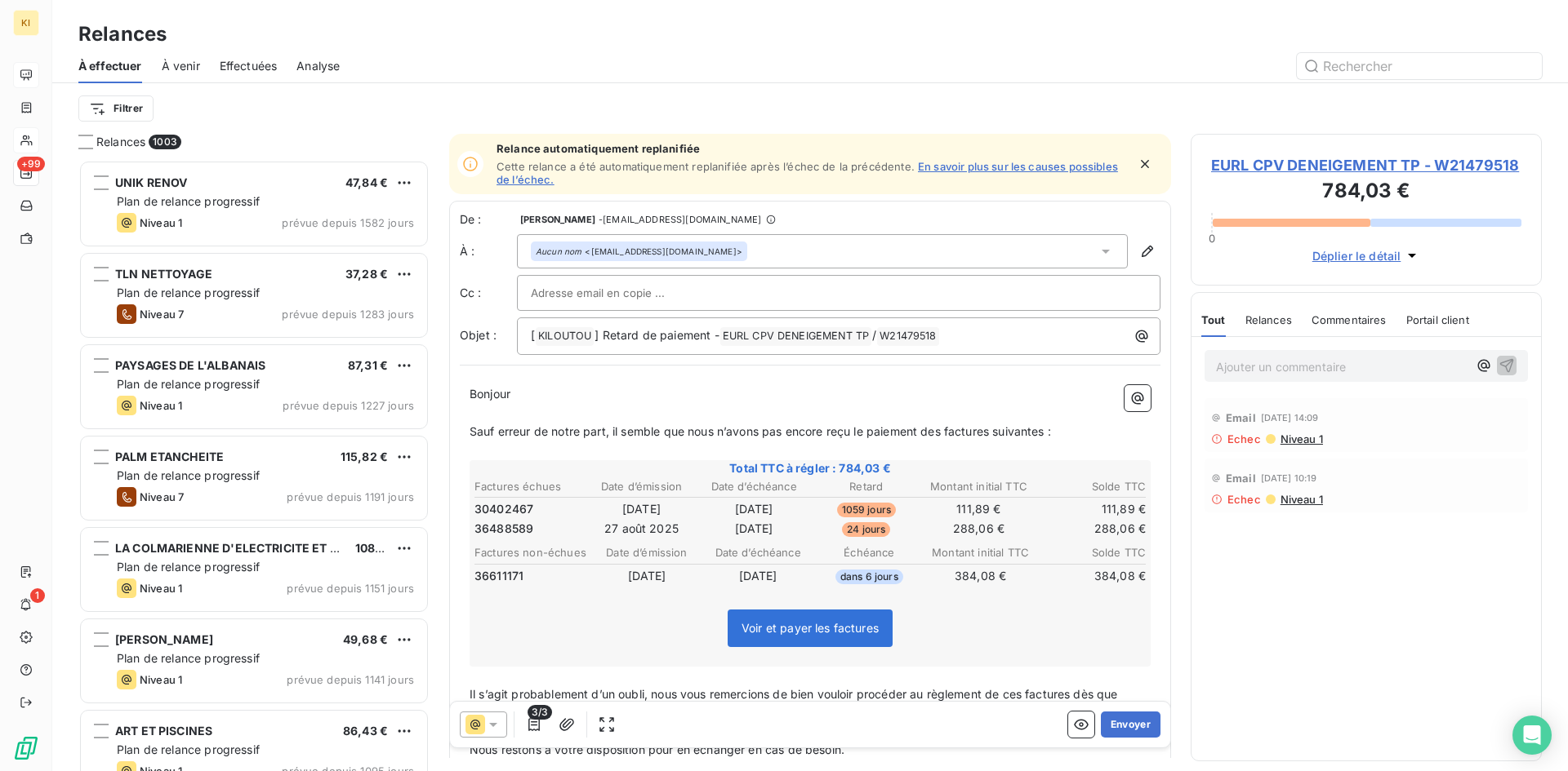
click at [450, 63] on div at bounding box center [950, 66] width 1182 height 27
click at [554, 47] on div "Relances" at bounding box center [810, 34] width 1516 height 29
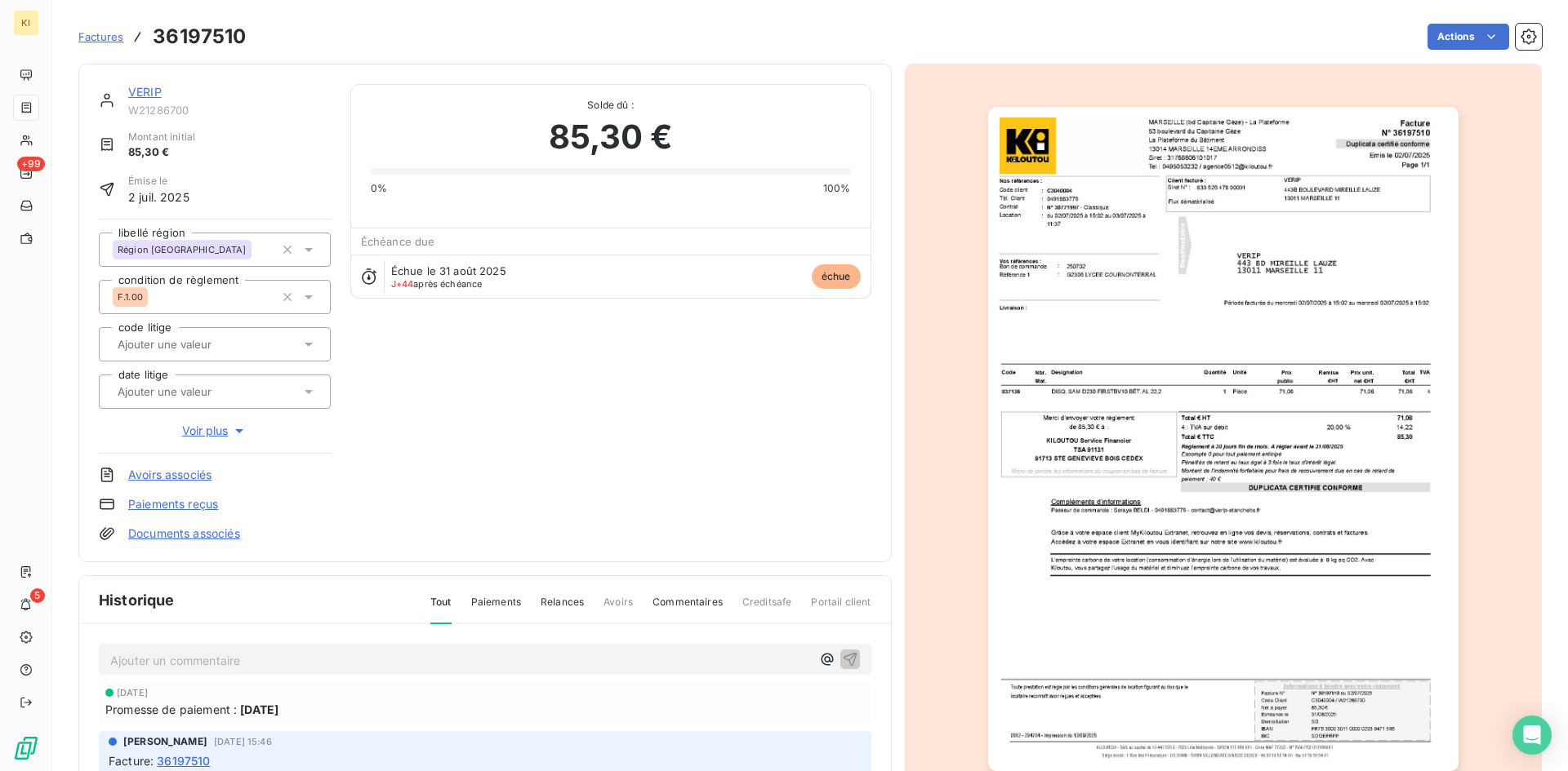
click at [147, 98] on link "VERIP" at bounding box center [144, 92] width 33 height 14
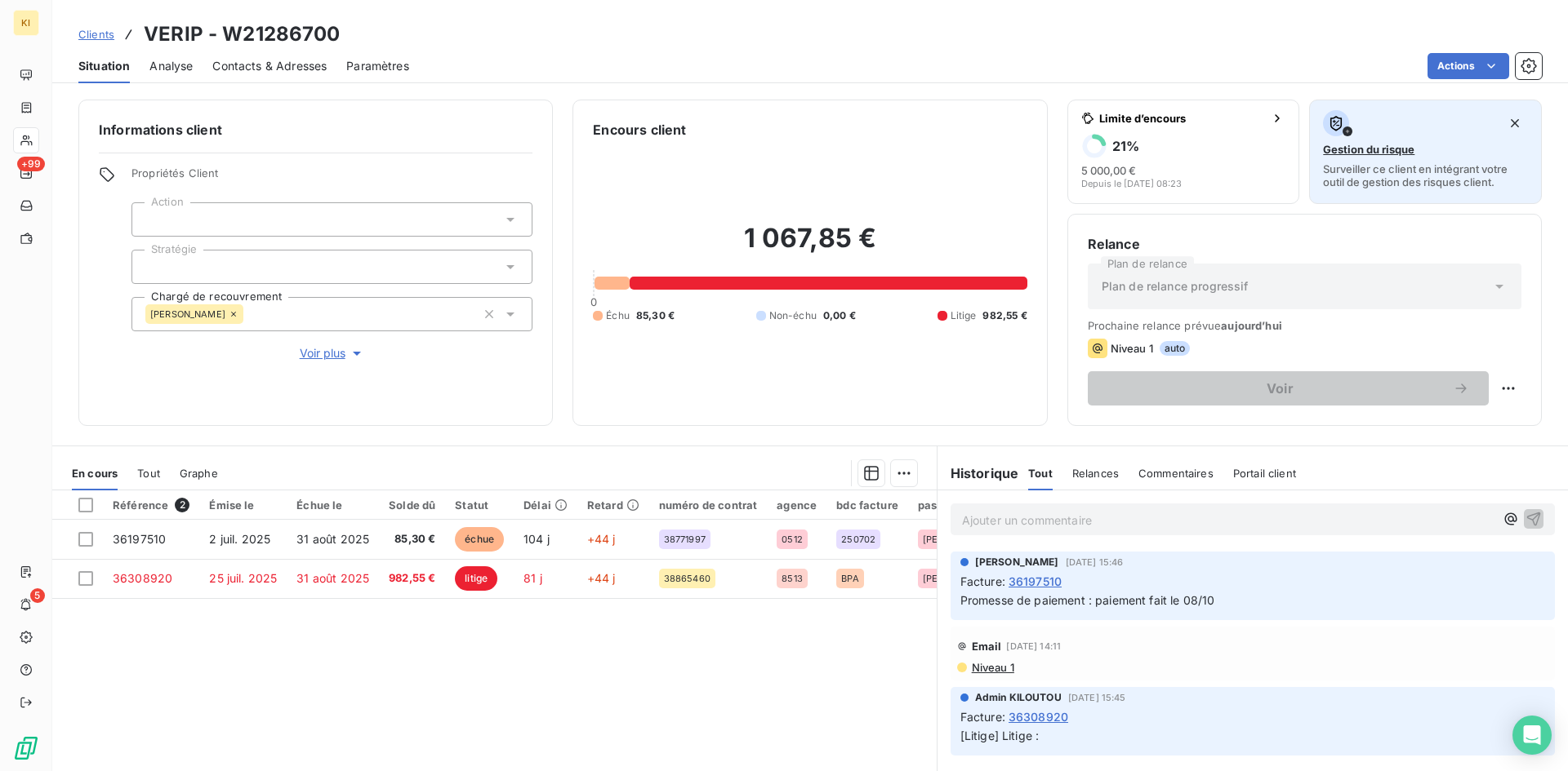
click at [1432, 145] on div "Gestion du risque Surveiller ce client en intégrant votre outil de gestion des …" at bounding box center [1425, 149] width 205 height 79
click at [1346, 150] on span "Gestion du risque" at bounding box center [1368, 150] width 92 height 13
click at [1353, 141] on div "Gestion du risque Surveiller ce client en intégrant votre outil de gestion des …" at bounding box center [1425, 149] width 205 height 79
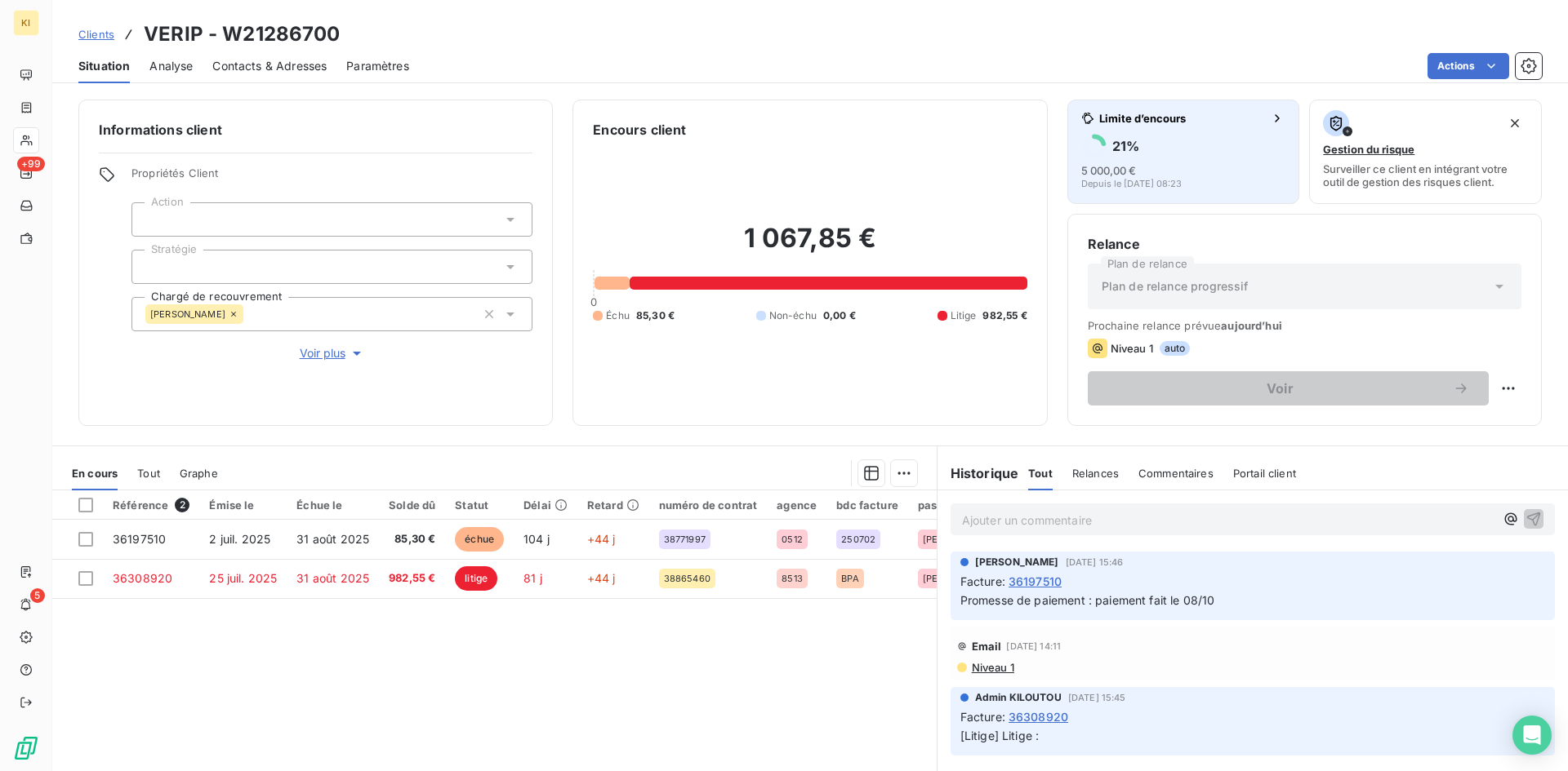
click at [1165, 150] on div "21 %" at bounding box center [1183, 146] width 205 height 27
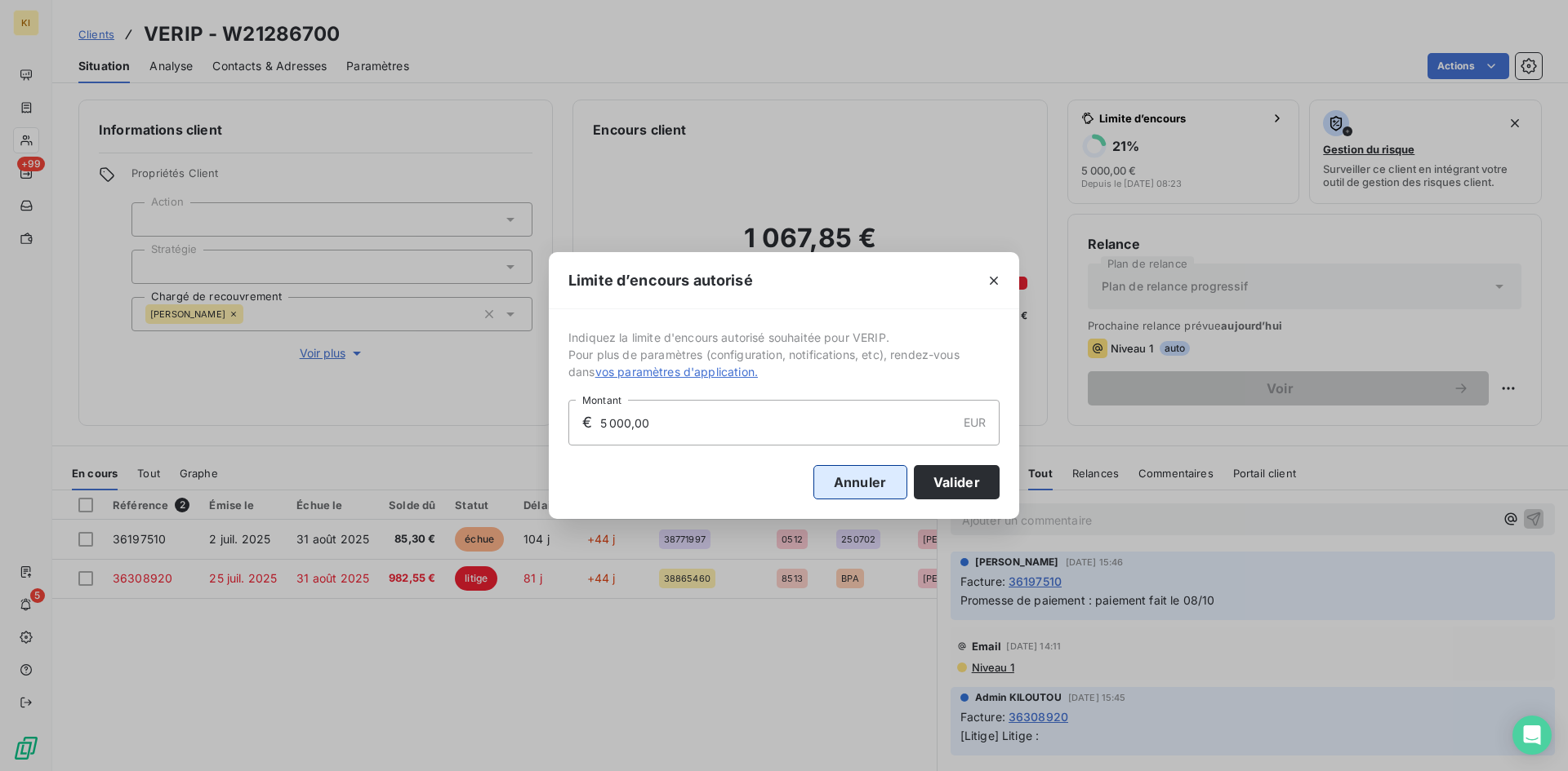
click at [877, 474] on button "Annuler" at bounding box center [859, 482] width 94 height 34
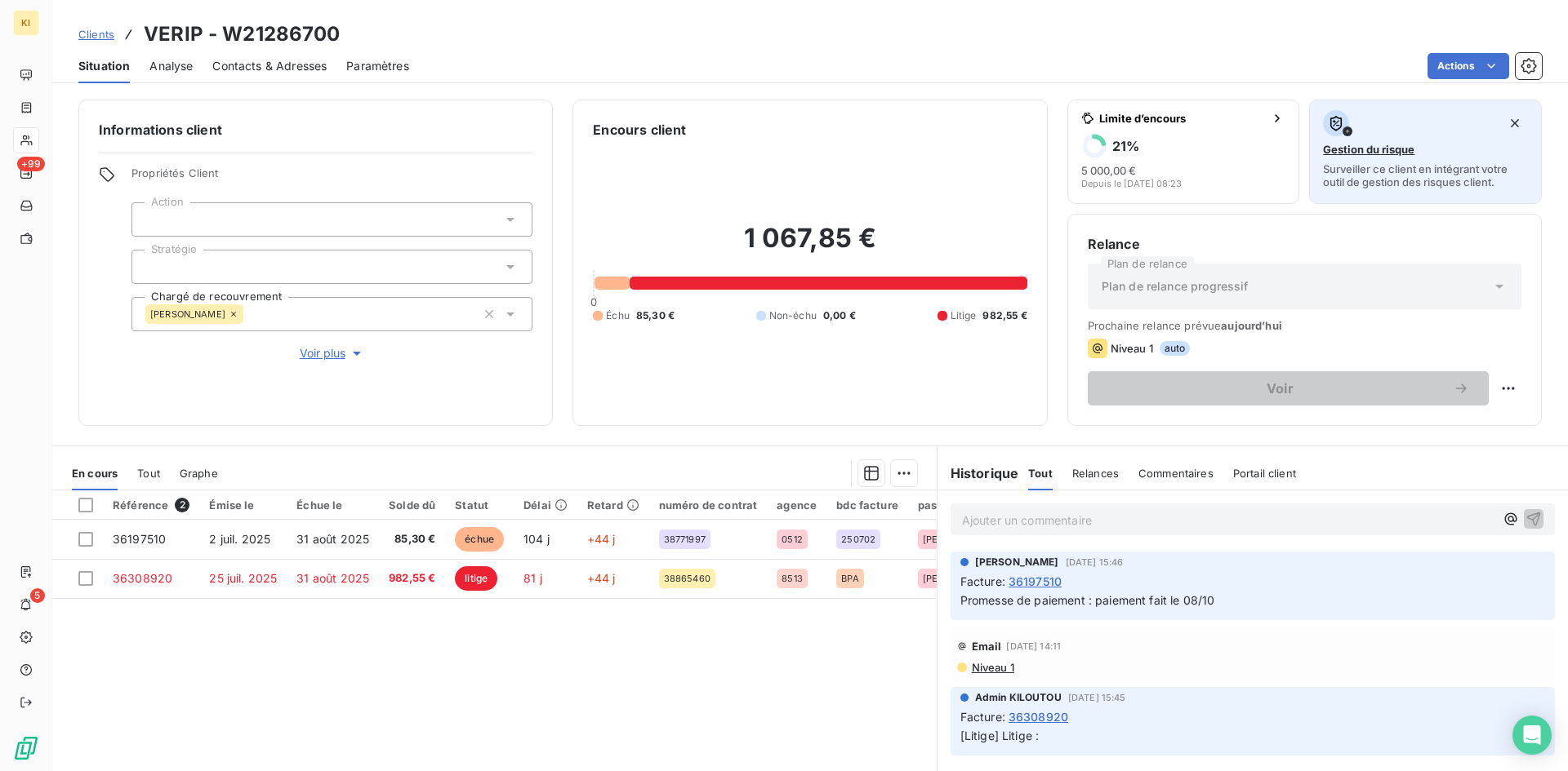
click at [1330, 125] on icon "button" at bounding box center [1336, 123] width 11 height 15
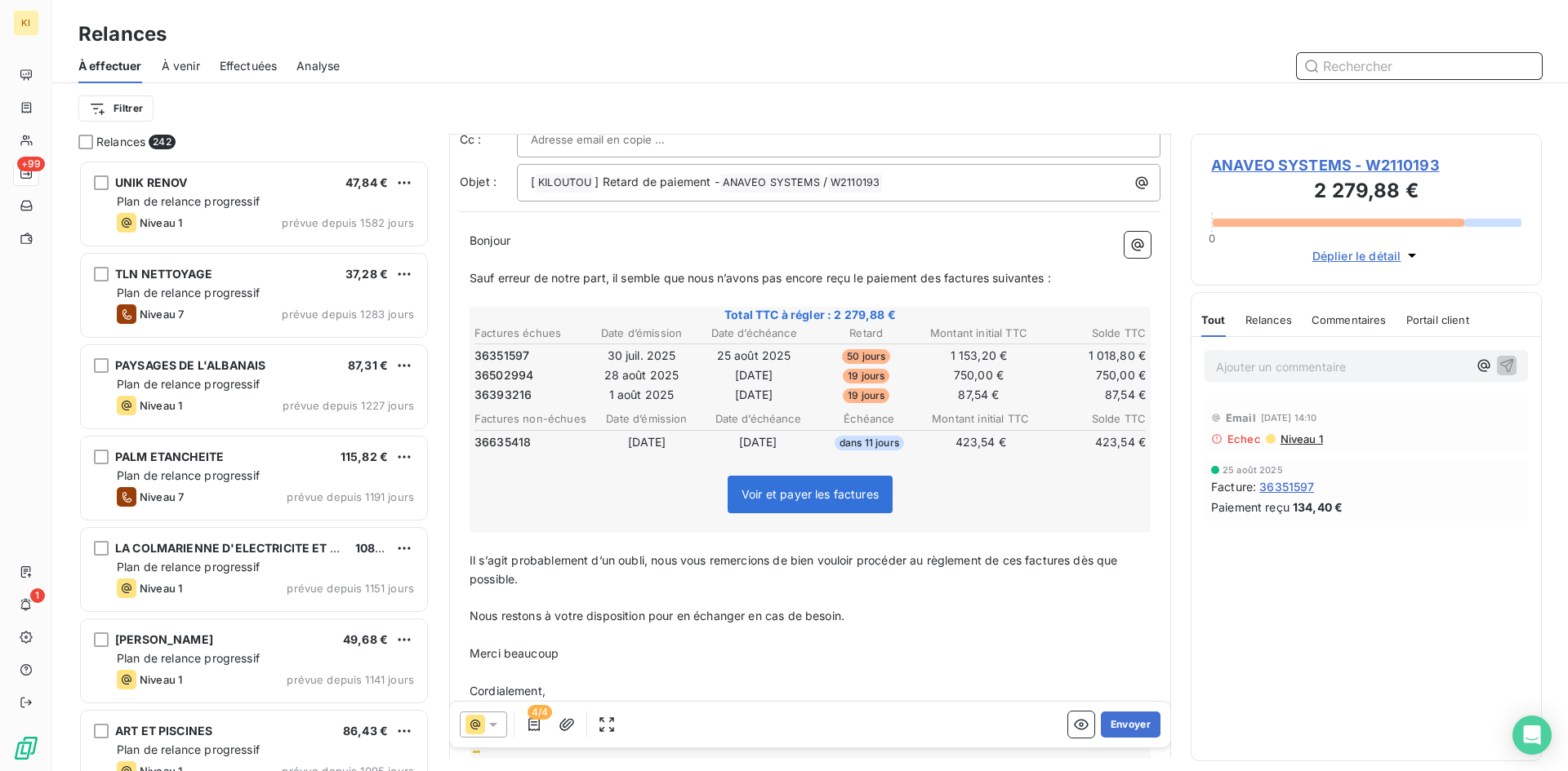
scroll to position [428, 0]
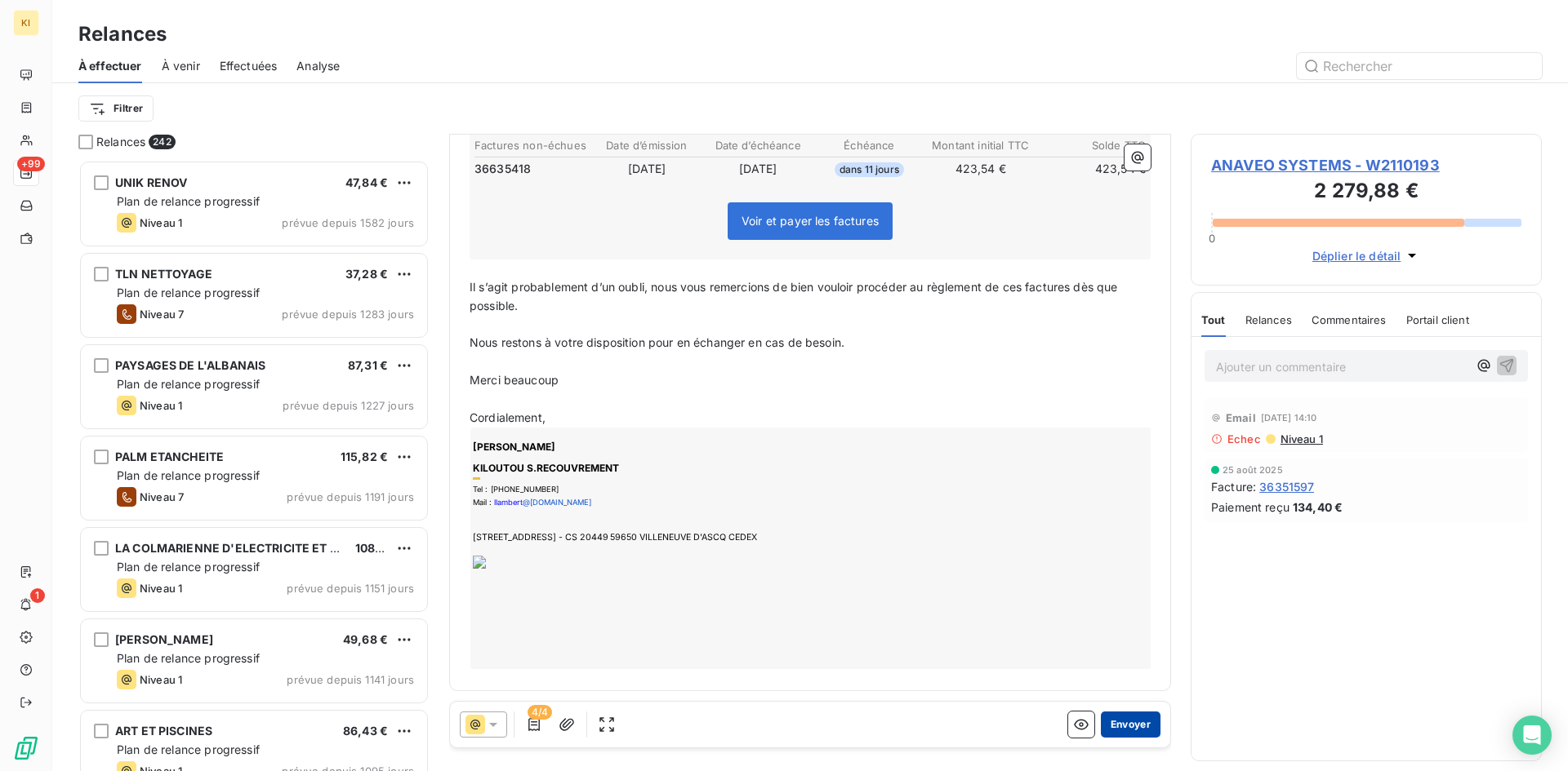
click at [1125, 728] on button "Envoyer" at bounding box center [1130, 726] width 60 height 27
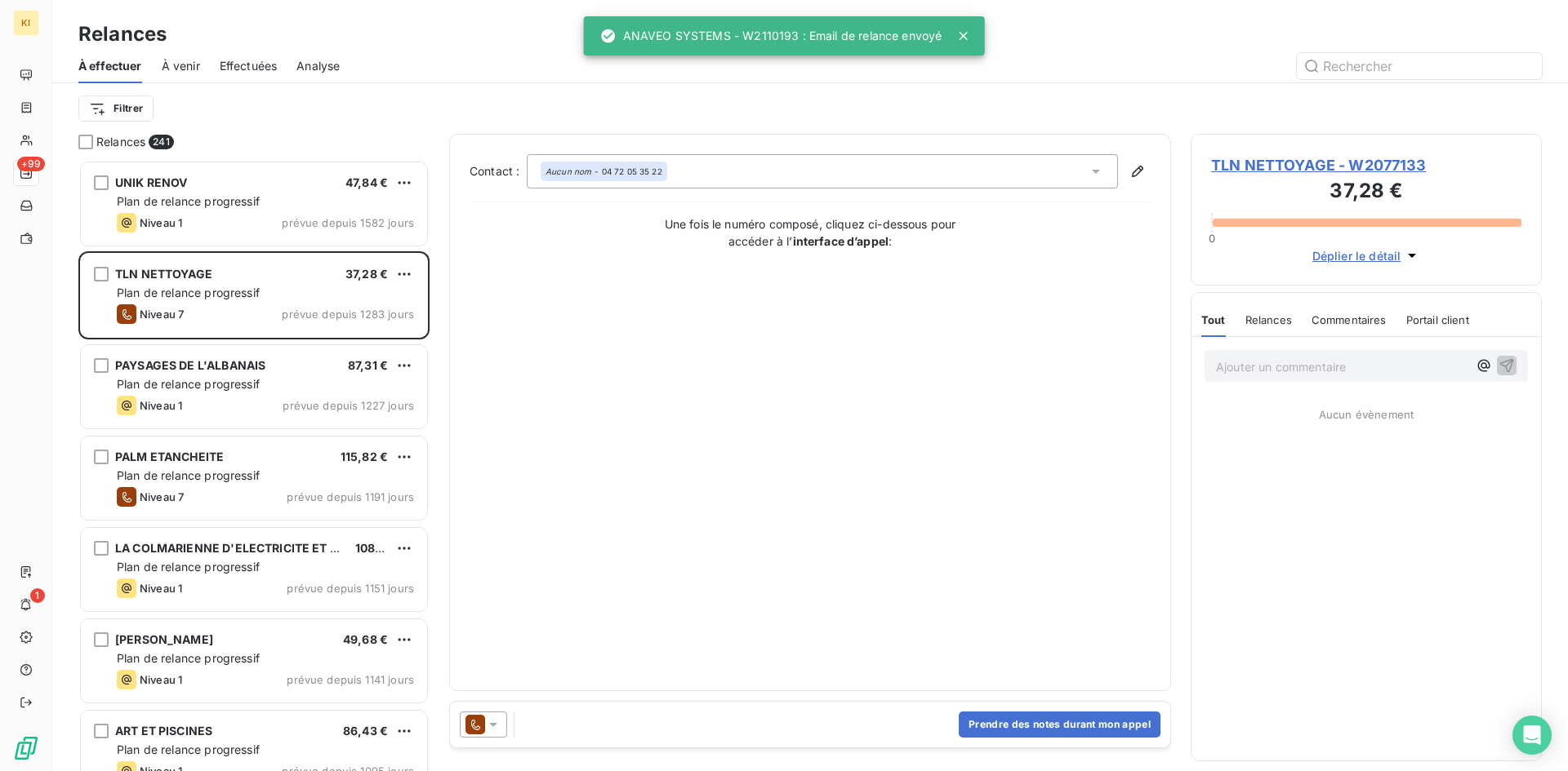
click at [965, 32] on icon at bounding box center [963, 36] width 9 height 9
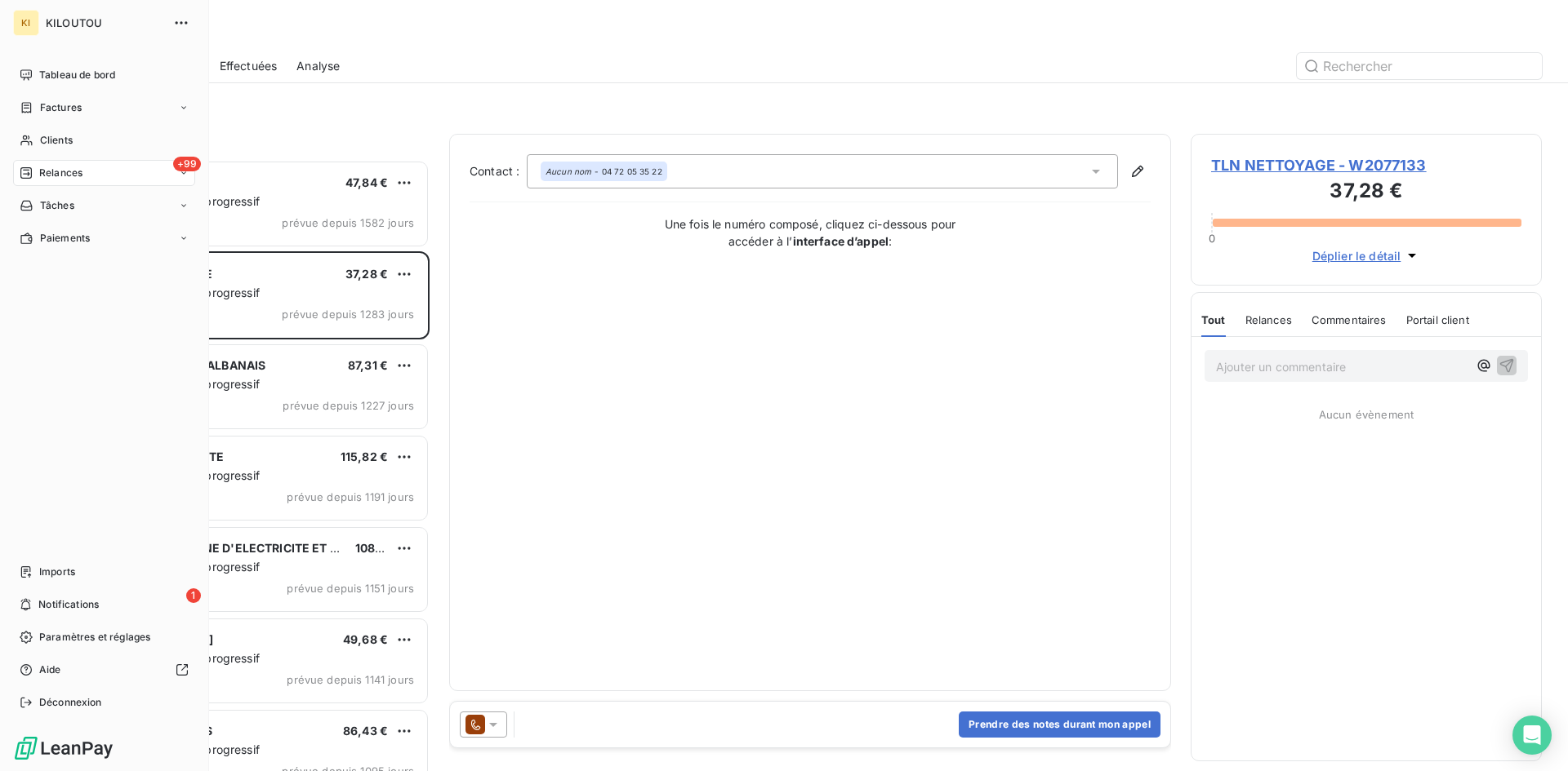
scroll to position [600, 339]
click at [80, 152] on div "Clients" at bounding box center [104, 140] width 182 height 27
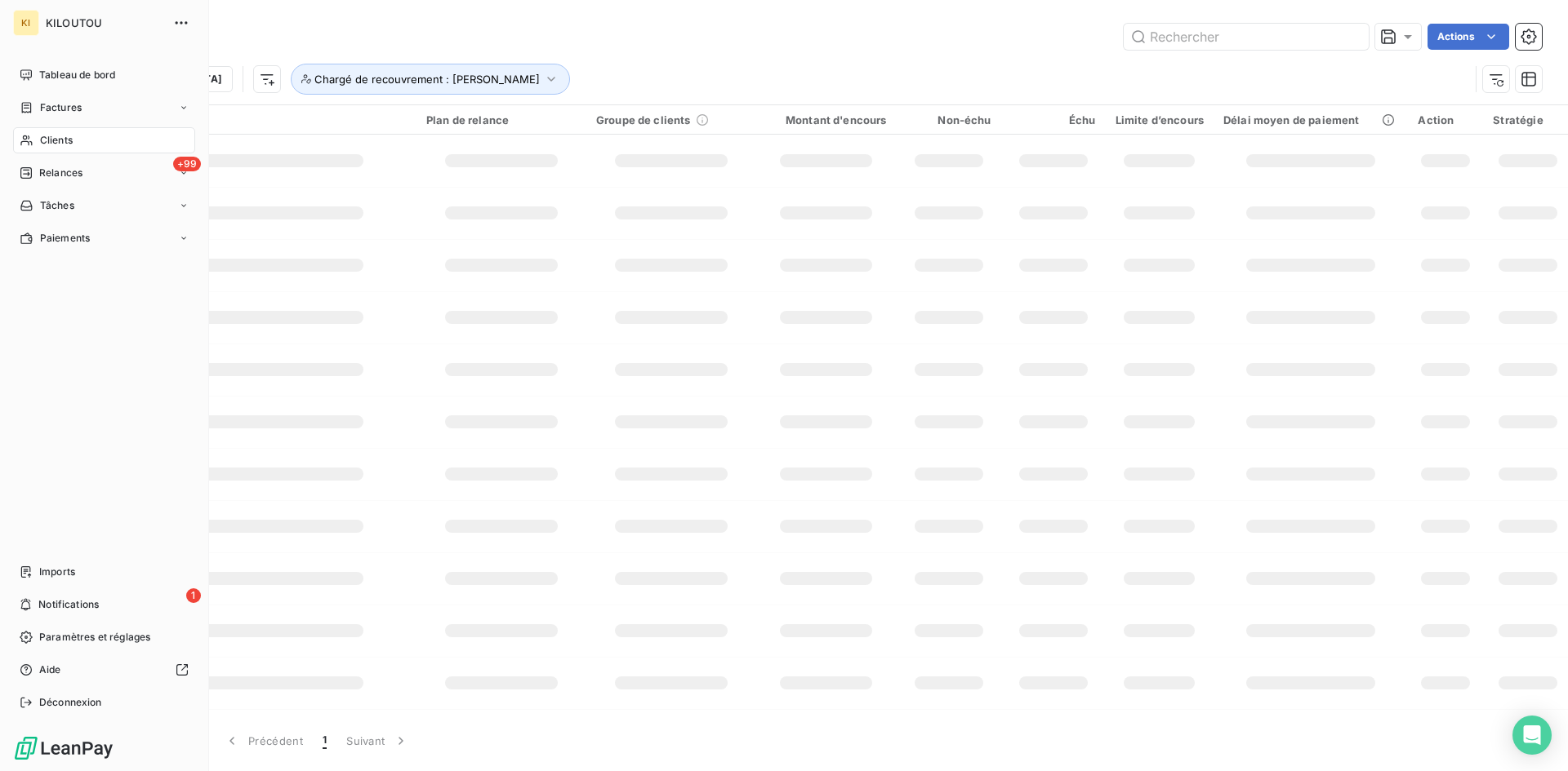
click at [85, 137] on div "Clients" at bounding box center [104, 140] width 182 height 27
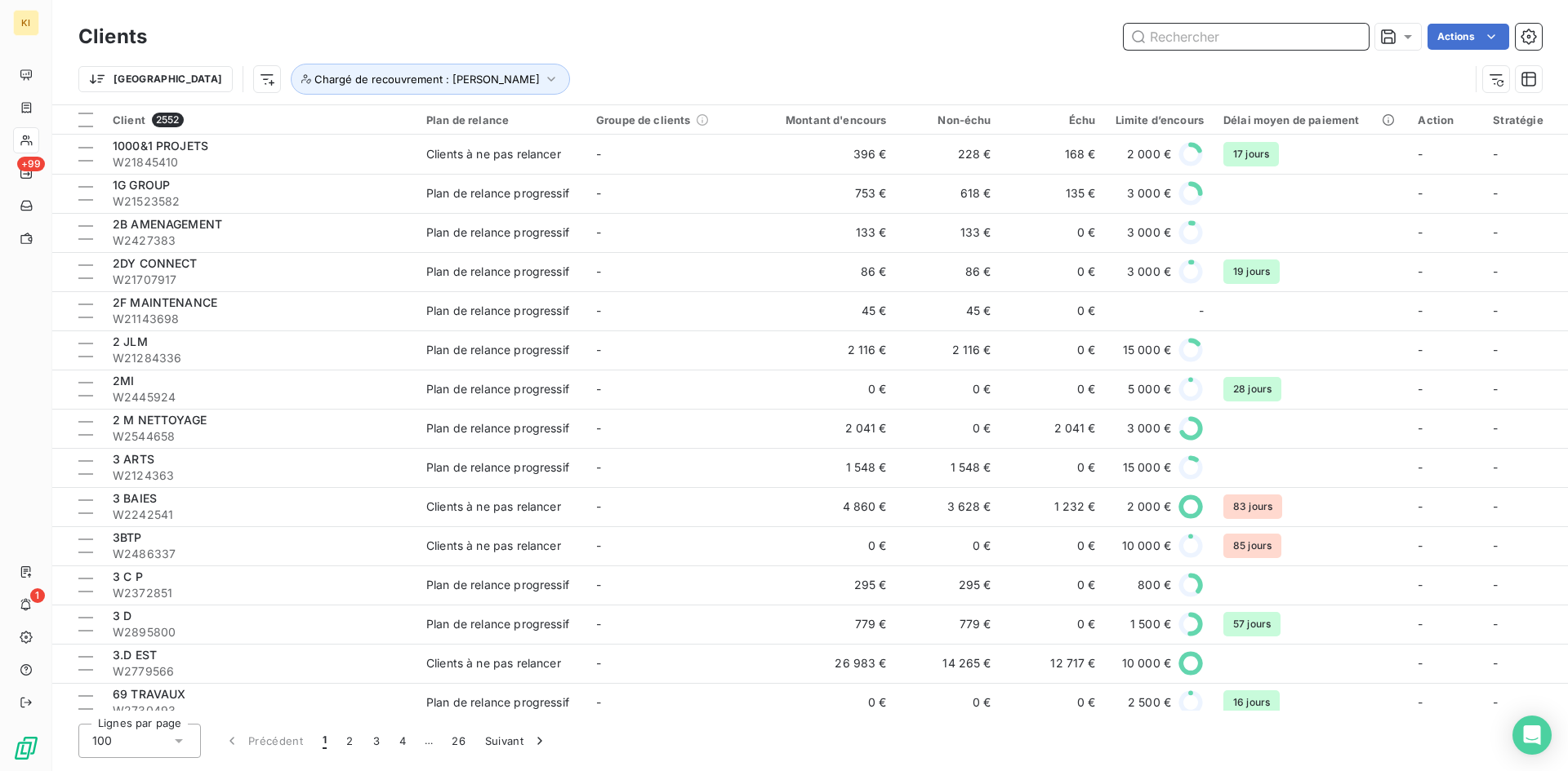
click at [1180, 36] on input "text" at bounding box center [1246, 37] width 245 height 27
paste input "W2060103"
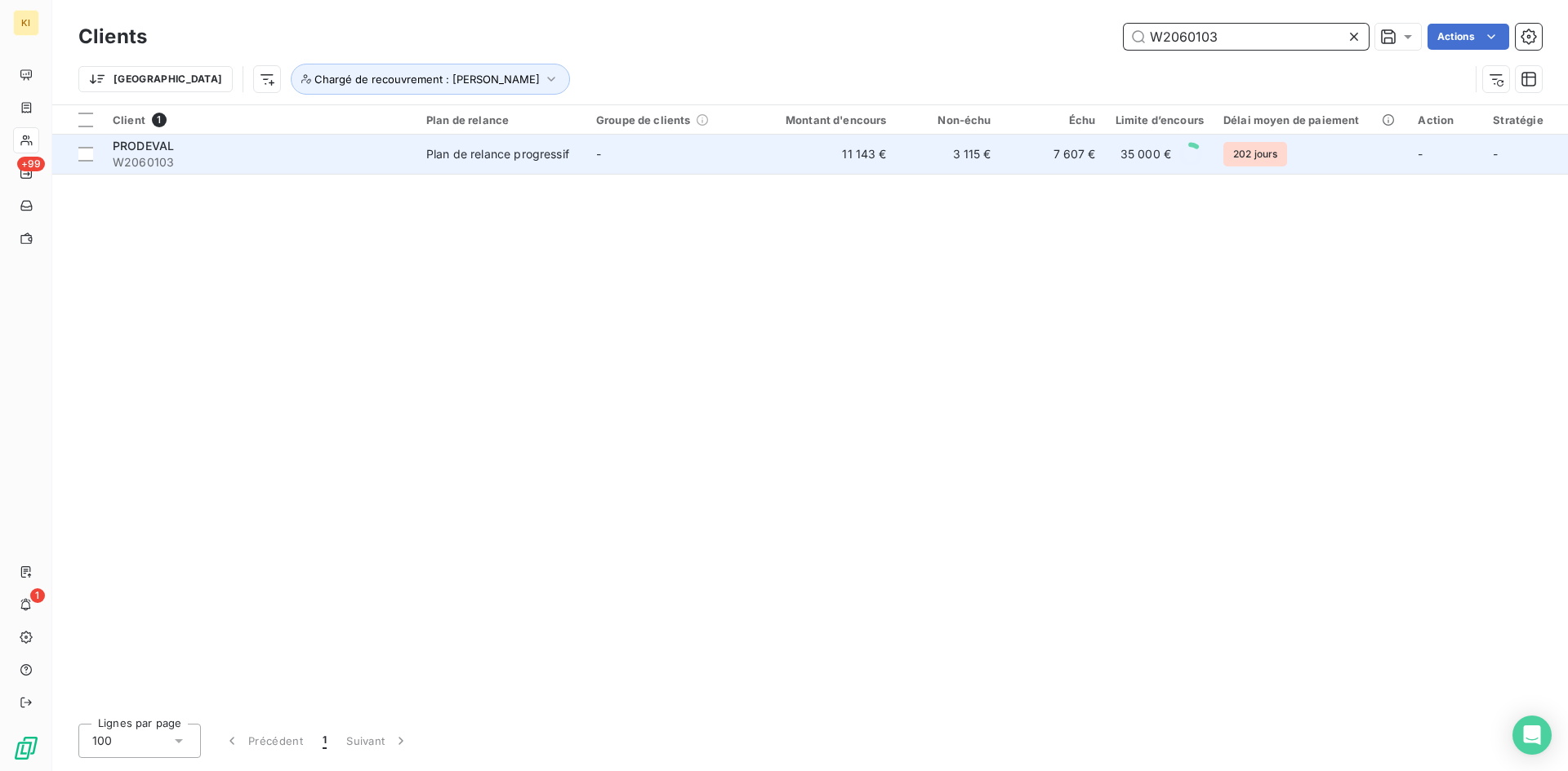
type input "W2060103"
click at [250, 149] on div "PRODEVAL" at bounding box center [260, 146] width 294 height 16
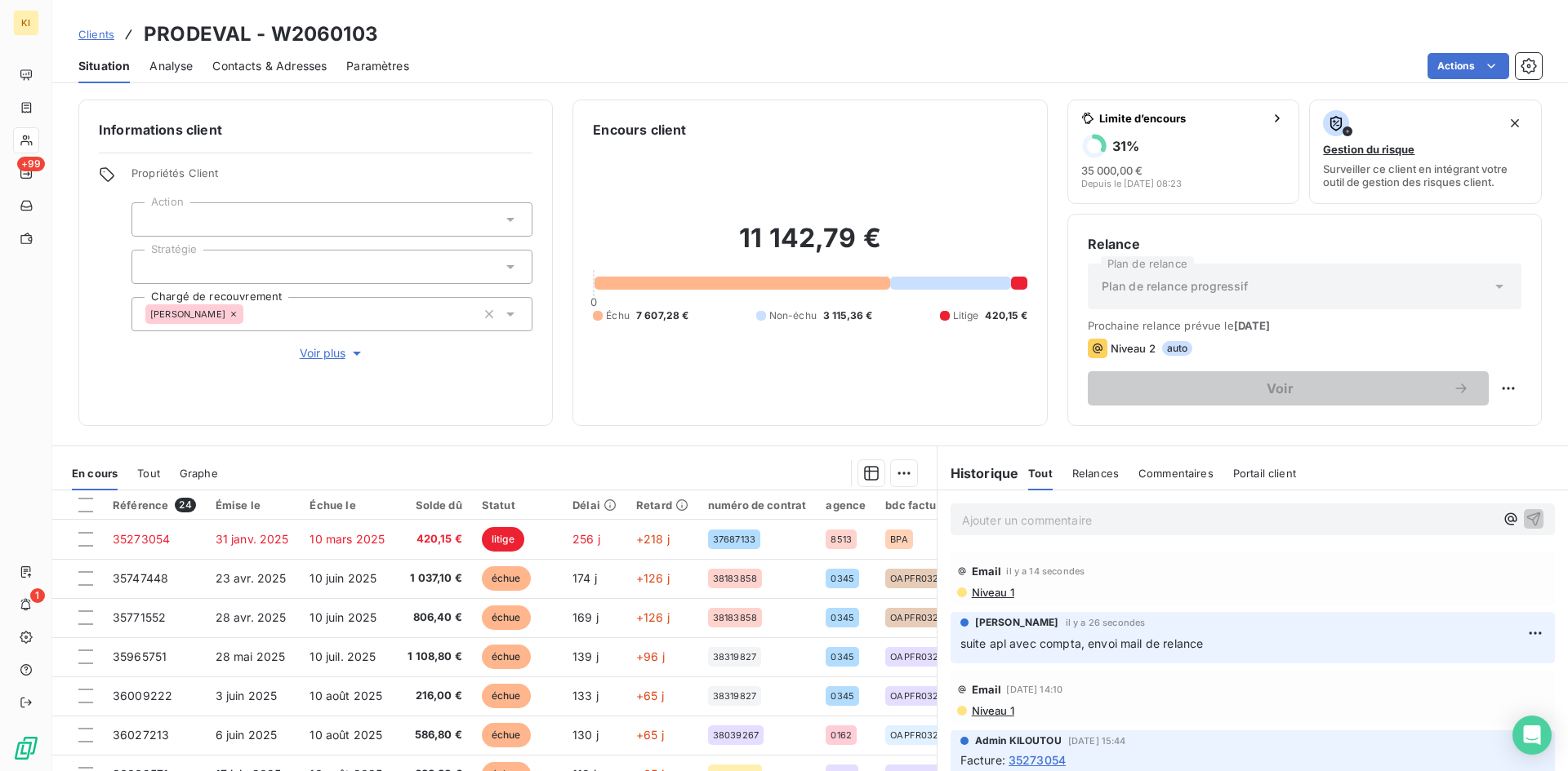
click at [81, 36] on span "Clients" at bounding box center [97, 34] width 36 height 13
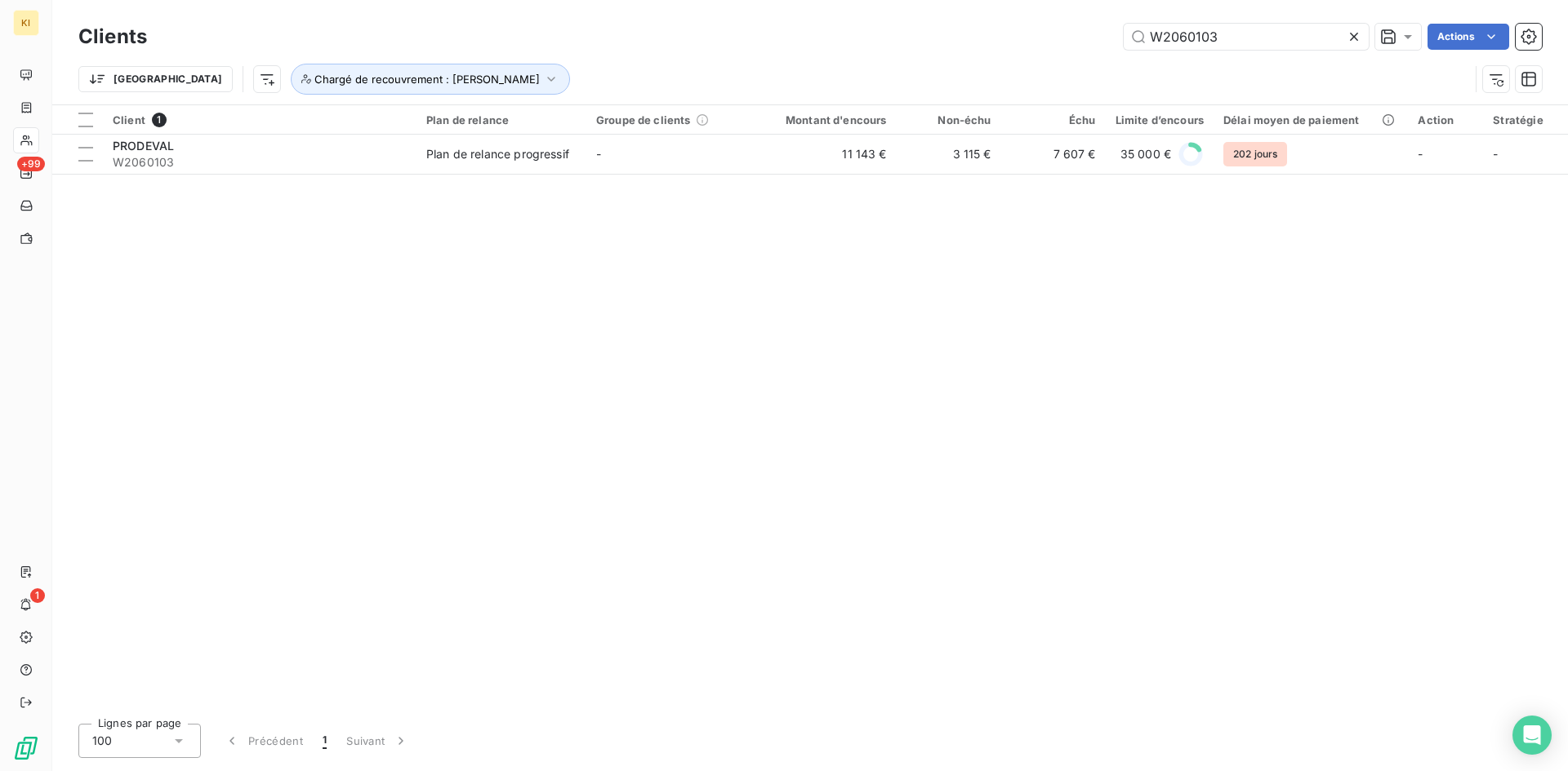
drag, startPoint x: 1273, startPoint y: 27, endPoint x: 1022, endPoint y: 34, distance: 251.1
click at [1022, 34] on div "W2060103 Actions" at bounding box center [854, 37] width 1375 height 27
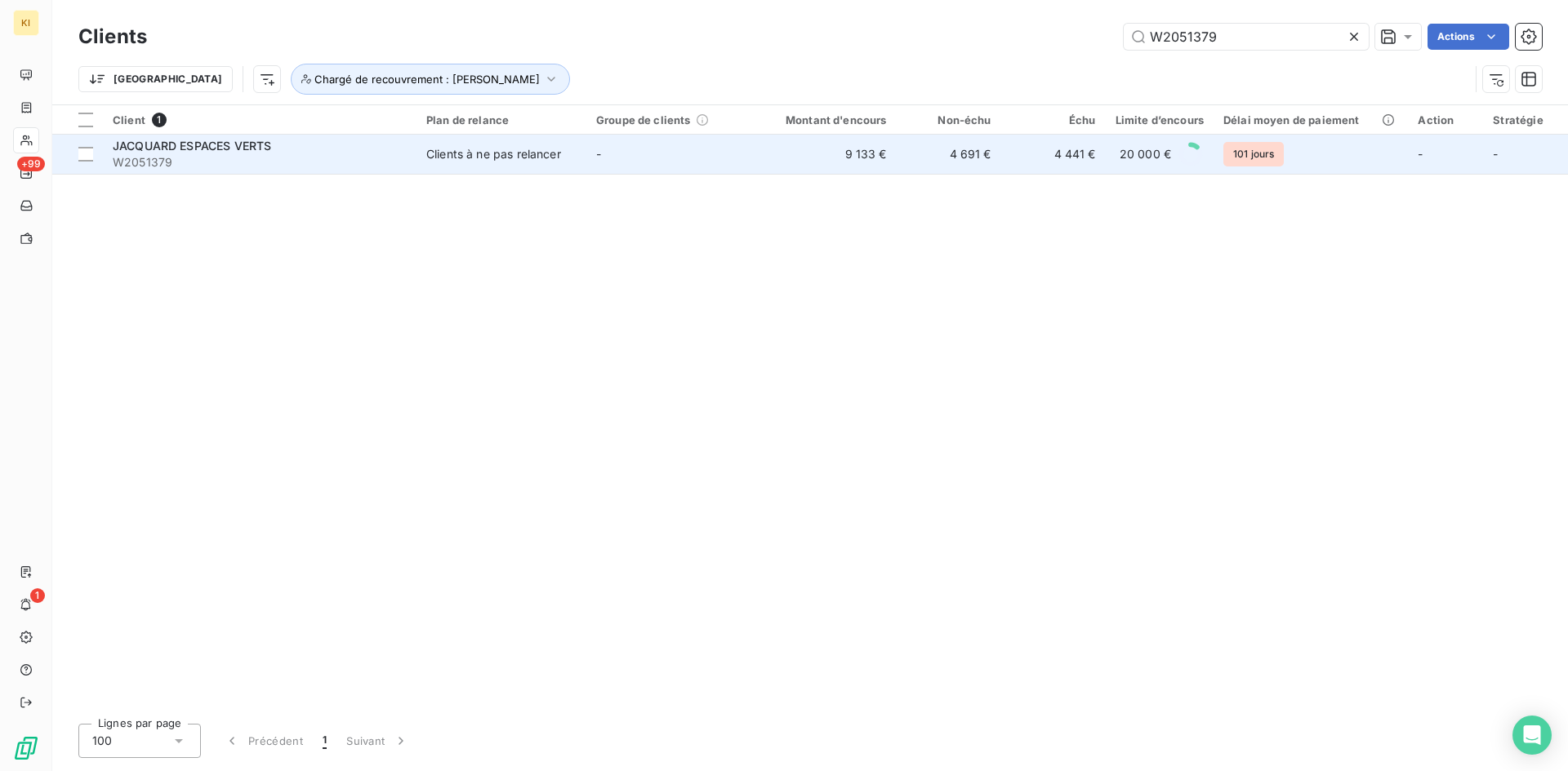
type input "W2051379"
click at [372, 151] on div "JACQUARD ESPACES VERTS" at bounding box center [260, 146] width 294 height 16
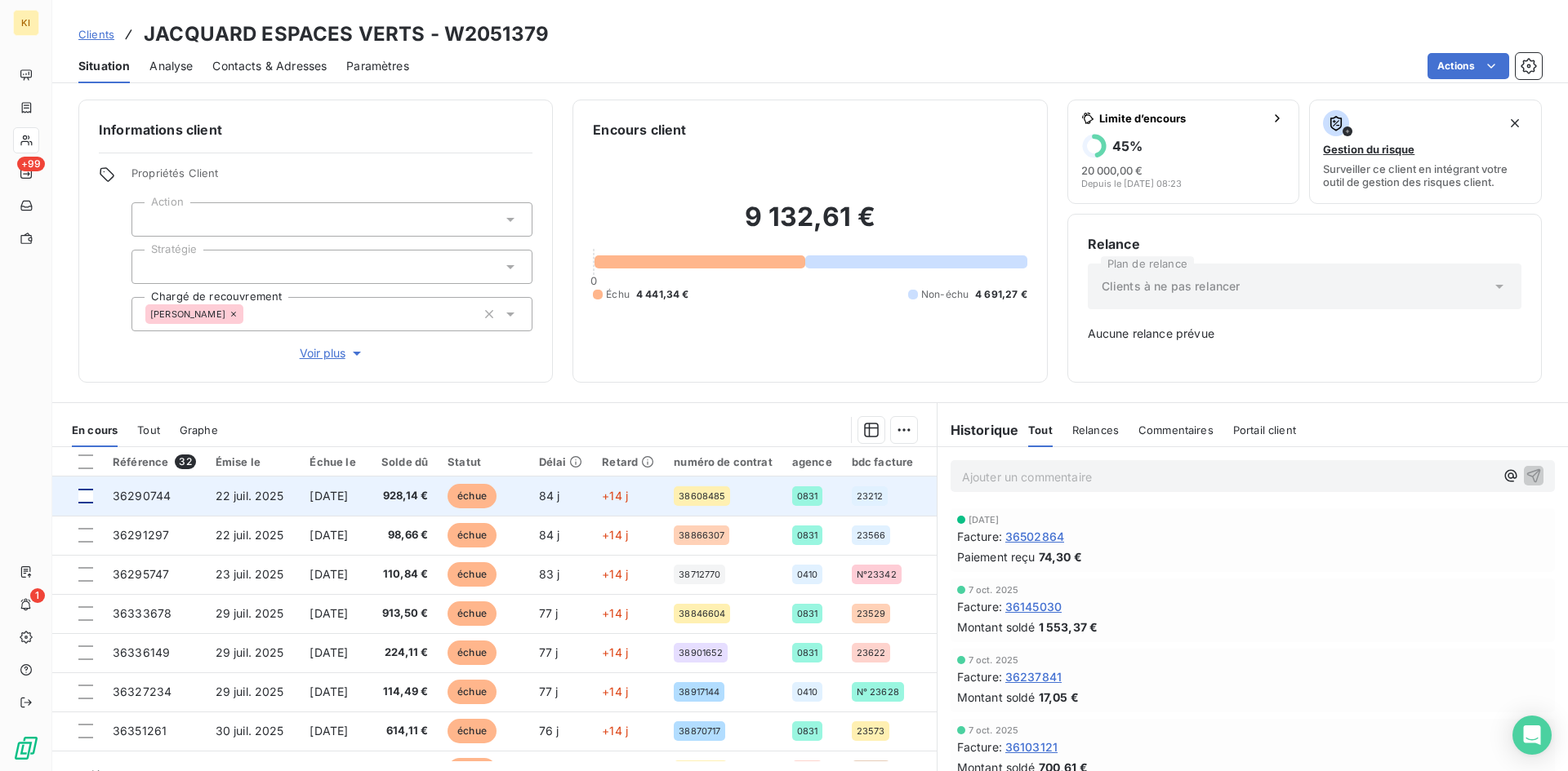
click at [89, 500] on div at bounding box center [86, 496] width 15 height 15
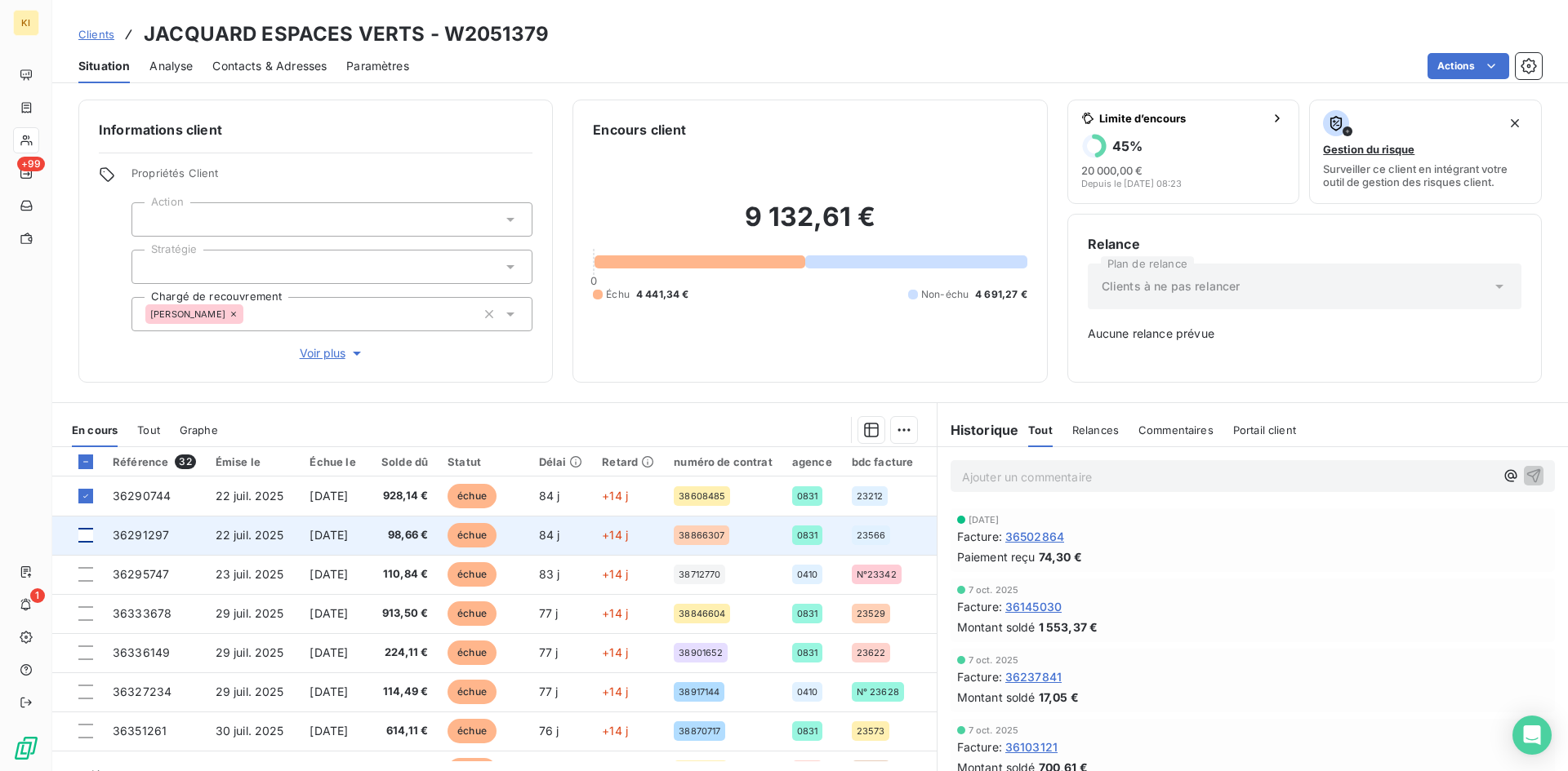
click at [85, 537] on div at bounding box center [86, 536] width 15 height 15
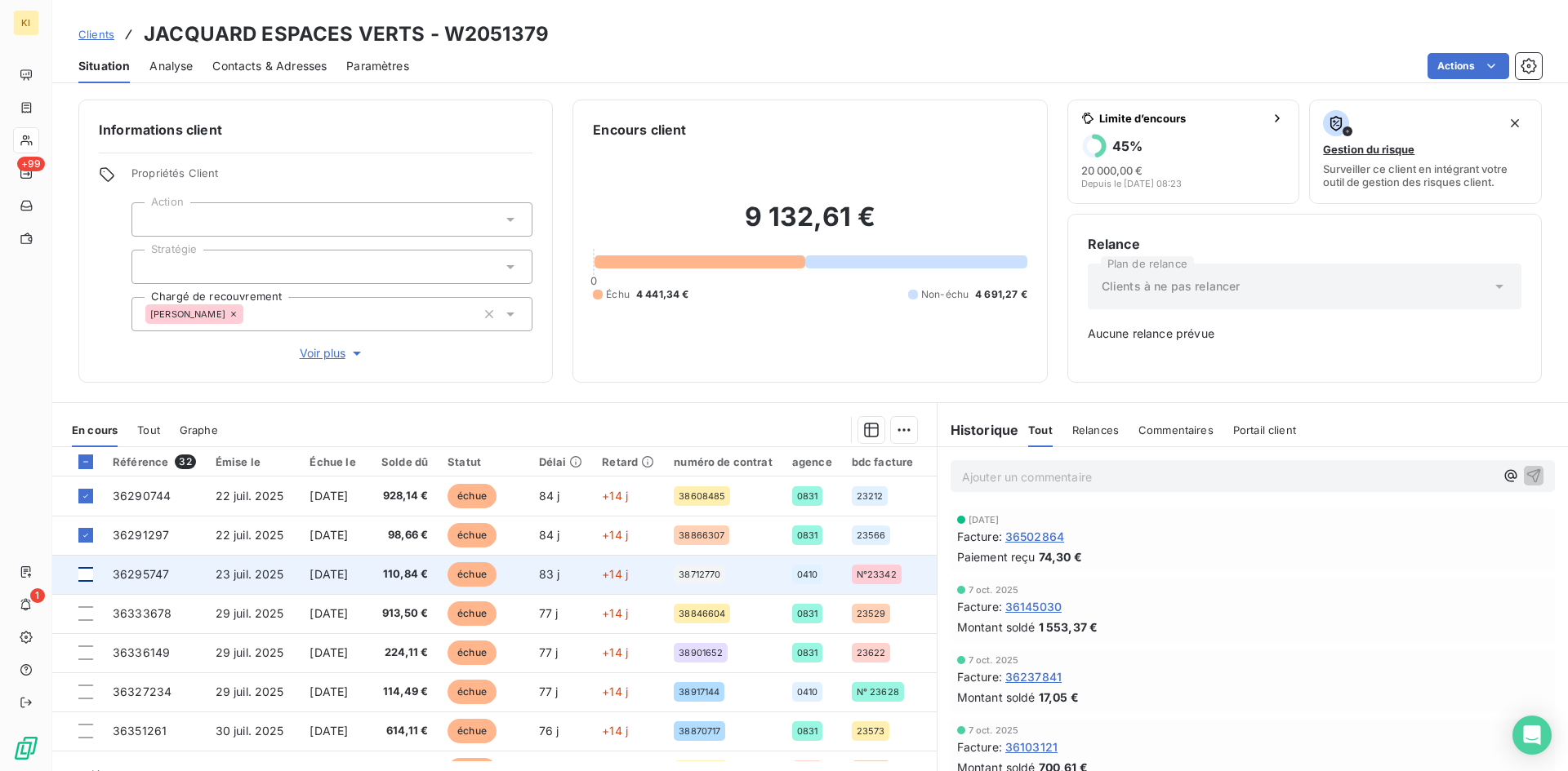
click at [86, 571] on div at bounding box center [86, 575] width 15 height 15
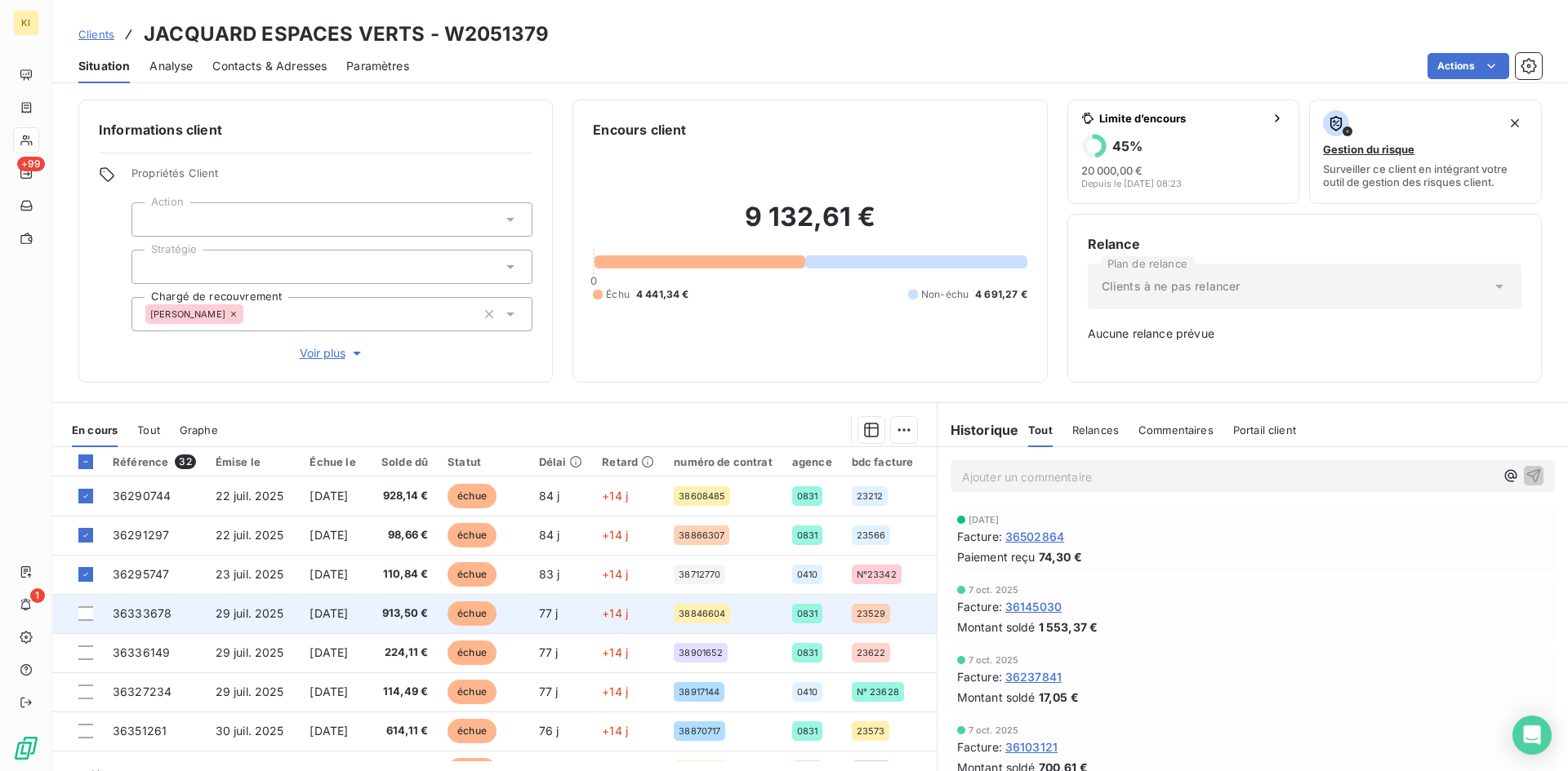
click at [85, 619] on div at bounding box center [86, 614] width 15 height 15
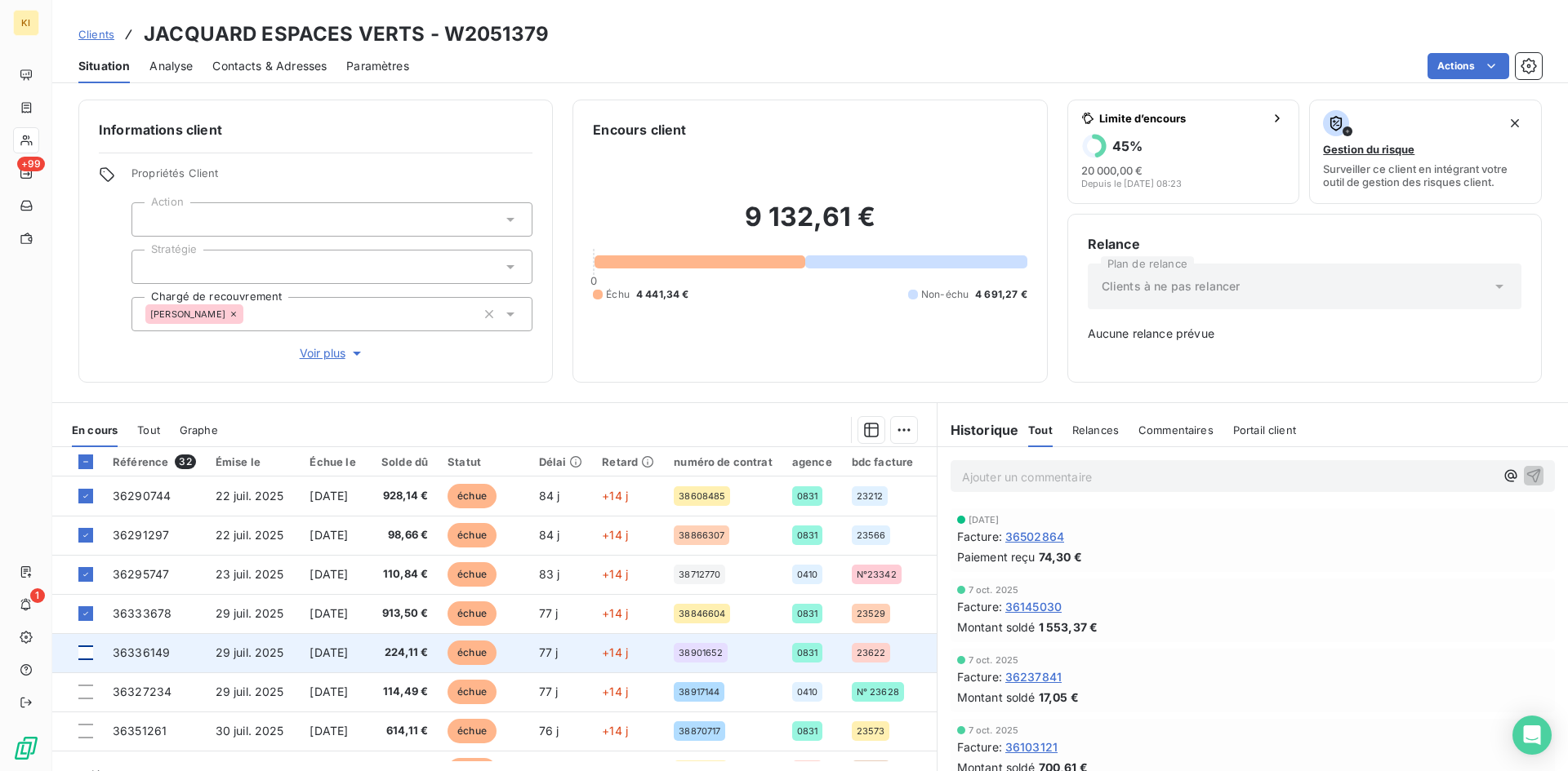
click at [87, 658] on div at bounding box center [86, 654] width 15 height 15
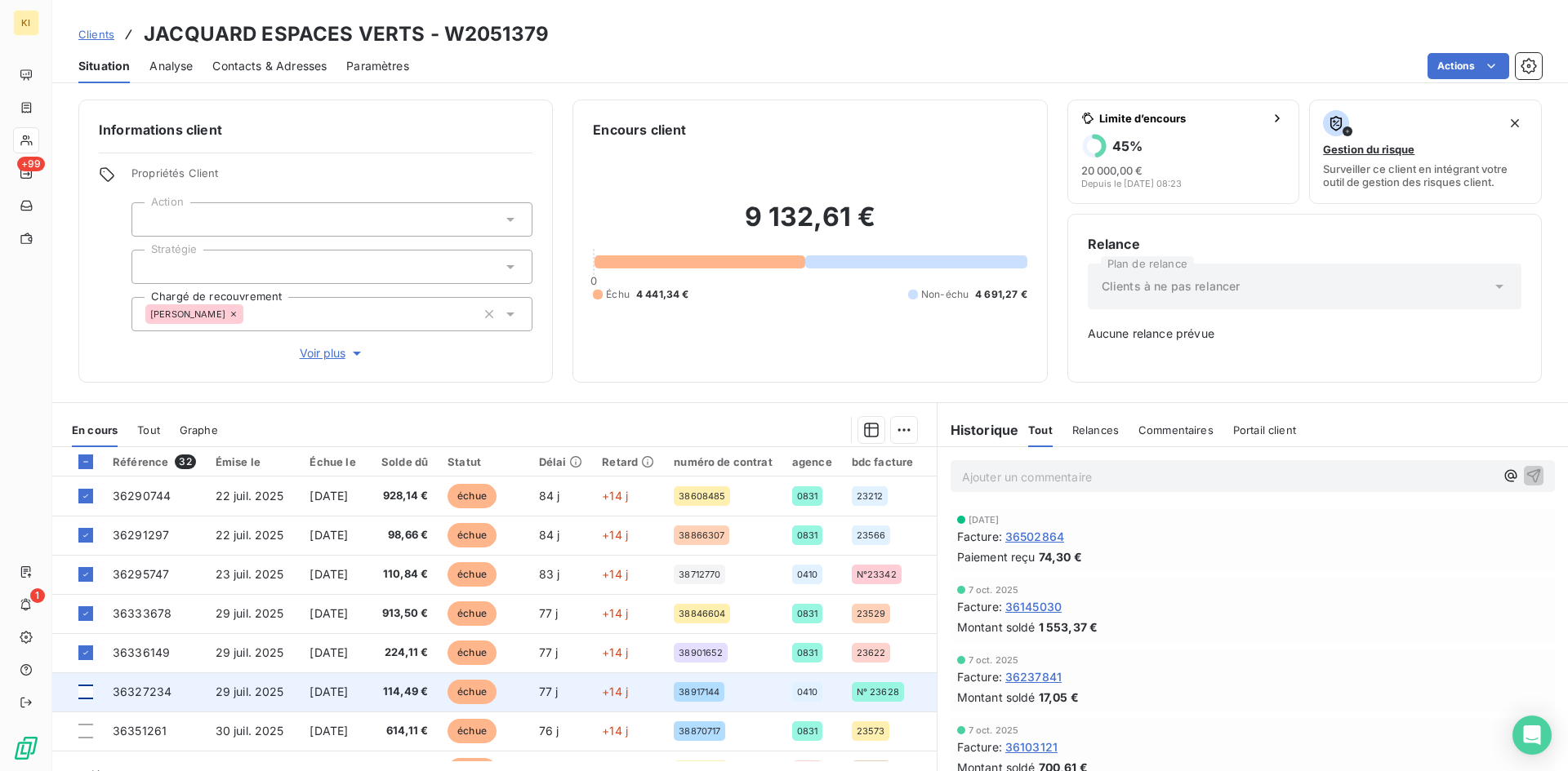
click at [84, 694] on div at bounding box center [86, 692] width 15 height 15
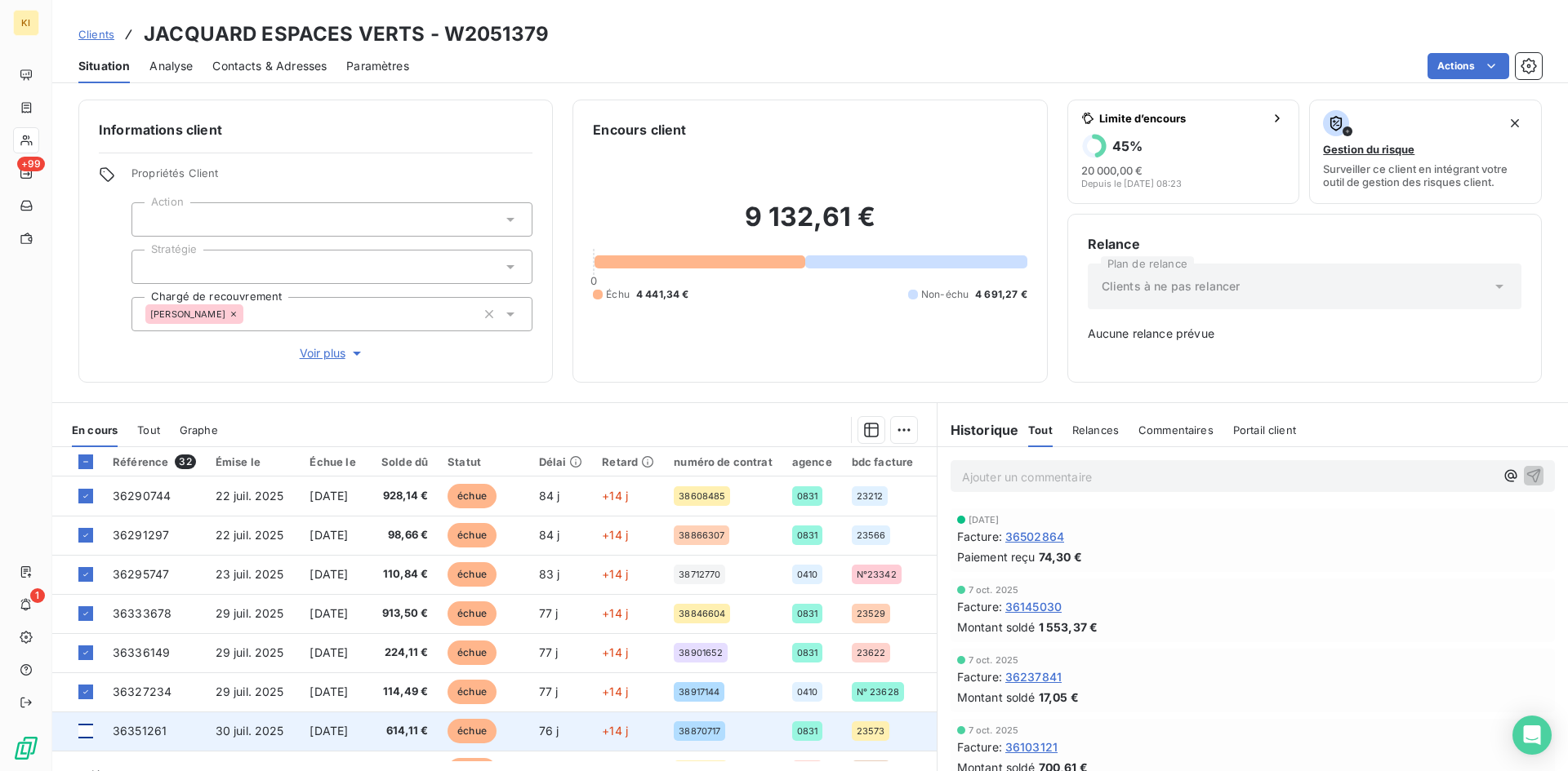
click at [85, 727] on div at bounding box center [86, 732] width 15 height 15
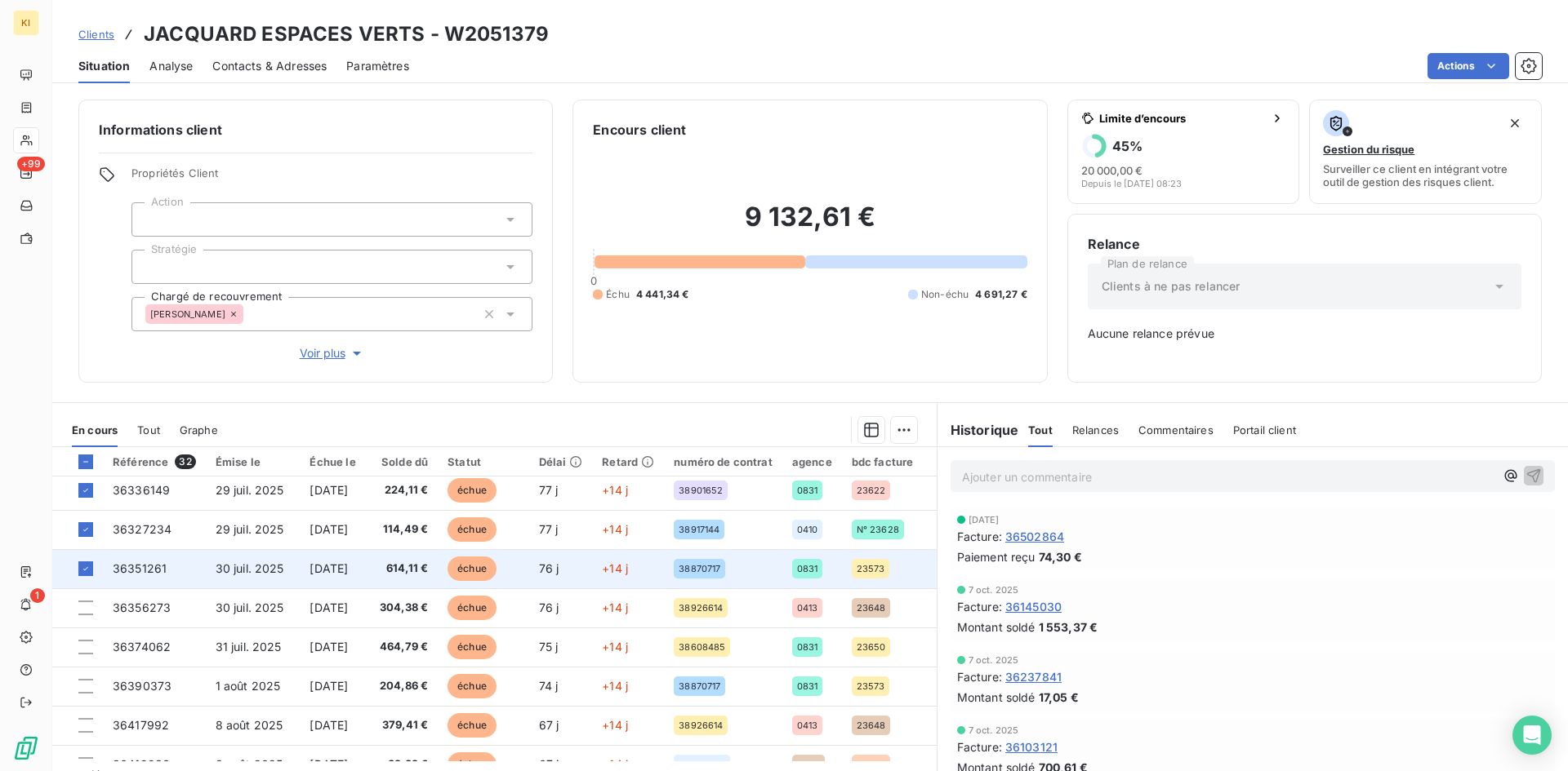
scroll to position [163, 0]
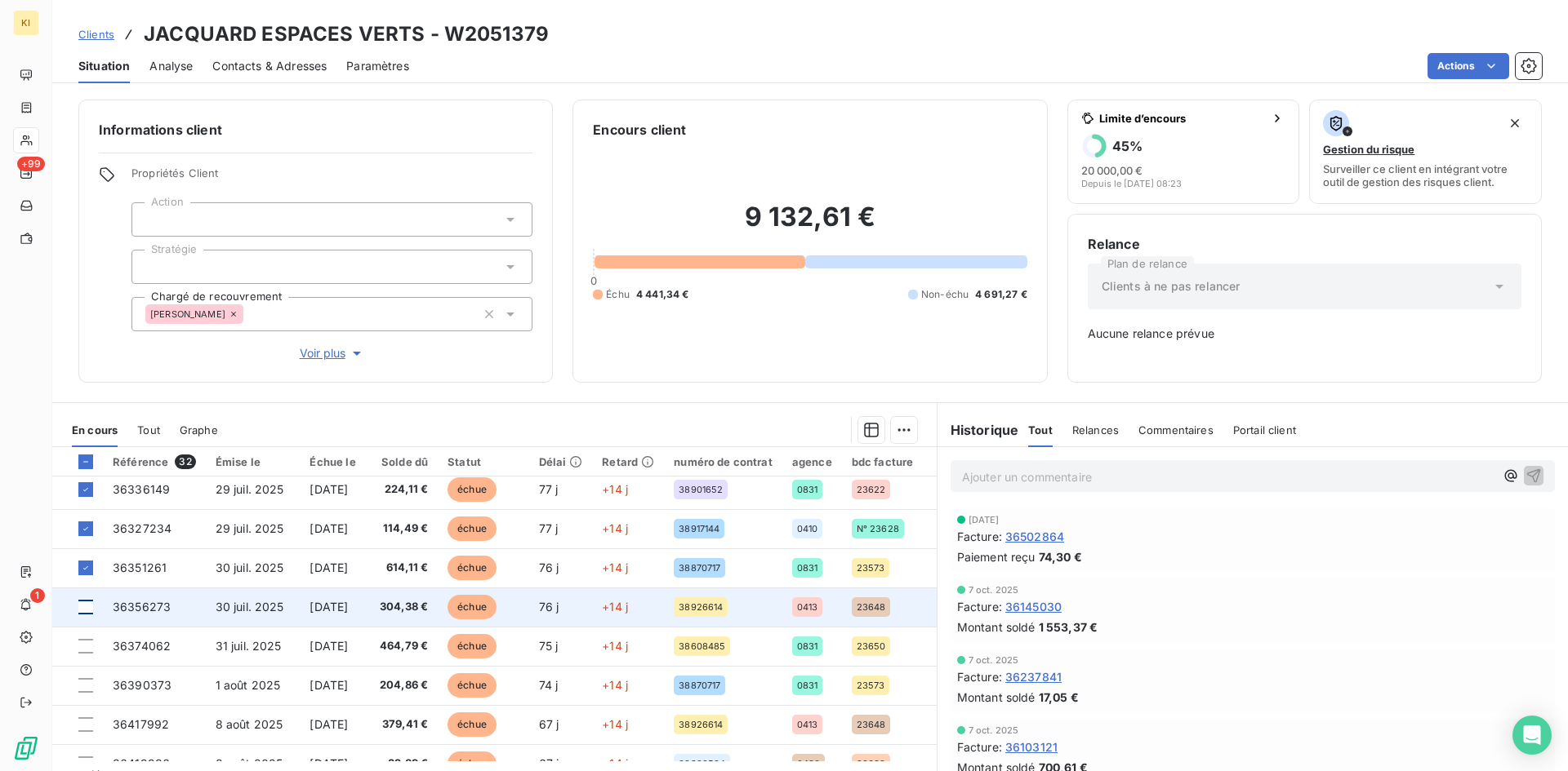
click at [87, 605] on div at bounding box center [86, 607] width 15 height 15
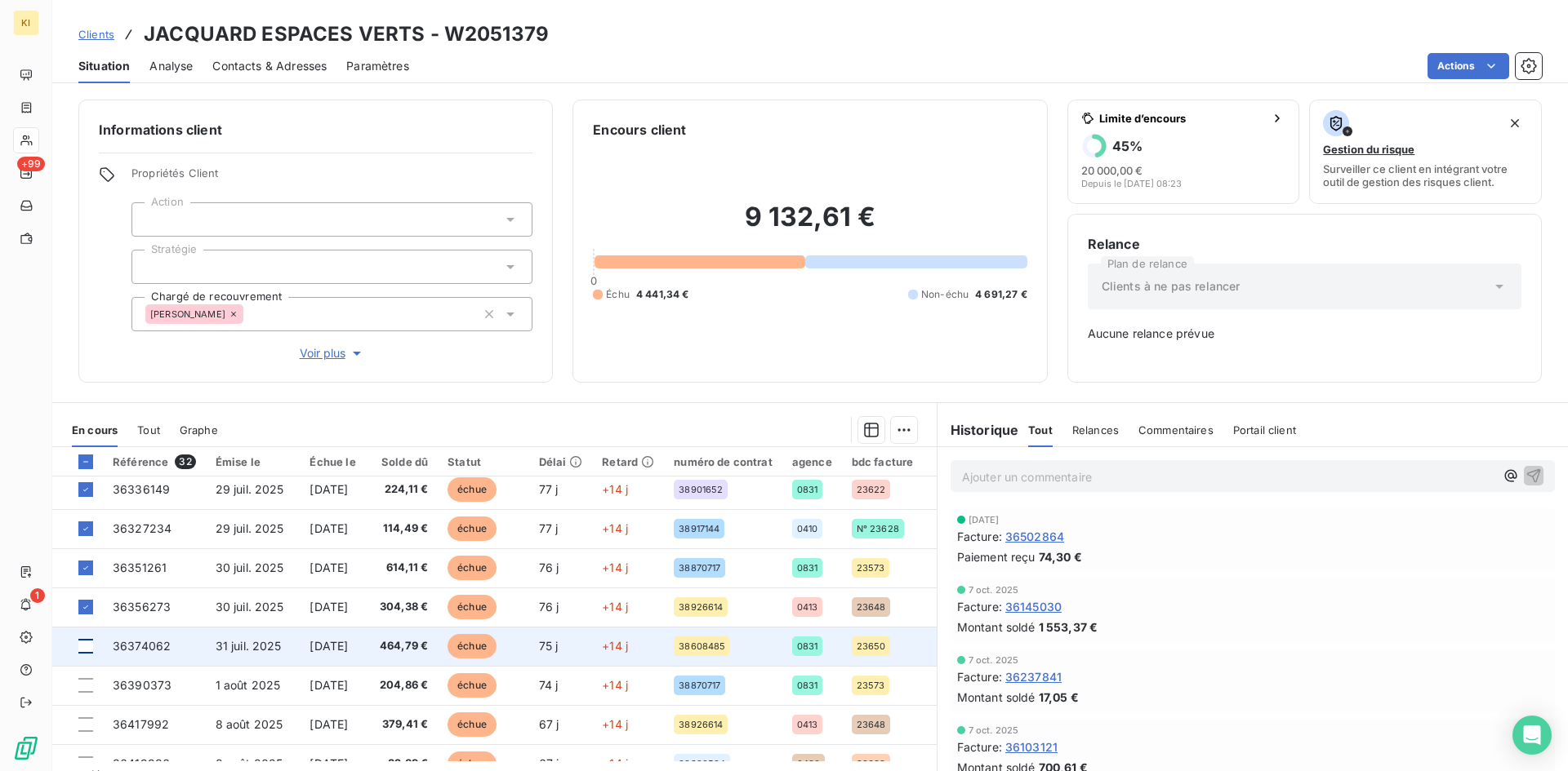
click at [87, 653] on div at bounding box center [86, 647] width 15 height 15
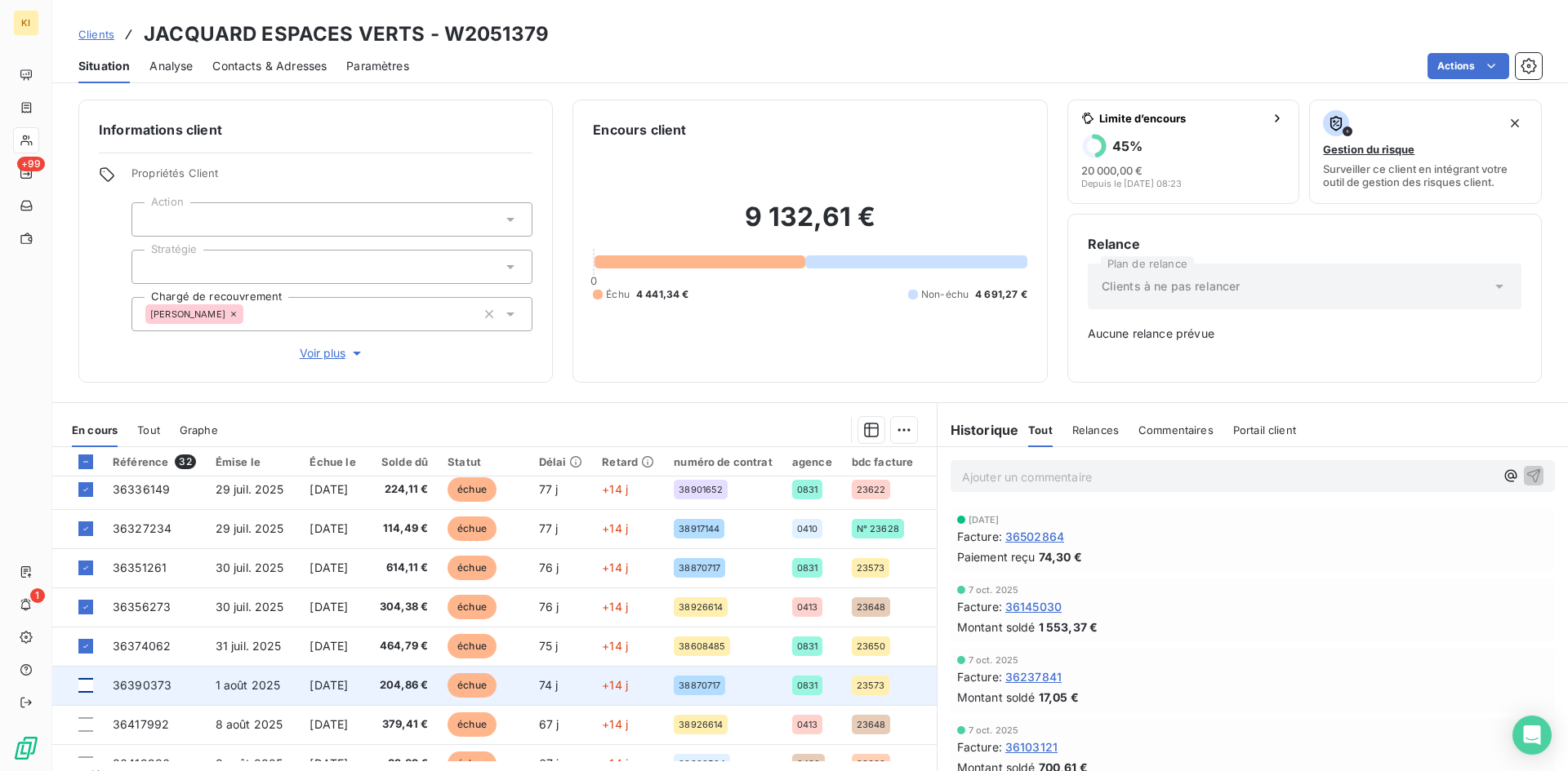
click at [87, 680] on div at bounding box center [86, 686] width 15 height 15
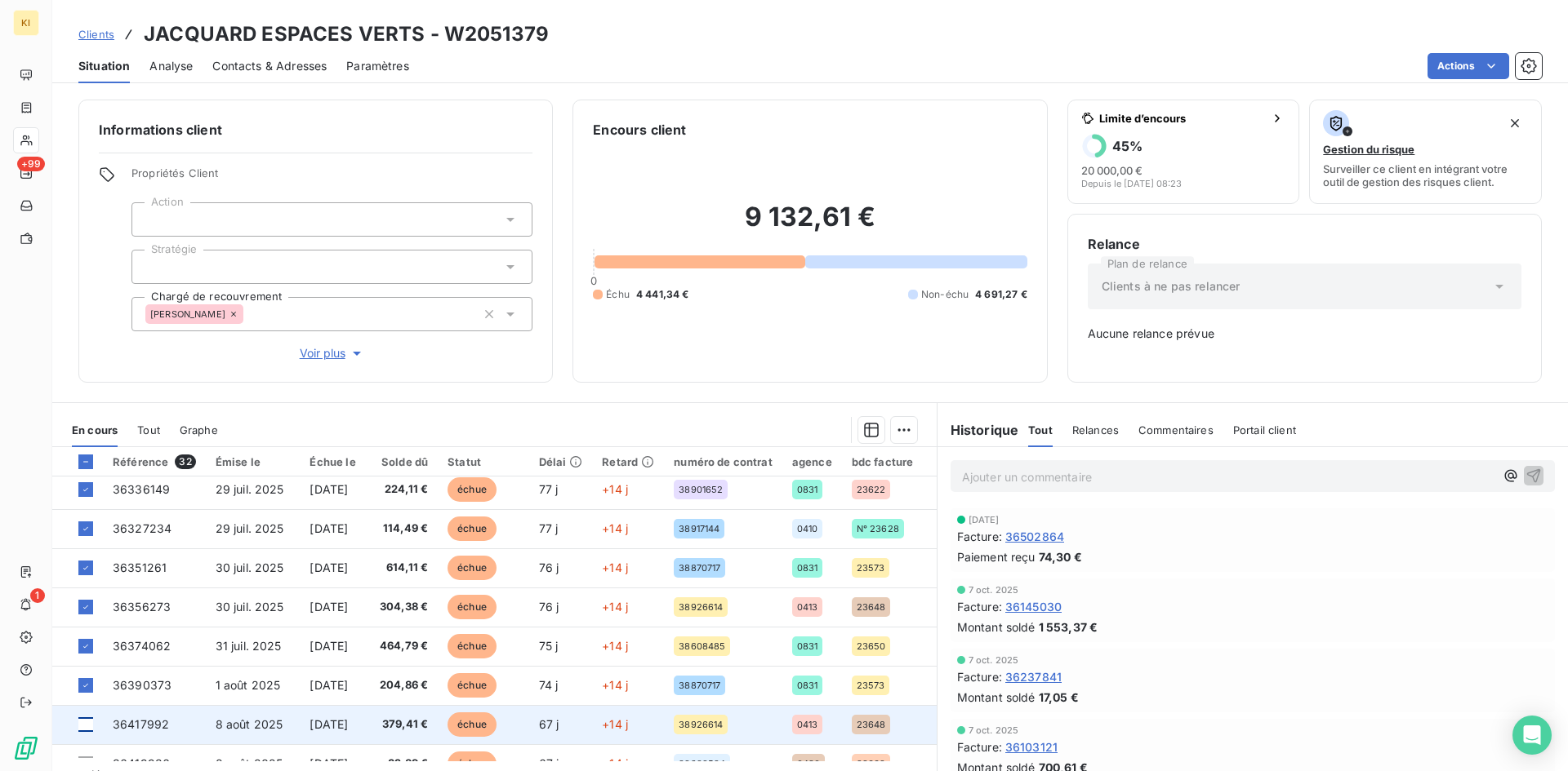
click at [88, 718] on div at bounding box center [86, 726] width 15 height 15
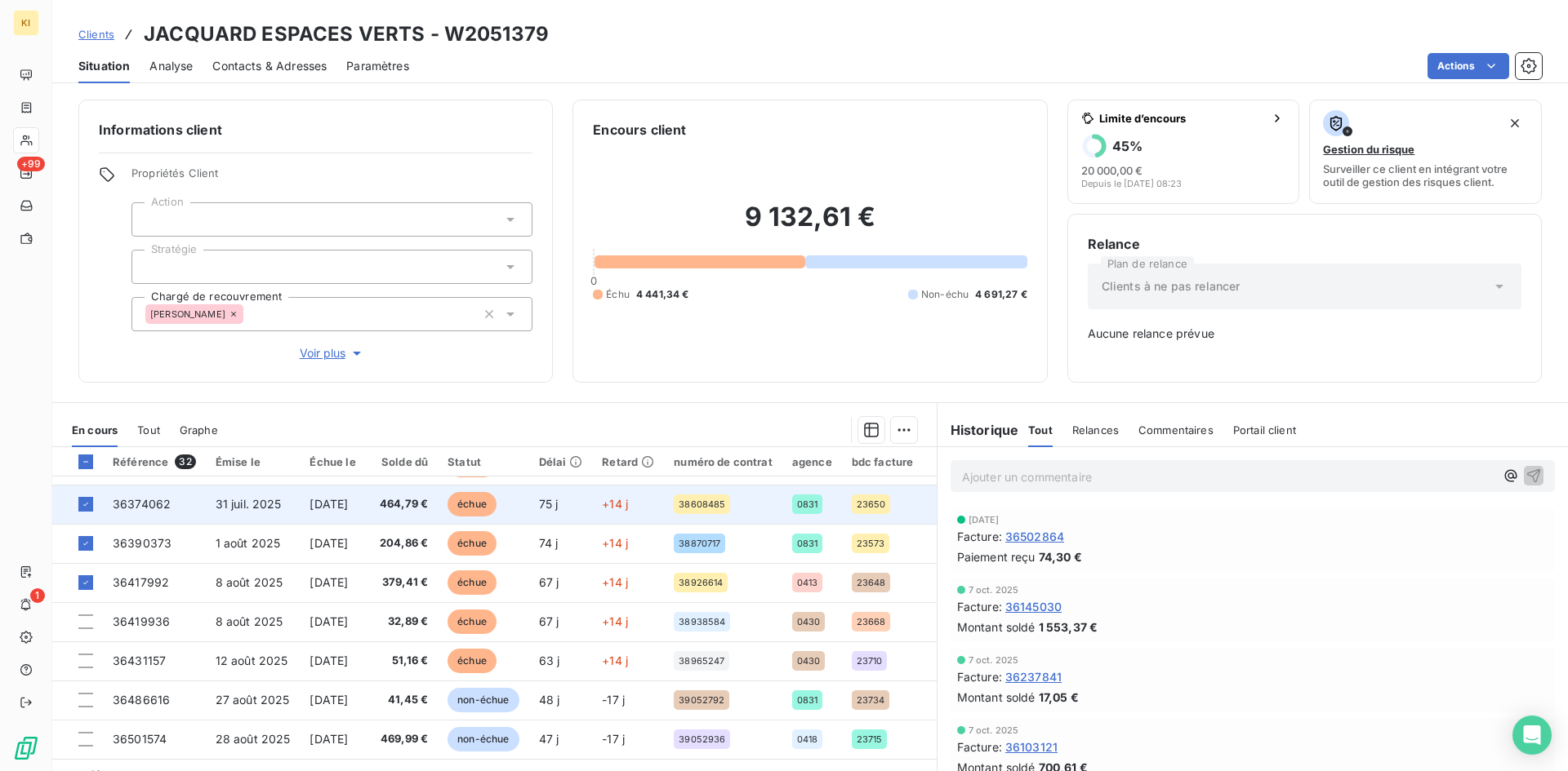
scroll to position [327, 0]
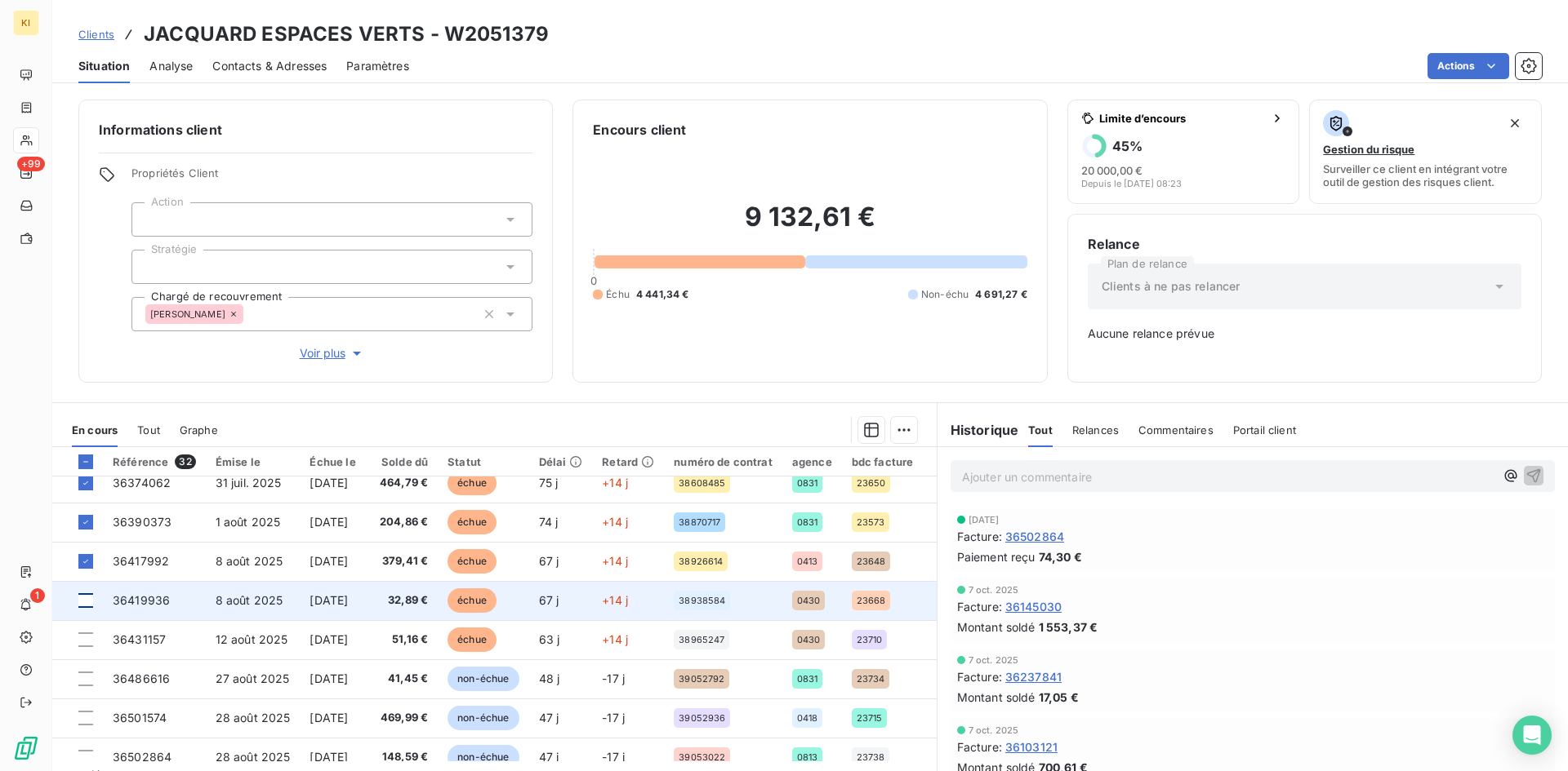
click at [88, 604] on div at bounding box center [86, 601] width 15 height 15
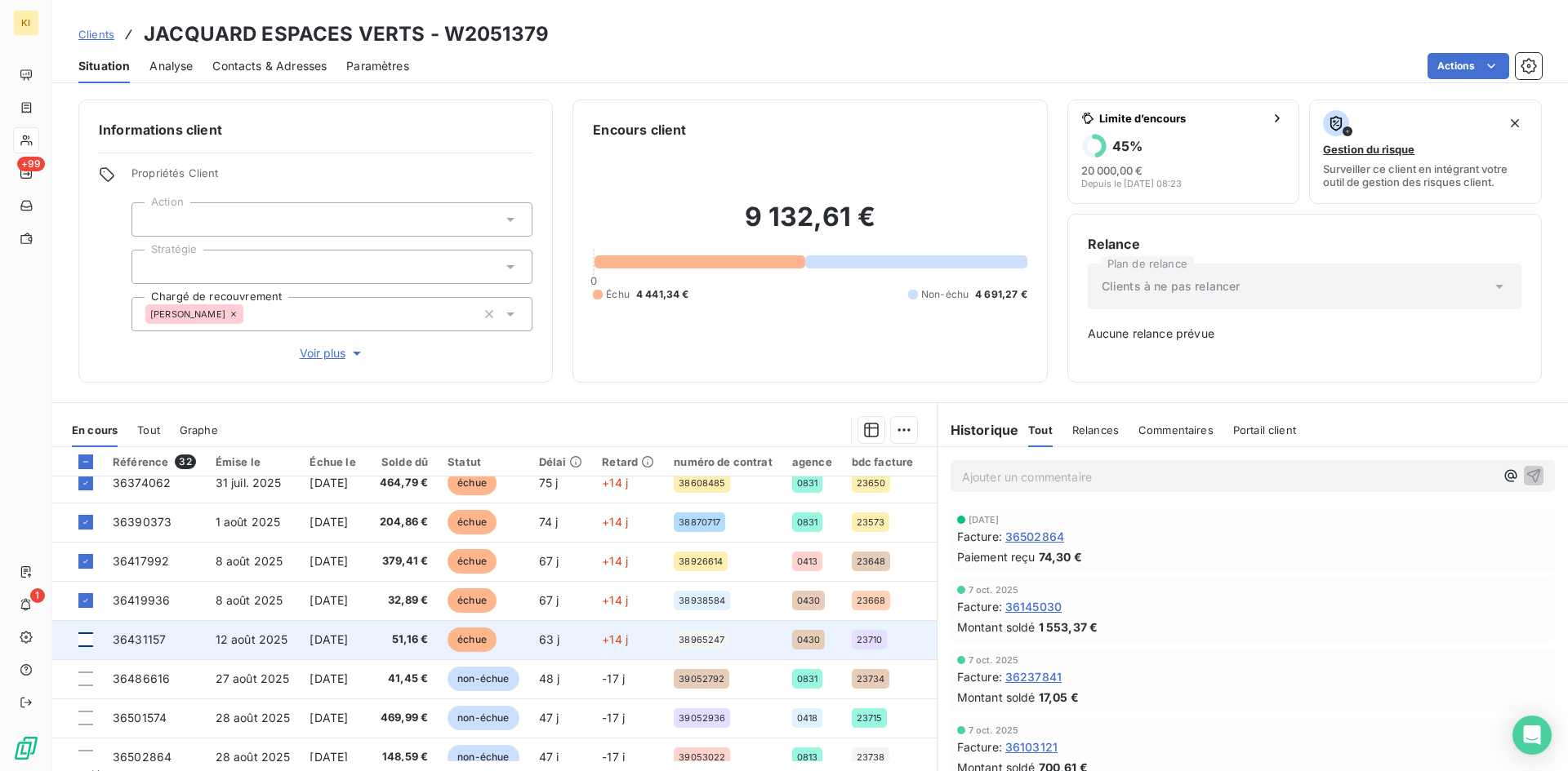
click at [88, 639] on div at bounding box center [86, 640] width 15 height 15
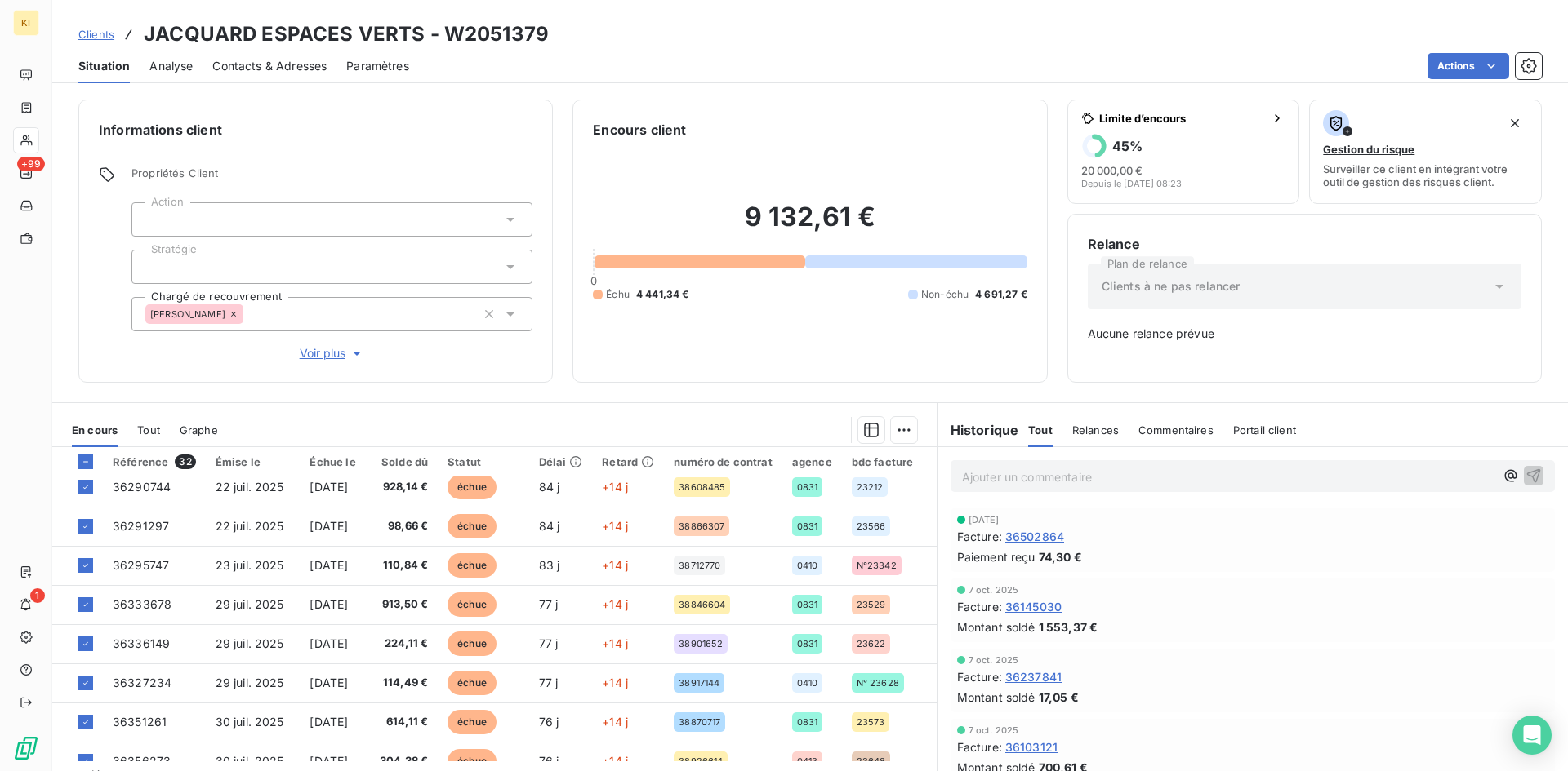
scroll to position [0, 0]
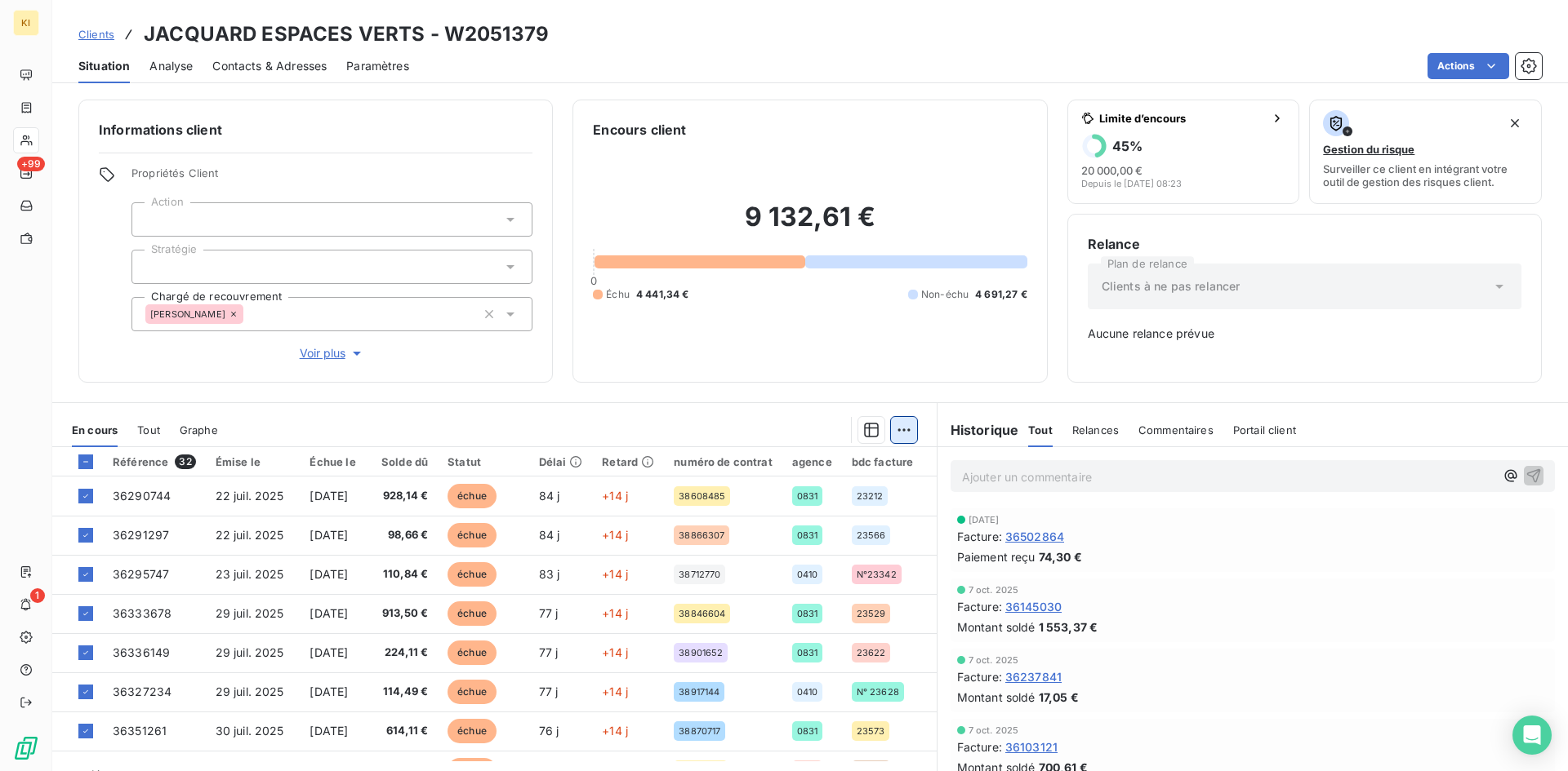
click at [891, 439] on html "KI +99 1 Clients JACQUARD ESPACES VERTS - W2051379 Situation Analyse Contacts &…" at bounding box center [784, 386] width 1568 height 771
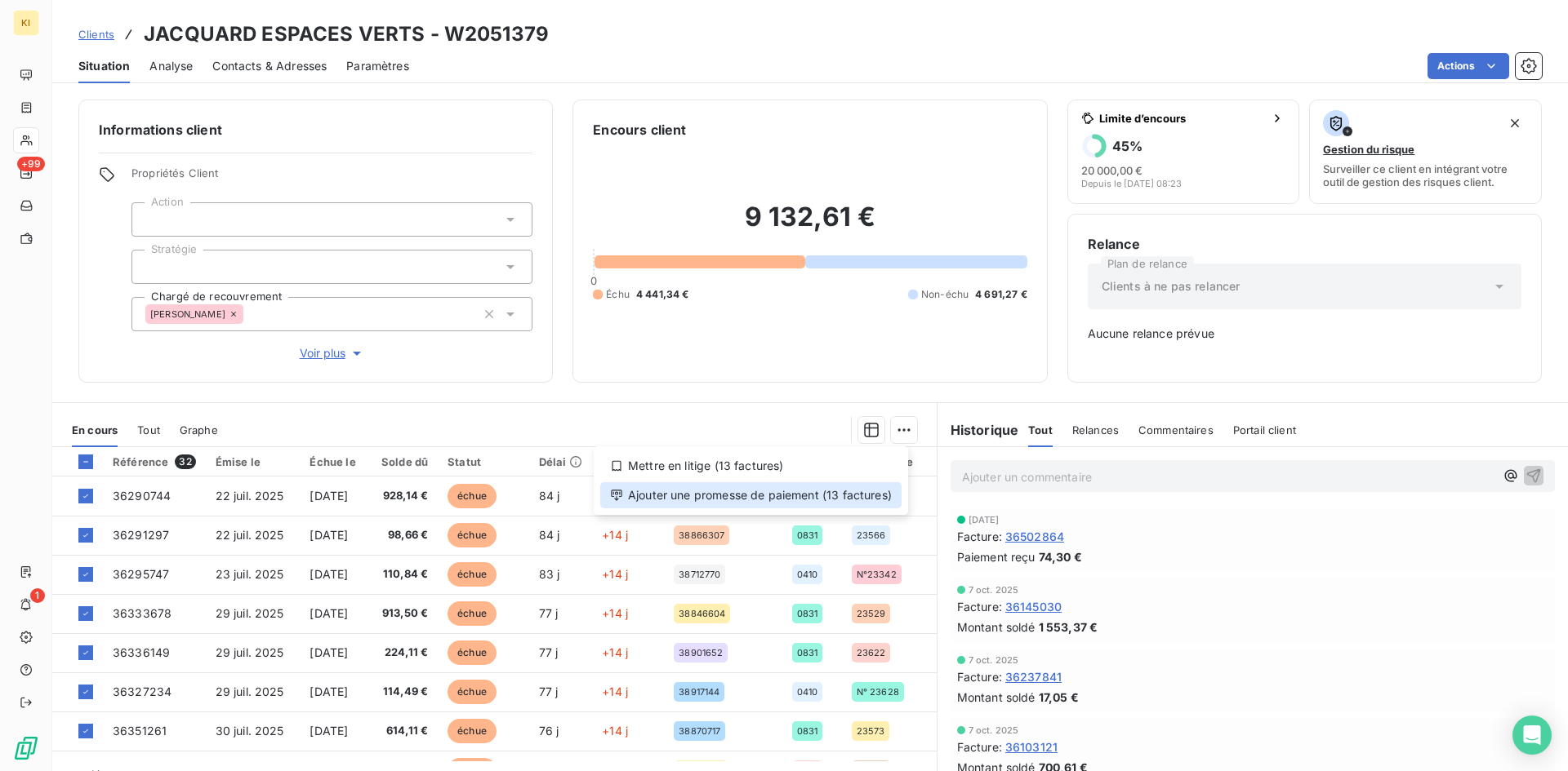
click at [812, 496] on div "Ajouter une promesse de paiement (13 factures)" at bounding box center [750, 495] width 301 height 27
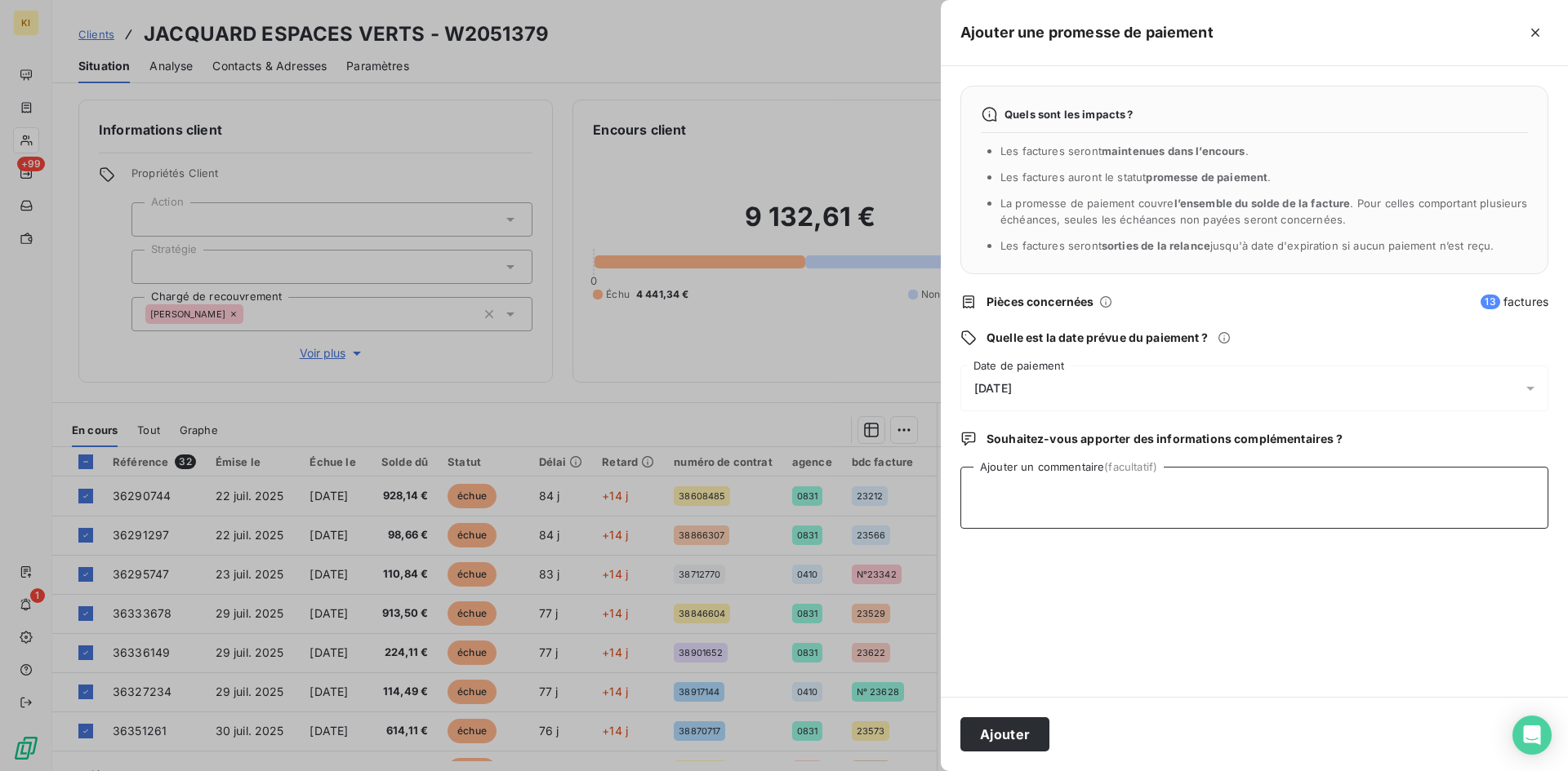
click at [1120, 496] on textarea "Ajouter un commentaire (facultatif)" at bounding box center [1254, 498] width 588 height 63
paste textarea "eu secretaire, compta reviens dm, voit avec et reviens vers moi avant fin de se…"
type textarea "eu secretaire, compta reviens dm, voit avec et reviens vers moi avant fin de se…"
click at [1020, 397] on div "[DATE]" at bounding box center [1254, 388] width 588 height 45
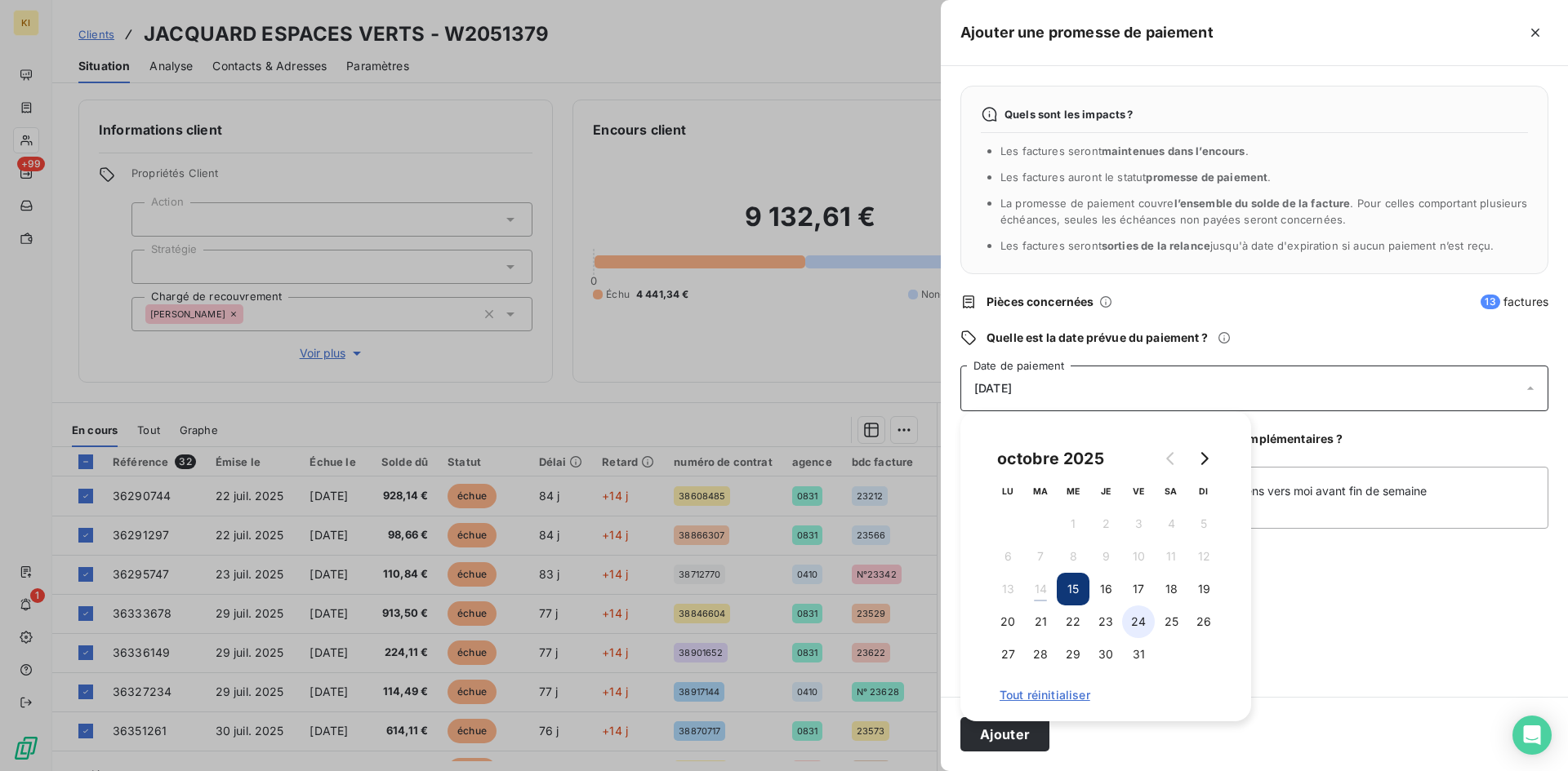
click at [1142, 622] on button "24" at bounding box center [1138, 622] width 32 height 32
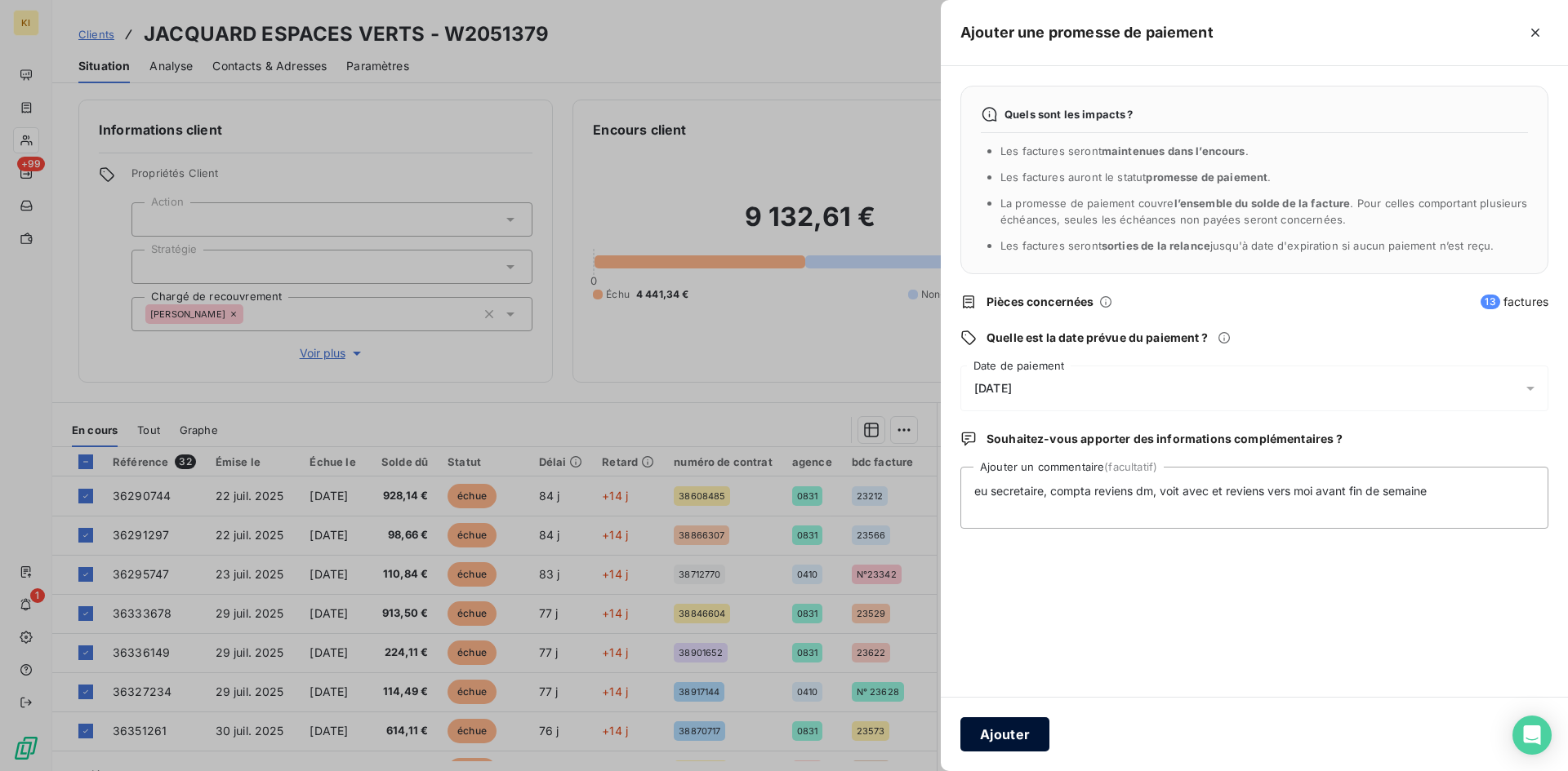
click at [1020, 739] on button "Ajouter" at bounding box center [1005, 735] width 89 height 34
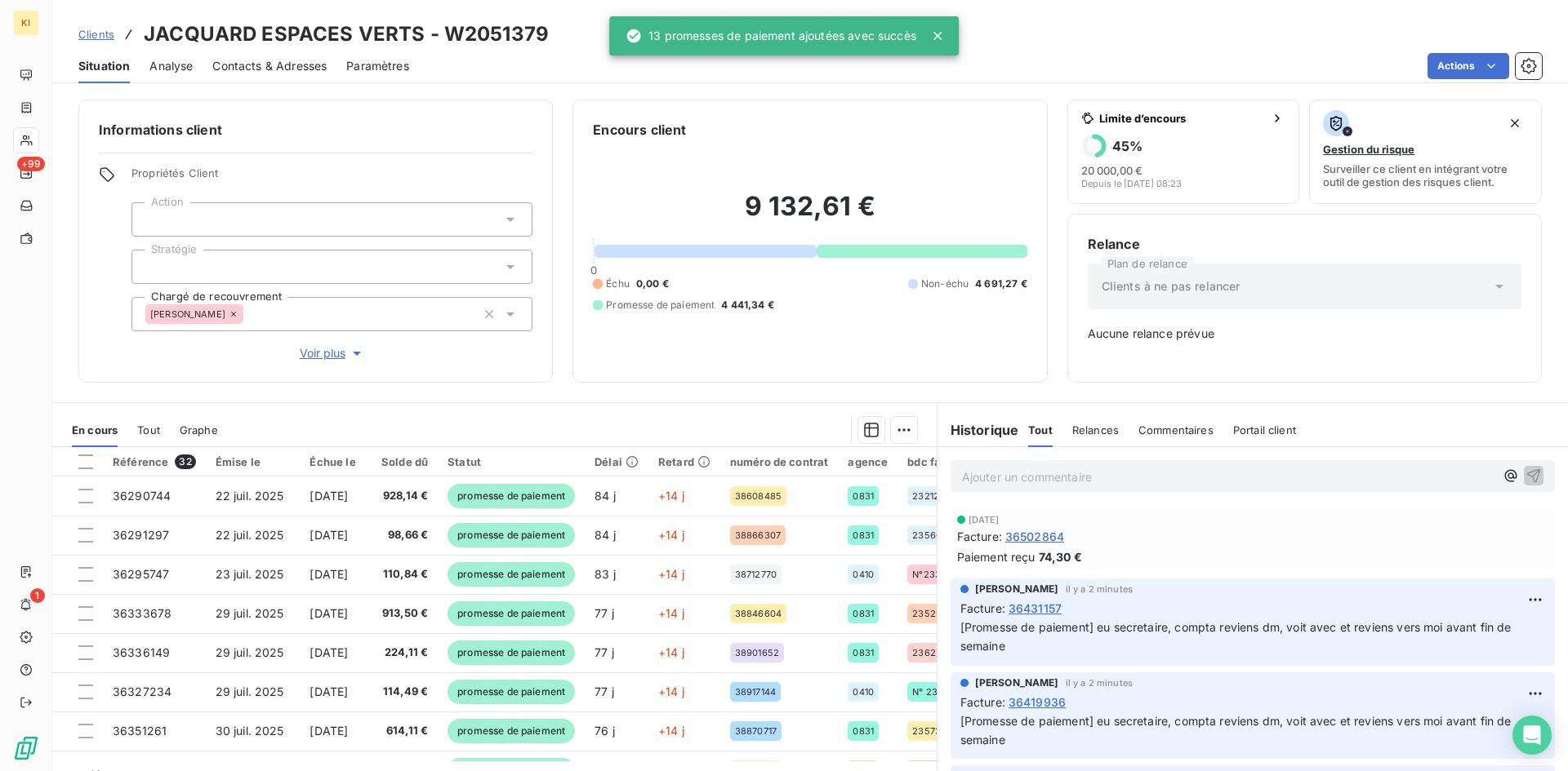
click at [97, 28] on span "Clients" at bounding box center [97, 34] width 36 height 13
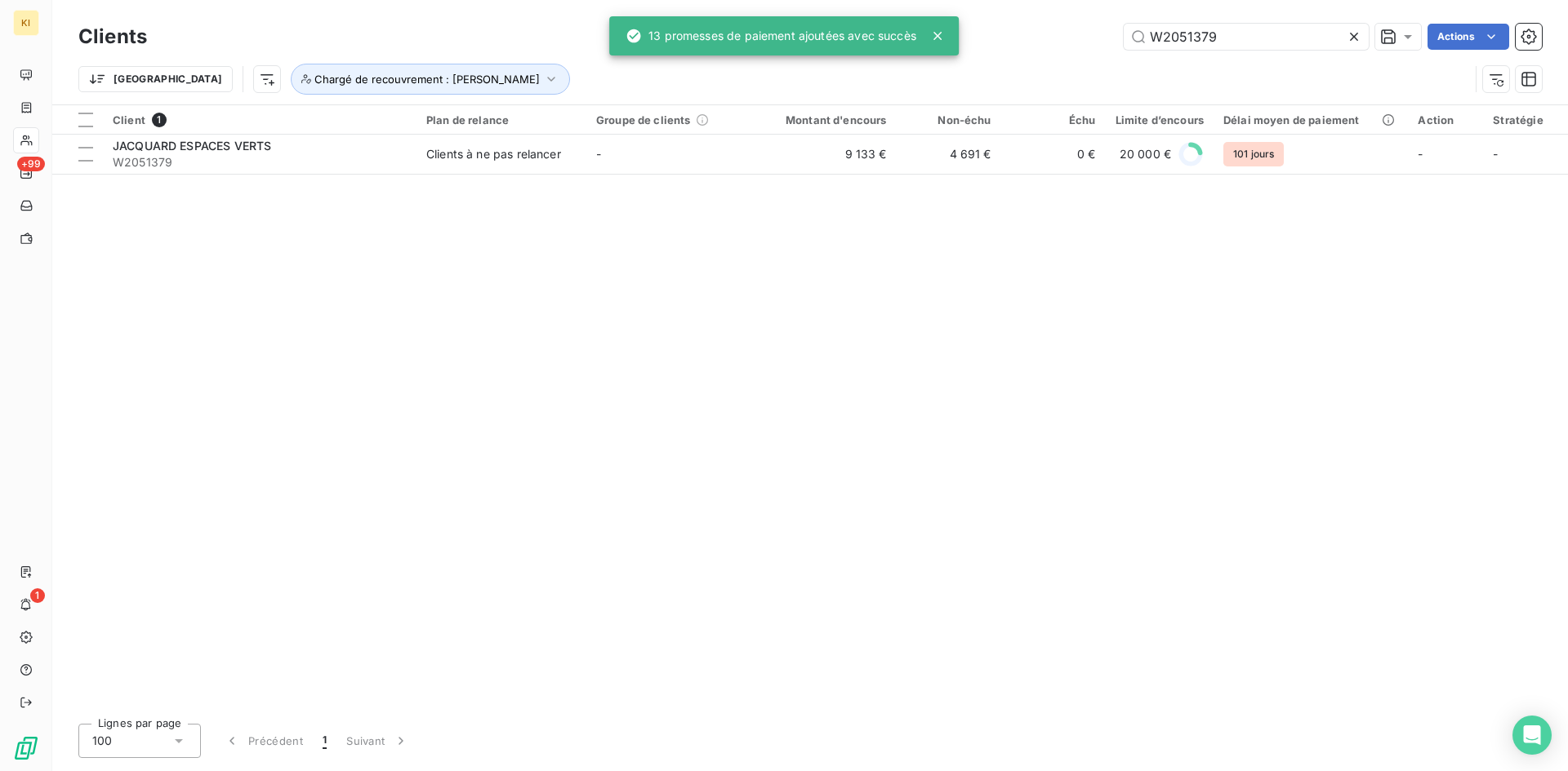
drag, startPoint x: 1239, startPoint y: 39, endPoint x: 949, endPoint y: 39, distance: 290.0
click at [949, 39] on div "KI +99 1 Clients W2051379 Actions Trier Chargé de recouvrement : Léa LAMBERT Cl…" at bounding box center [784, 386] width 1568 height 771
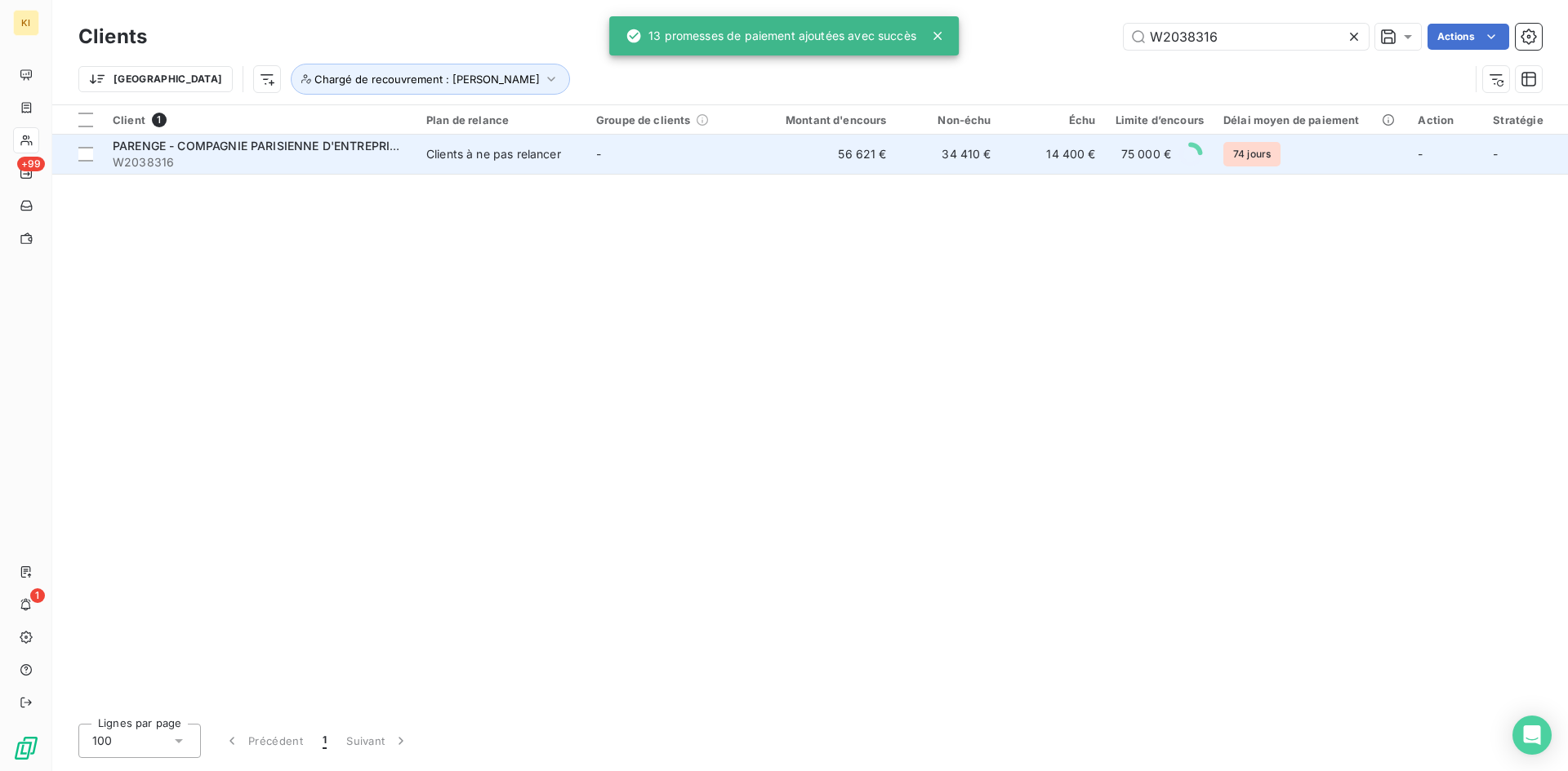
type input "W2038316"
click at [396, 150] on span "PARENGE - COMPAGNIE PARISIENNE D'ENTREPRISES GENER" at bounding box center [282, 146] width 340 height 14
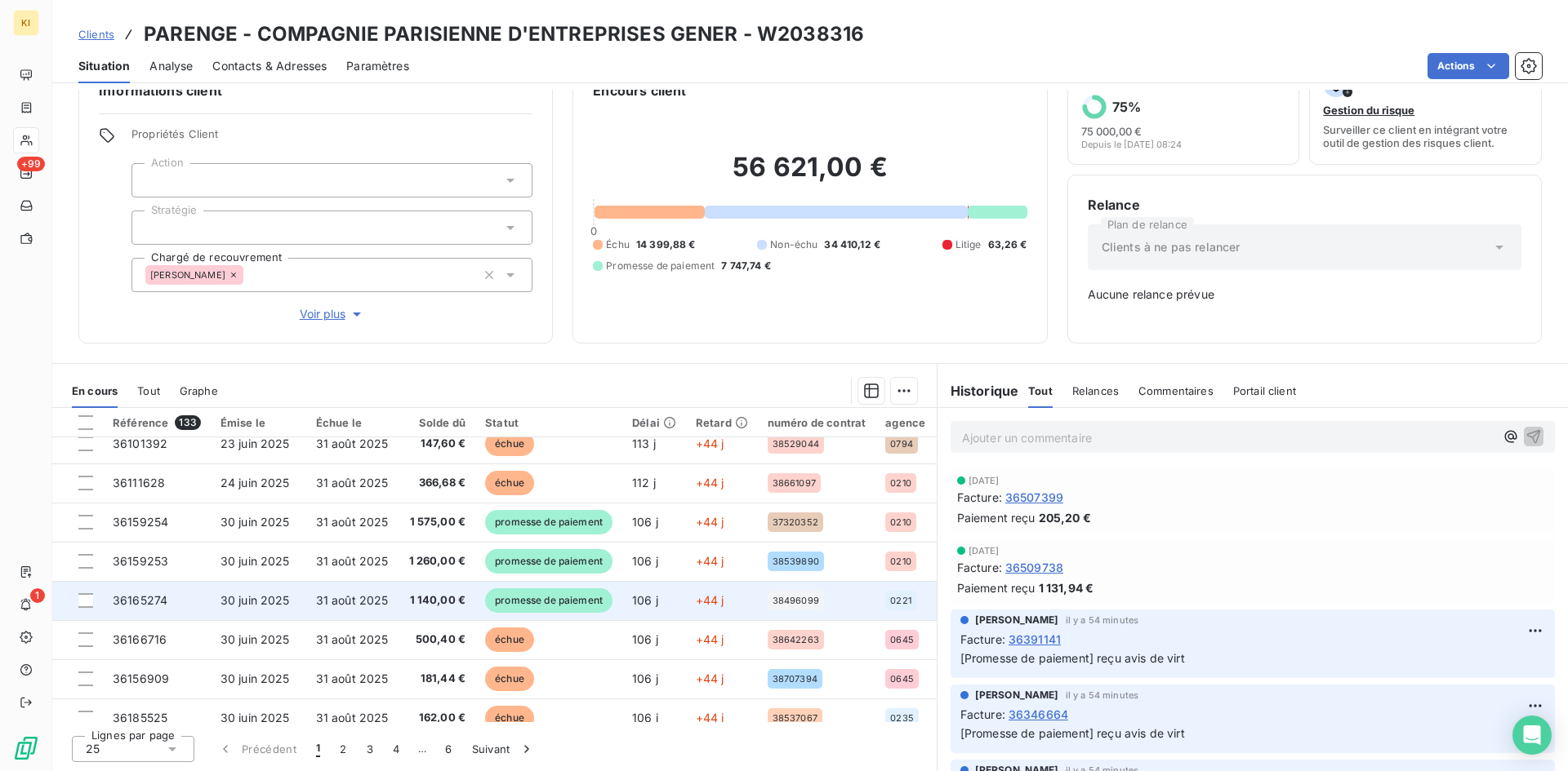
scroll to position [245, 0]
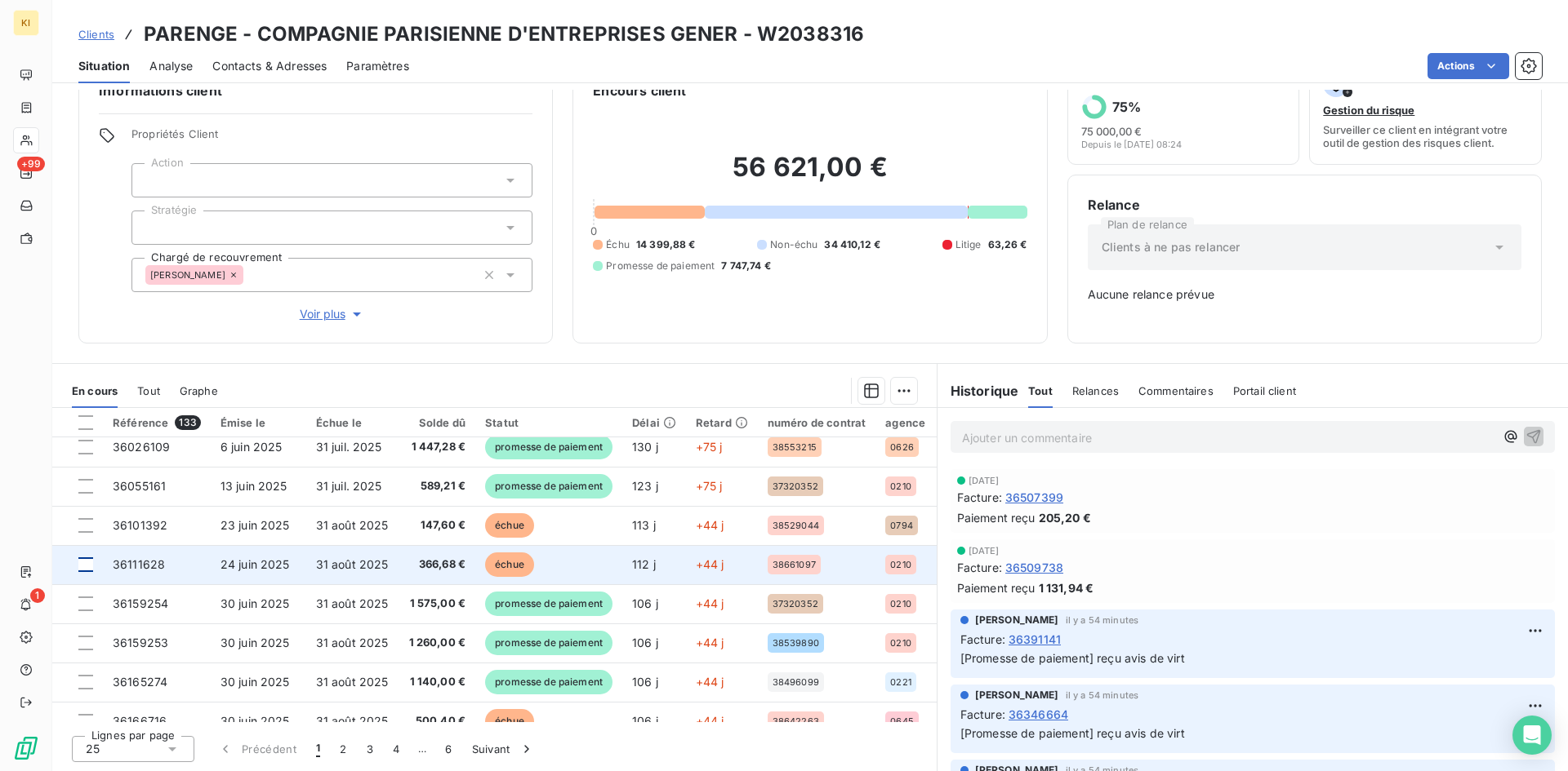
click at [85, 565] on div at bounding box center [86, 565] width 15 height 15
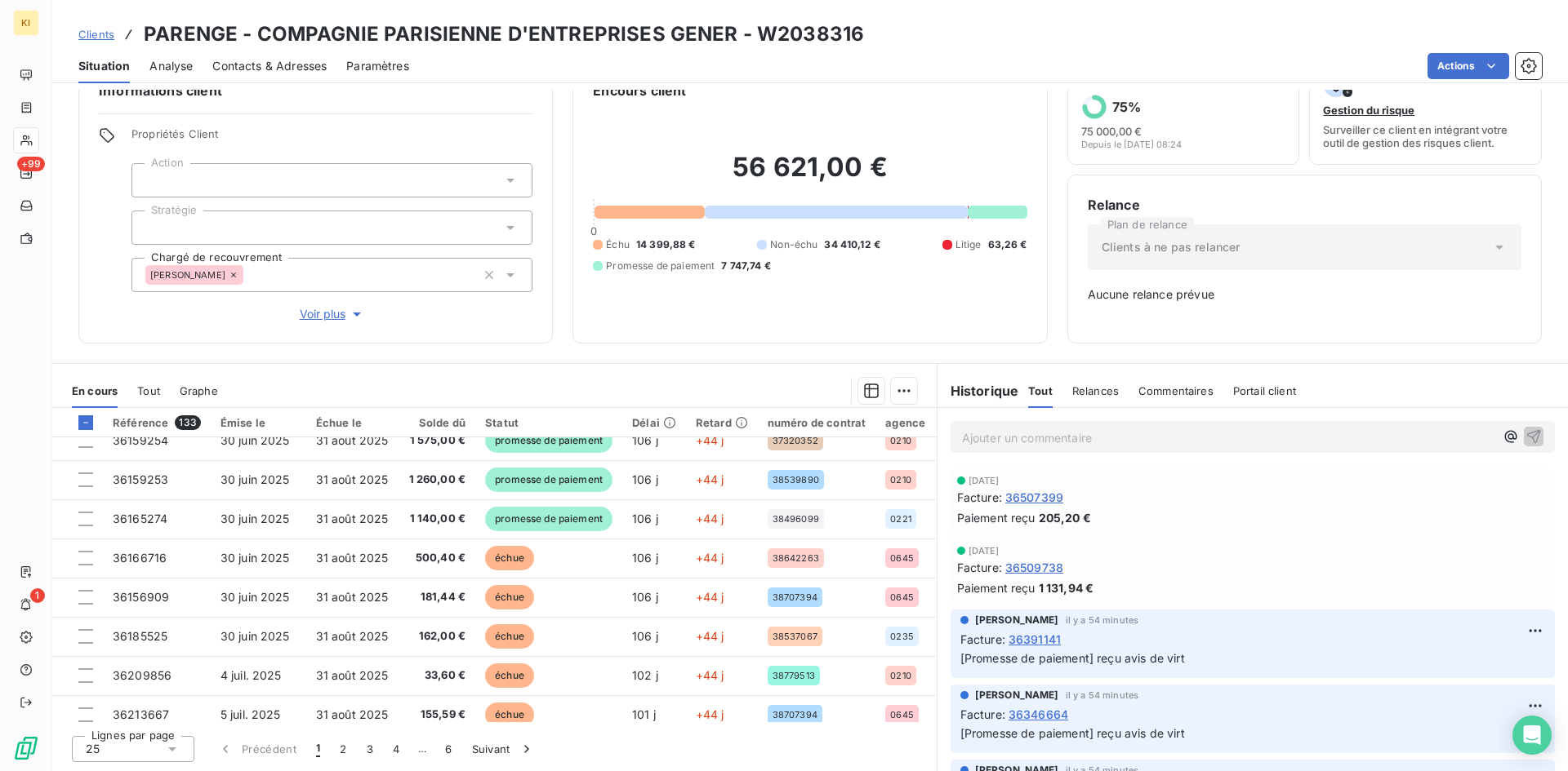
scroll to position [490, 0]
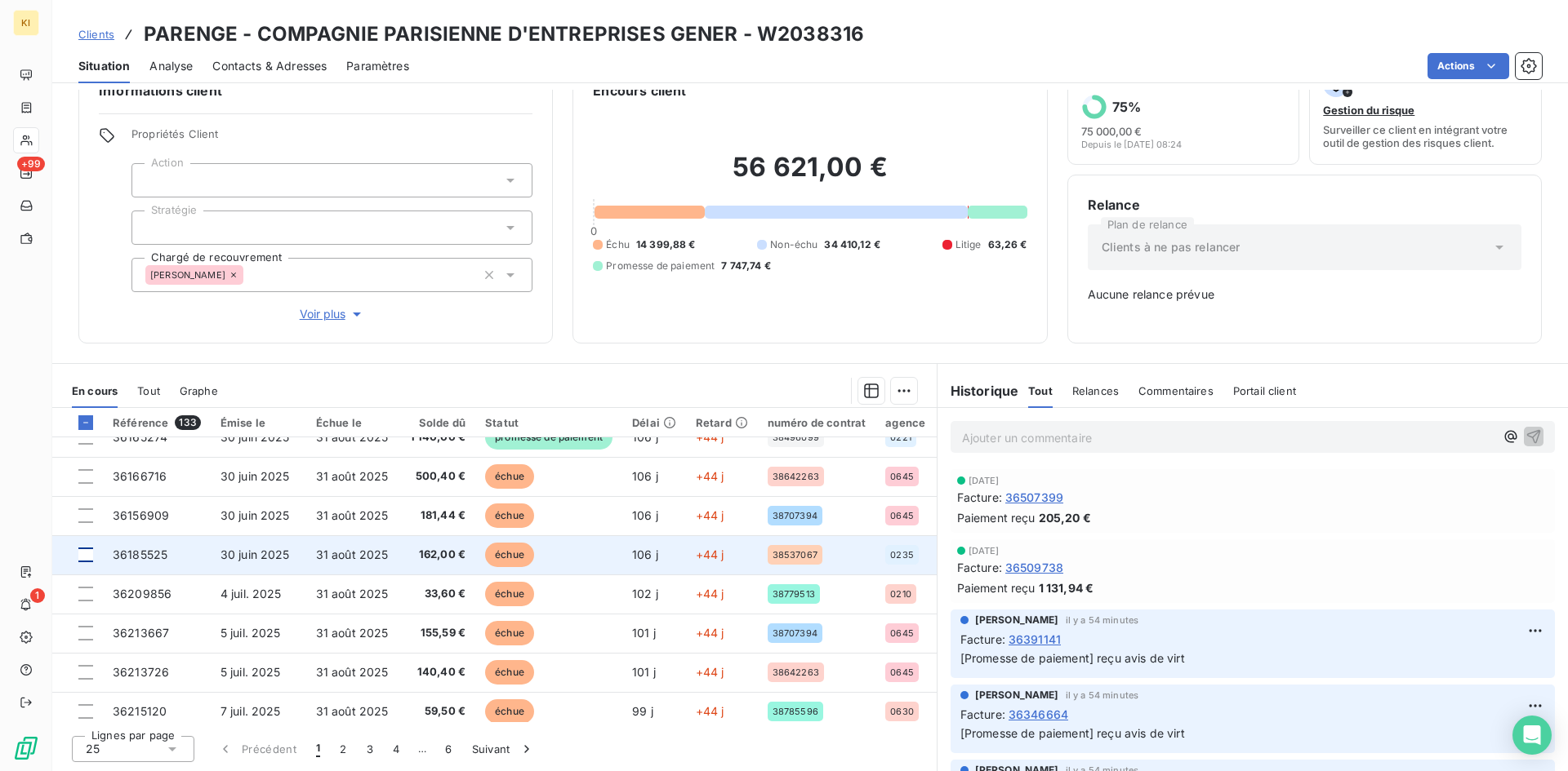
click at [87, 554] on div at bounding box center [86, 555] width 15 height 15
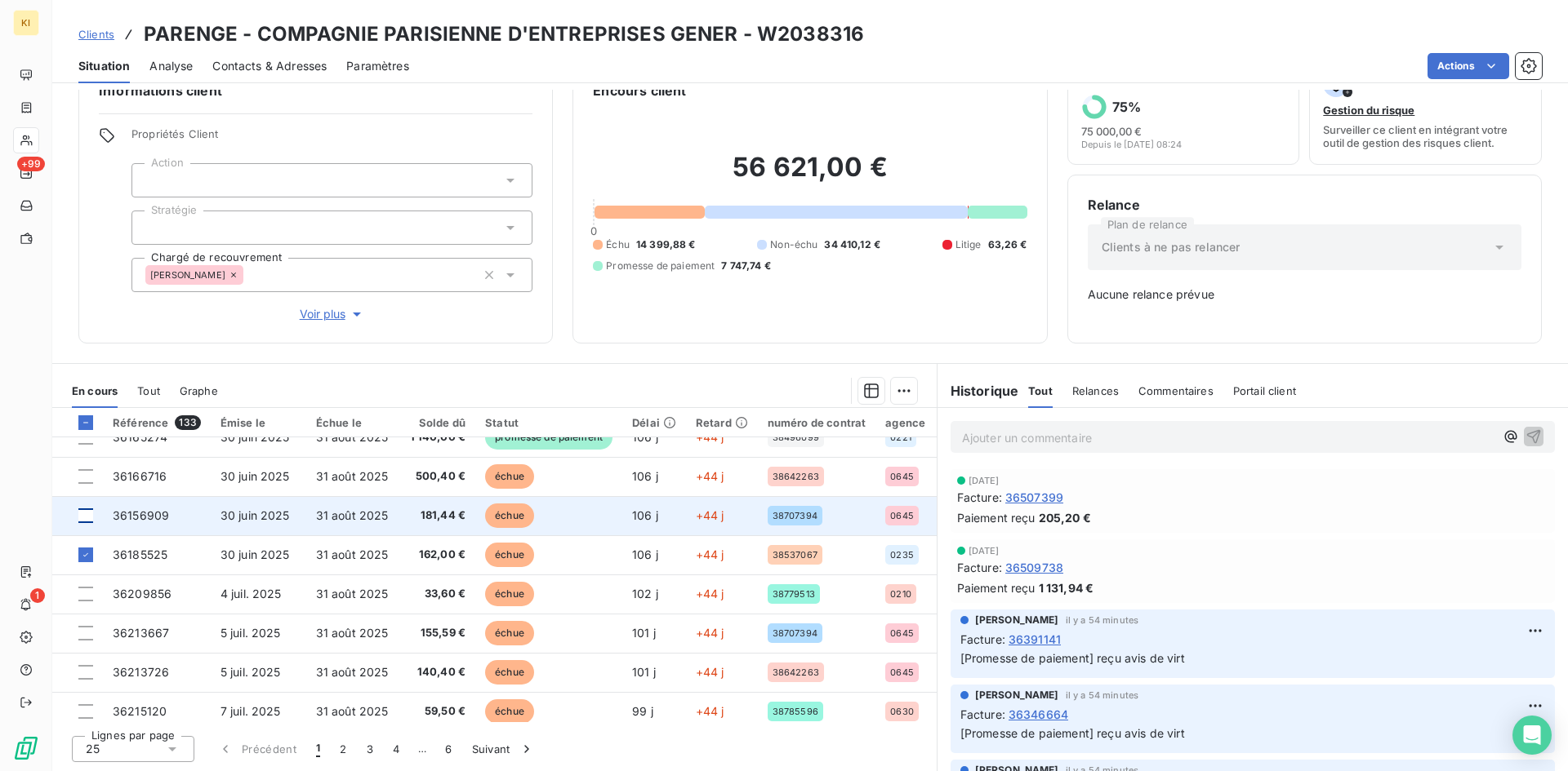
click at [85, 515] on div at bounding box center [86, 516] width 15 height 15
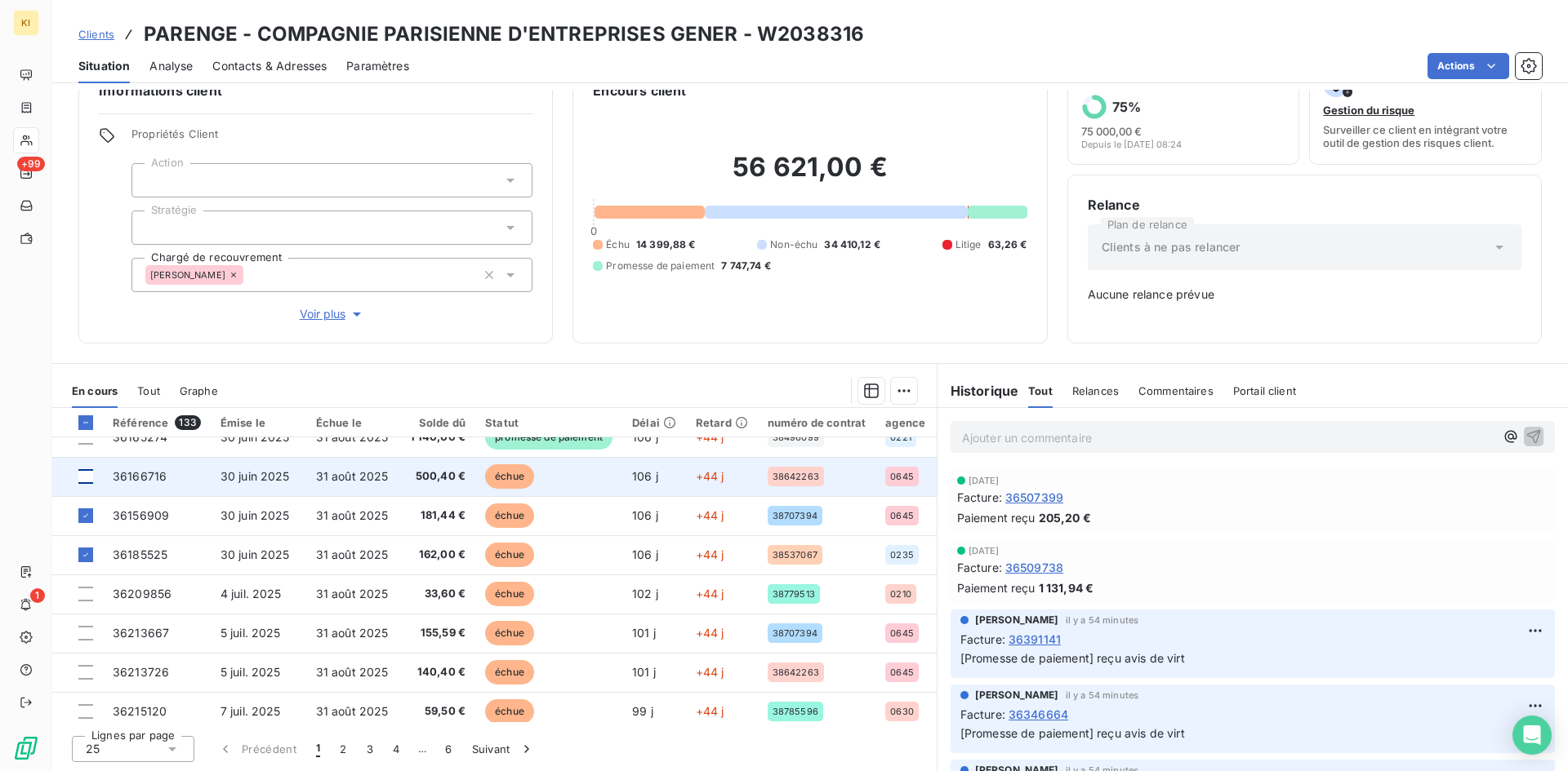
click at [85, 479] on div at bounding box center [86, 477] width 15 height 15
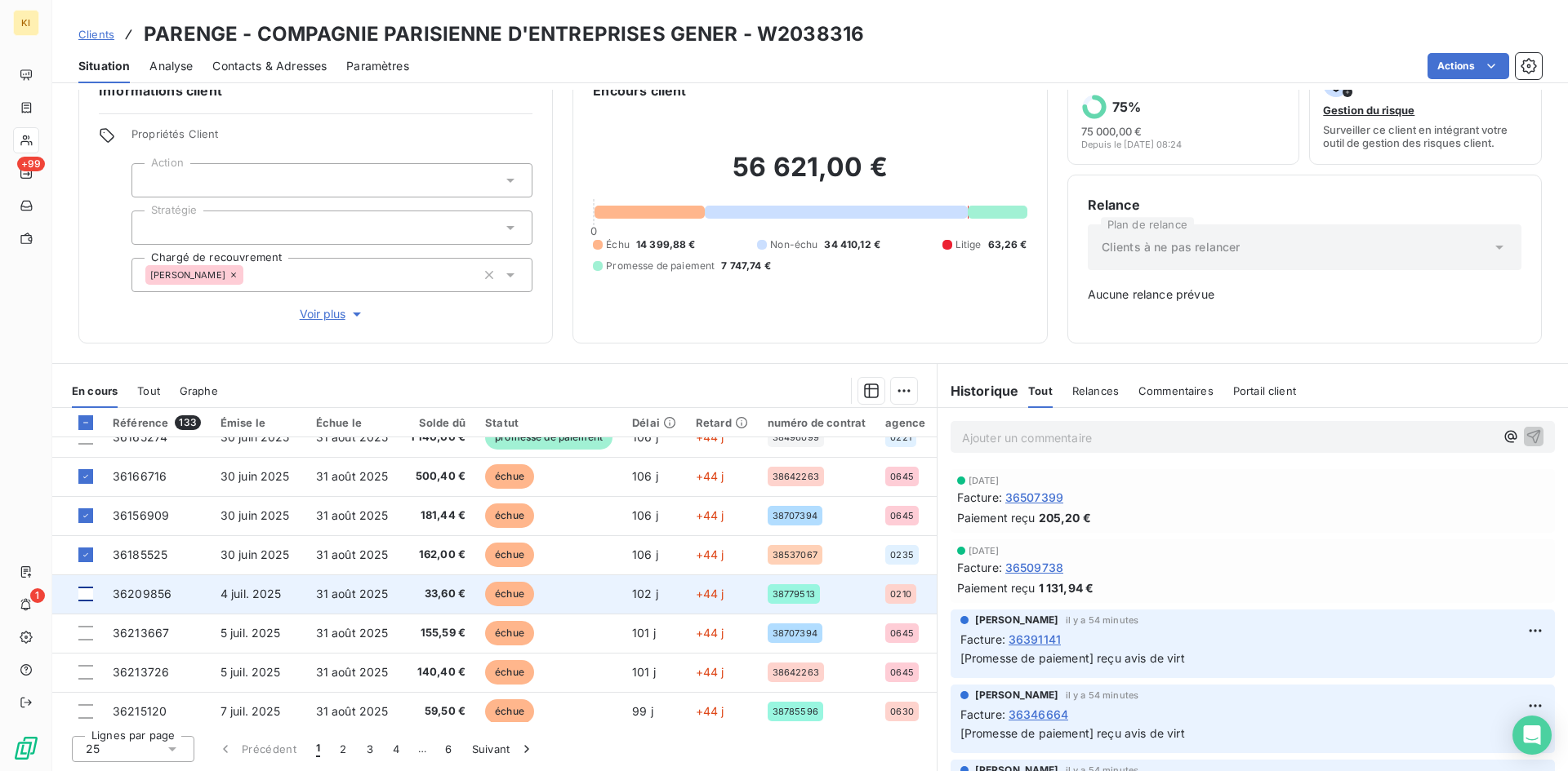
click at [85, 599] on div at bounding box center [86, 595] width 15 height 15
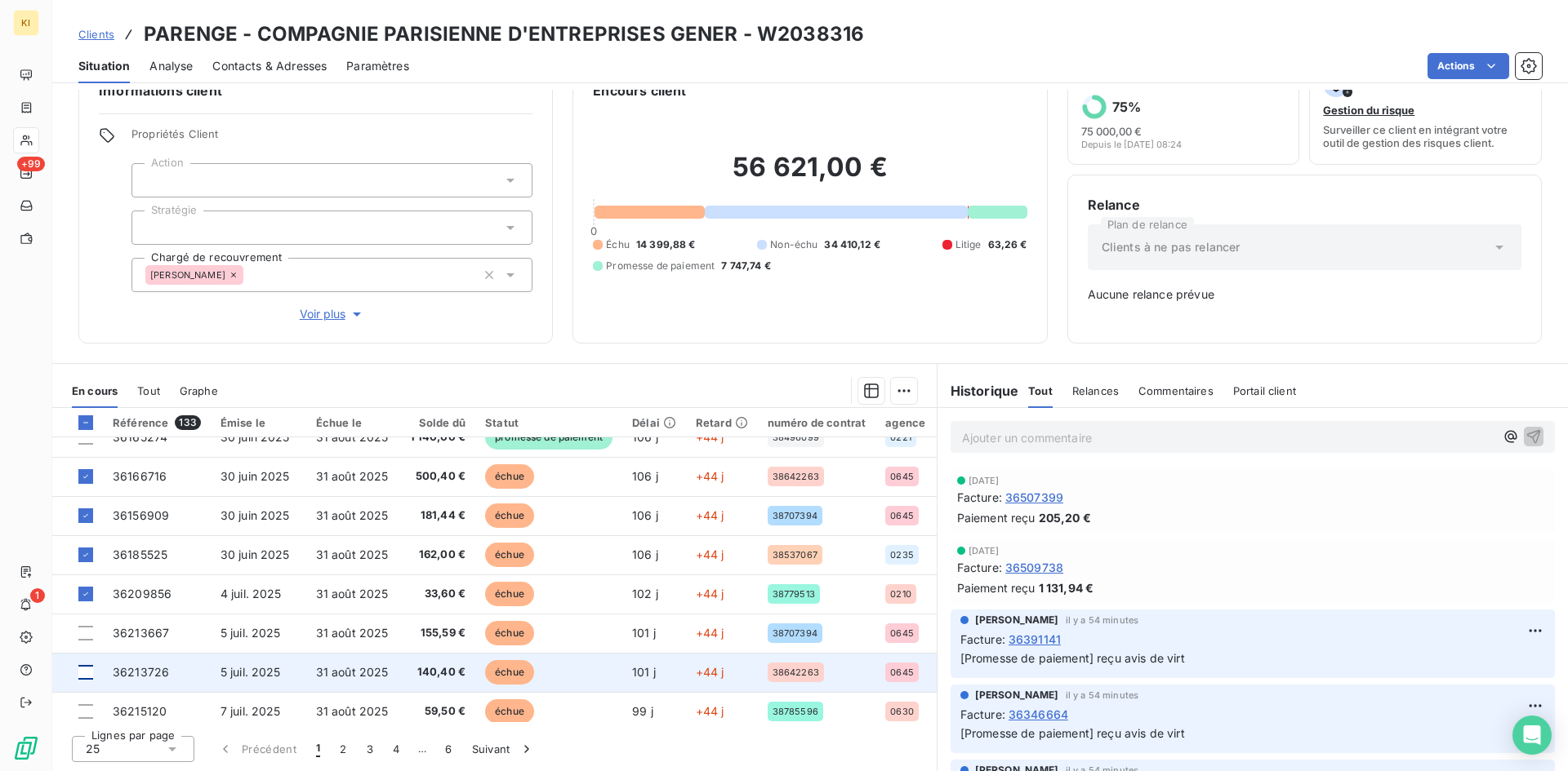
click at [87, 672] on div at bounding box center [86, 672] width 15 height 15
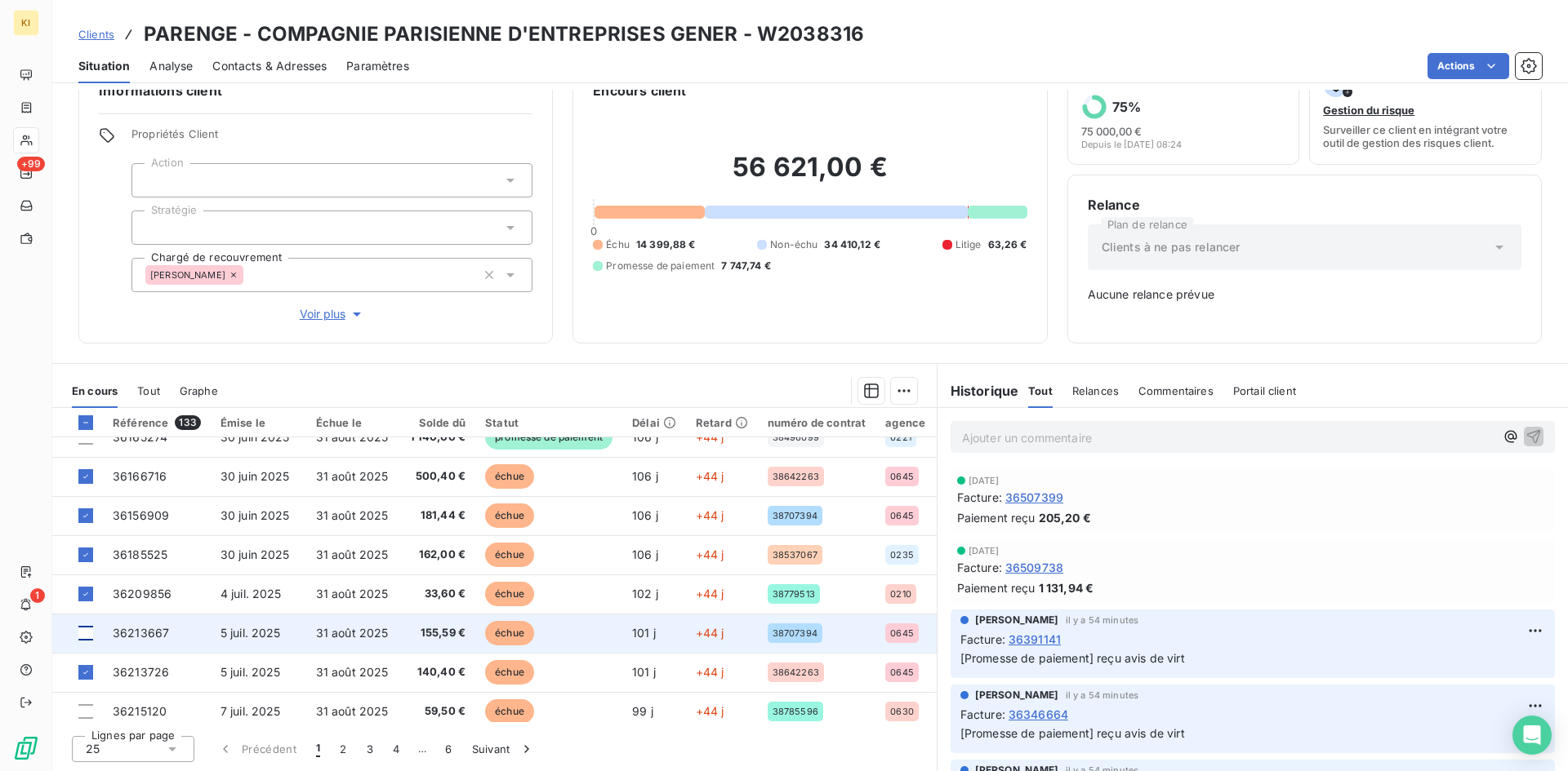
click at [89, 636] on div at bounding box center [86, 634] width 15 height 15
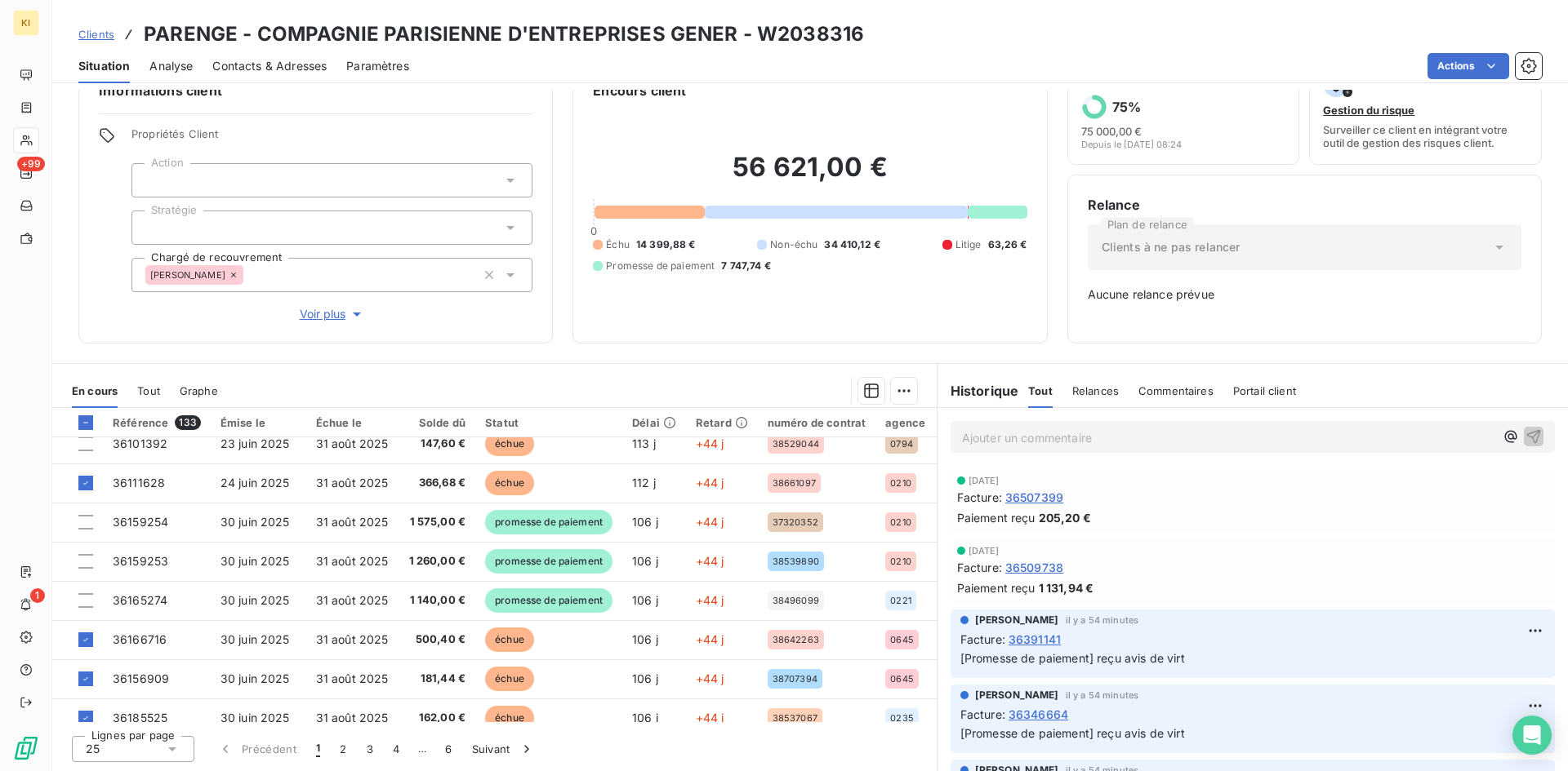
scroll to position [408, 0]
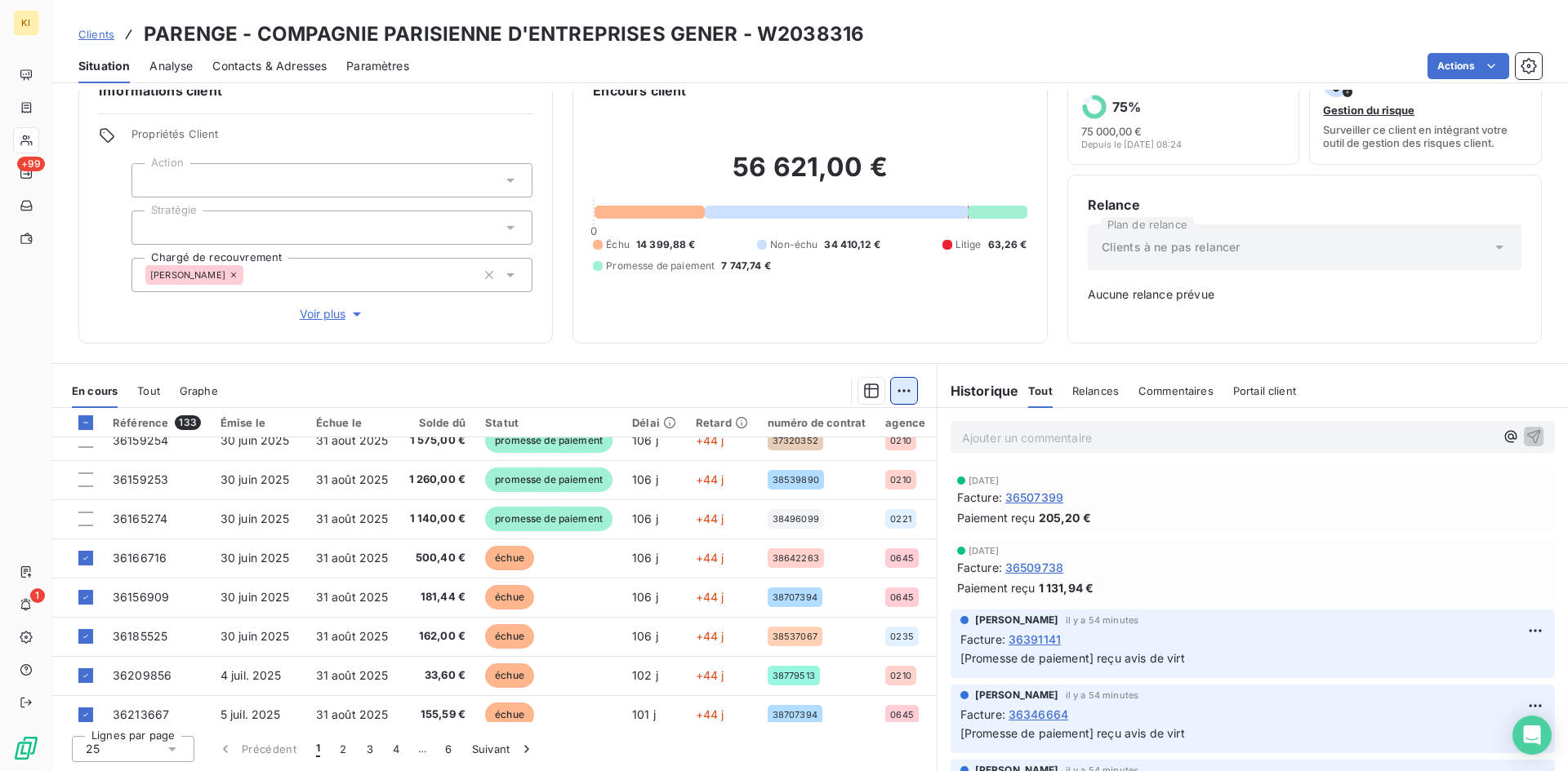
click at [900, 390] on html "KI +99 1 Clients PARENGE - COMPAGNIE PARISIENNE D'ENTREPRISES GENER - W2038316 …" at bounding box center [784, 386] width 1568 height 771
click at [794, 456] on div "Ajouter une promesse de paiement (7 factures)" at bounding box center [753, 457] width 296 height 27
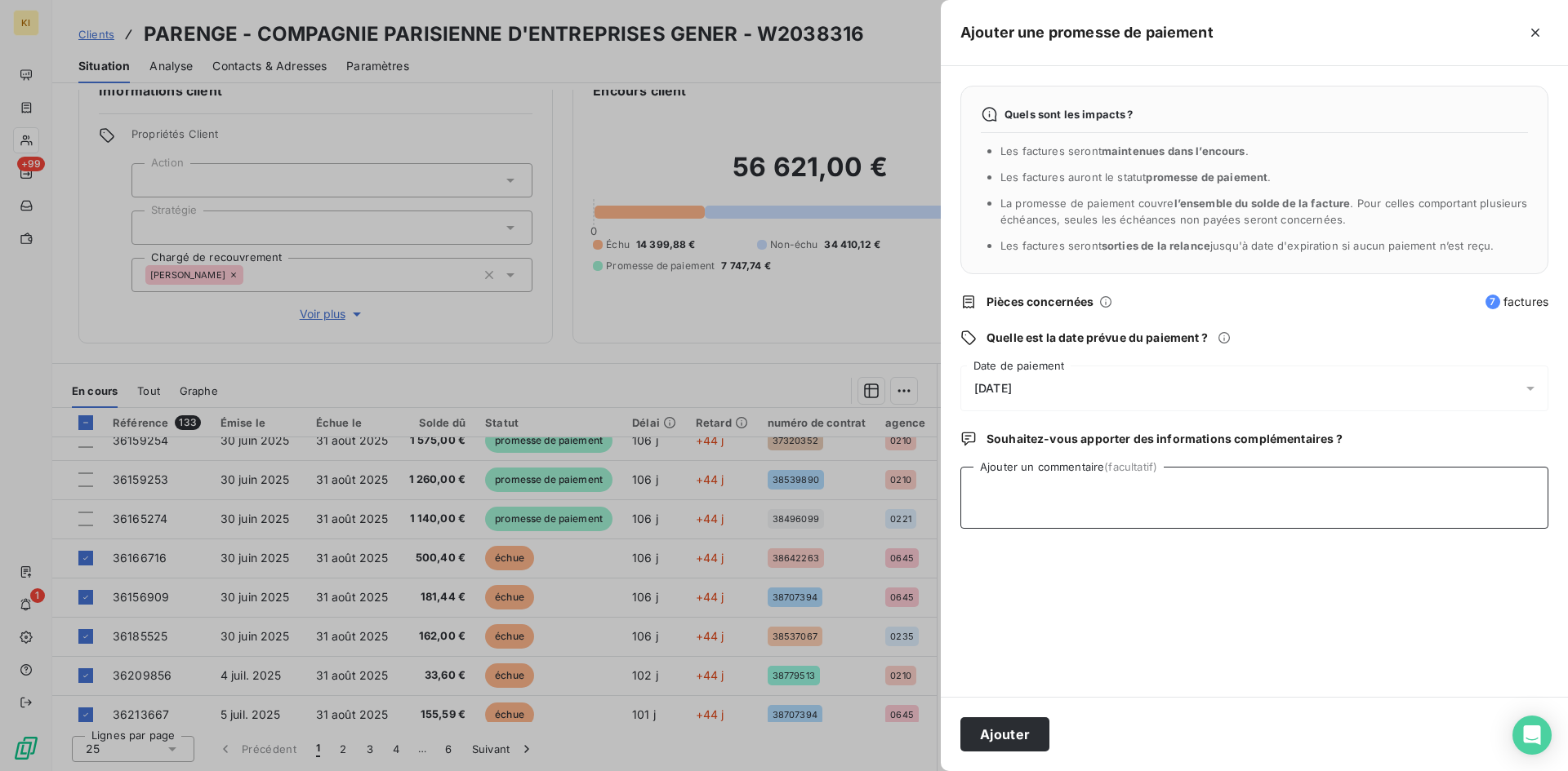
click at [1053, 497] on textarea "Ajouter un commentaire (facultatif)" at bounding box center [1254, 498] width 588 height 63
type textarea "reçu avis de virt"
click at [1011, 393] on span "[DATE]" at bounding box center [993, 388] width 38 height 13
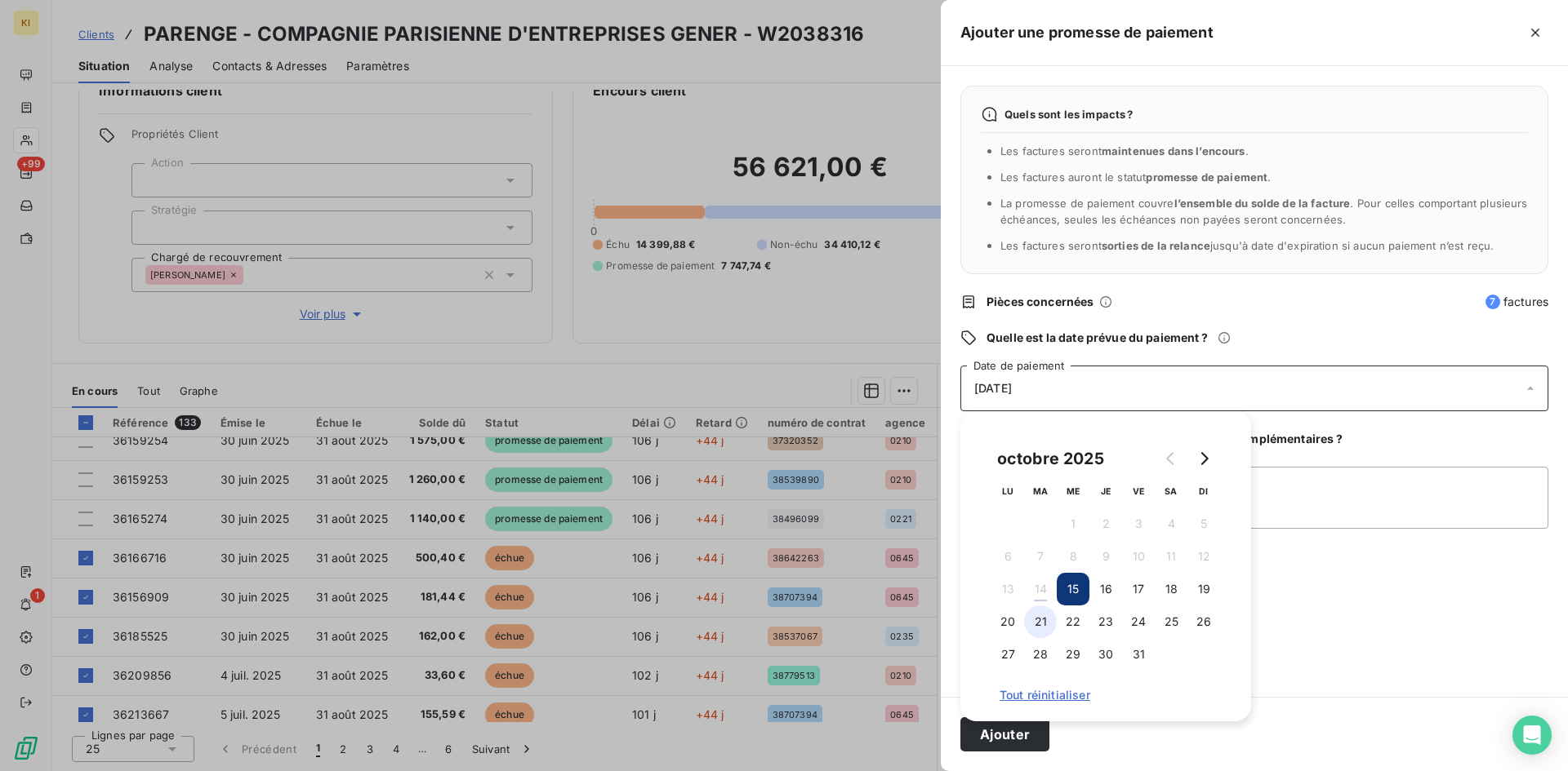
click at [1036, 630] on button "21" at bounding box center [1040, 622] width 32 height 32
click at [1141, 618] on button "24" at bounding box center [1138, 622] width 32 height 32
click at [1035, 736] on button "Ajouter" at bounding box center [1005, 735] width 89 height 34
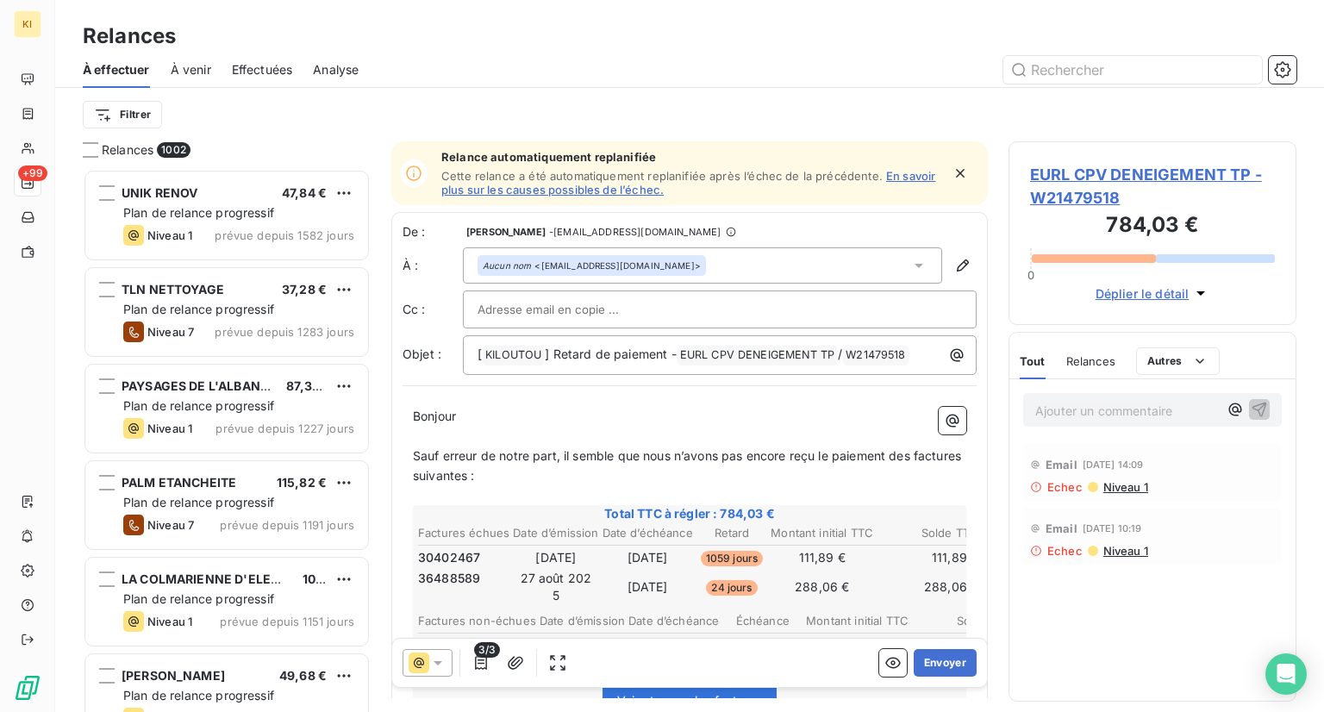
scroll to position [529, 274]
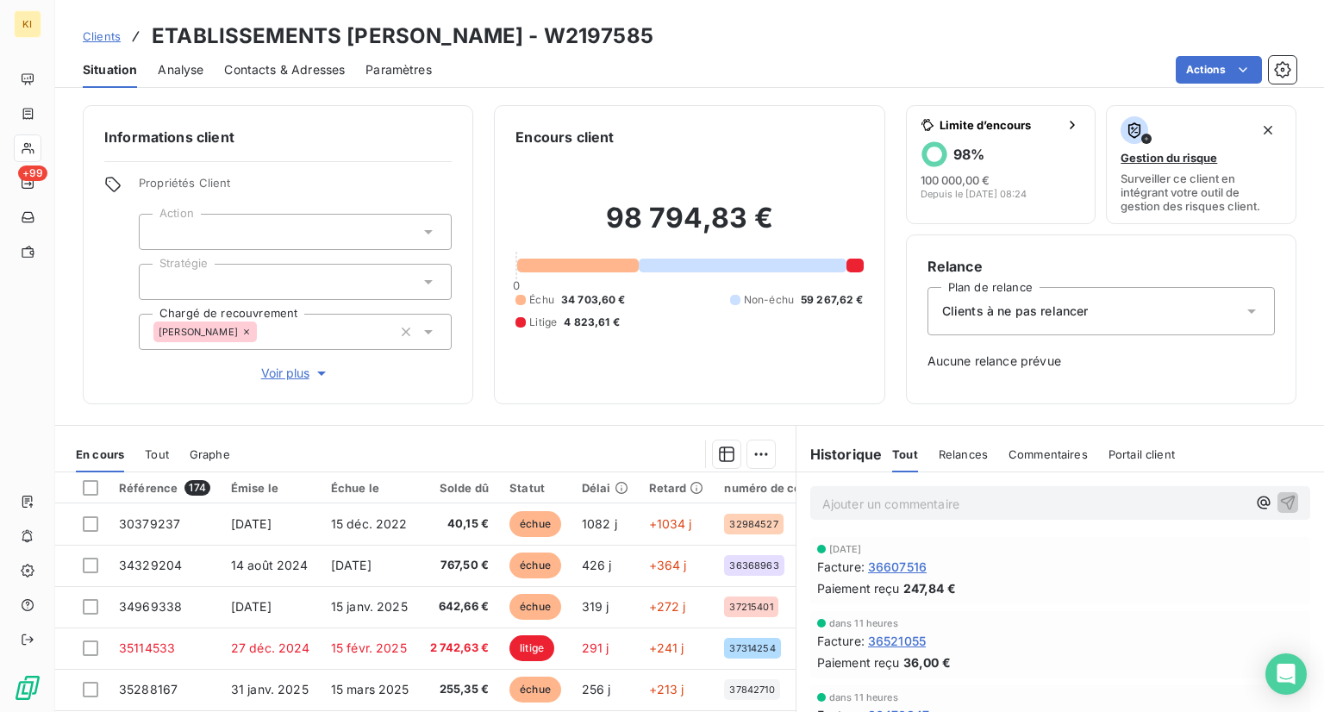
click at [763, 62] on div "Actions" at bounding box center [874, 70] width 844 height 28
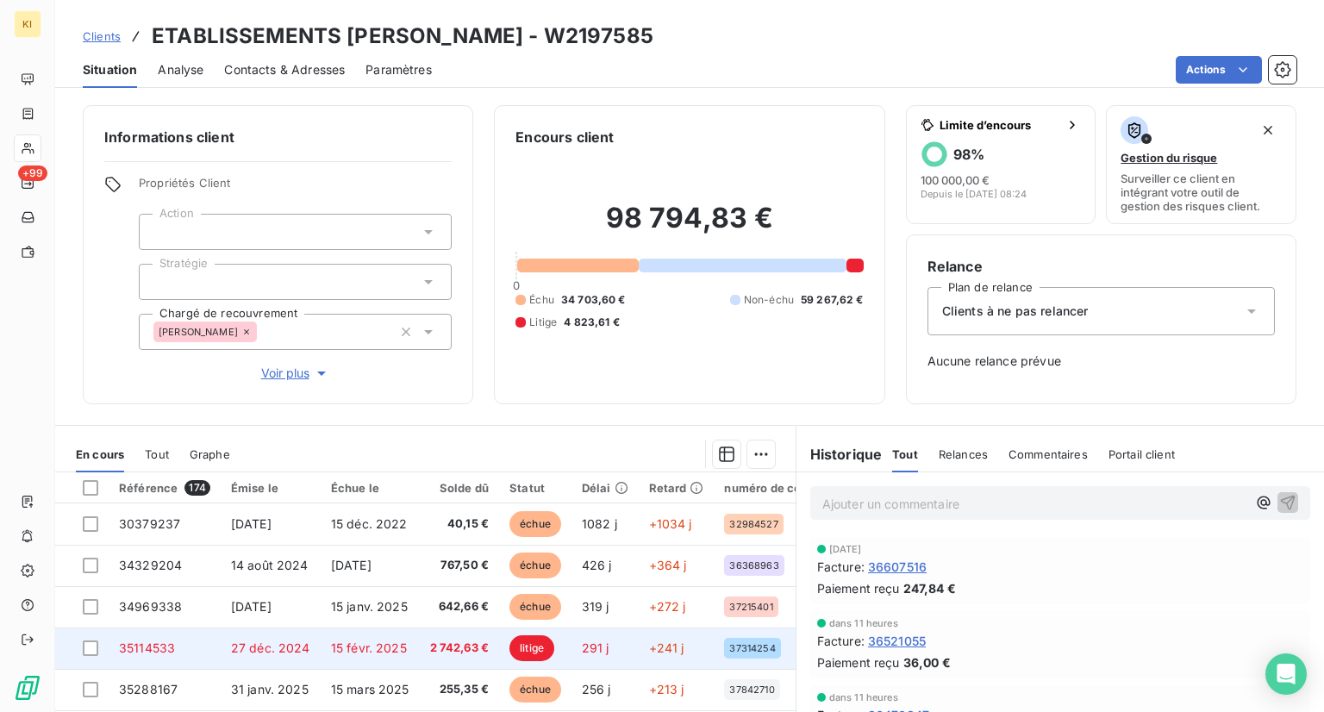
scroll to position [86, 0]
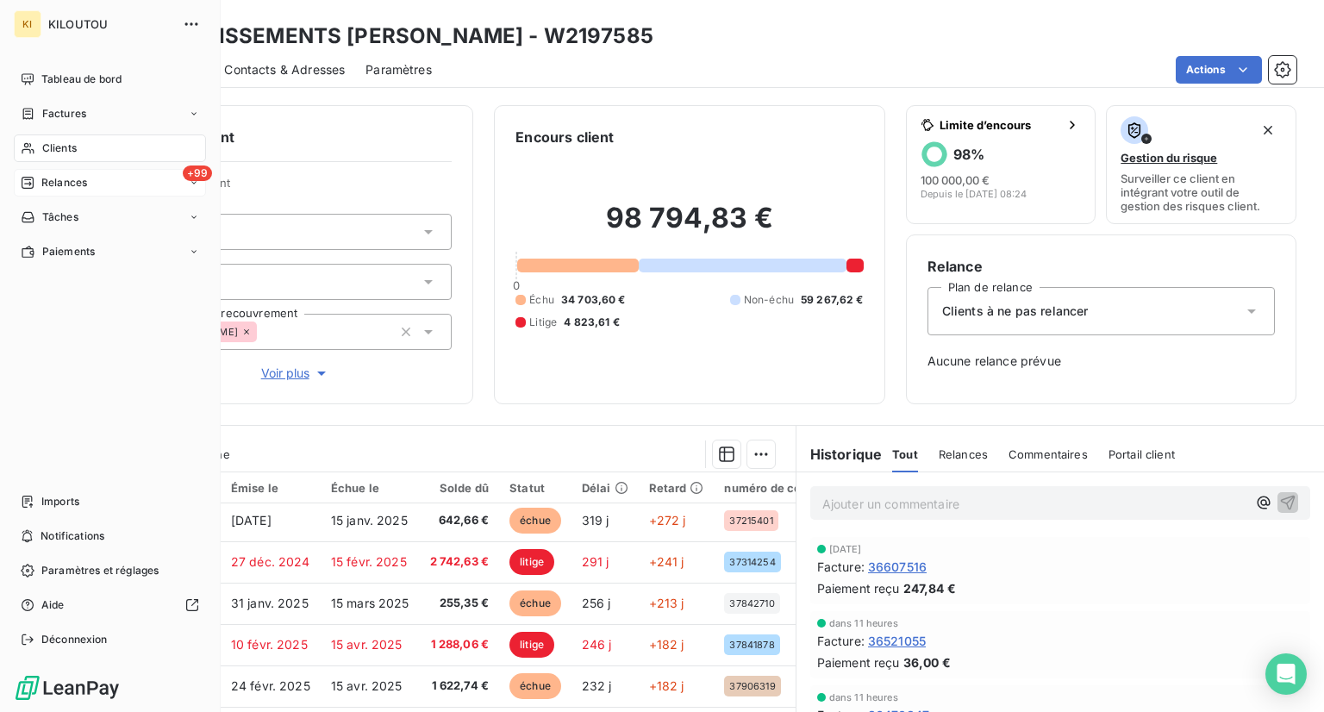
click at [58, 185] on span "Relances" at bounding box center [64, 183] width 46 height 16
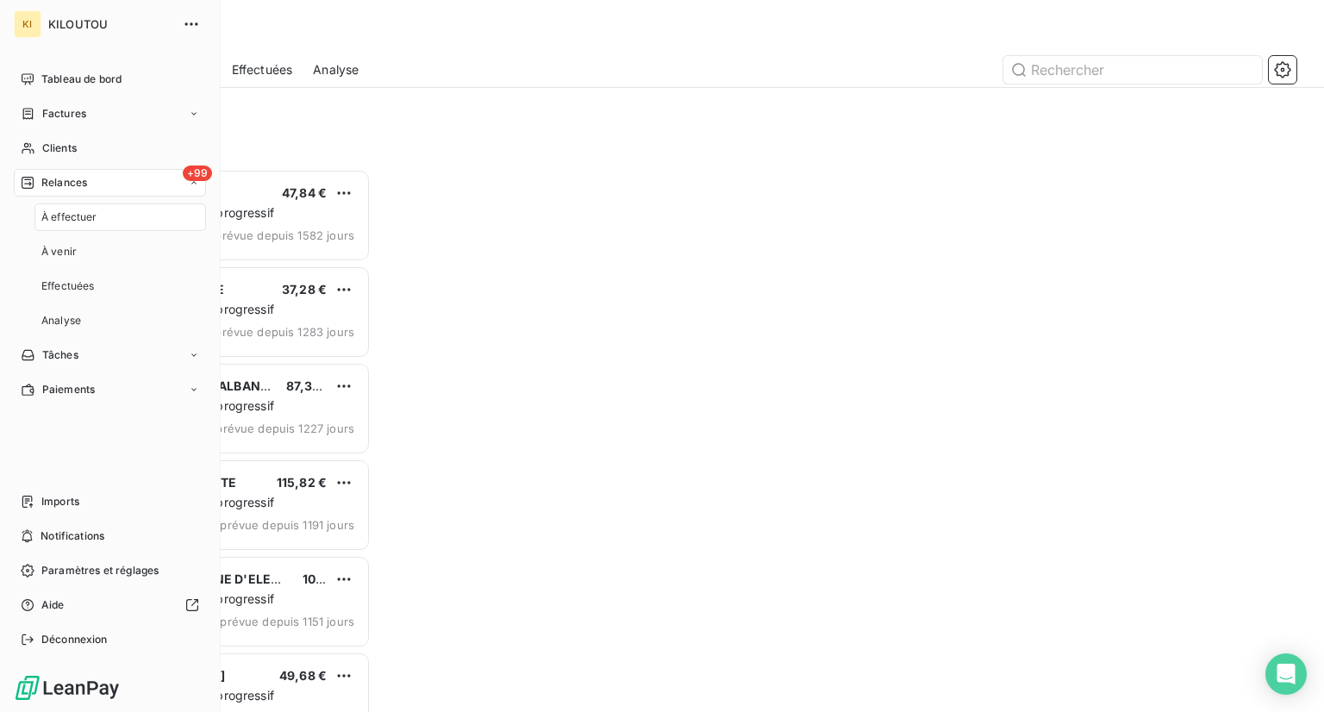
scroll to position [529, 274]
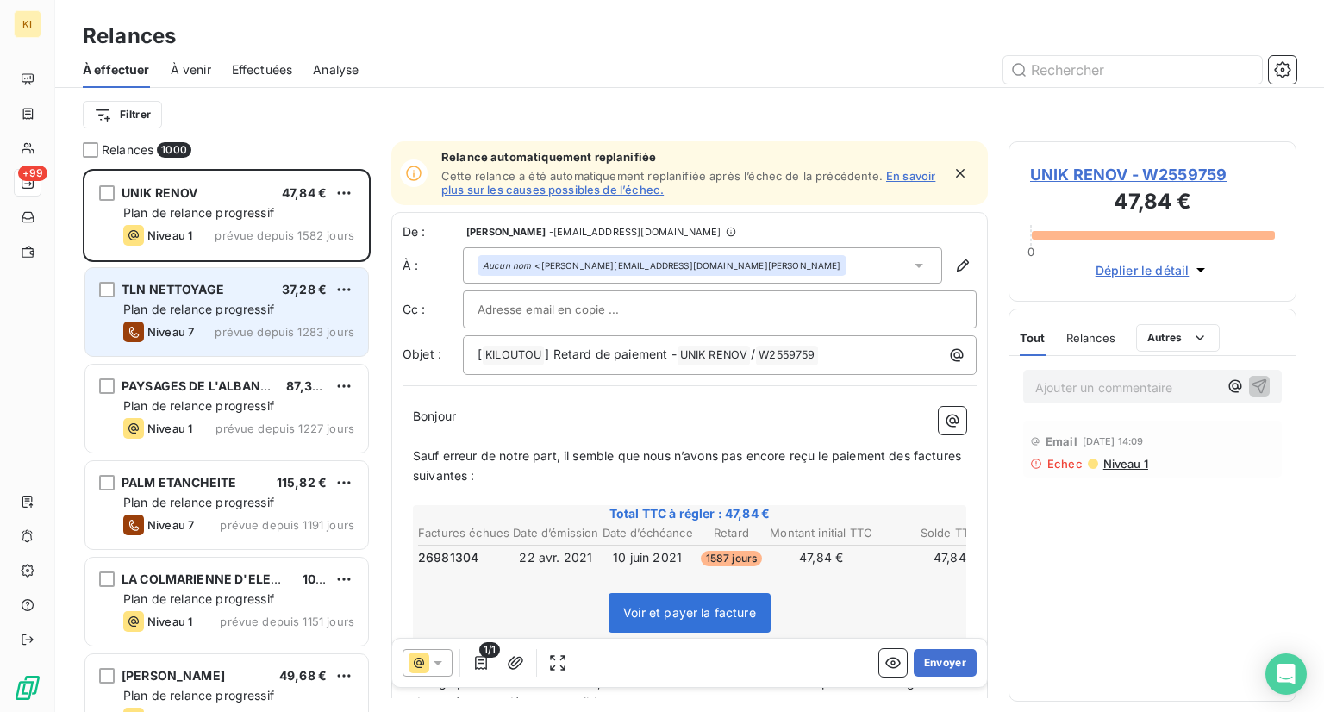
click at [193, 305] on span "Plan de relance progressif" at bounding box center [198, 309] width 151 height 15
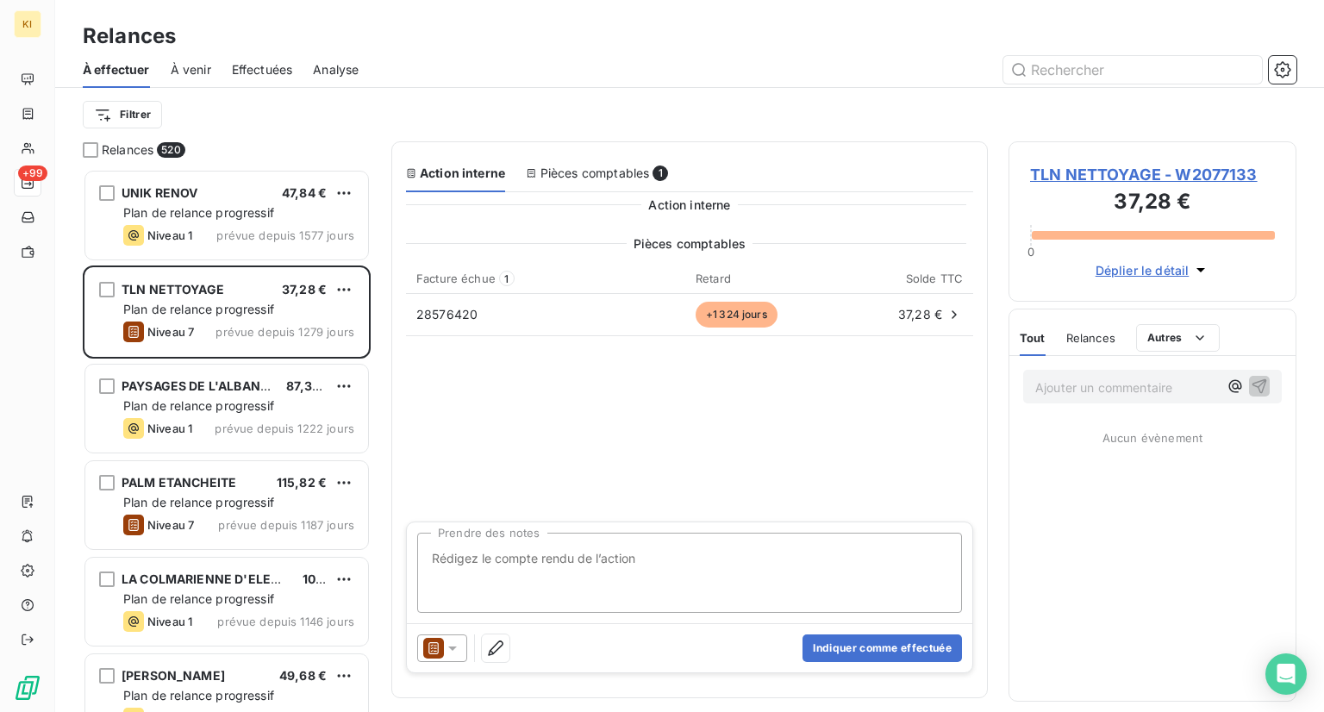
click at [454, 646] on icon at bounding box center [452, 648] width 9 height 4
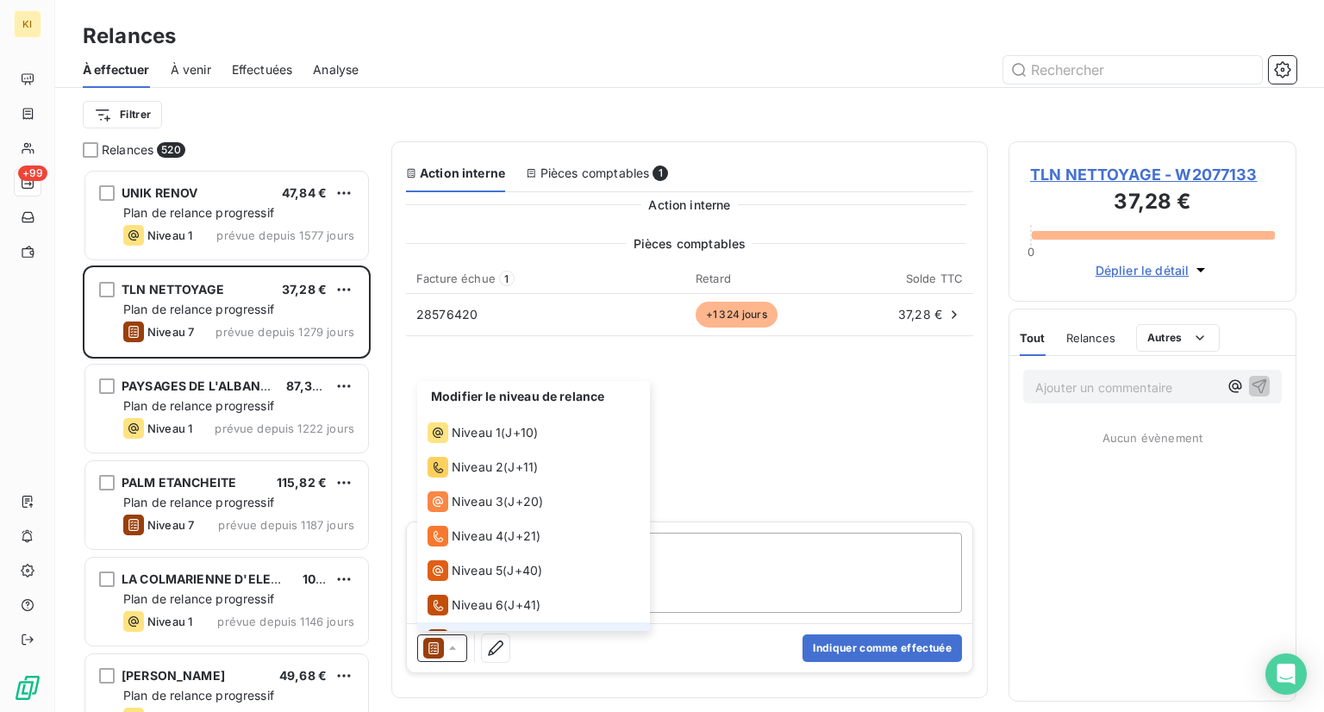
scroll to position [25, 0]
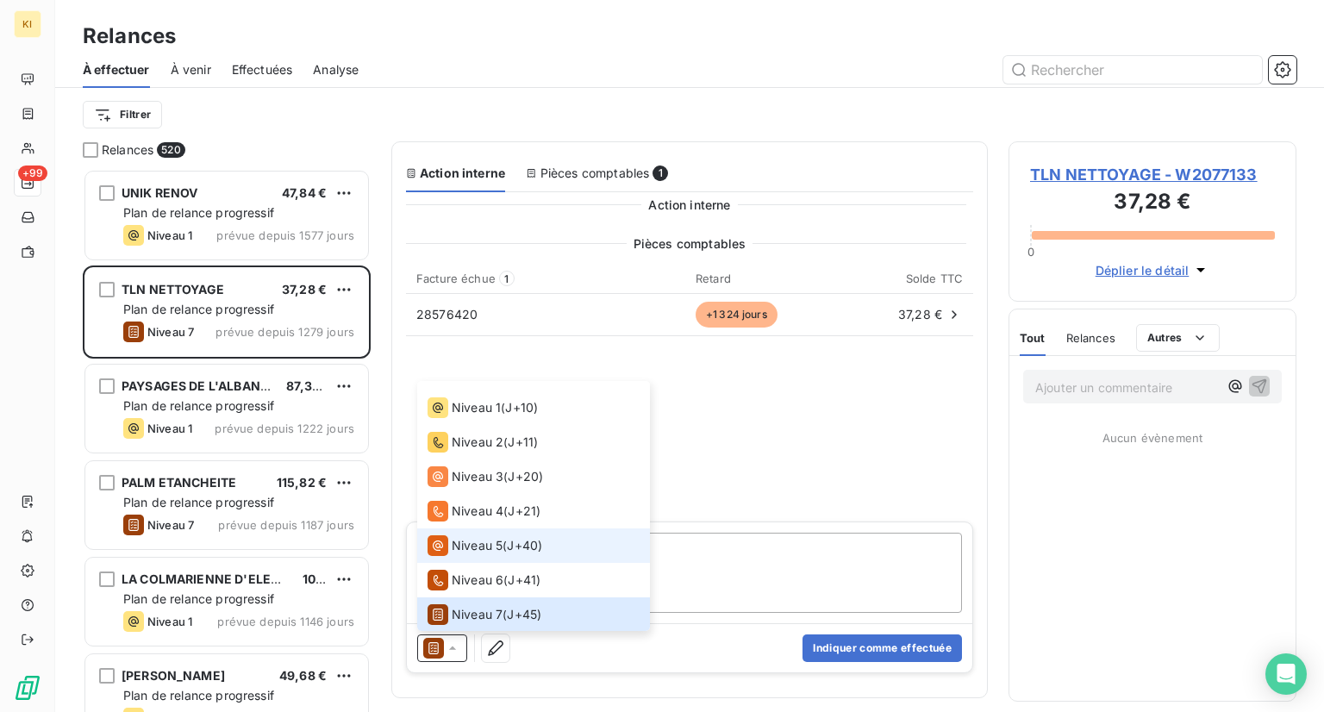
click at [510, 546] on span "J+40 )" at bounding box center [524, 545] width 35 height 17
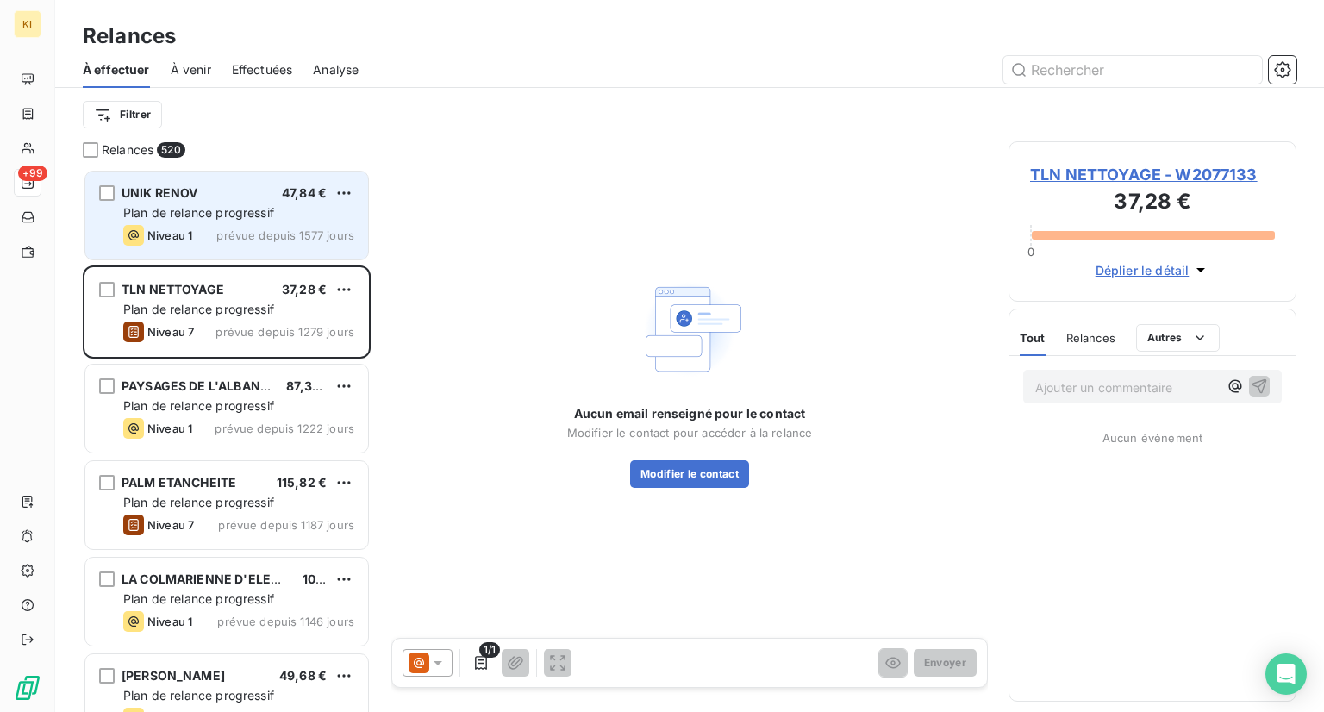
click at [187, 216] on span "Plan de relance progressif" at bounding box center [198, 212] width 151 height 15
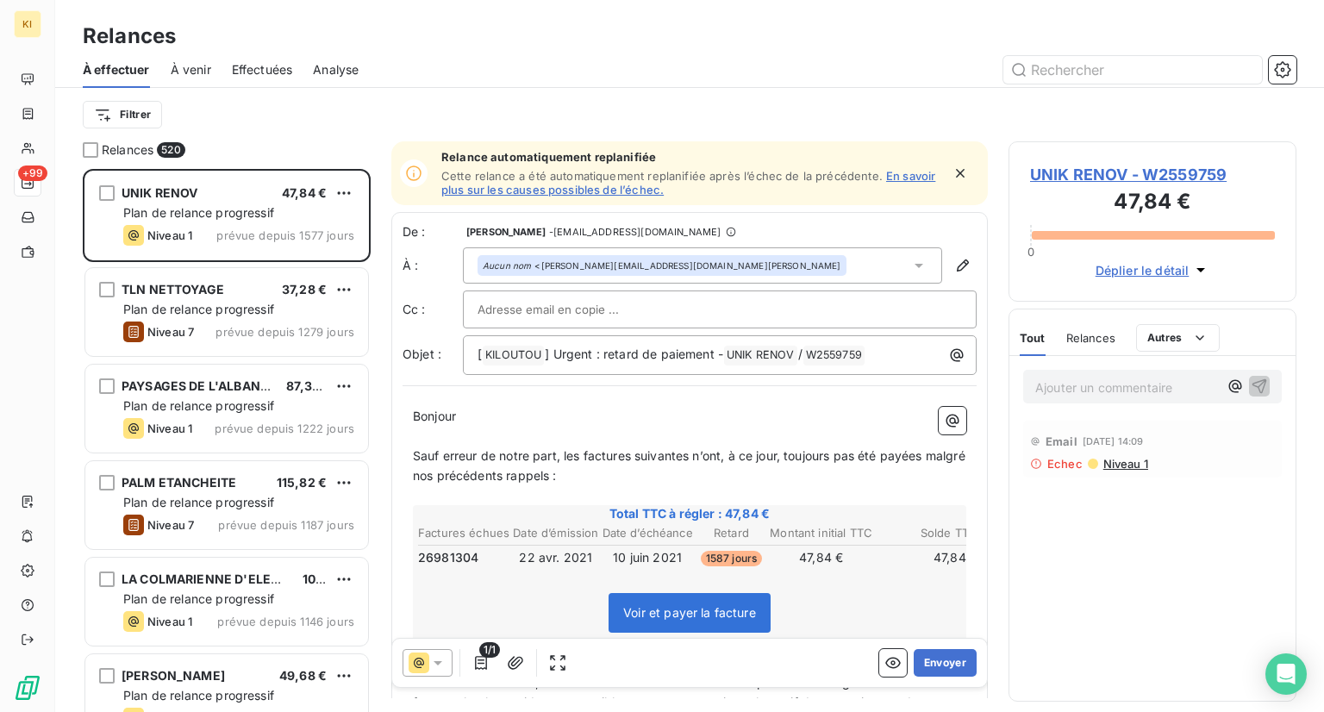
click at [445, 662] on icon at bounding box center [437, 662] width 17 height 17
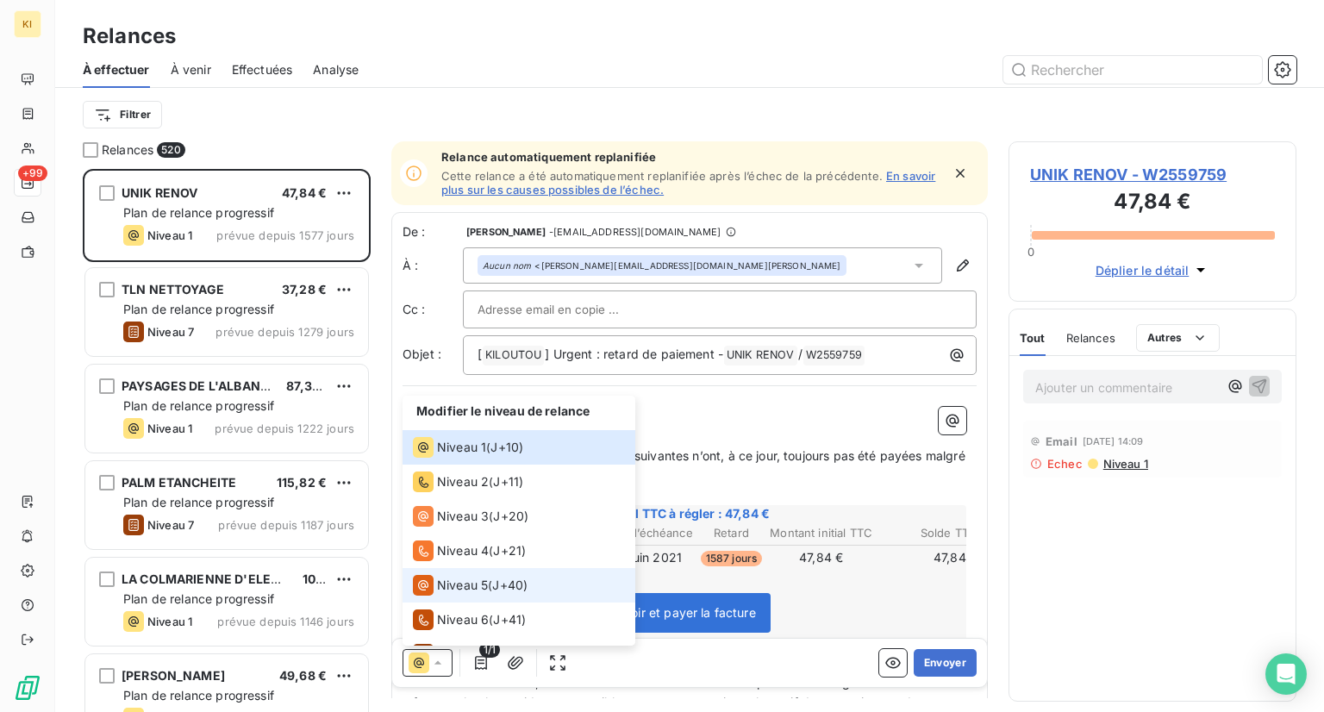
click at [484, 583] on span "Niveau 5" at bounding box center [462, 585] width 51 height 17
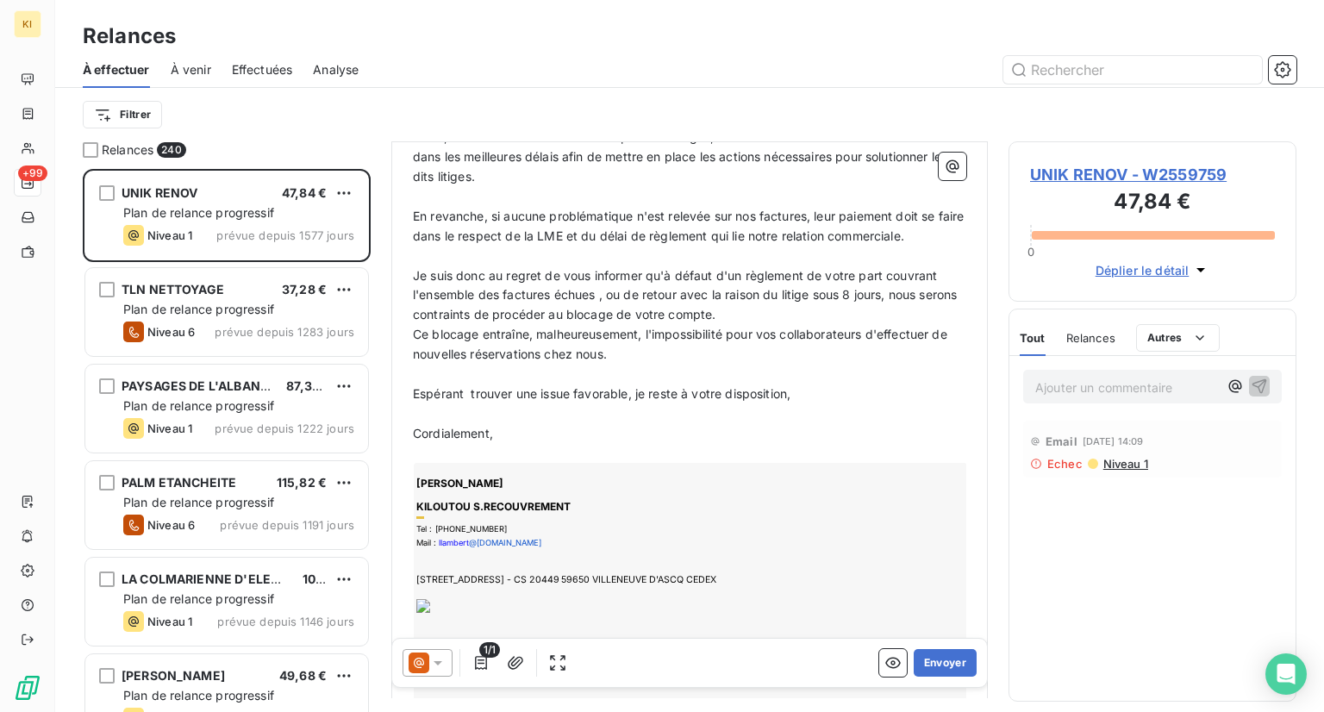
scroll to position [1005, 0]
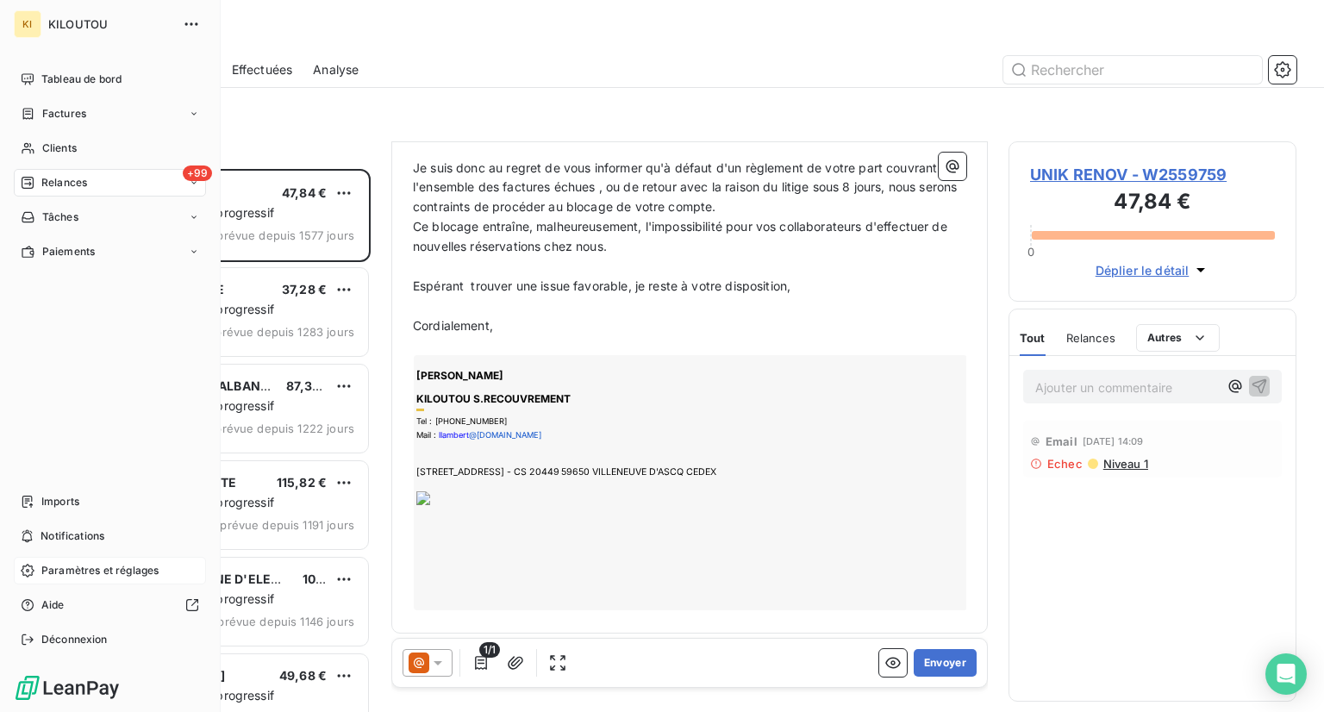
click at [78, 573] on span "Paramètres et réglages" at bounding box center [99, 571] width 117 height 16
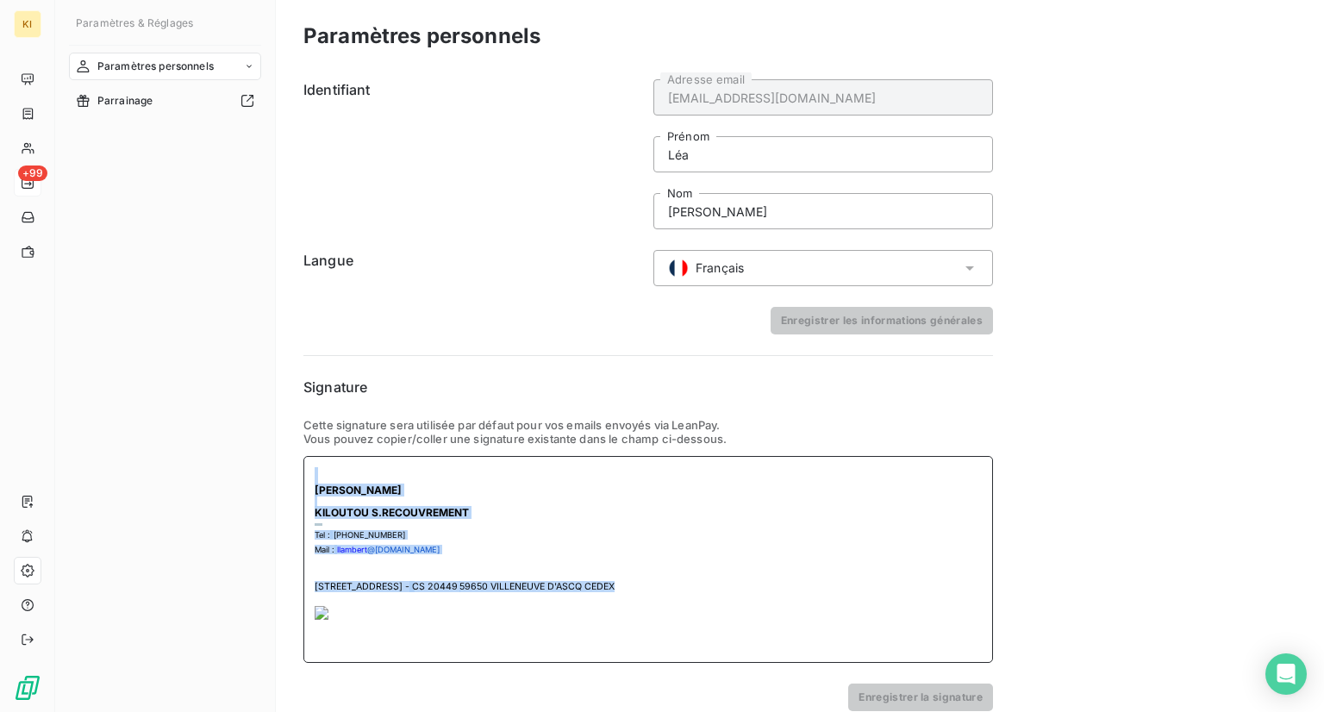
drag, startPoint x: 590, startPoint y: 620, endPoint x: 265, endPoint y: 483, distance: 352.7
click at [265, 483] on div "Paramètres & Réglages Paramètres personnels Parrainage Paramètres personnels Id…" at bounding box center [689, 356] width 1269 height 712
paste div
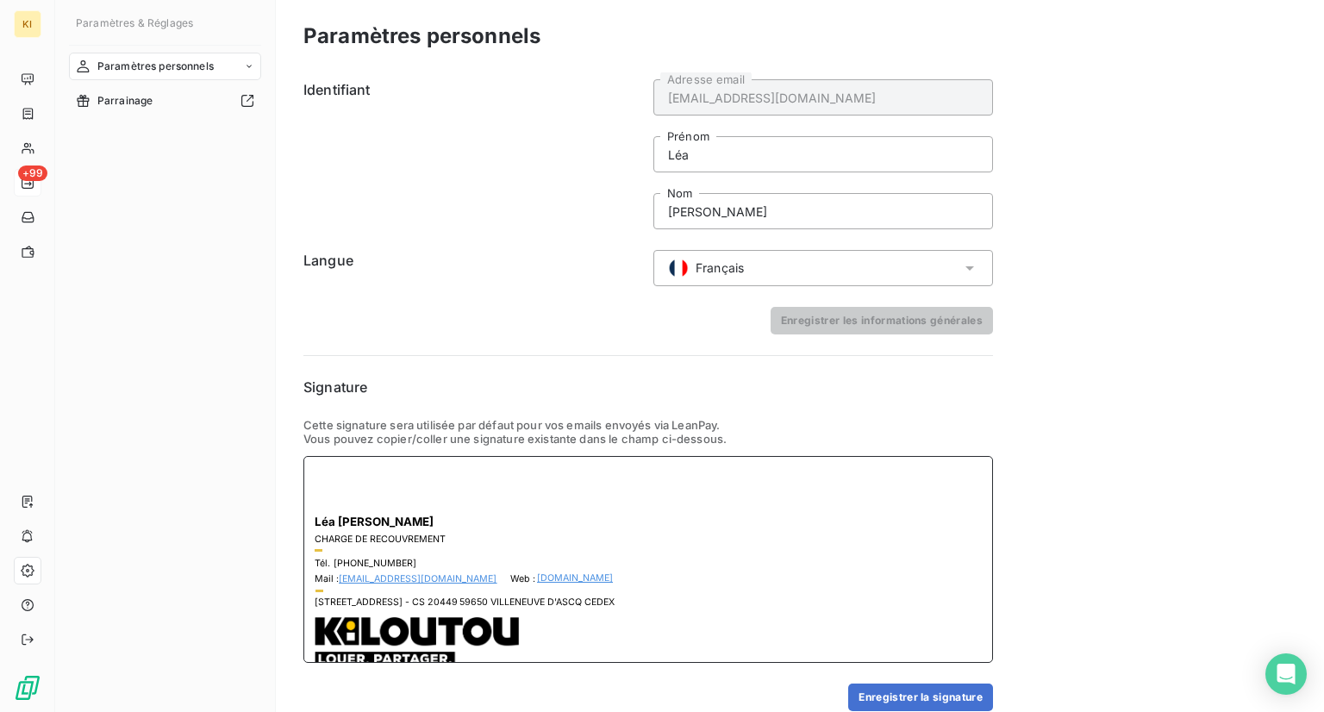
click at [317, 524] on span "Léa" at bounding box center [325, 522] width 21 height 14
click at [310, 524] on div "[PERSON_NAME] CHARGE DE RECOUVREMENT Tél. [PHONE_NUMBER] Mail : [EMAIL_ADDRESS]…" at bounding box center [648, 559] width 690 height 207
click at [314, 521] on div "[PERSON_NAME] CHARGE DE RECOUVREMENT Tél. [PHONE_NUMBER] Mail : [EMAIL_ADDRESS]…" at bounding box center [648, 559] width 690 height 207
click at [315, 521] on span "Léa" at bounding box center [325, 522] width 21 height 14
click at [334, 494] on td at bounding box center [467, 492] width 304 height 9
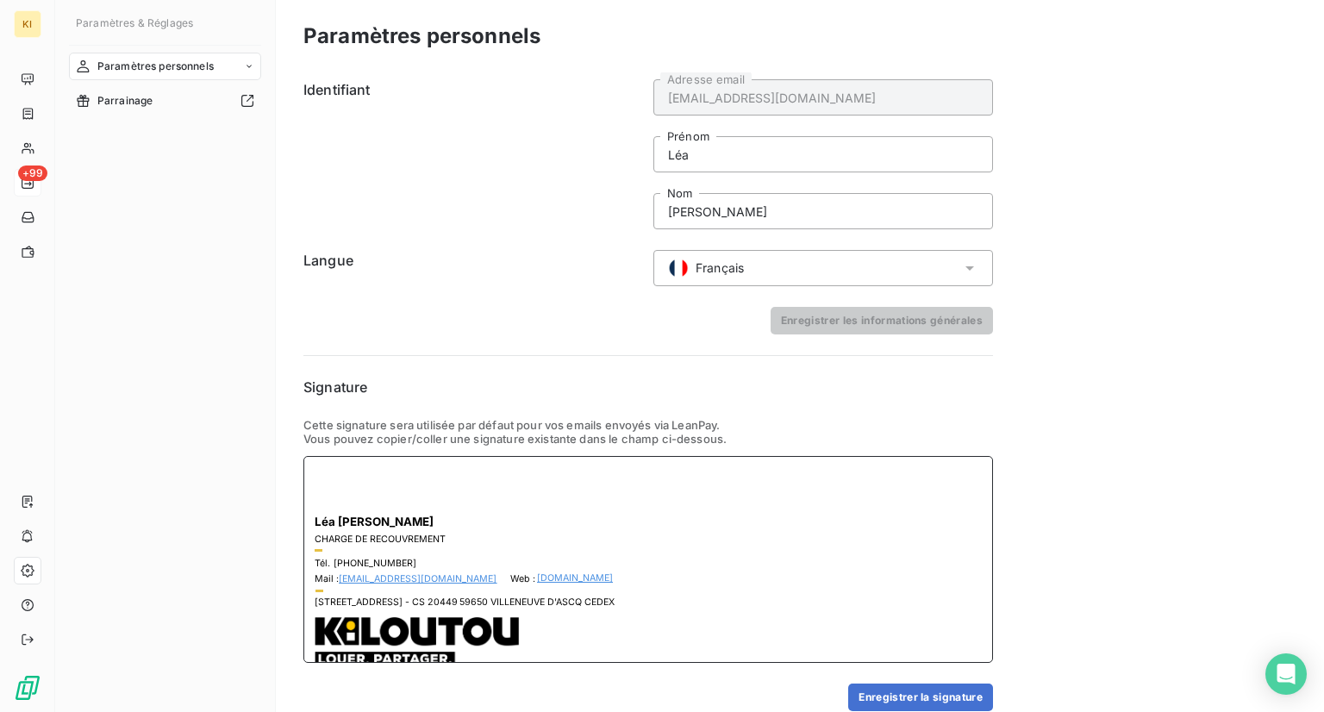
click at [334, 494] on td at bounding box center [467, 492] width 304 height 9
click at [324, 520] on span "Léa" at bounding box center [325, 522] width 21 height 14
click at [322, 521] on span "Léa" at bounding box center [325, 522] width 21 height 14
click at [319, 521] on span "Léa" at bounding box center [325, 522] width 21 height 14
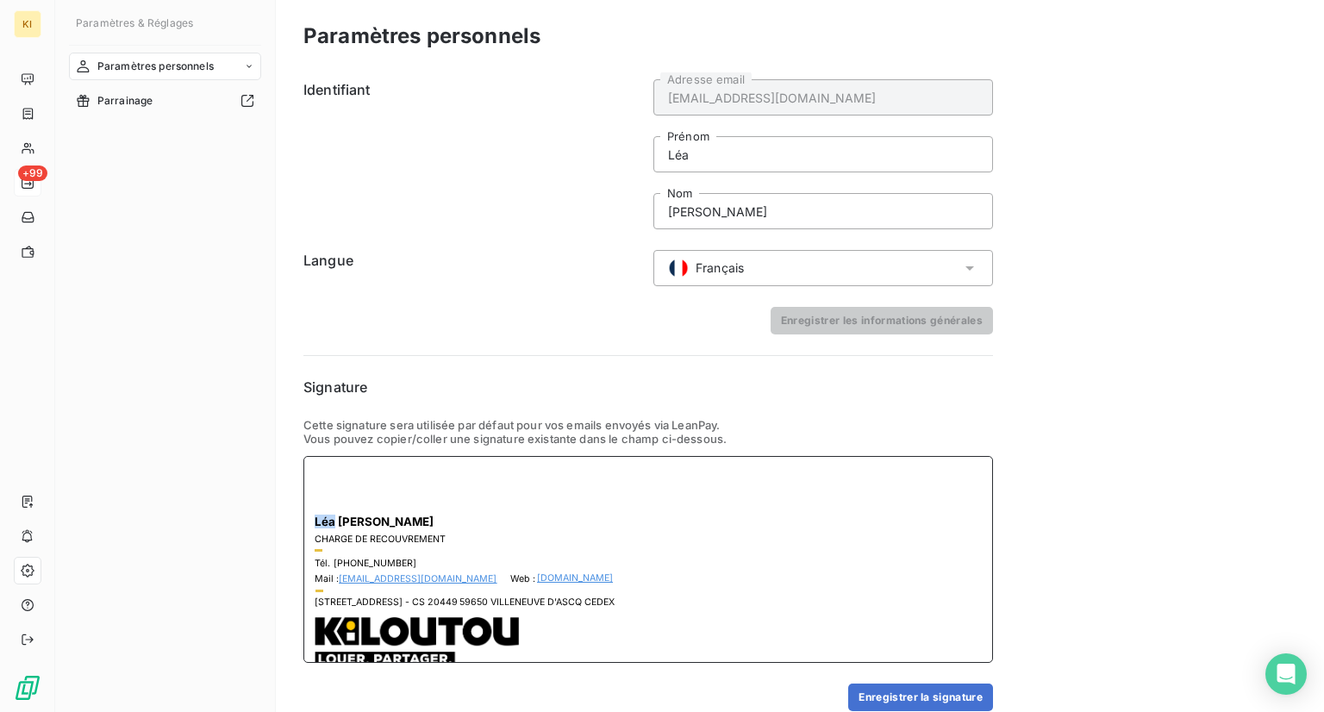
click at [319, 520] on span "Léa" at bounding box center [325, 522] width 21 height 14
click at [317, 520] on span "Léa" at bounding box center [325, 522] width 21 height 14
click at [313, 521] on div "[PERSON_NAME] CHARGE DE RECOUVREMENT Tél. [PHONE_NUMBER] Mail : [EMAIL_ADDRESS]…" at bounding box center [648, 559] width 690 height 207
click at [313, 514] on div "[PERSON_NAME] CHARGE DE RECOUVREMENT Tél. [PHONE_NUMBER] Mail : [EMAIL_ADDRESS]…" at bounding box center [648, 559] width 690 height 207
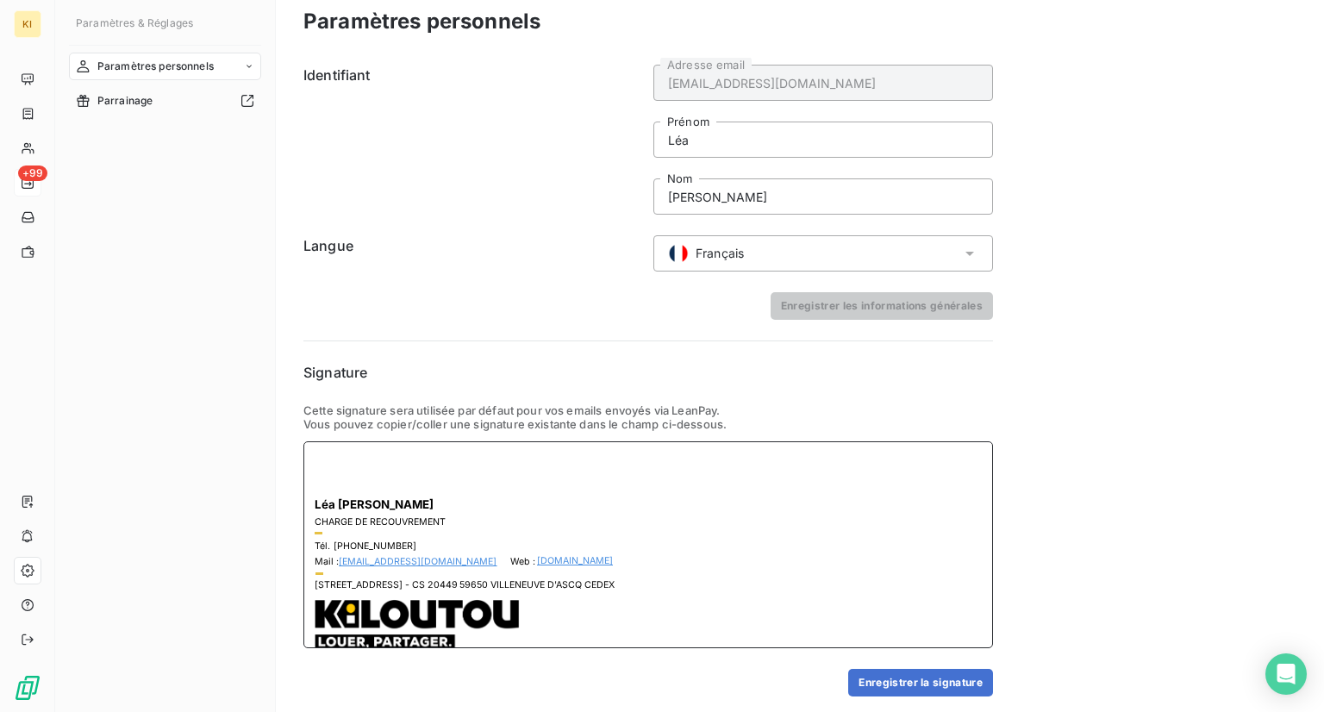
scroll to position [20, 0]
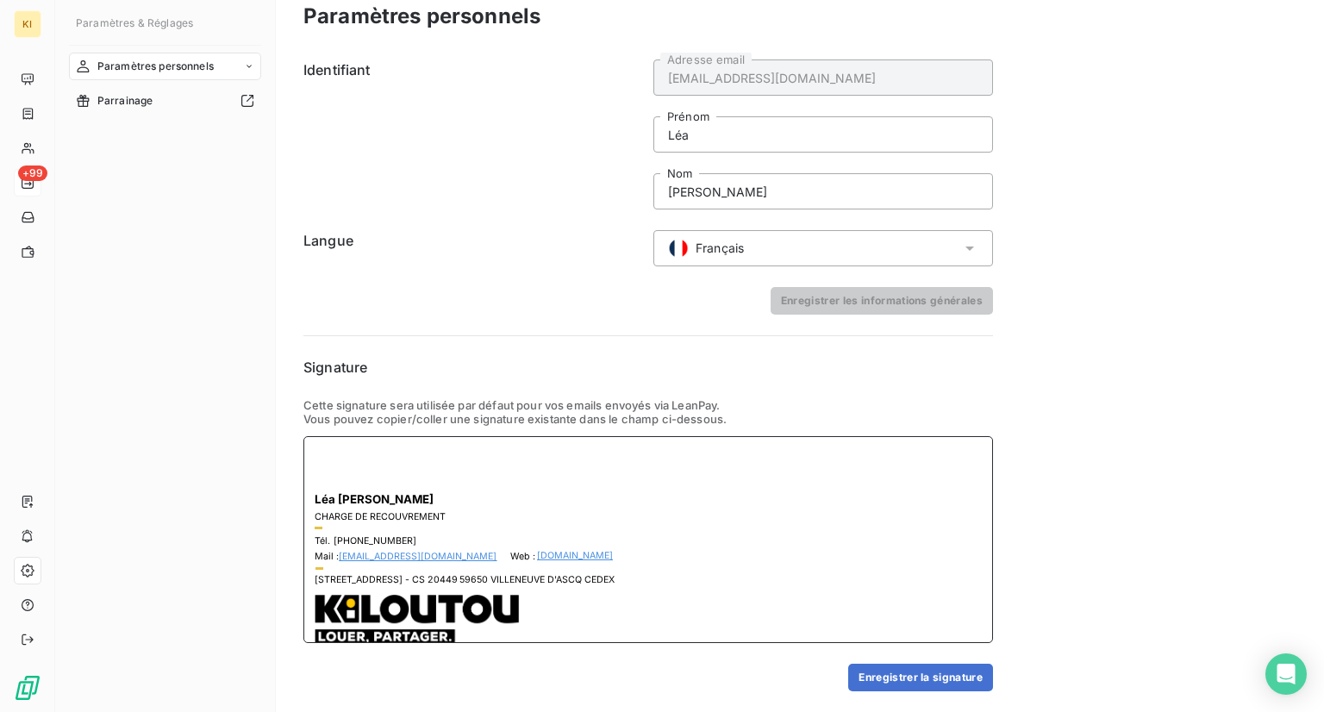
click at [314, 500] on div "[PERSON_NAME] CHARGE DE RECOUVREMENT Tél. [PHONE_NUMBER] Mail : [EMAIL_ADDRESS]…" at bounding box center [648, 539] width 690 height 207
click at [889, 672] on button "Enregistrer la signature" at bounding box center [920, 678] width 145 height 28
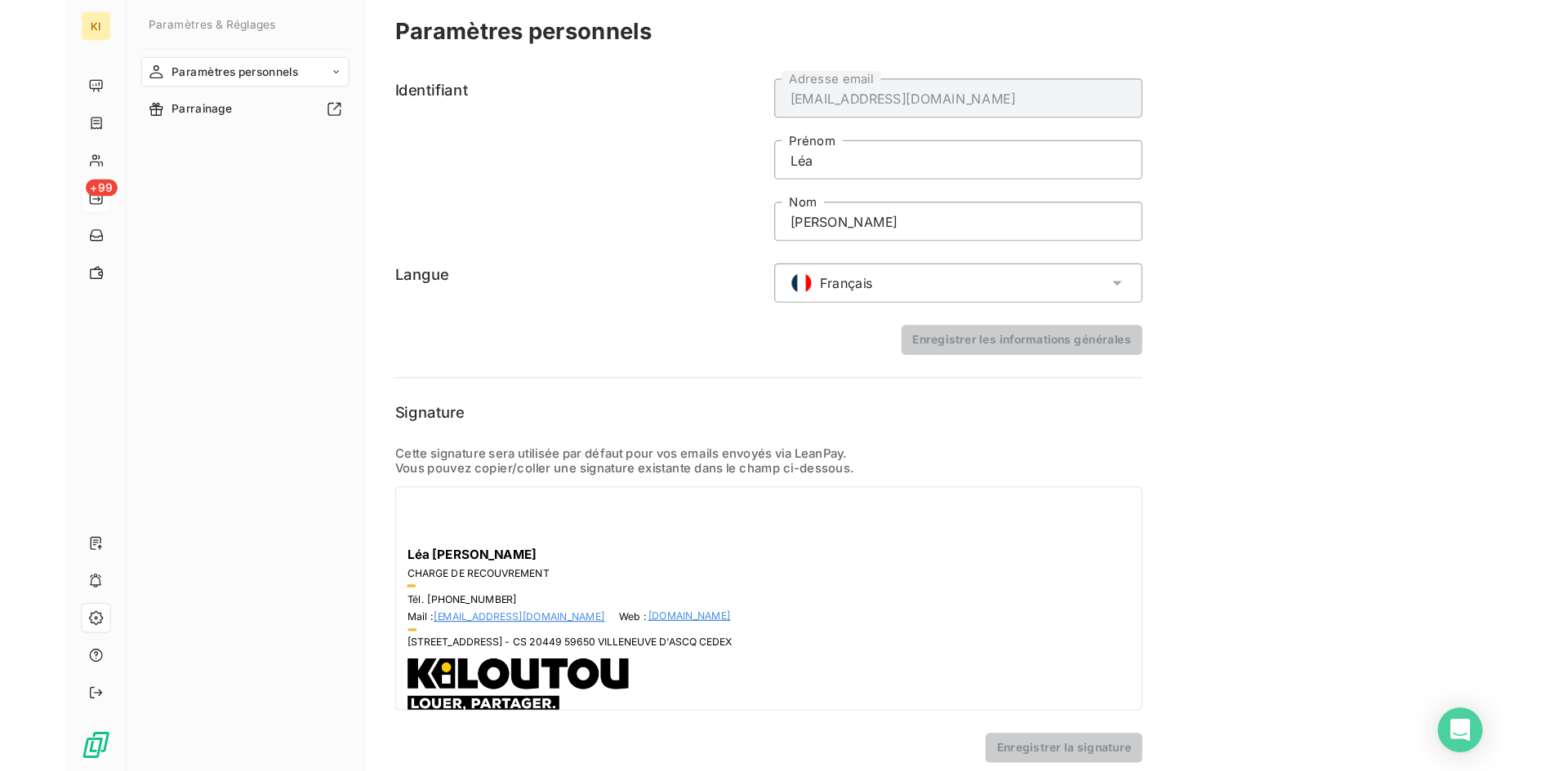
scroll to position [0, 0]
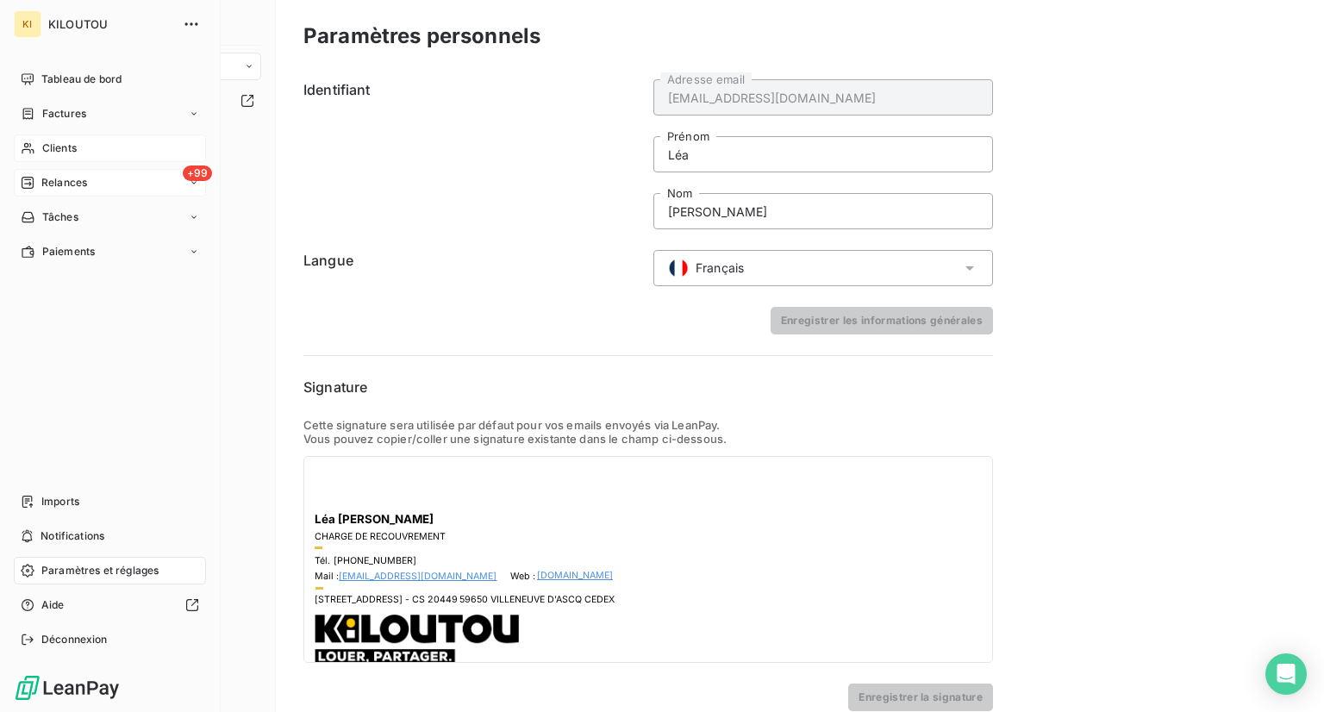
click at [72, 146] on span "Clients" at bounding box center [59, 148] width 34 height 16
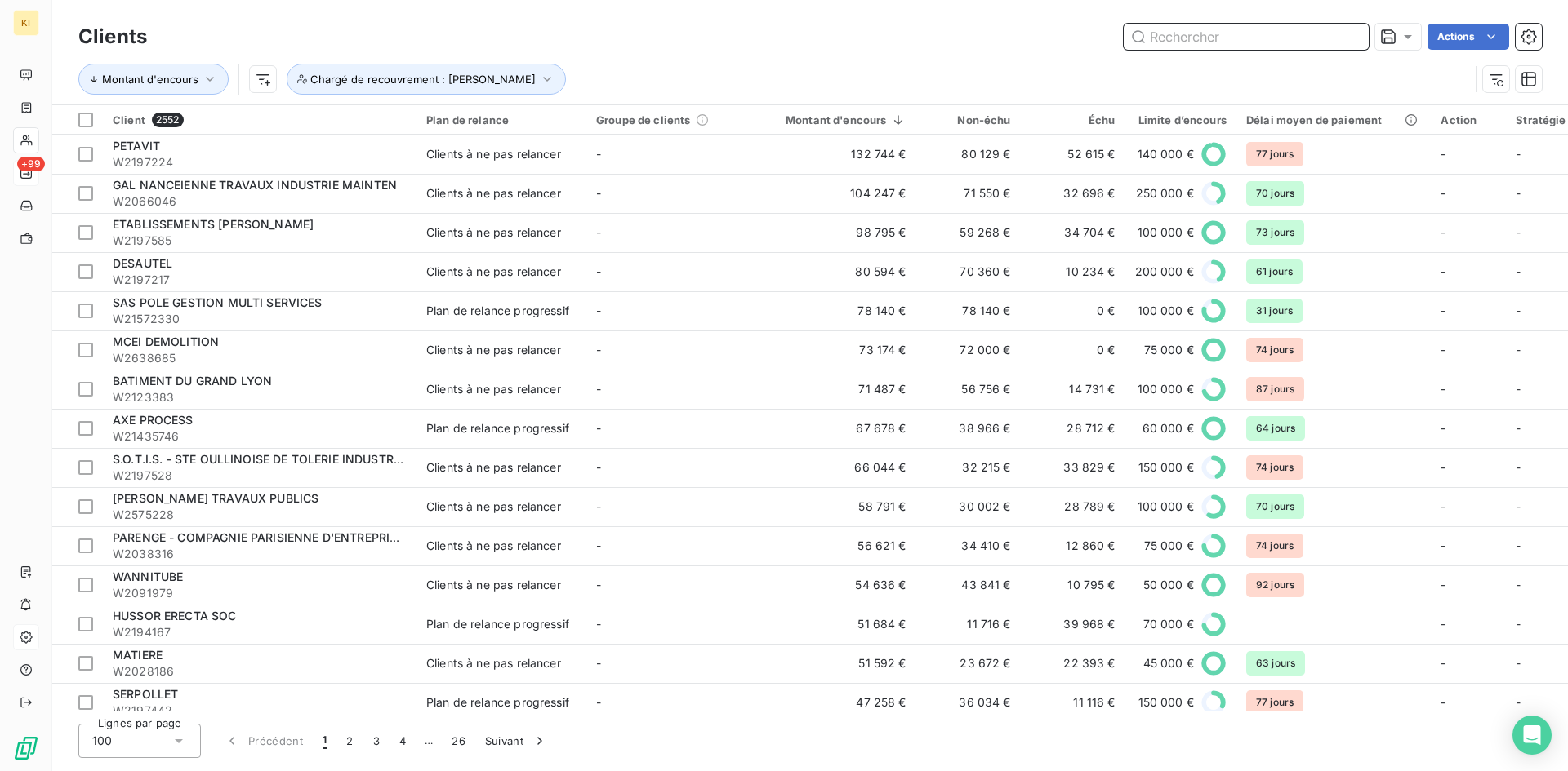
click at [1186, 44] on input "text" at bounding box center [1246, 37] width 245 height 27
paste input "W2197528"
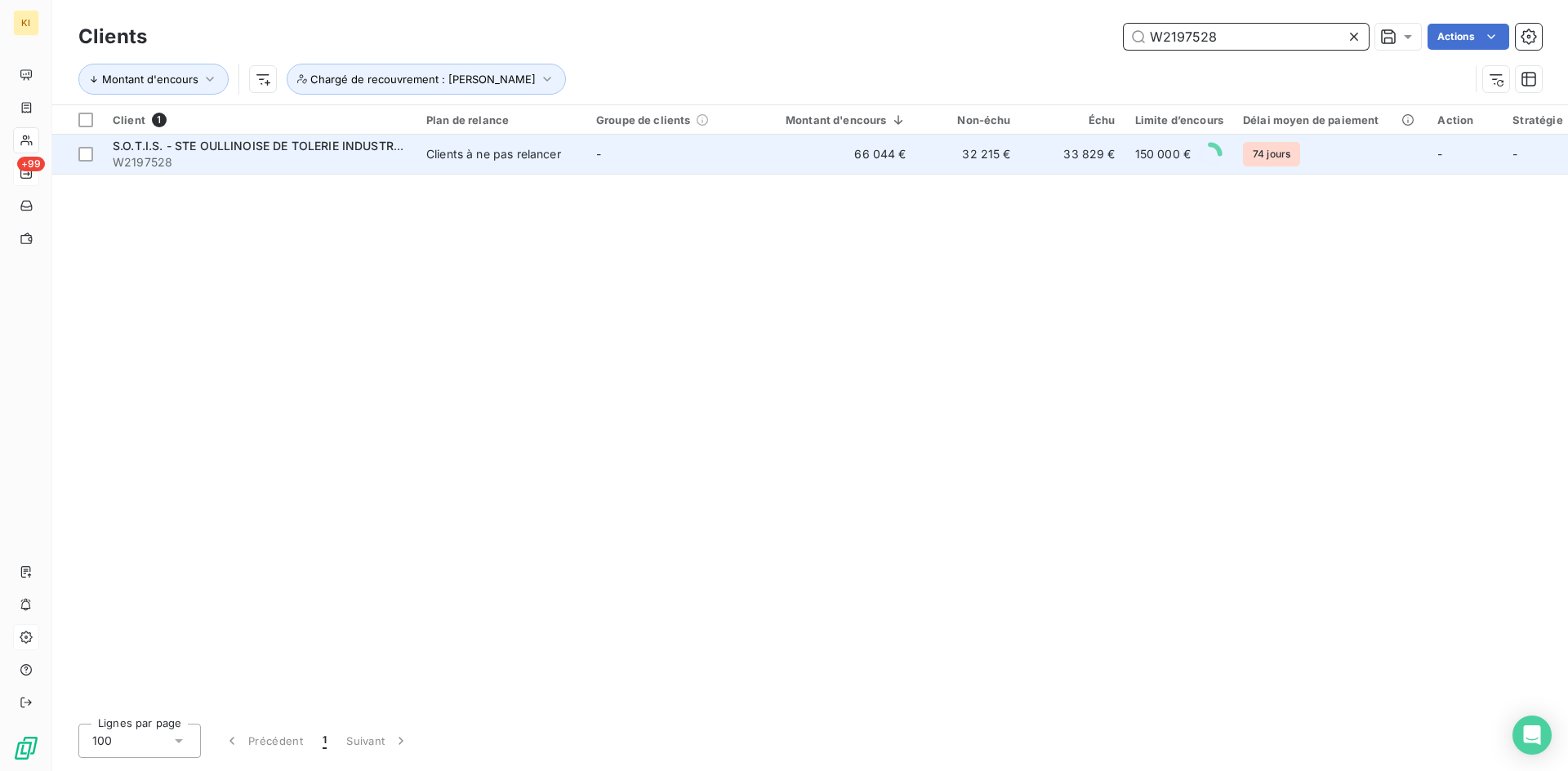
type input "W2197528"
click at [370, 145] on span "S.O.T.I.S. - STE OULLINOISE DE TOLERIE INDUSTRIELL" at bounding box center [264, 146] width 304 height 14
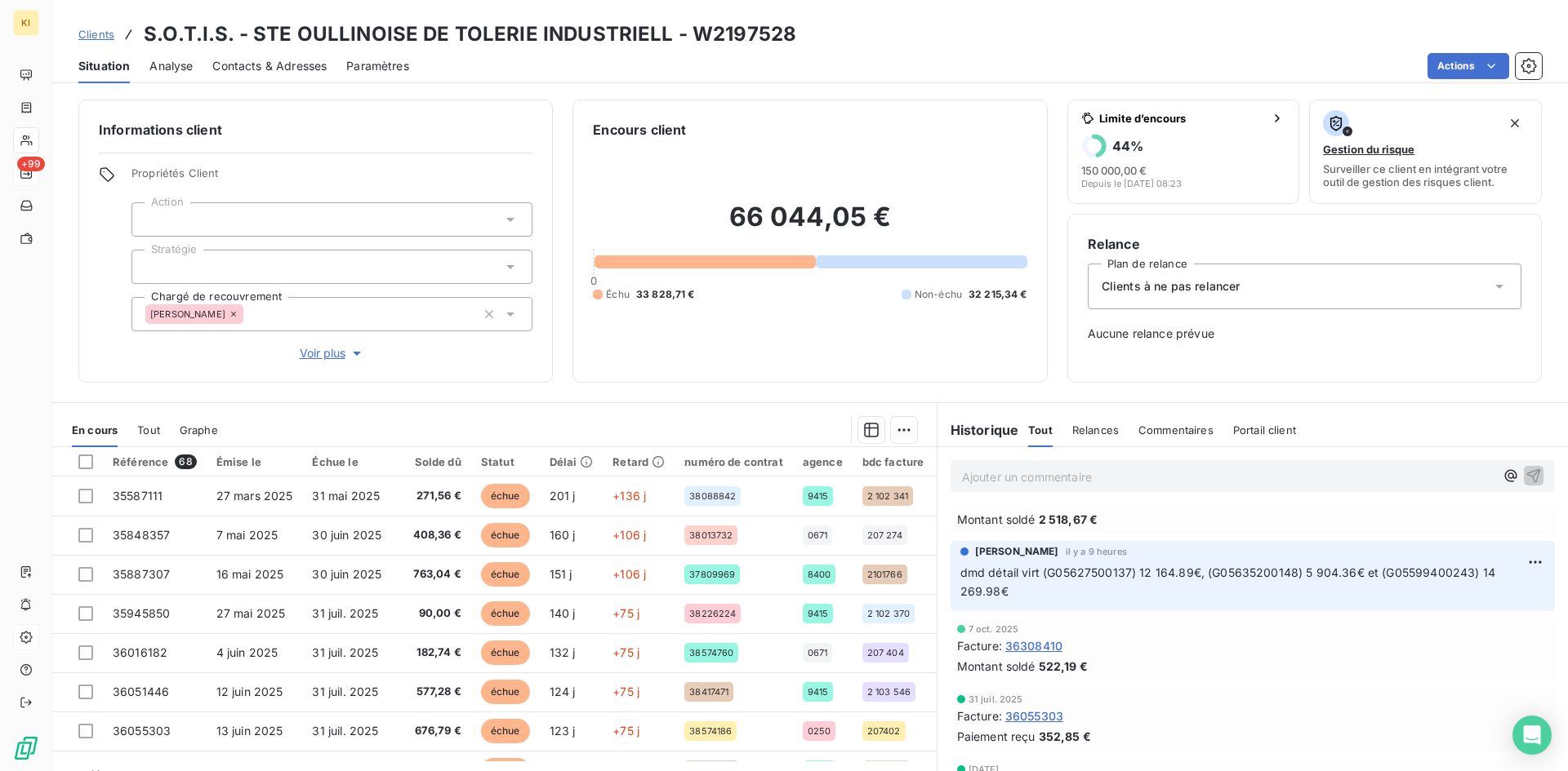
scroll to position [122, 0]
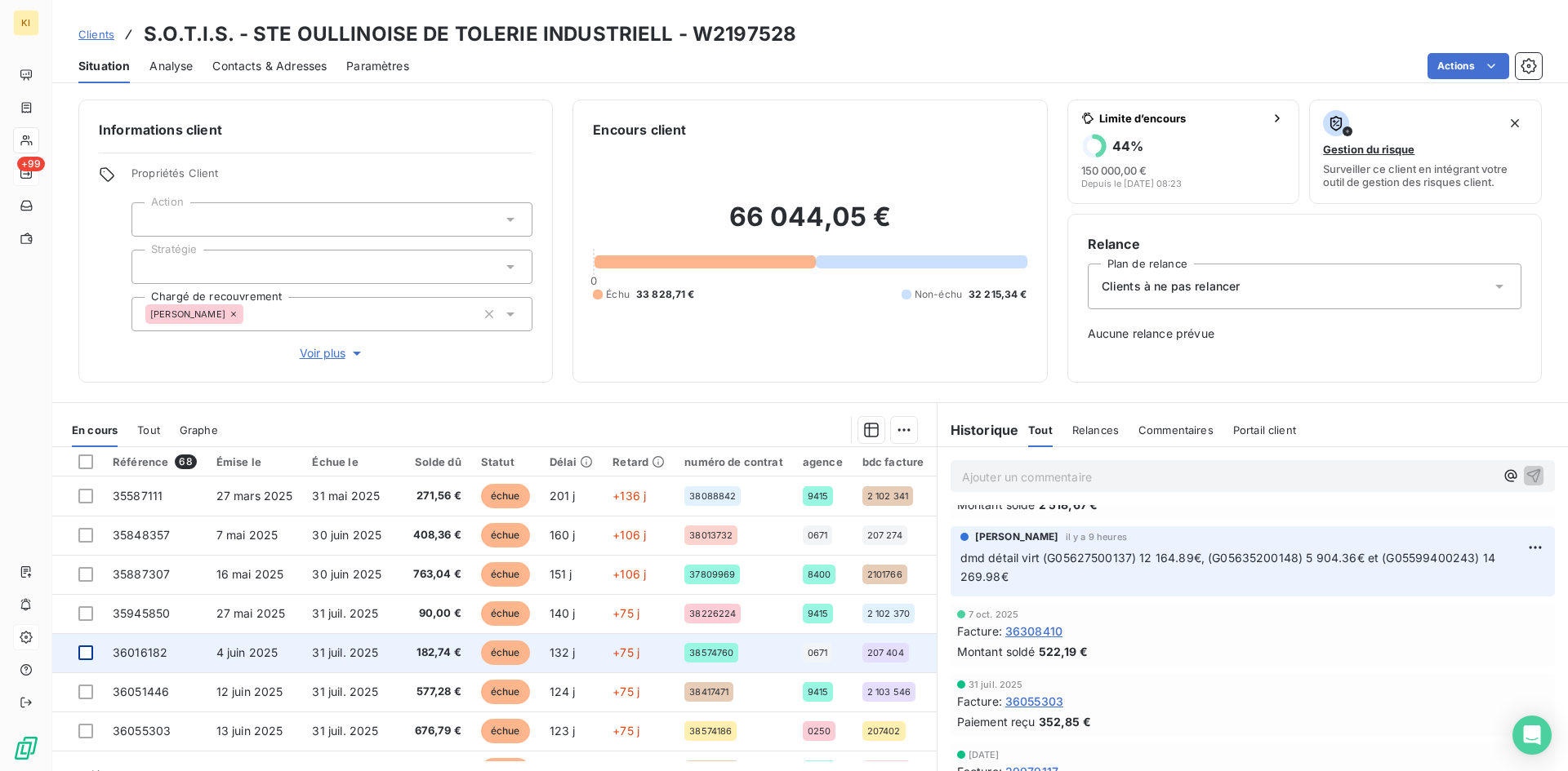
click at [85, 654] on div at bounding box center [86, 654] width 15 height 15
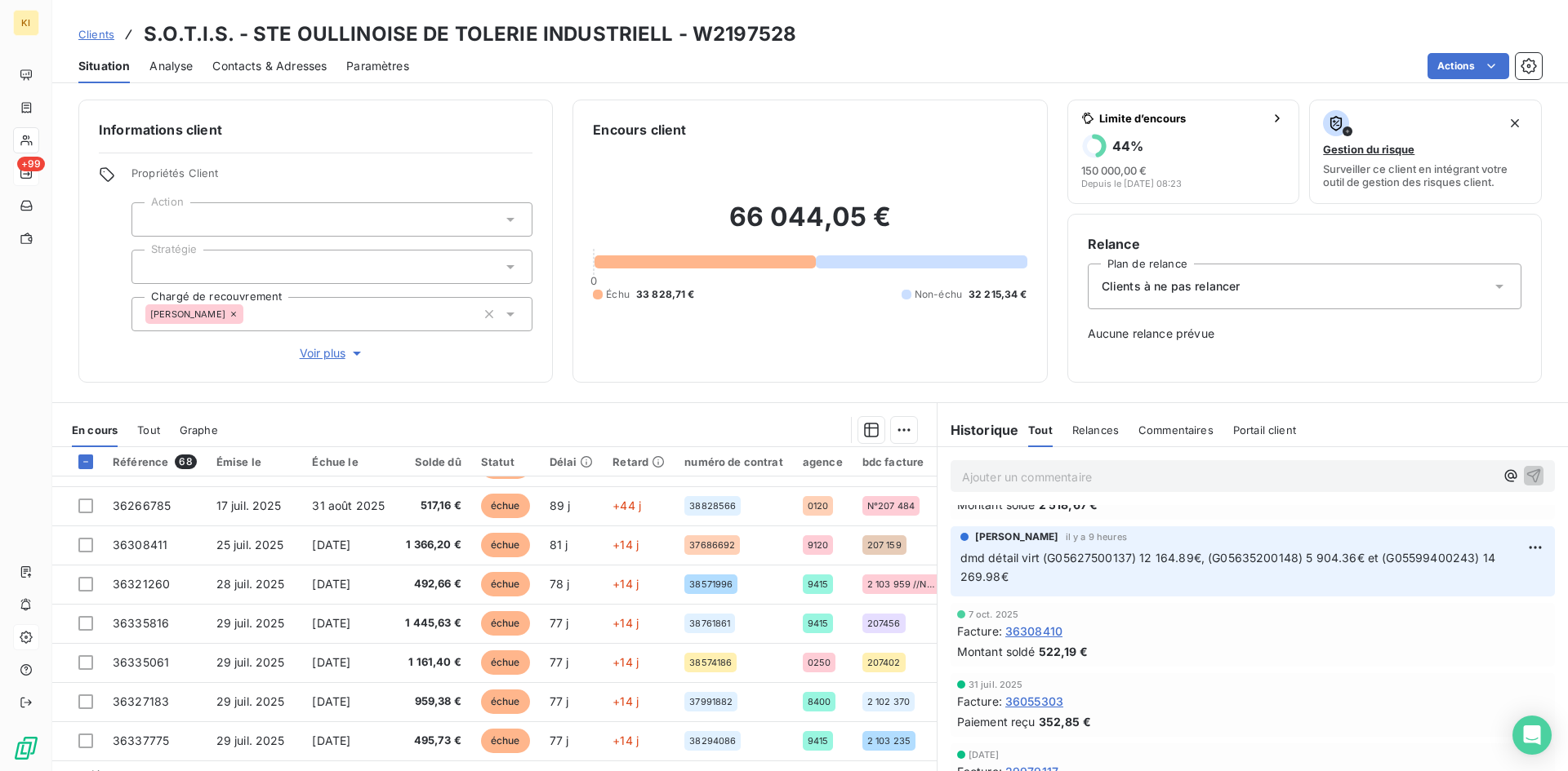
scroll to position [39, 0]
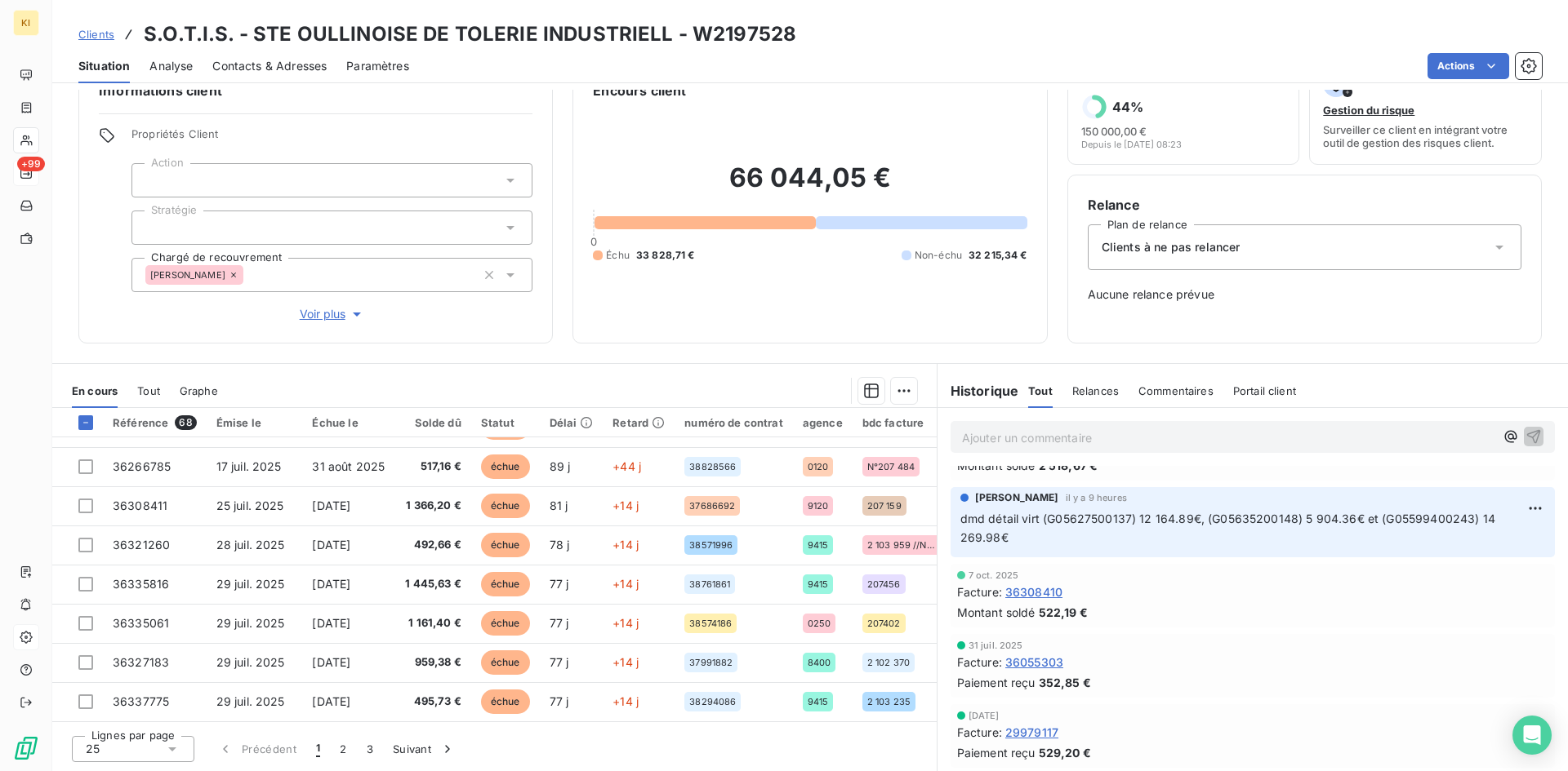
click at [173, 673] on icon at bounding box center [172, 749] width 9 height 4
click at [134, 673] on li "100" at bounding box center [133, 718] width 122 height 29
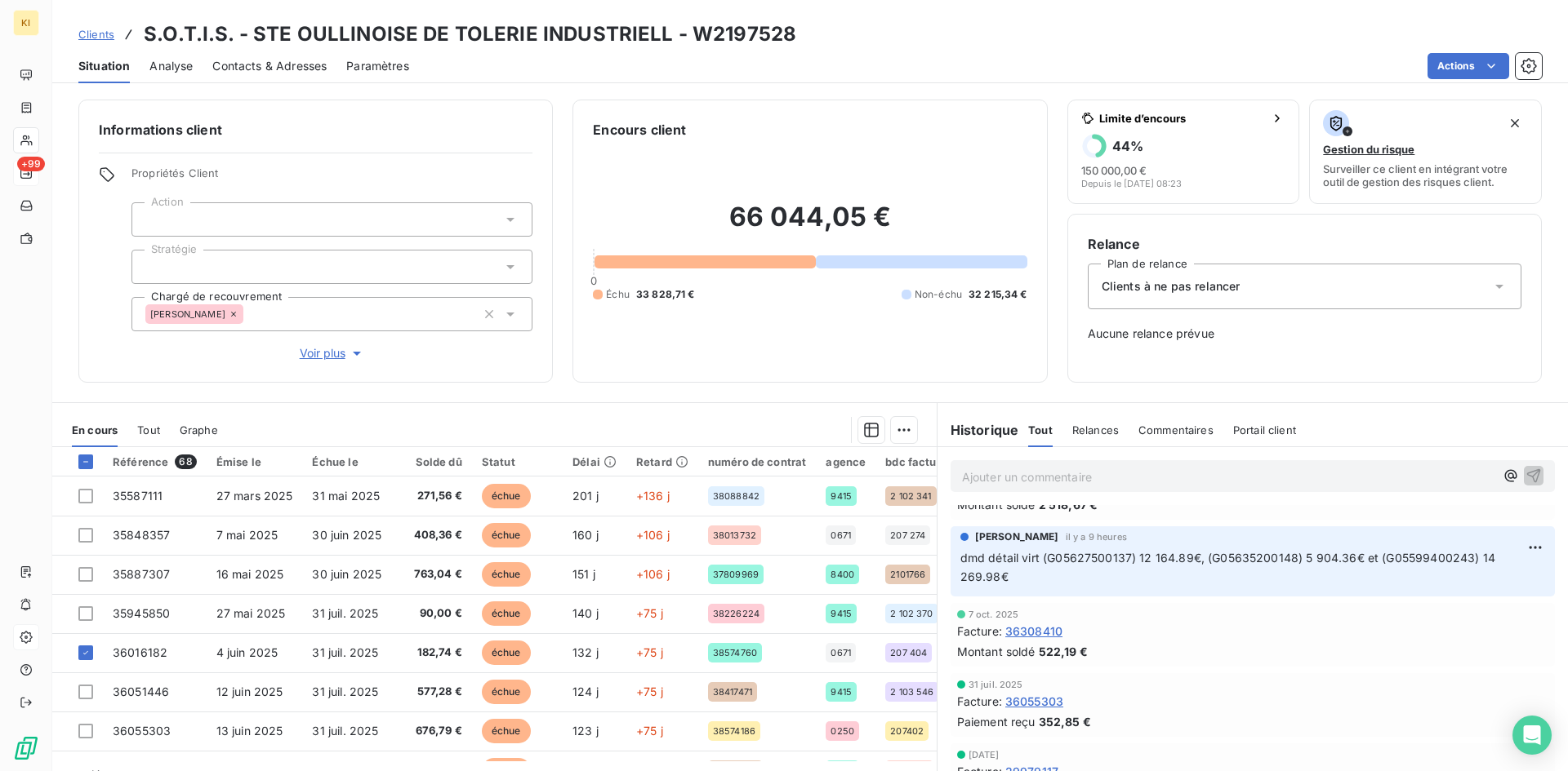
scroll to position [81, 0]
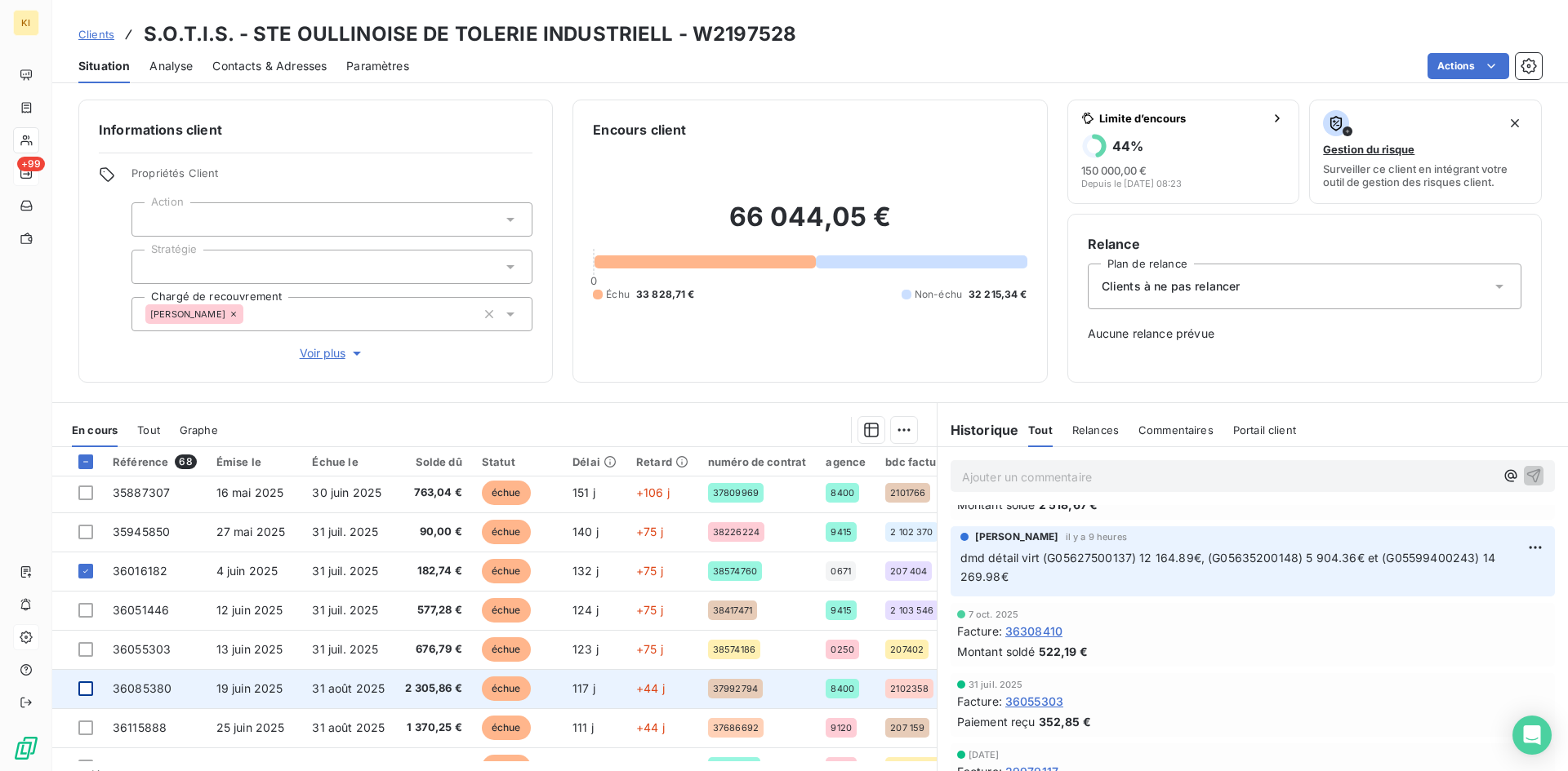
click at [88, 673] on div at bounding box center [86, 690] width 15 height 15
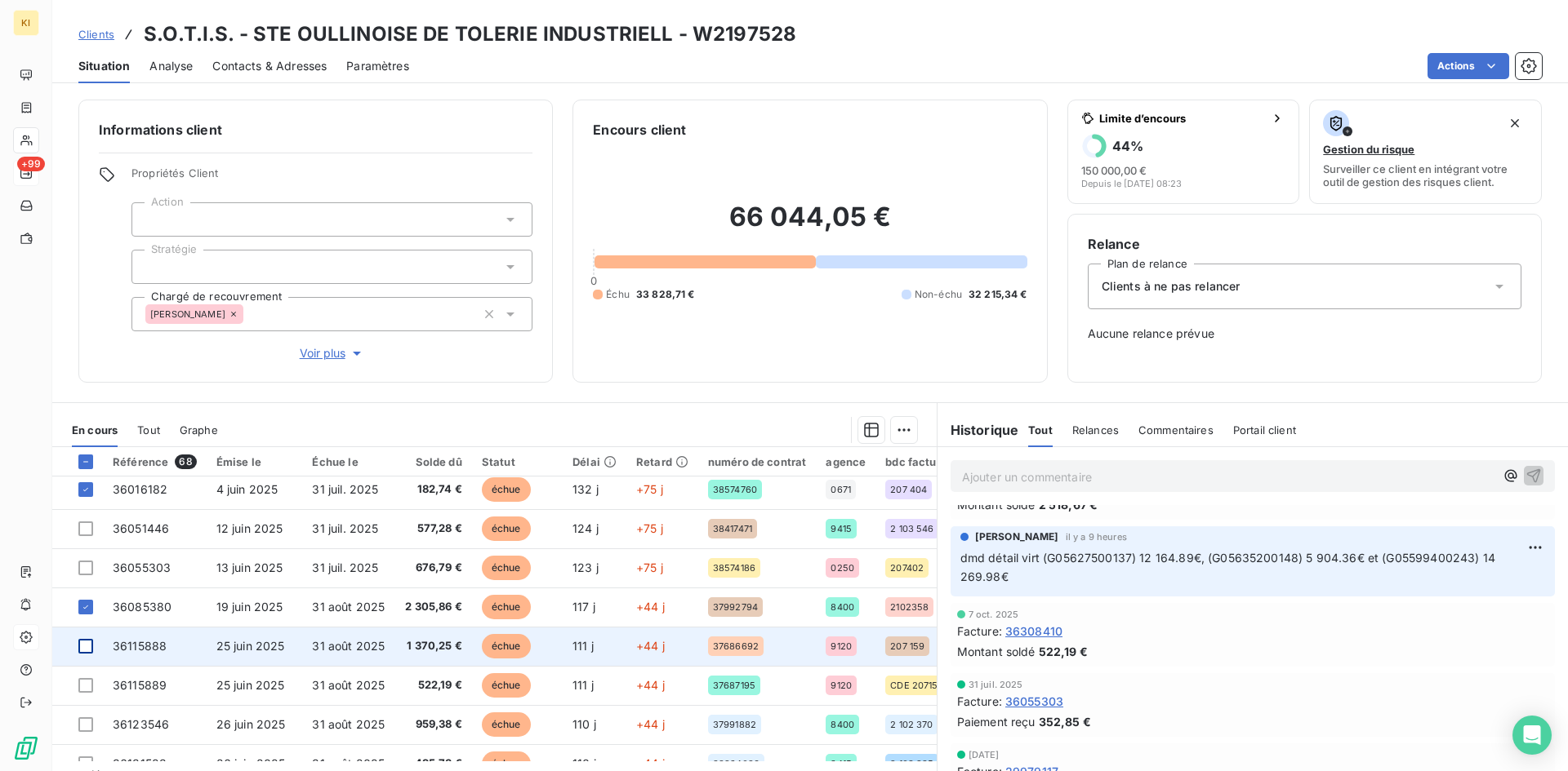
click at [87, 648] on div at bounding box center [86, 647] width 15 height 15
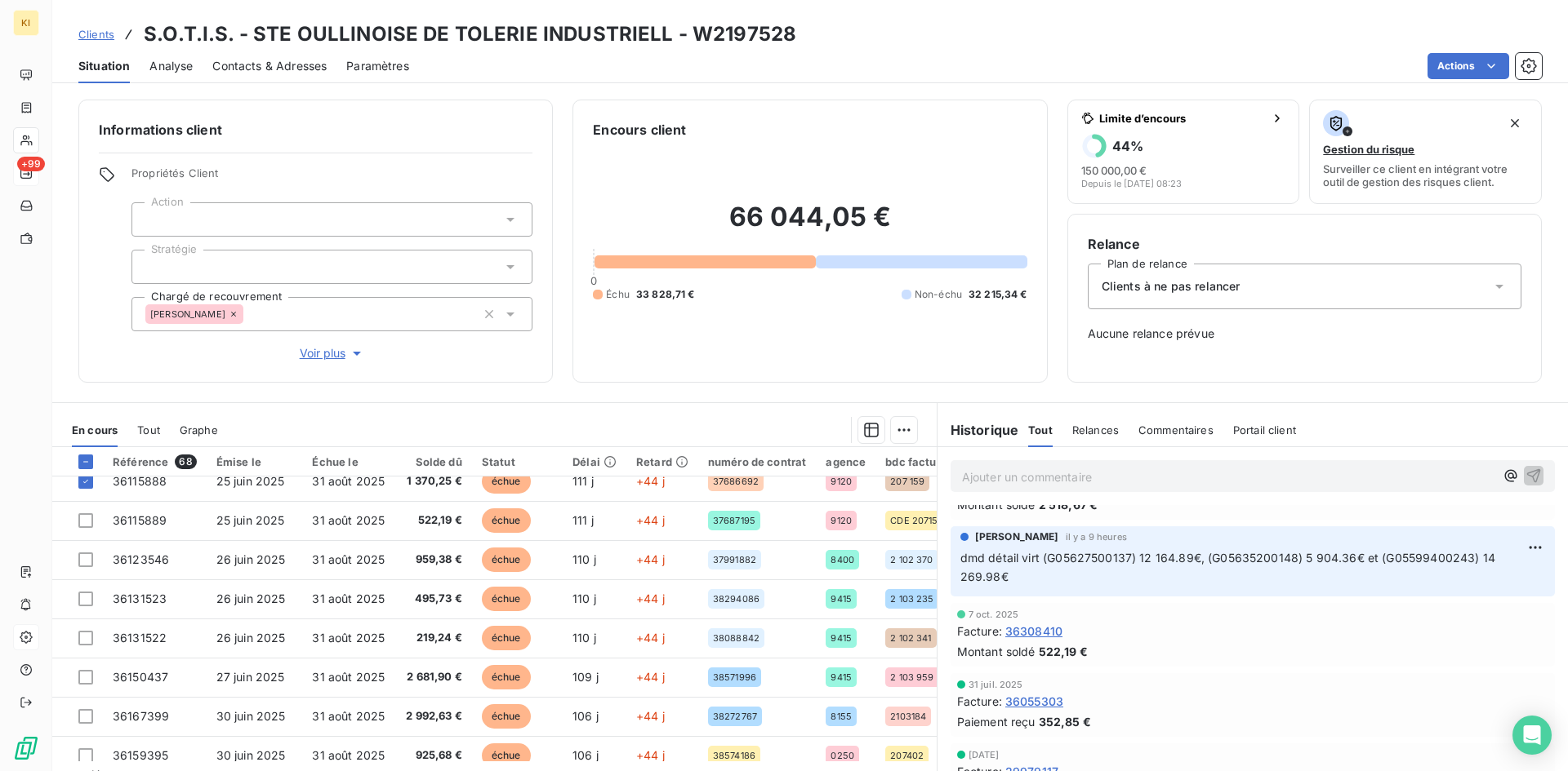
scroll to position [327, 0]
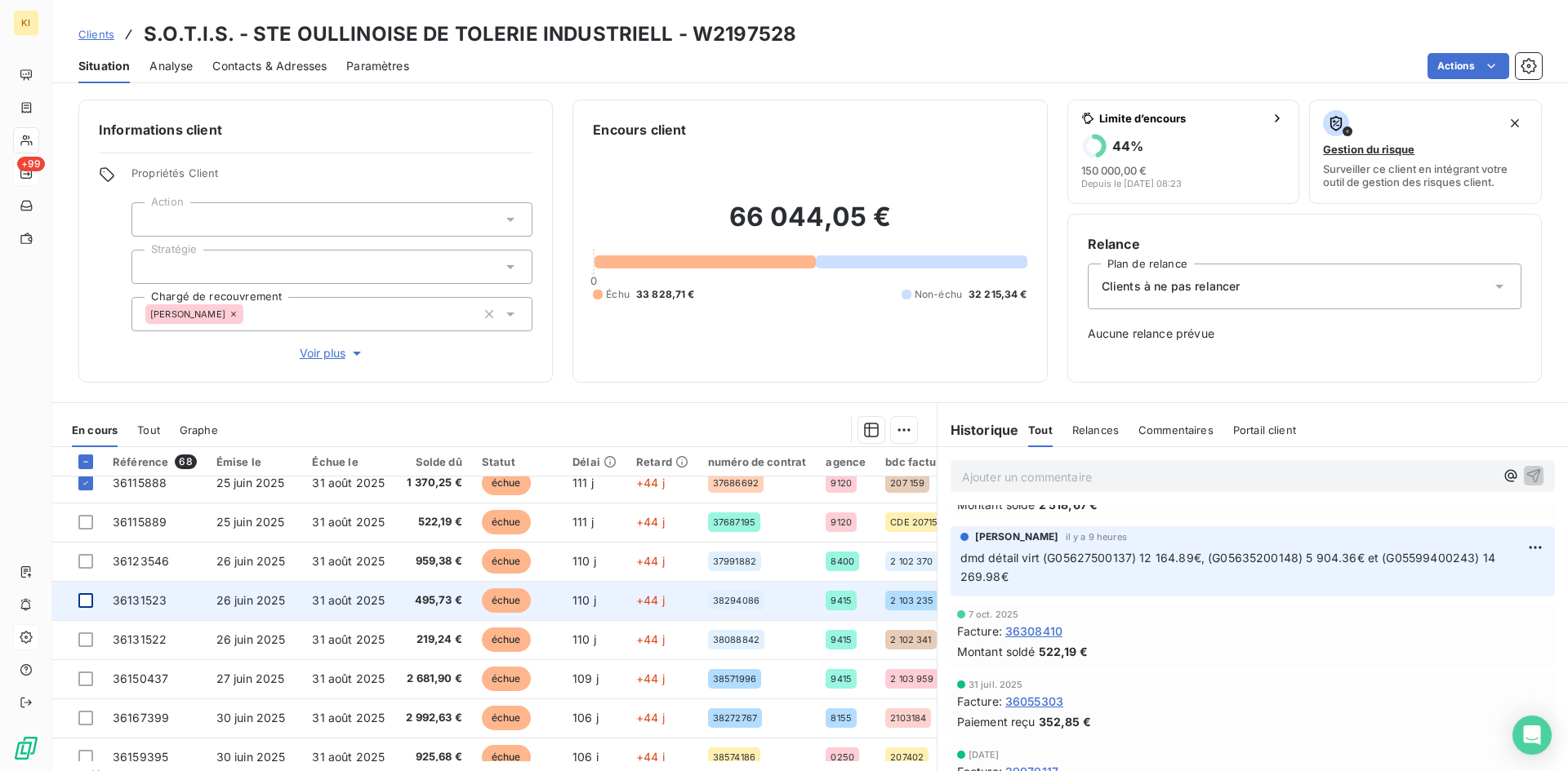
click at [85, 603] on div at bounding box center [86, 601] width 15 height 15
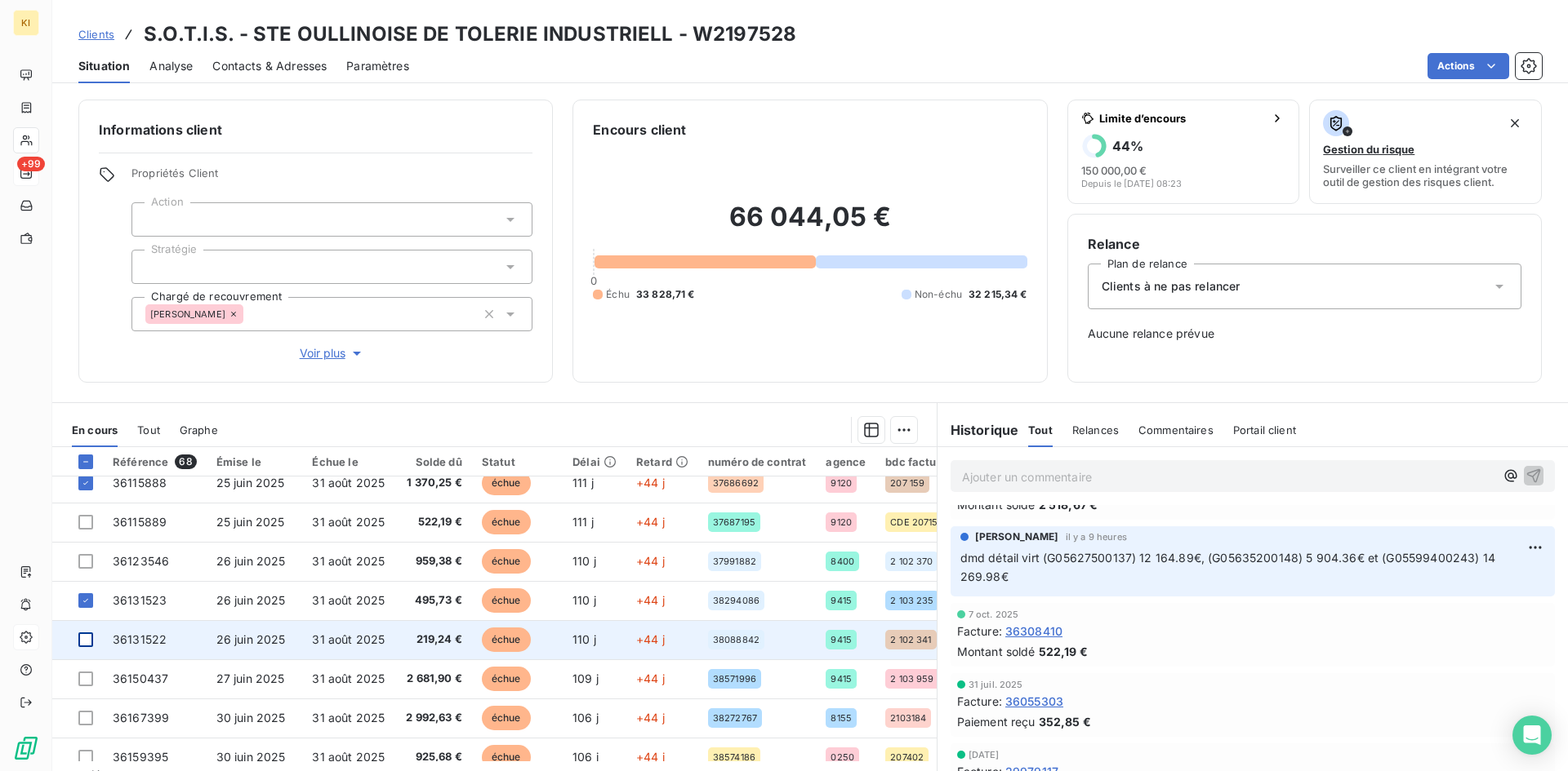
click at [87, 641] on div at bounding box center [86, 640] width 15 height 15
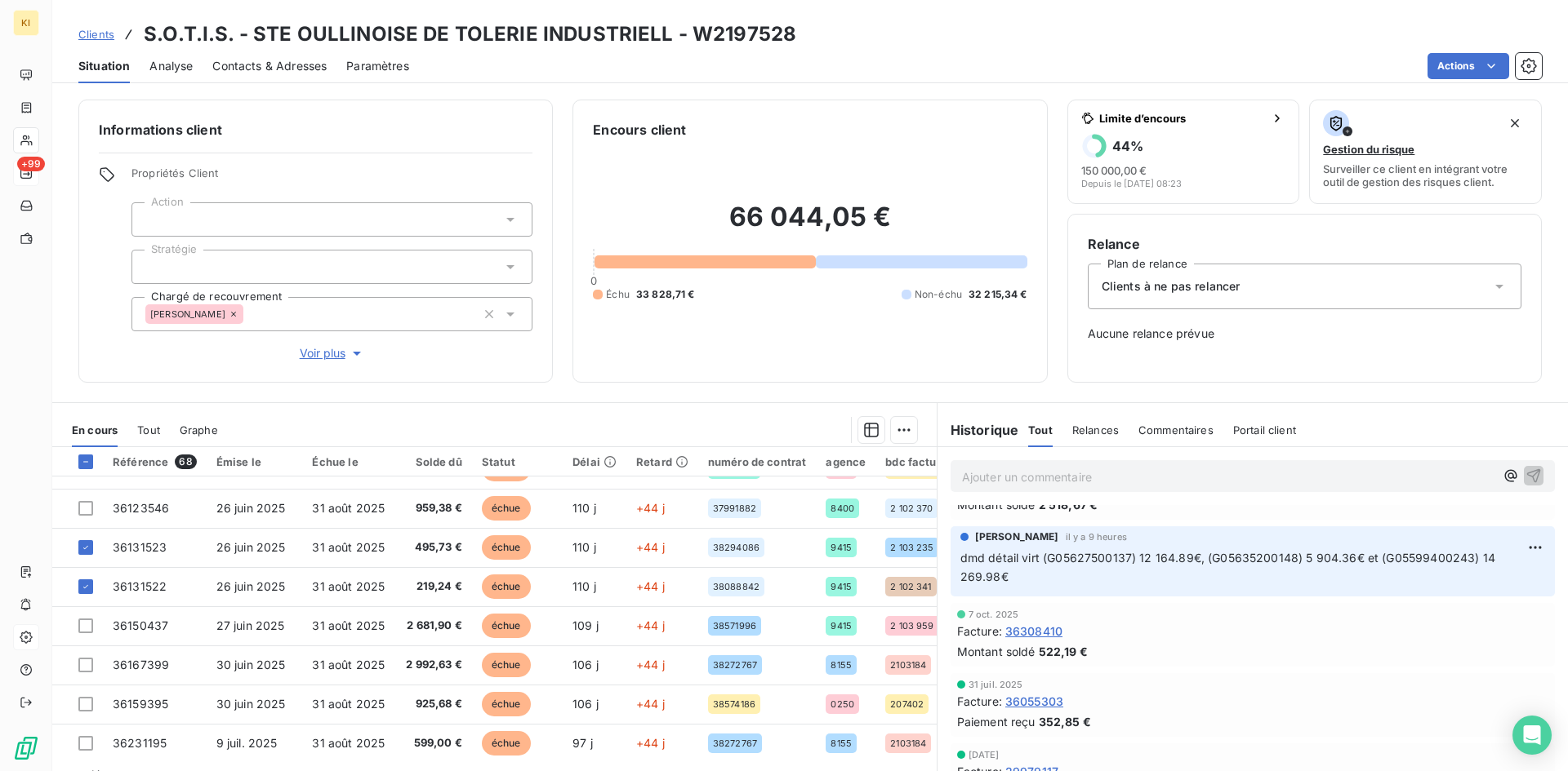
scroll to position [408, 0]
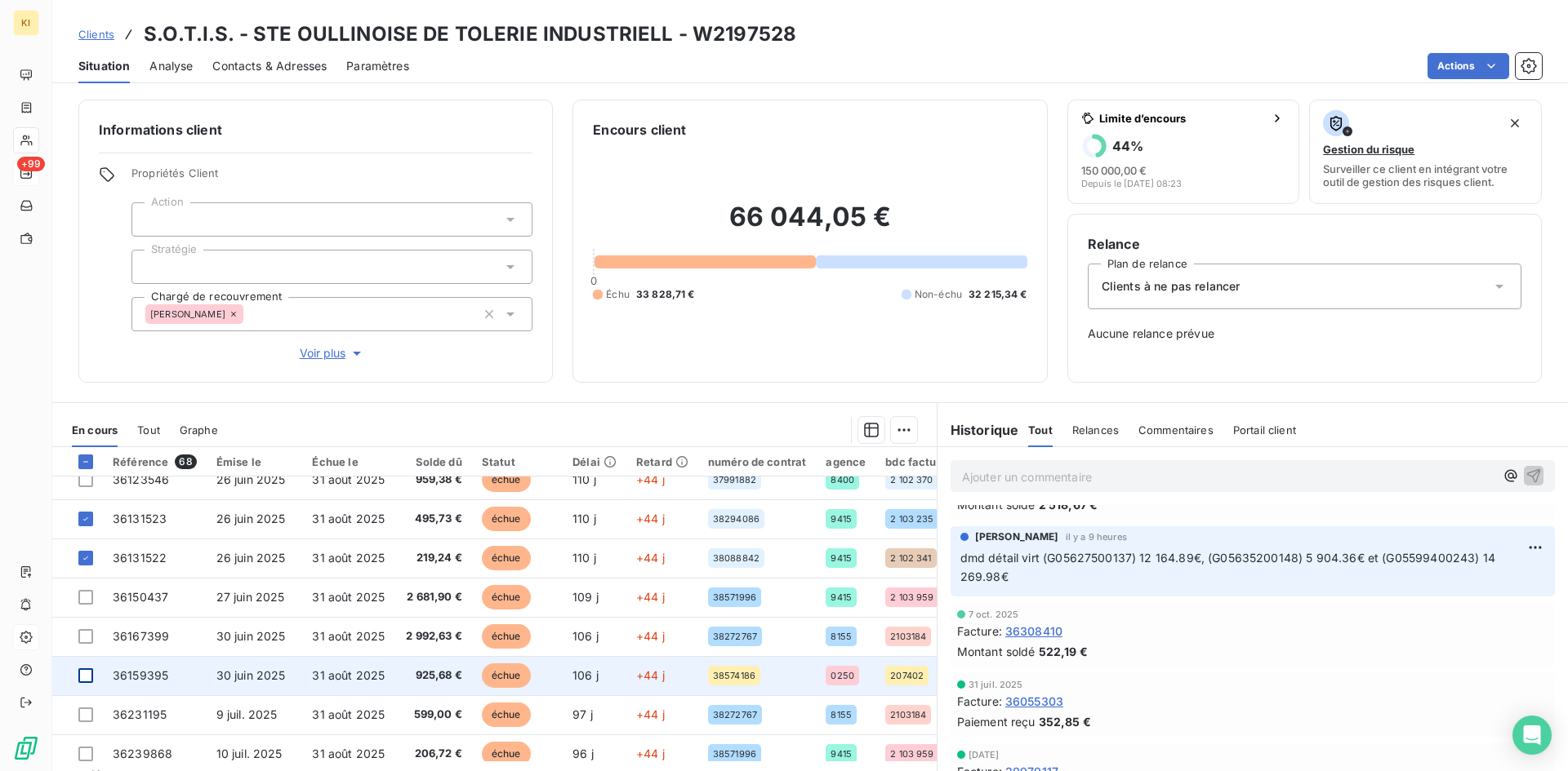
click at [87, 673] on div at bounding box center [86, 676] width 15 height 15
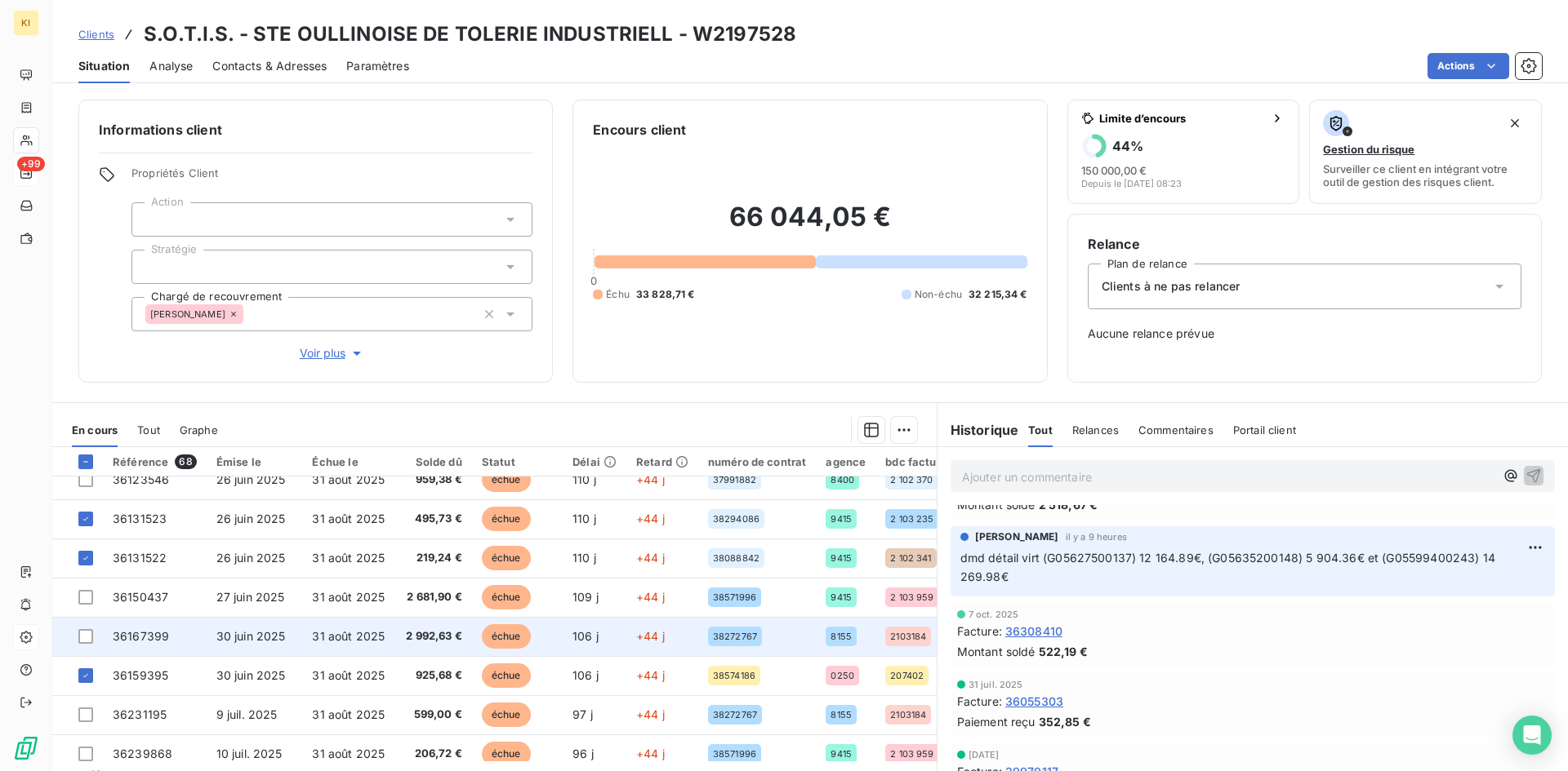
click at [89, 644] on td at bounding box center [77, 637] width 50 height 39
click at [85, 639] on div at bounding box center [86, 637] width 15 height 15
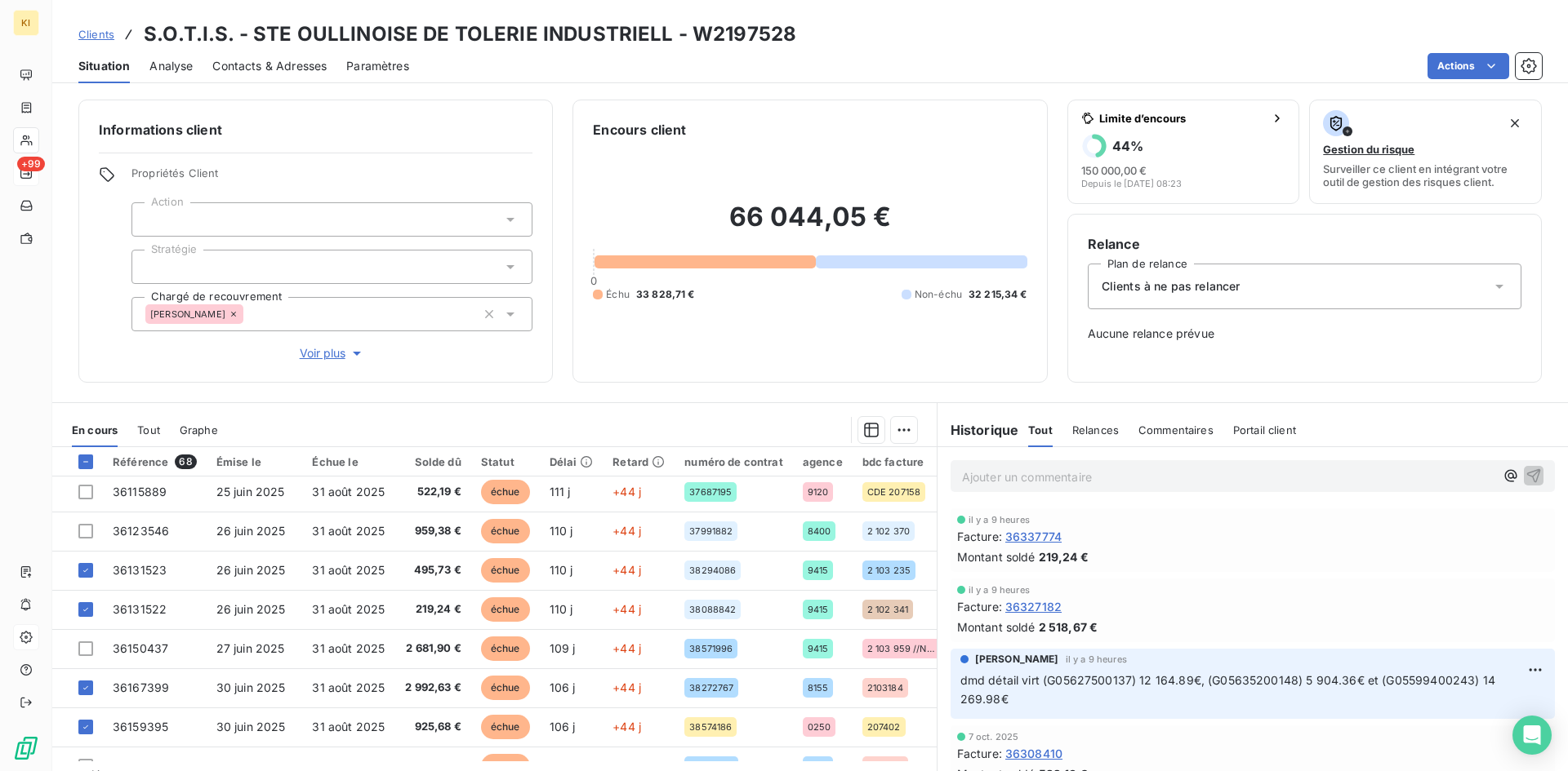
scroll to position [327, 0]
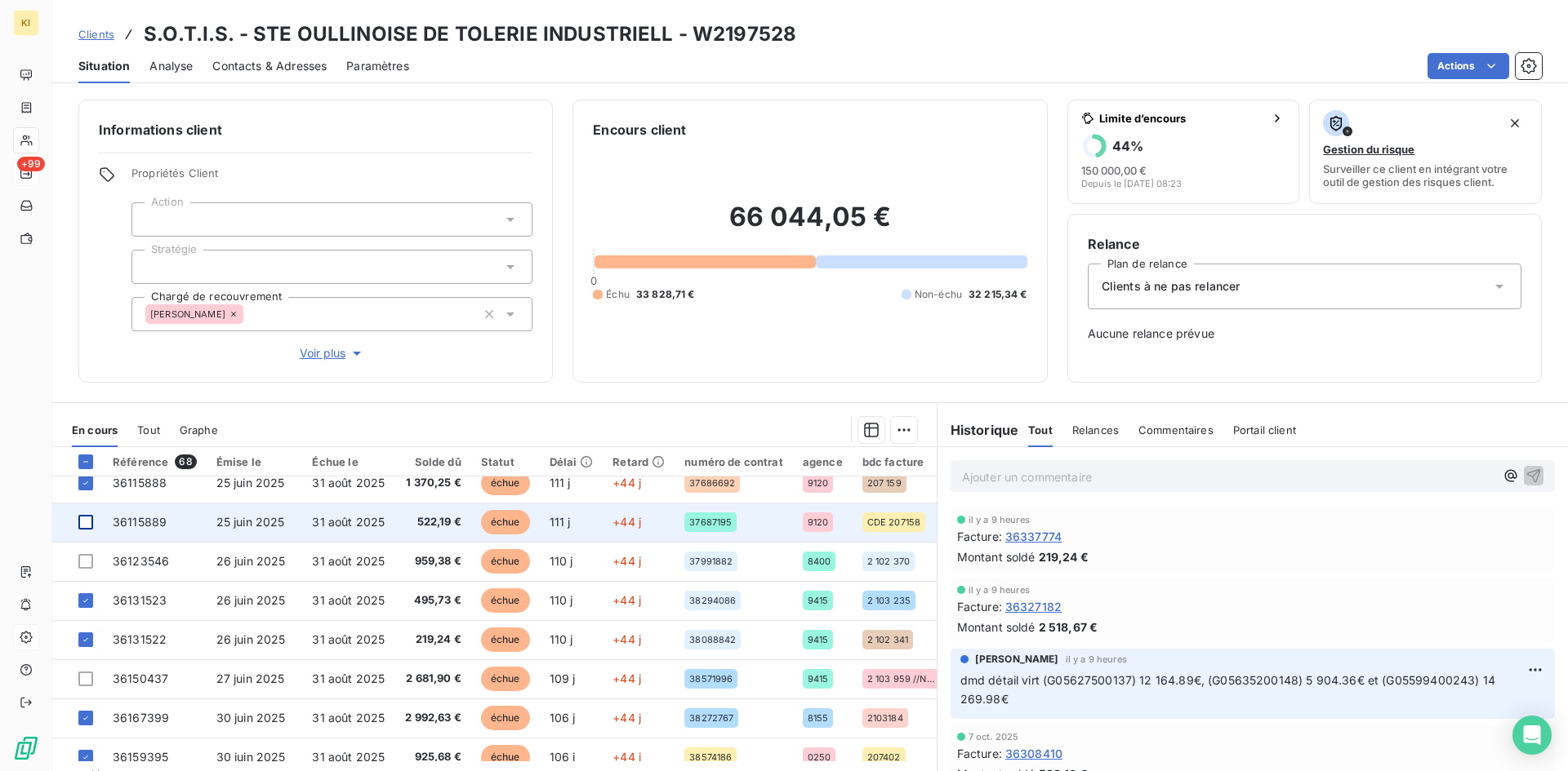
click at [88, 525] on div at bounding box center [86, 523] width 15 height 15
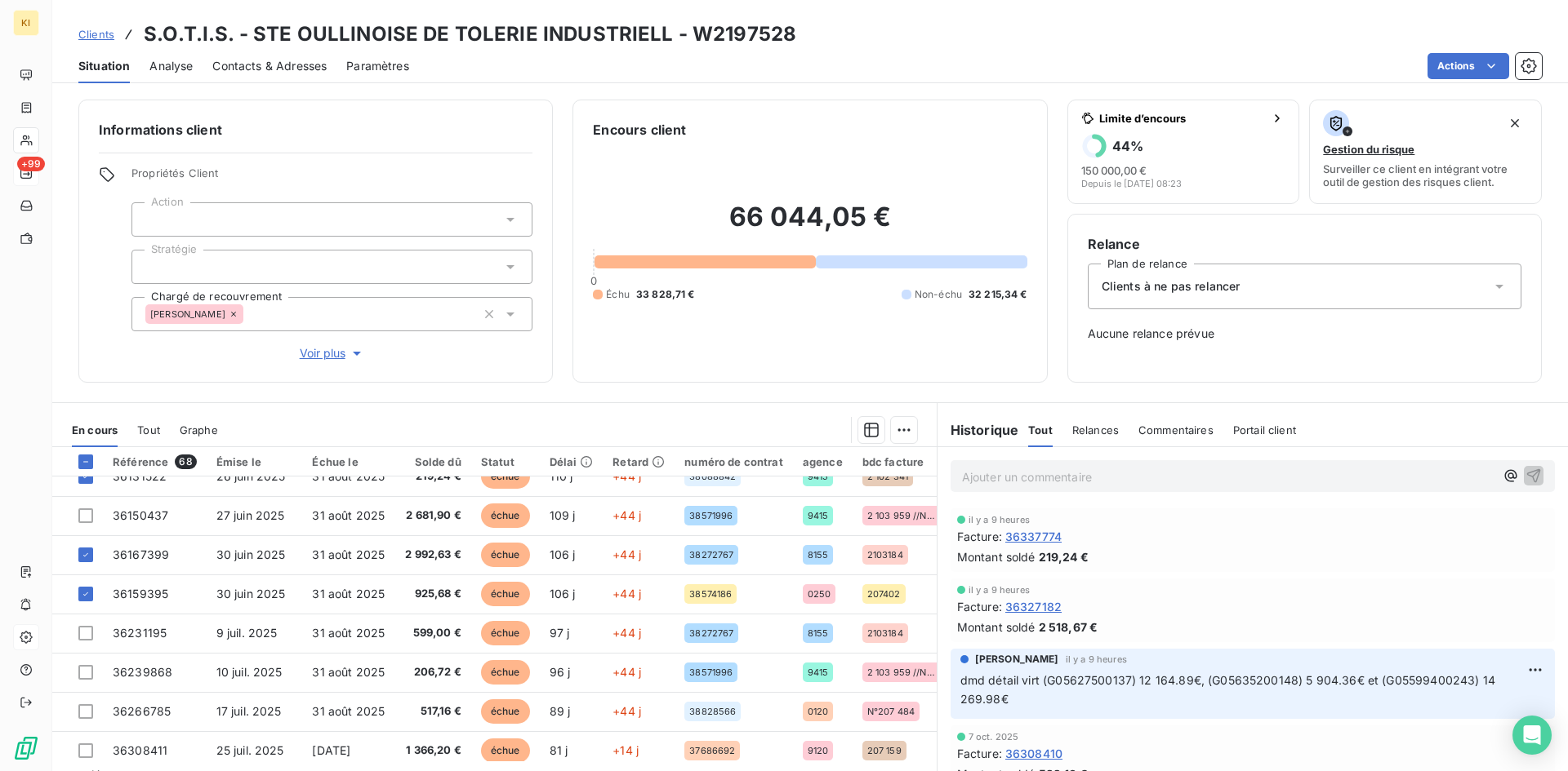
scroll to position [571, 0]
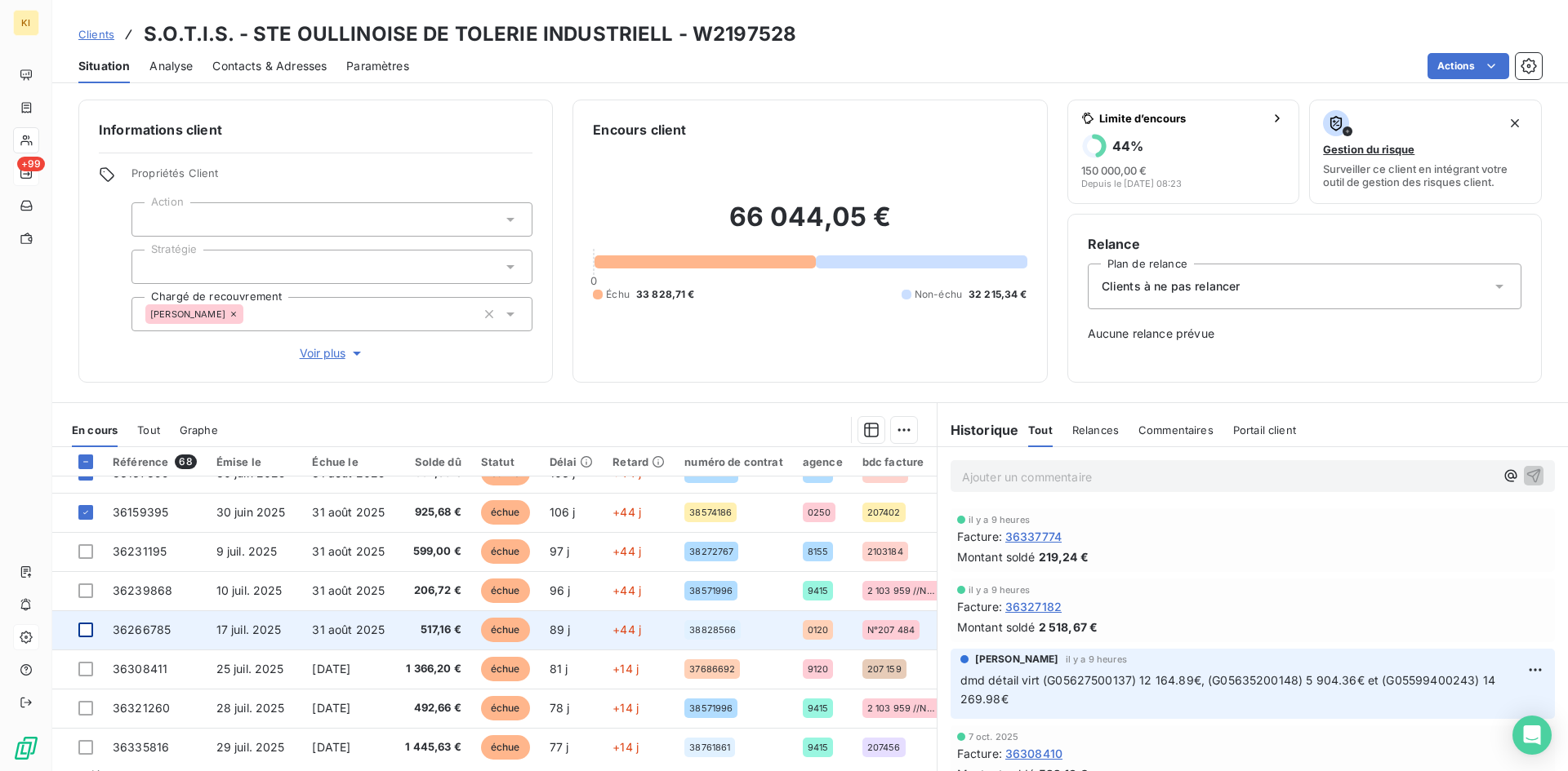
click at [89, 633] on div at bounding box center [86, 631] width 15 height 15
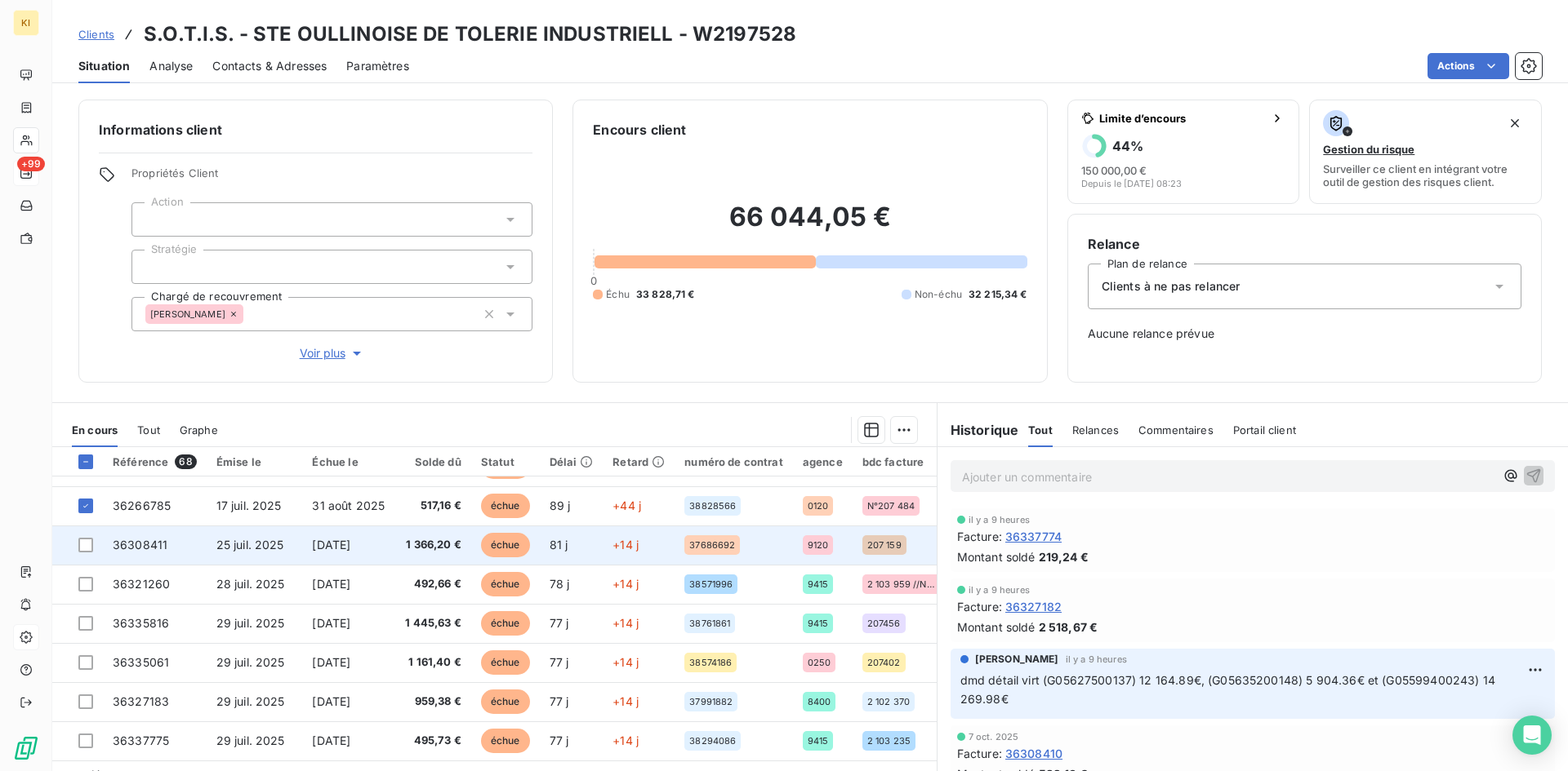
scroll to position [39, 0]
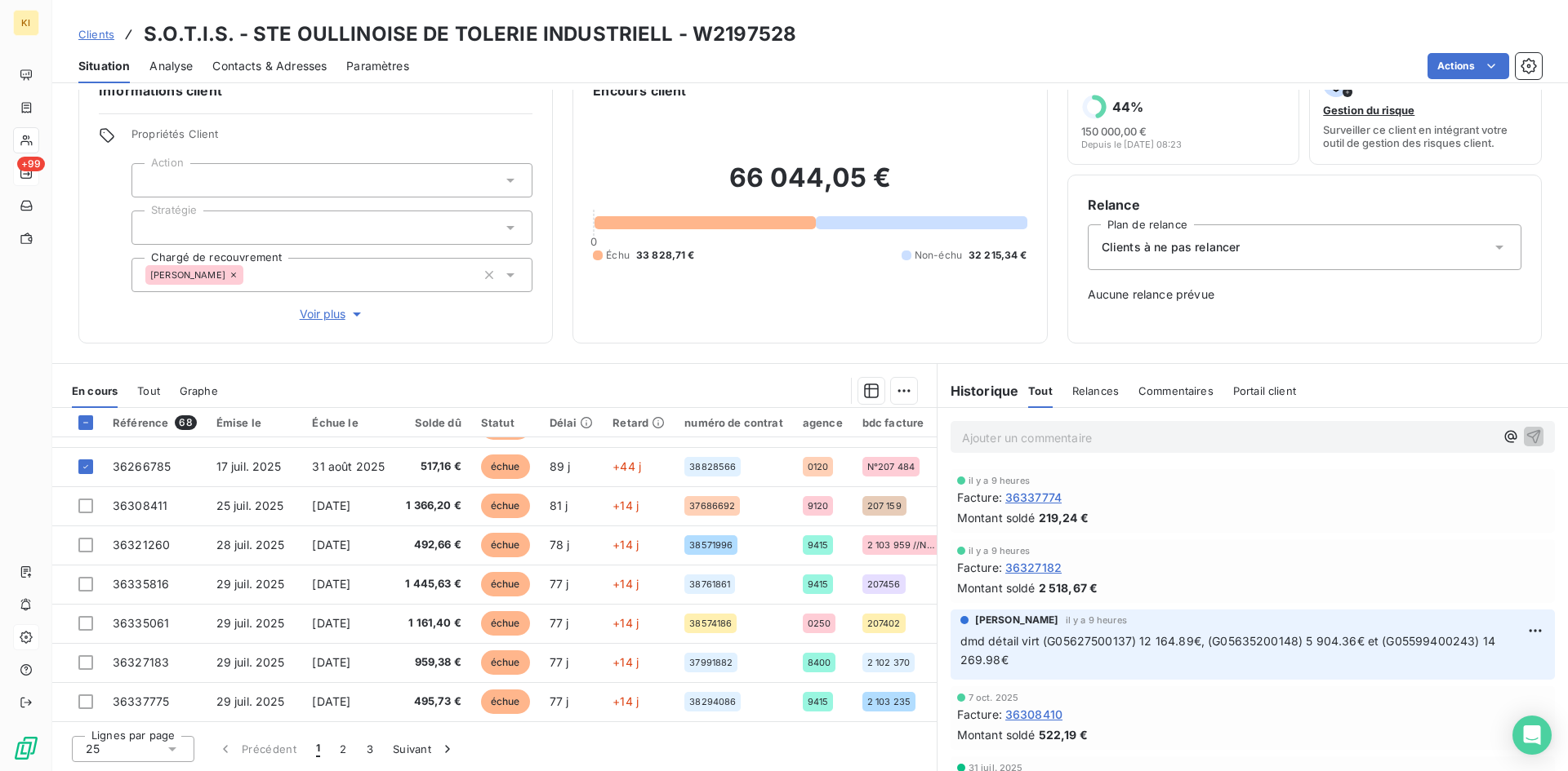
click at [169, 673] on icon at bounding box center [171, 749] width 16 height 16
click at [170, 673] on li "100" at bounding box center [133, 718] width 122 height 29
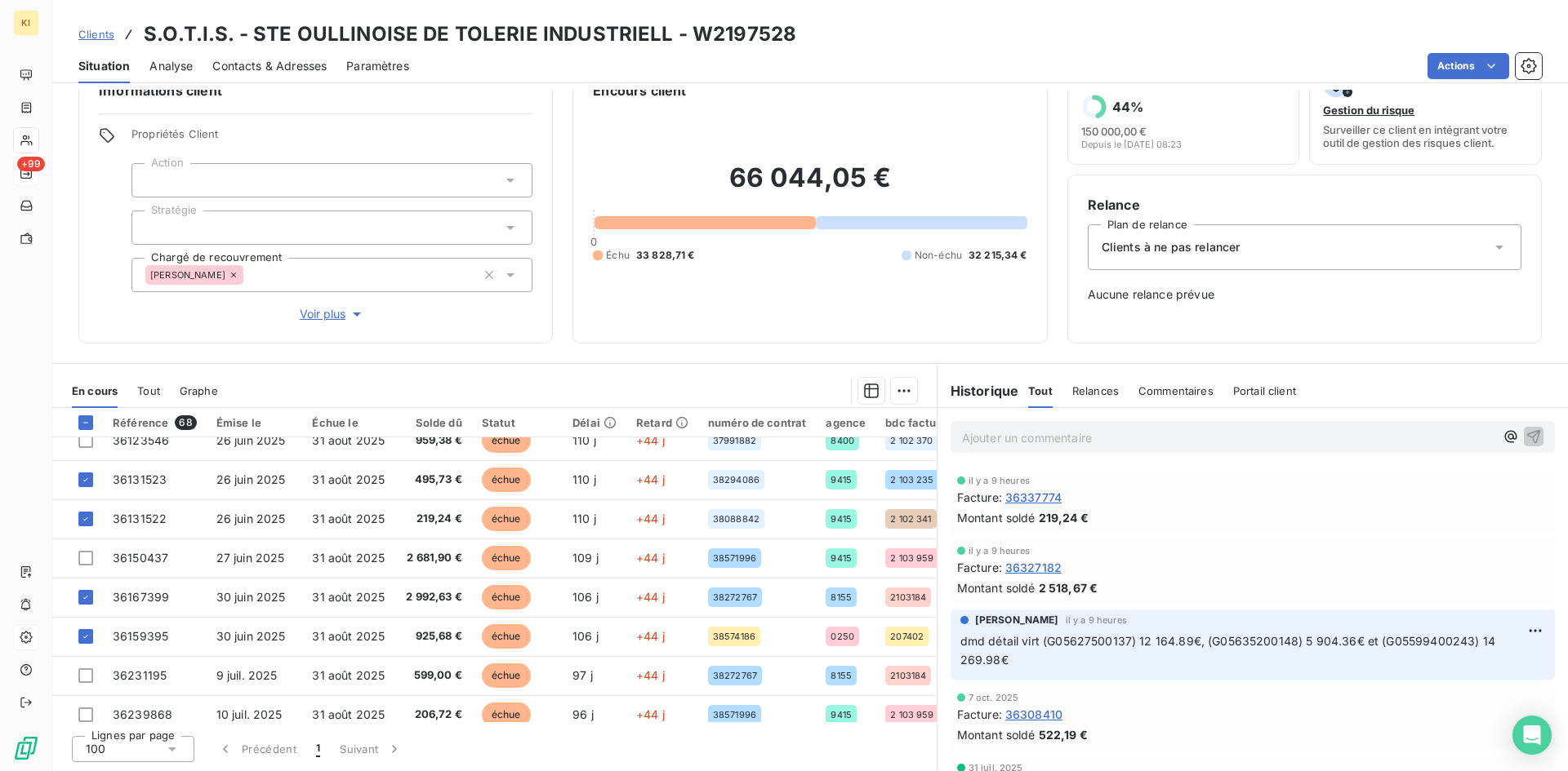
scroll to position [490, 0]
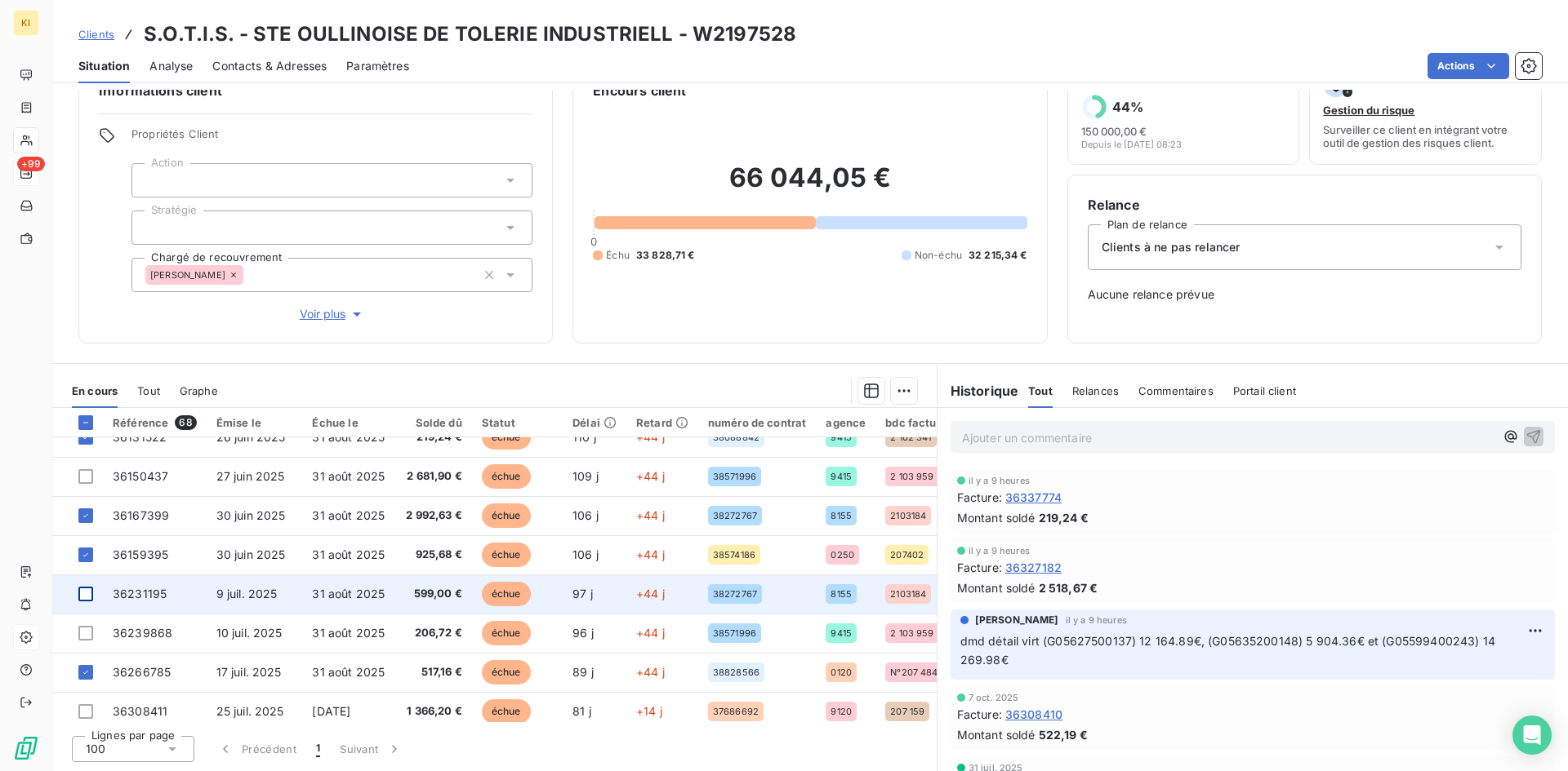
click at [88, 600] on div at bounding box center [86, 595] width 15 height 15
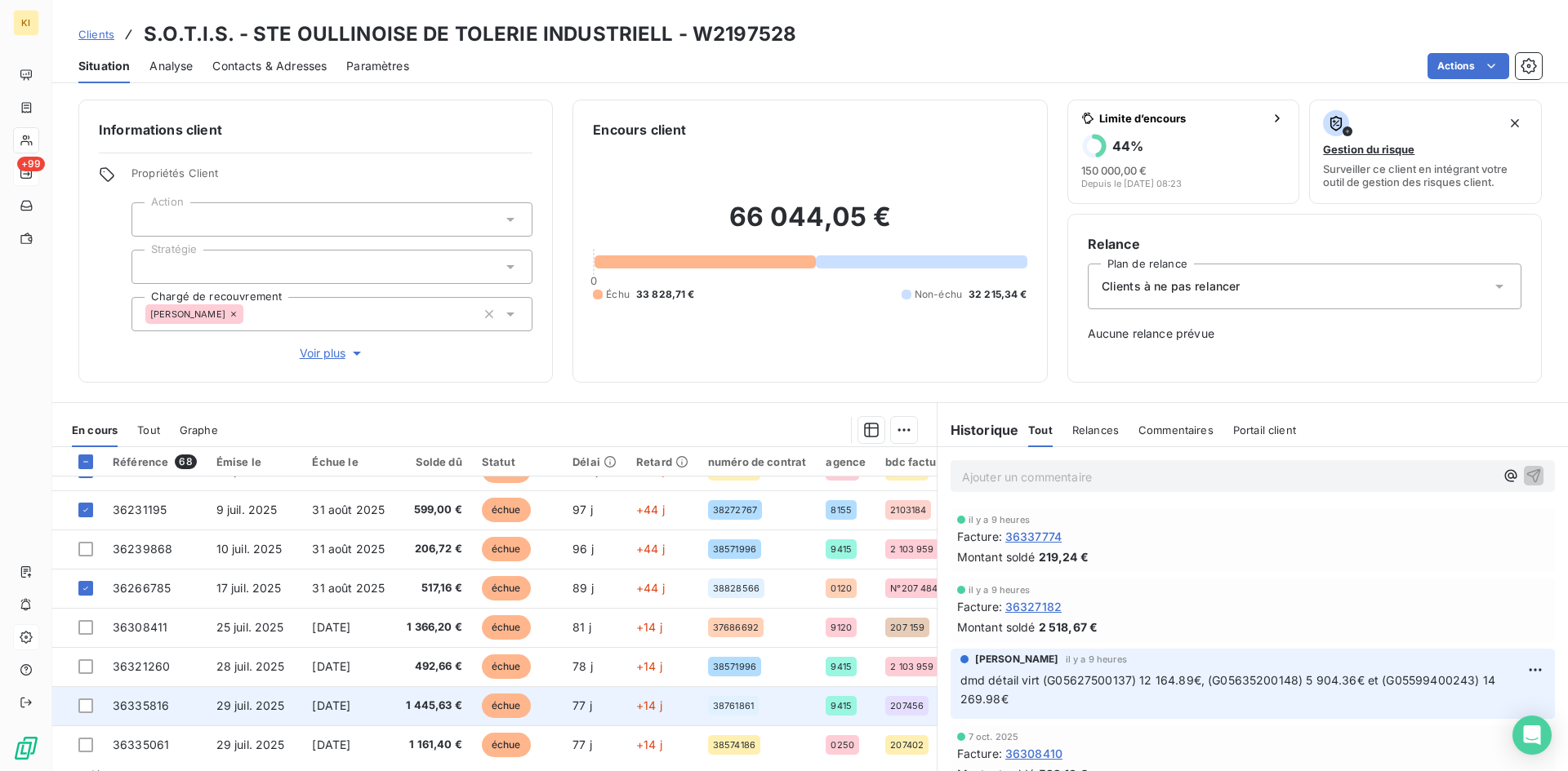
scroll to position [654, 0]
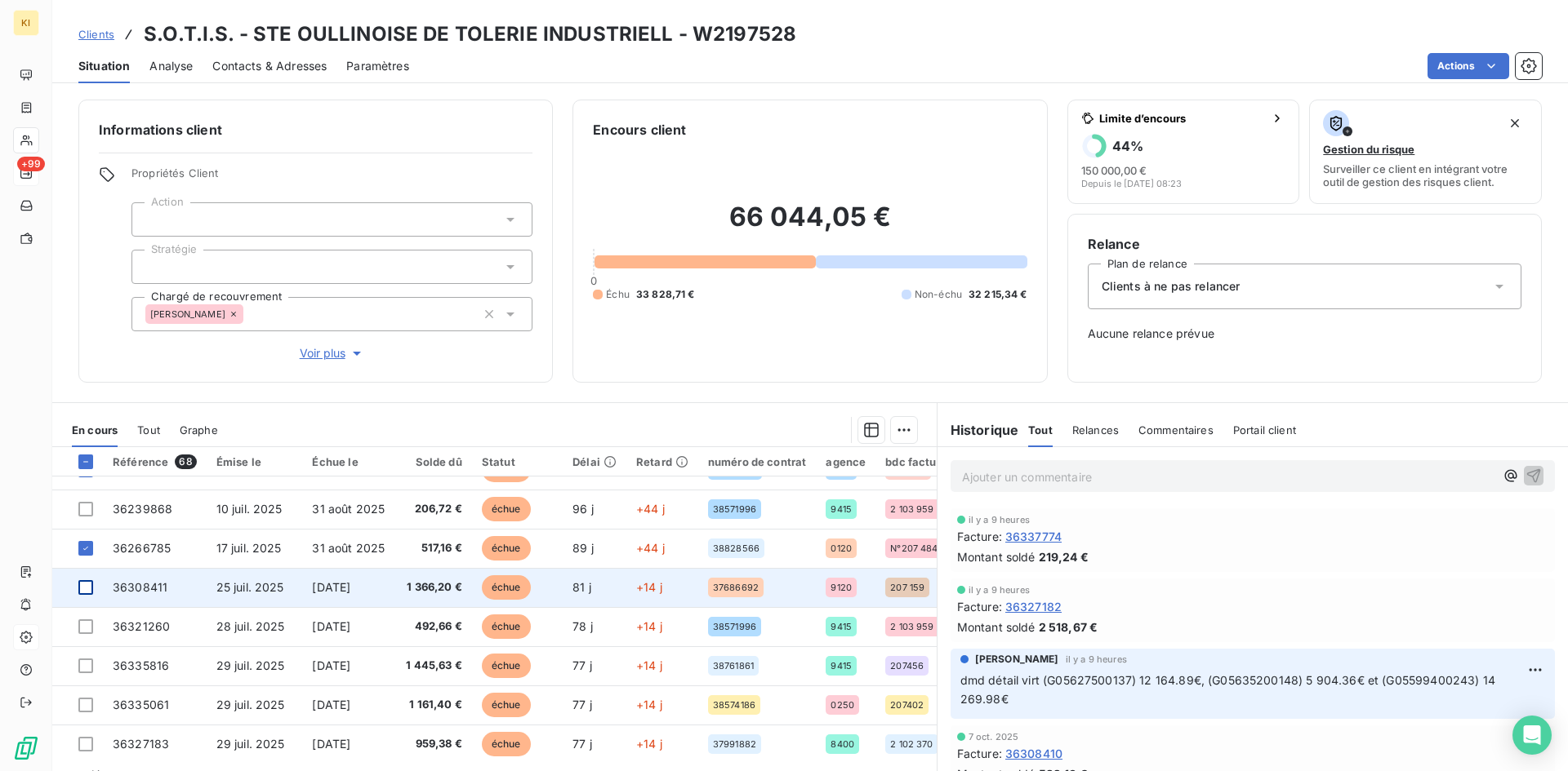
click at [87, 589] on div at bounding box center [86, 588] width 15 height 15
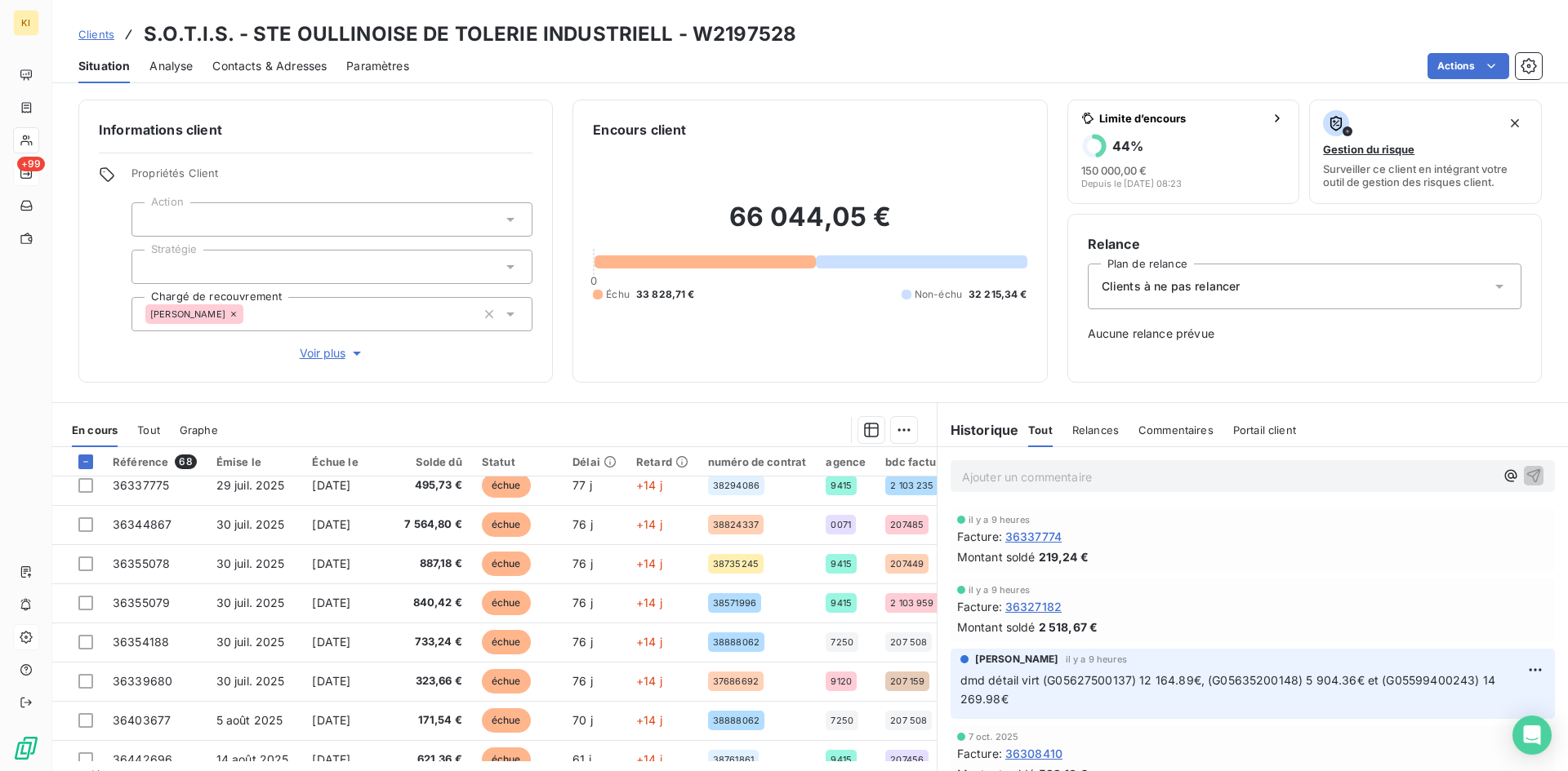
scroll to position [979, 0]
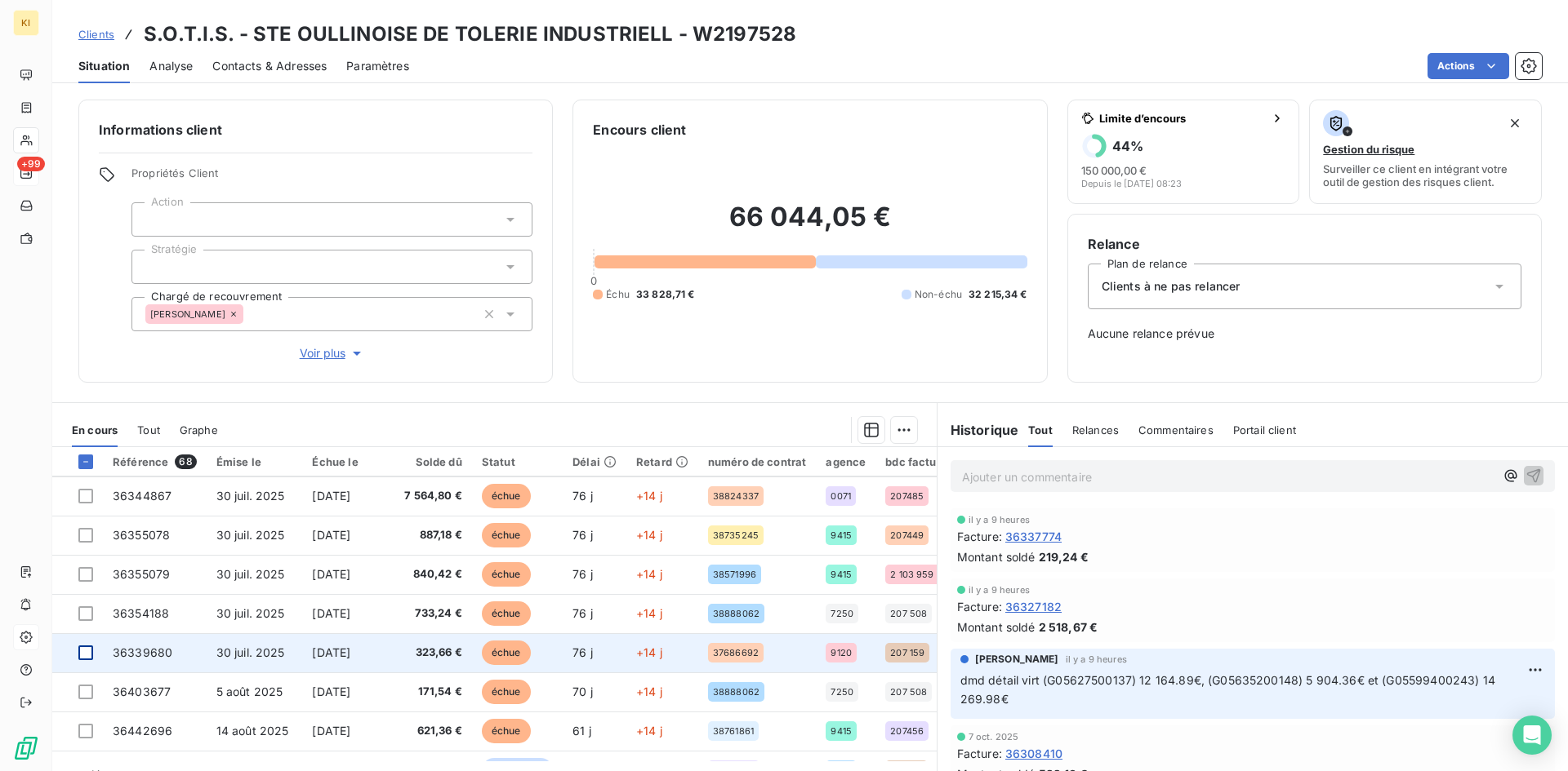
click at [85, 654] on div at bounding box center [86, 654] width 15 height 15
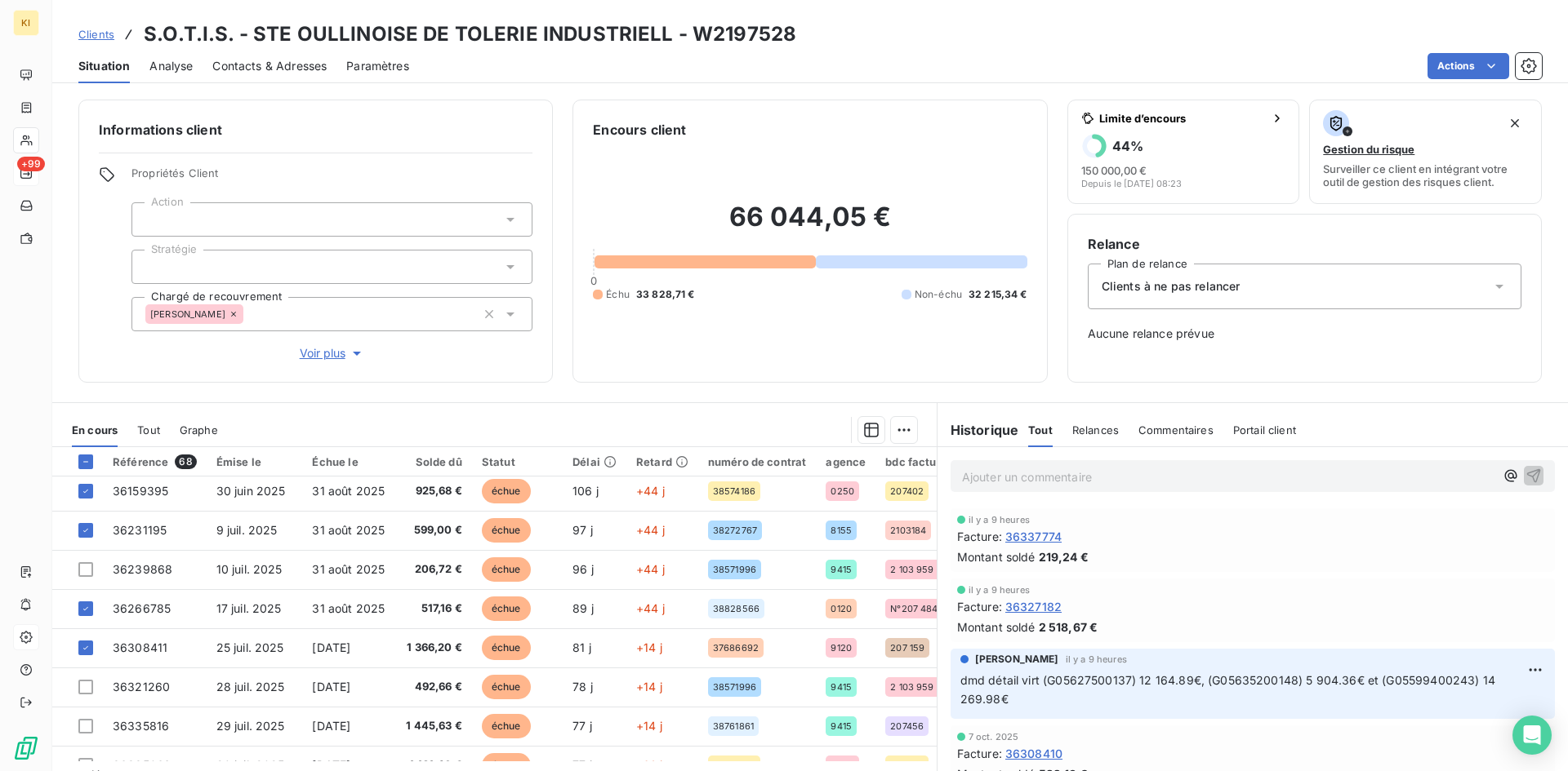
scroll to position [571, 0]
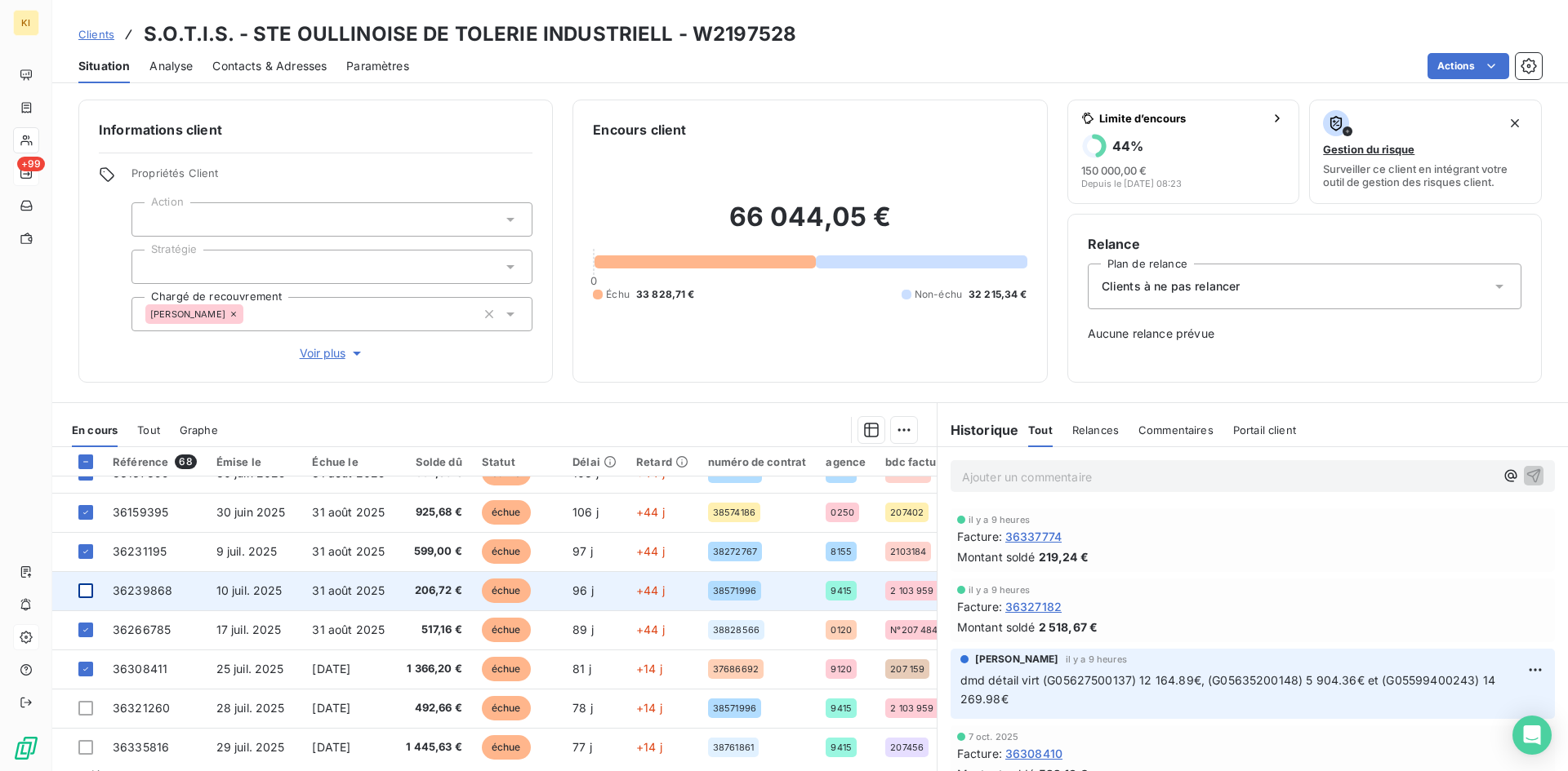
click at [92, 594] on div at bounding box center [86, 591] width 15 height 15
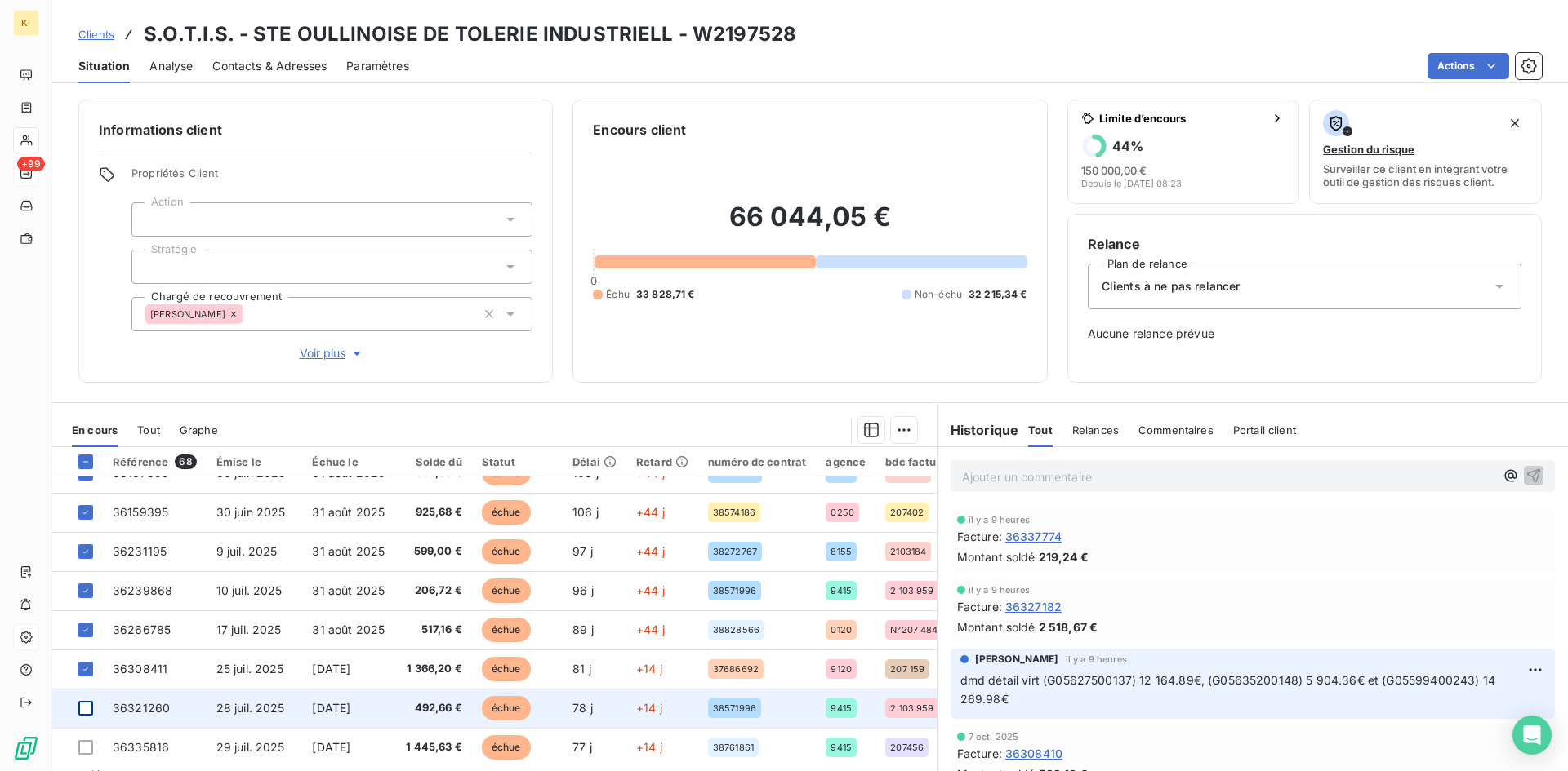
click at [89, 673] on div at bounding box center [86, 708] width 15 height 15
click at [84, 673] on div at bounding box center [86, 708] width 15 height 15
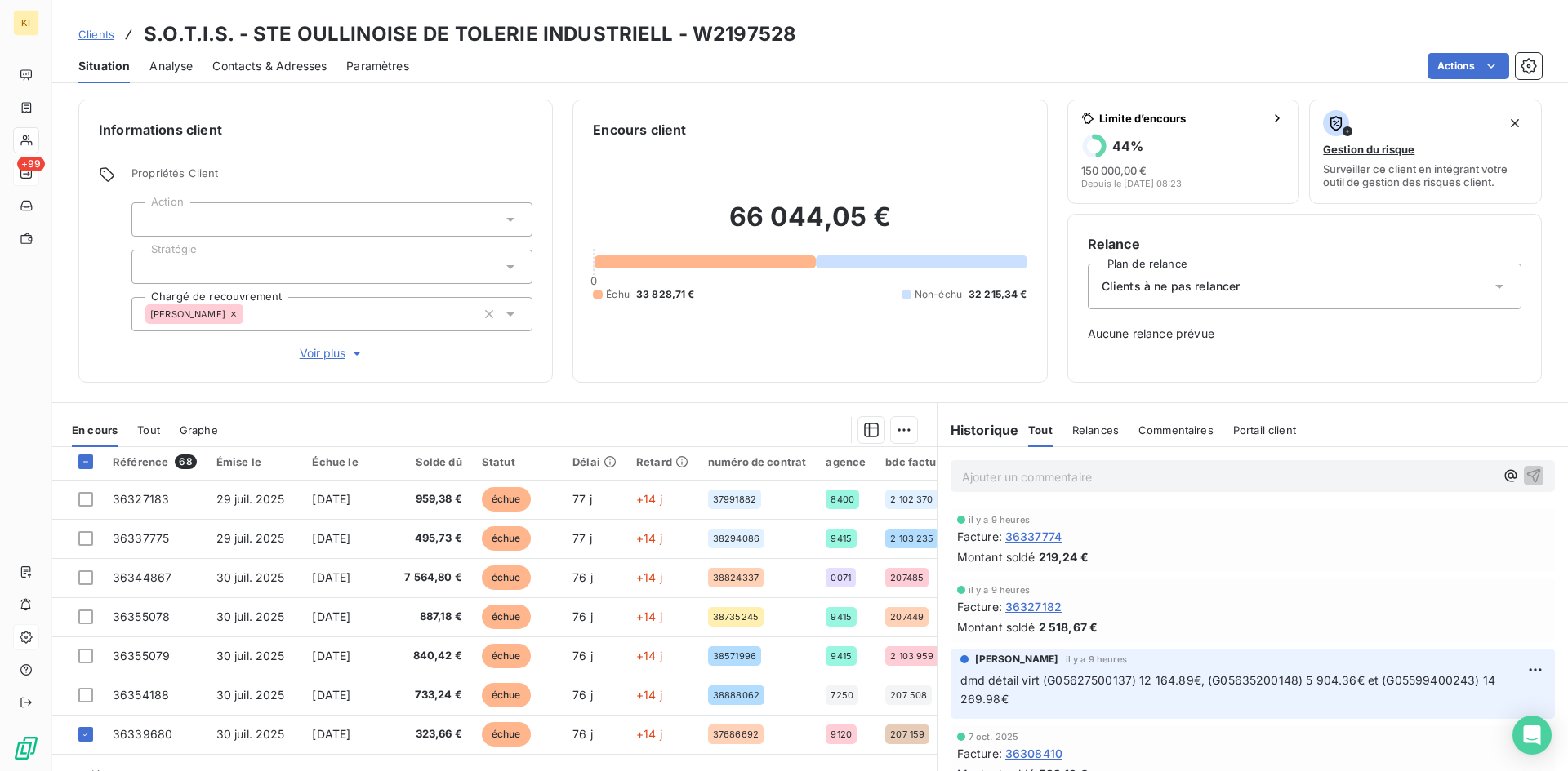
scroll to position [816, 0]
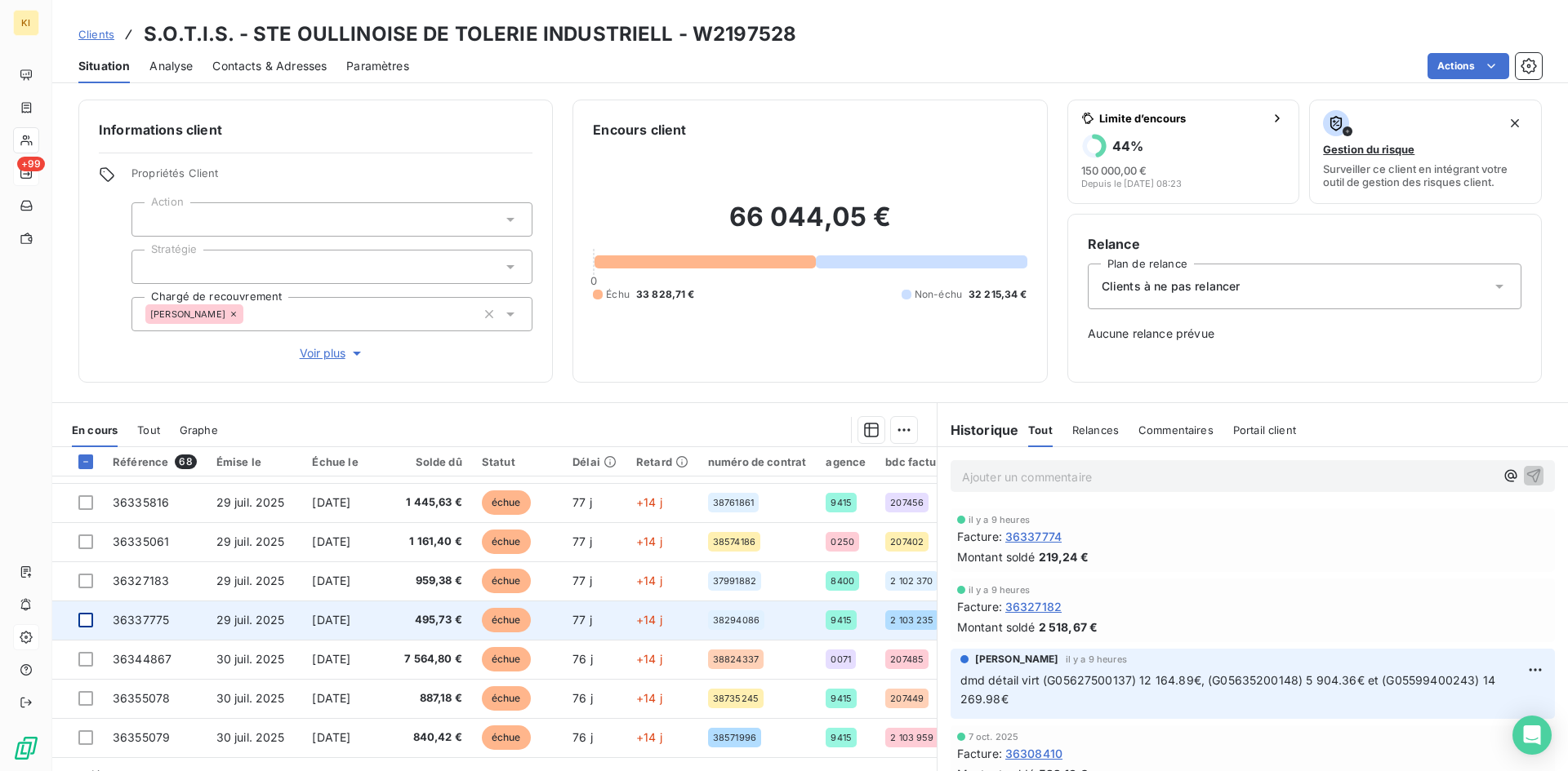
click at [87, 621] on div at bounding box center [86, 620] width 15 height 15
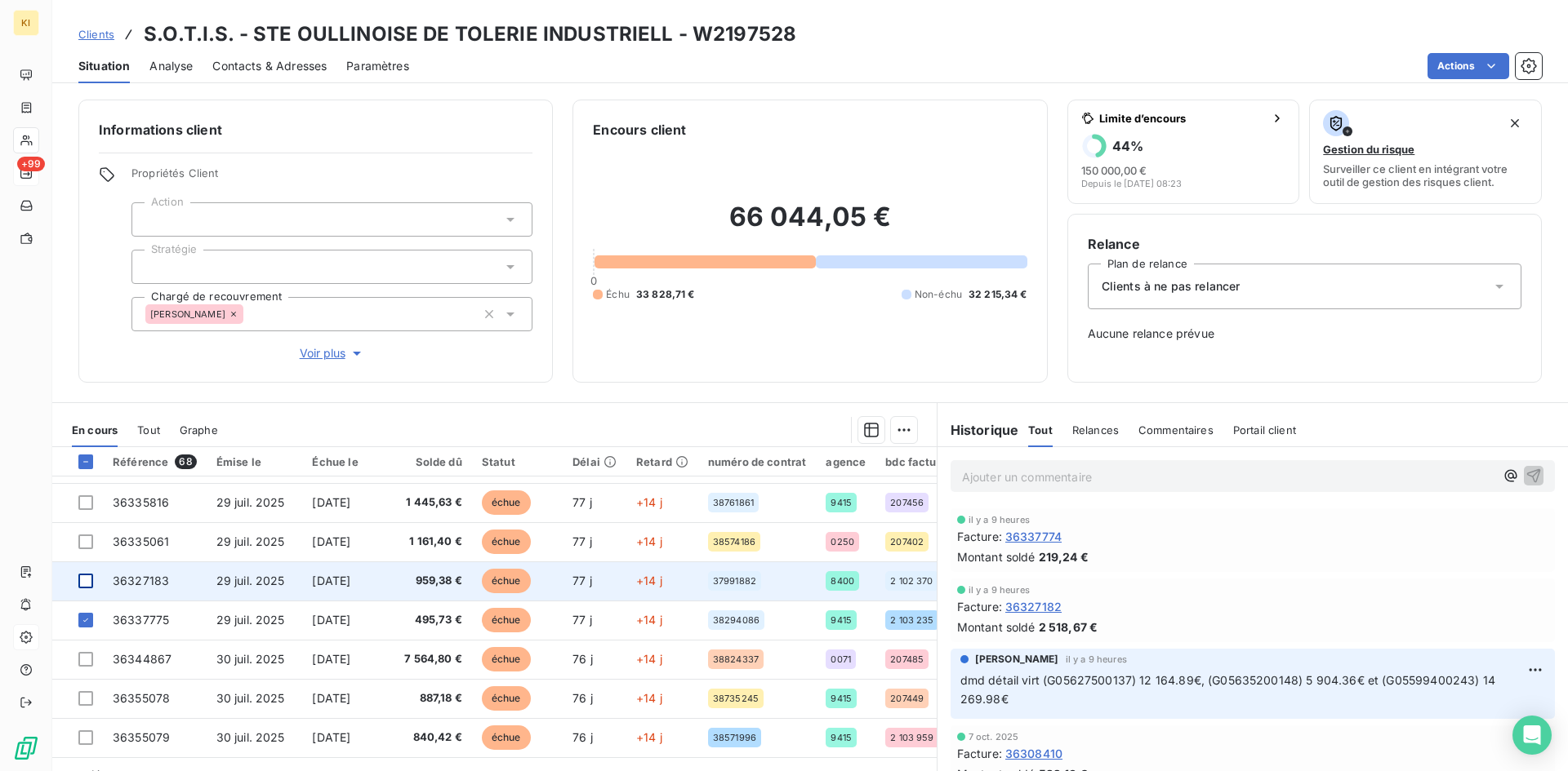
click at [91, 586] on div at bounding box center [86, 582] width 15 height 15
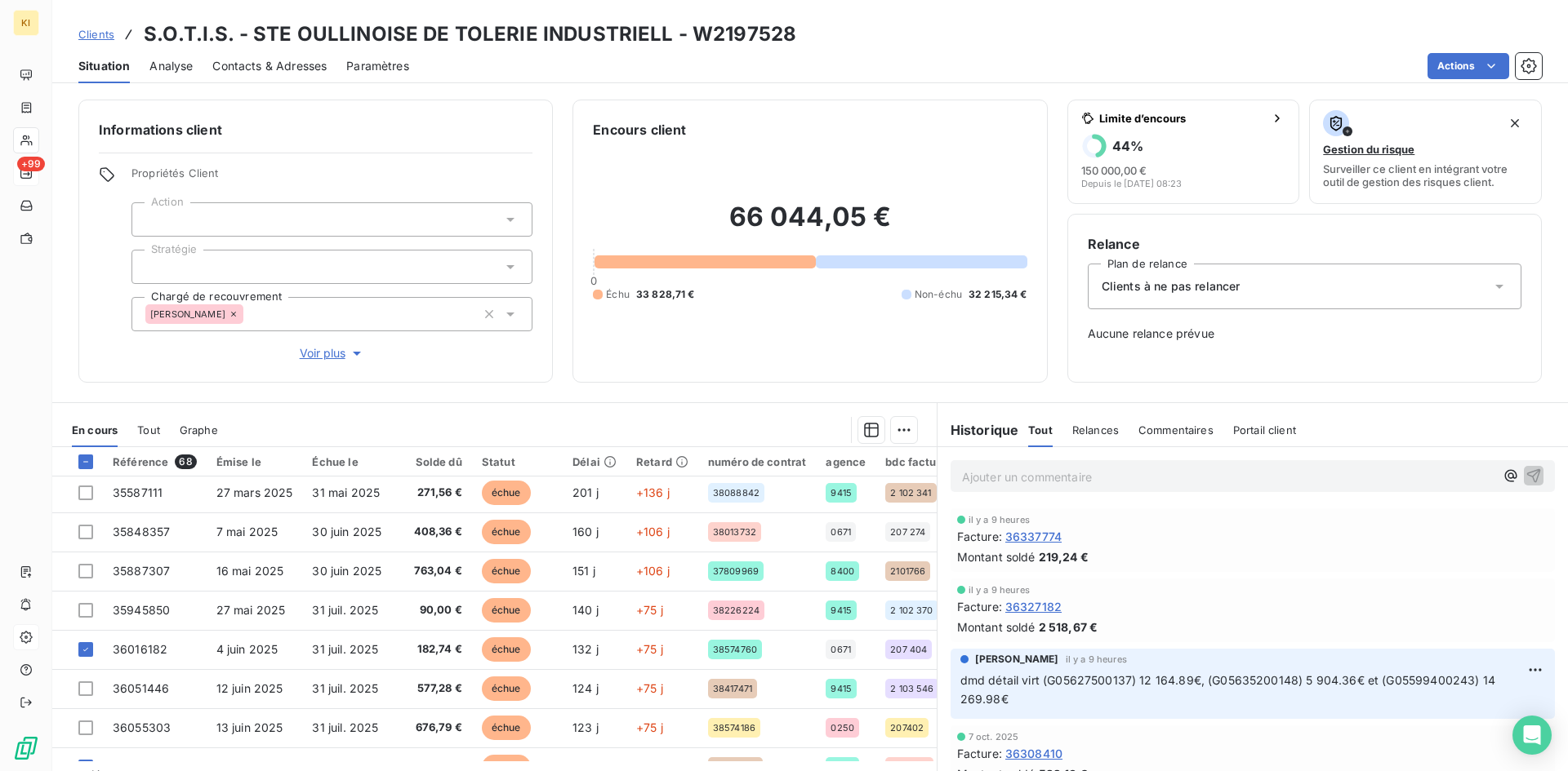
scroll to position [0, 0]
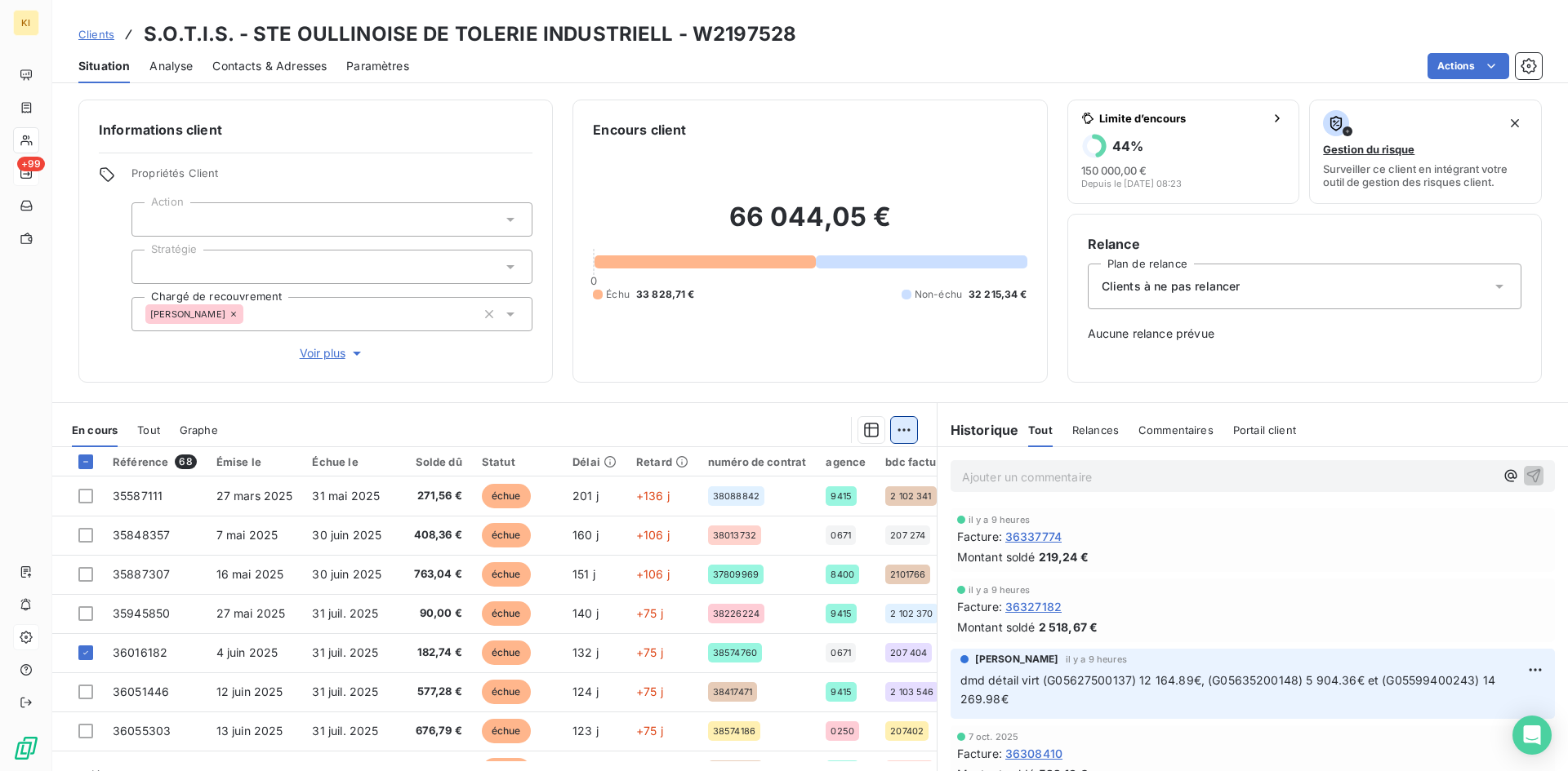
click at [897, 438] on html "KI +99 Clients S.O.T.I.S. - STE OULLINOISE DE TOLERIE INDUSTRIELL - W2197528 Si…" at bounding box center [784, 386] width 1568 height 771
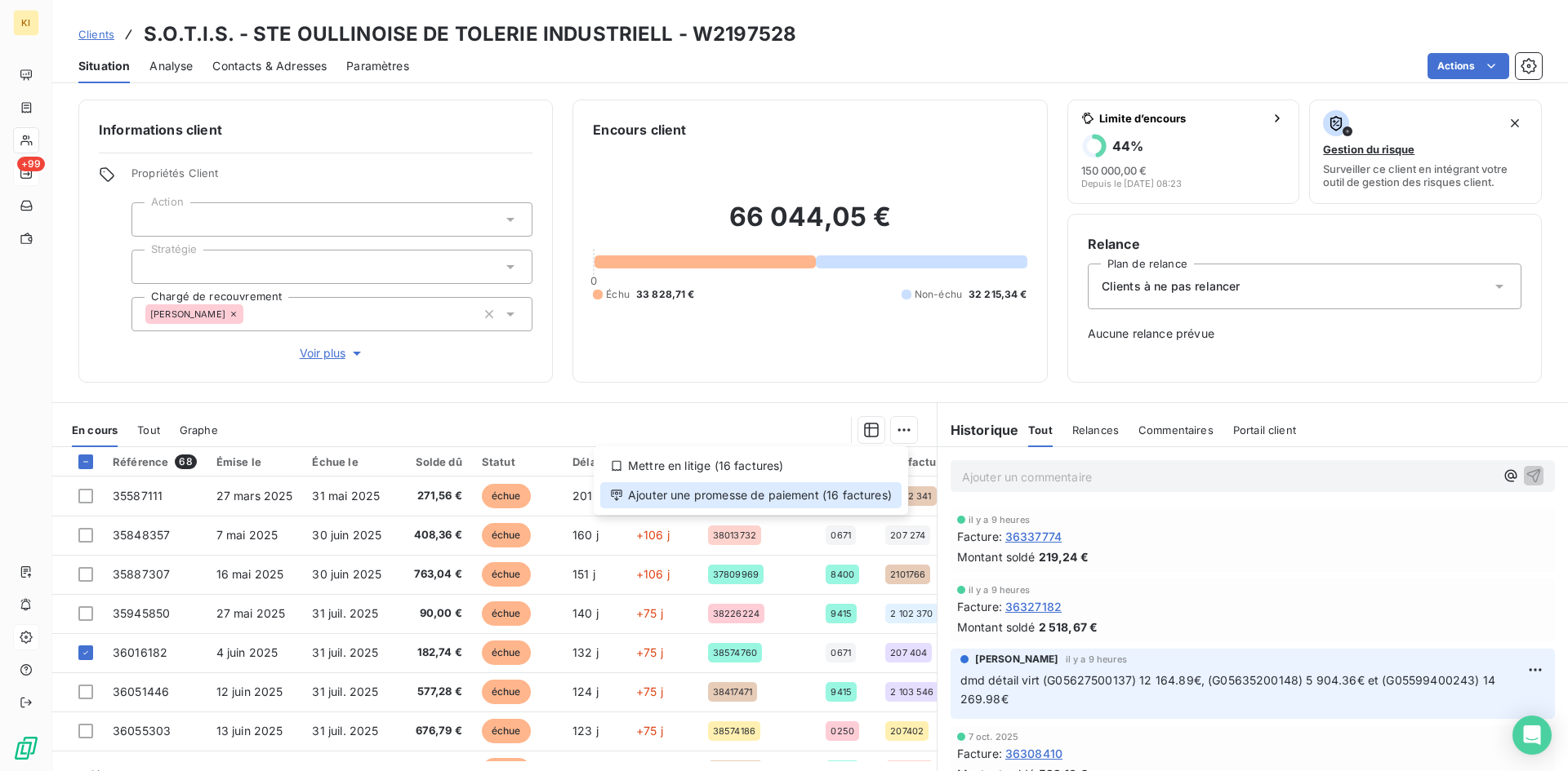
click at [831, 493] on div "Ajouter une promesse de paiement (16 factures)" at bounding box center [750, 495] width 301 height 27
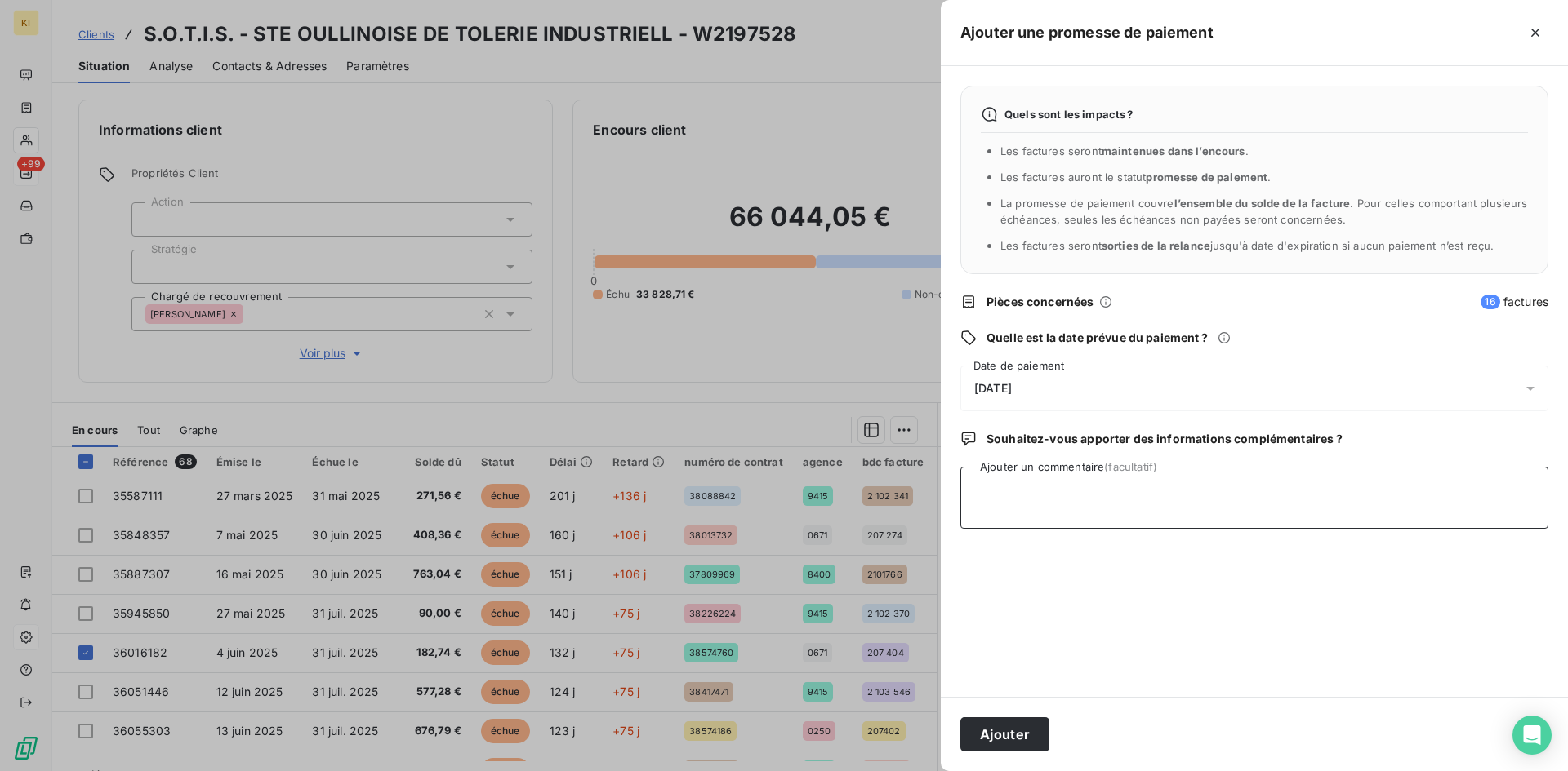
click at [1036, 509] on textarea "Ajouter un commentaire (facultatif)" at bounding box center [1254, 498] width 588 height 63
type textarea "att lettrage"
click at [1036, 396] on div "15/10/2025" at bounding box center [1254, 388] width 588 height 45
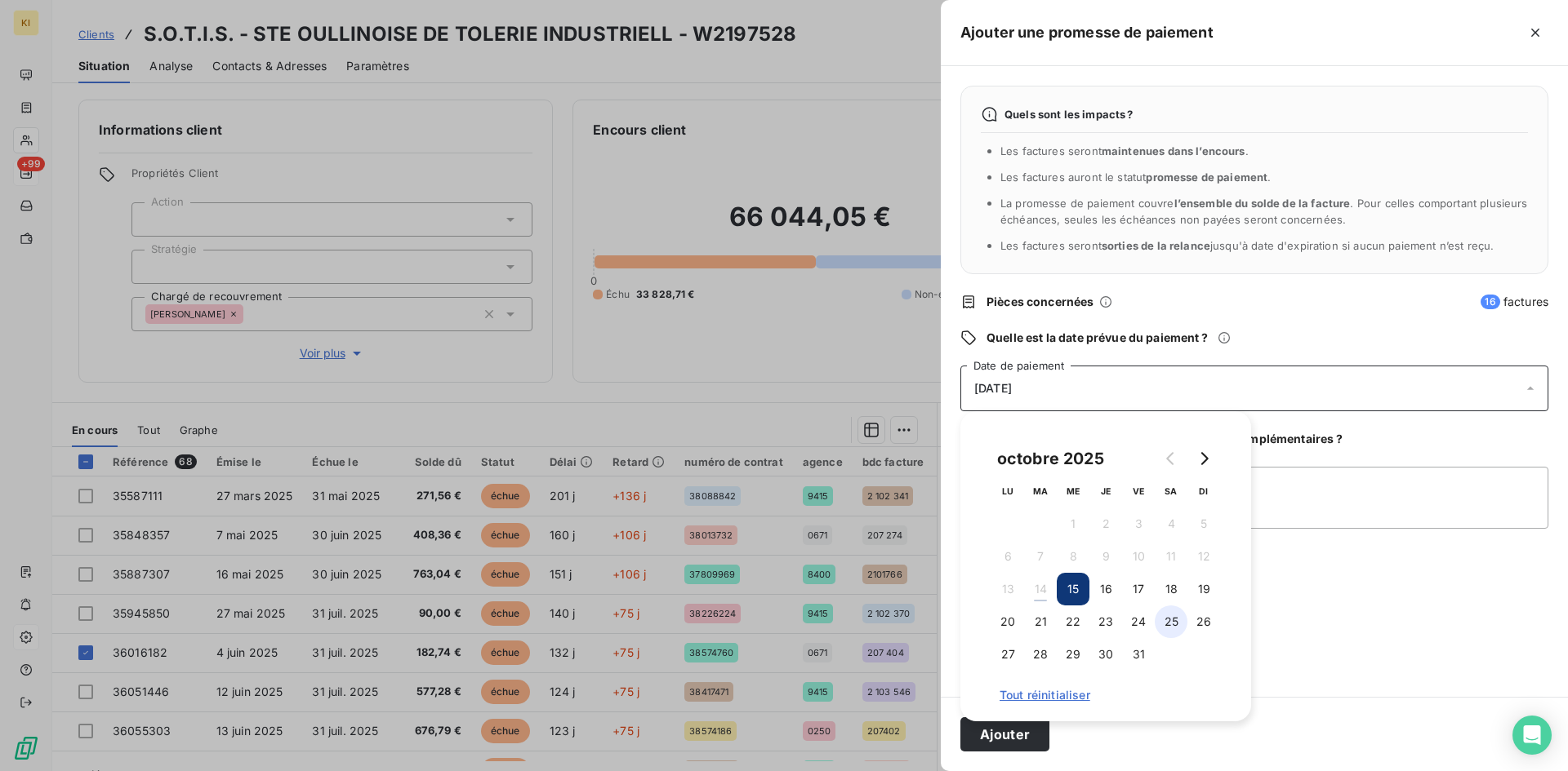
click at [1168, 624] on button "25" at bounding box center [1171, 622] width 32 height 32
click at [1150, 630] on button "24" at bounding box center [1138, 622] width 32 height 32
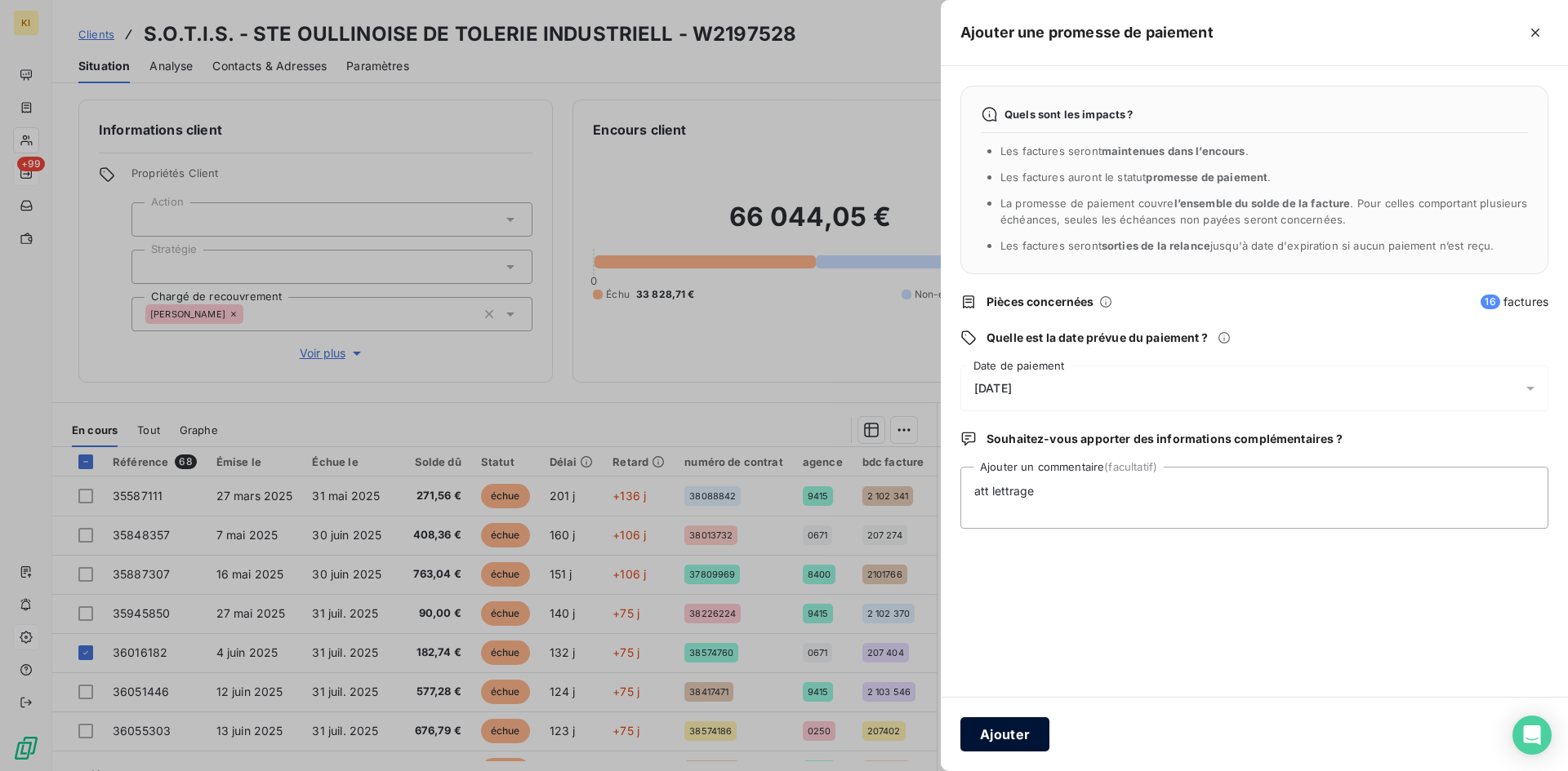
click at [1022, 673] on button "Ajouter" at bounding box center [1005, 735] width 89 height 34
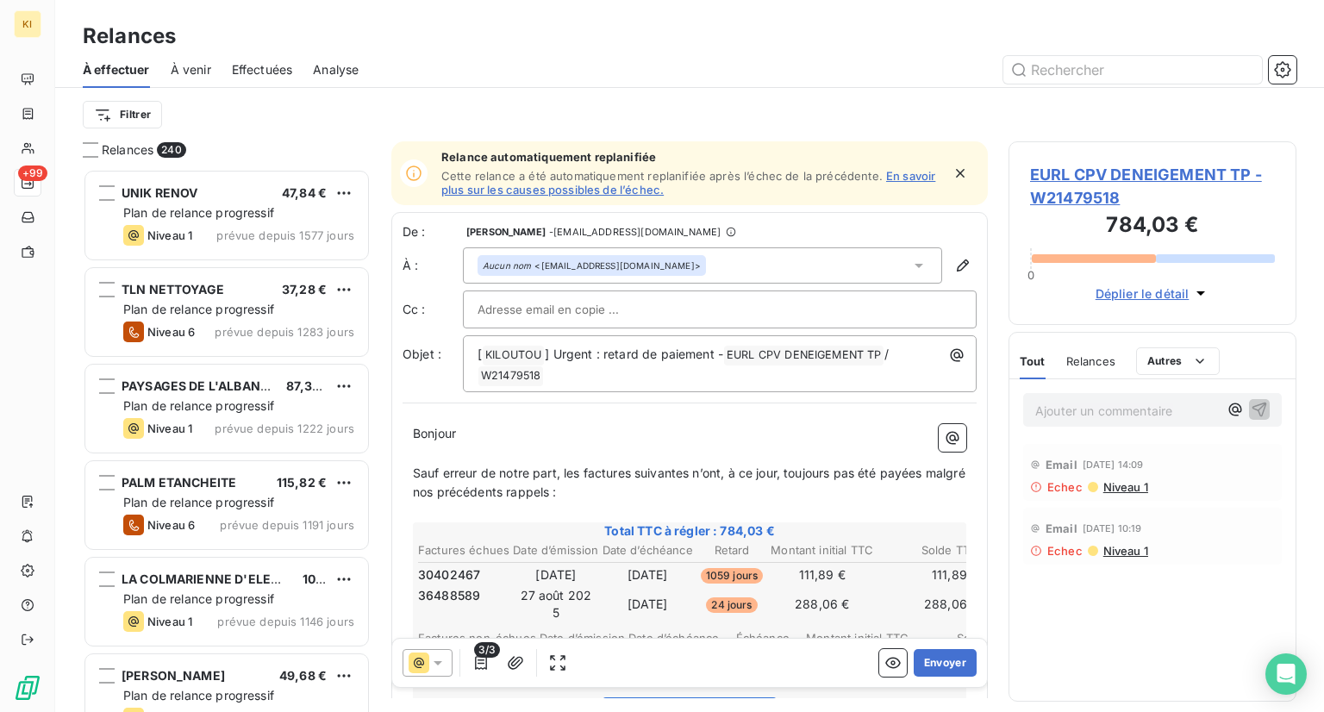
scroll to position [529, 274]
click at [683, 261] on div "Aucun nom <[EMAIL_ADDRESS][DOMAIN_NAME]>" at bounding box center [702, 265] width 479 height 36
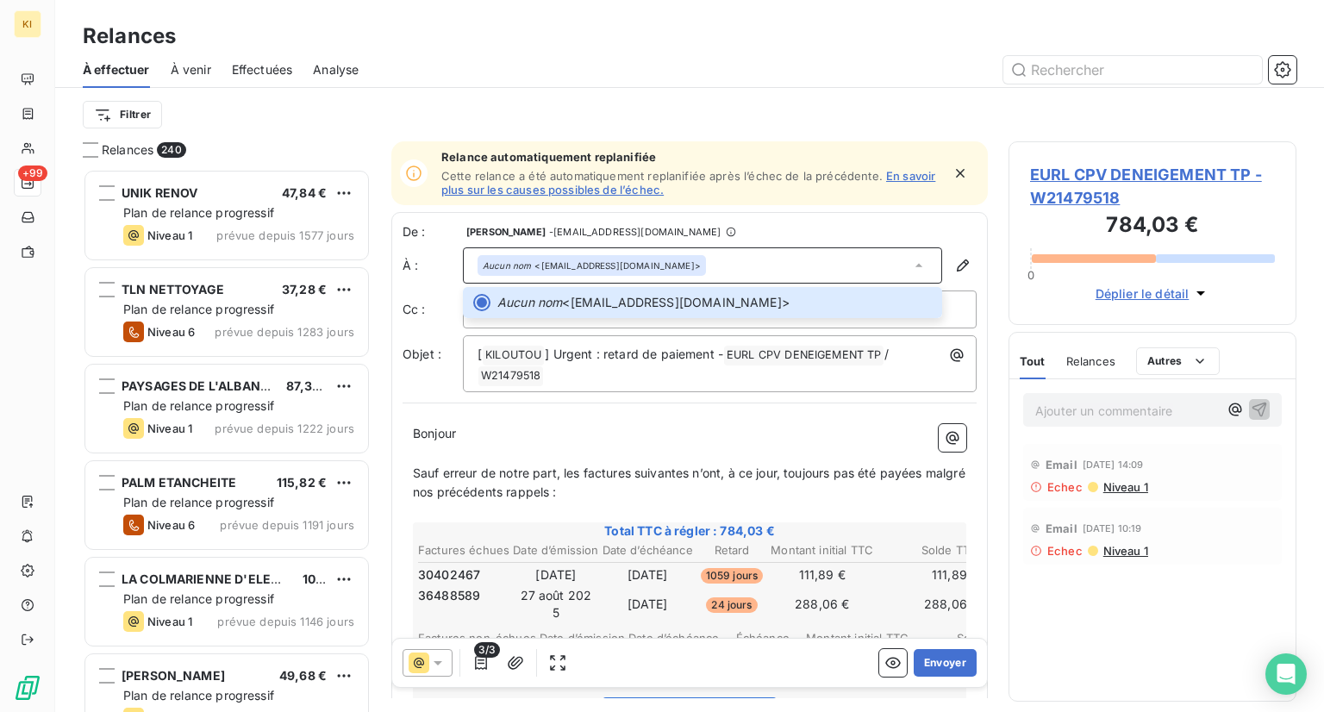
click at [465, 360] on div "[ KILOUTOU ﻿ ] Urgent : retard de paiement - EURL CPV DENEIGEMENT TP ﻿ / W21479…" at bounding box center [720, 363] width 514 height 57
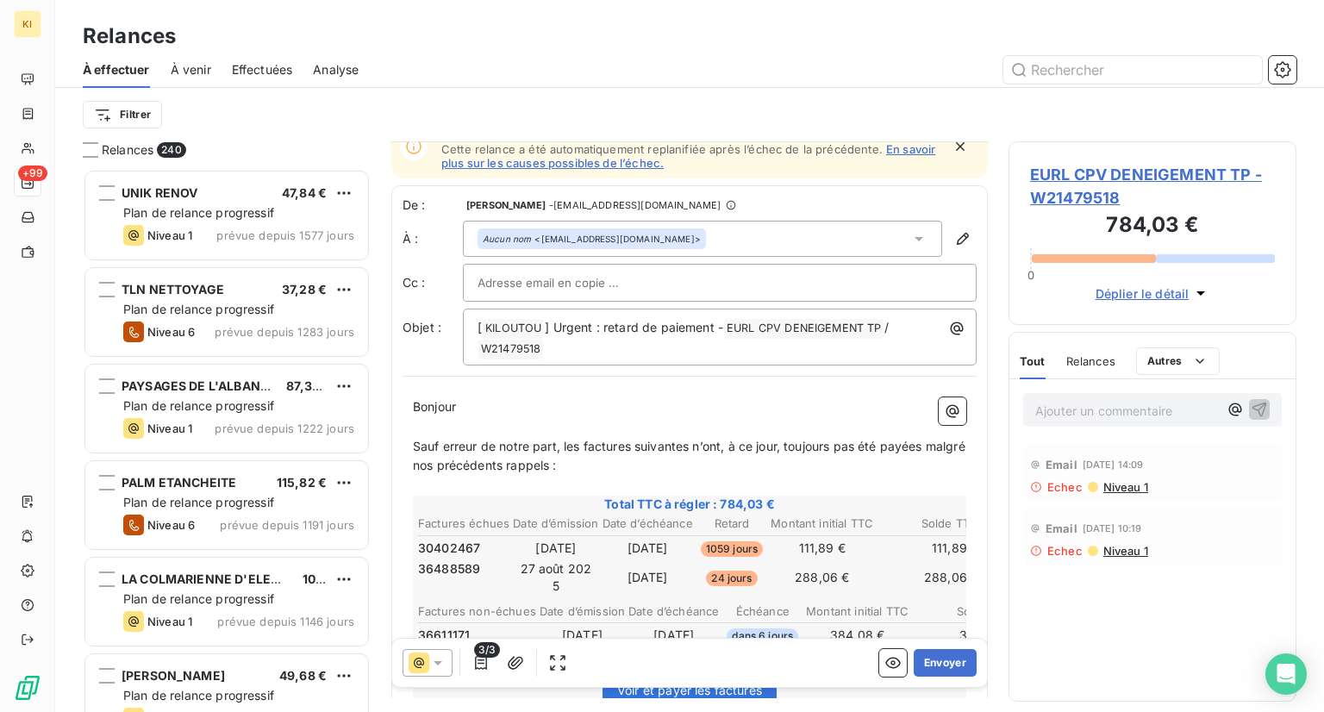
scroll to position [0, 0]
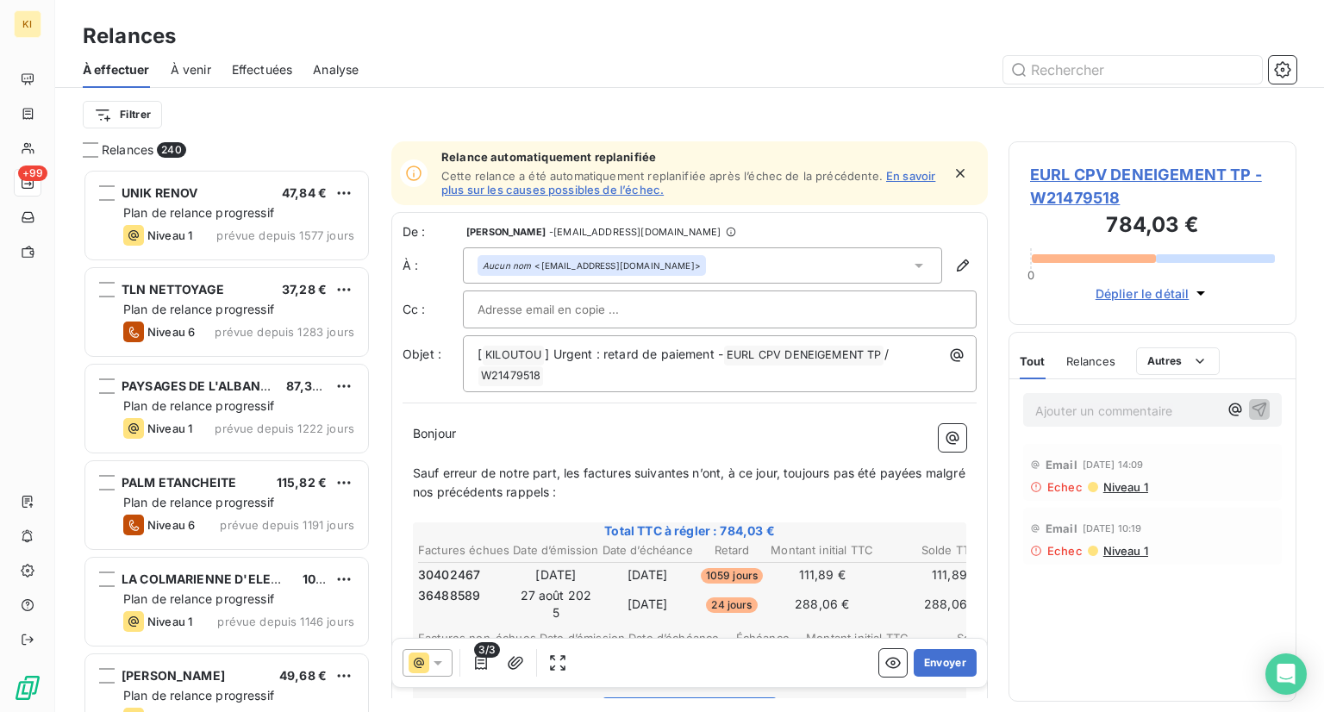
click at [546, 309] on input "text" at bounding box center [569, 309] width 185 height 26
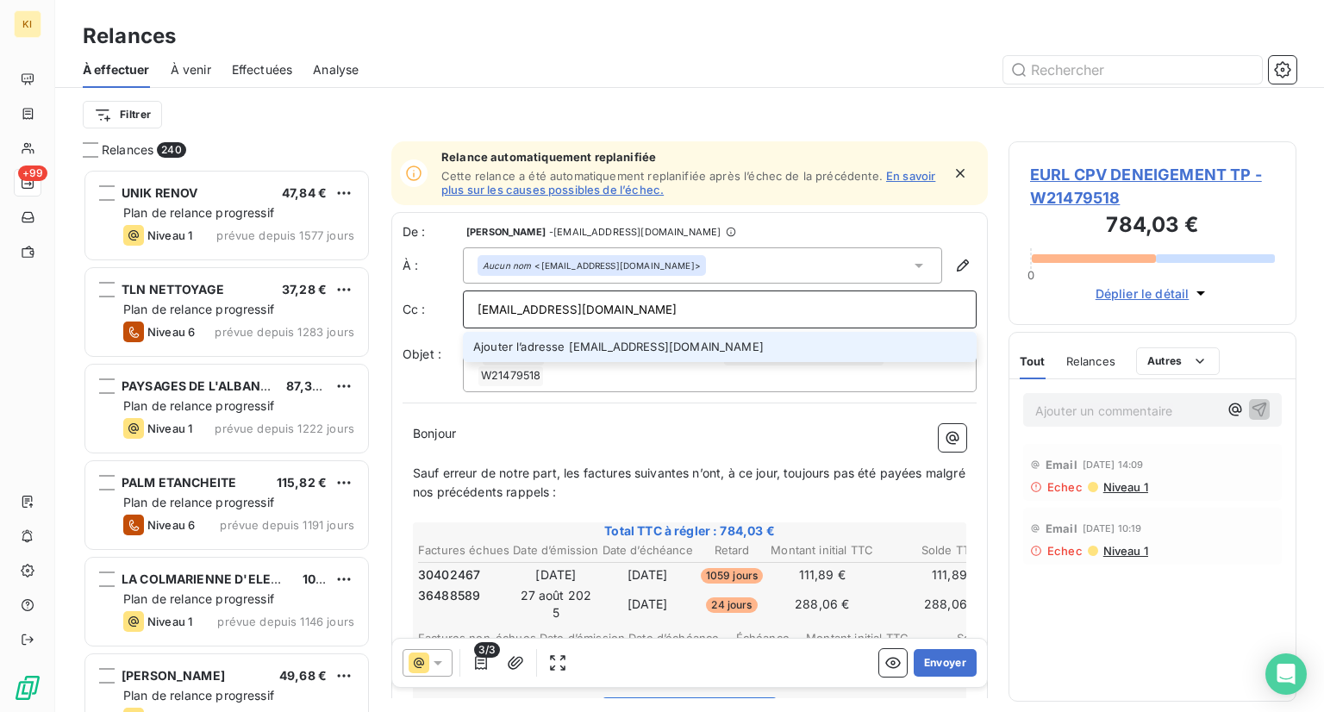
type input "[EMAIL_ADDRESS][DOMAIN_NAME]"
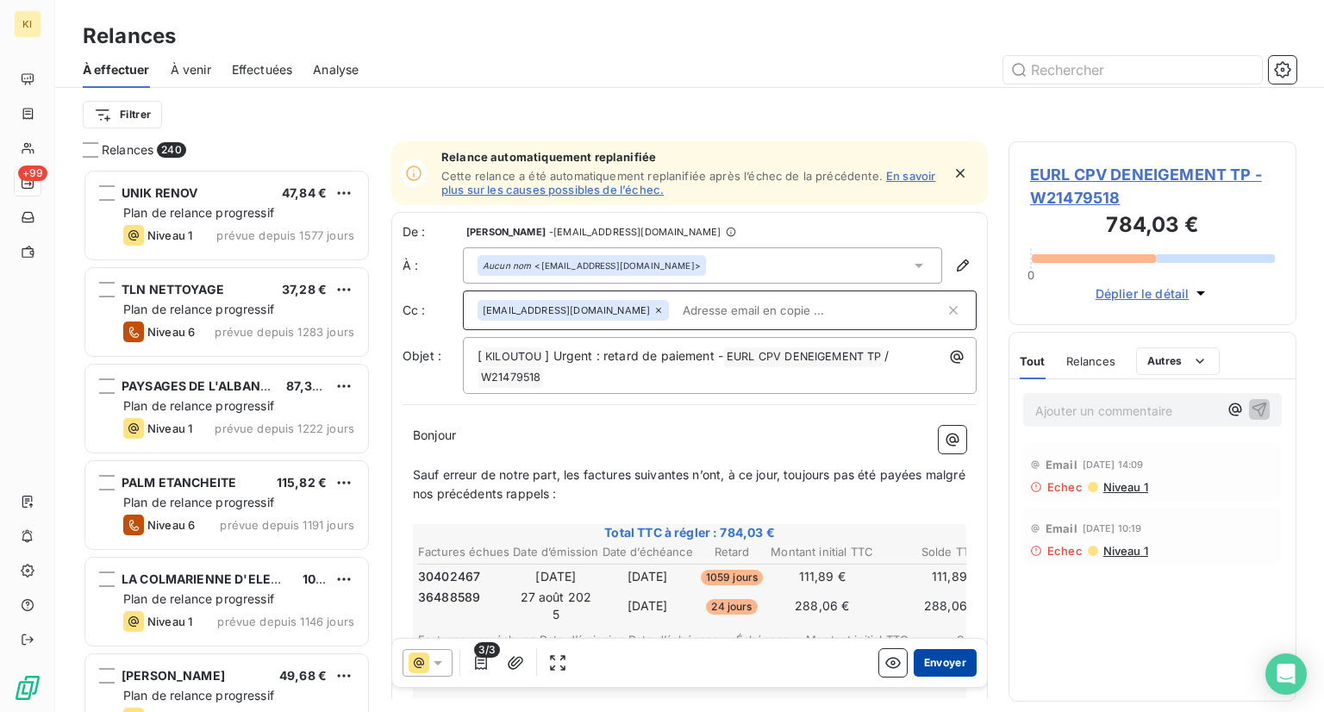
click at [924, 667] on button "Envoyer" at bounding box center [945, 663] width 63 height 28
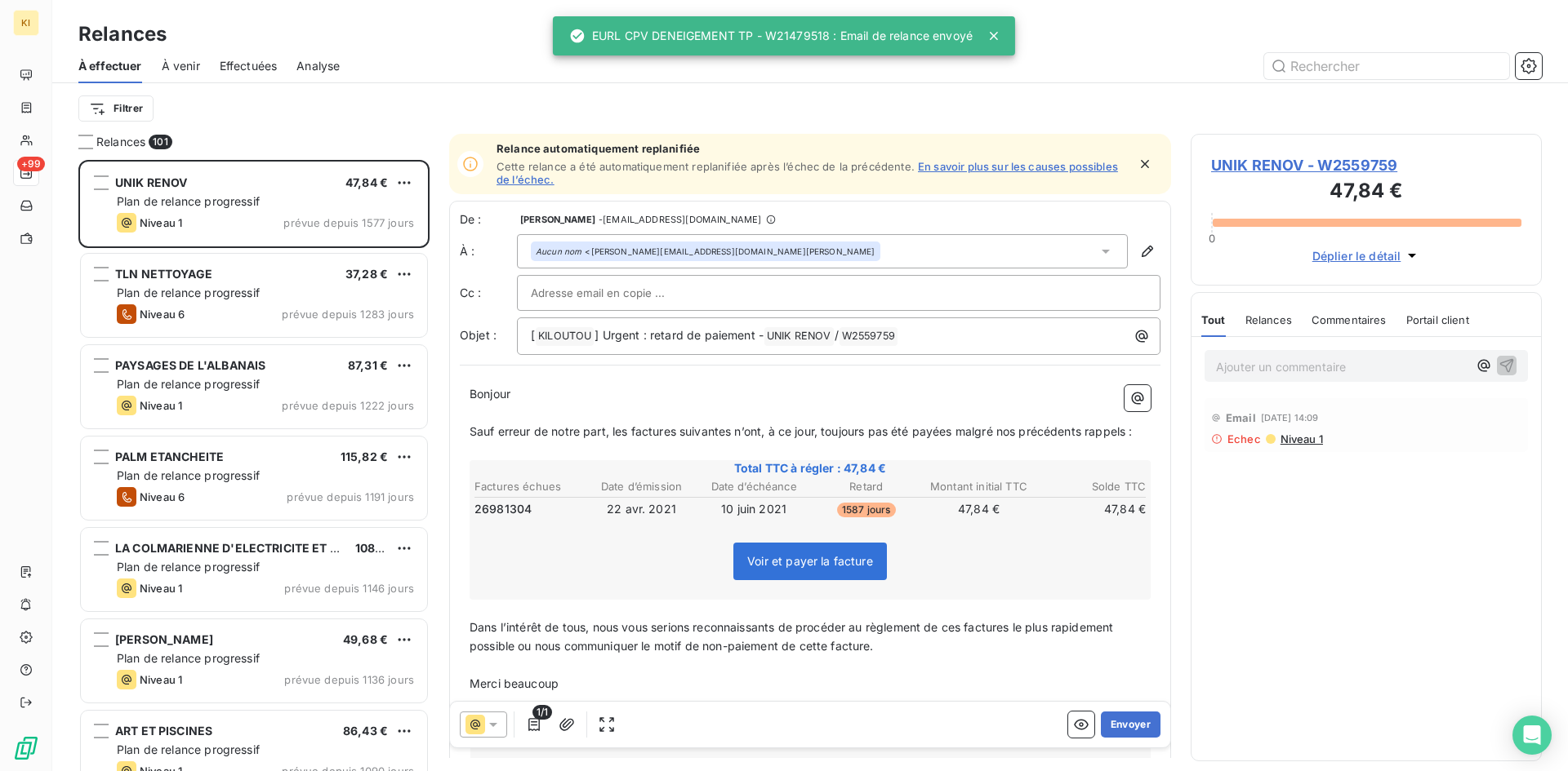
scroll to position [600, 339]
